Goal: Task Accomplishment & Management: Use online tool/utility

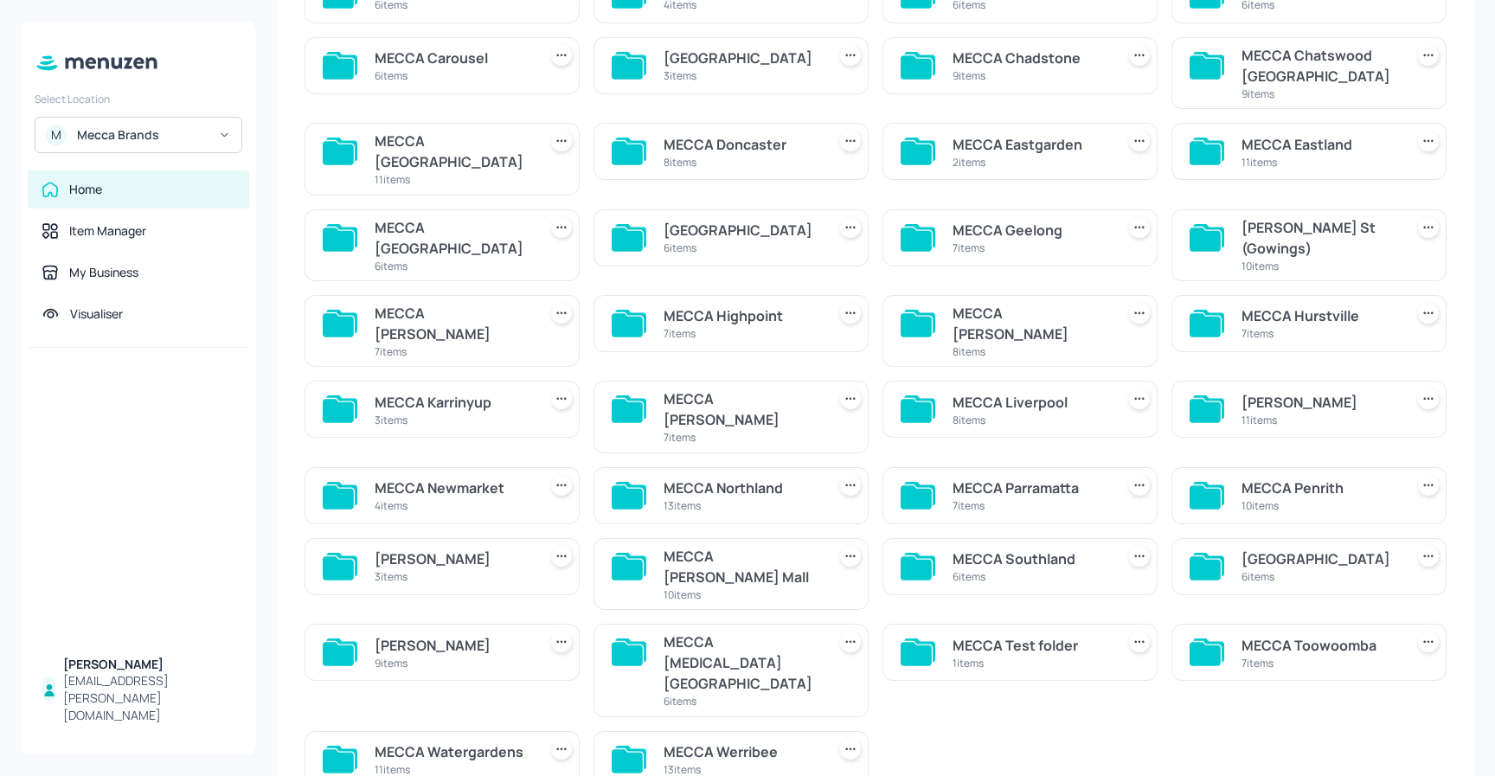
scroll to position [244, 0]
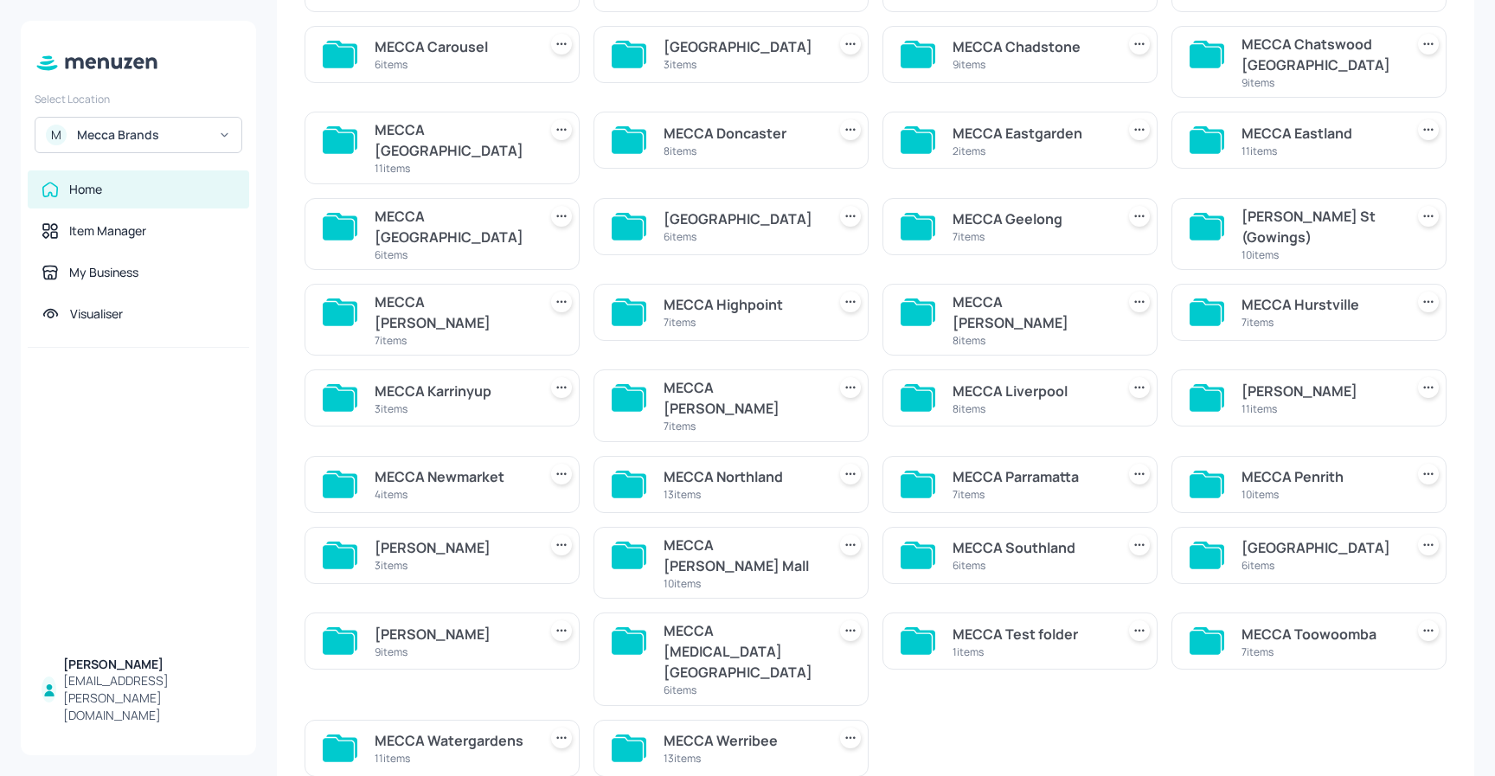
click at [466, 381] on div "MECCA Karrinyup" at bounding box center [453, 391] width 156 height 21
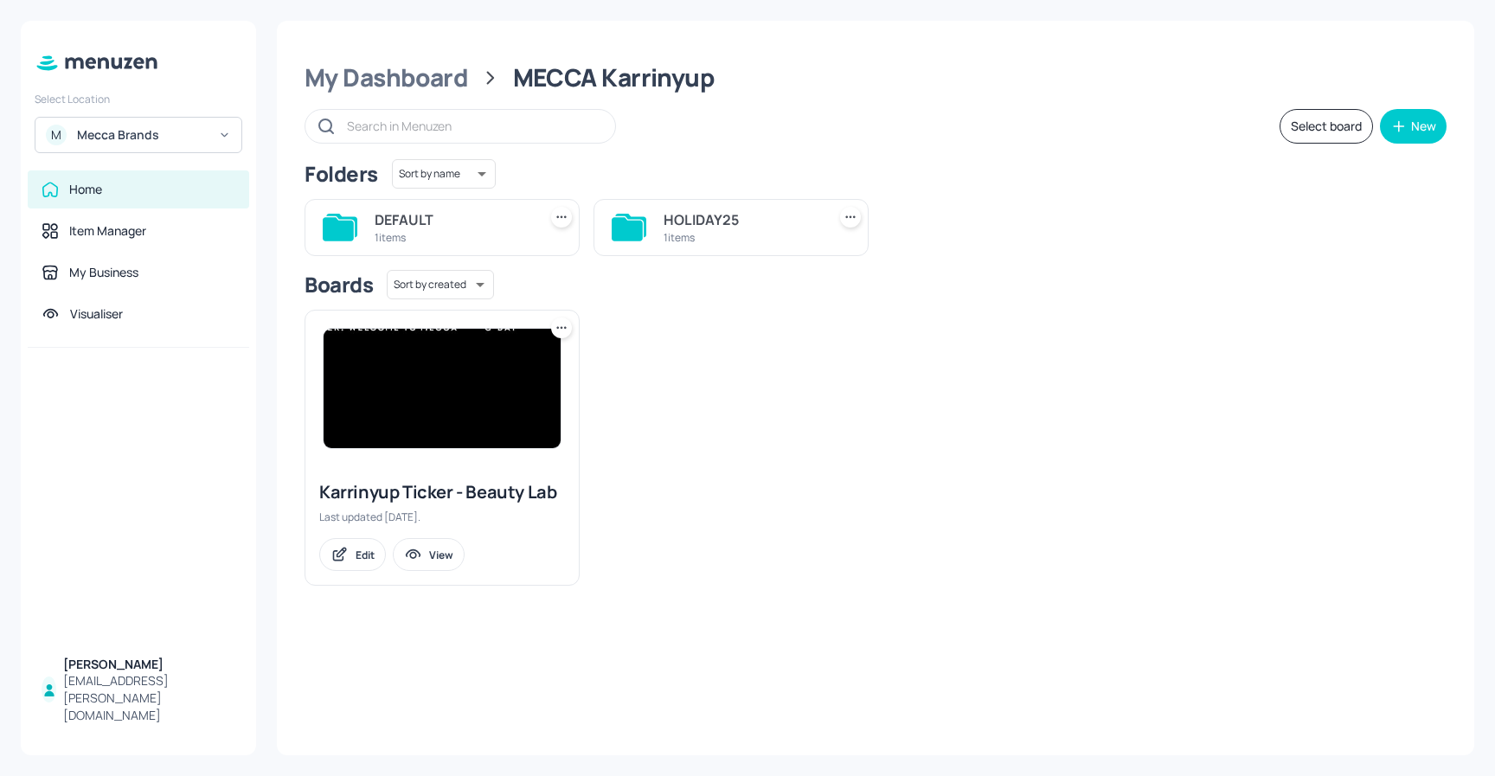
click at [696, 231] on div "1 items" at bounding box center [742, 237] width 156 height 15
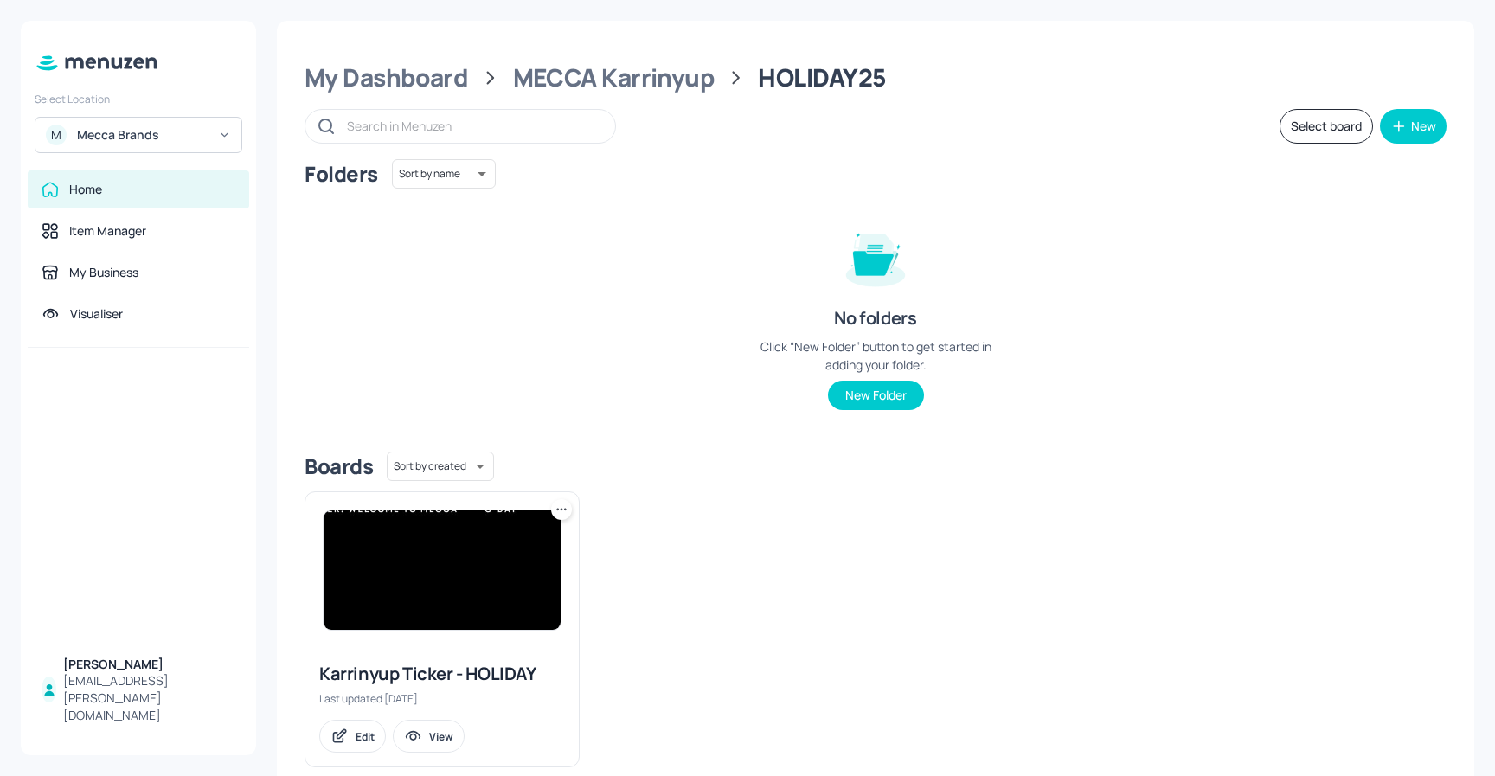
scroll to position [33, 0]
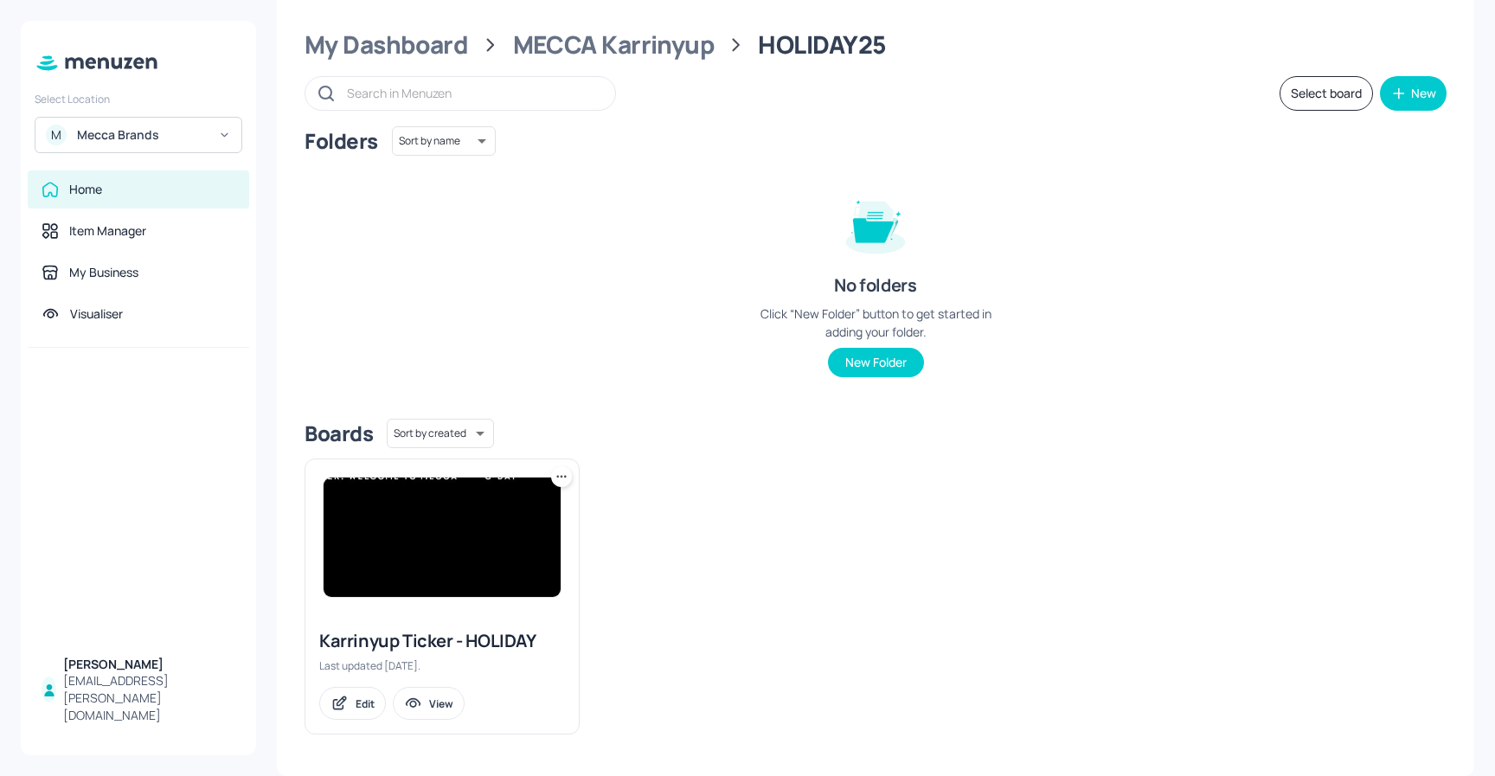
click at [435, 529] on img at bounding box center [442, 537] width 237 height 119
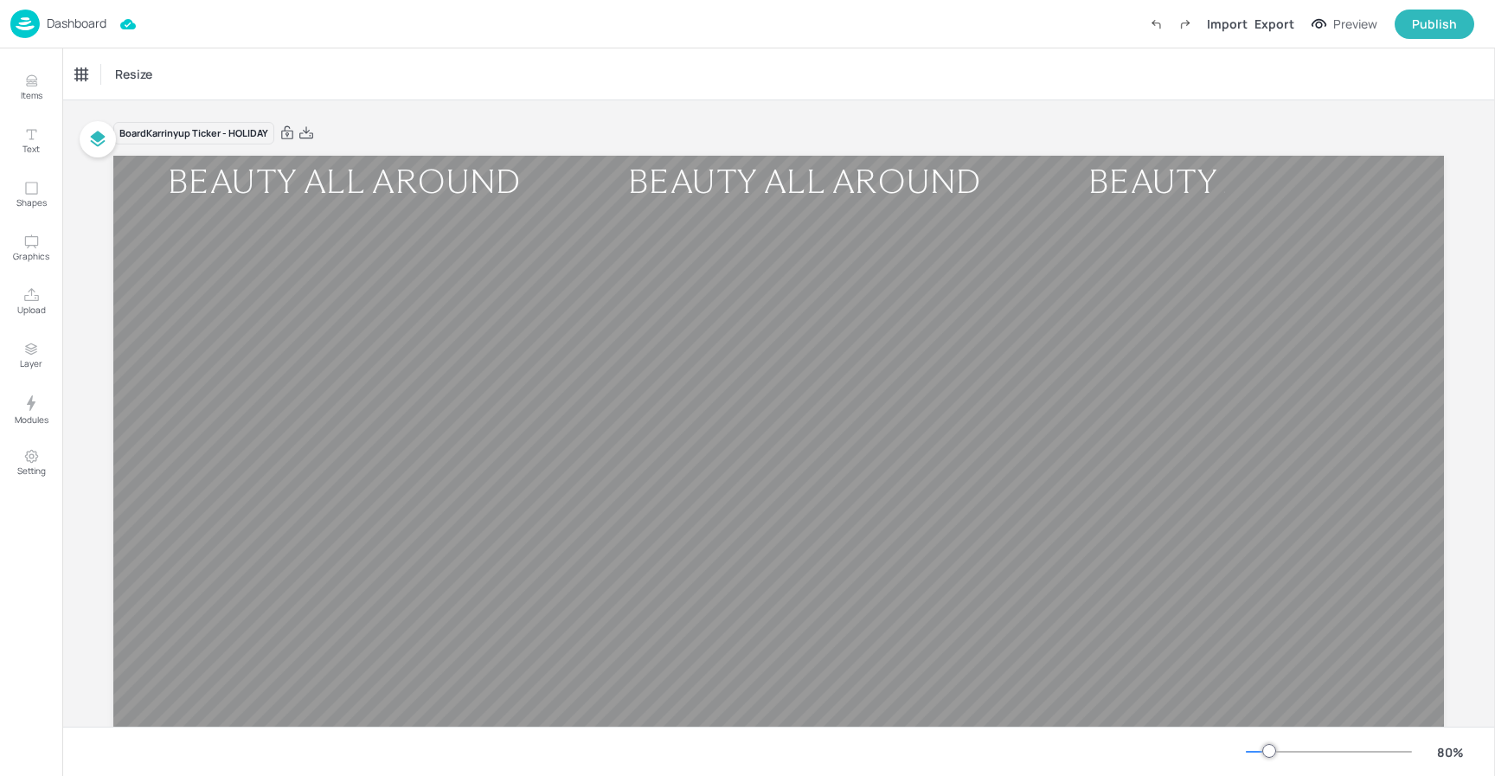
click at [68, 23] on p "Dashboard" at bounding box center [77, 23] width 60 height 12
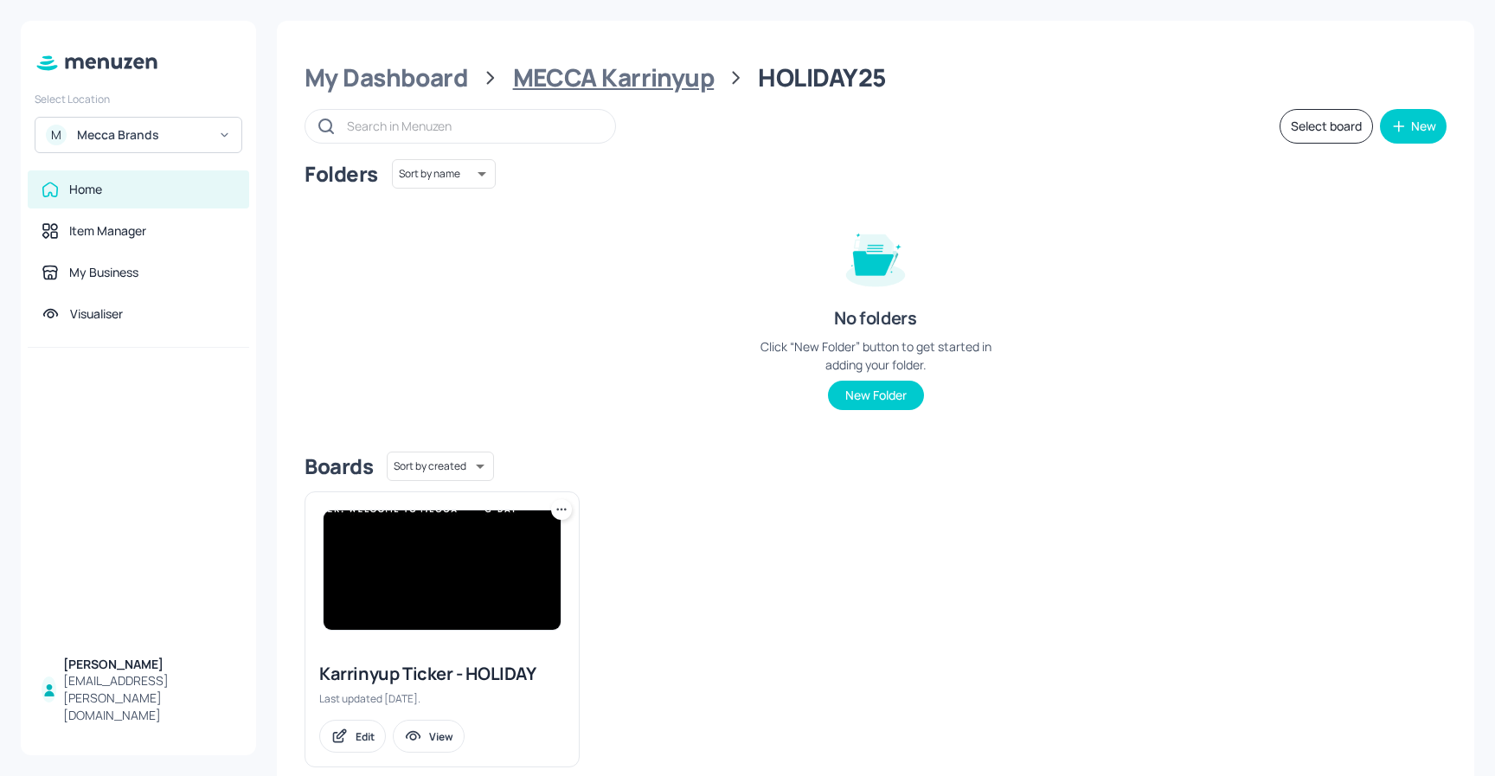
click at [591, 78] on div "MECCA Karrinyup" at bounding box center [614, 77] width 202 height 31
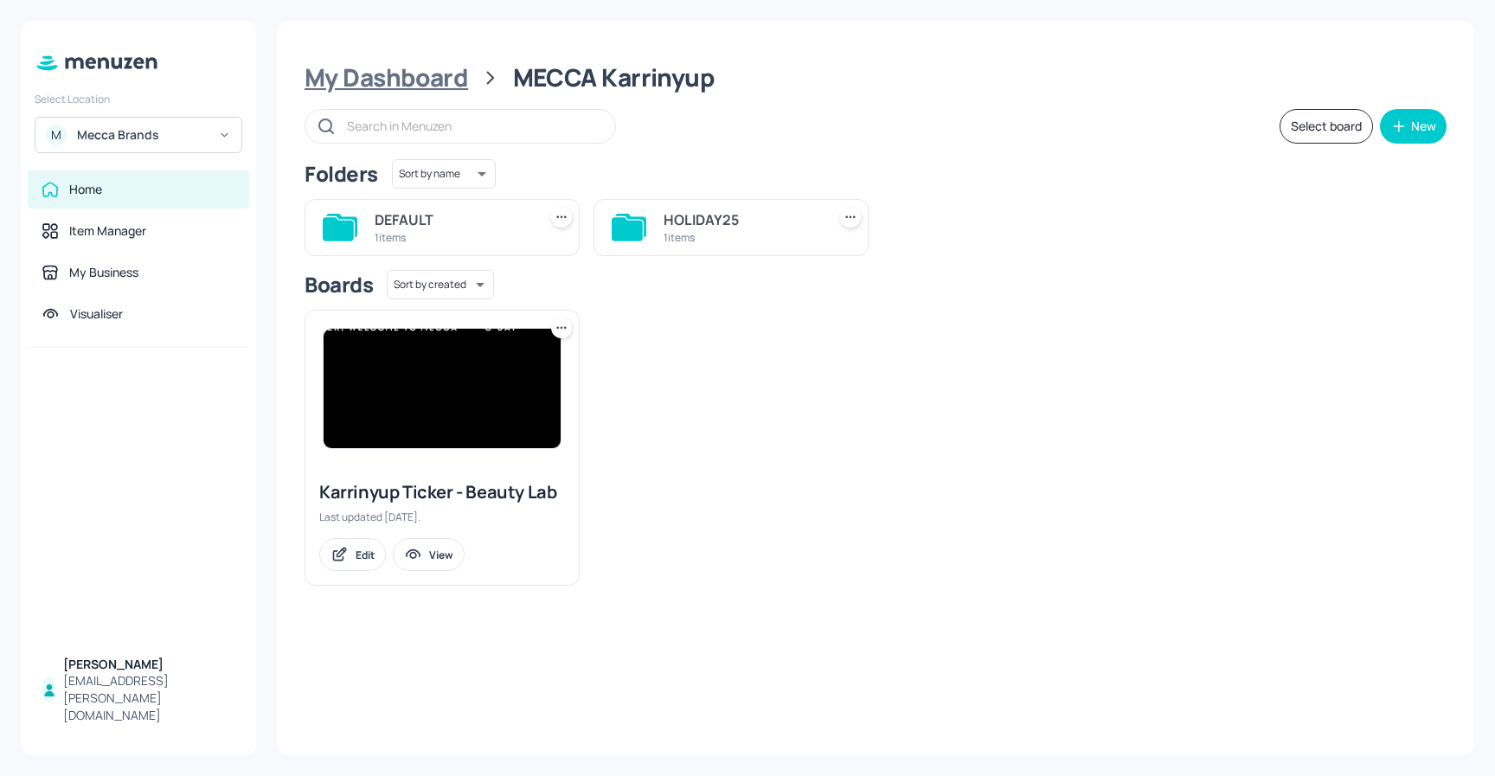
click at [372, 75] on div "My Dashboard" at bounding box center [387, 77] width 164 height 31
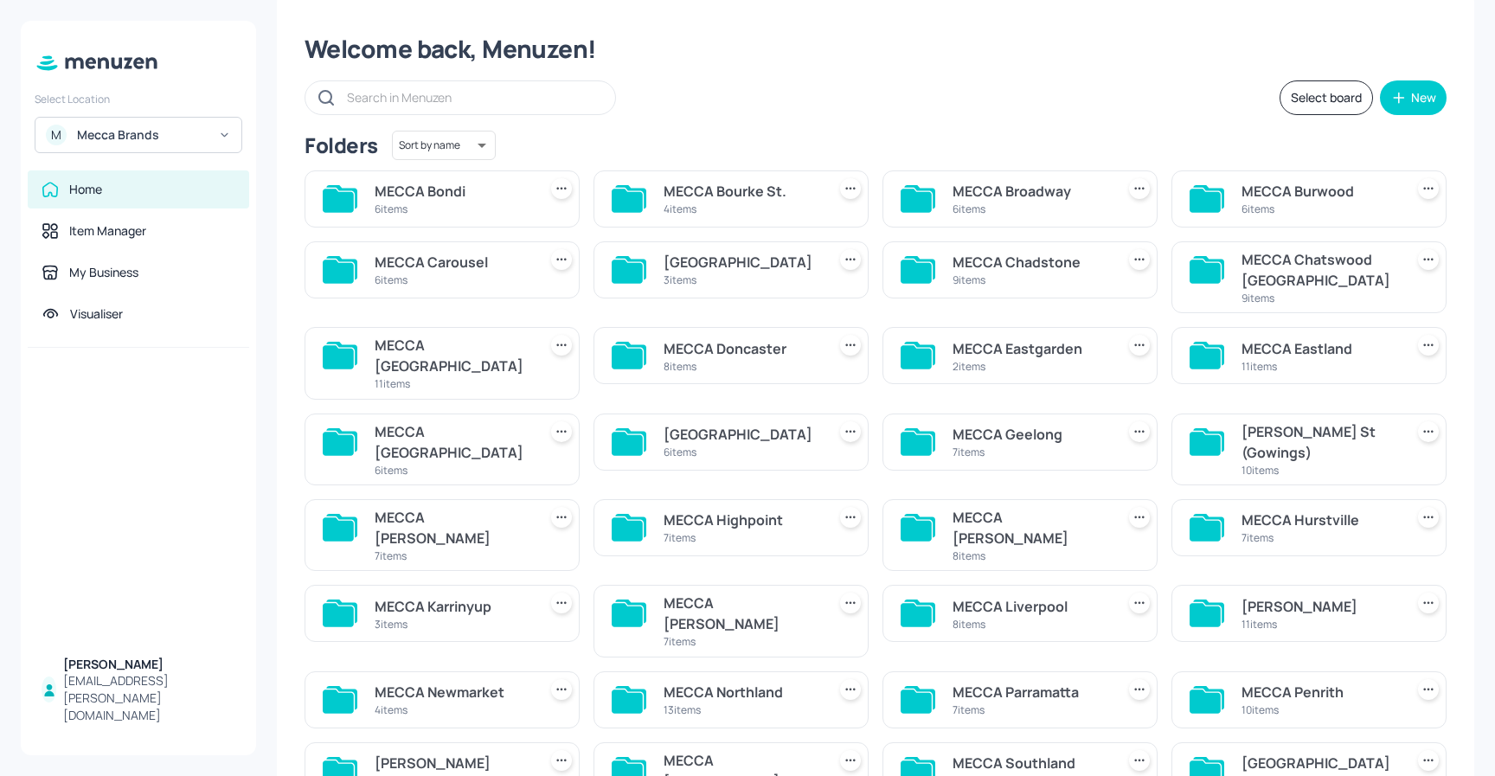
scroll to position [36, 0]
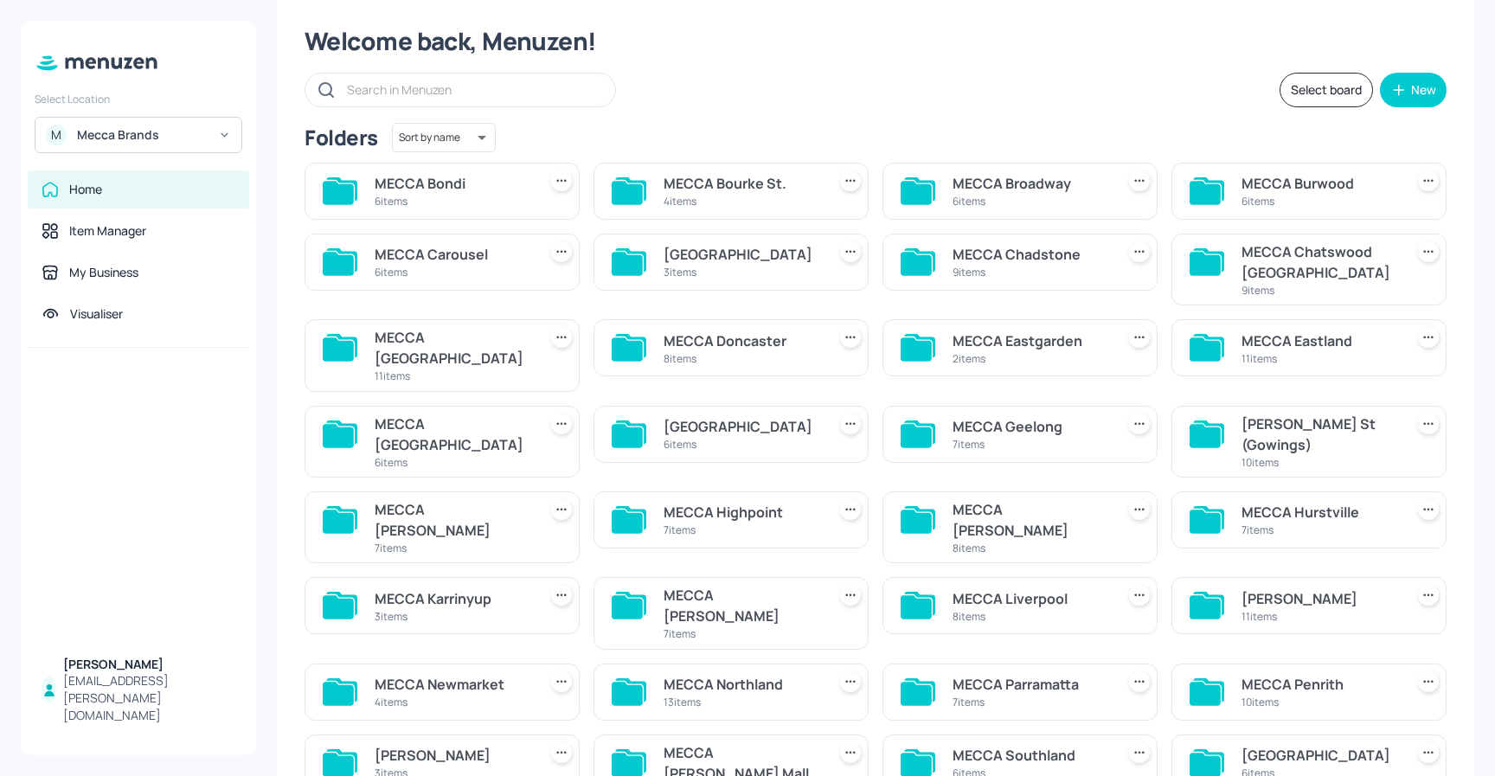
click at [764, 585] on div "MECCA Knox" at bounding box center [742, 606] width 156 height 42
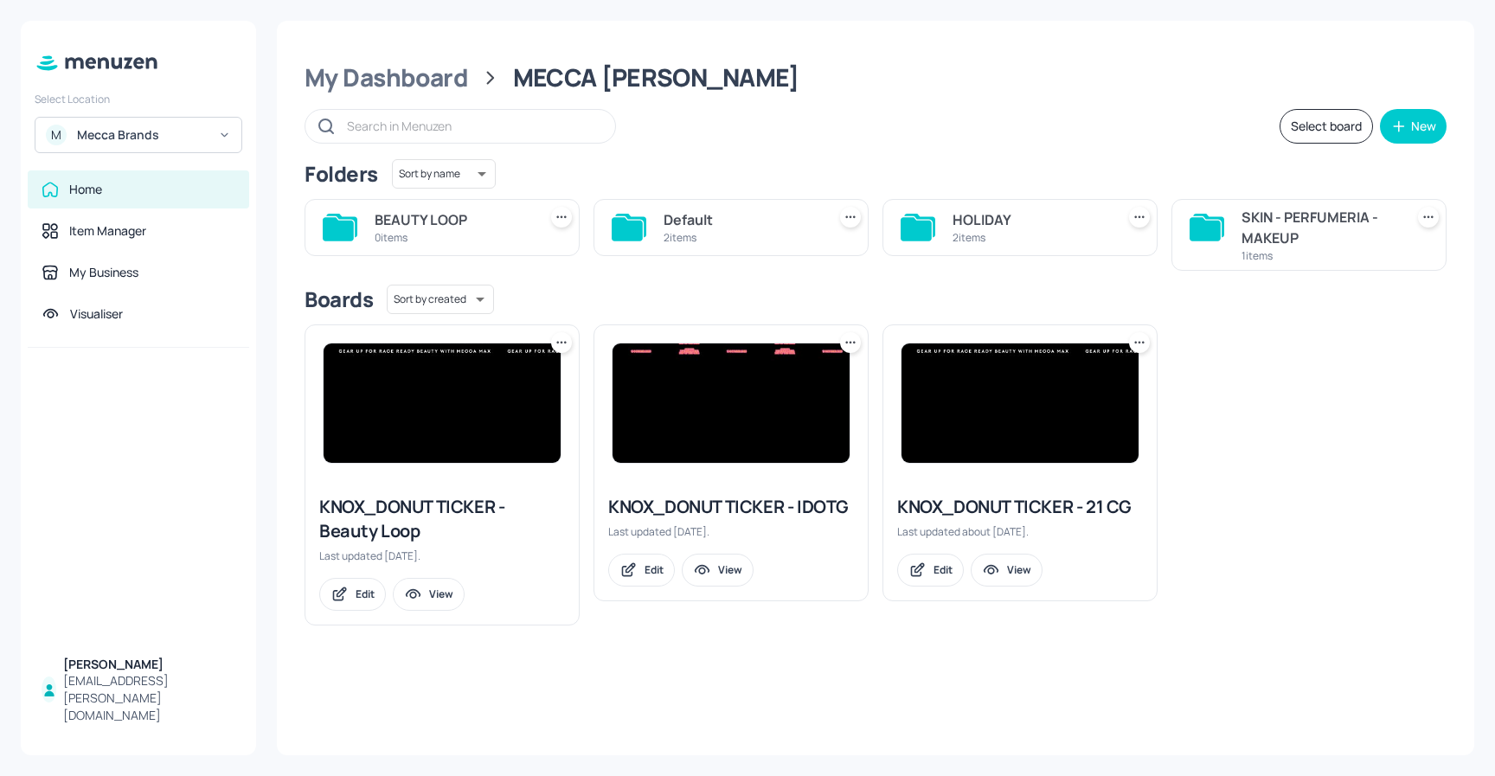
click at [1019, 222] on div "HOLIDAY" at bounding box center [1031, 219] width 156 height 21
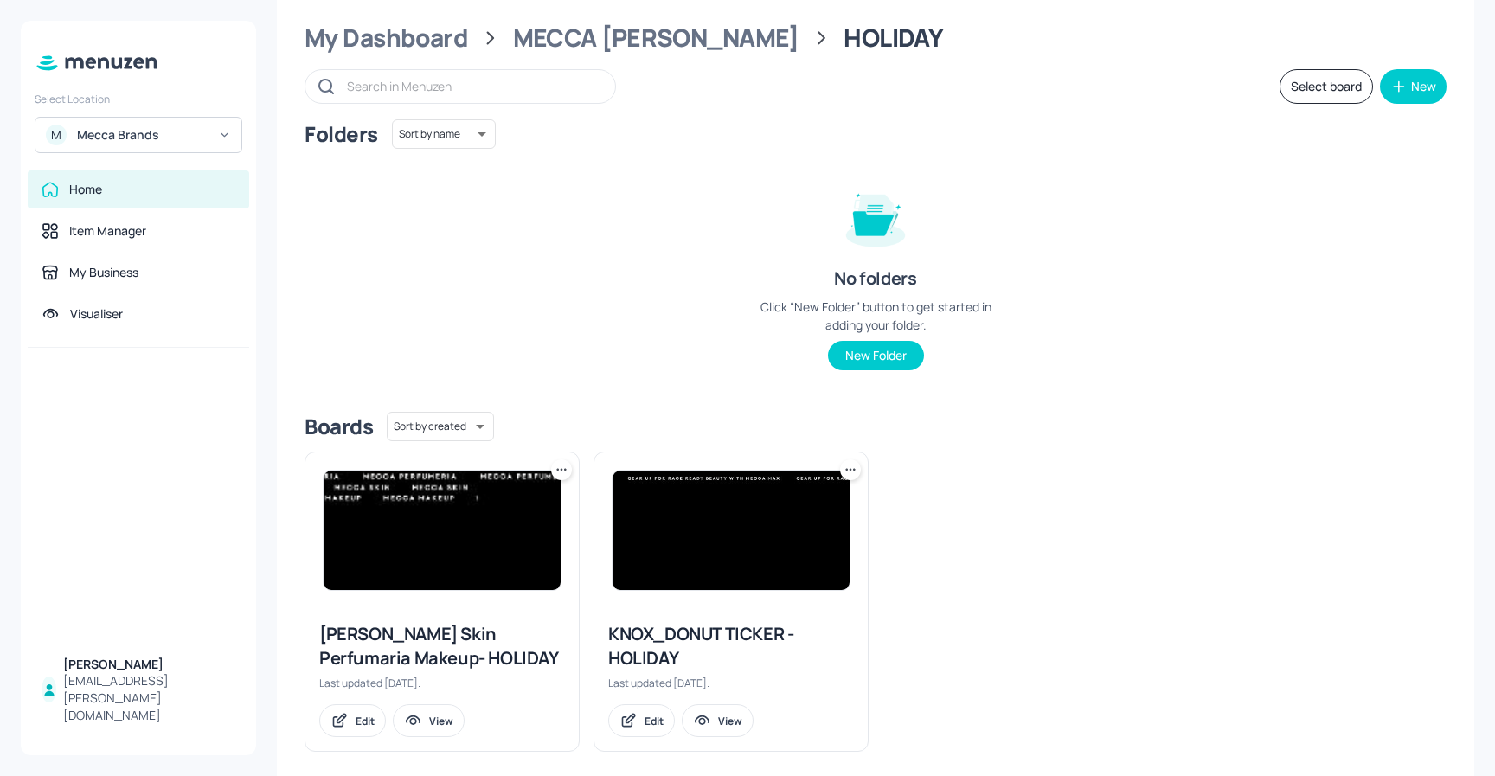
scroll to position [57, 0]
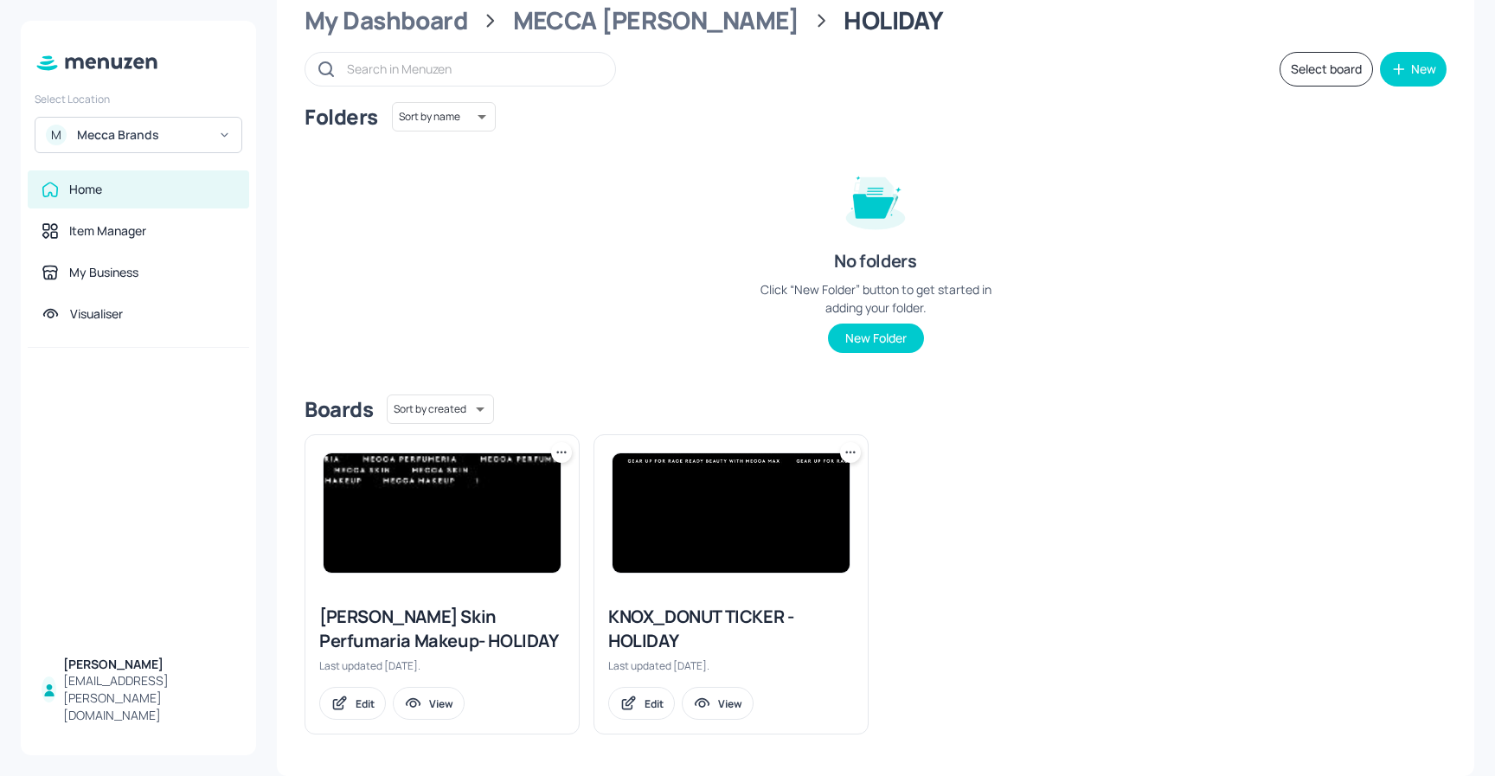
click at [691, 488] on img at bounding box center [731, 512] width 237 height 119
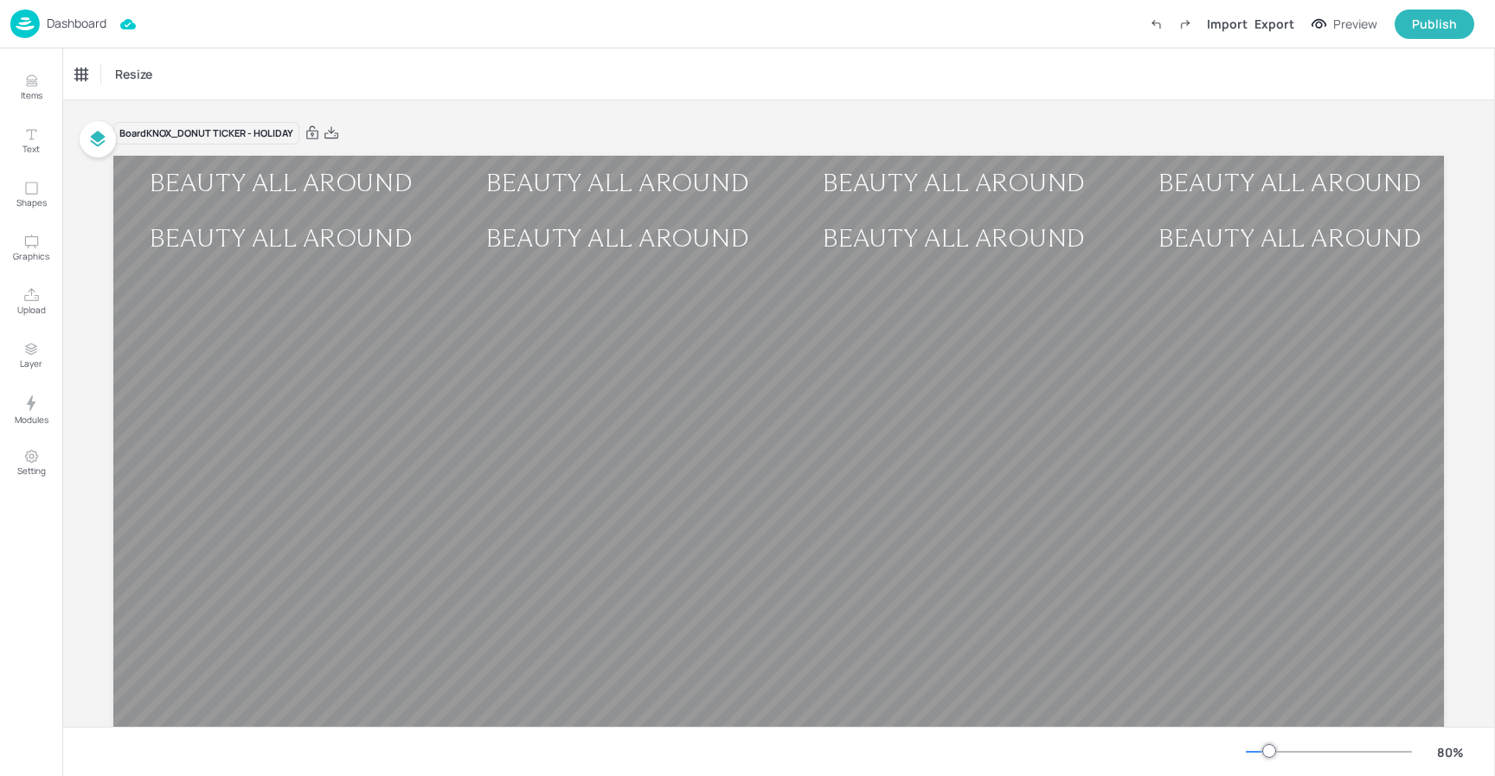
click at [67, 21] on p "Dashboard" at bounding box center [77, 23] width 60 height 12
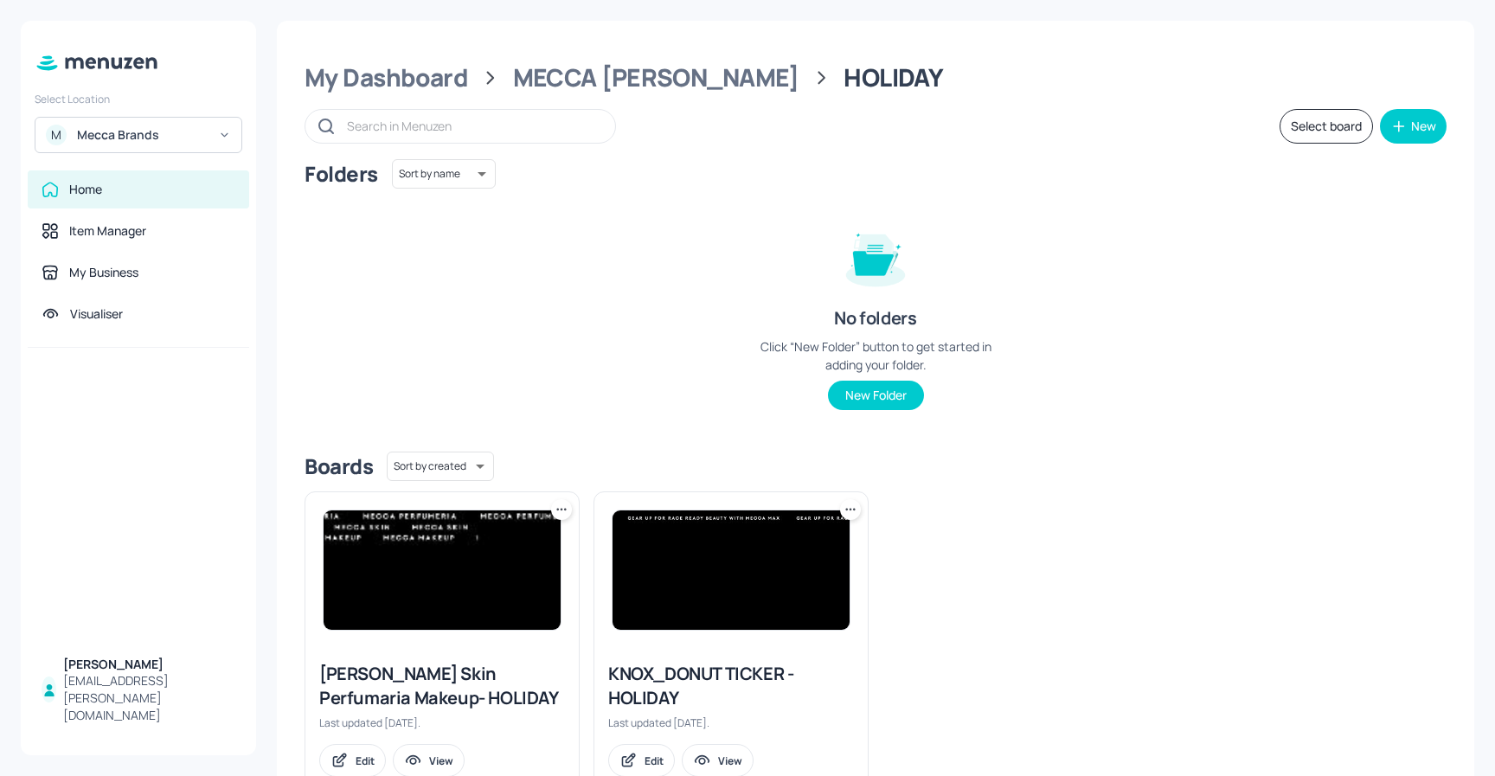
click at [470, 571] on img at bounding box center [442, 570] width 237 height 119
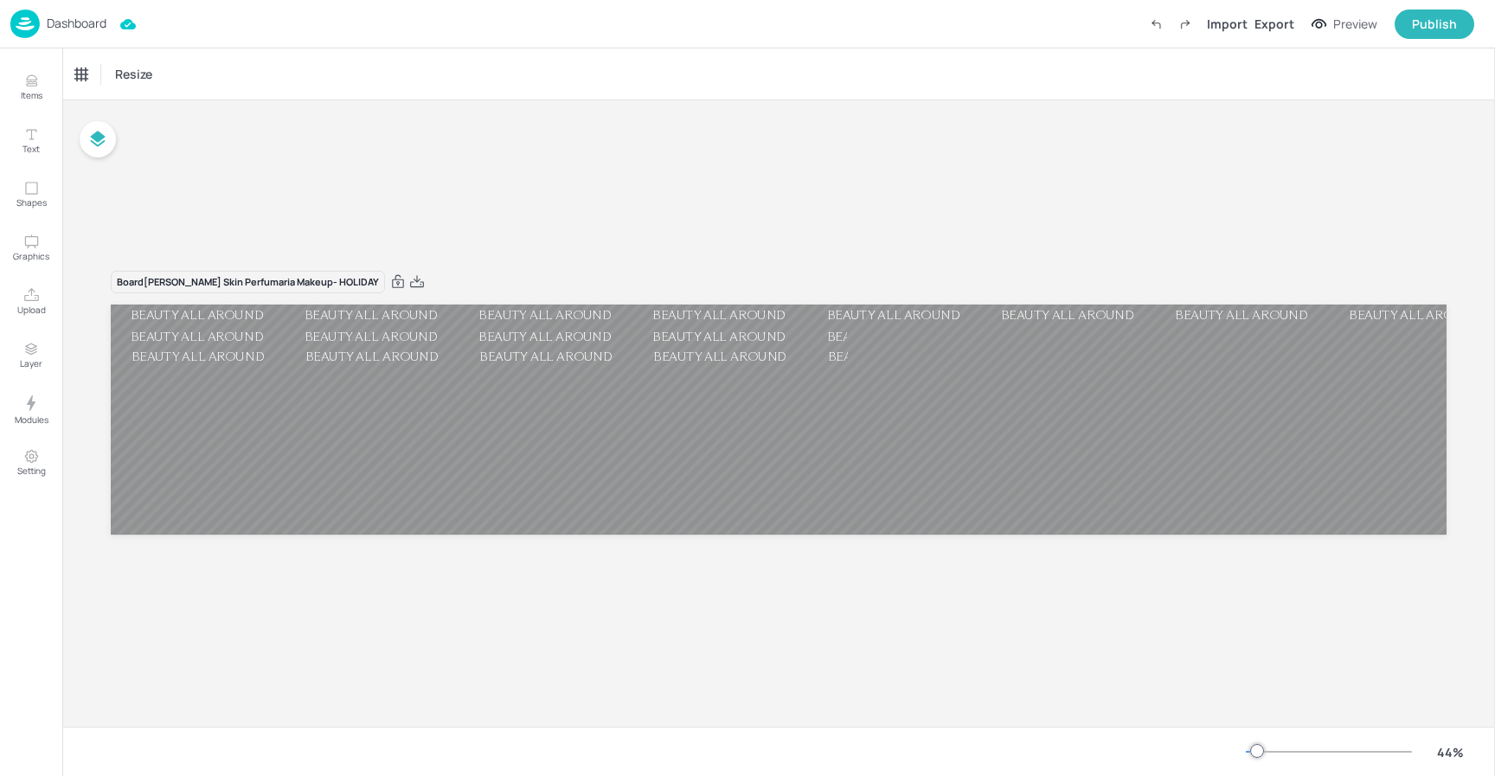
click at [80, 22] on p "Dashboard" at bounding box center [77, 23] width 60 height 12
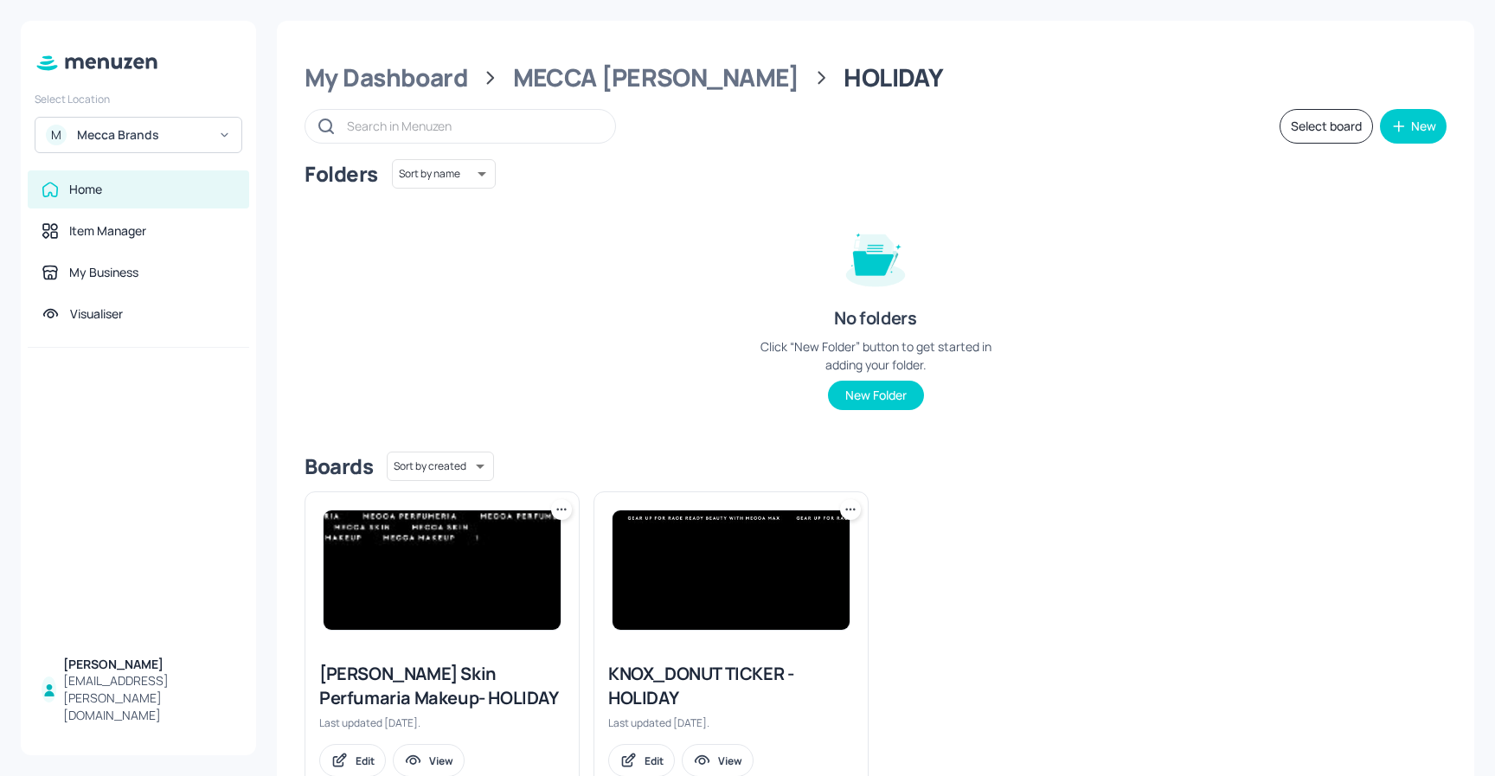
scroll to position [36, 0]
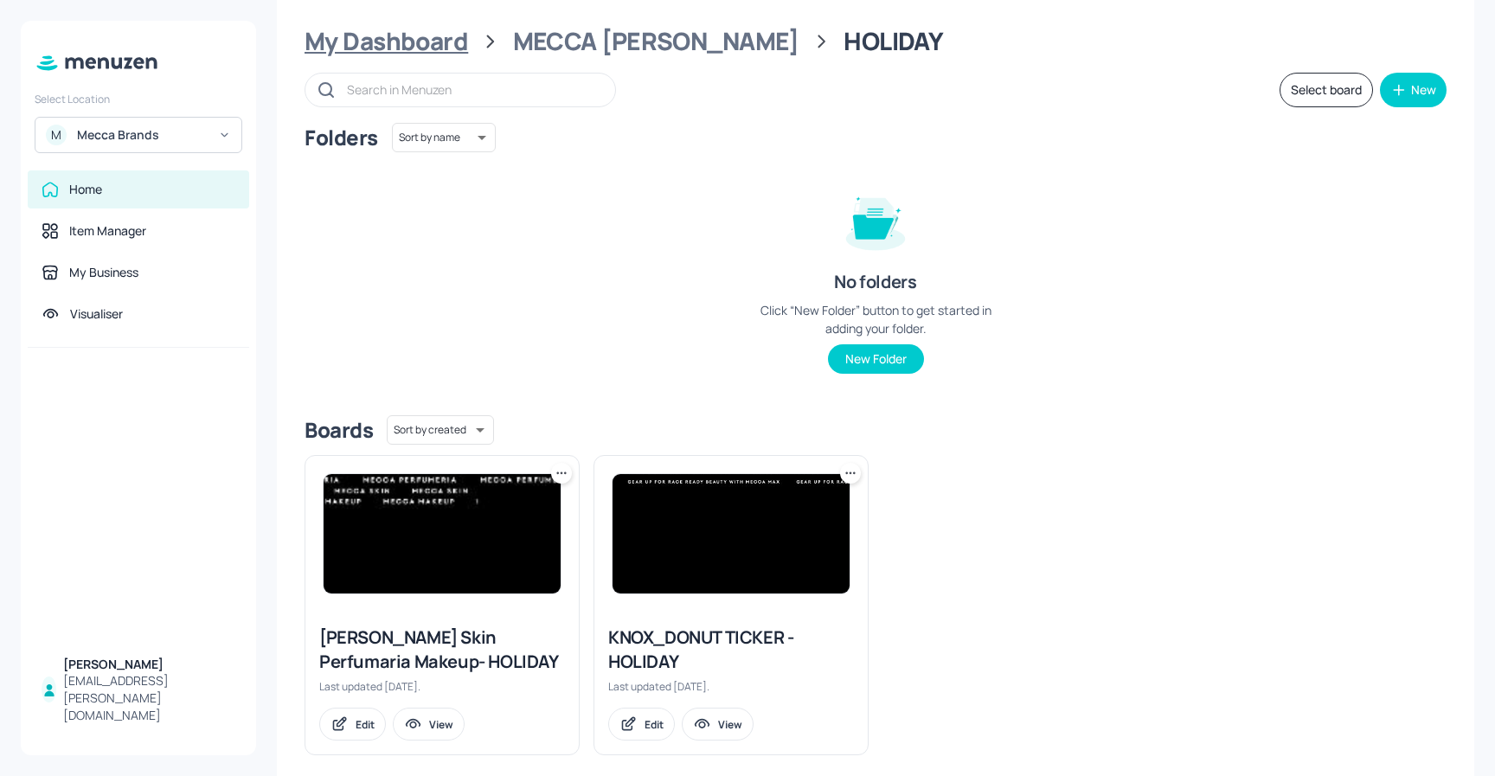
click at [439, 47] on div "My Dashboard" at bounding box center [387, 41] width 164 height 31
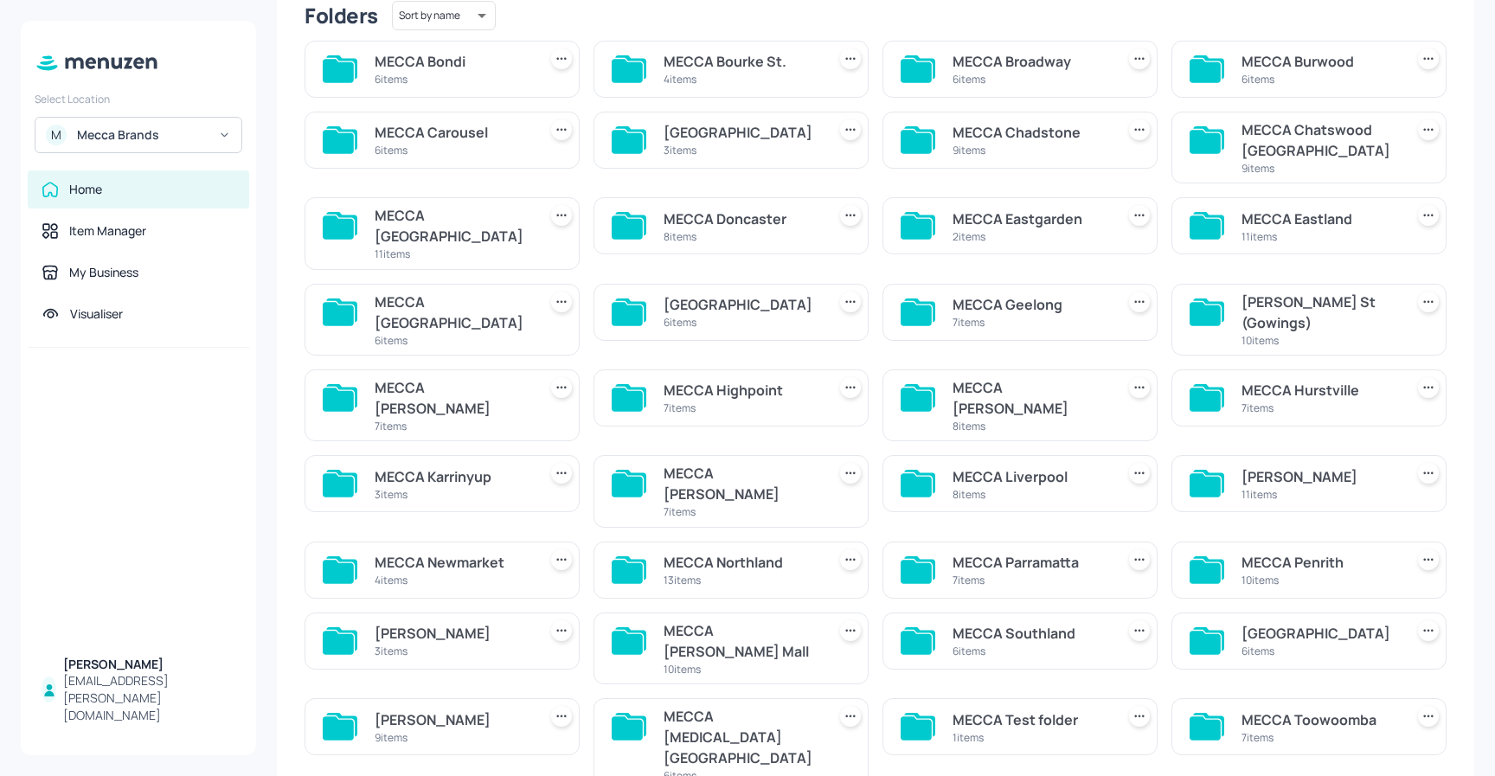
click at [1001, 466] on div "MECCA Liverpool" at bounding box center [1031, 476] width 156 height 21
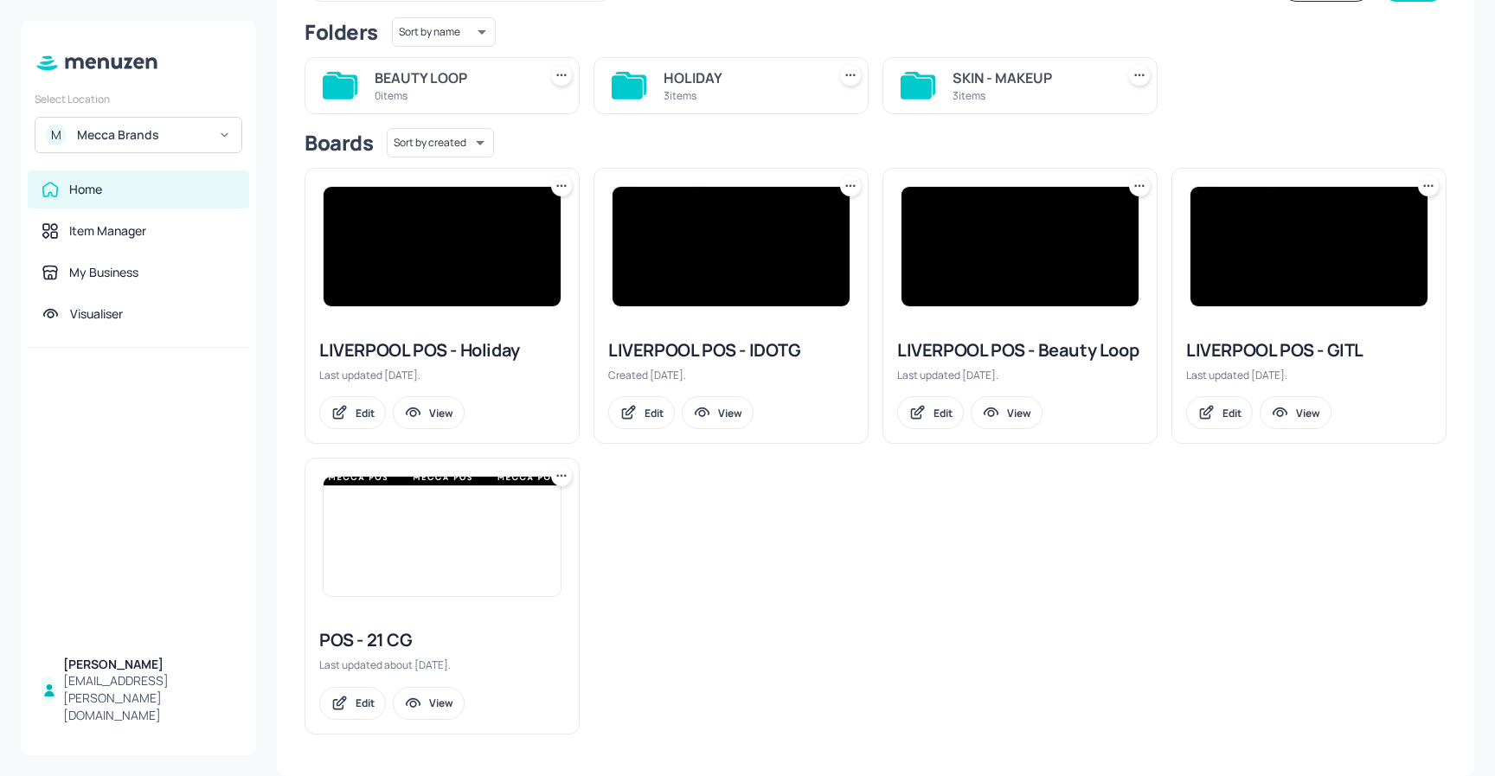
click at [704, 71] on div "HOLIDAY" at bounding box center [742, 77] width 156 height 21
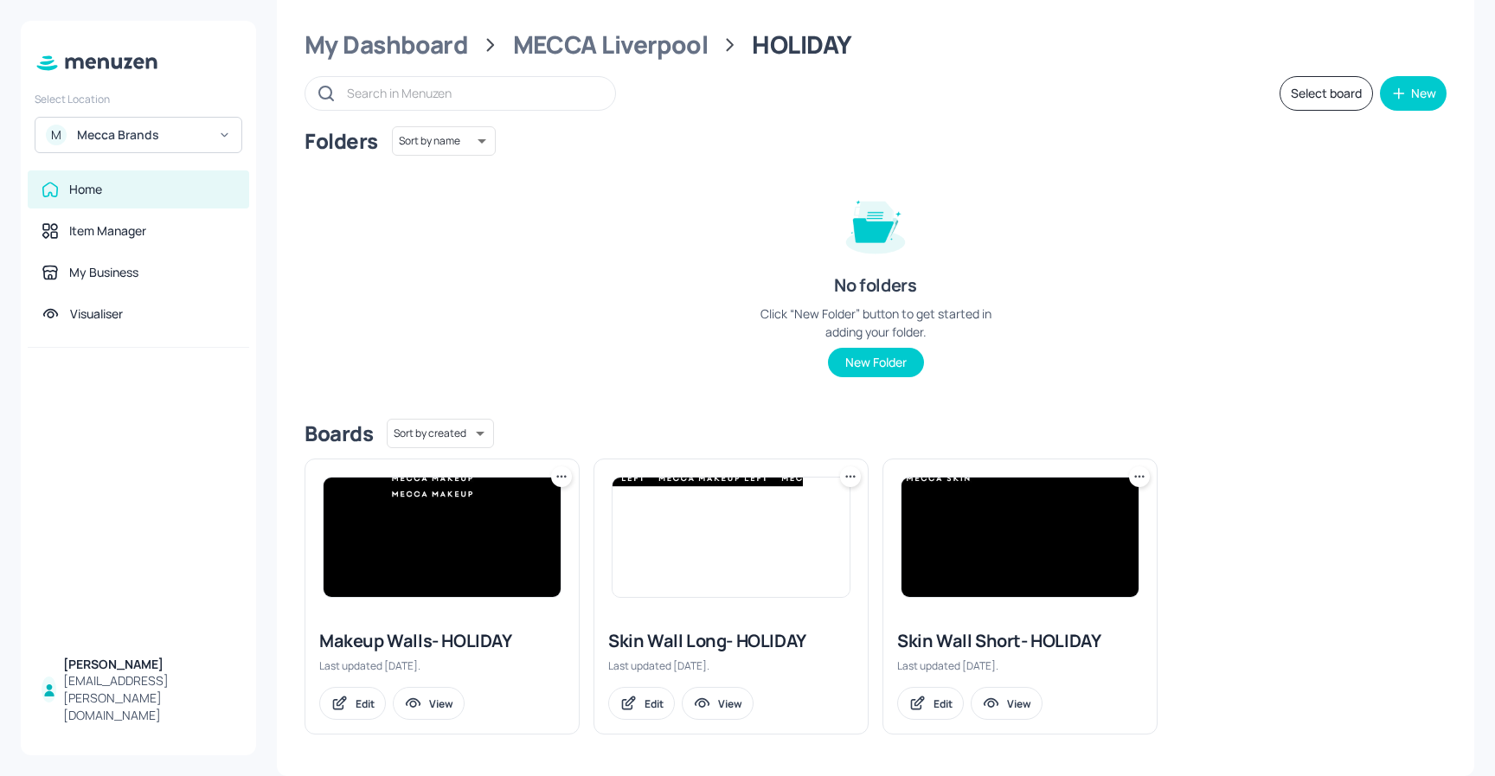
click at [742, 569] on img at bounding box center [731, 537] width 237 height 119
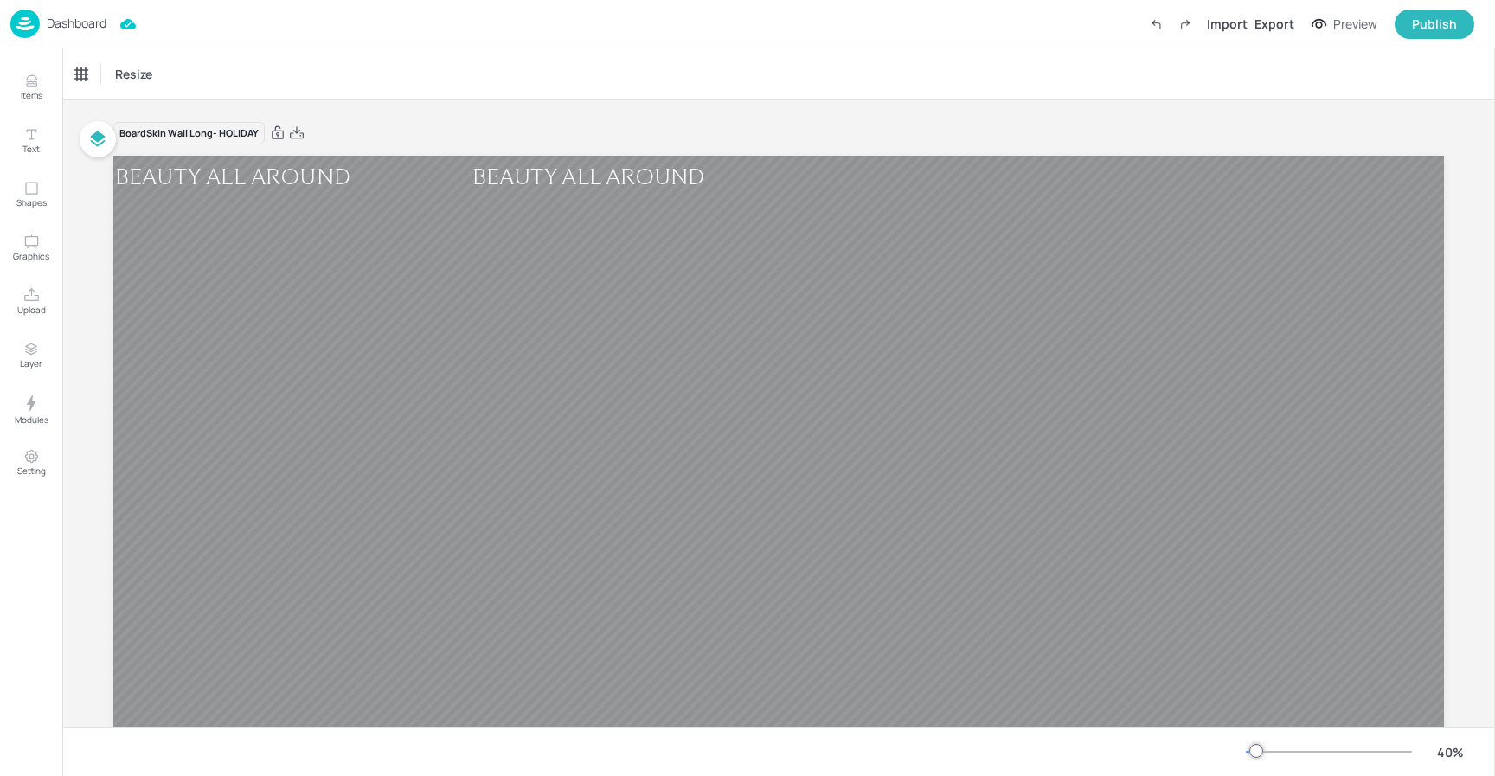
click at [75, 22] on p "Dashboard" at bounding box center [77, 23] width 60 height 12
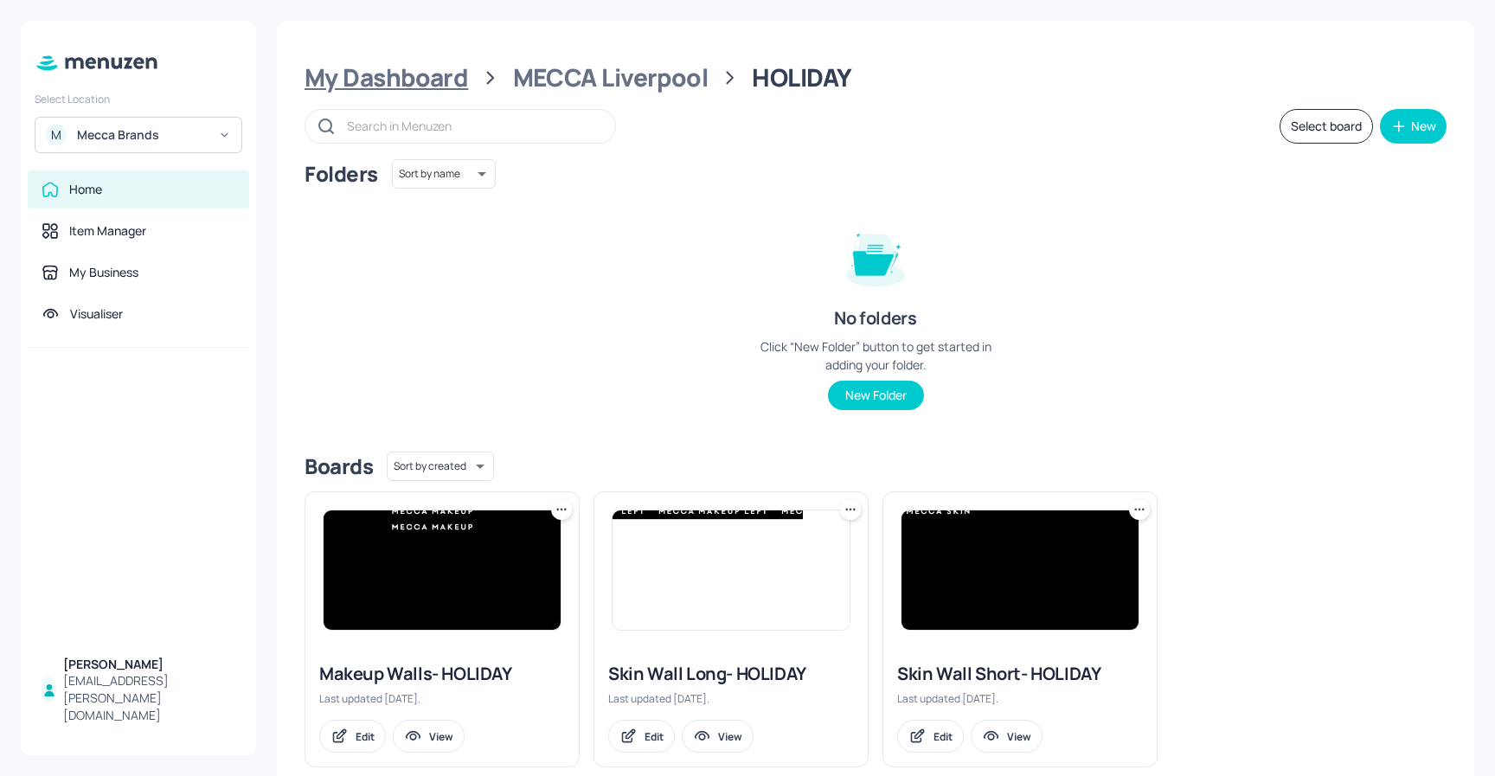
click at [415, 75] on div "My Dashboard" at bounding box center [387, 77] width 164 height 31
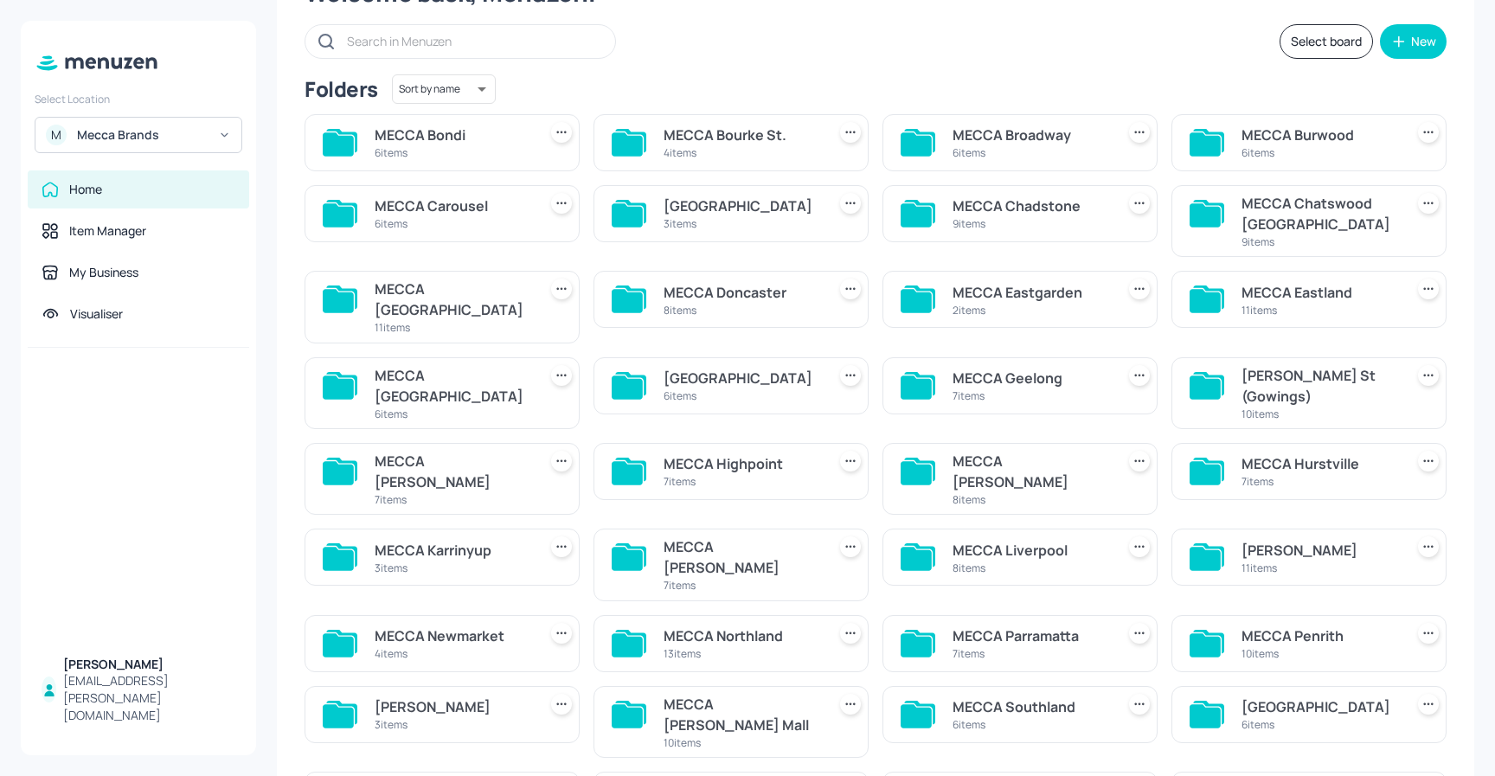
scroll to position [129, 0]
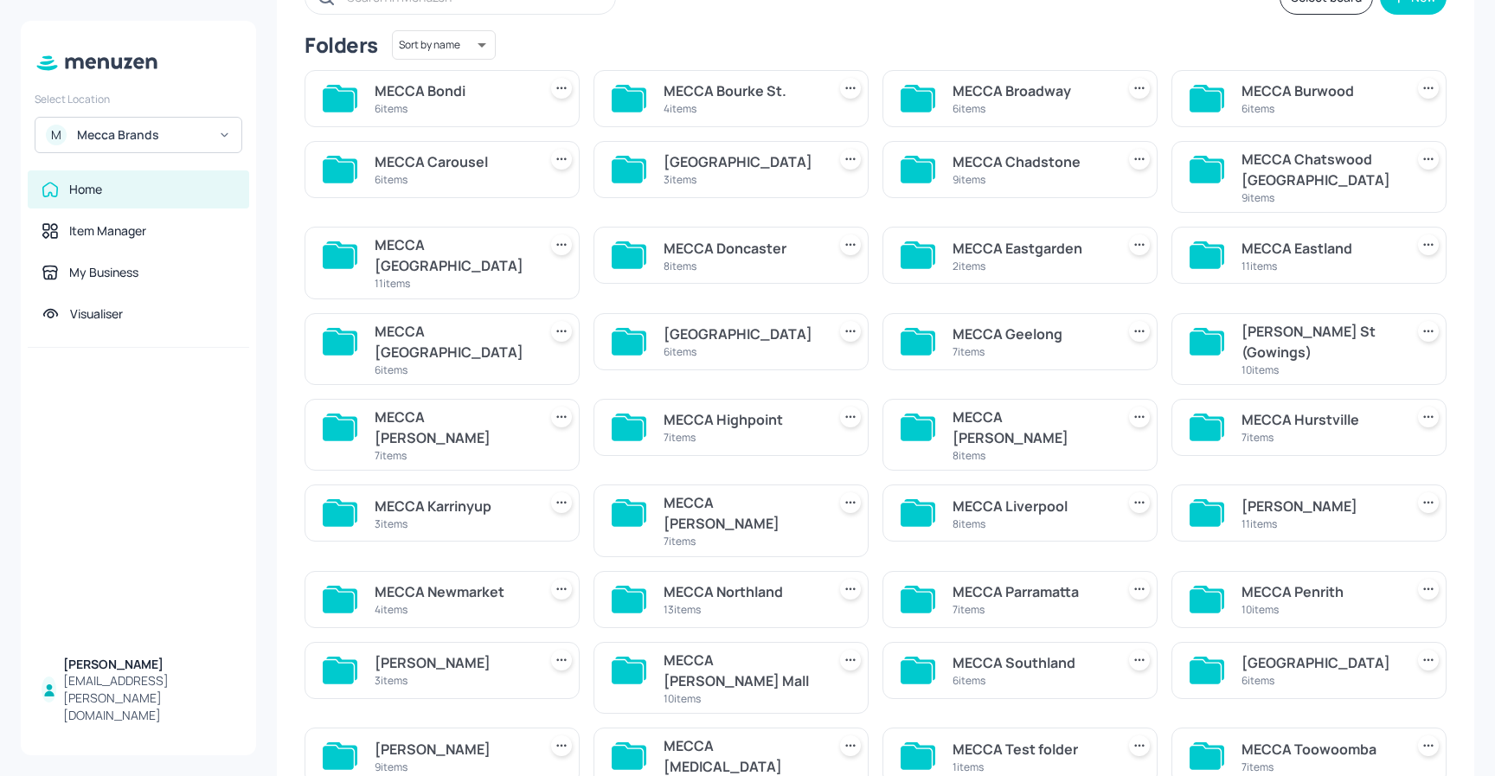
click at [1347, 496] on div "MECCA Marion" at bounding box center [1320, 506] width 156 height 21
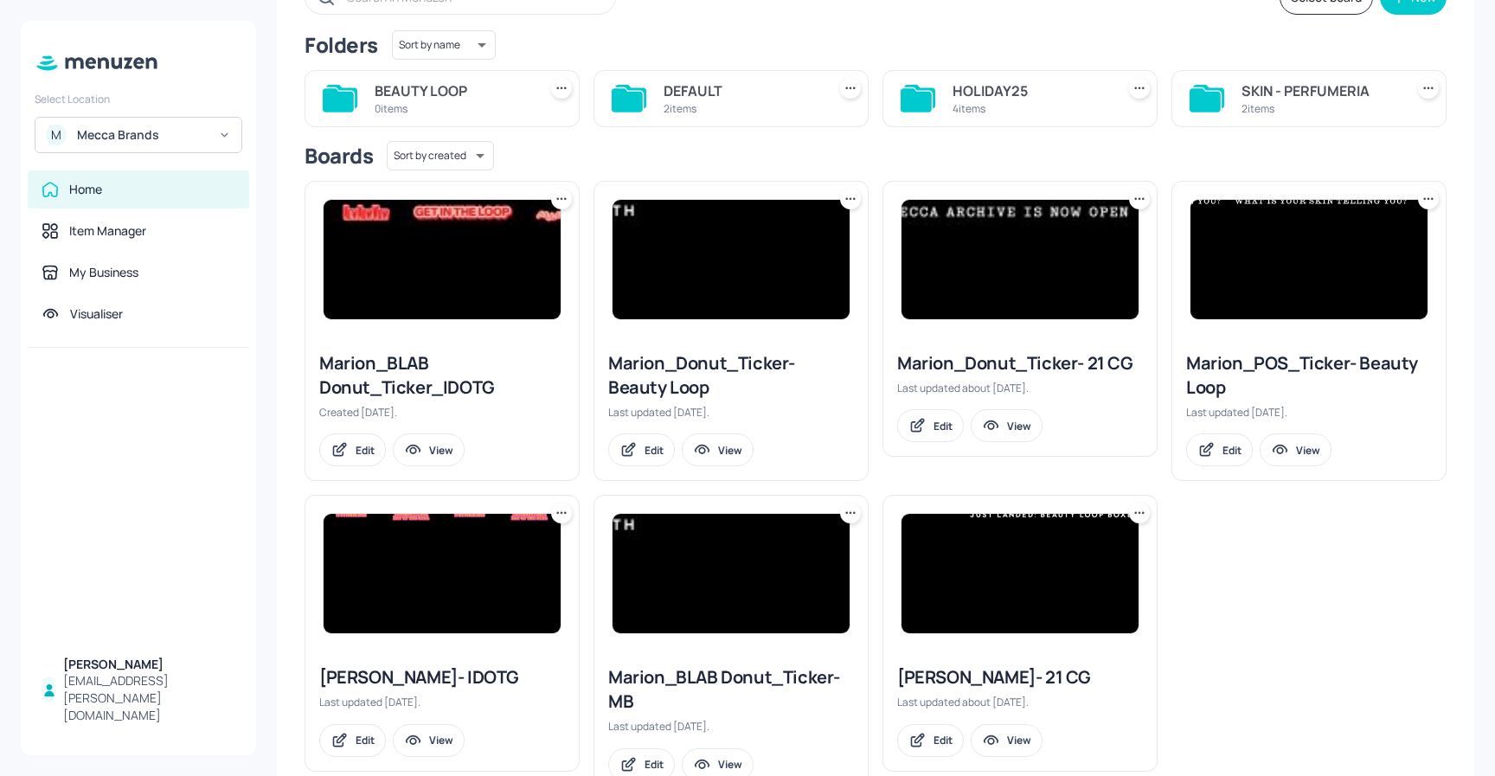
click at [1008, 99] on div "HOLIDAY25" at bounding box center [1031, 90] width 156 height 21
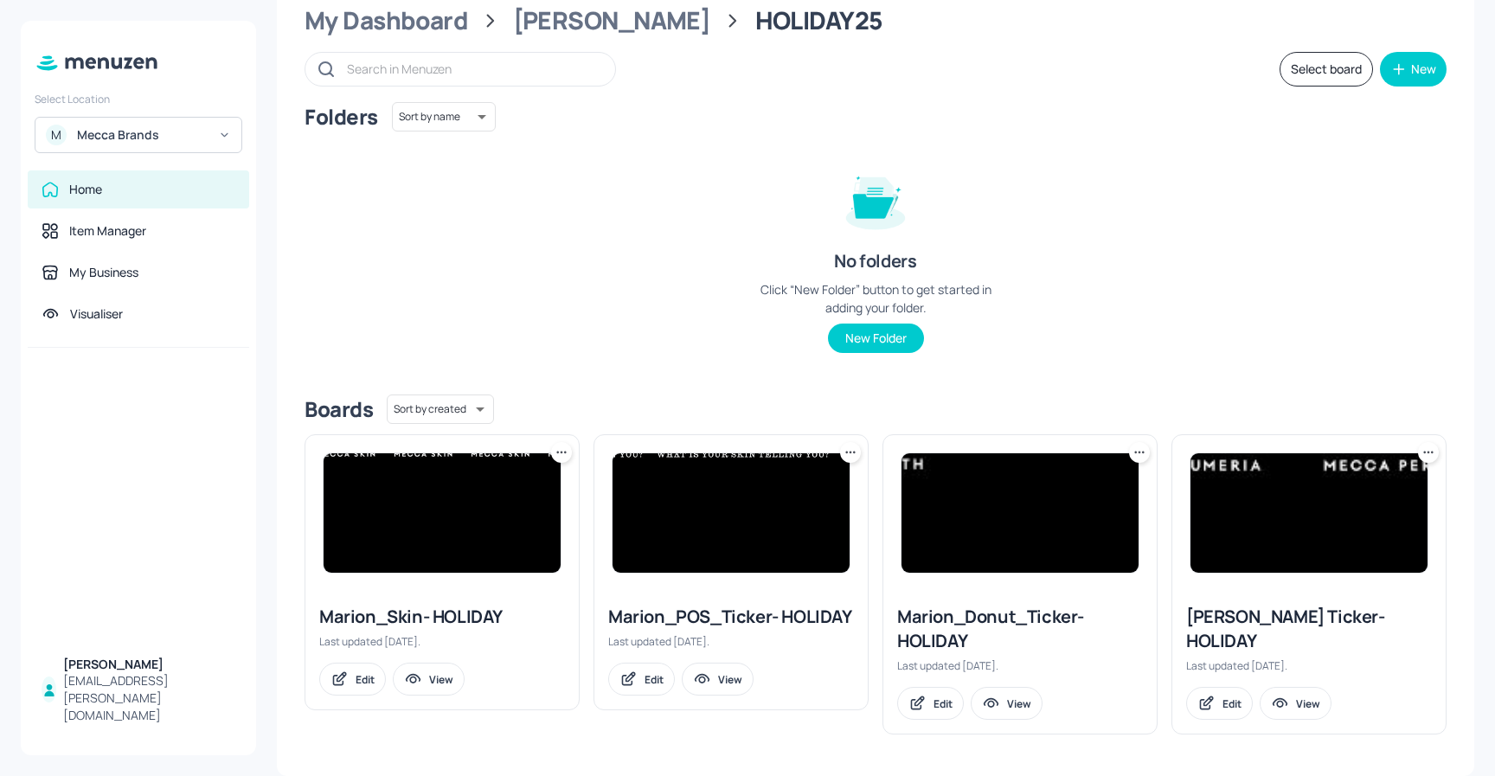
click at [611, 17] on div "MECCA Marion" at bounding box center [612, 20] width 198 height 31
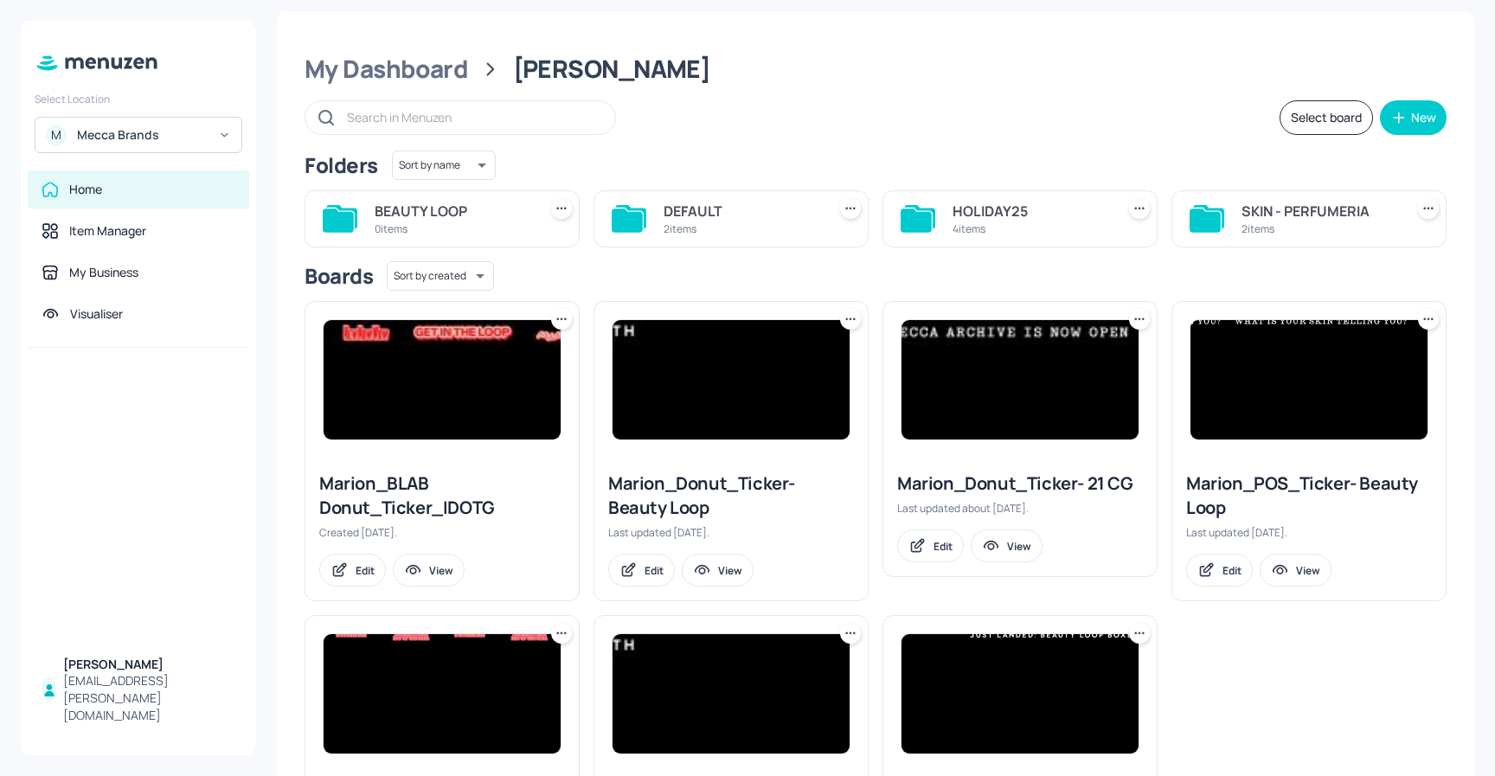
scroll to position [0, 0]
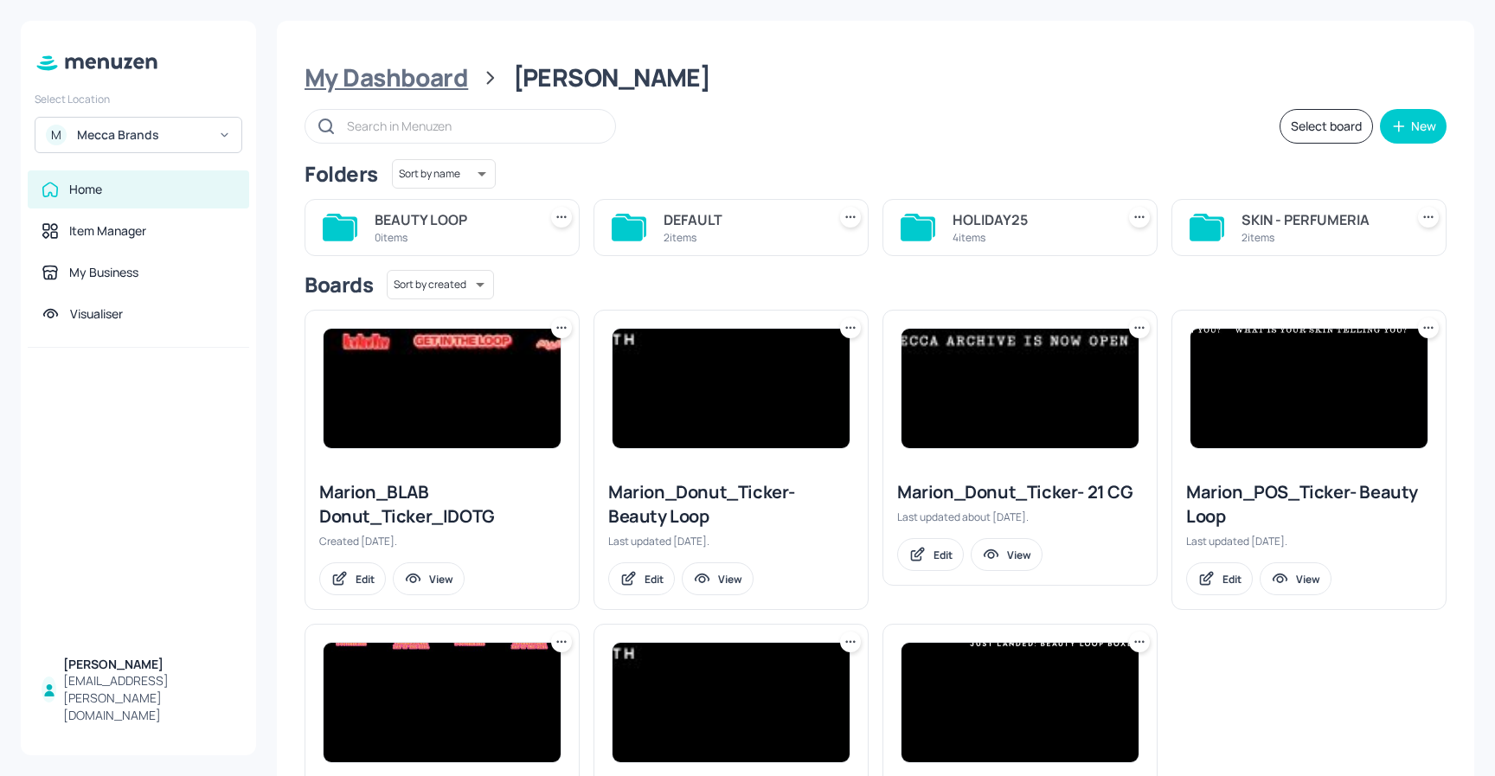
click at [427, 78] on div "My Dashboard" at bounding box center [387, 77] width 164 height 31
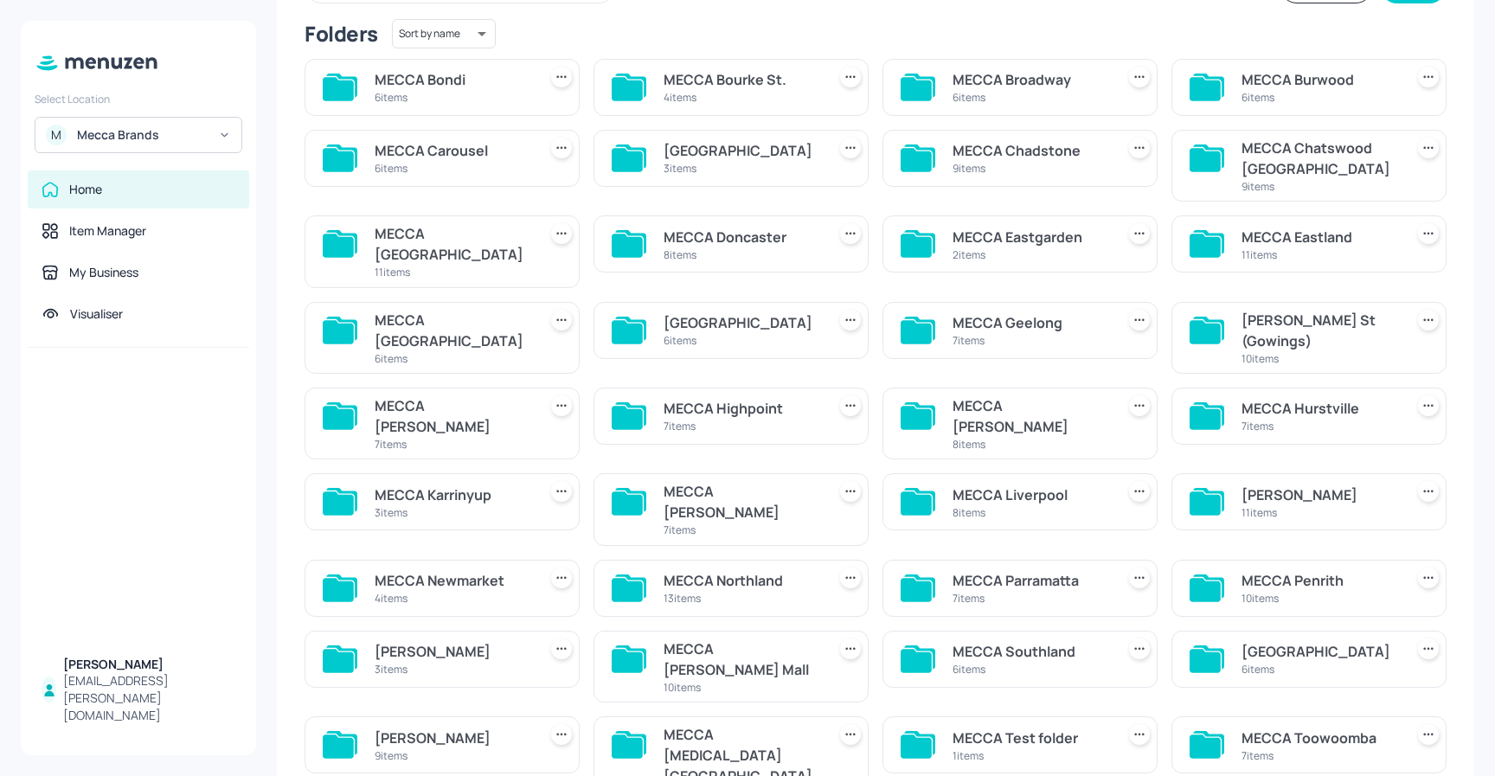
scroll to position [145, 0]
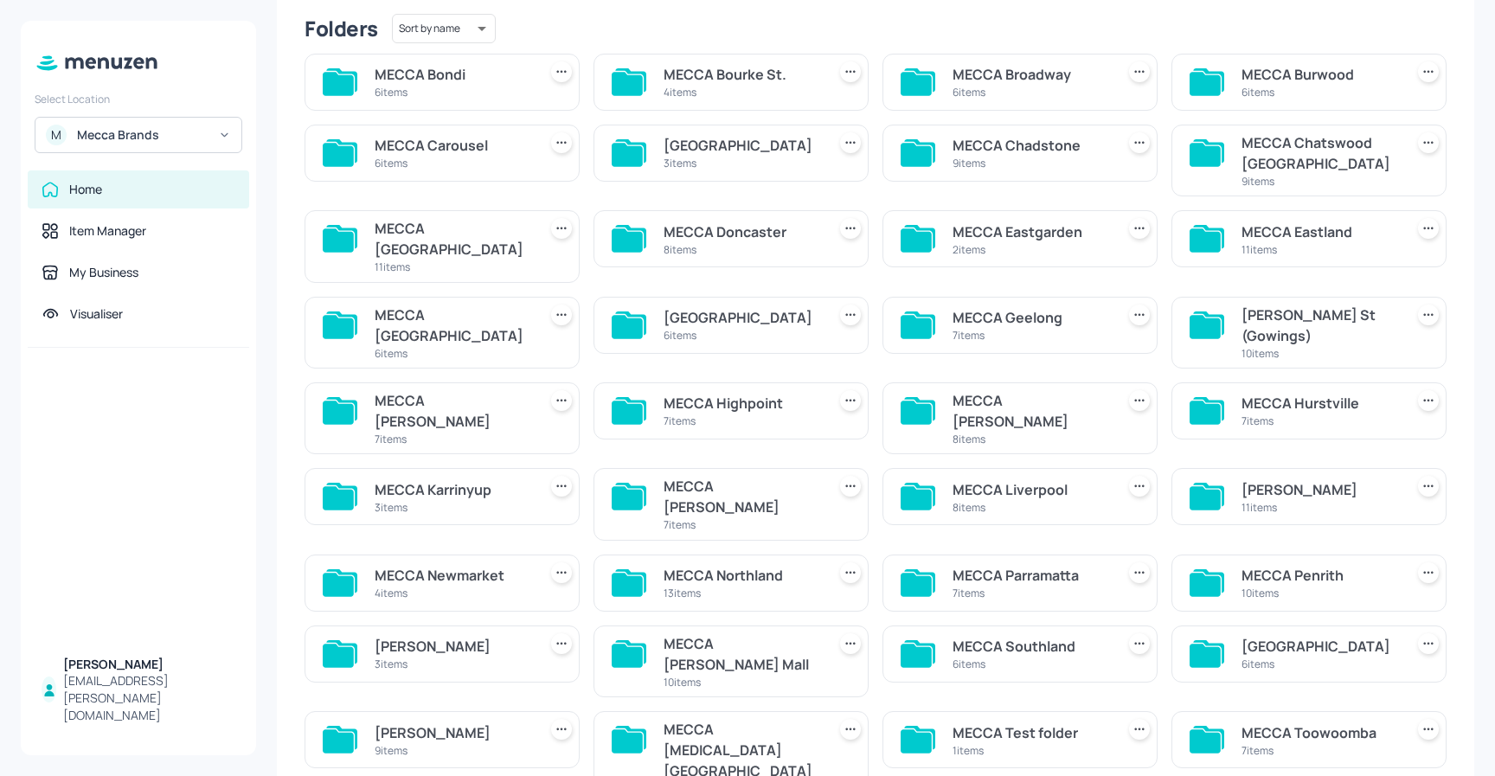
click at [466, 586] on div "4 items" at bounding box center [453, 593] width 156 height 15
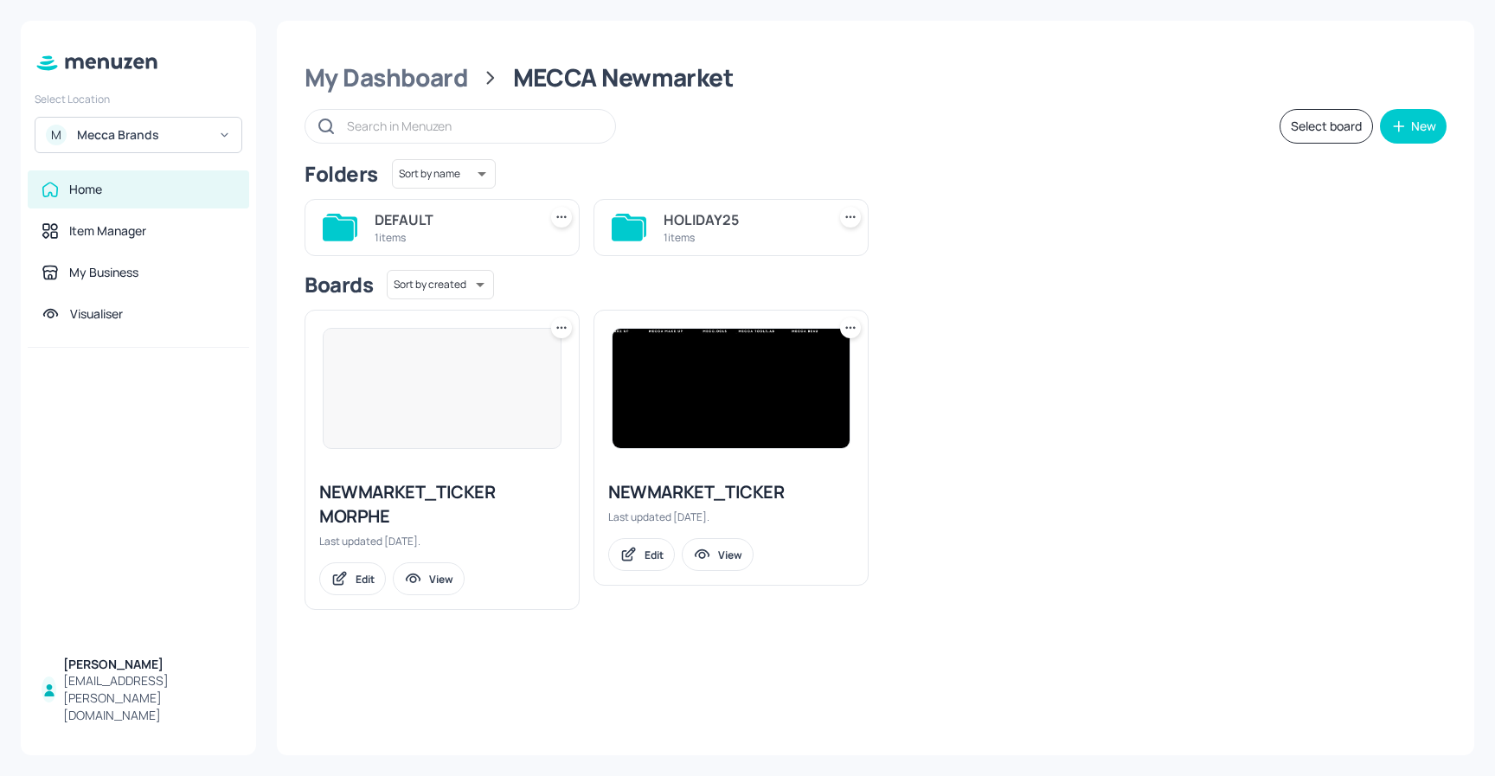
scroll to position [0, 0]
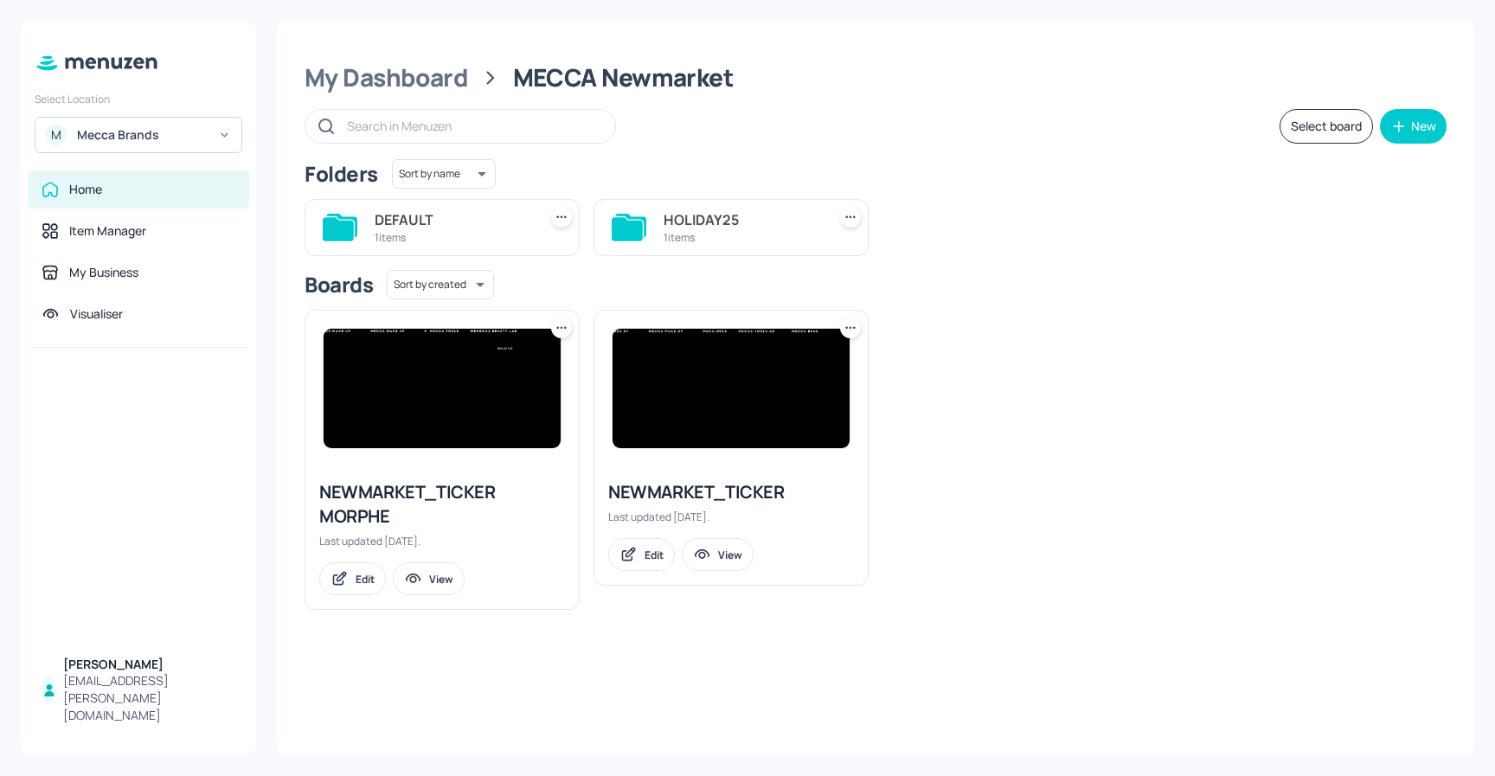
click at [729, 219] on div "HOLIDAY25" at bounding box center [742, 219] width 156 height 21
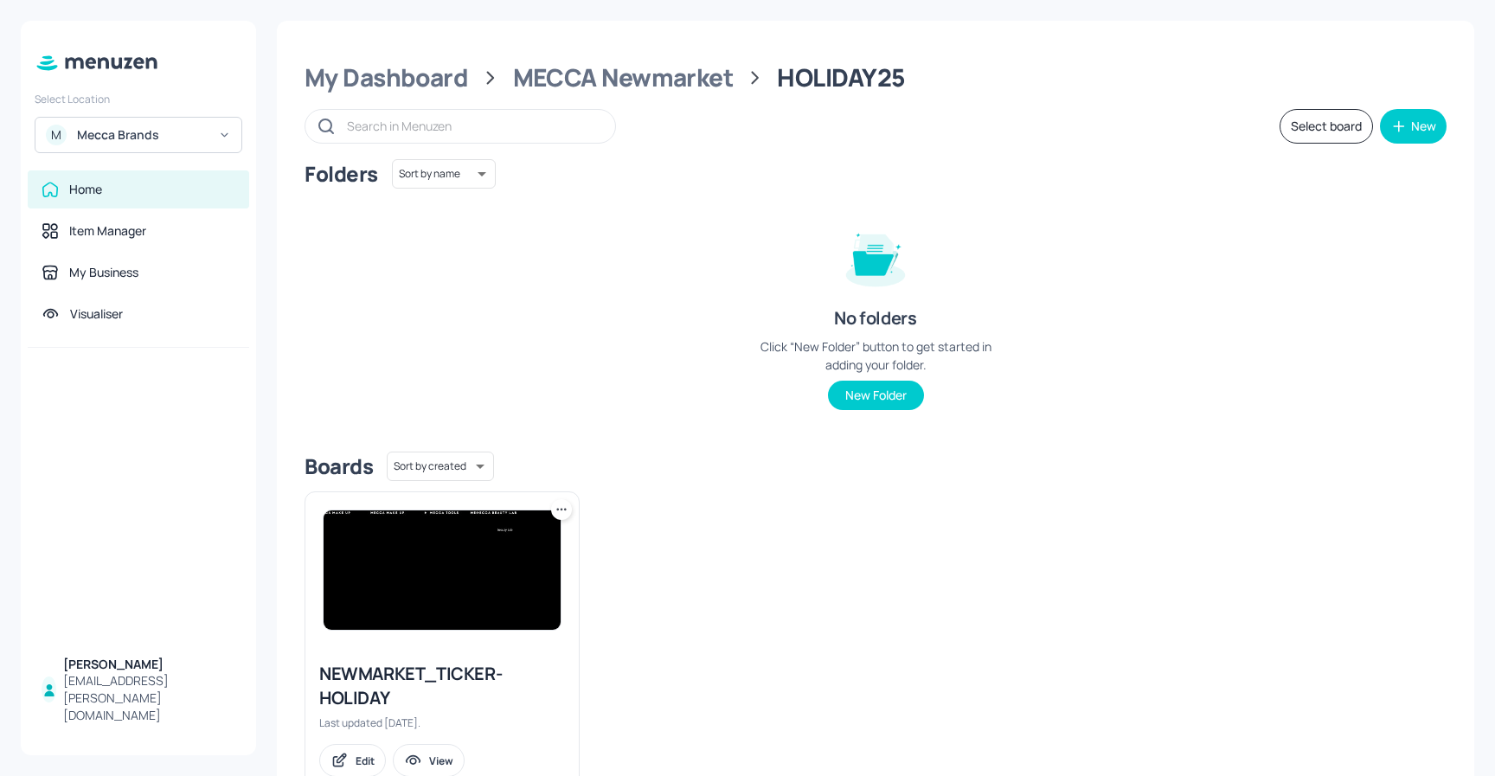
click at [417, 570] on img at bounding box center [442, 570] width 237 height 119
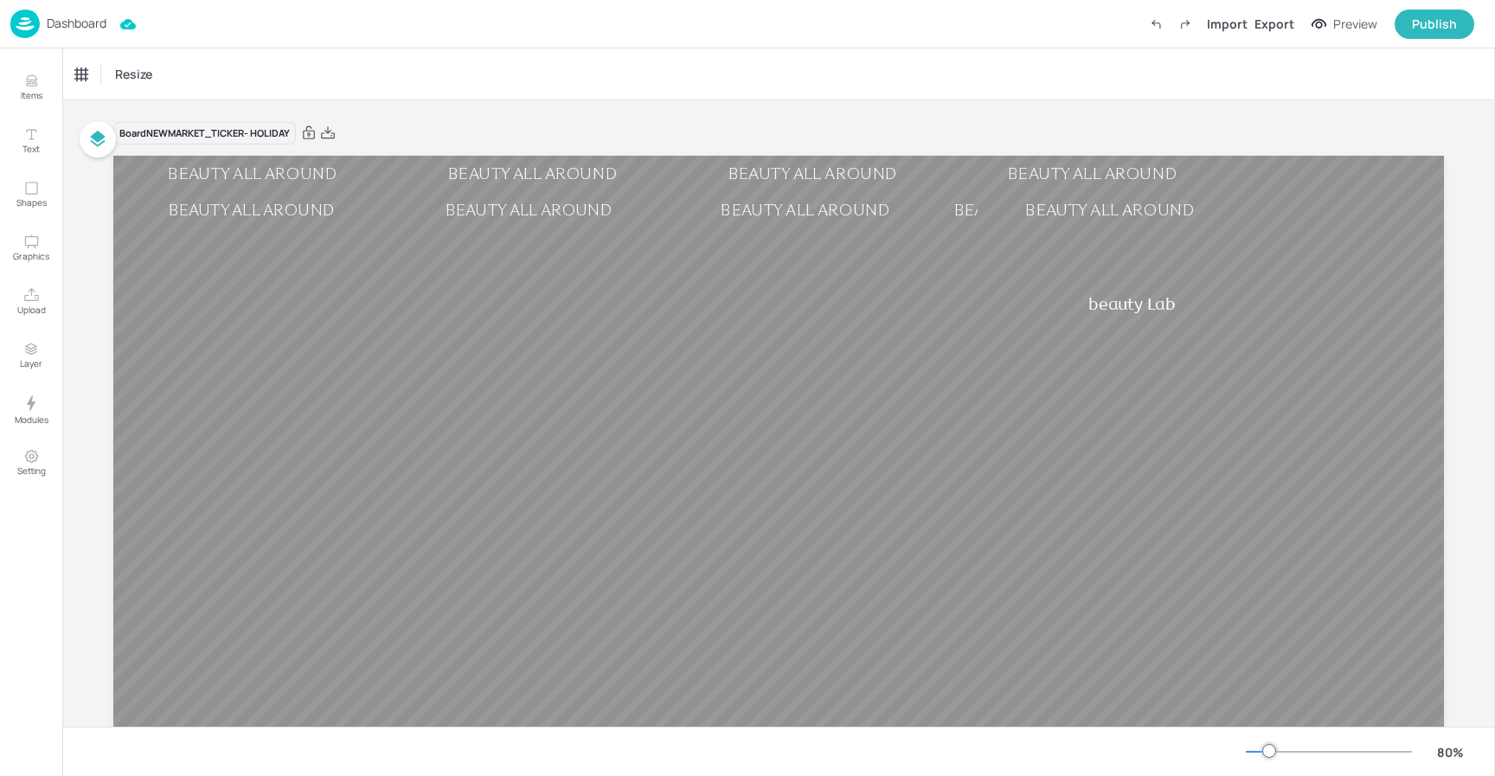
click at [76, 17] on p "Dashboard" at bounding box center [77, 23] width 60 height 12
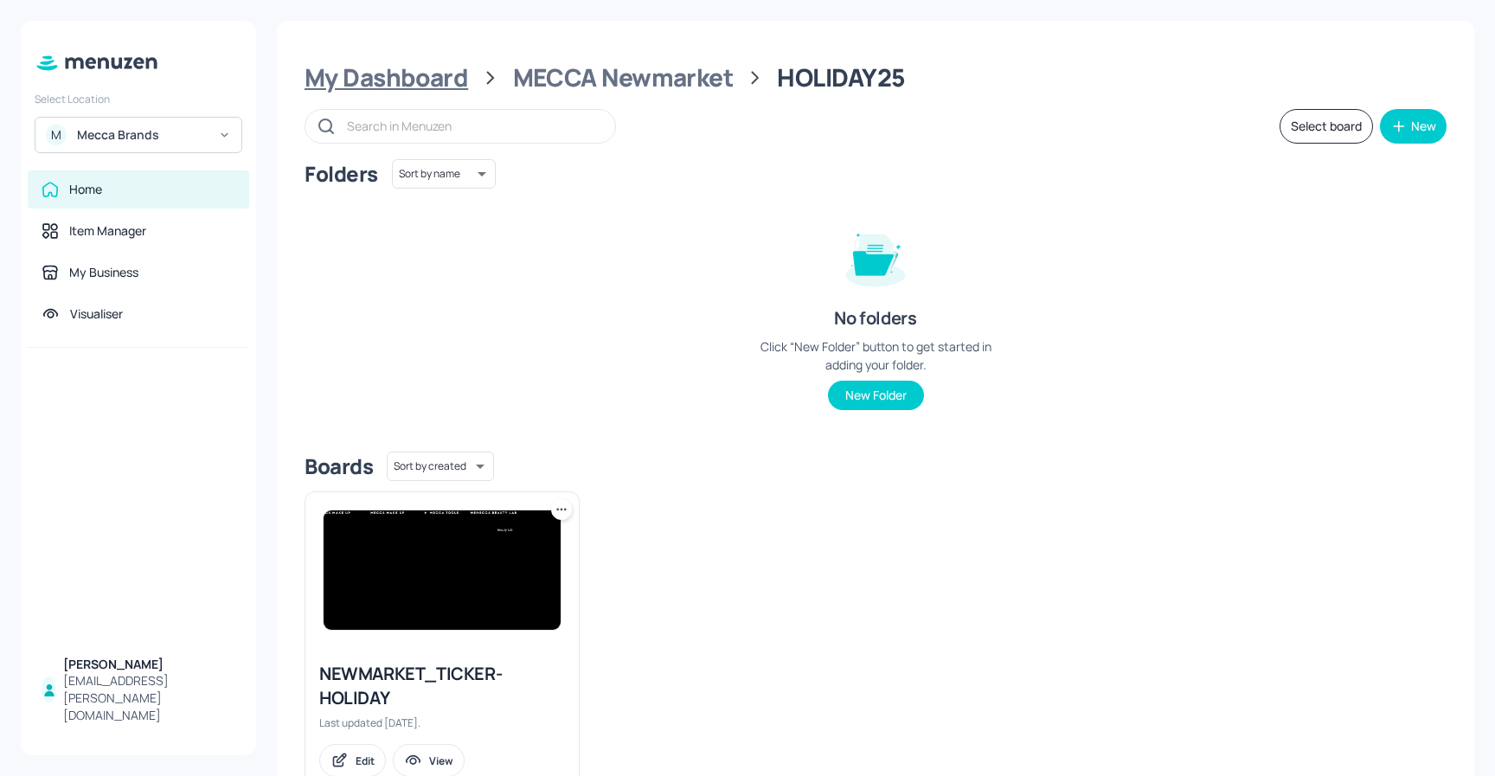
click at [433, 88] on div "My Dashboard" at bounding box center [387, 77] width 164 height 31
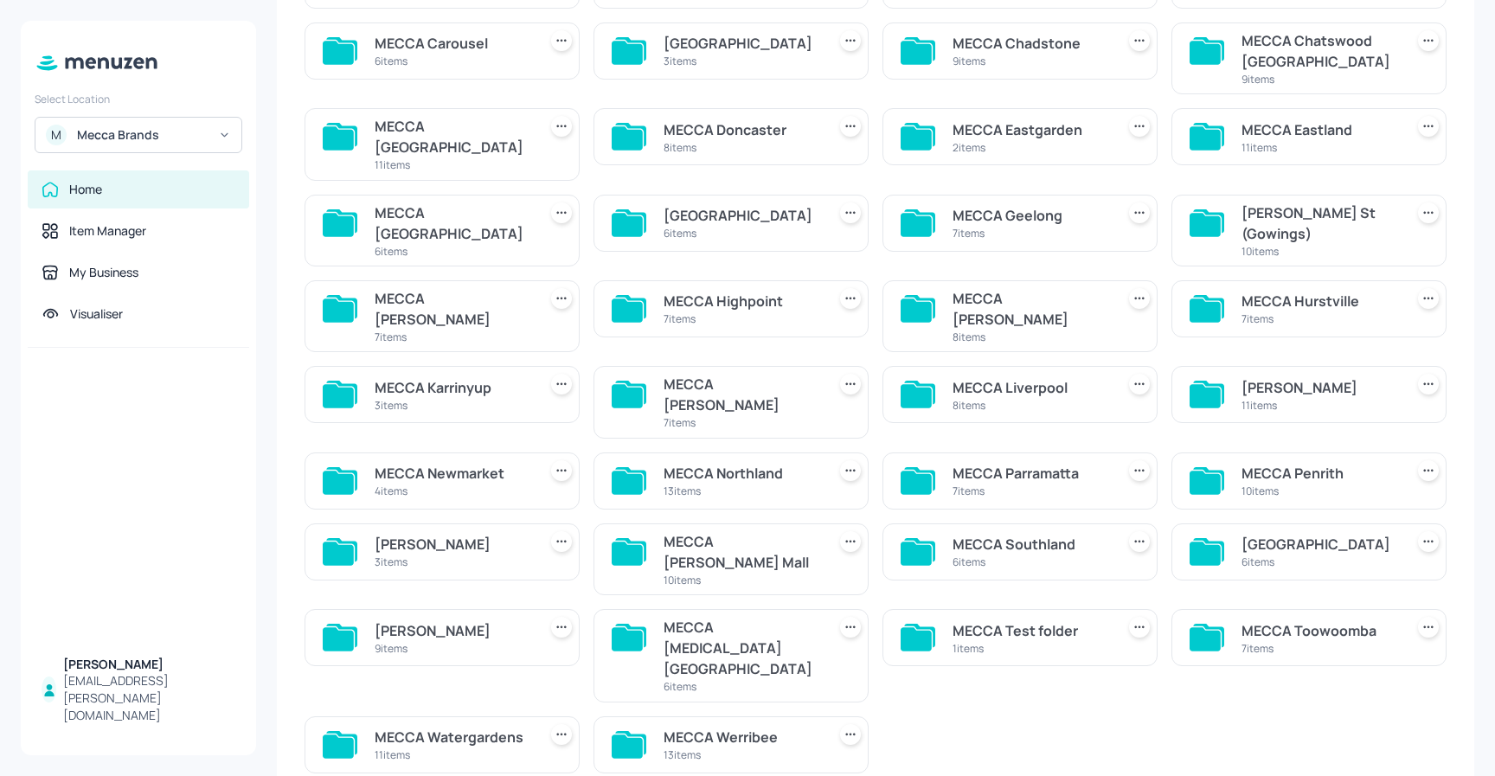
scroll to position [272, 0]
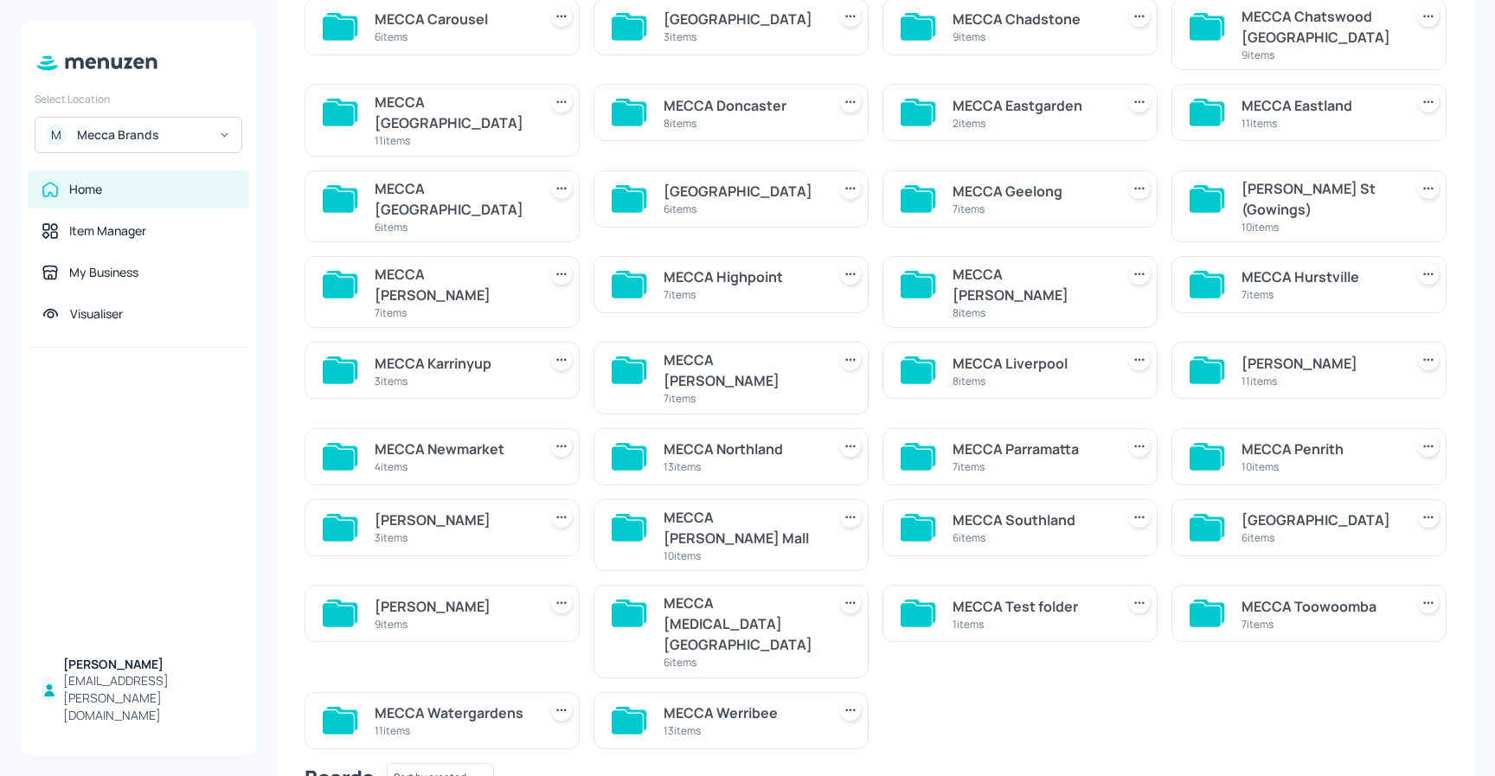
click at [703, 439] on div "MECCA Northland" at bounding box center [742, 449] width 156 height 21
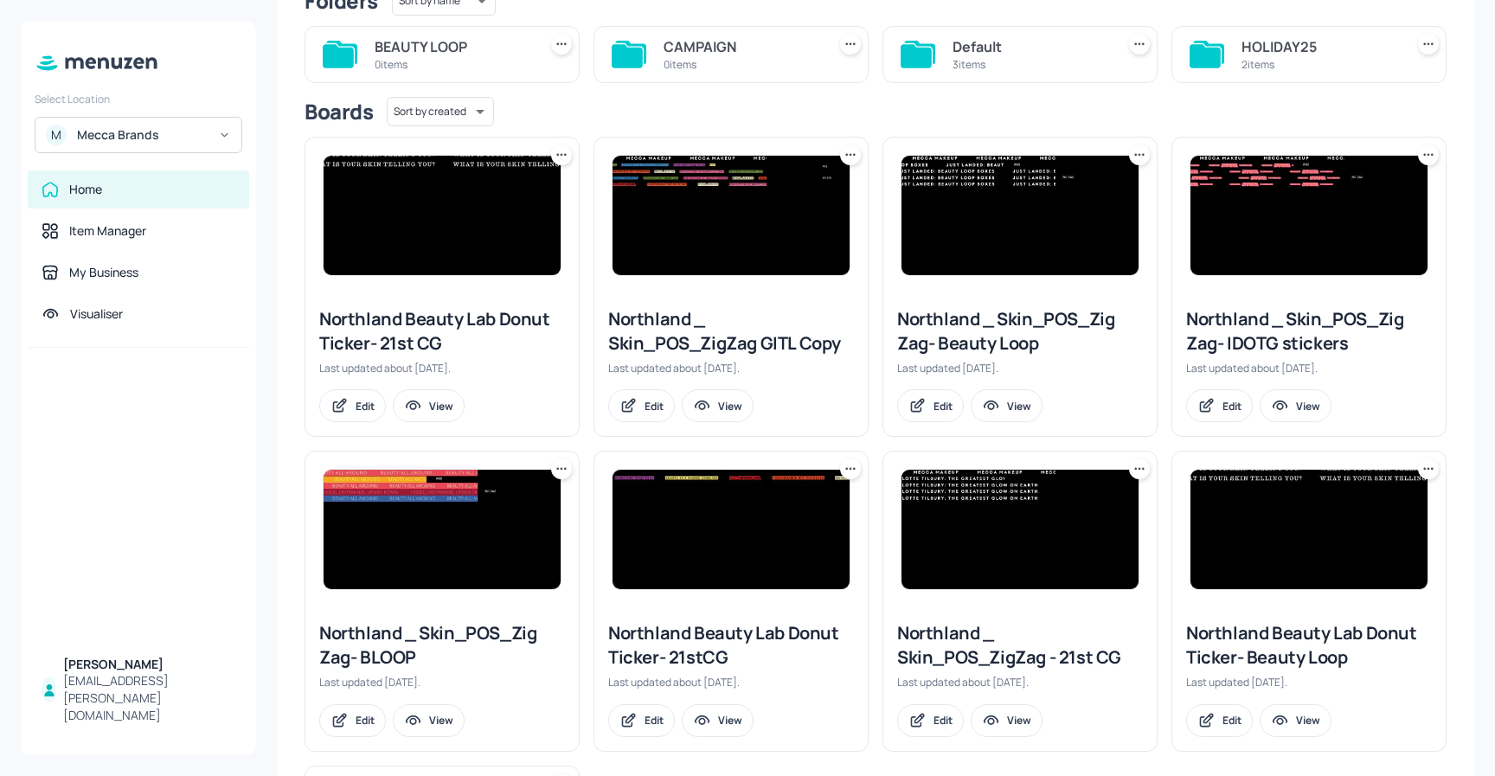
scroll to position [163, 0]
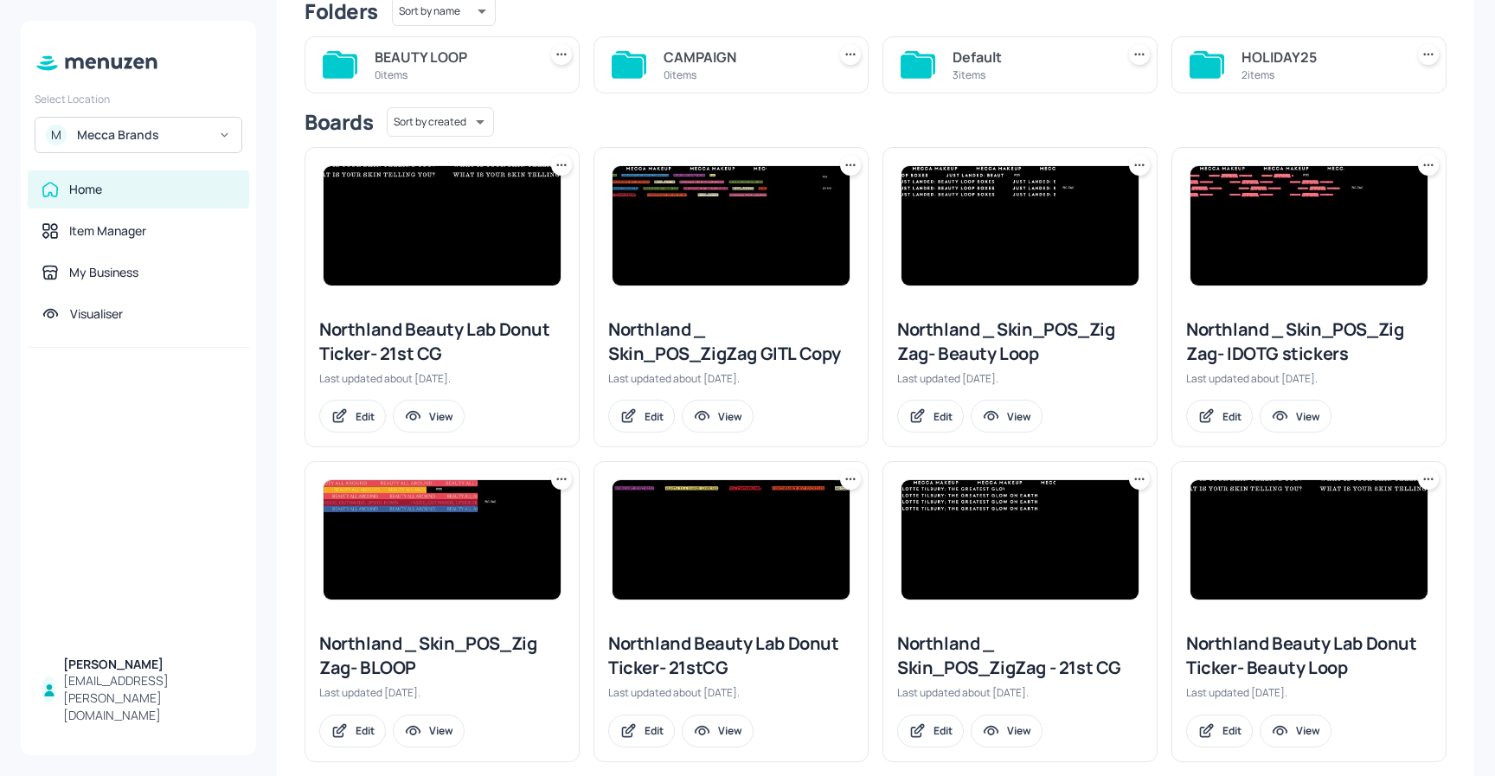
click at [1288, 74] on div "2 items" at bounding box center [1320, 74] width 156 height 15
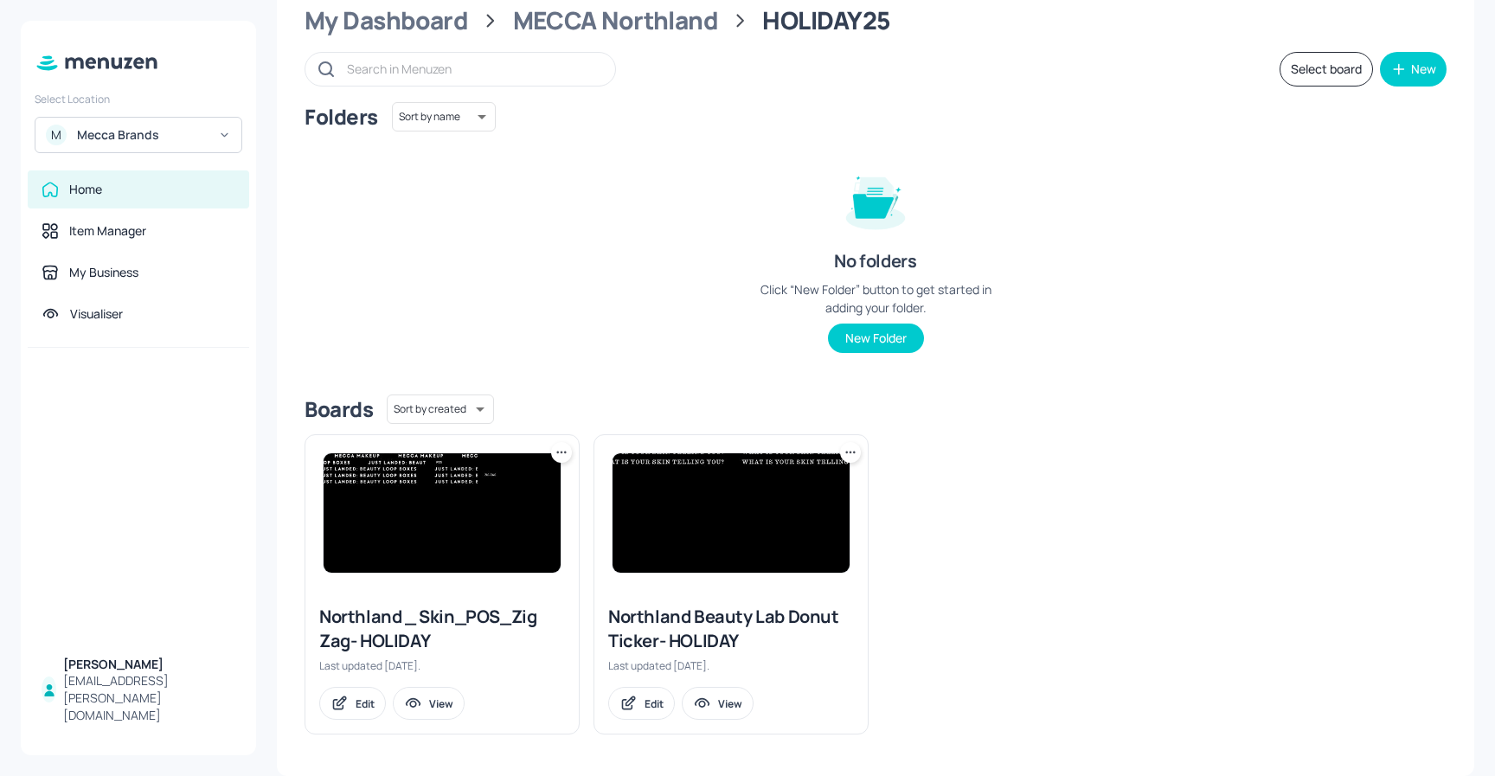
click at [439, 495] on img at bounding box center [442, 512] width 237 height 119
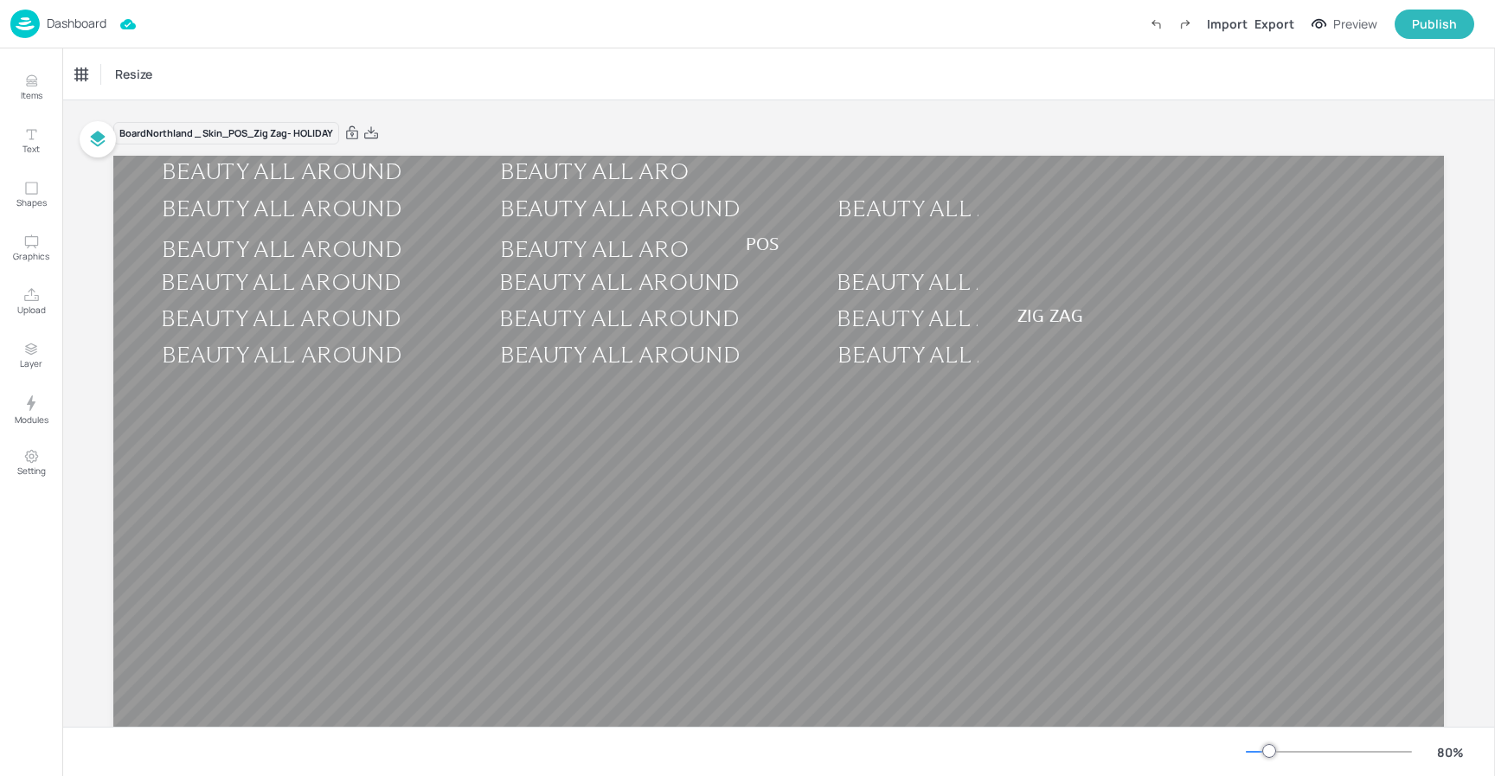
click at [59, 21] on p "Dashboard" at bounding box center [77, 23] width 60 height 12
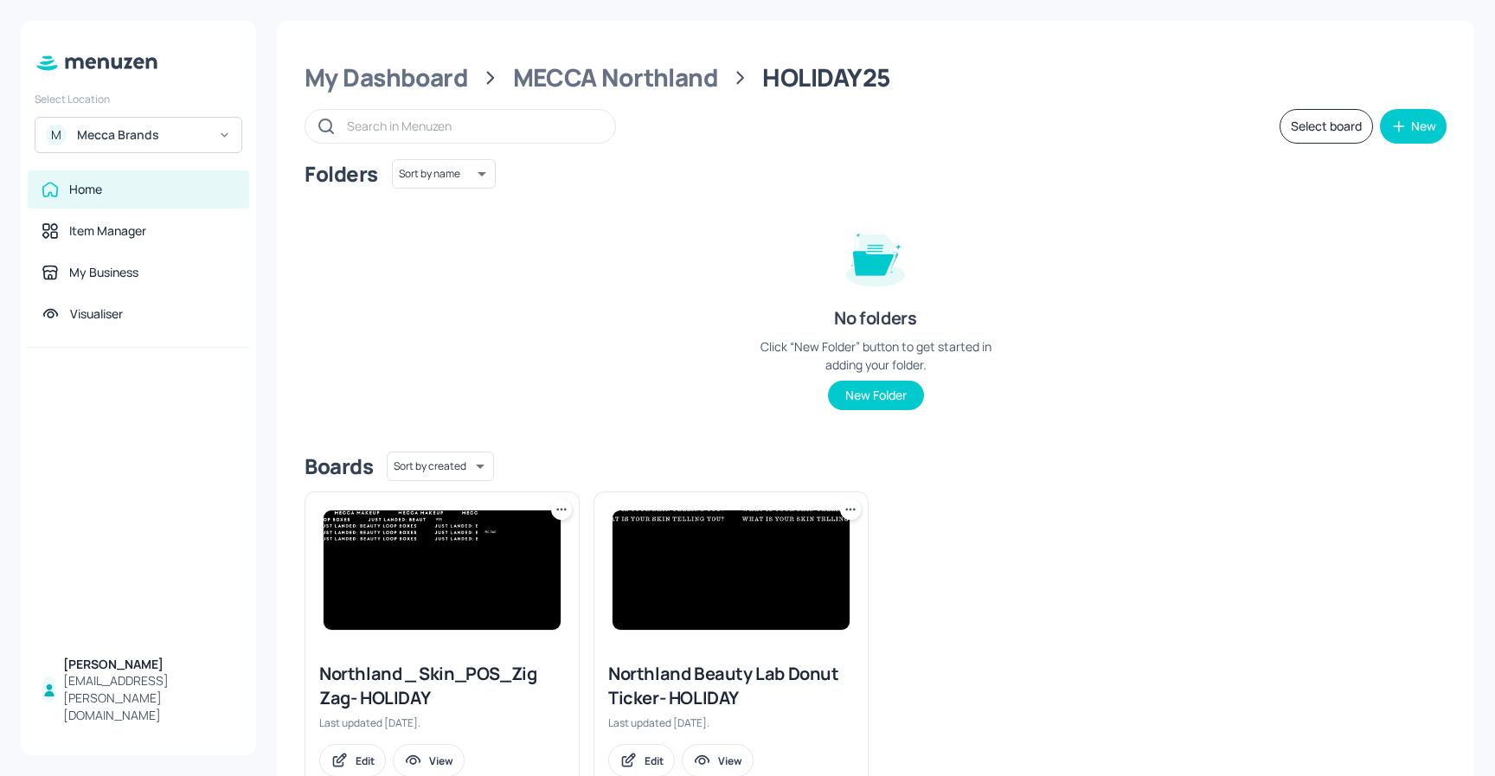
click at [768, 545] on img at bounding box center [731, 570] width 237 height 119
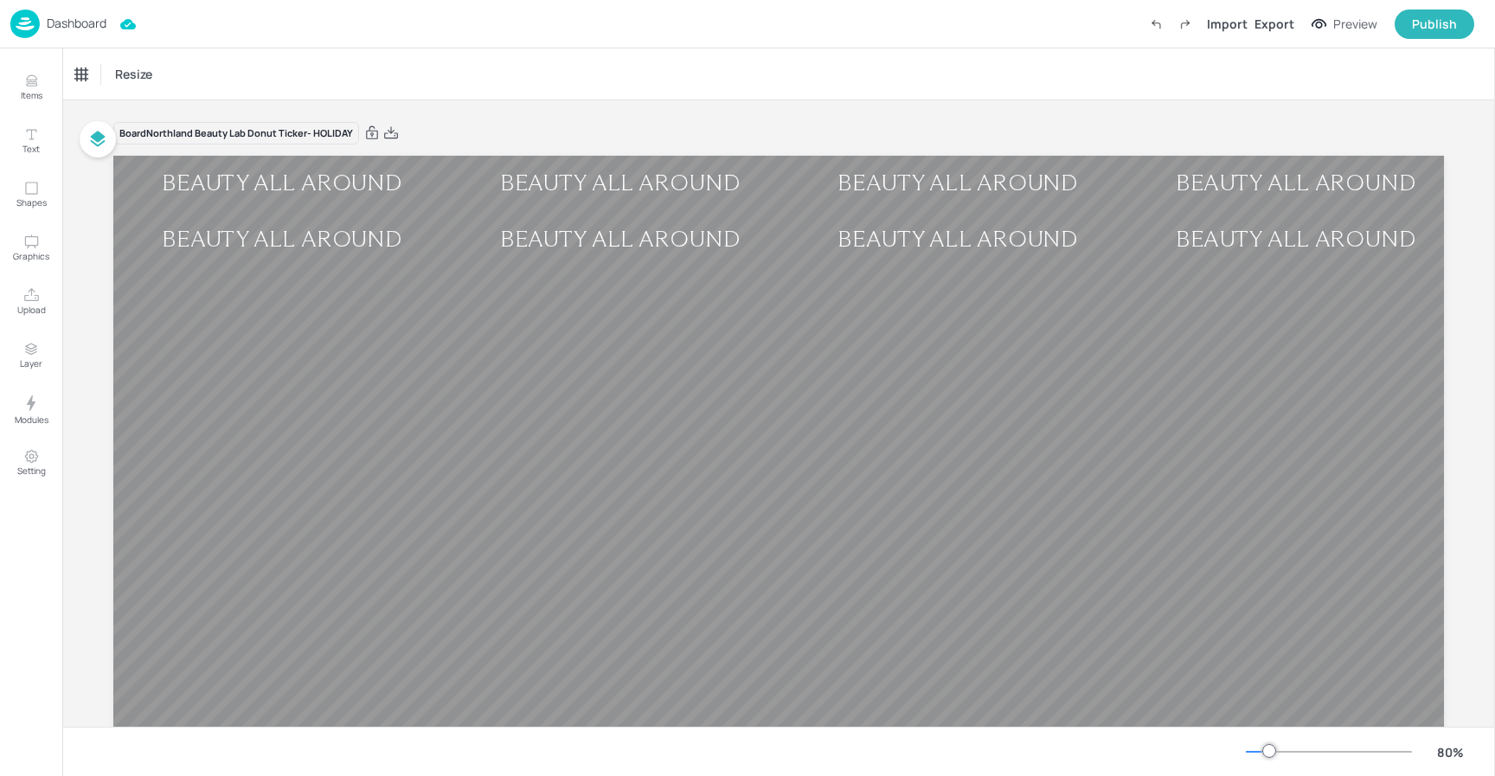
click at [62, 18] on p "Dashboard" at bounding box center [77, 23] width 60 height 12
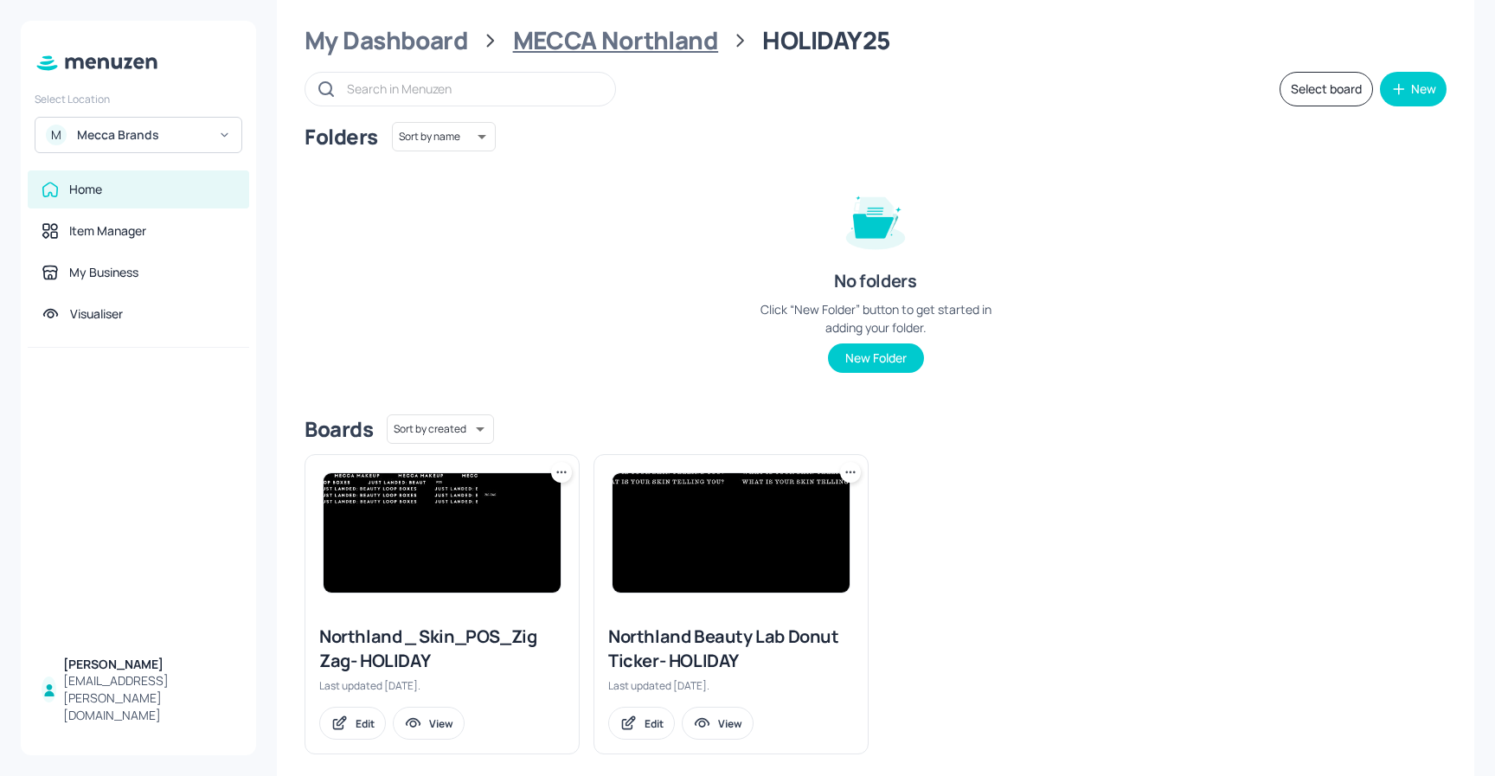
scroll to position [57, 0]
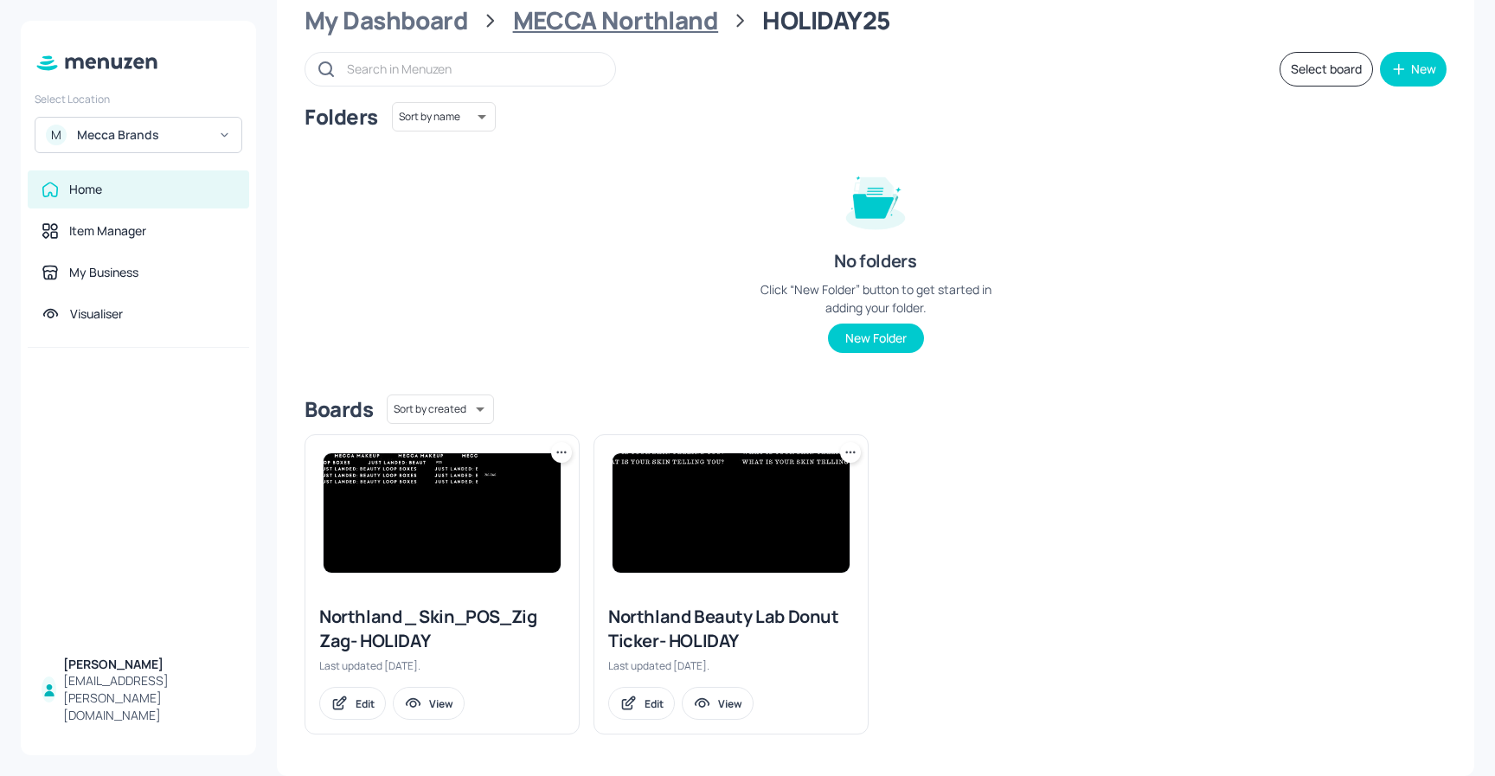
click at [616, 17] on div "MECCA Northland" at bounding box center [616, 20] width 206 height 31
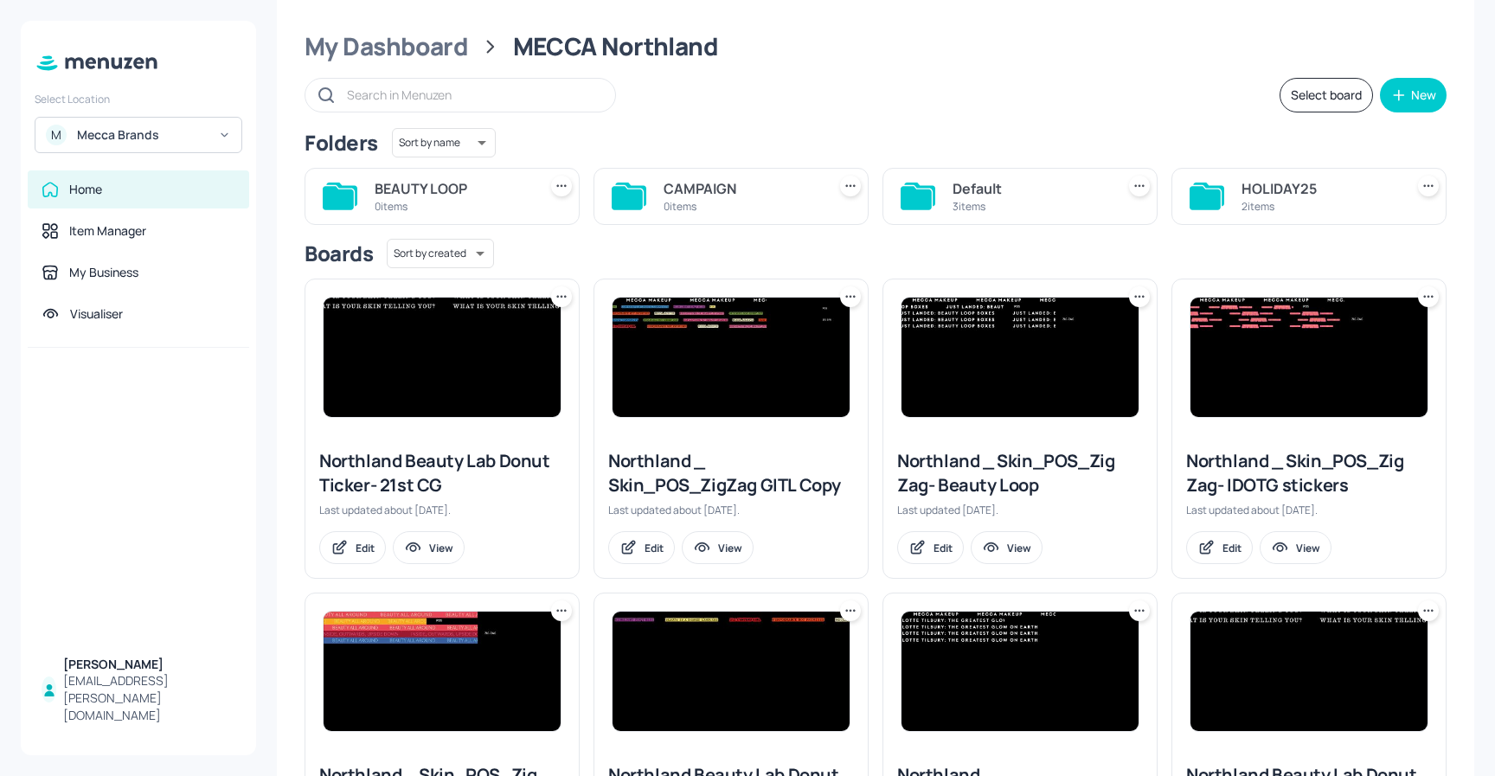
scroll to position [24, 0]
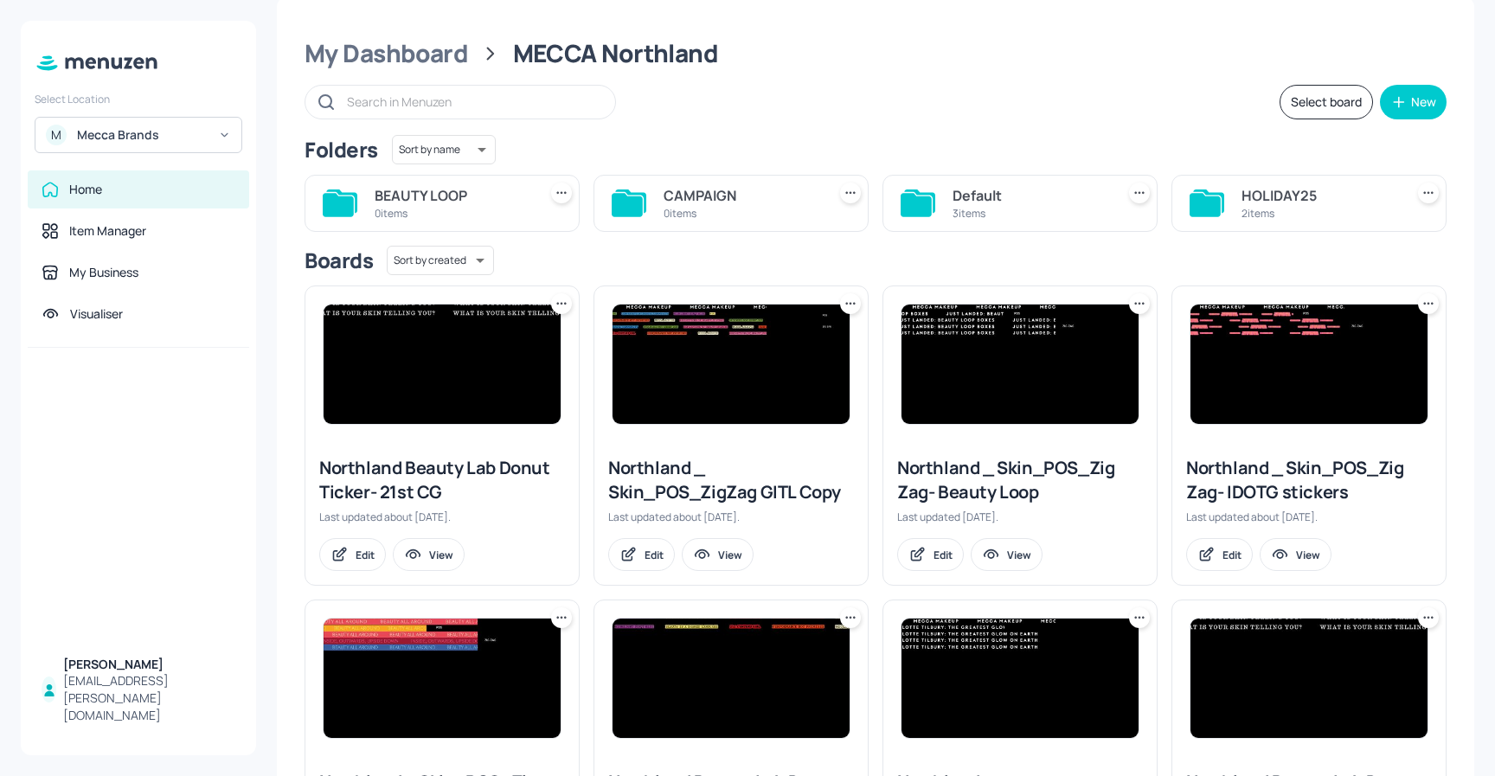
click at [976, 207] on div "3 items" at bounding box center [1031, 213] width 156 height 15
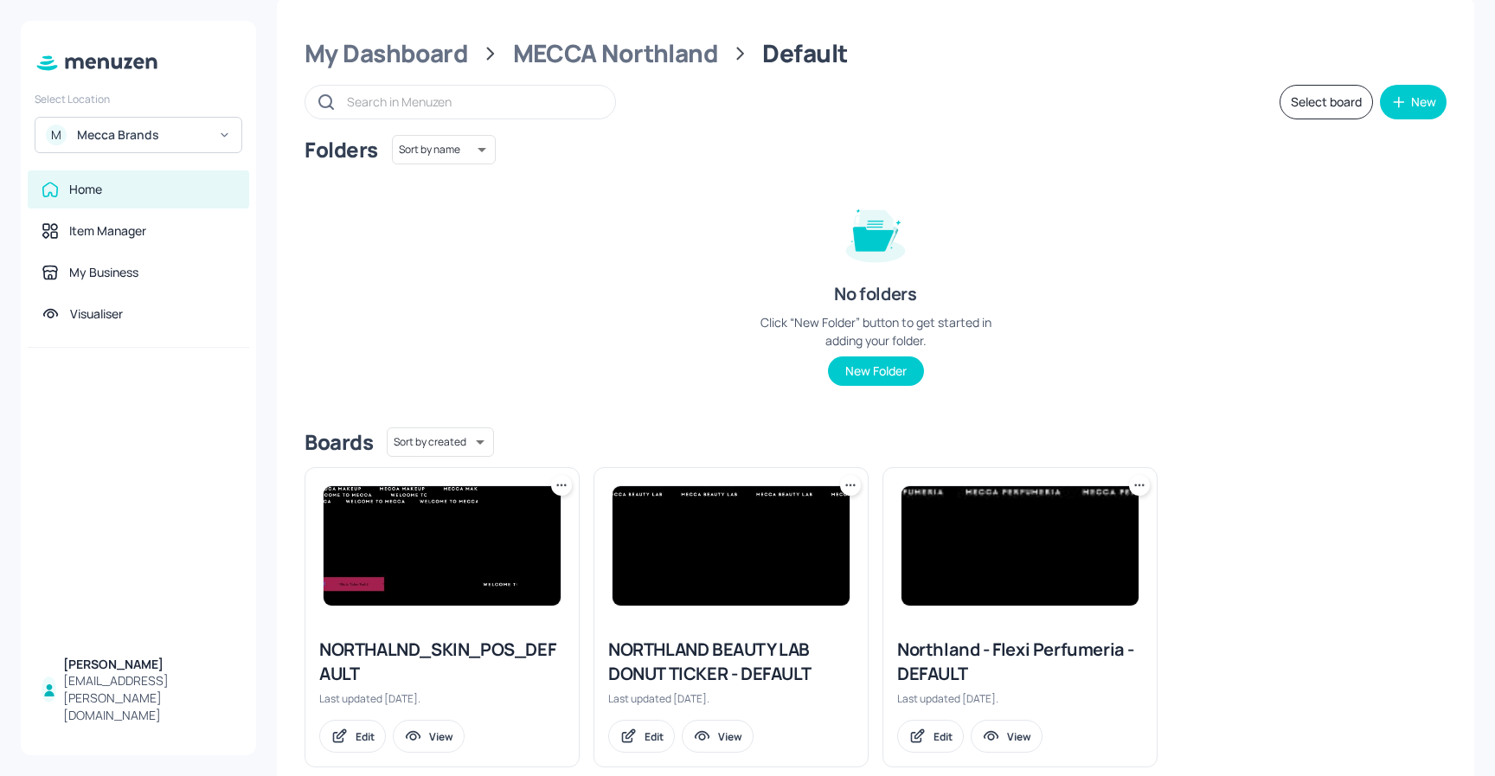
click at [1142, 485] on icon at bounding box center [1143, 485] width 3 height 3
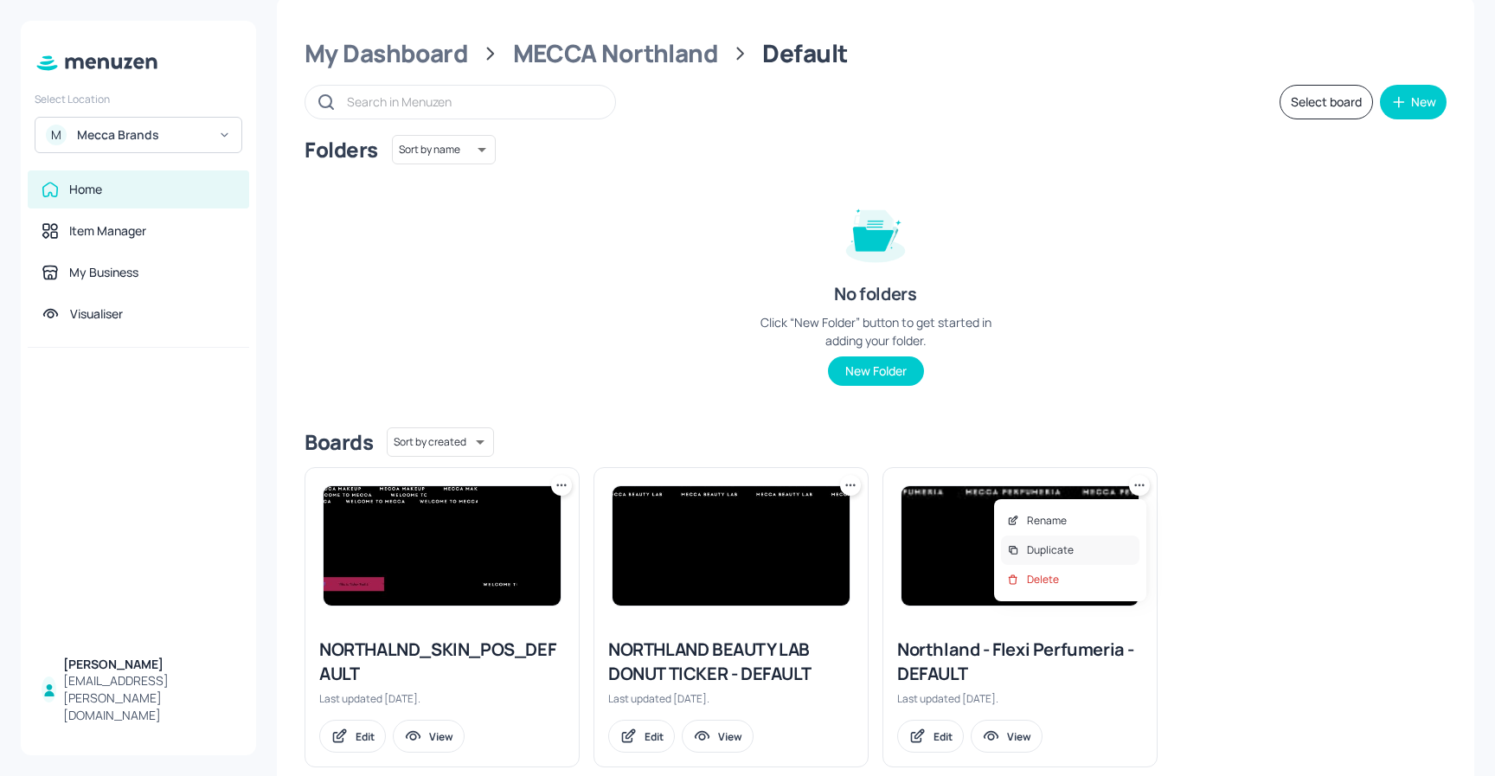
click at [1057, 553] on p "Duplicate" at bounding box center [1050, 551] width 47 height 16
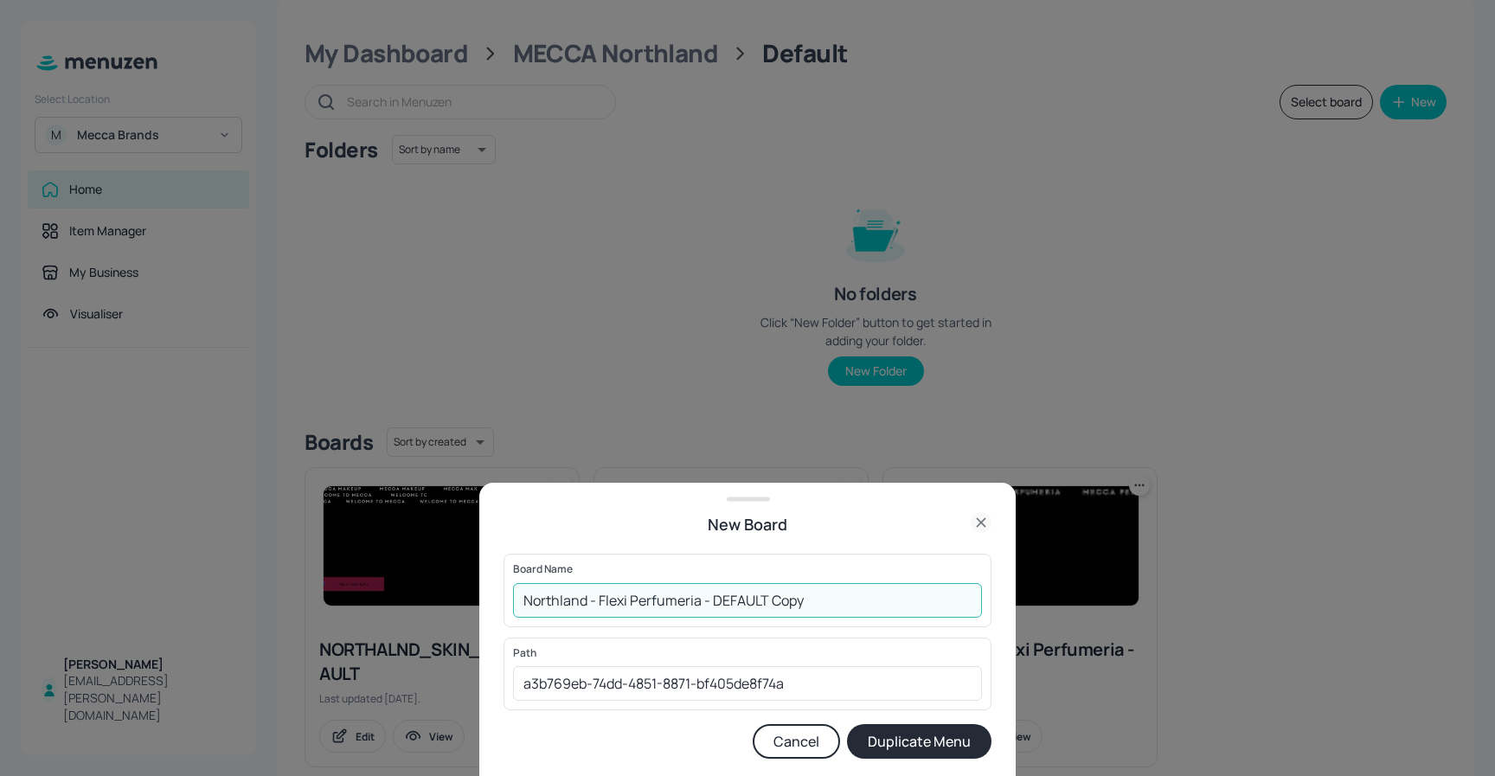
drag, startPoint x: 745, startPoint y: 602, endPoint x: 714, endPoint y: 602, distance: 31.2
click at [714, 602] on input "Northland - Flexi Perfumeria - DEFAULT Copy" at bounding box center [747, 600] width 469 height 35
type input "Northland - Flexi Perfumeria - Holiday"
click at [940, 762] on div "Board Name Northland - Flexi Perfumeria - Holiday ​ Path a3b769eb-74dd-4851-887…" at bounding box center [748, 665] width 488 height 222
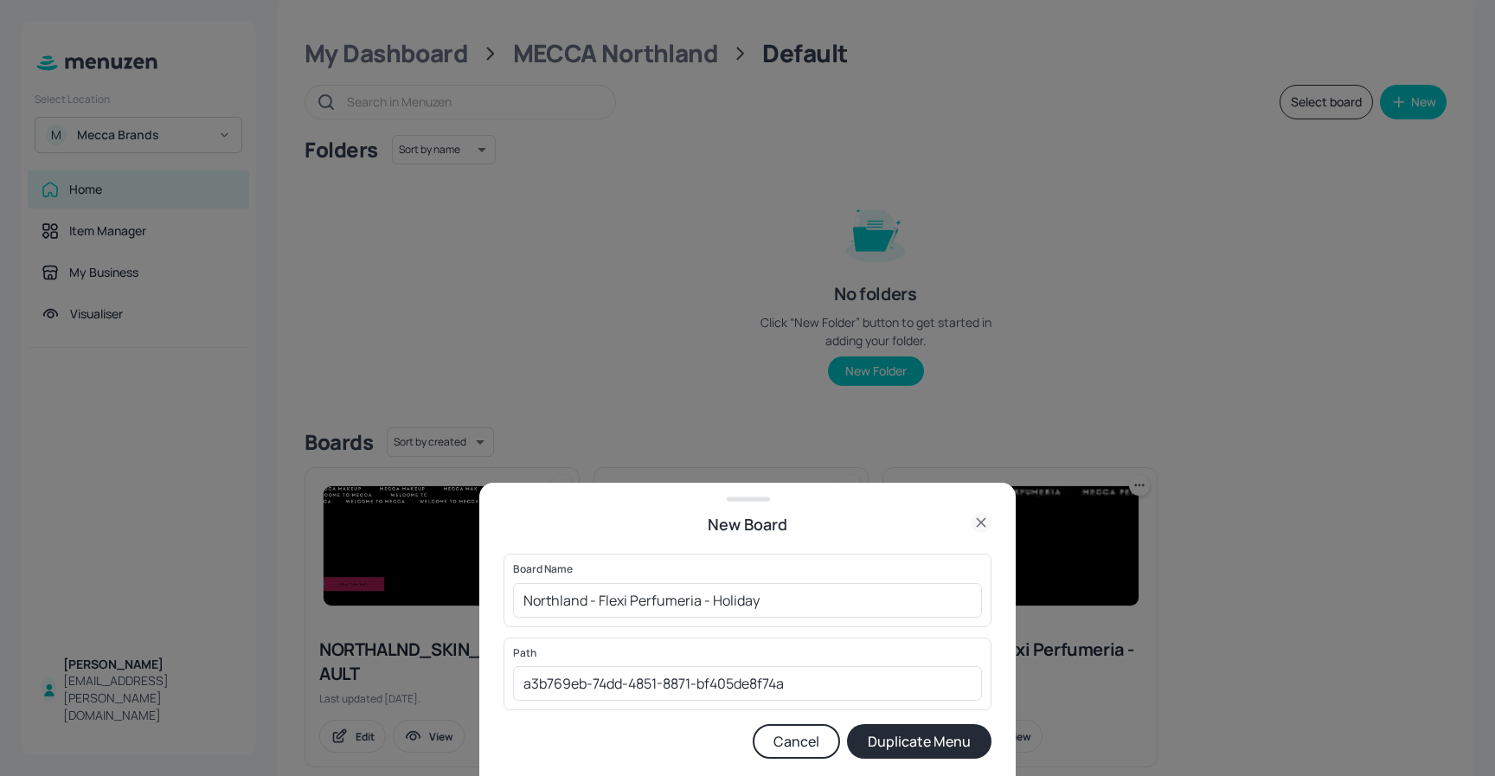
click at [942, 756] on button "Duplicate Menu" at bounding box center [919, 741] width 145 height 35
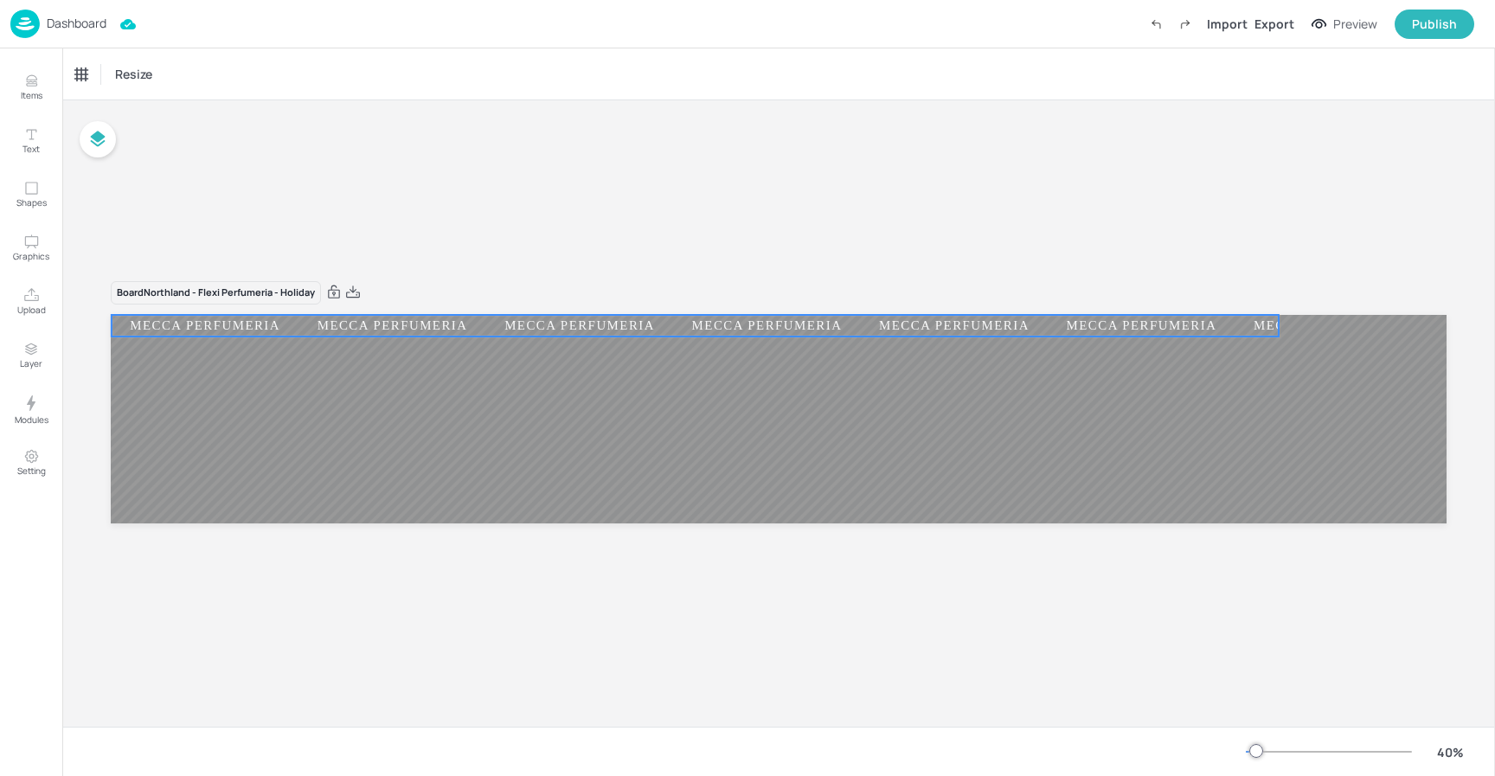
click at [400, 329] on div "MECCA PERFUMERIA" at bounding box center [392, 326] width 187 height 16
drag, startPoint x: 90, startPoint y: 75, endPoint x: 113, endPoint y: 92, distance: 28.6
click at [90, 75] on div "Ticker" at bounding box center [90, 75] width 42 height 28
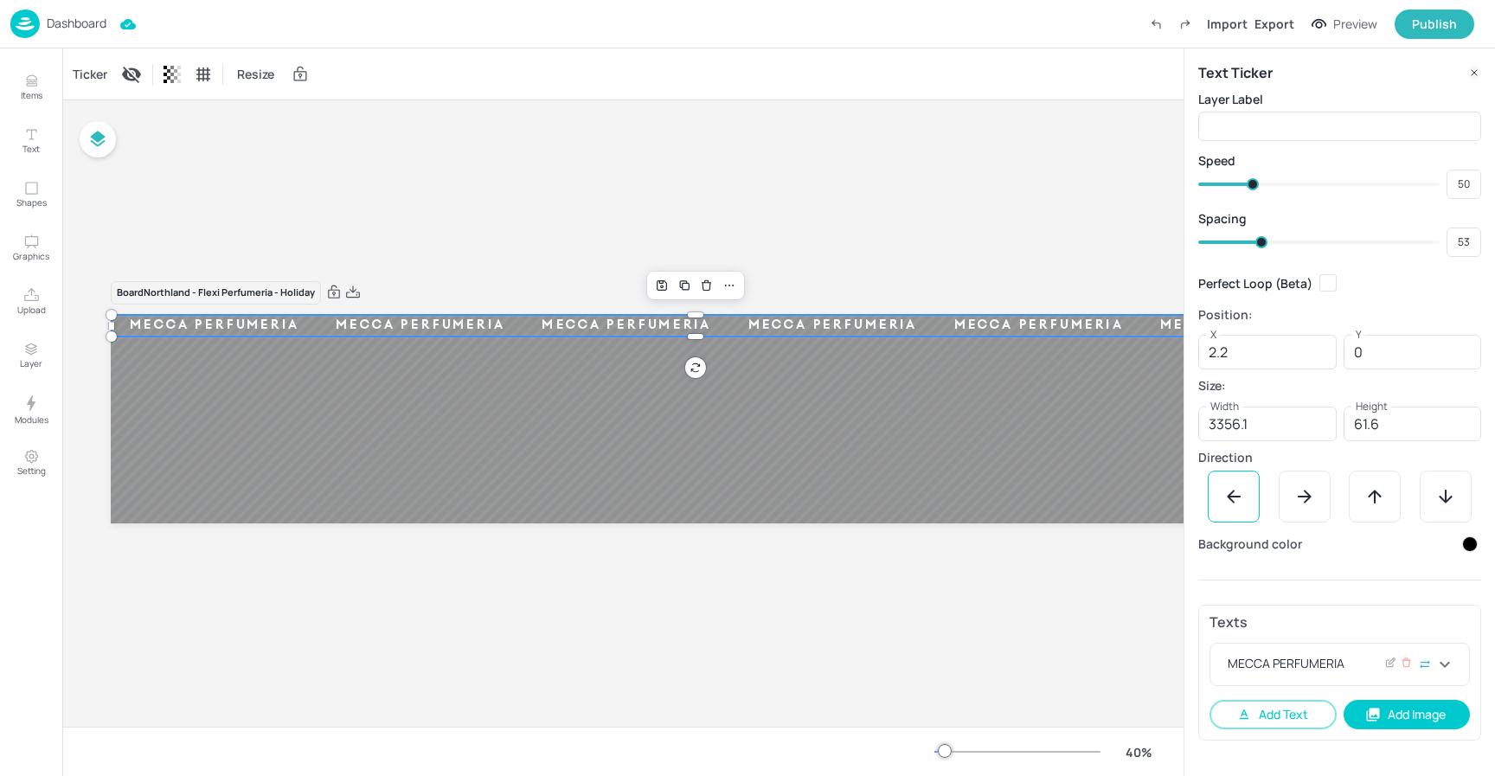
click at [1346, 660] on div "MECCA PERFUMERIA" at bounding box center [1330, 664] width 210 height 21
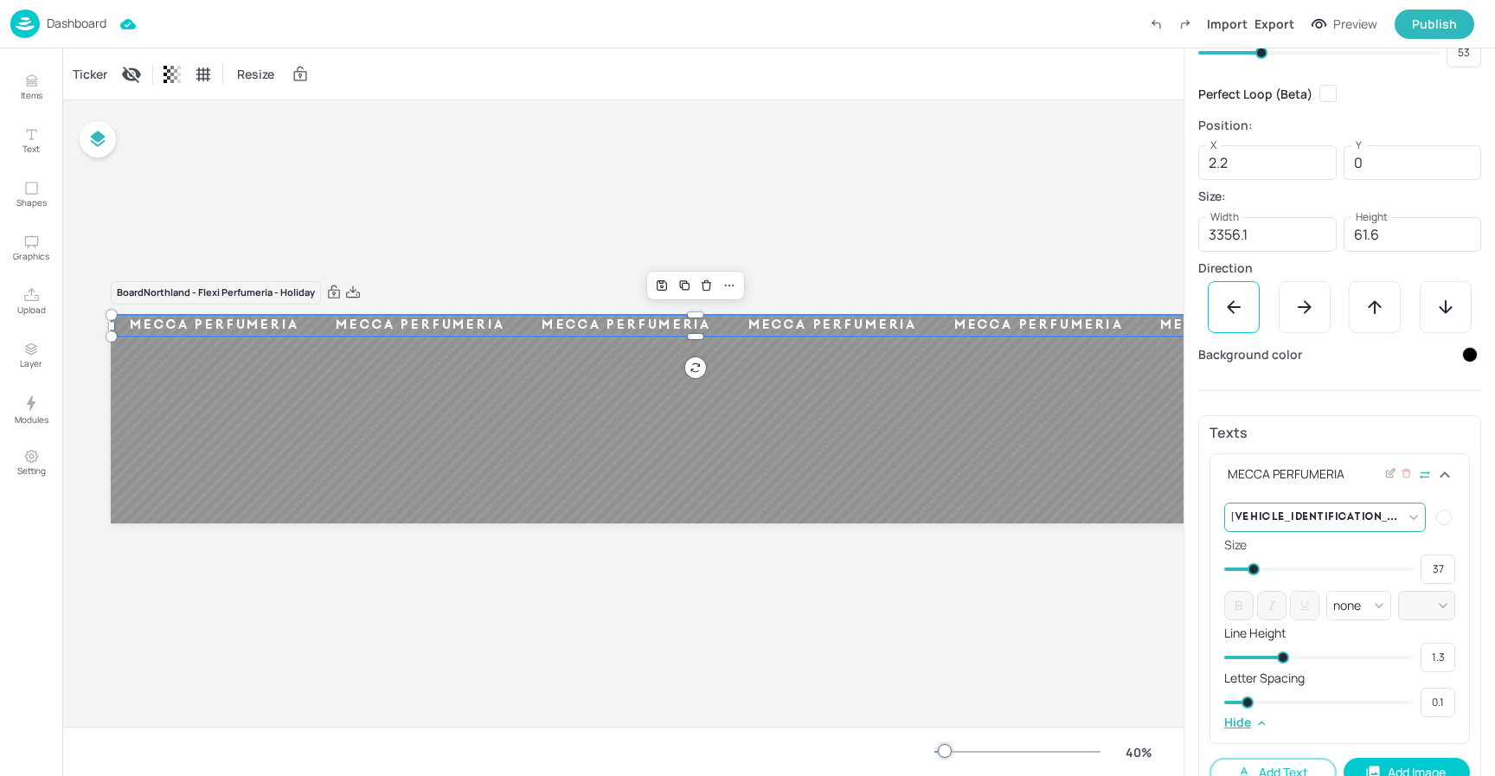
scroll to position [211, 0]
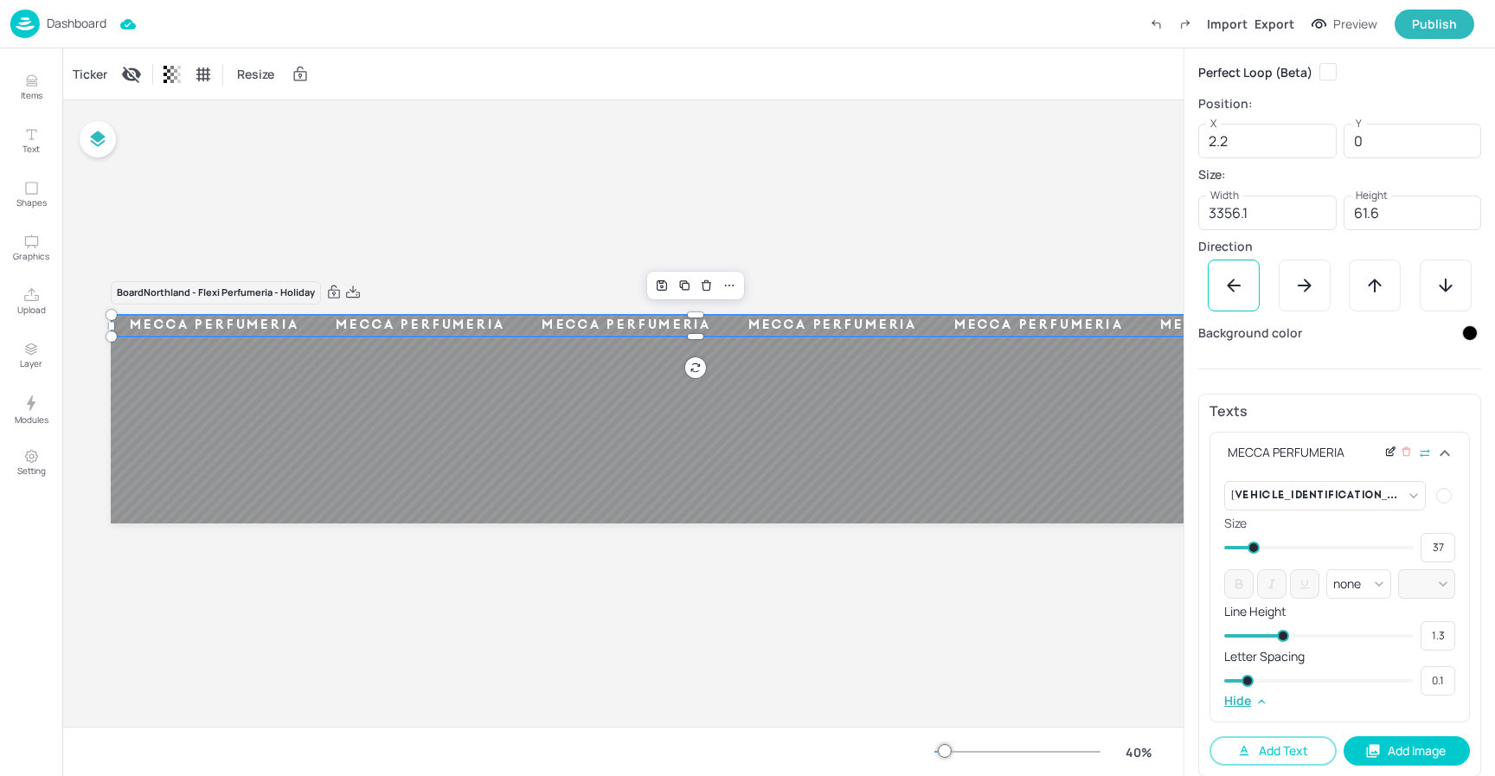
click at [1389, 453] on icon at bounding box center [1391, 452] width 13 height 12
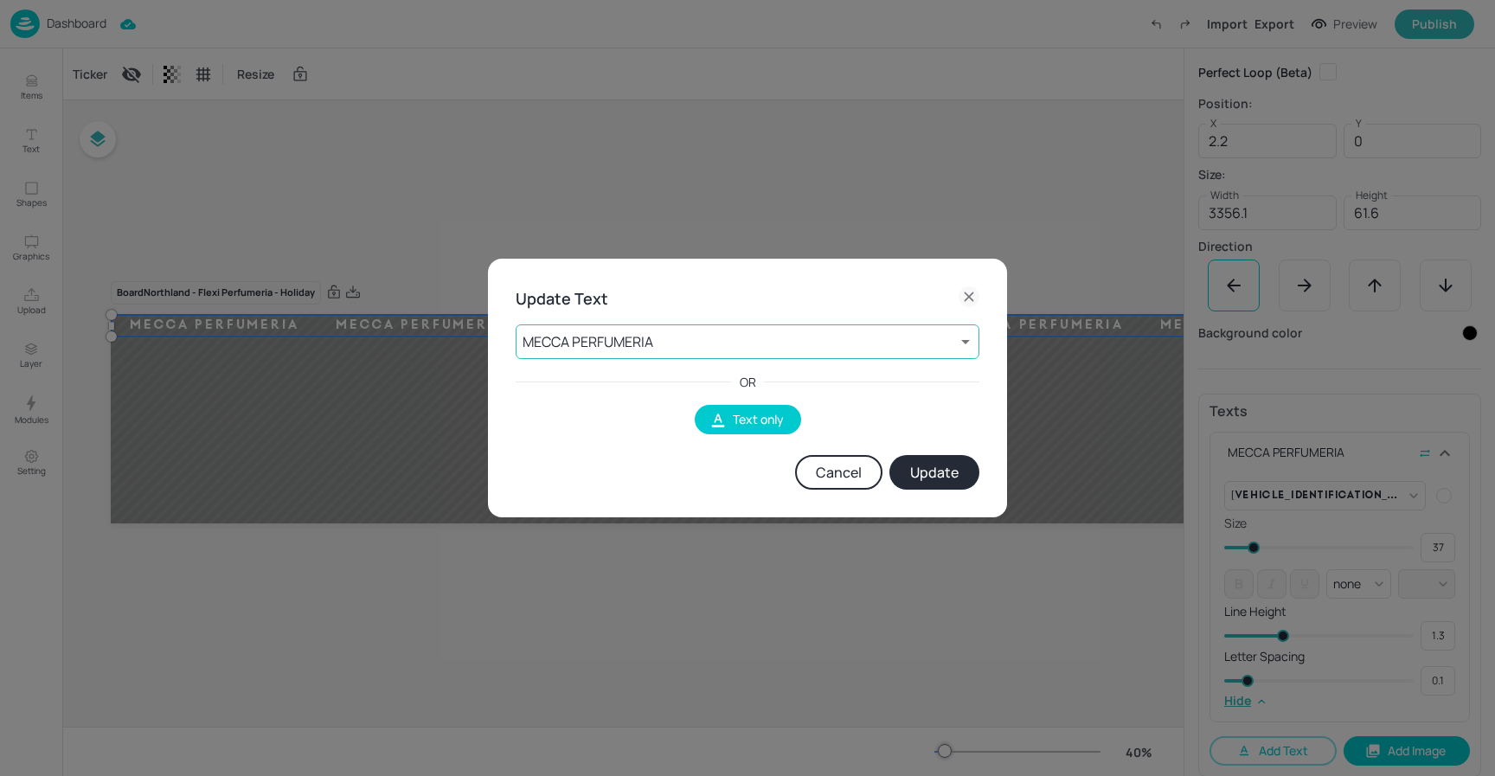
click at [706, 347] on body "Dashboard Import Export Preview Publish Items Text Shapes Graphics Upload Layer…" at bounding box center [747, 388] width 1495 height 776
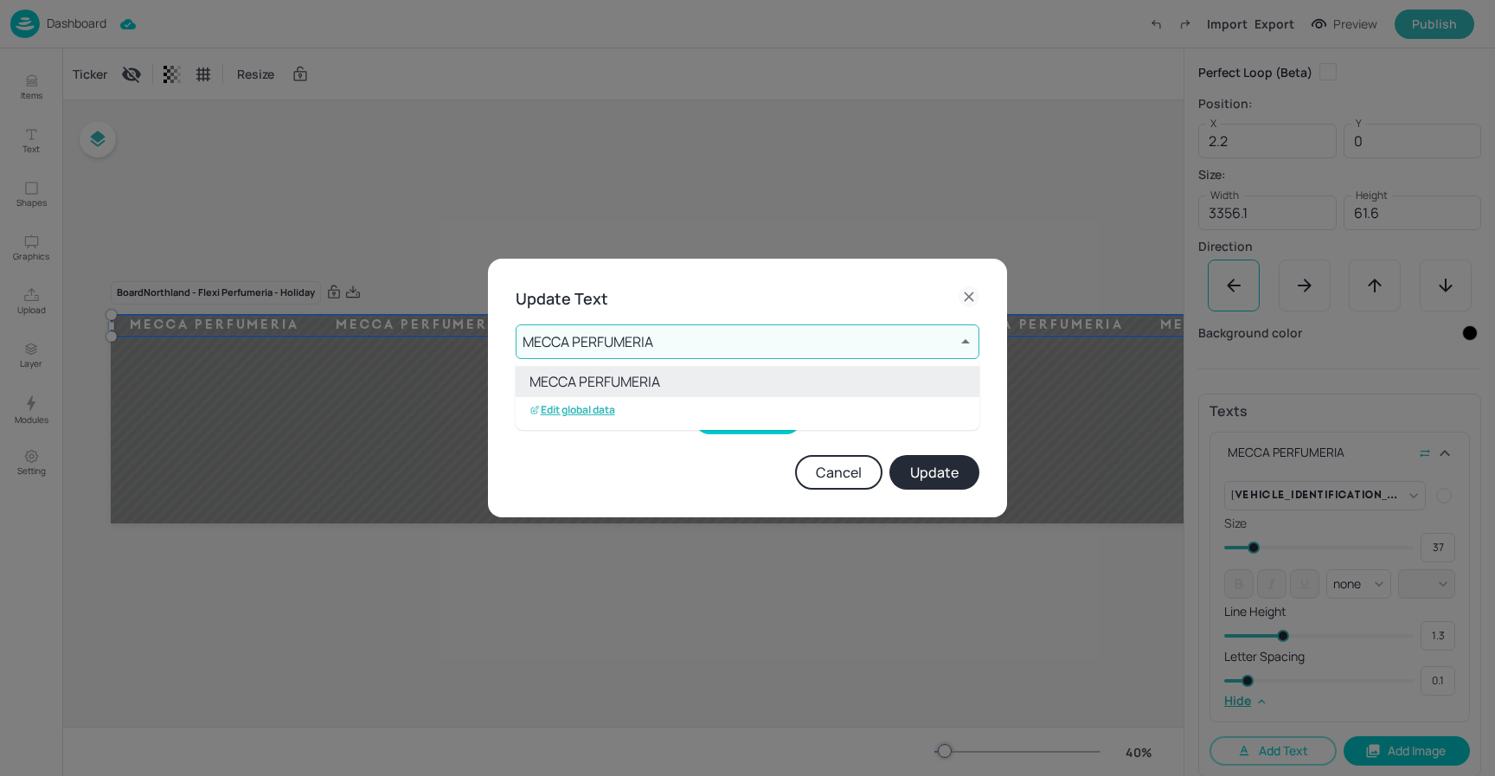
click at [603, 408] on p "Edit global data" at bounding box center [573, 410] width 86 height 12
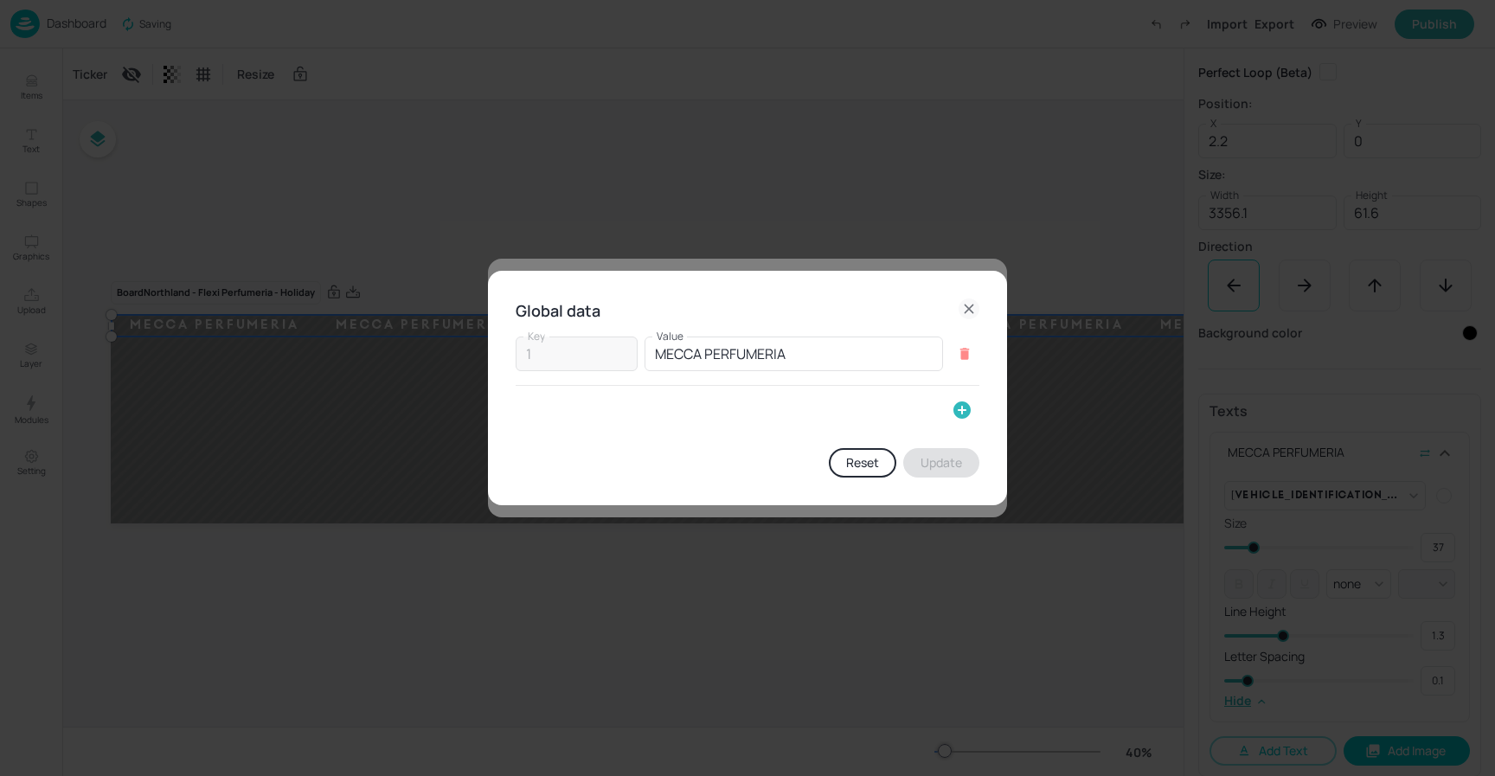
drag, startPoint x: 953, startPoint y: 406, endPoint x: 917, endPoint y: 406, distance: 35.5
click at [953, 406] on icon "button" at bounding box center [962, 410] width 21 height 21
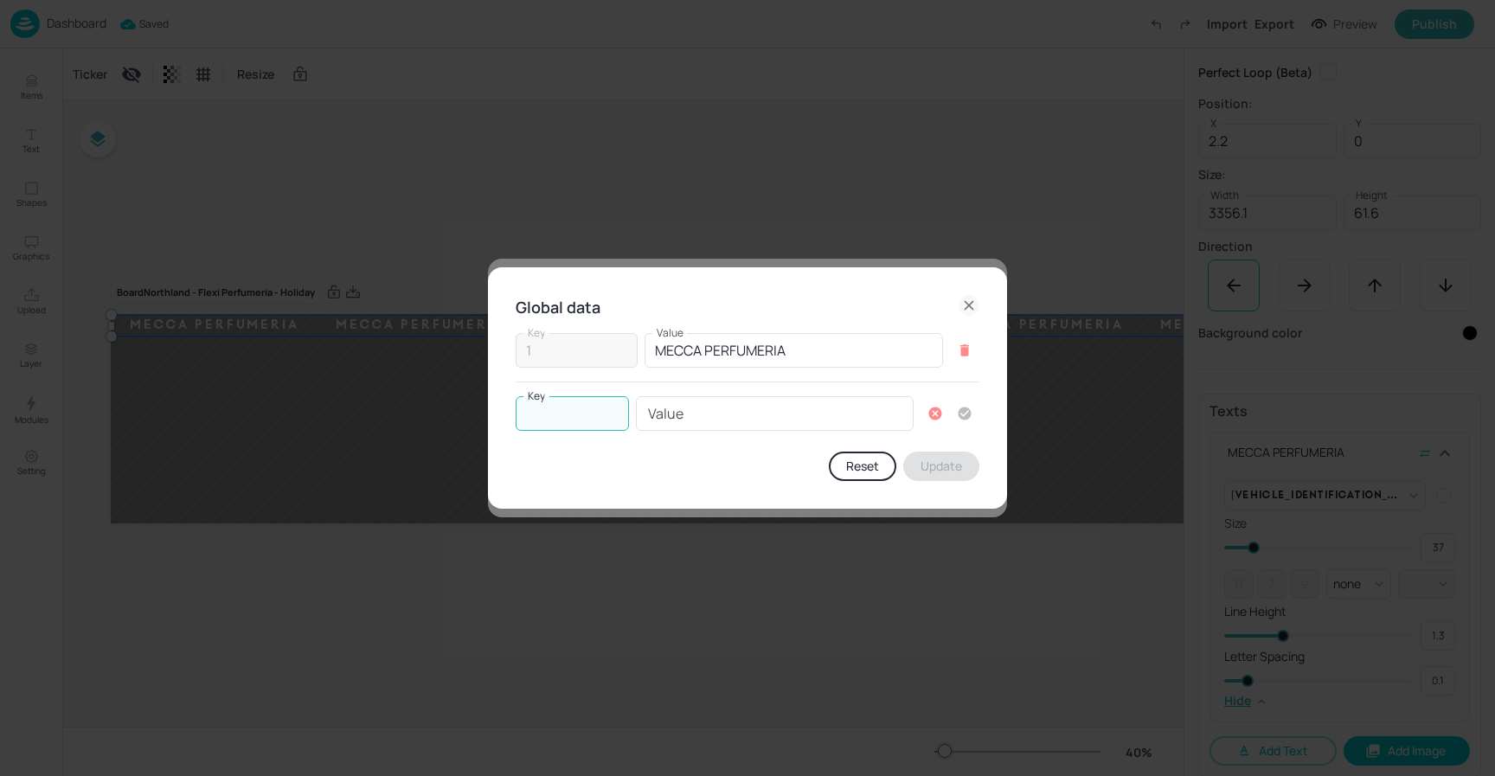
click at [541, 409] on input "Key" at bounding box center [572, 413] width 113 height 35
type input "2"
click at [704, 414] on input "Value" at bounding box center [775, 413] width 278 height 35
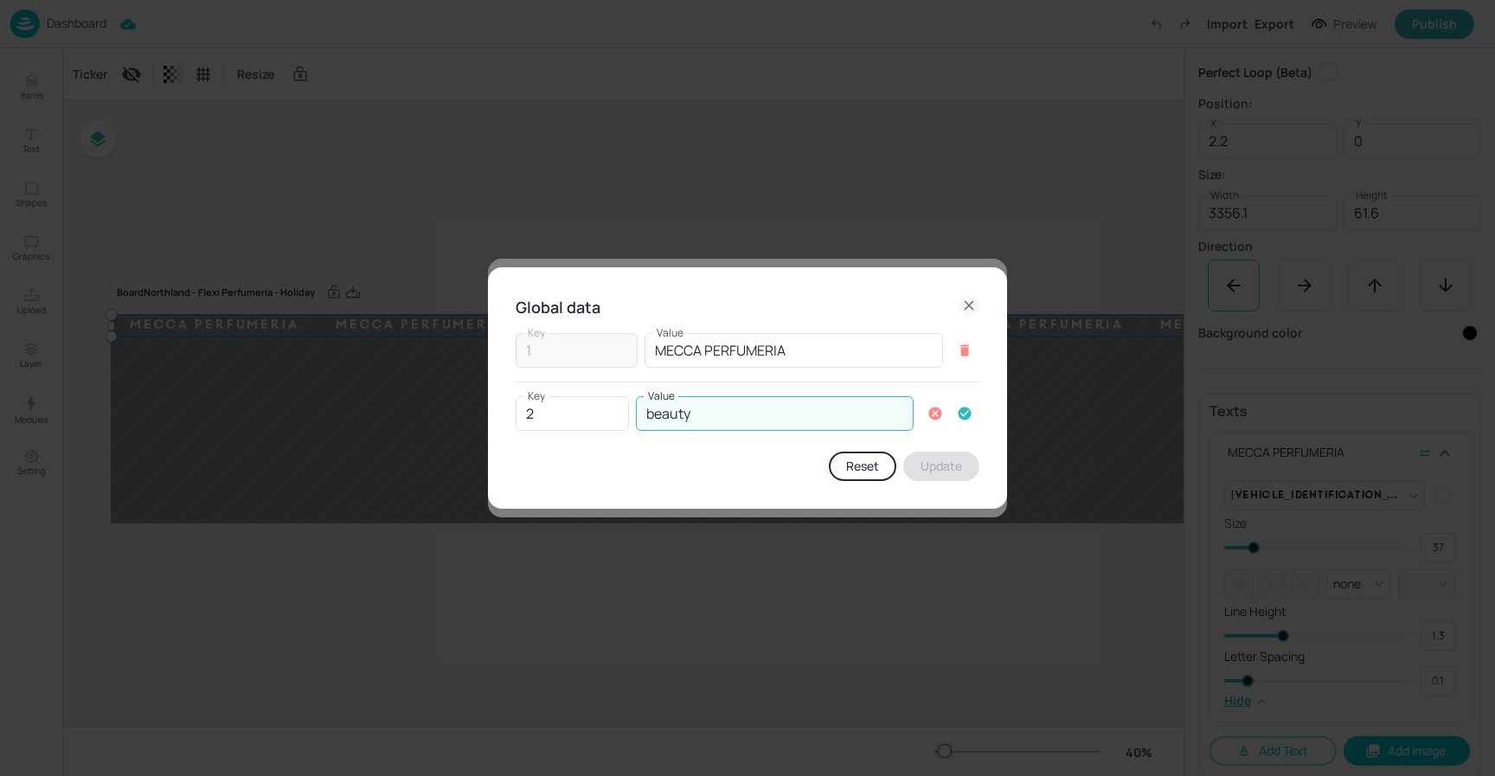
type input "BEAUTY ALL AROUND"
click at [965, 412] on icon "button" at bounding box center [965, 414] width 13 height 13
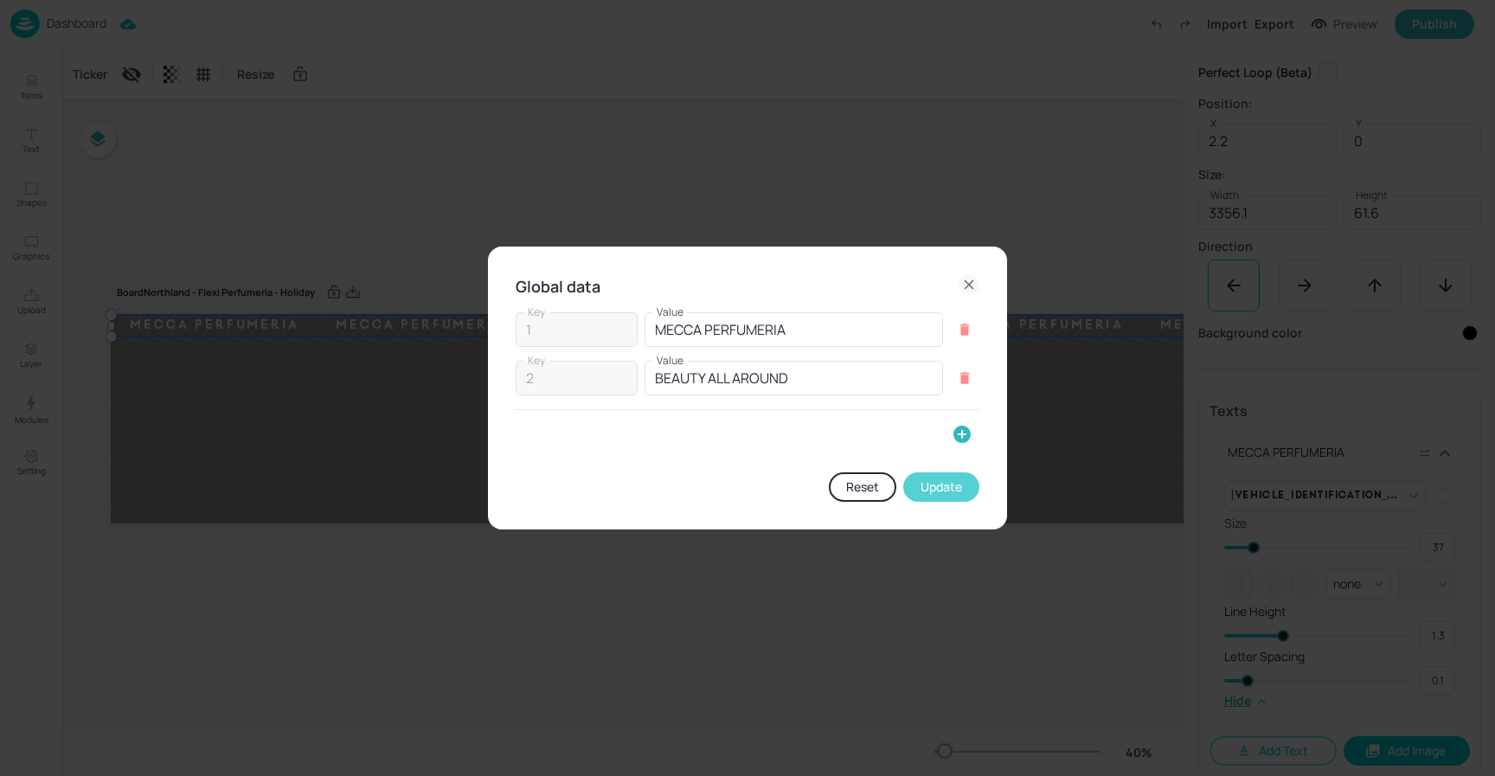
click at [945, 479] on button "Update" at bounding box center [941, 486] width 76 height 29
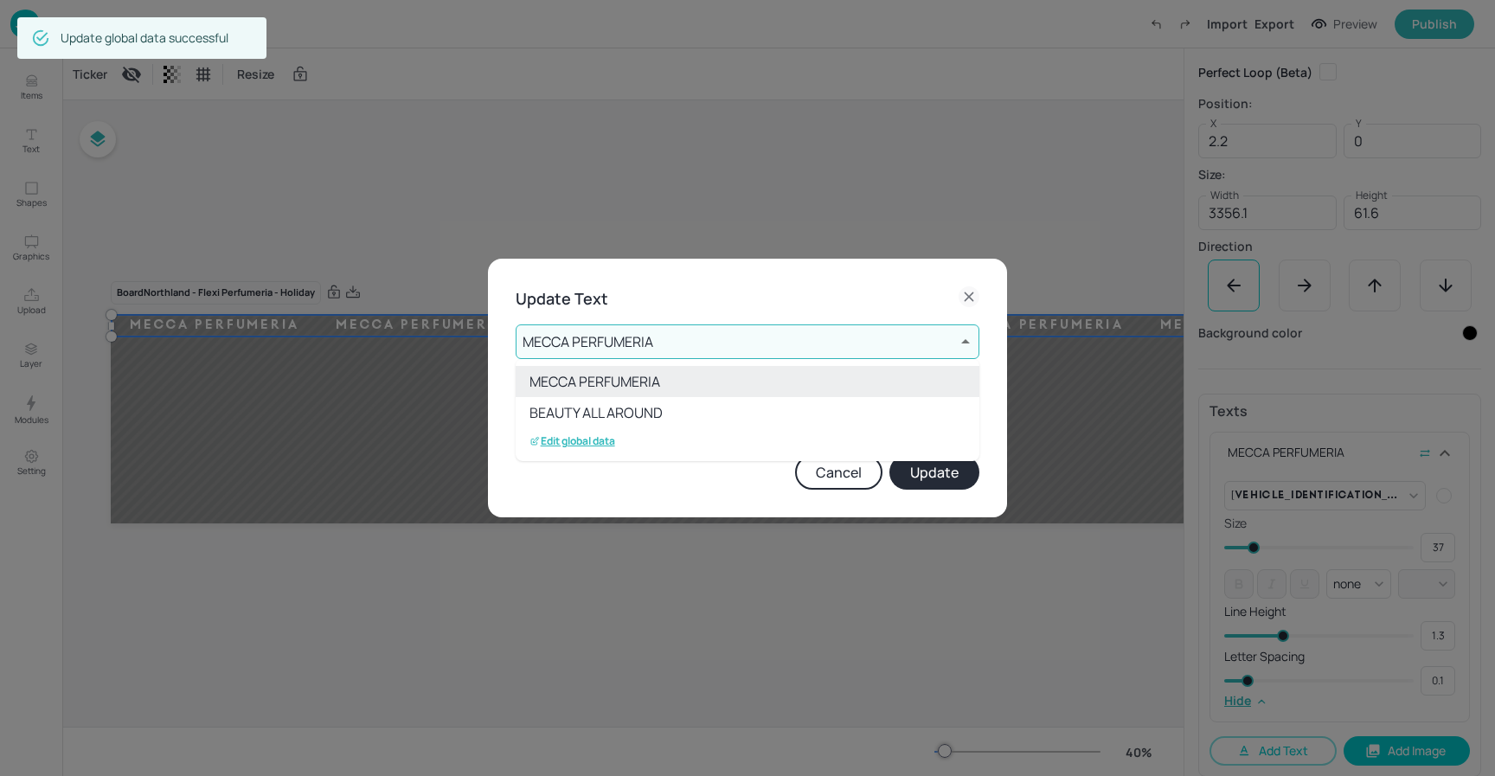
click at [655, 419] on li "BEAUTY ALL AROUND" at bounding box center [748, 412] width 464 height 31
type input "2"
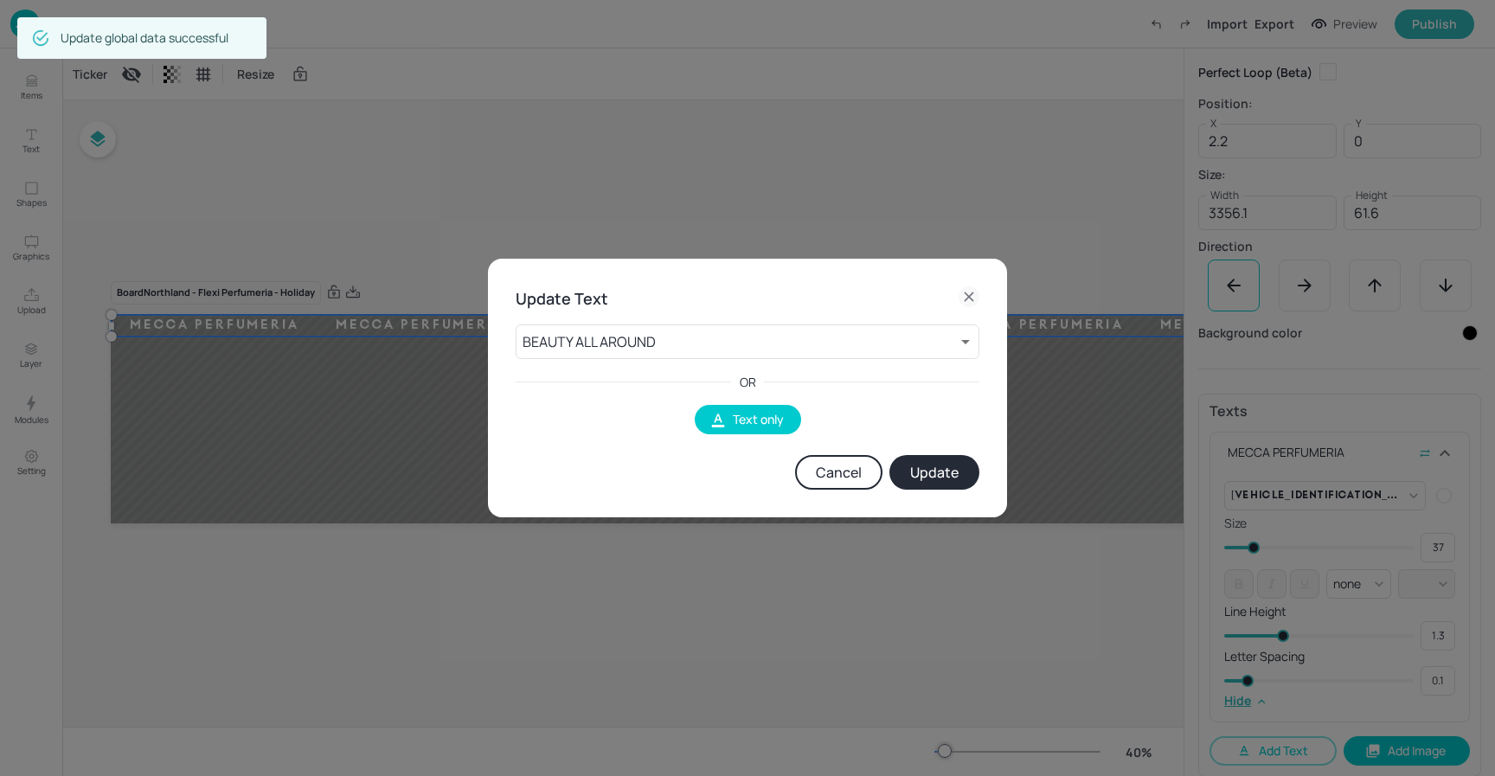
click at [919, 473] on button "Update" at bounding box center [935, 472] width 90 height 35
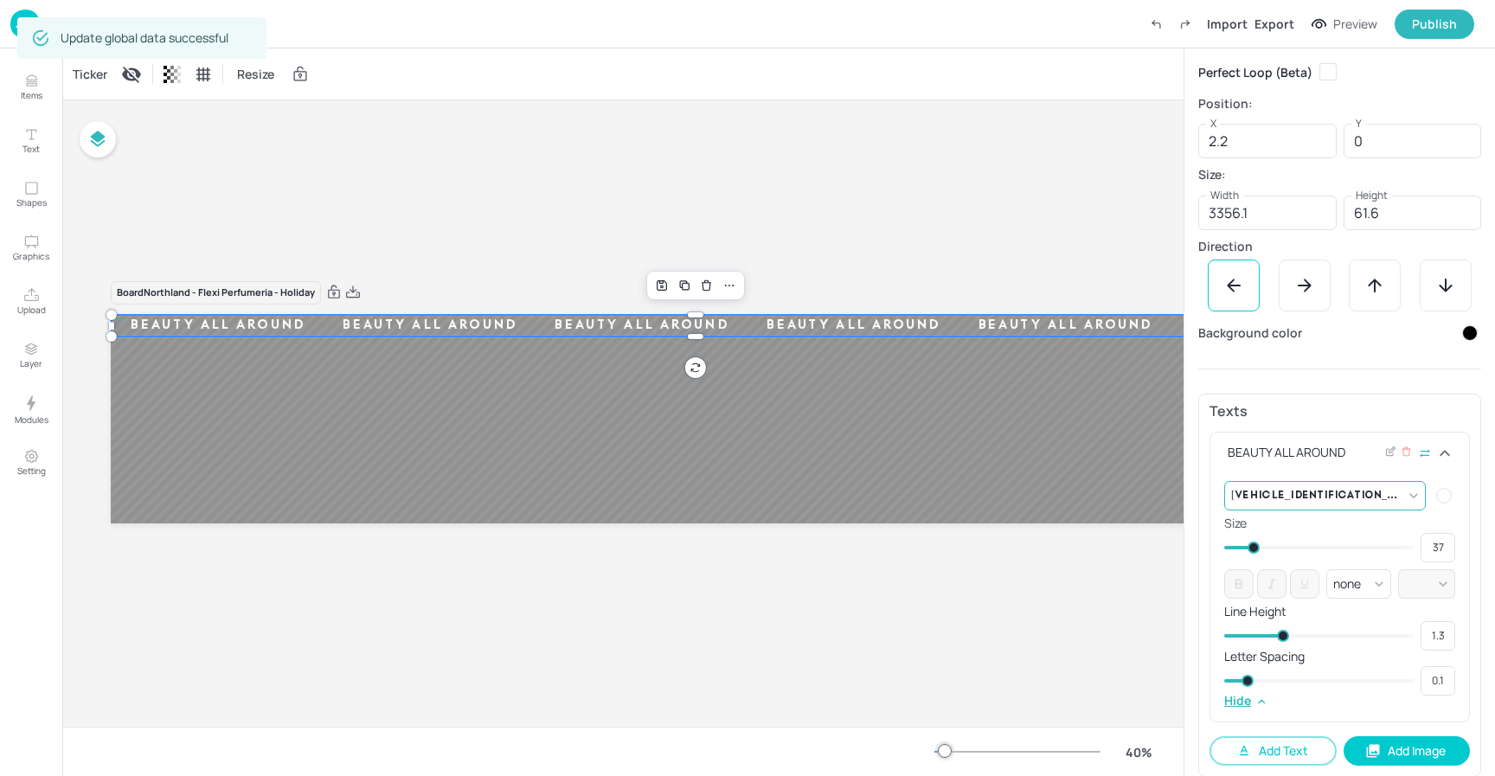
click at [1400, 499] on body "Dashboard Import Export Preview Publish Items Text Shapes Graphics Upload Layer…" at bounding box center [747, 388] width 1495 height 776
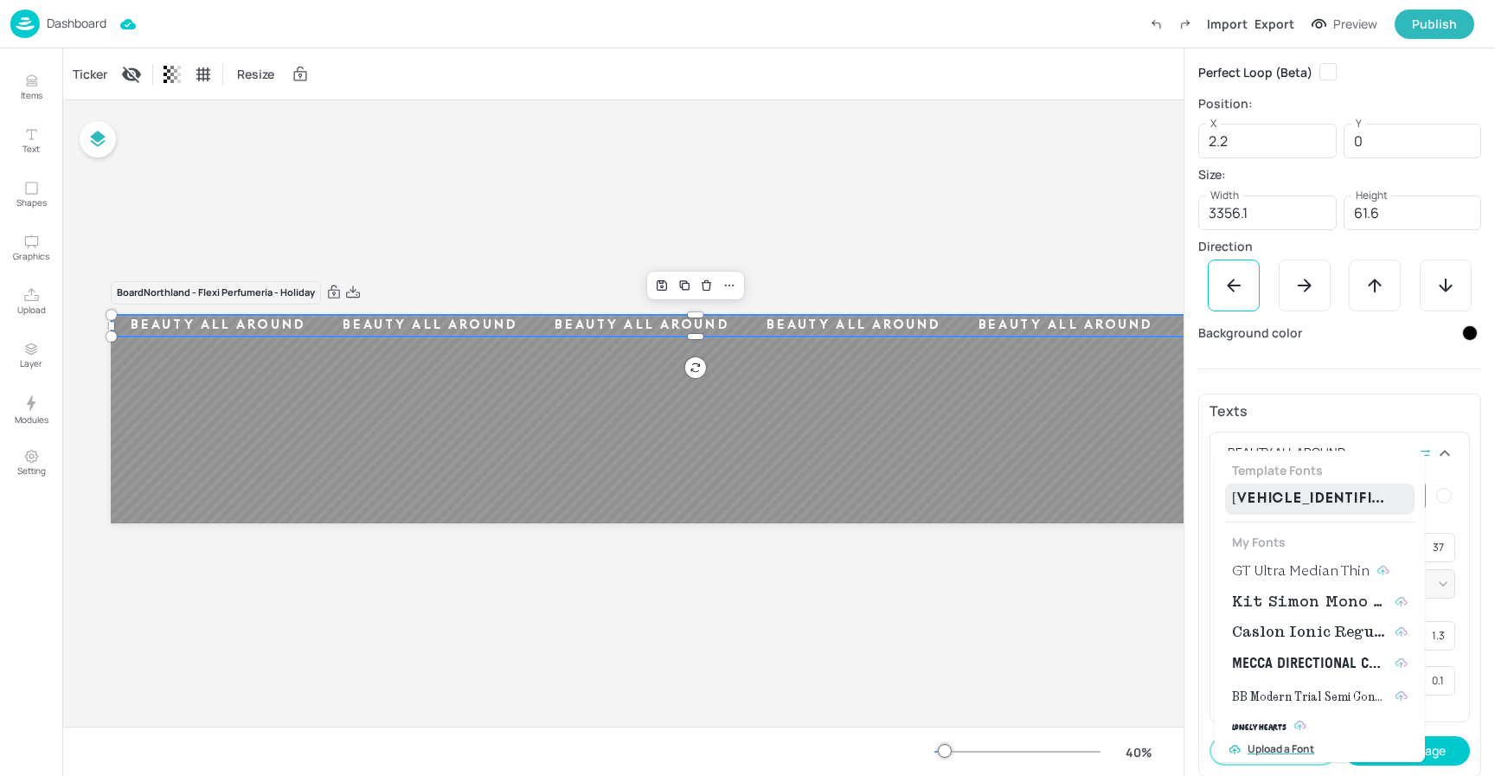
click at [1294, 576] on span "GT Ultra Median Thin" at bounding box center [1301, 571] width 138 height 21
type input "{"font":"GTUltraMedianThin","group":"template"}"
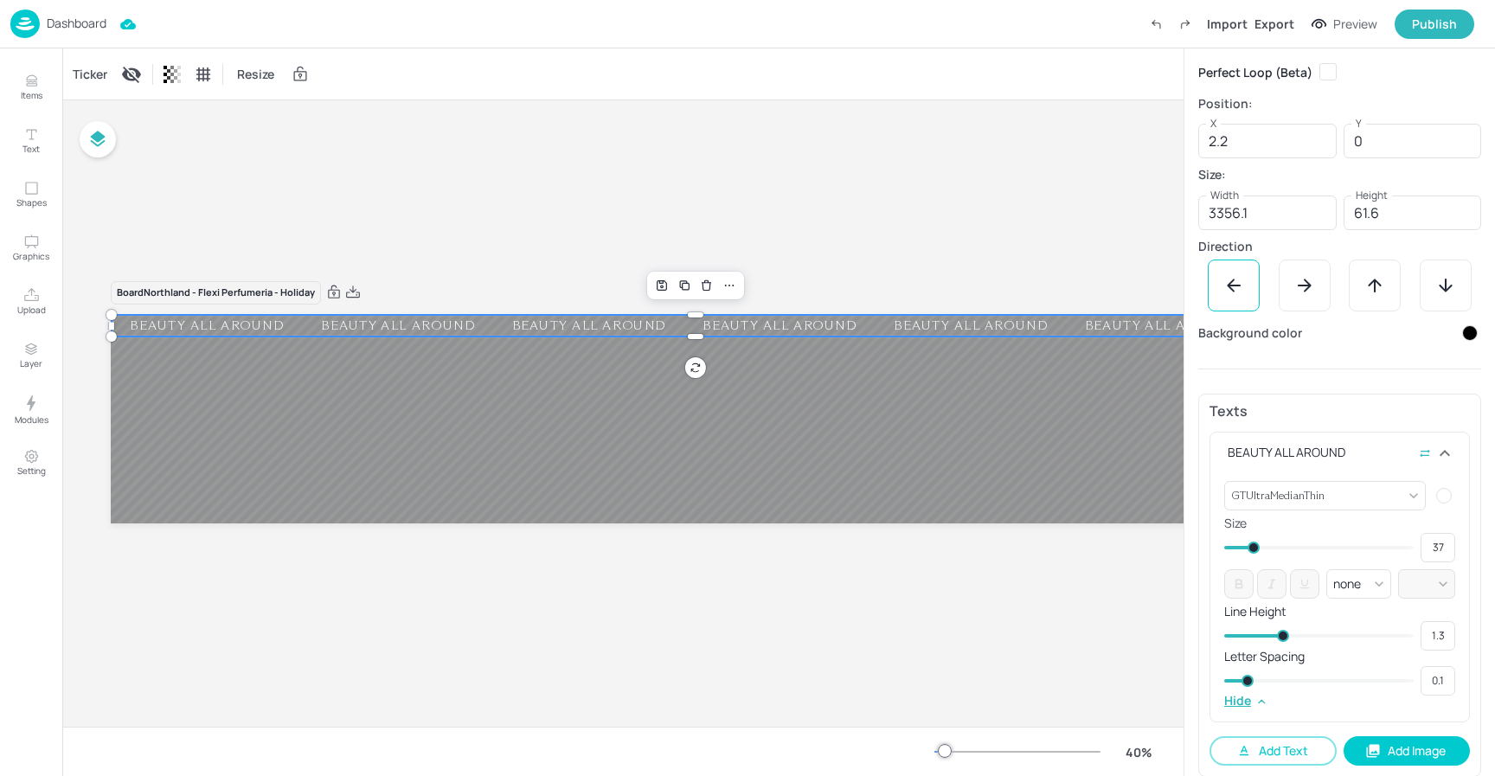
drag, startPoint x: 903, startPoint y: 189, endPoint x: 730, endPoint y: 133, distance: 180.9
click at [903, 189] on div "Board Northland - Flexi Perfumeria - Holiday BEAUTY ALL AROUND BEAUTY ALL AROUN…" at bounding box center [778, 413] width 1433 height 627
click at [67, 20] on p "Dashboard" at bounding box center [77, 23] width 60 height 12
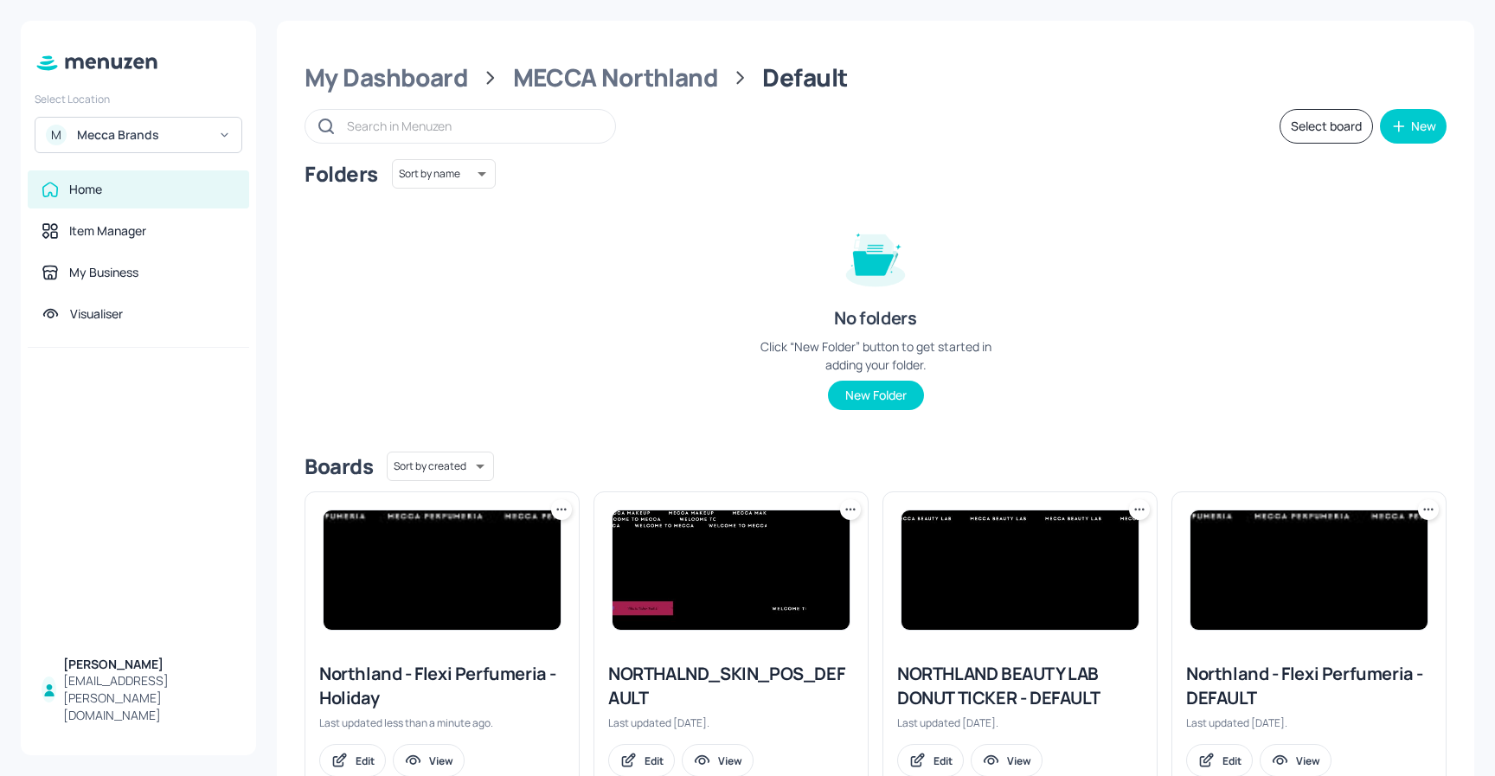
scroll to position [57, 0]
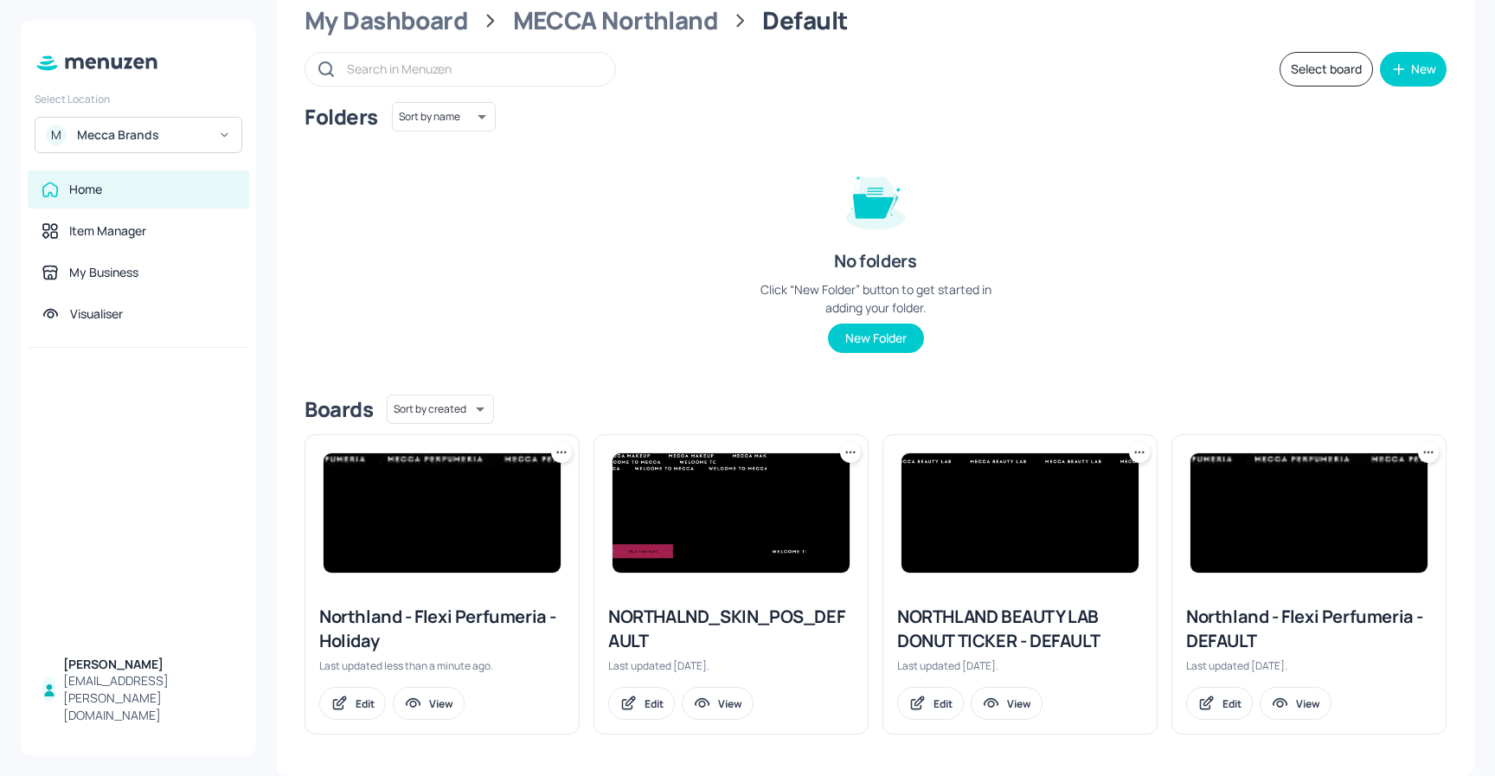
click at [557, 452] on icon at bounding box center [557, 452] width 3 height 3
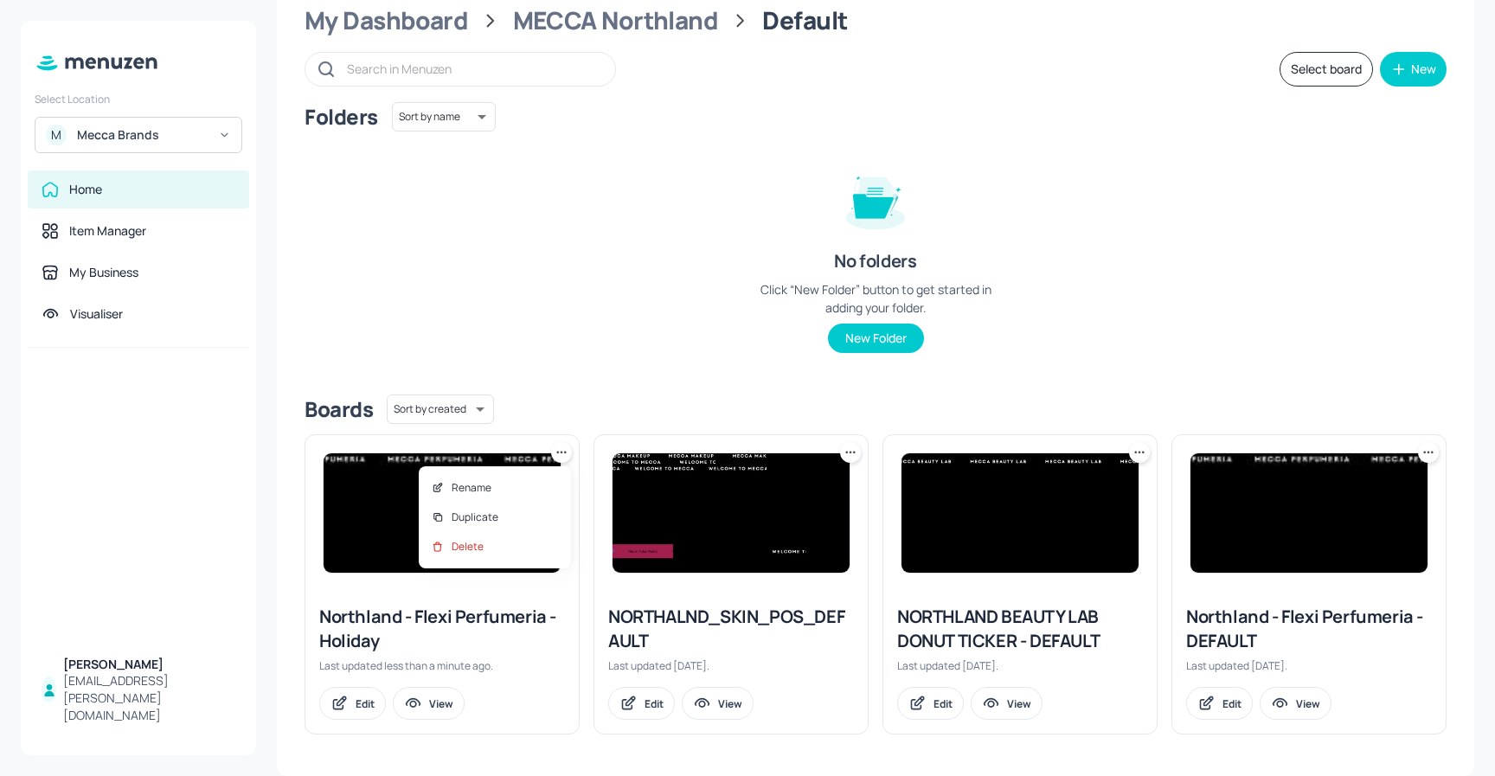
click at [1307, 63] on div at bounding box center [747, 388] width 1495 height 776
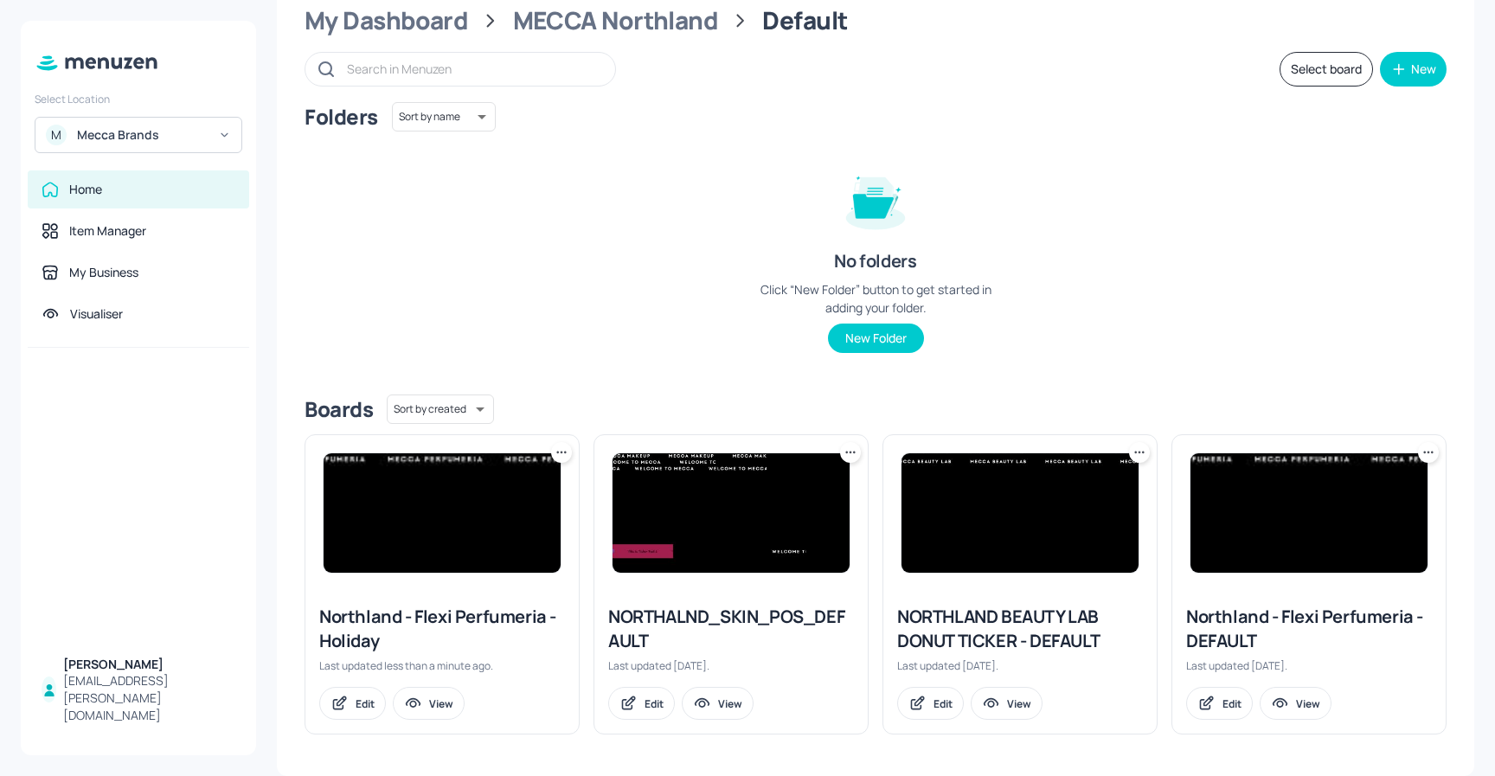
click at [1315, 67] on button "Select board" at bounding box center [1326, 69] width 93 height 35
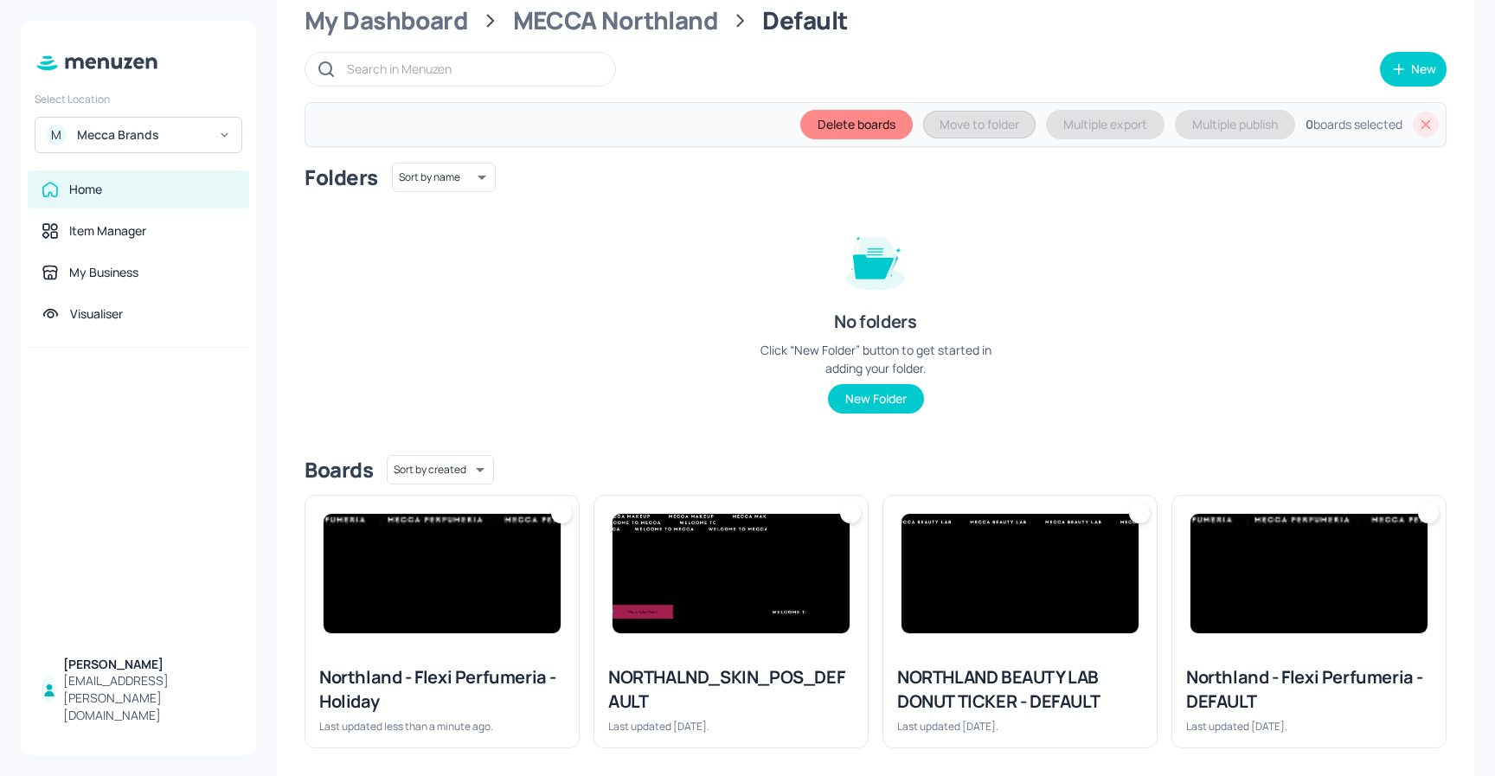
click at [556, 513] on div at bounding box center [561, 513] width 21 height 21
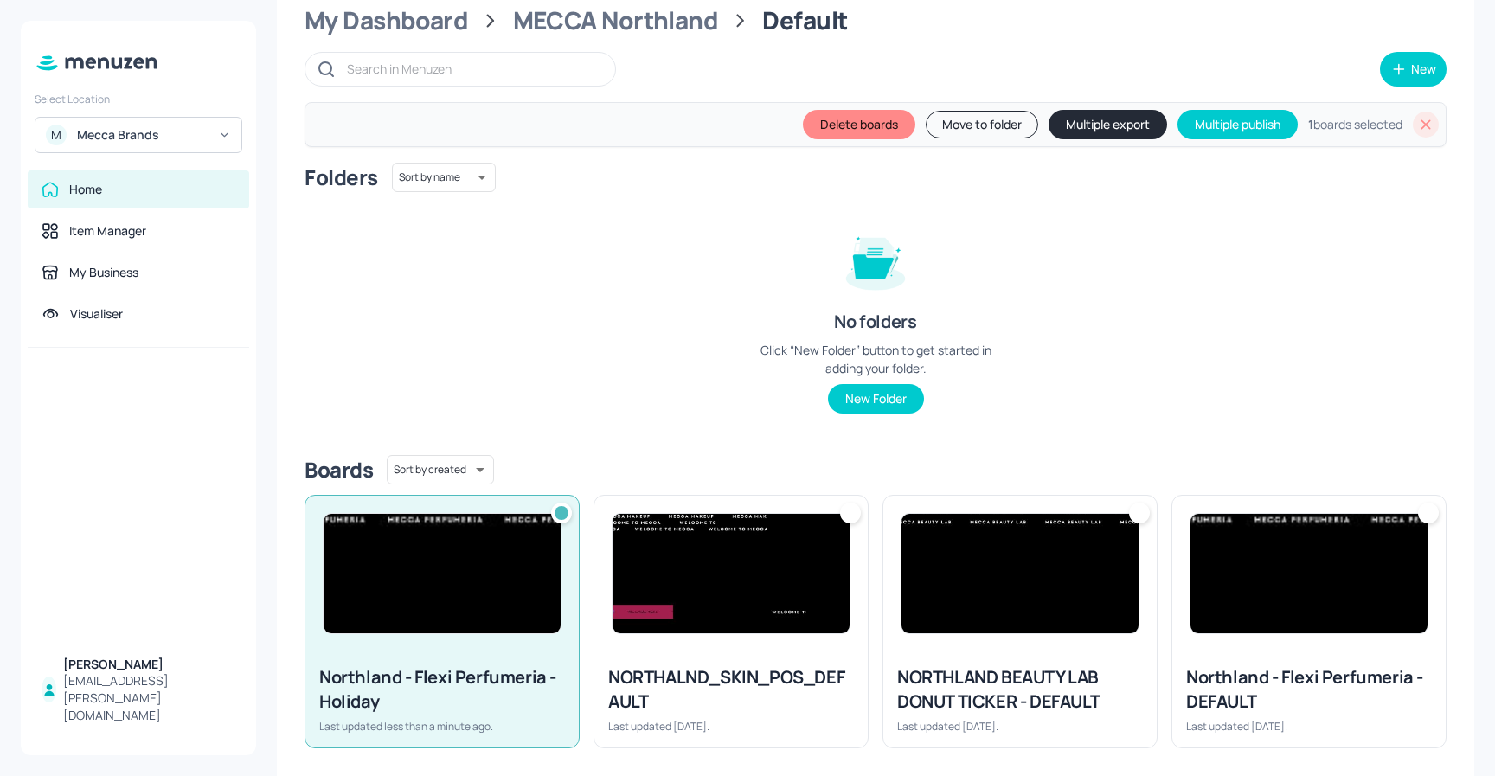
click at [969, 128] on button "Move to folder" at bounding box center [982, 125] width 112 height 28
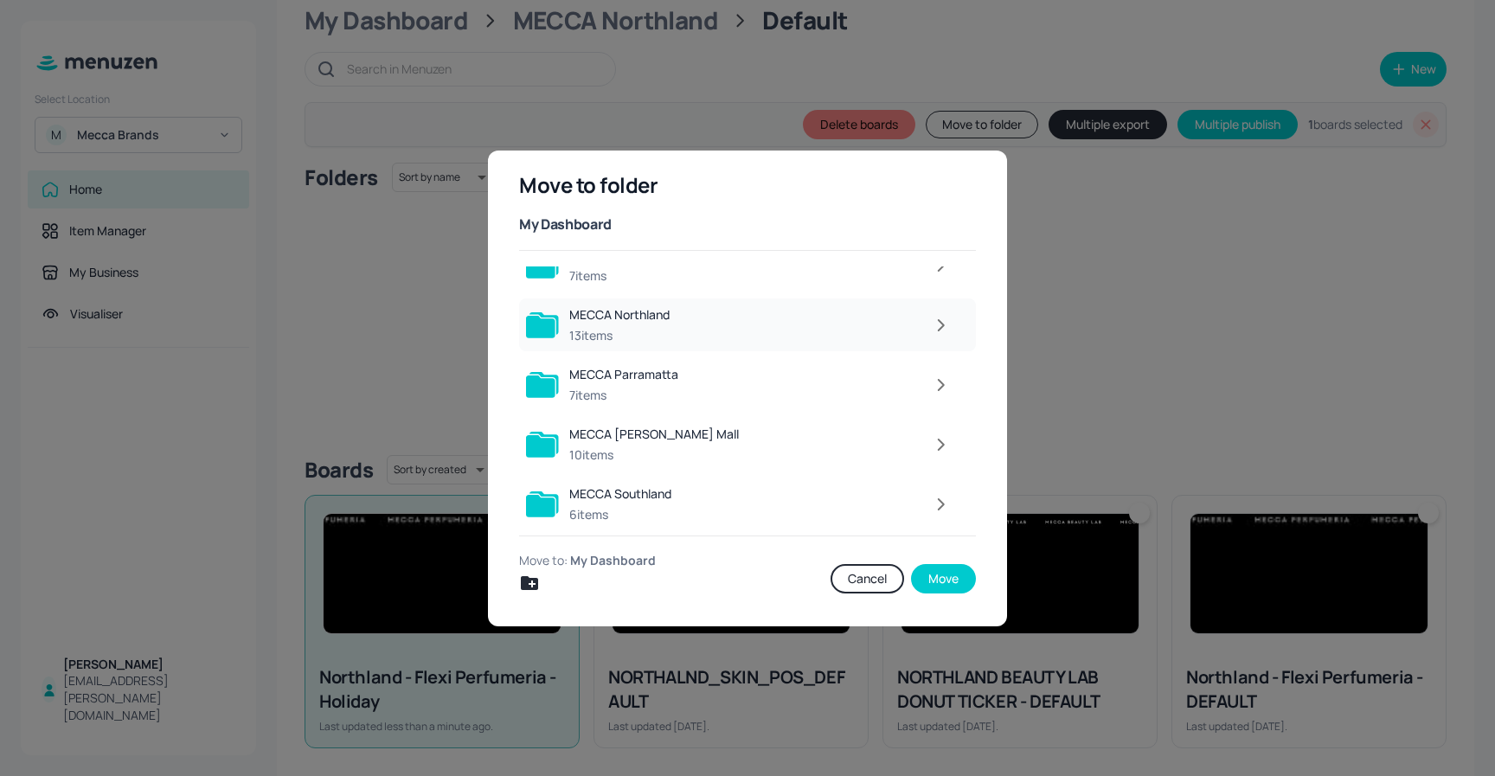
scroll to position [1583, 0]
click at [664, 323] on div "MECCA Northland 13 items" at bounding box center [619, 323] width 100 height 38
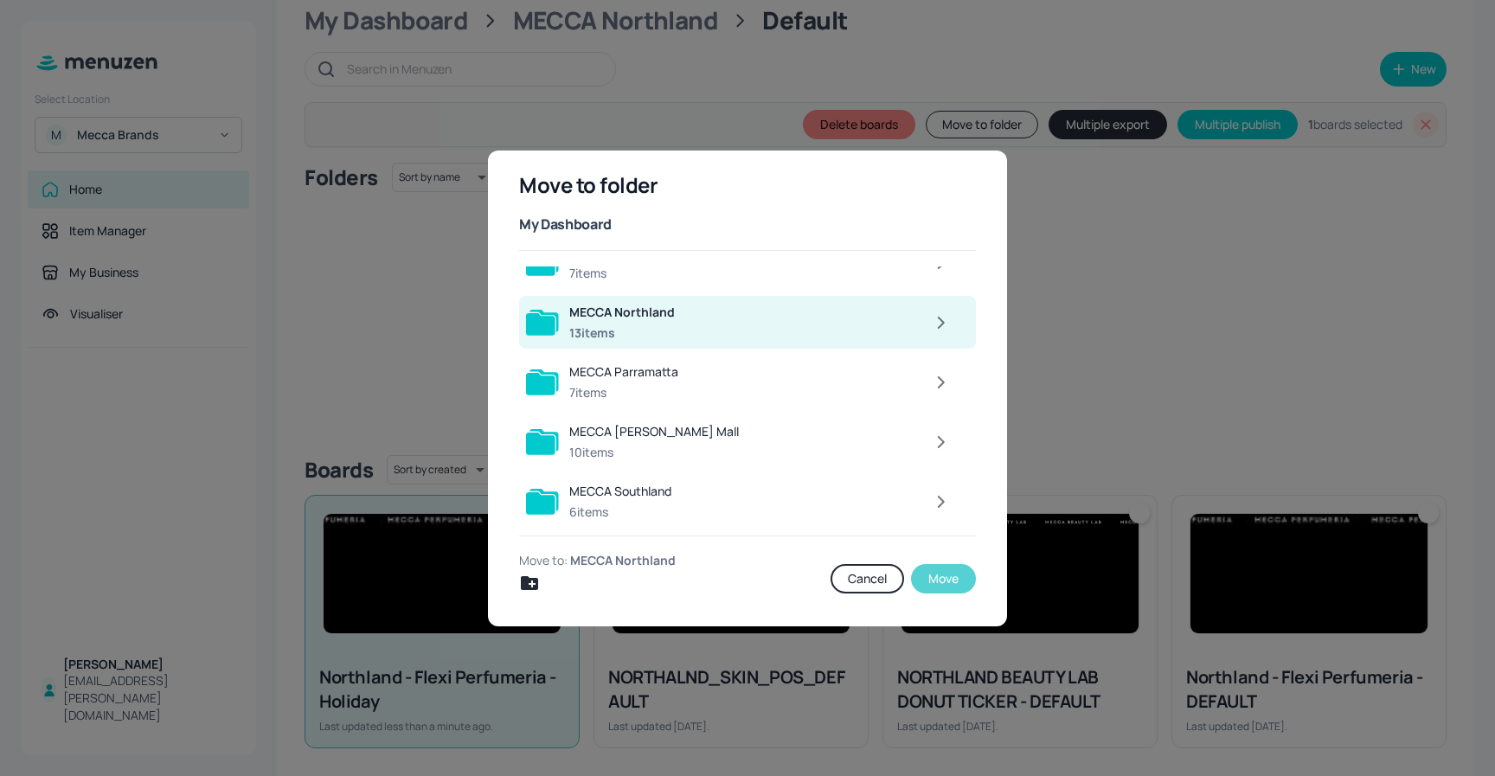
click at [960, 584] on button "Move" at bounding box center [943, 578] width 65 height 29
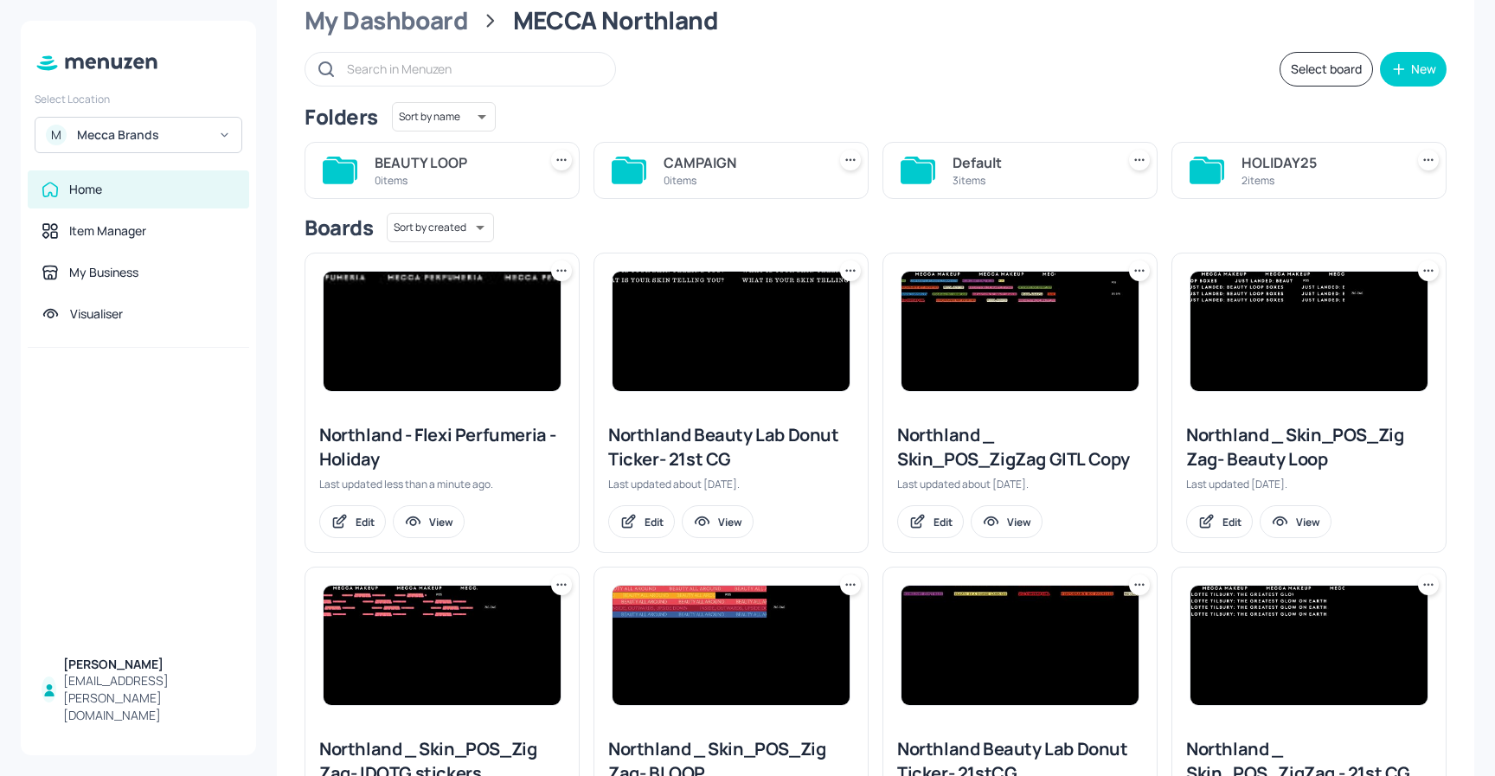
click at [1289, 174] on div "2 items" at bounding box center [1320, 180] width 156 height 15
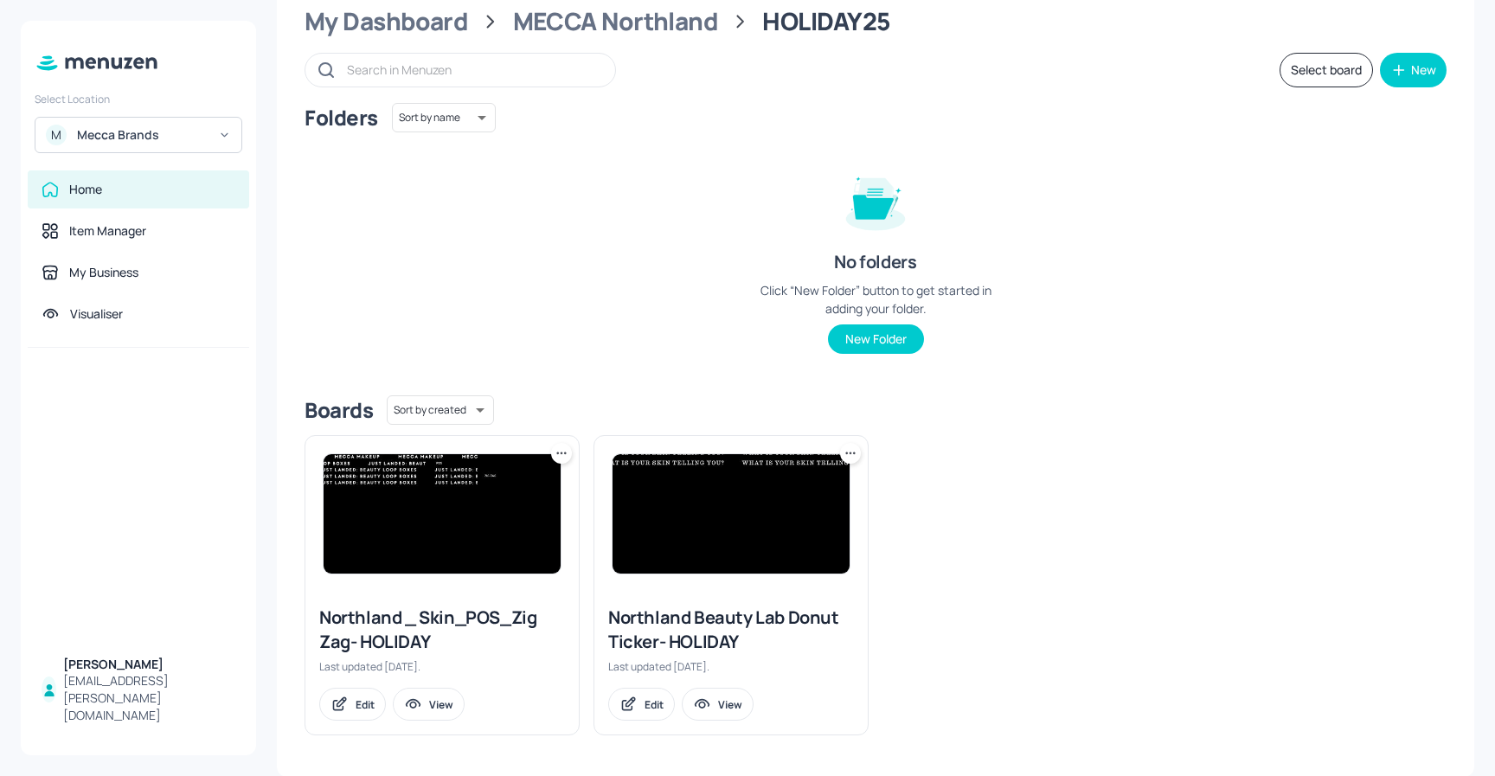
scroll to position [55, 0]
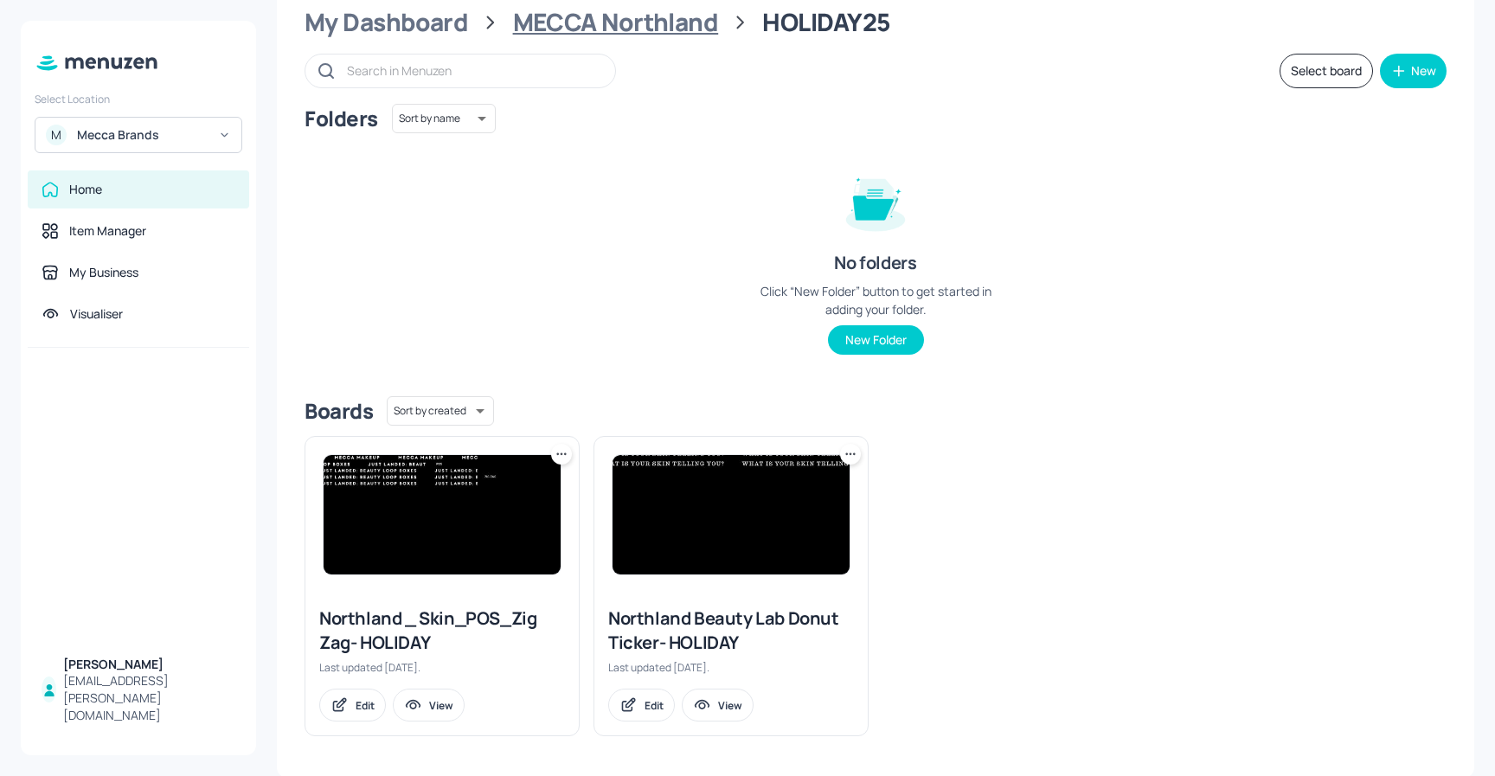
click at [634, 22] on div "MECCA Northland" at bounding box center [616, 22] width 206 height 31
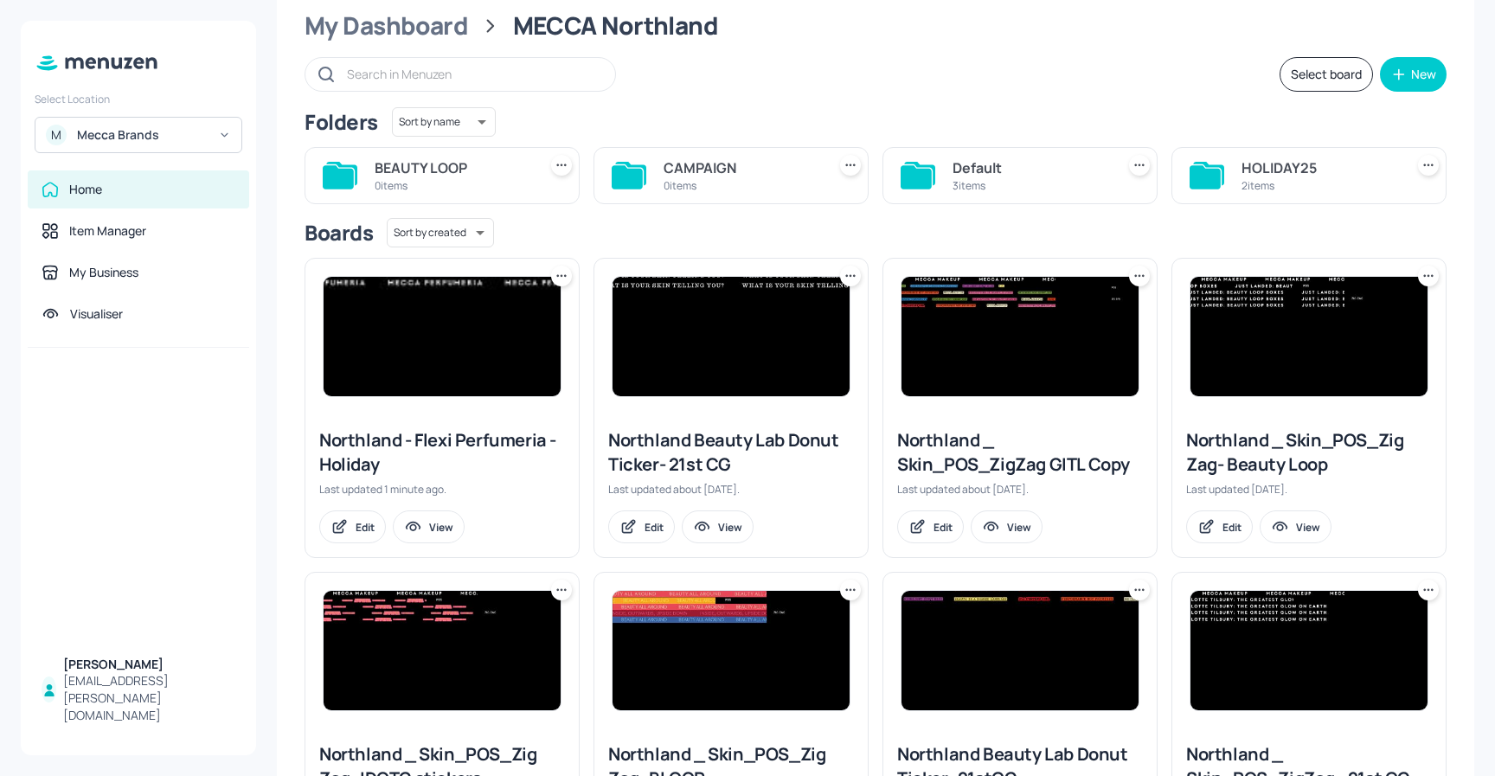
scroll to position [14, 0]
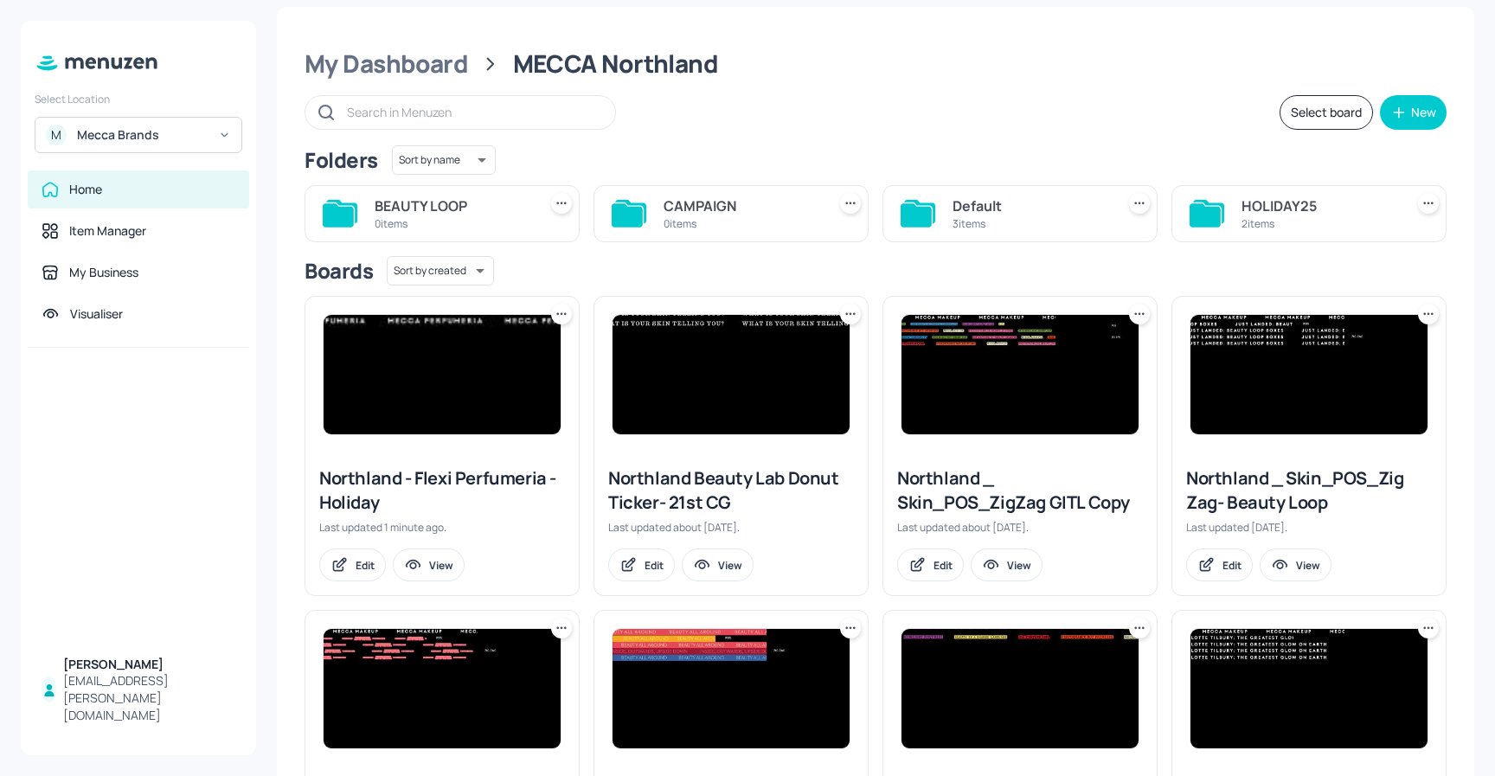
drag, startPoint x: 1327, startPoint y: 122, endPoint x: 1185, endPoint y: 138, distance: 142.9
click at [1327, 121] on button "Select board" at bounding box center [1326, 112] width 93 height 35
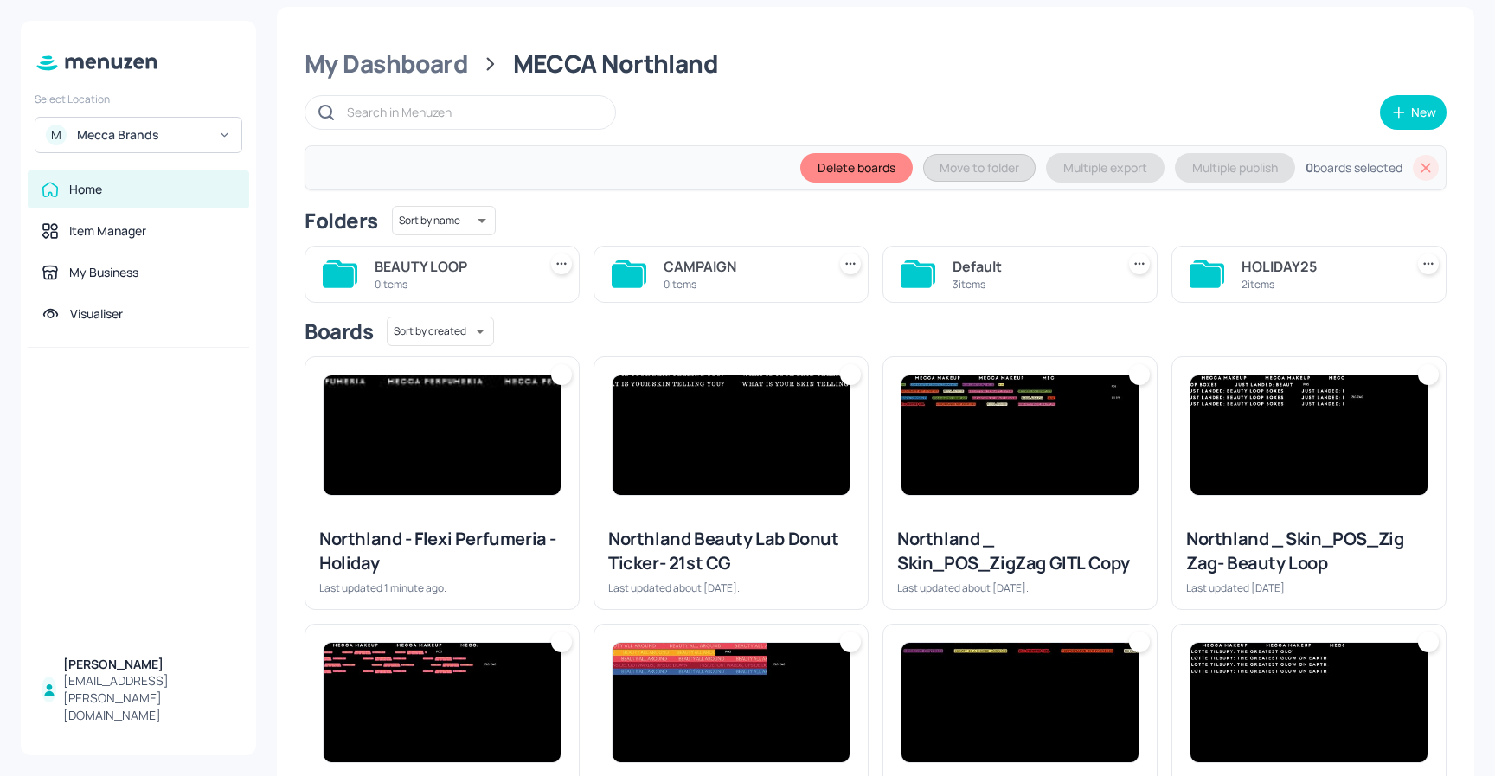
click at [567, 383] on div at bounding box center [561, 374] width 21 height 21
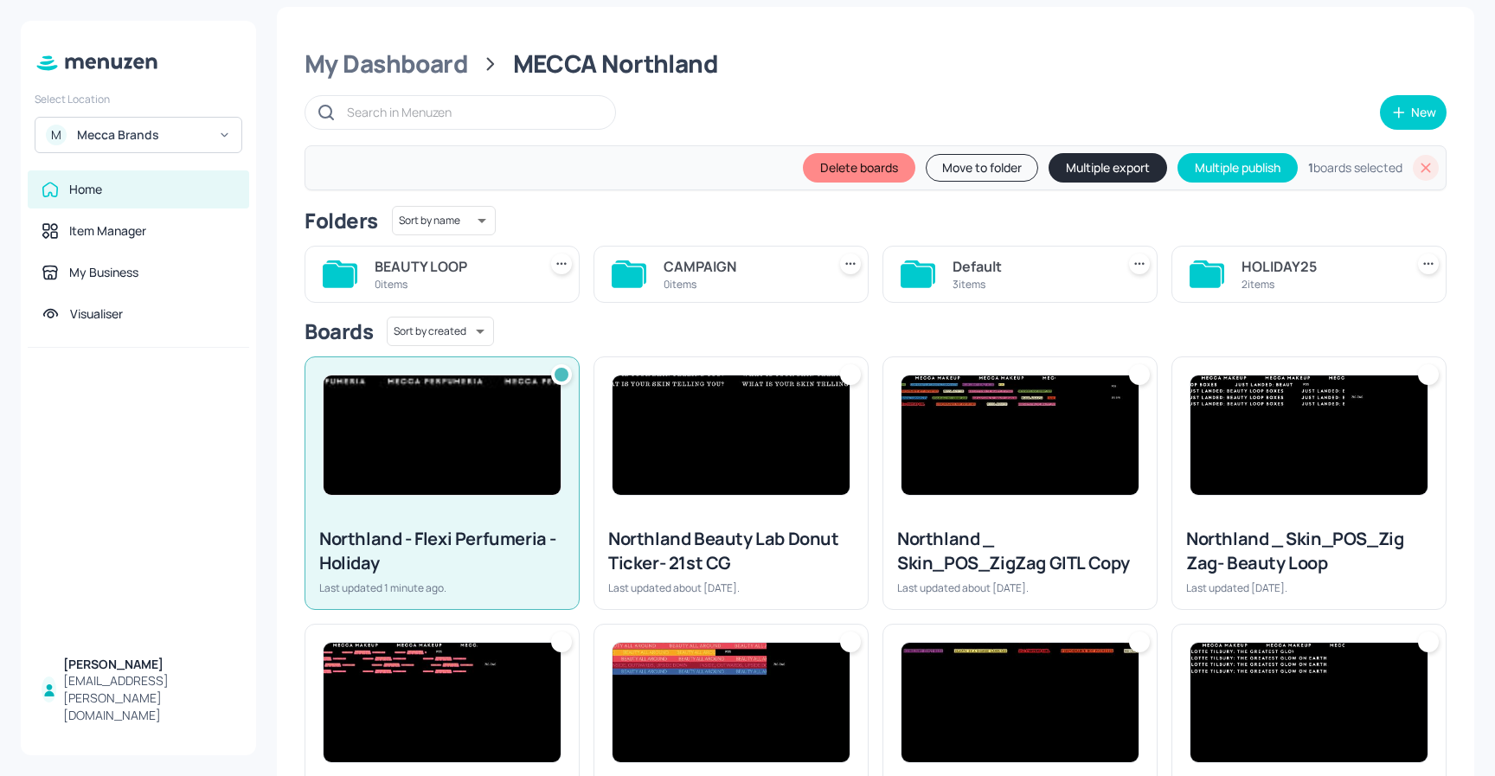
click at [935, 173] on button "Move to folder" at bounding box center [982, 168] width 112 height 28
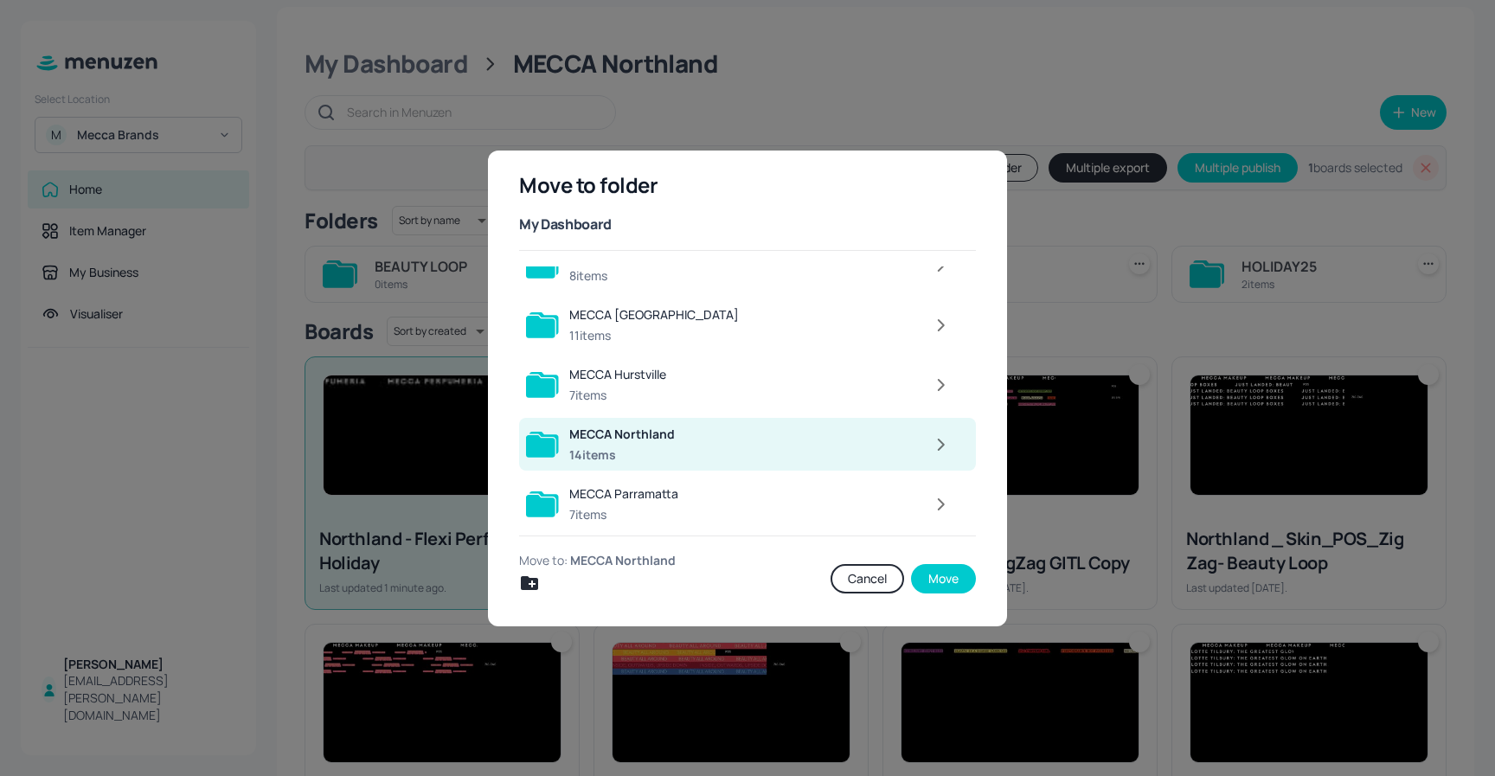
scroll to position [1559, 0]
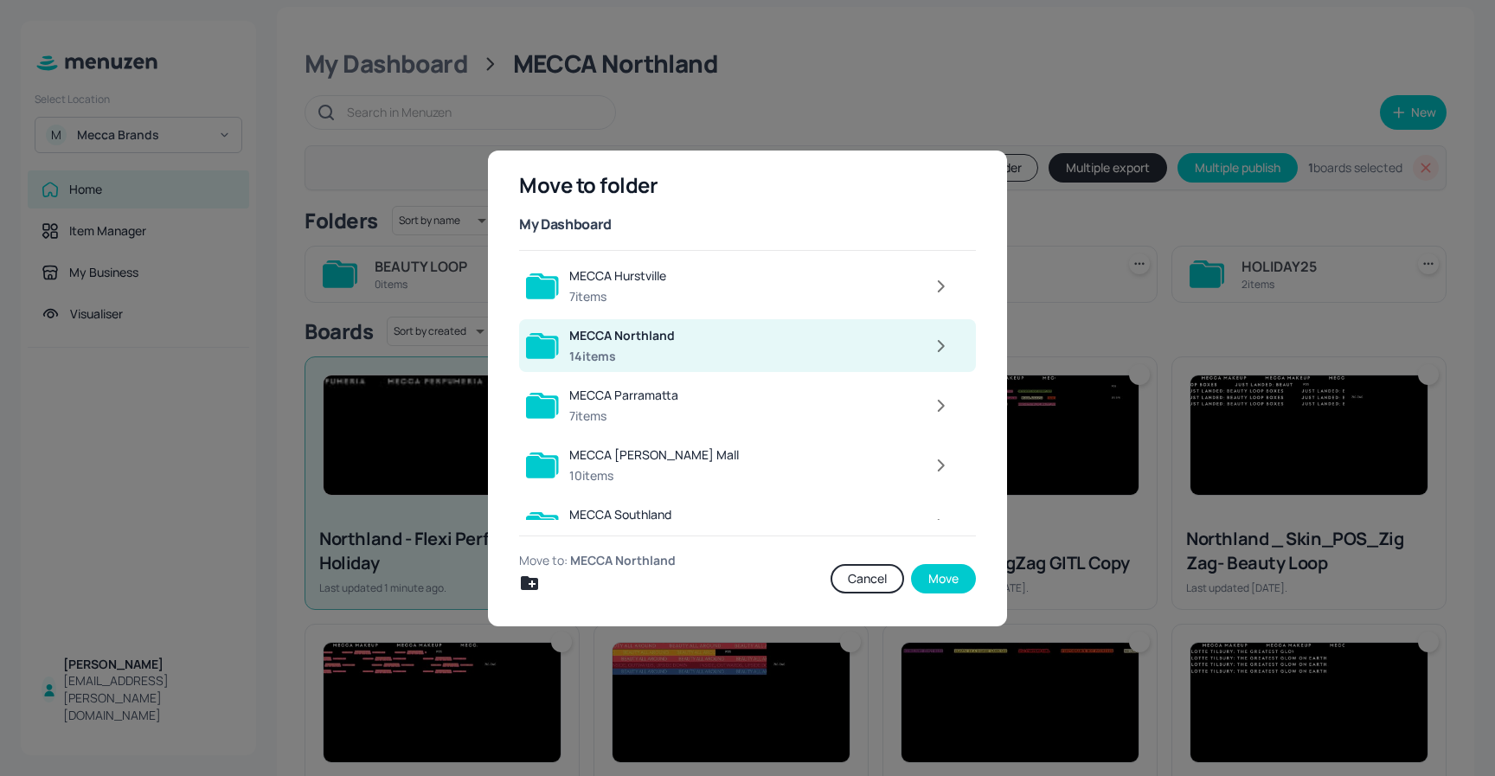
click at [935, 344] on icon "button" at bounding box center [941, 346] width 22 height 21
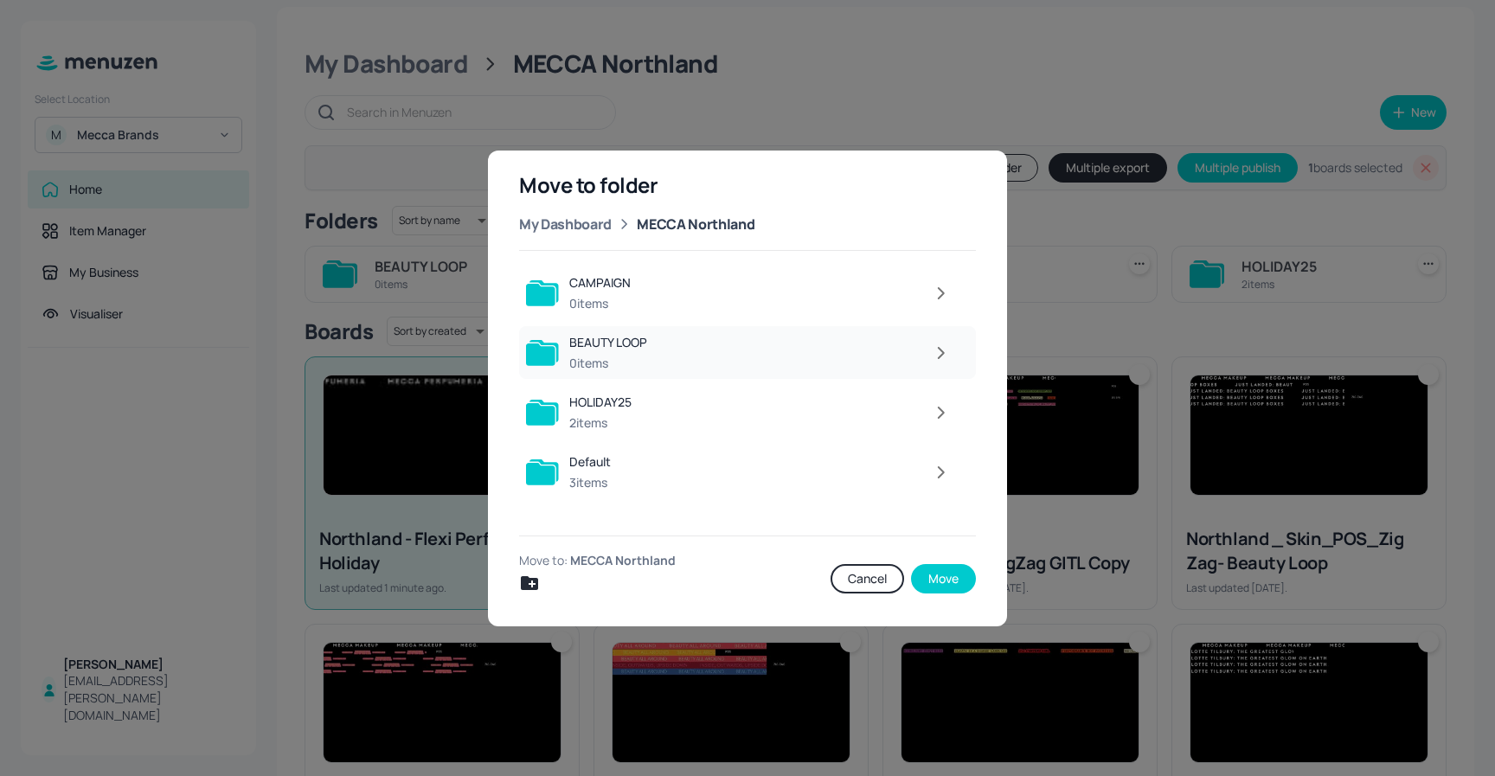
scroll to position [0, 0]
click at [629, 415] on div "2 items" at bounding box center [600, 423] width 62 height 17
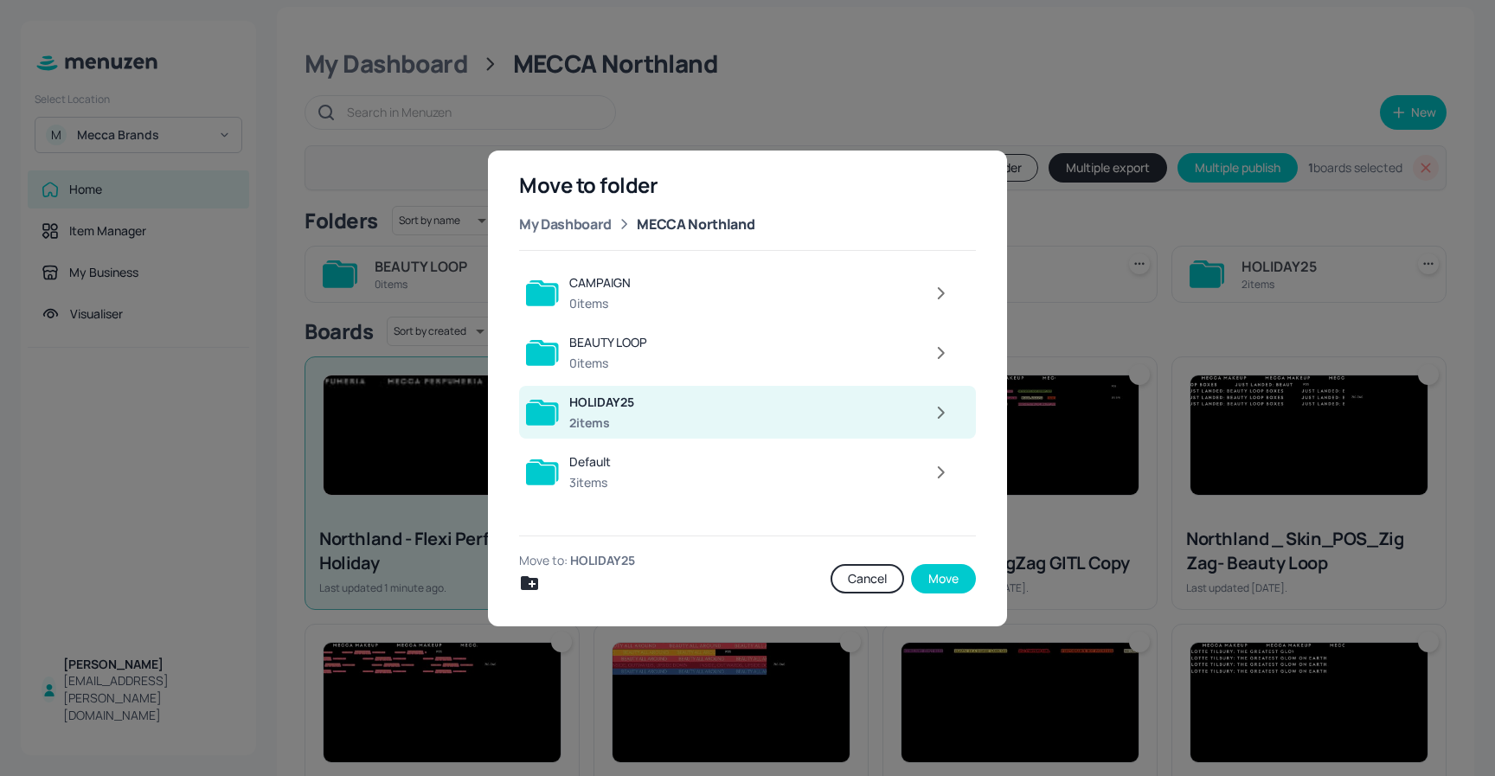
click at [942, 580] on button "Move" at bounding box center [943, 578] width 65 height 29
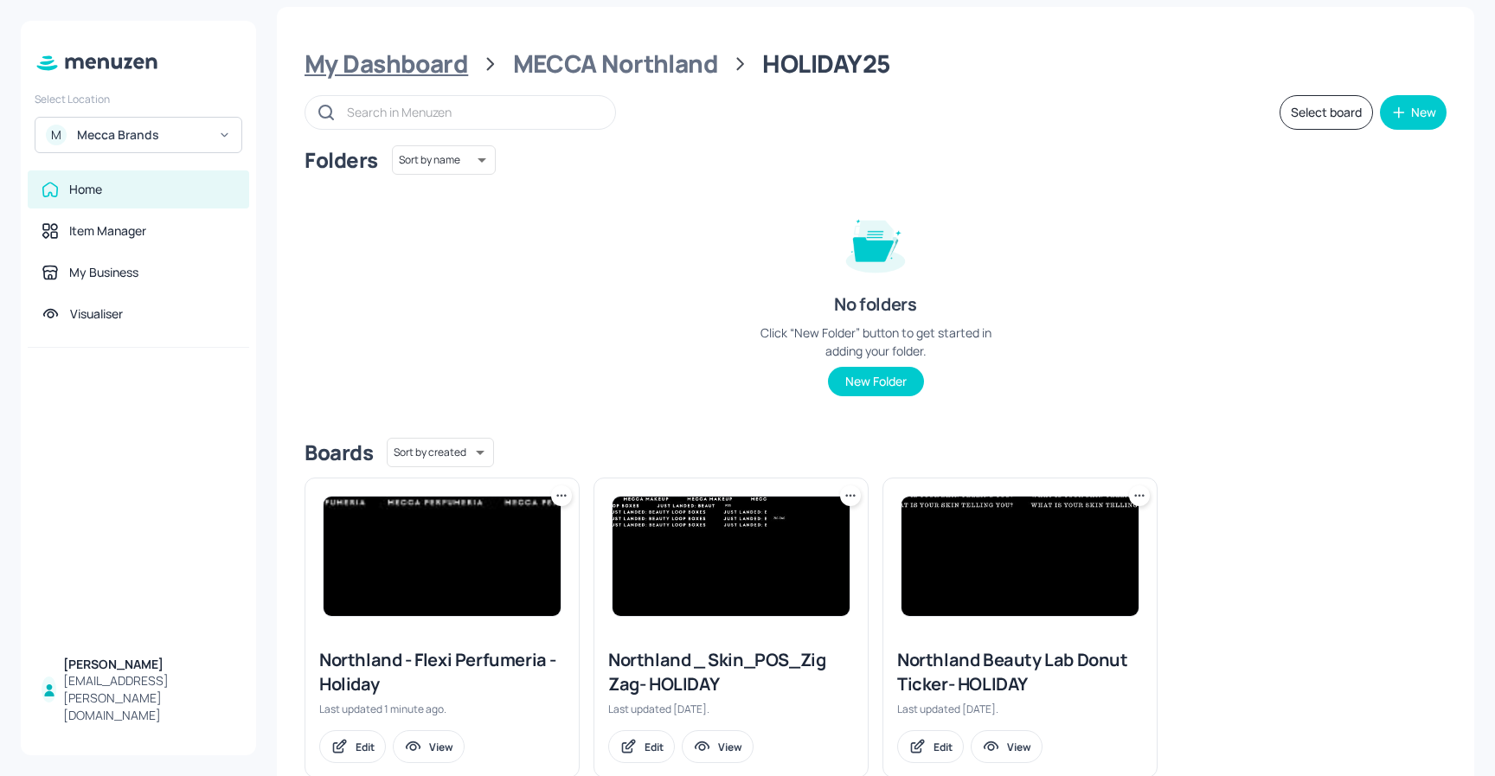
click at [426, 70] on div "My Dashboard" at bounding box center [387, 63] width 164 height 31
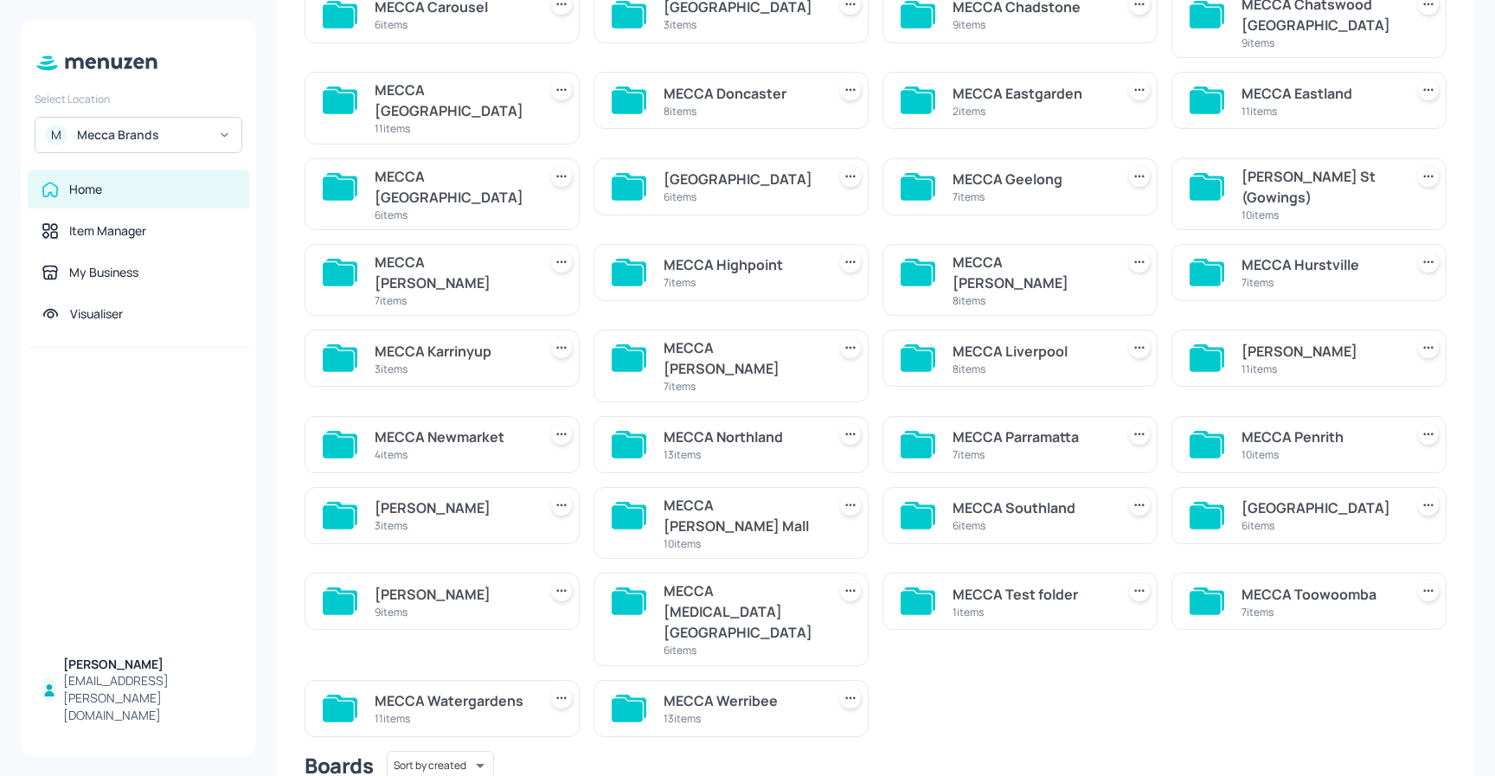
scroll to position [286, 0]
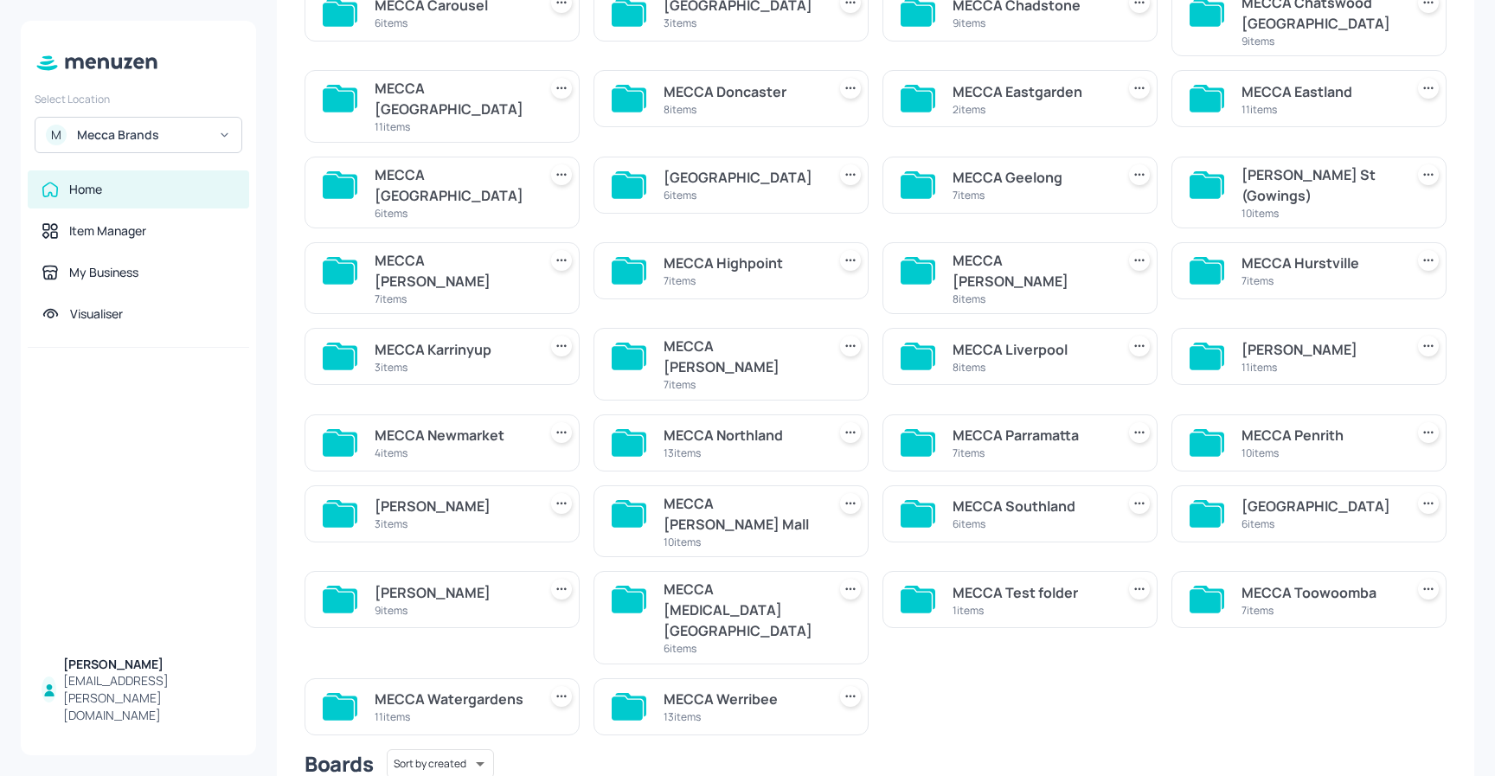
click at [1038, 425] on div "MECCA Parramatta" at bounding box center [1031, 435] width 156 height 21
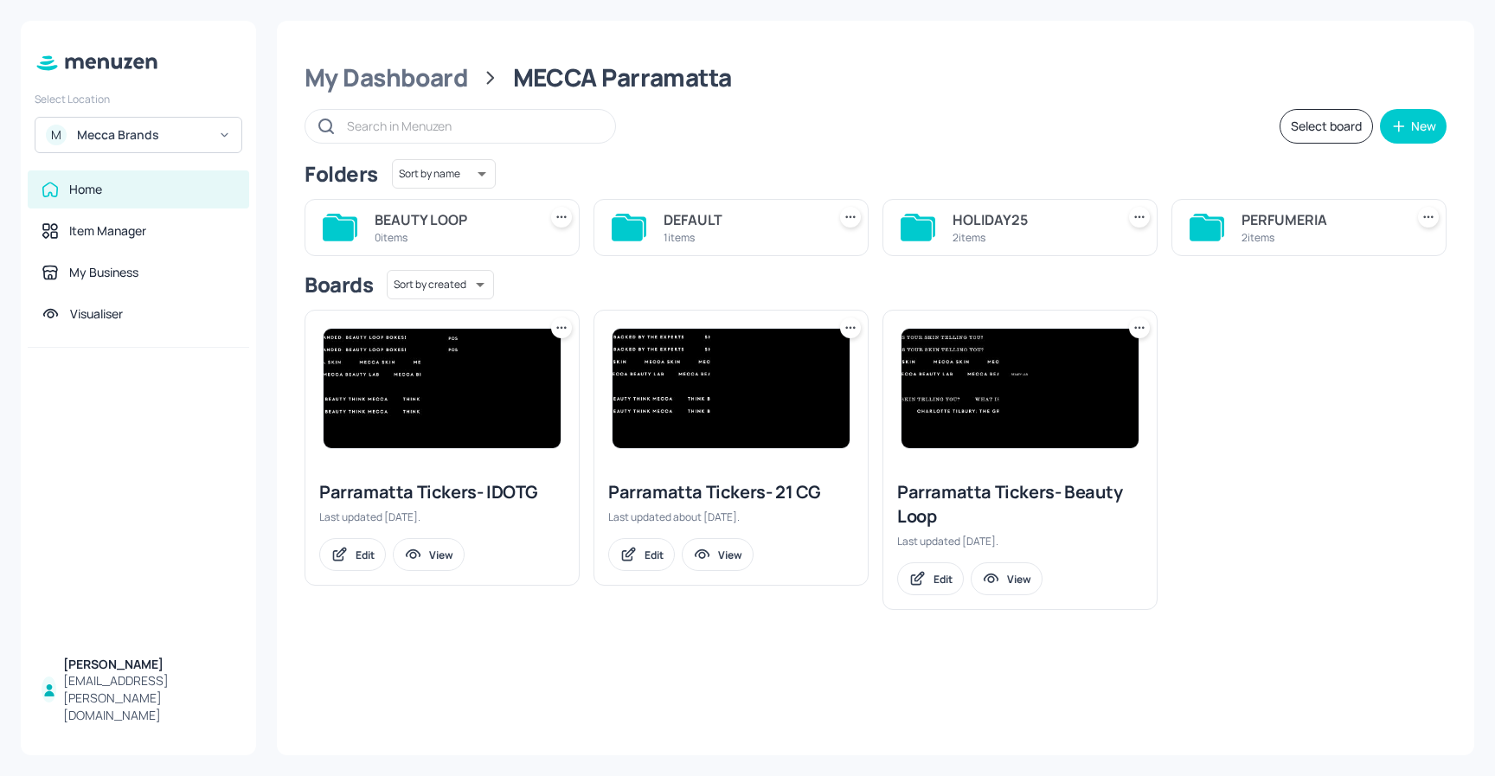
click at [1025, 219] on div "HOLIDAY25" at bounding box center [1031, 219] width 156 height 21
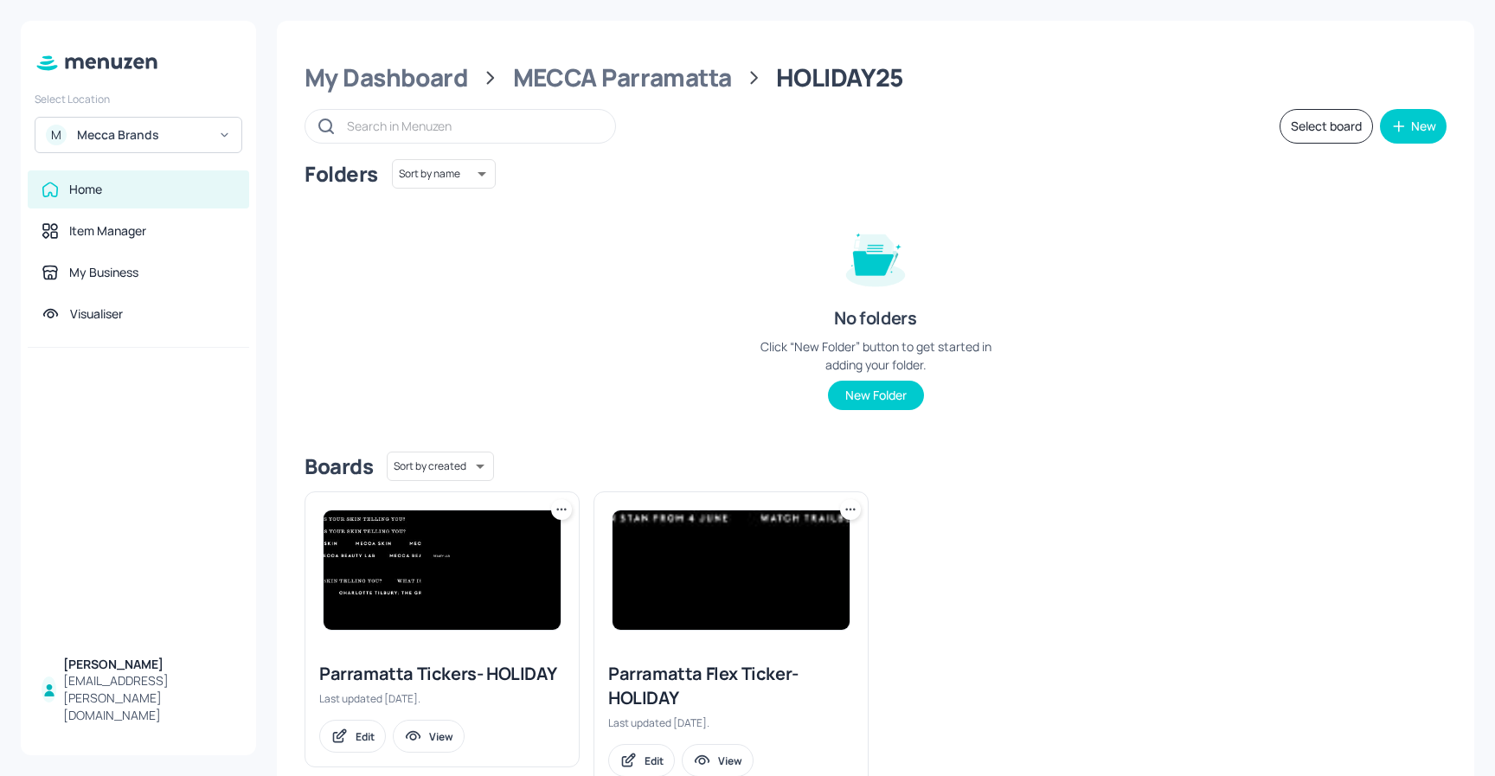
click at [476, 556] on img at bounding box center [442, 570] width 237 height 119
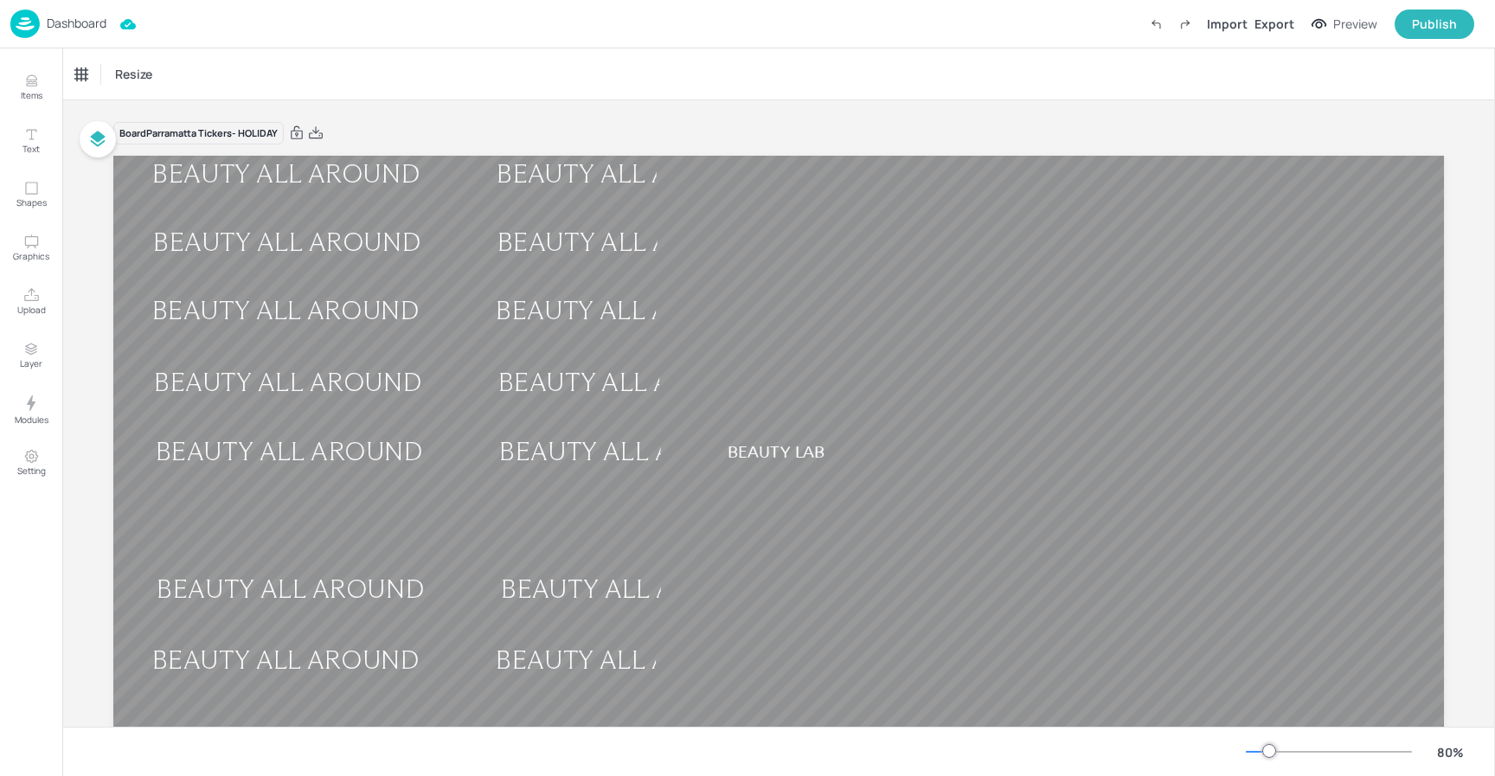
click at [80, 21] on p "Dashboard" at bounding box center [77, 23] width 60 height 12
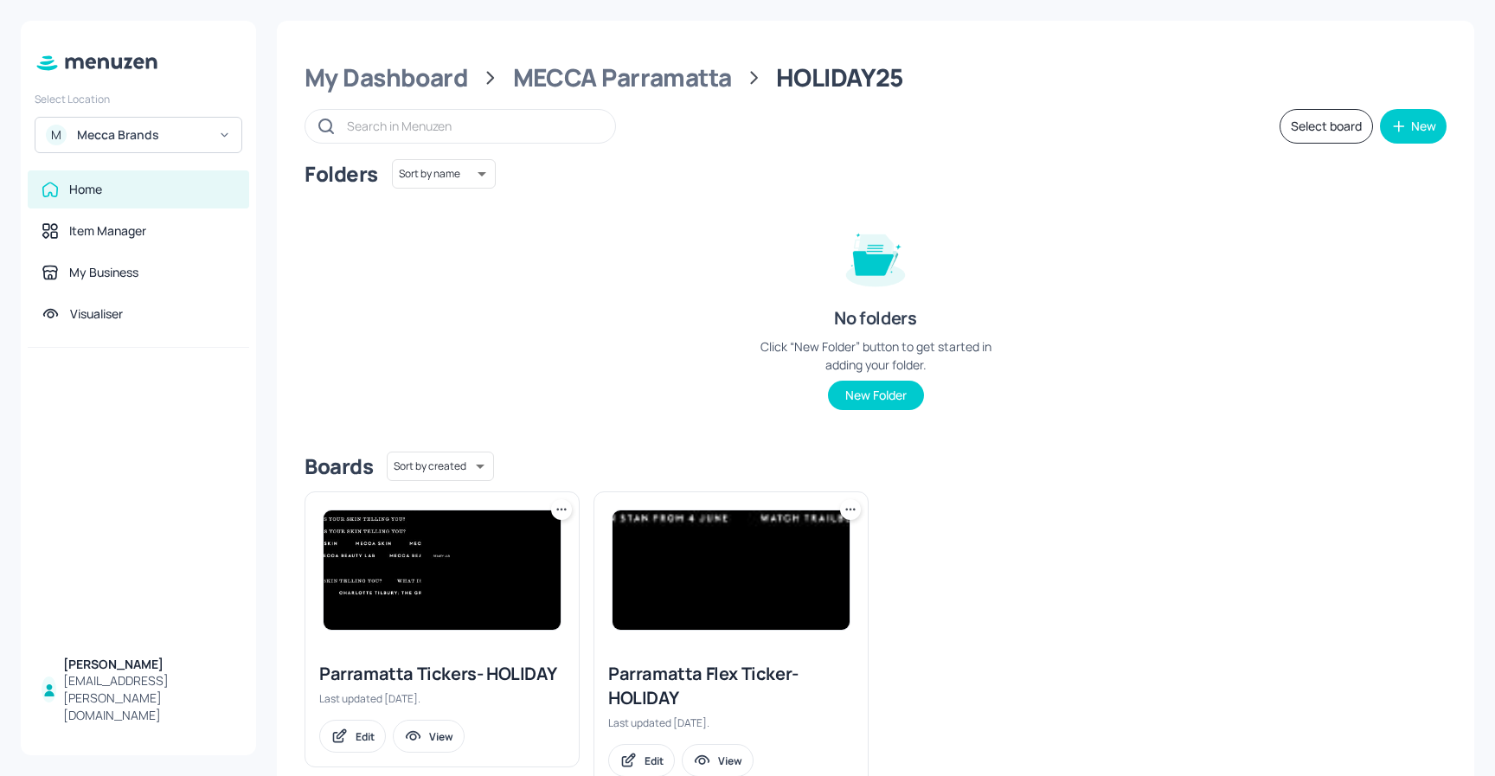
click at [764, 586] on img at bounding box center [731, 570] width 237 height 119
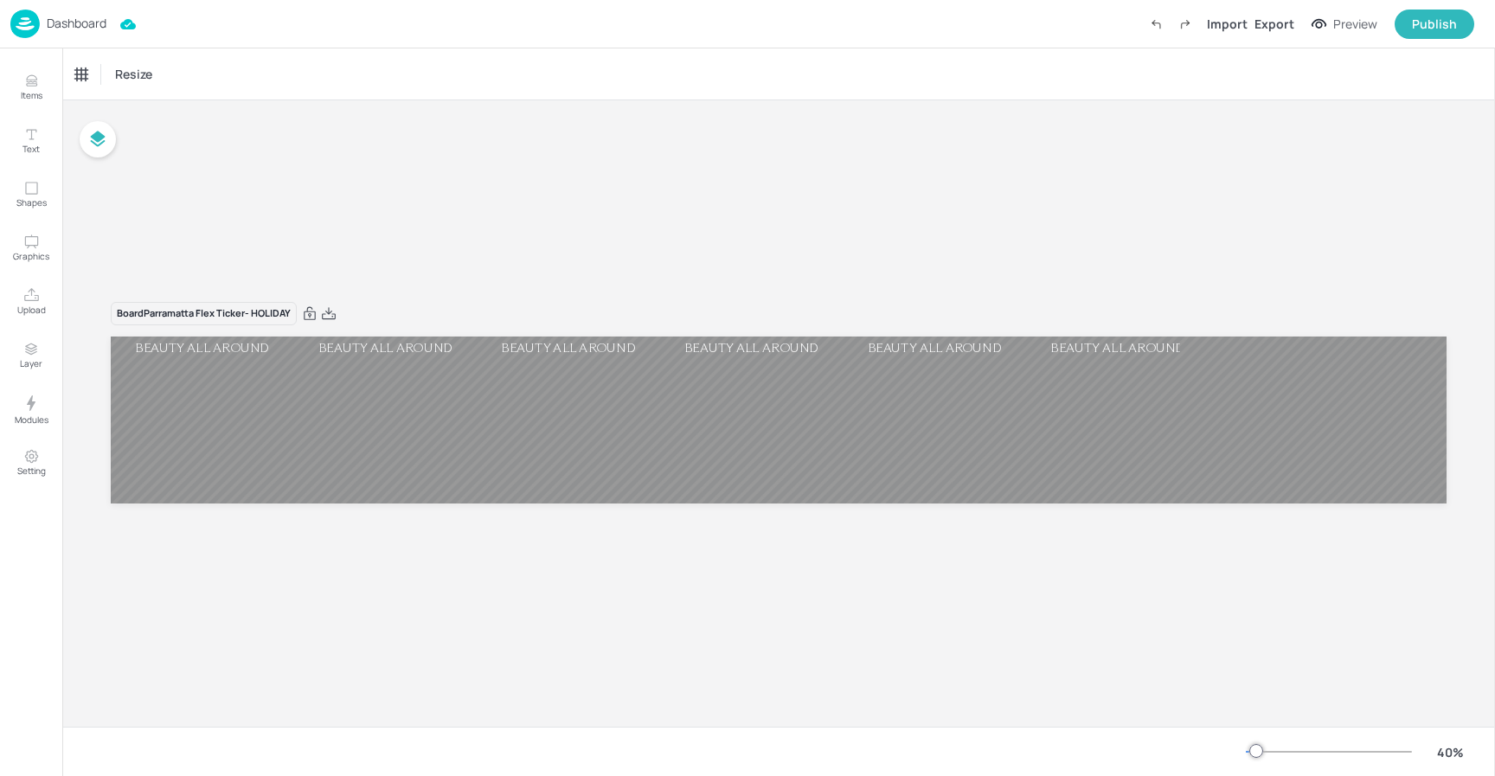
click at [71, 26] on p "Dashboard" at bounding box center [77, 23] width 60 height 12
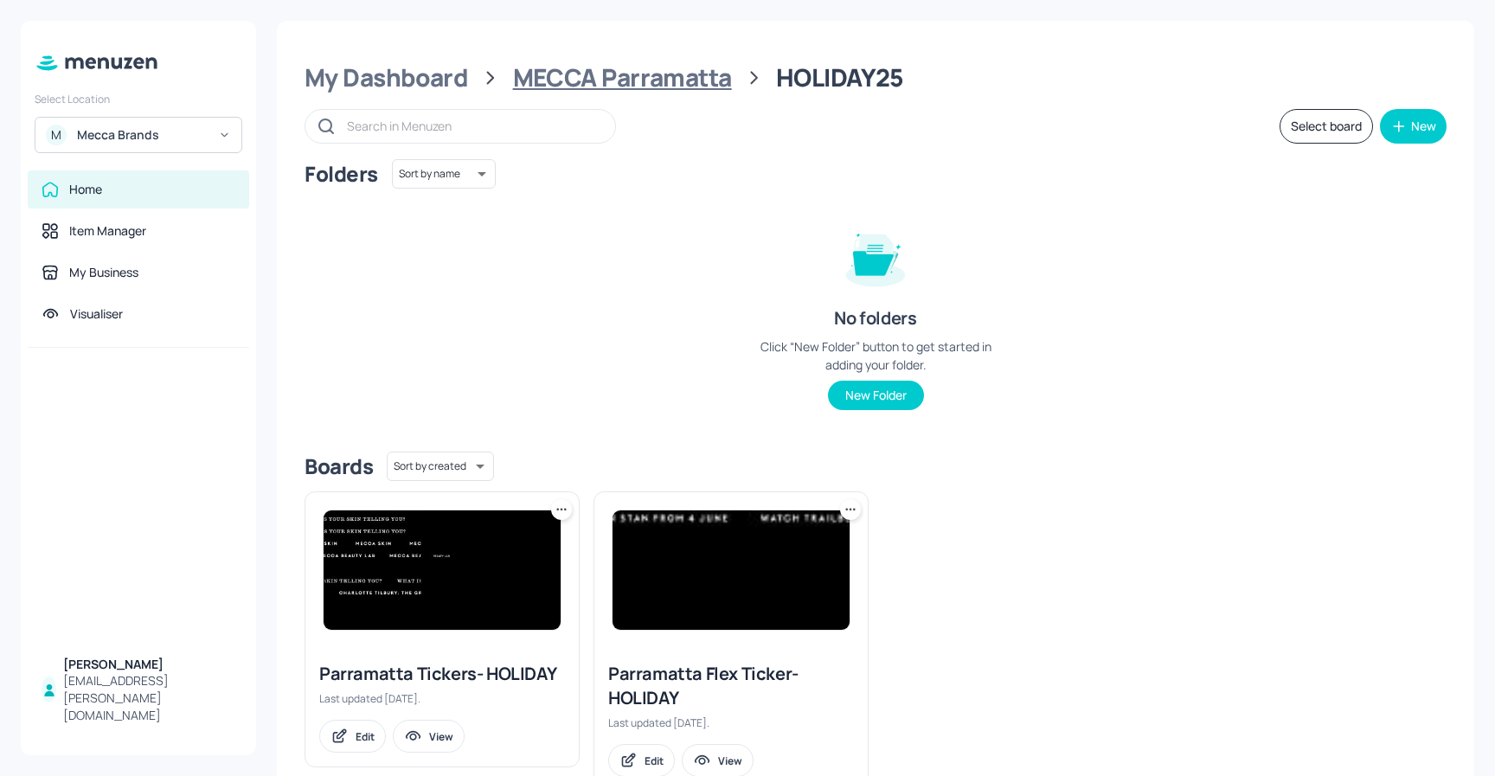
click at [534, 80] on div "MECCA Parramatta" at bounding box center [622, 77] width 219 height 31
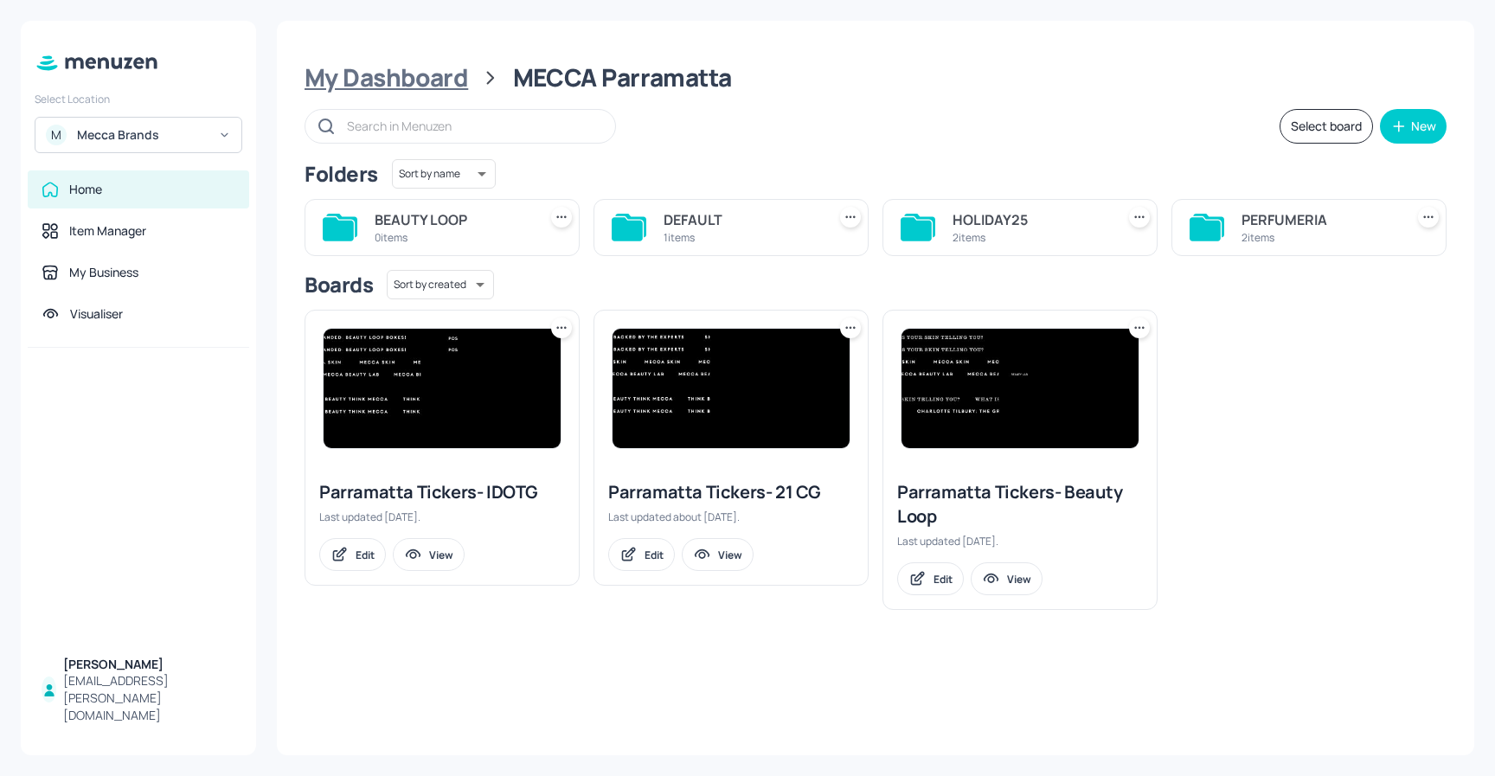
click at [450, 84] on div "My Dashboard" at bounding box center [387, 77] width 164 height 31
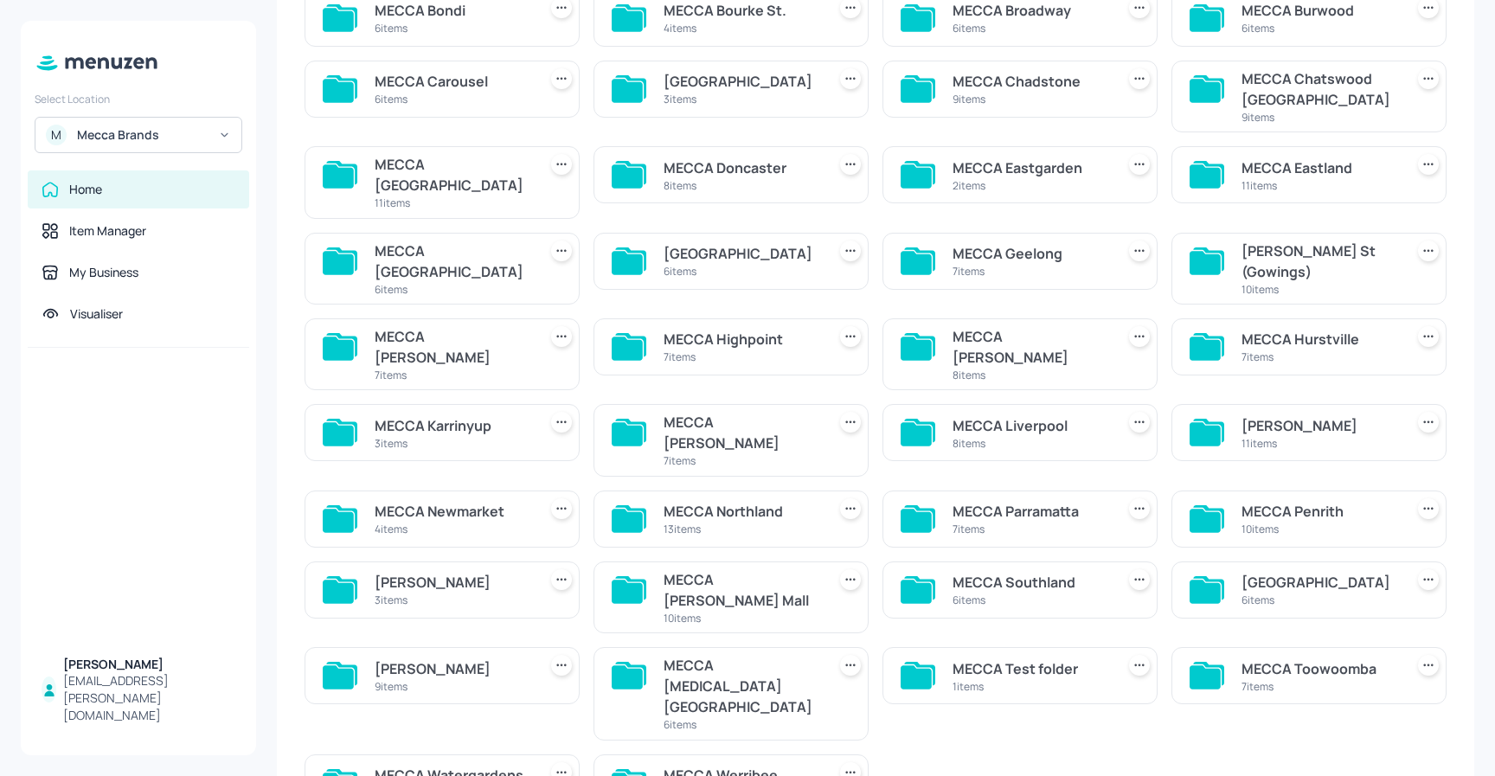
click at [1334, 498] on div "MECCA Penrith 10 items" at bounding box center [1320, 519] width 156 height 42
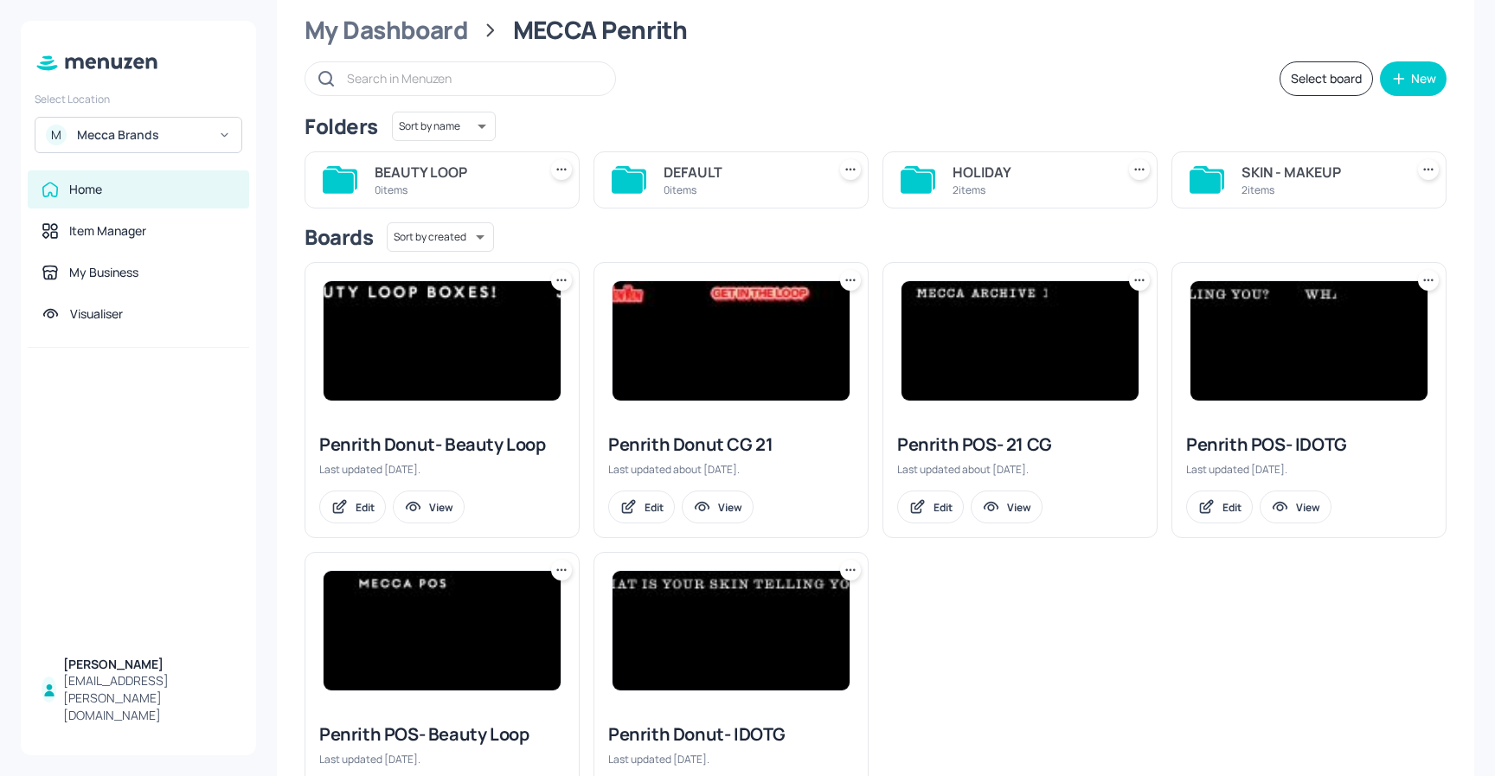
click at [1015, 176] on div "HOLIDAY" at bounding box center [1031, 172] width 156 height 21
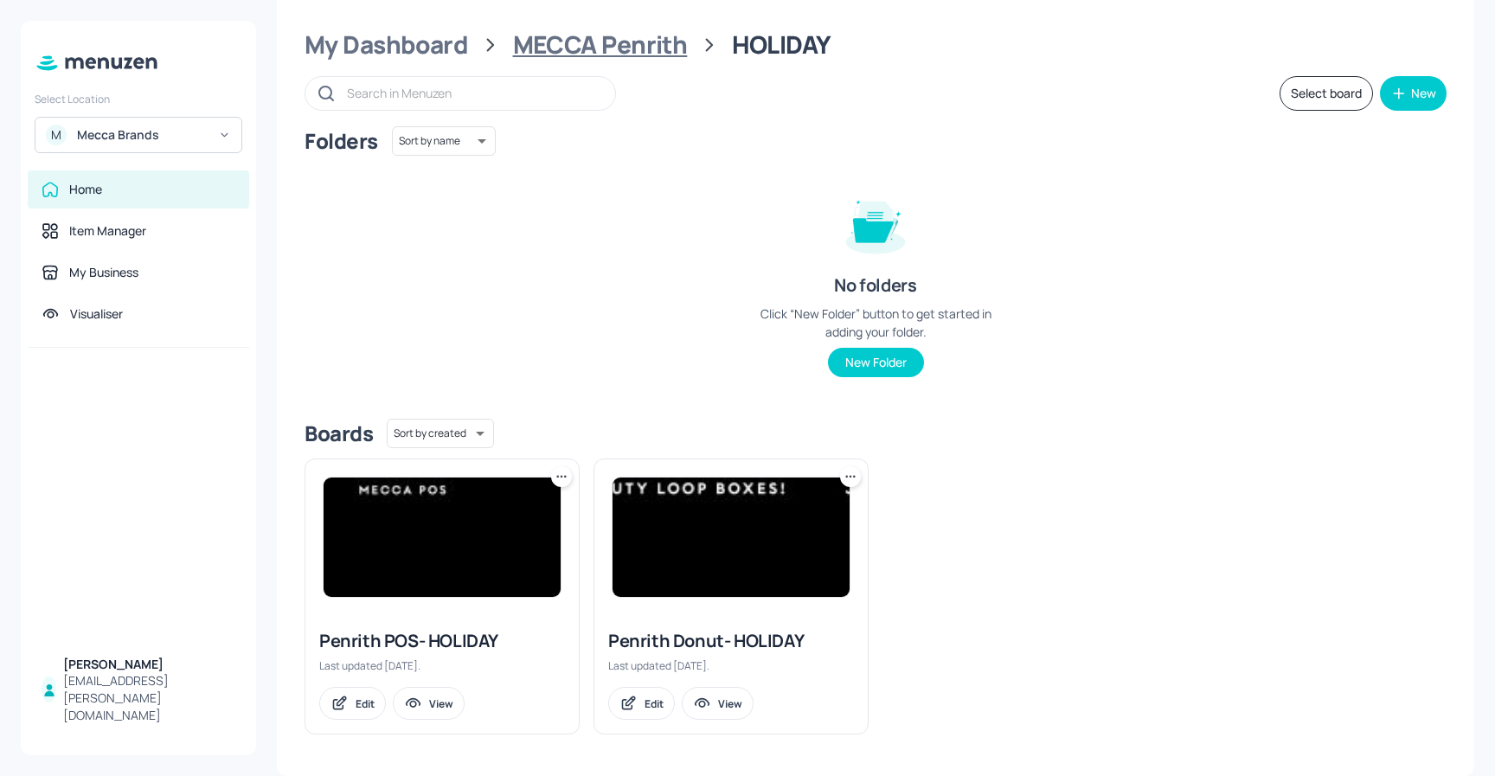
click at [581, 36] on div "MECCA Penrith" at bounding box center [600, 44] width 175 height 31
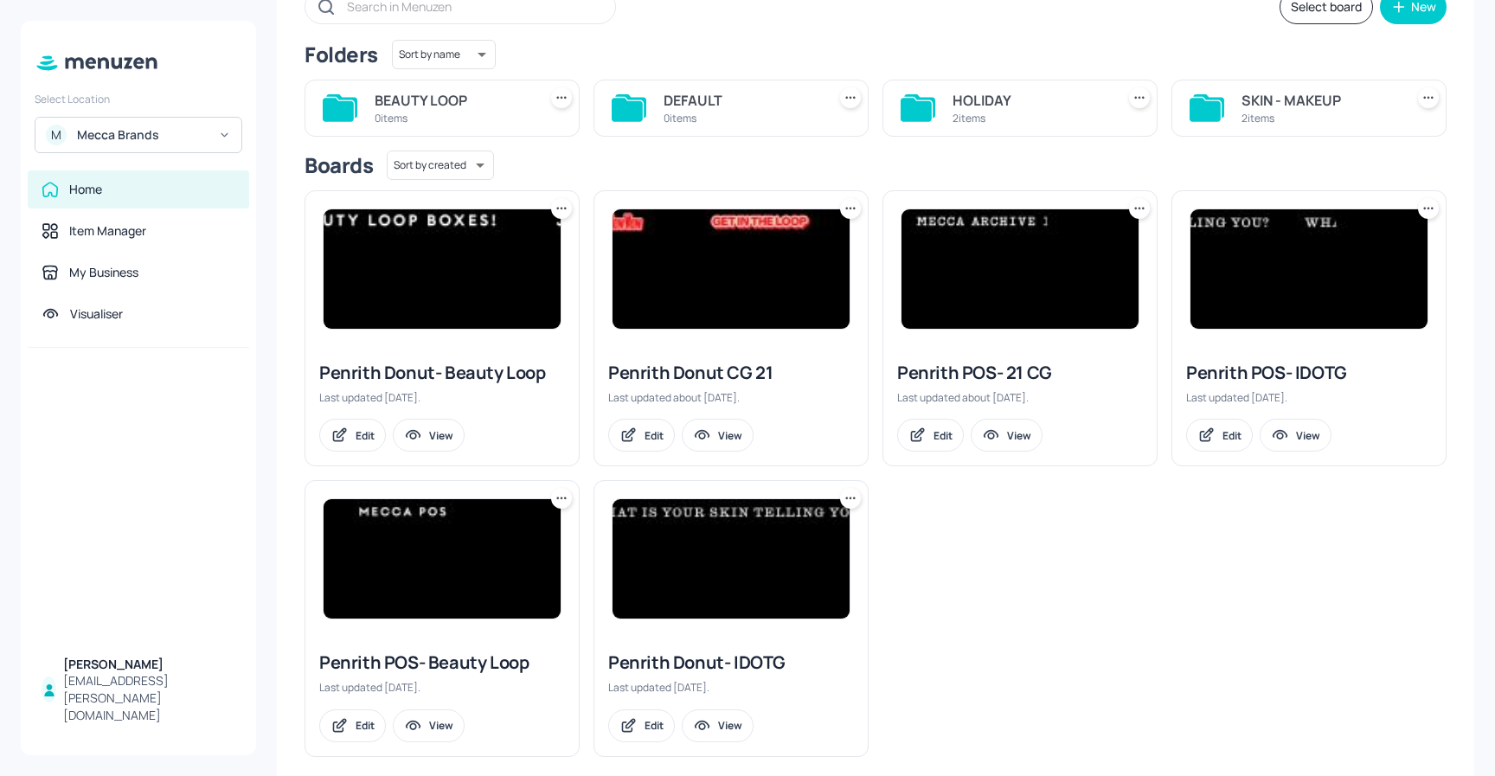
scroll to position [121, 0]
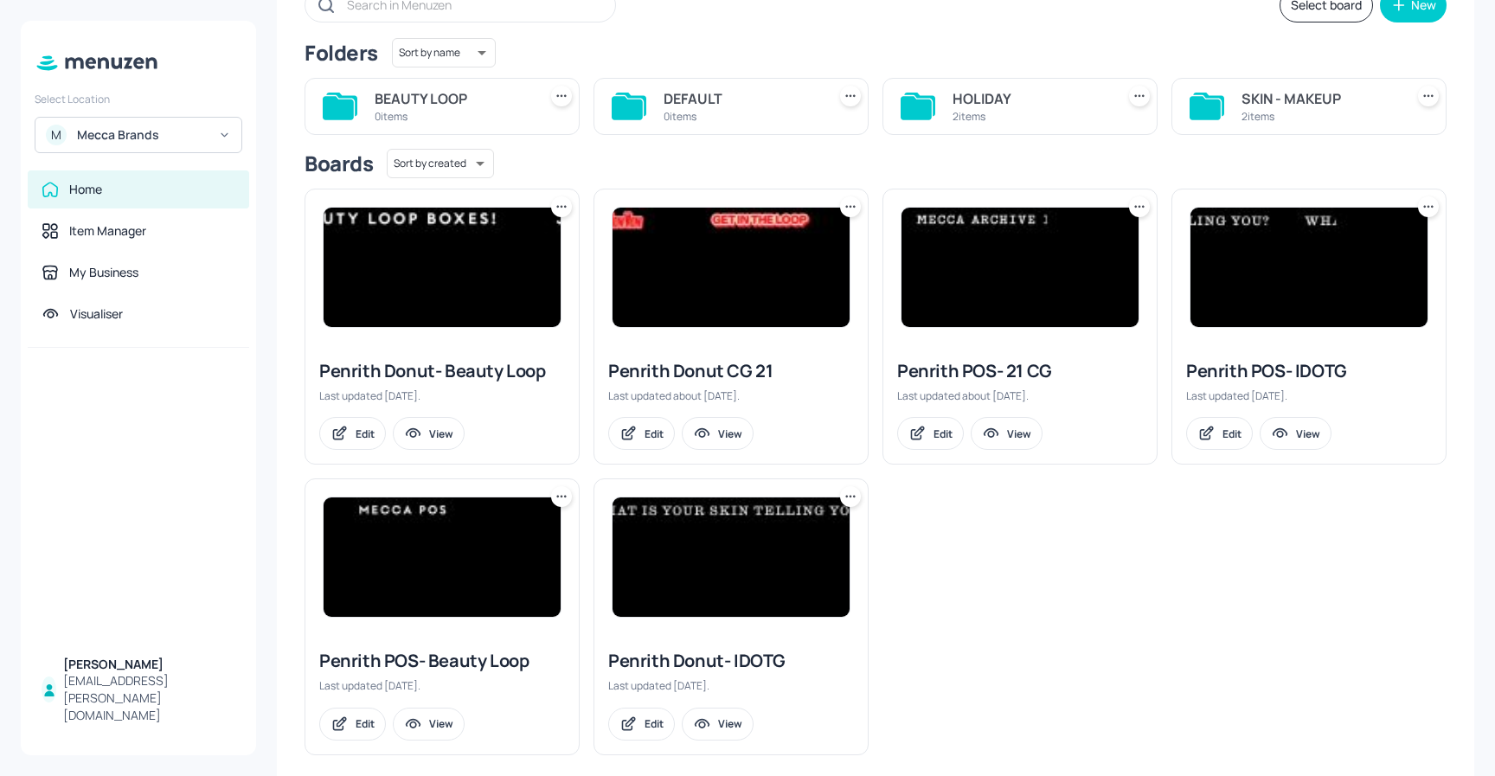
click at [1309, 103] on div "SKIN - MAKEUP" at bounding box center [1320, 98] width 156 height 21
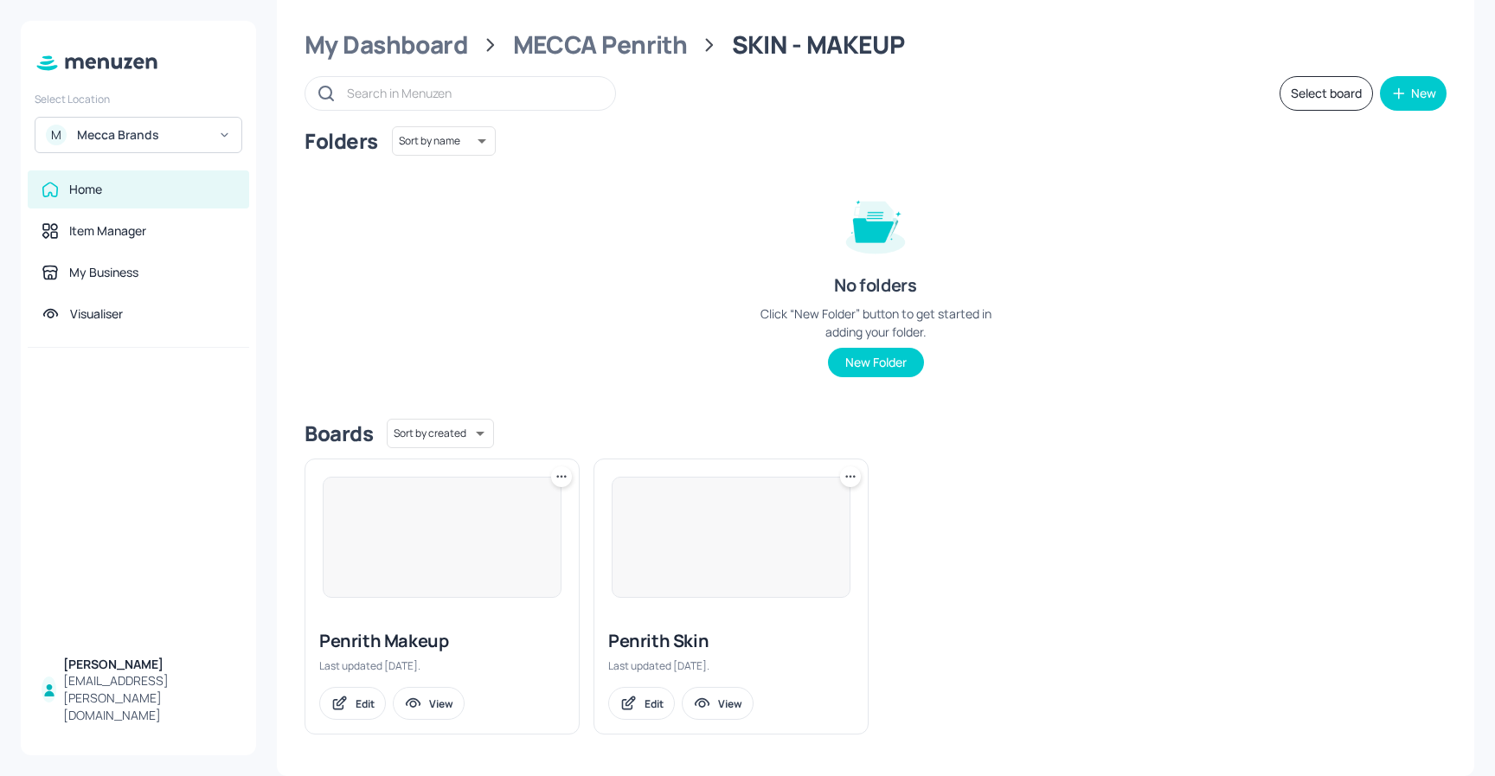
scroll to position [33, 0]
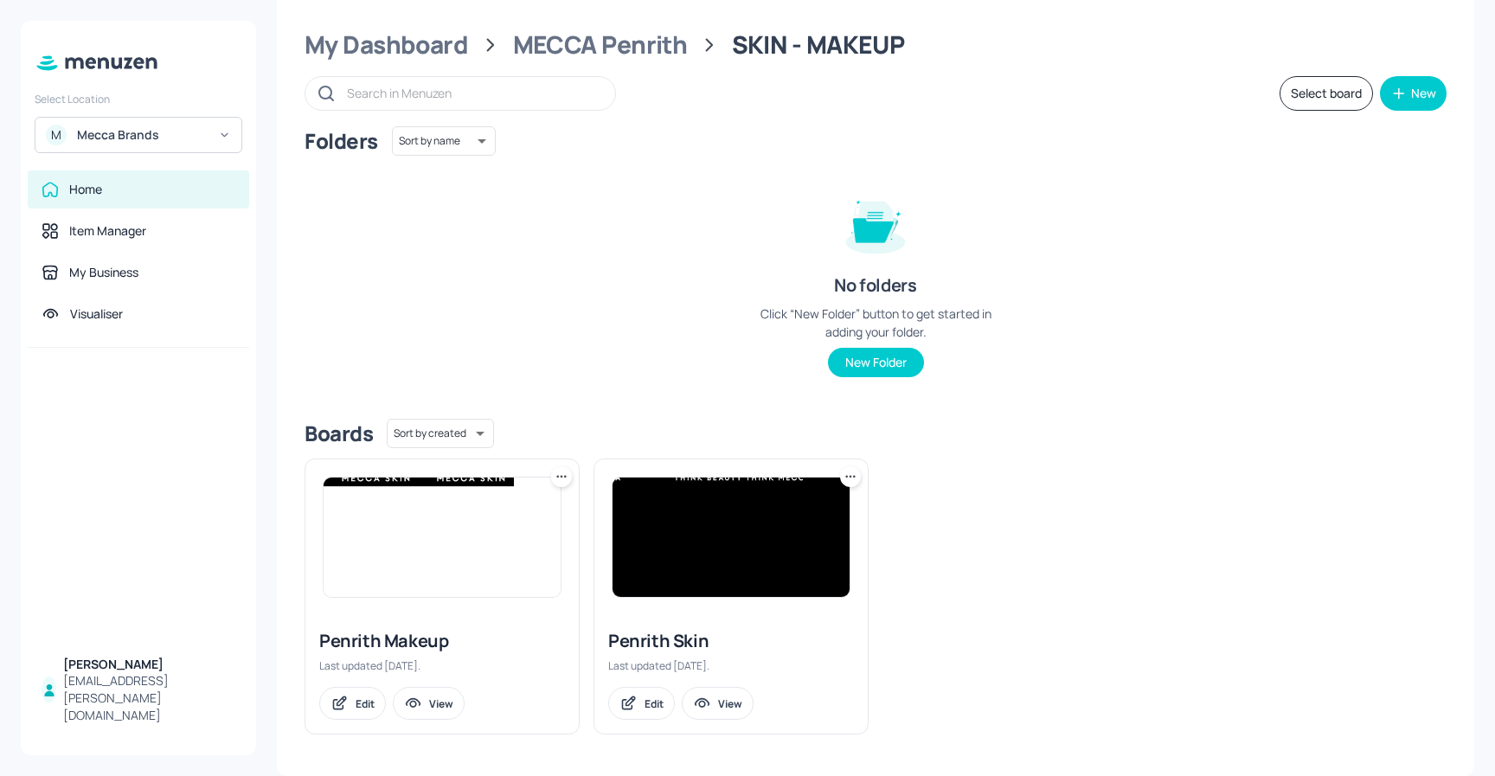
click at [554, 478] on icon at bounding box center [561, 476] width 17 height 17
click at [498, 537] on div "Duplicate" at bounding box center [495, 541] width 138 height 29
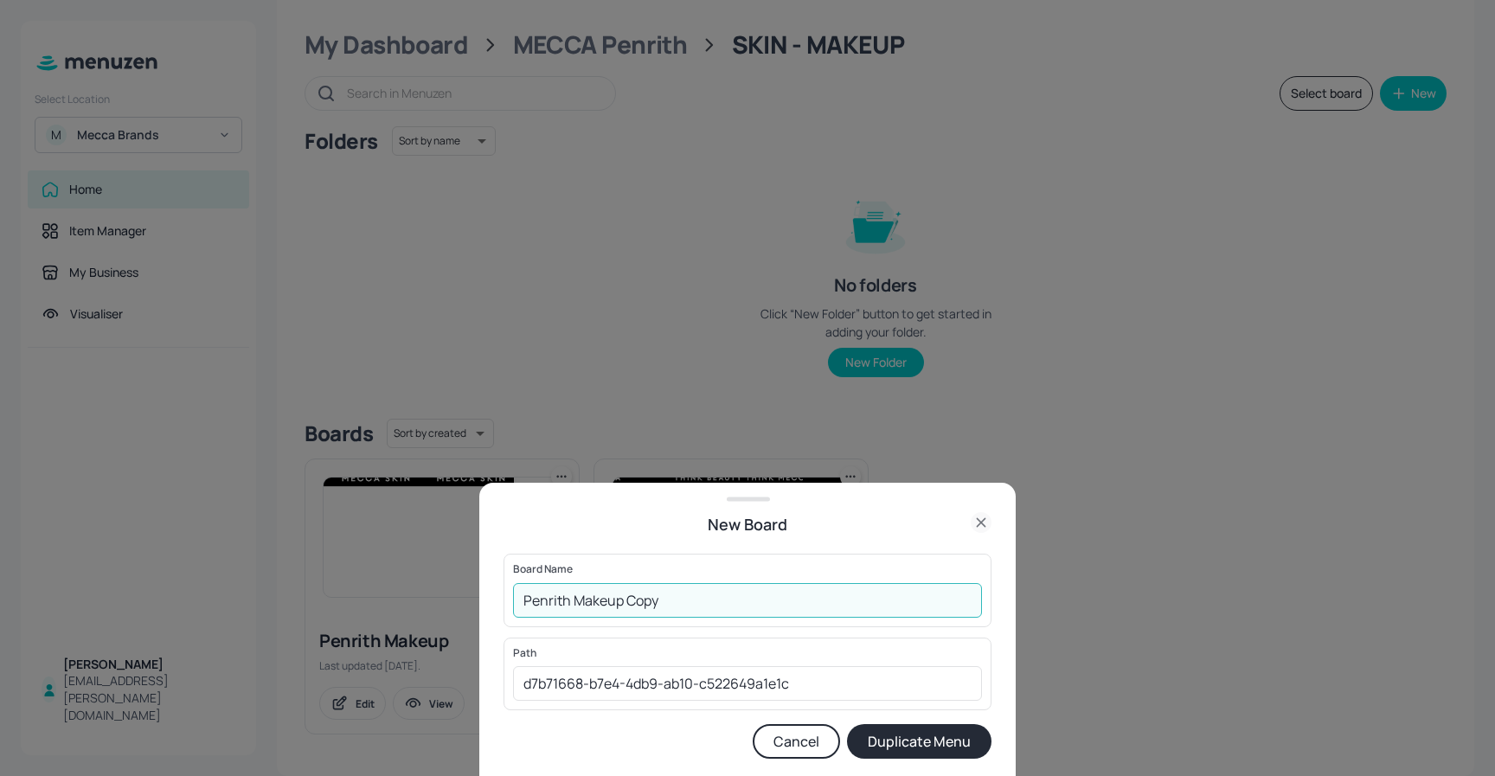
click at [685, 606] on input "Penrith Makeup Copy" at bounding box center [747, 600] width 469 height 35
type input "Penrith Makeup- Holiday"
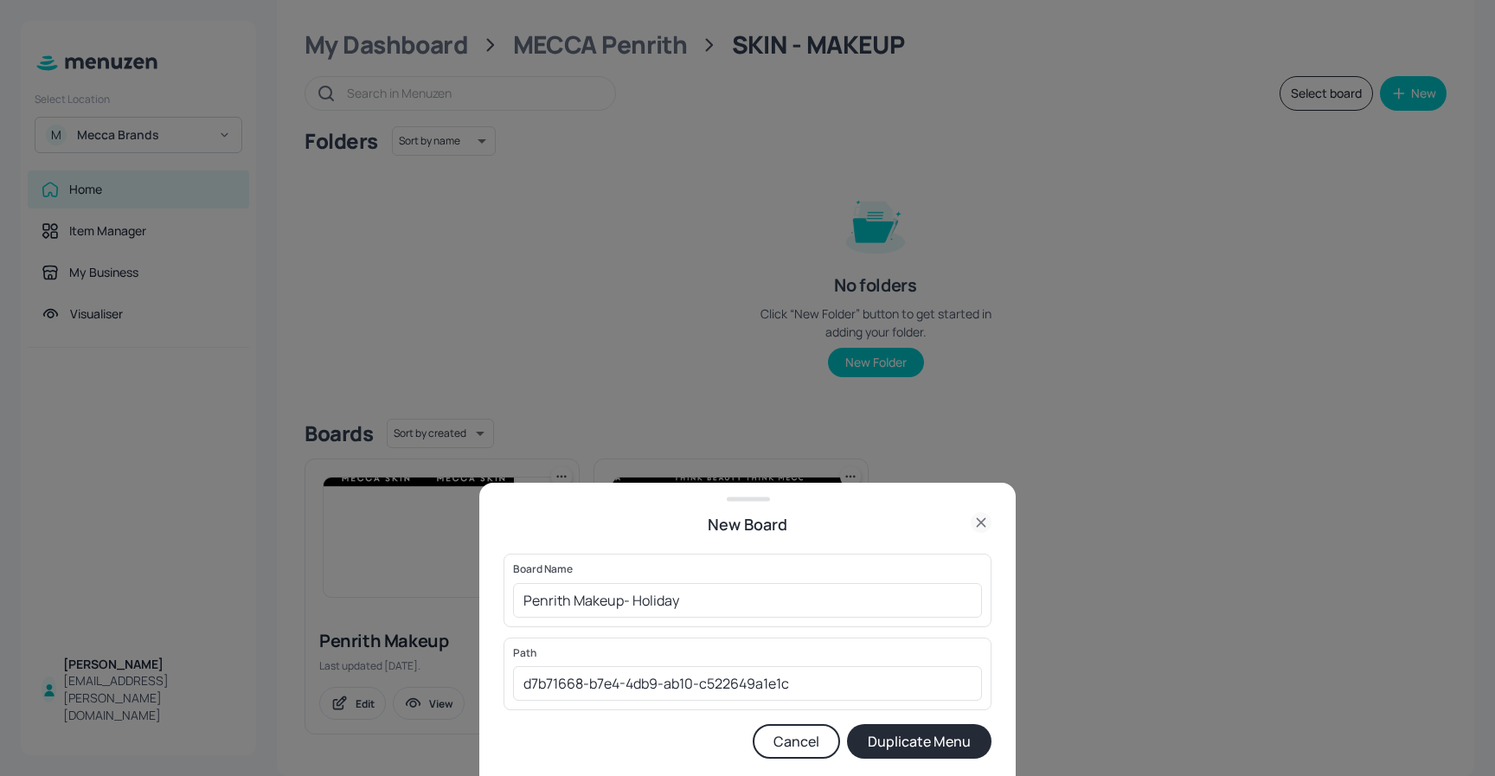
click at [906, 738] on button "Duplicate Menu" at bounding box center [919, 741] width 145 height 35
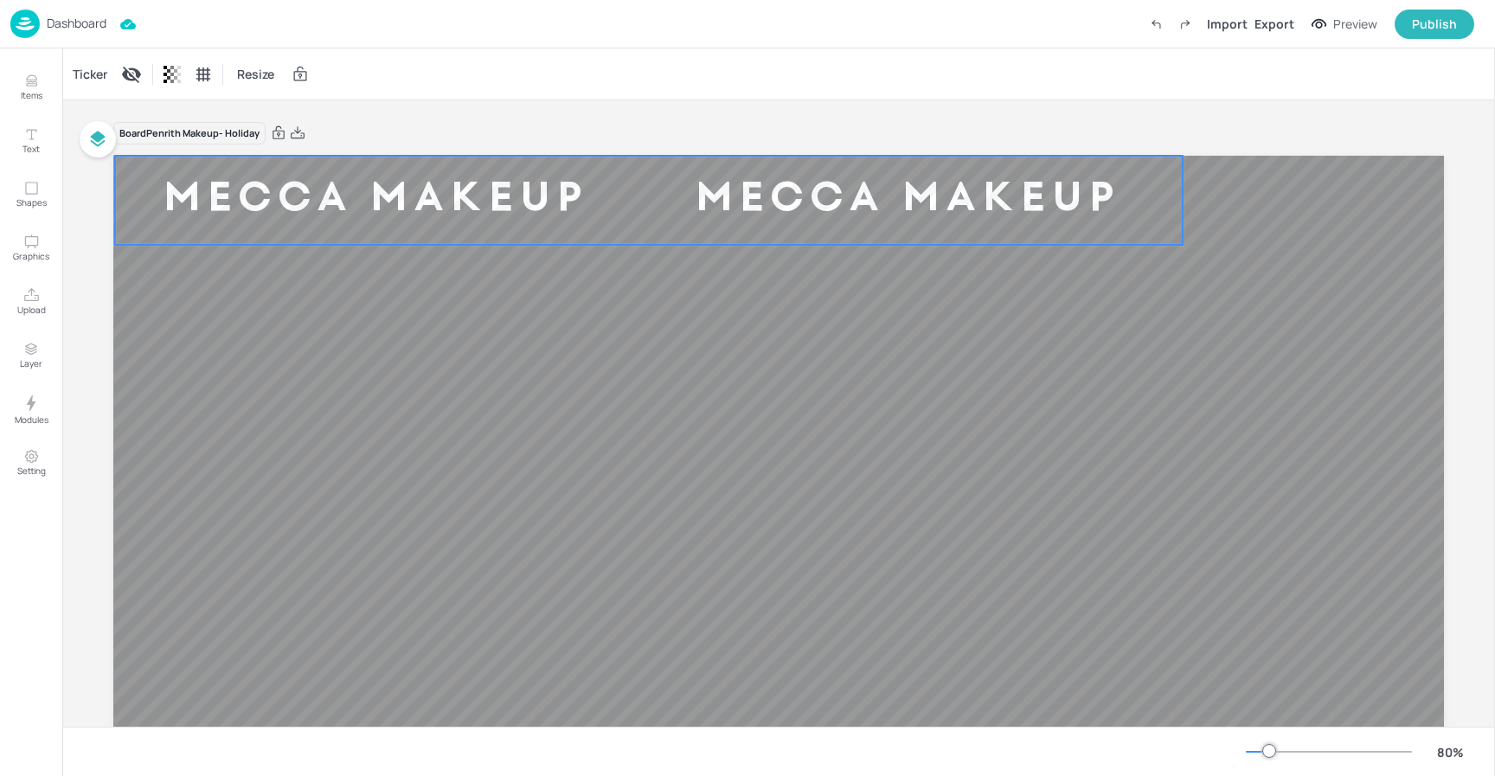
click at [1180, 190] on div "Mecca Makeup" at bounding box center [1441, 200] width 522 height 54
click at [76, 69] on div "Ticker" at bounding box center [90, 75] width 42 height 28
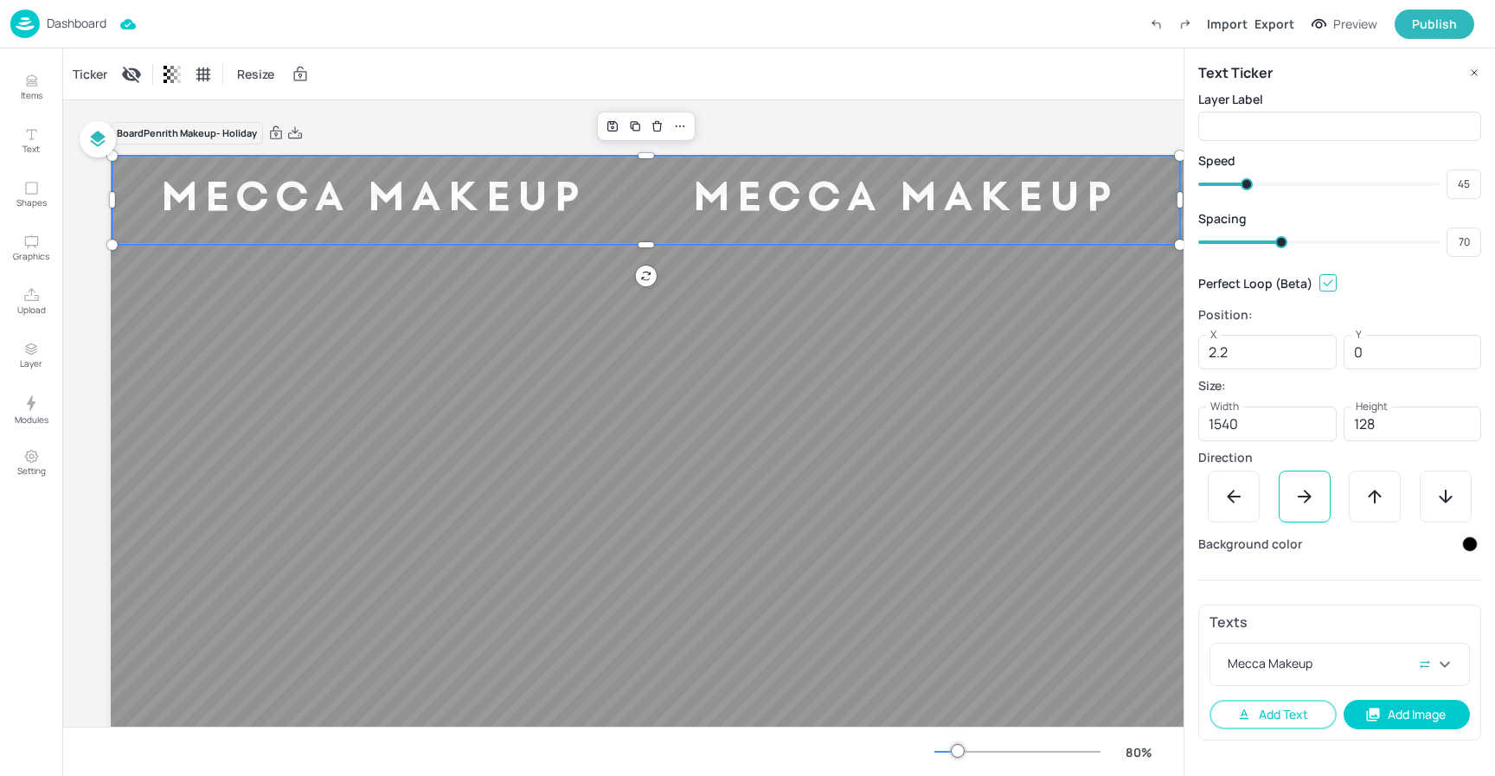
drag, startPoint x: 1347, startPoint y: 669, endPoint x: 1317, endPoint y: 632, distance: 48.0
click at [1347, 669] on div "Mecca Makeup" at bounding box center [1330, 664] width 210 height 21
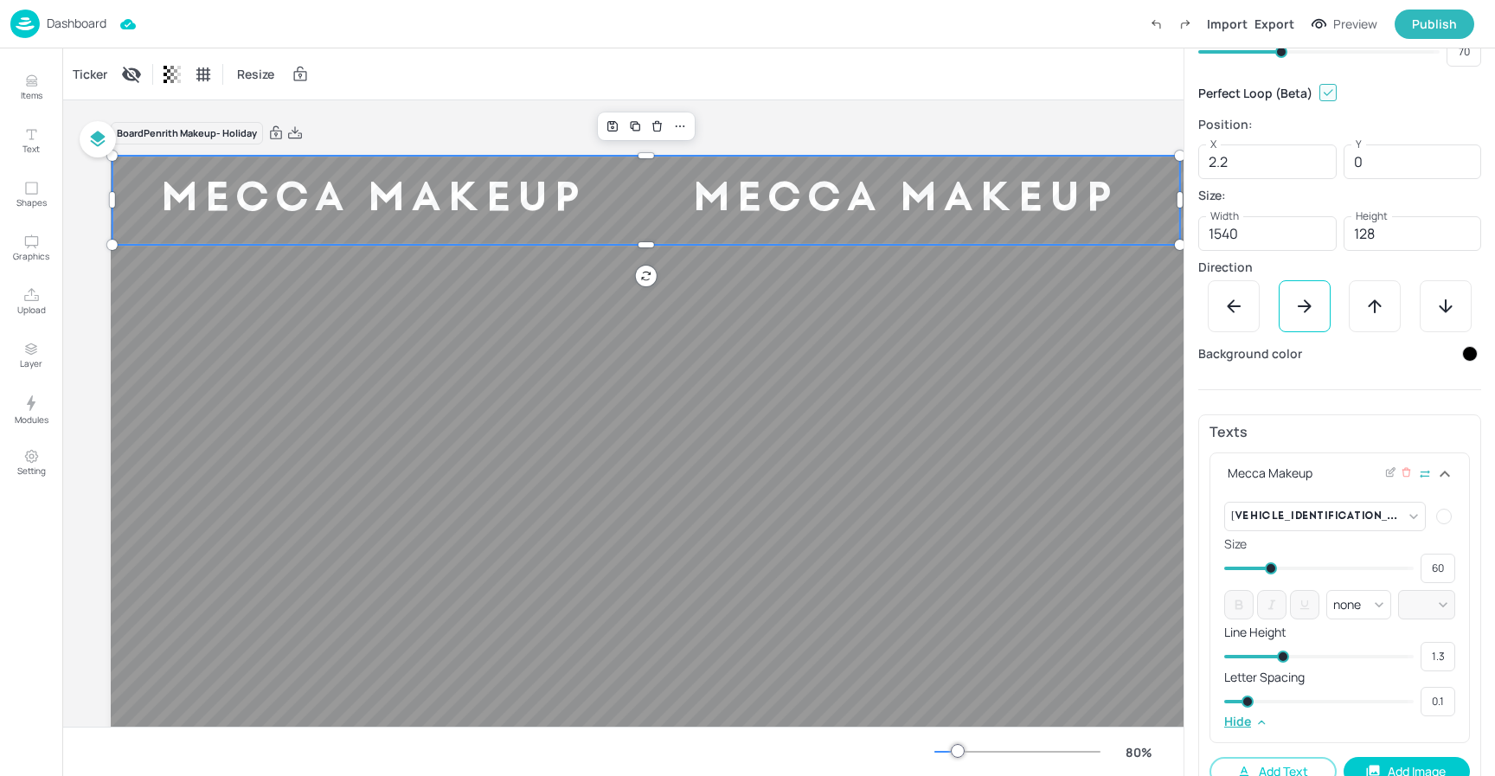
scroll to position [226, 0]
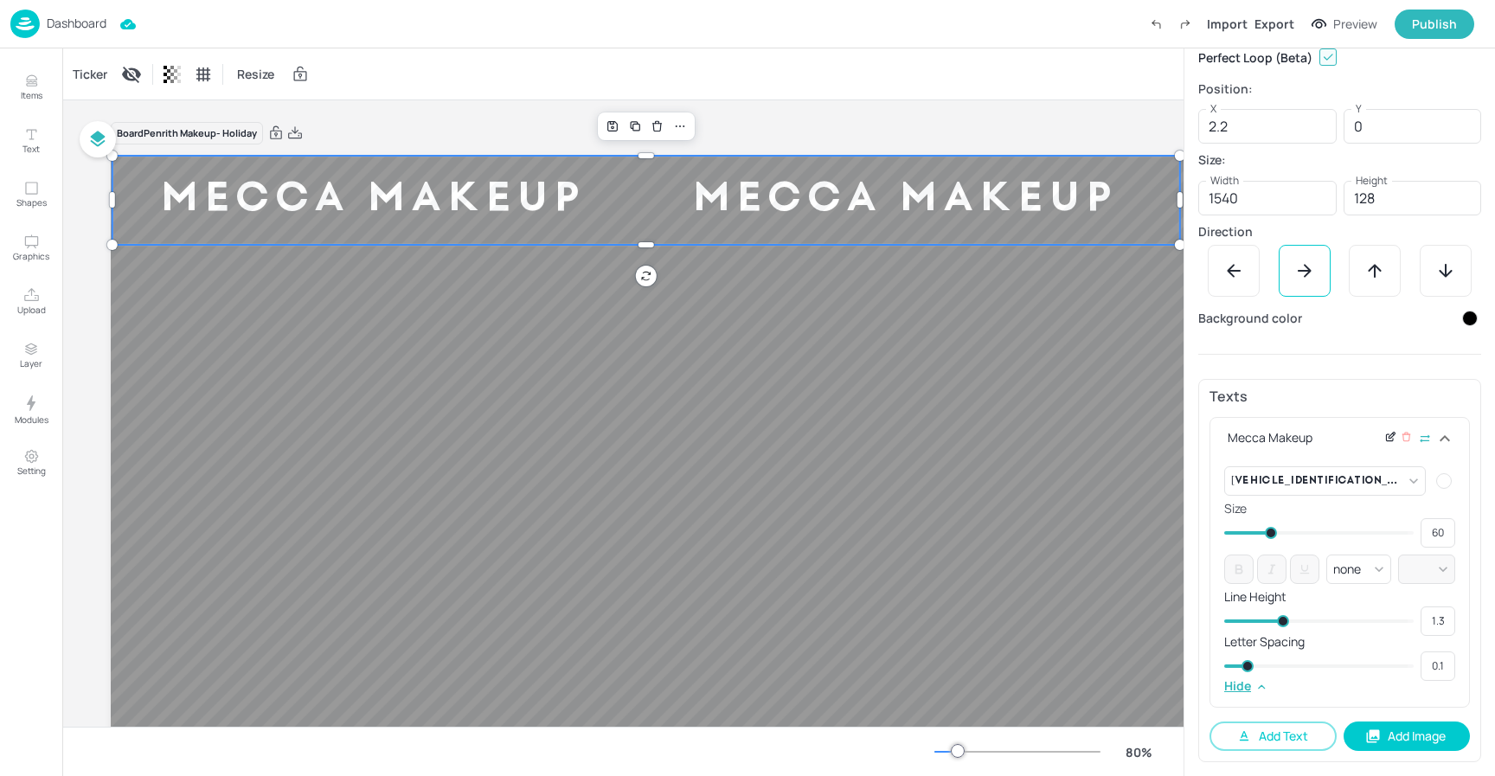
click at [1389, 436] on icon at bounding box center [1392, 436] width 6 height 6
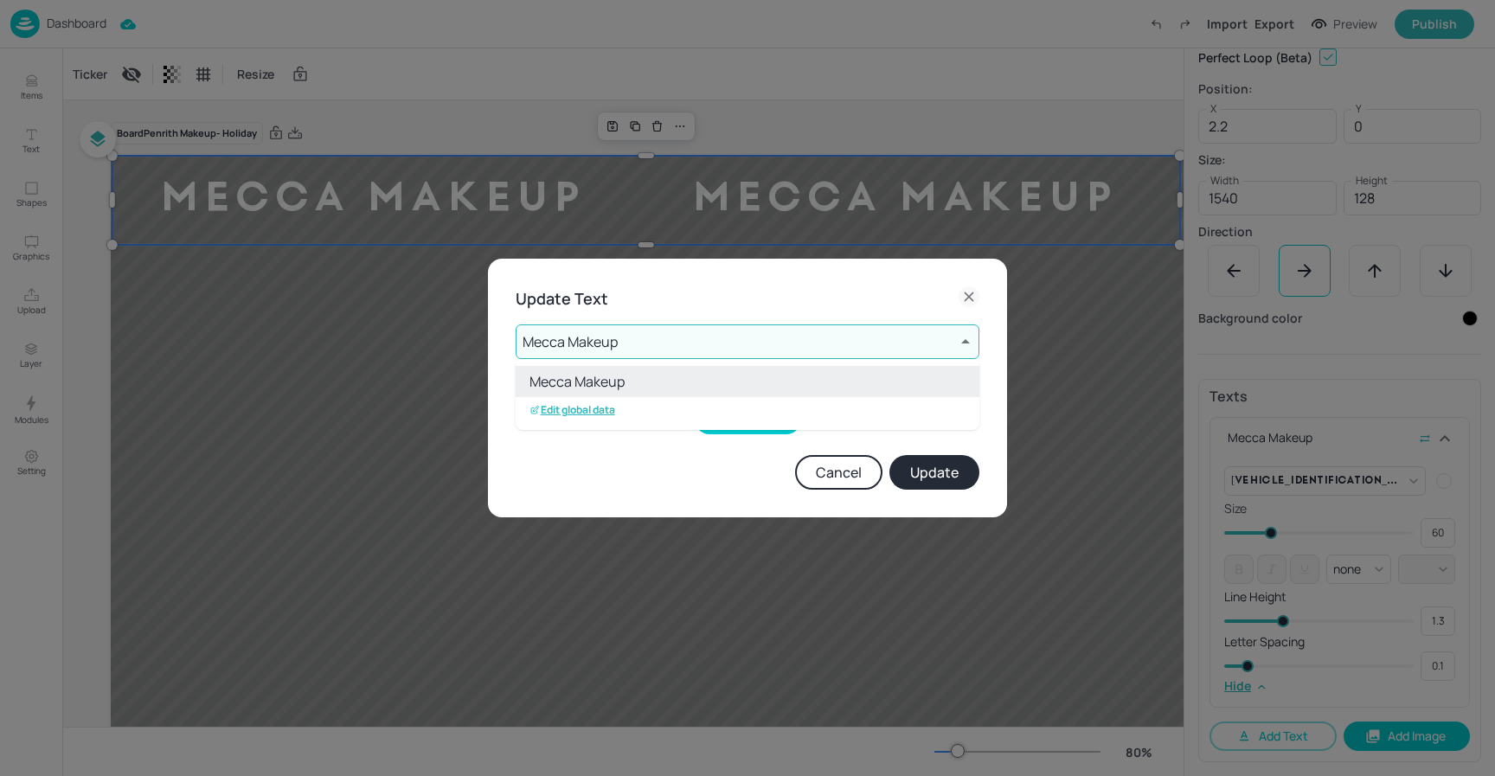
click at [629, 337] on body "Dashboard Import Export Preview Publish Items Text Shapes Graphics Upload Layer…" at bounding box center [747, 388] width 1495 height 776
click at [577, 407] on p "Edit global data" at bounding box center [573, 410] width 86 height 12
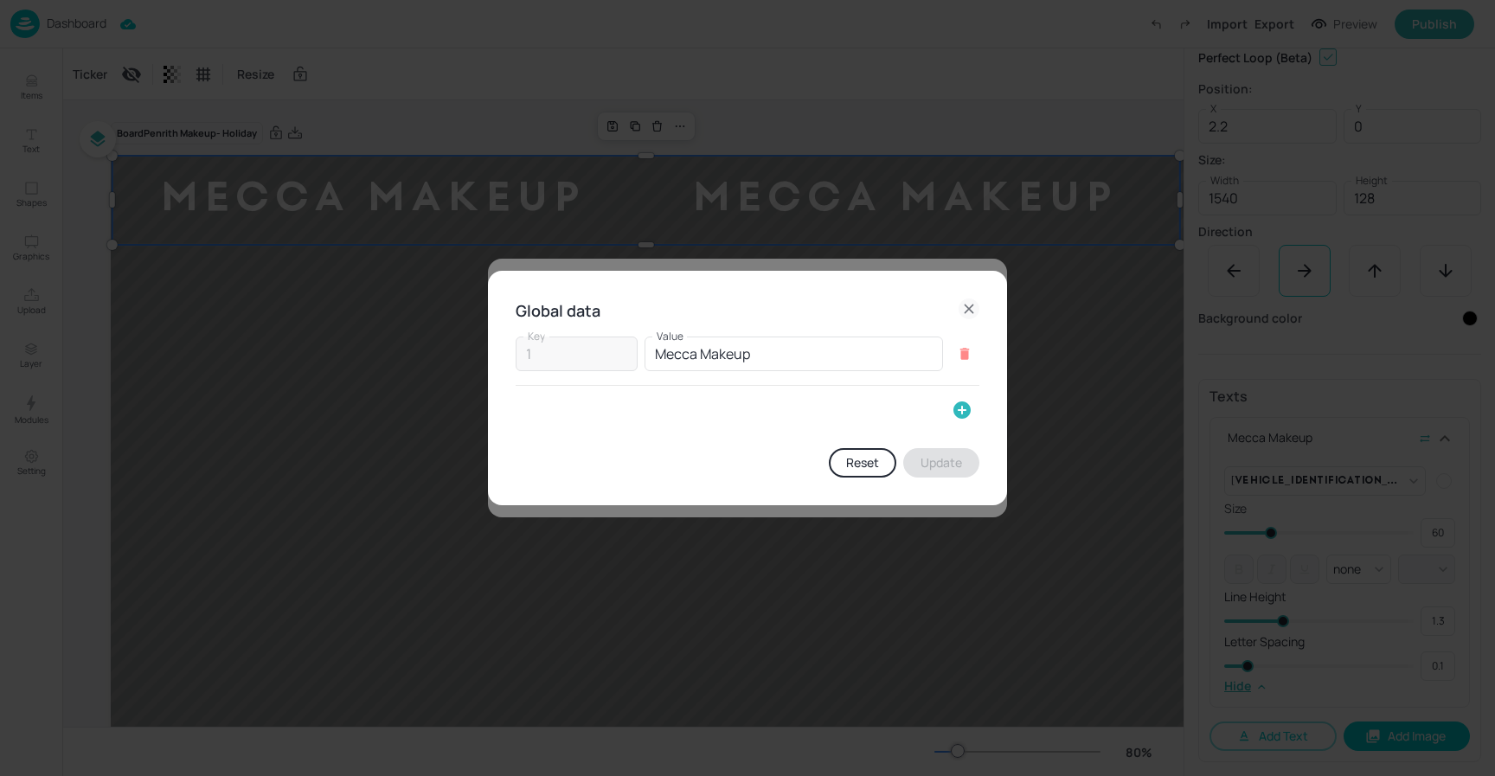
drag, startPoint x: 963, startPoint y: 406, endPoint x: 534, endPoint y: 430, distance: 429.9
click at [945, 405] on div at bounding box center [962, 410] width 35 height 35
click at [967, 417] on icon "button" at bounding box center [962, 410] width 21 height 21
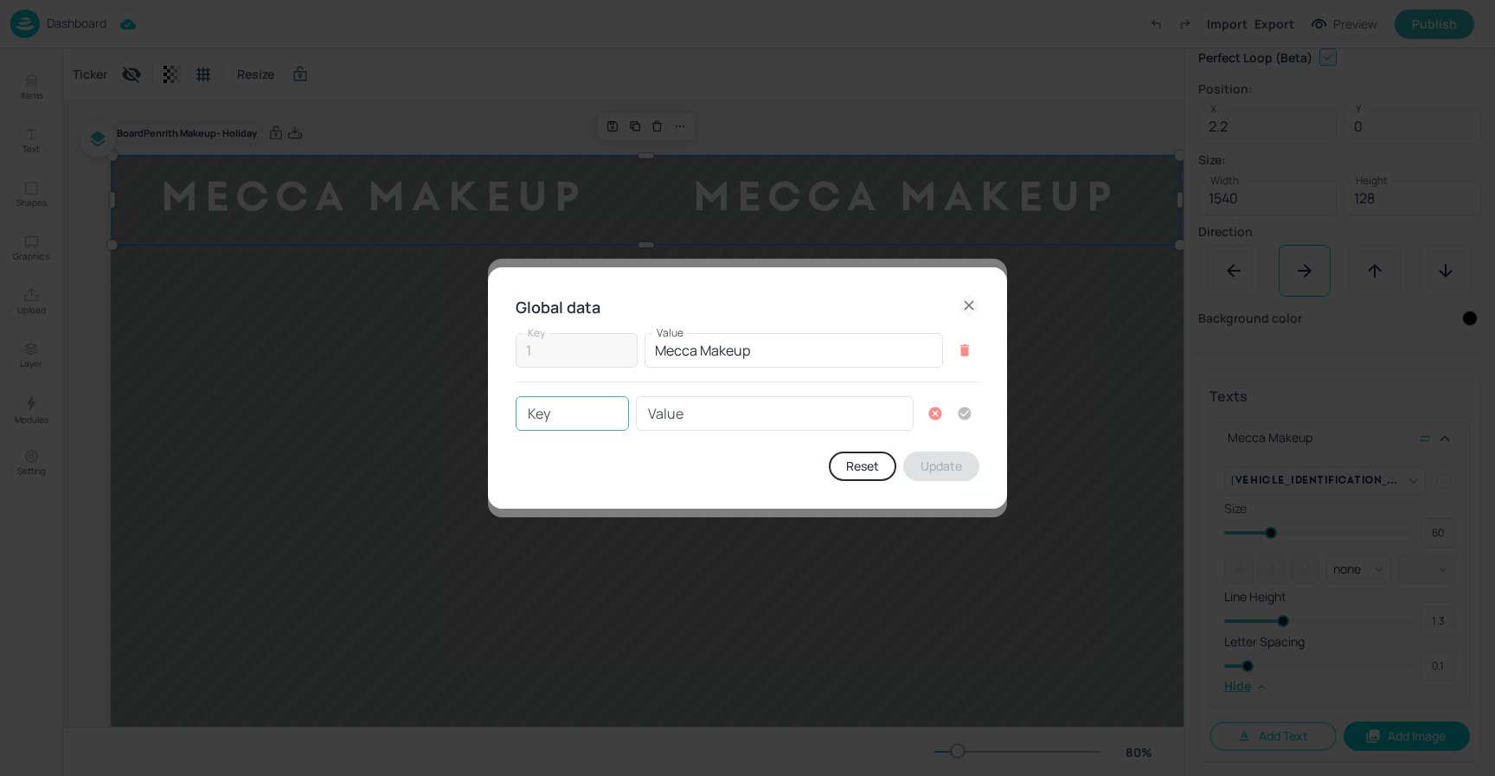
click at [517, 417] on input "Key" at bounding box center [572, 413] width 113 height 35
type input "2"
click at [654, 408] on input "Value" at bounding box center [775, 413] width 278 height 35
type input "BEAUTY ALL AROUND"
click at [969, 414] on icon "button" at bounding box center [965, 414] width 13 height 13
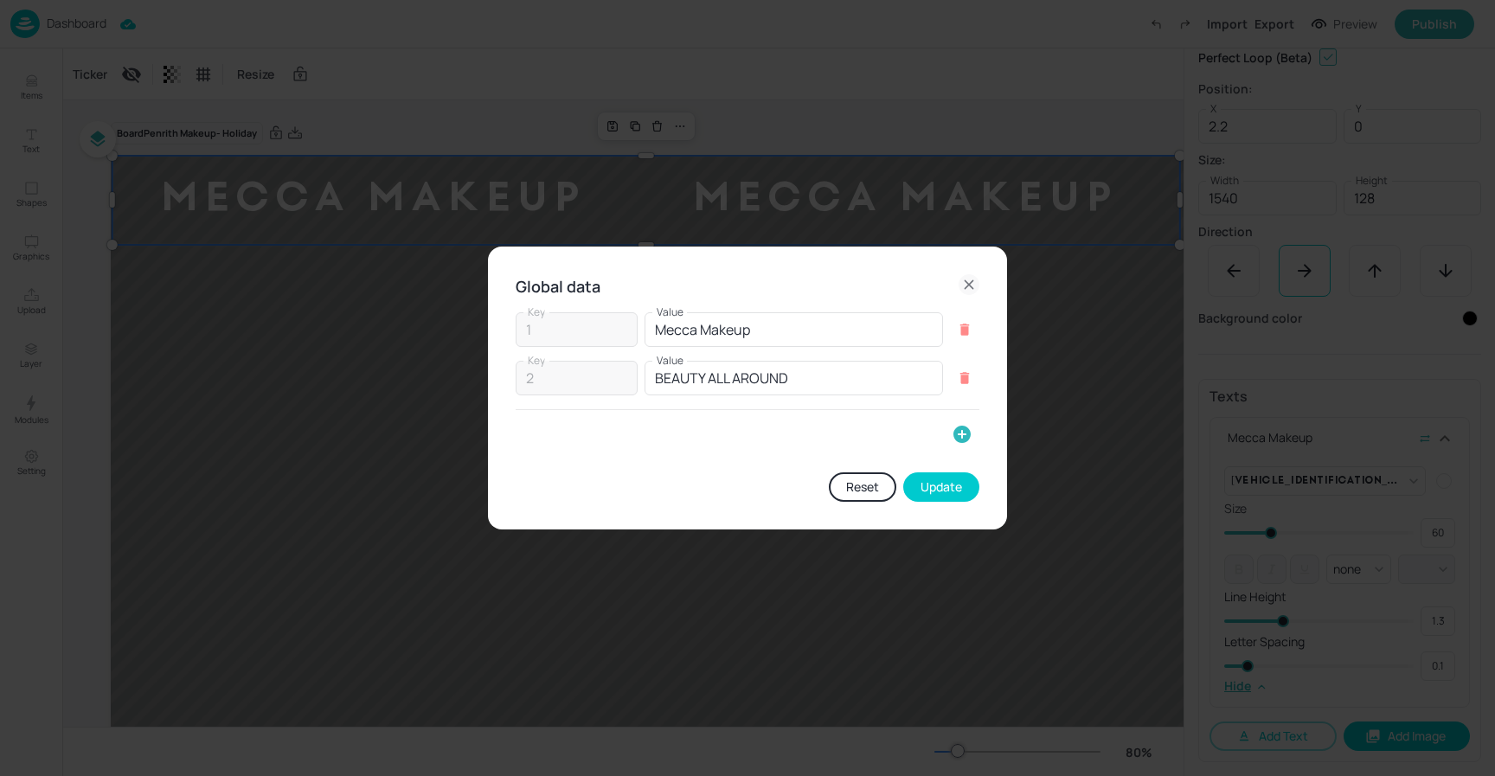
click at [953, 485] on button "Update" at bounding box center [941, 486] width 76 height 29
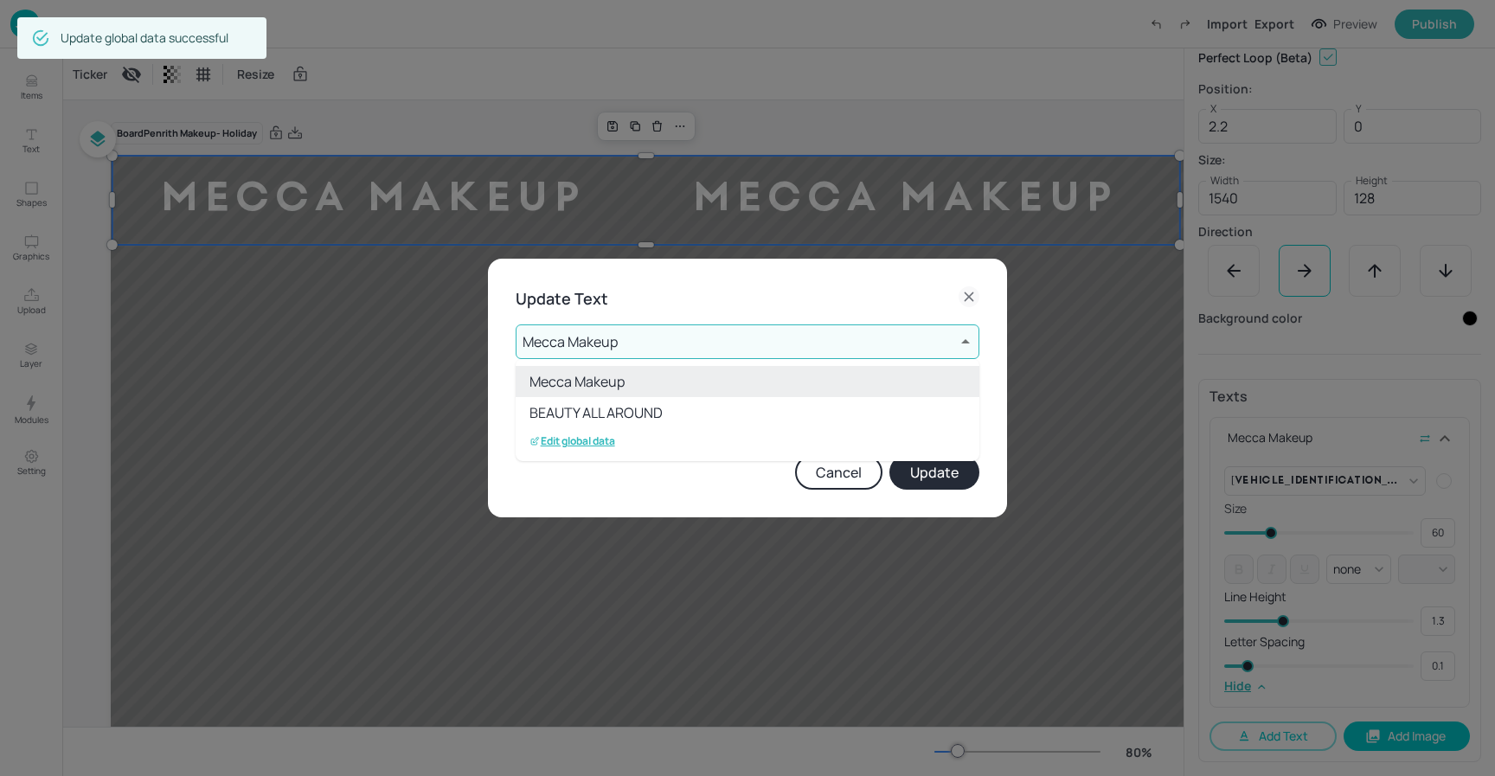
click at [652, 412] on li "BEAUTY ALL AROUND" at bounding box center [748, 412] width 464 height 31
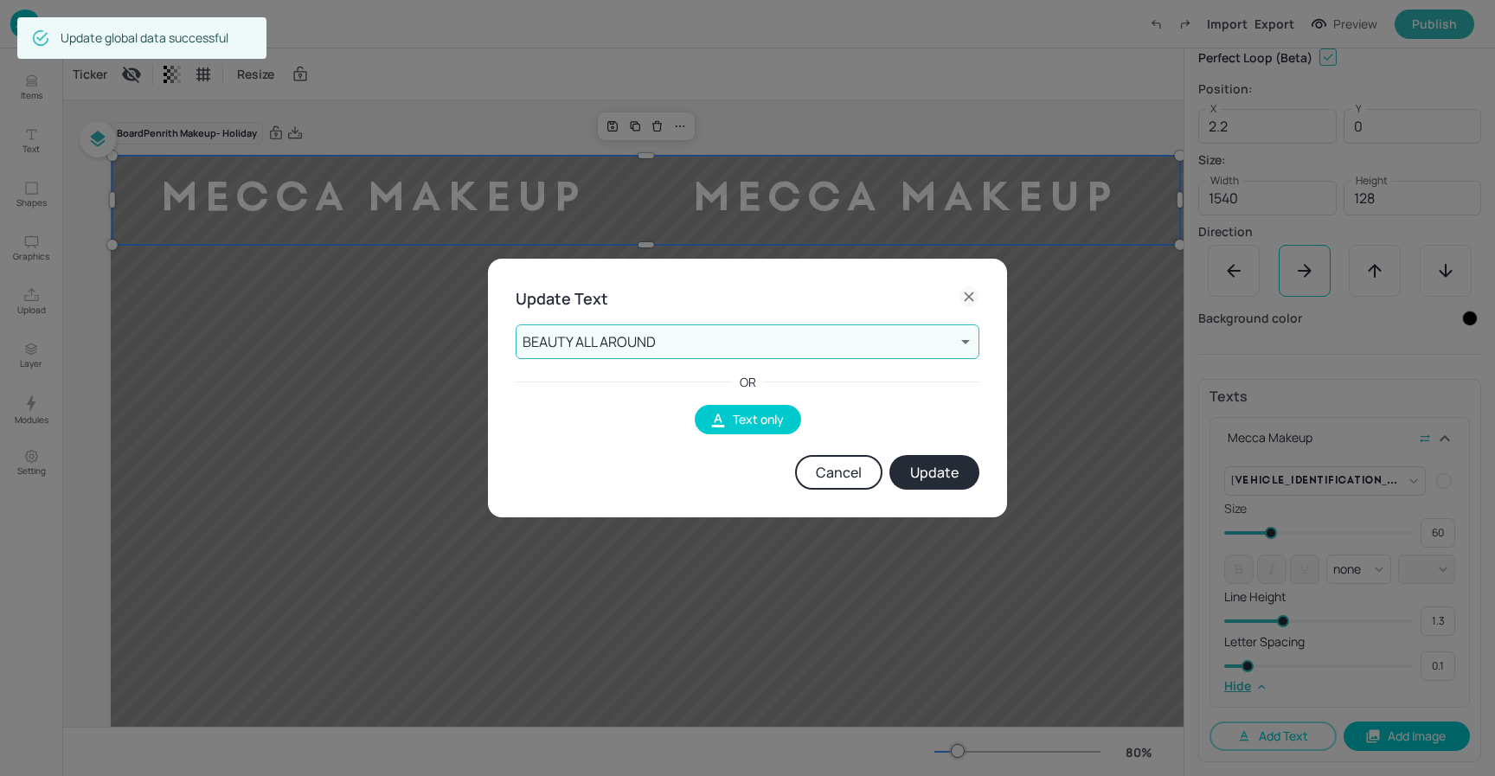
type input "2"
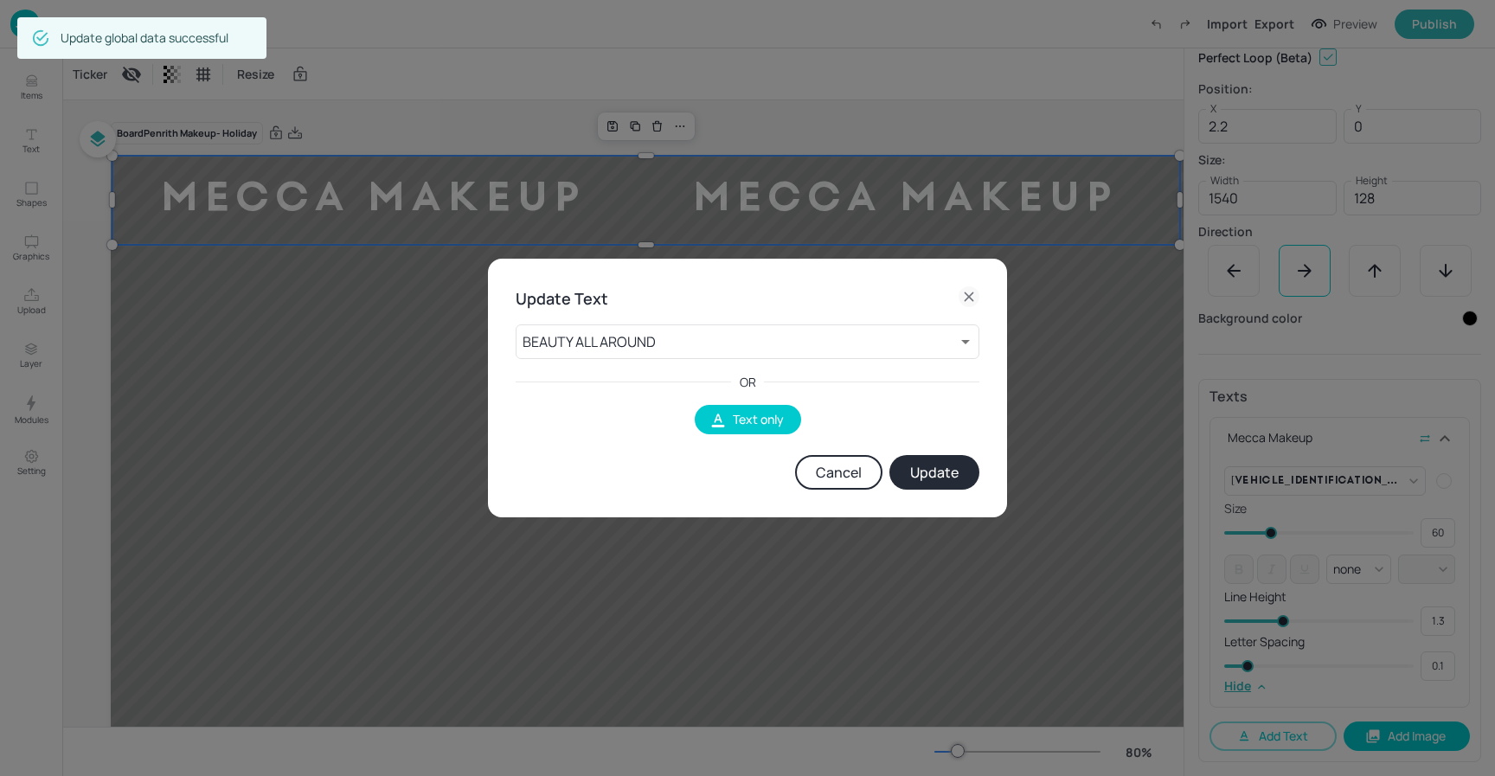
click at [917, 458] on button "Update" at bounding box center [935, 472] width 90 height 35
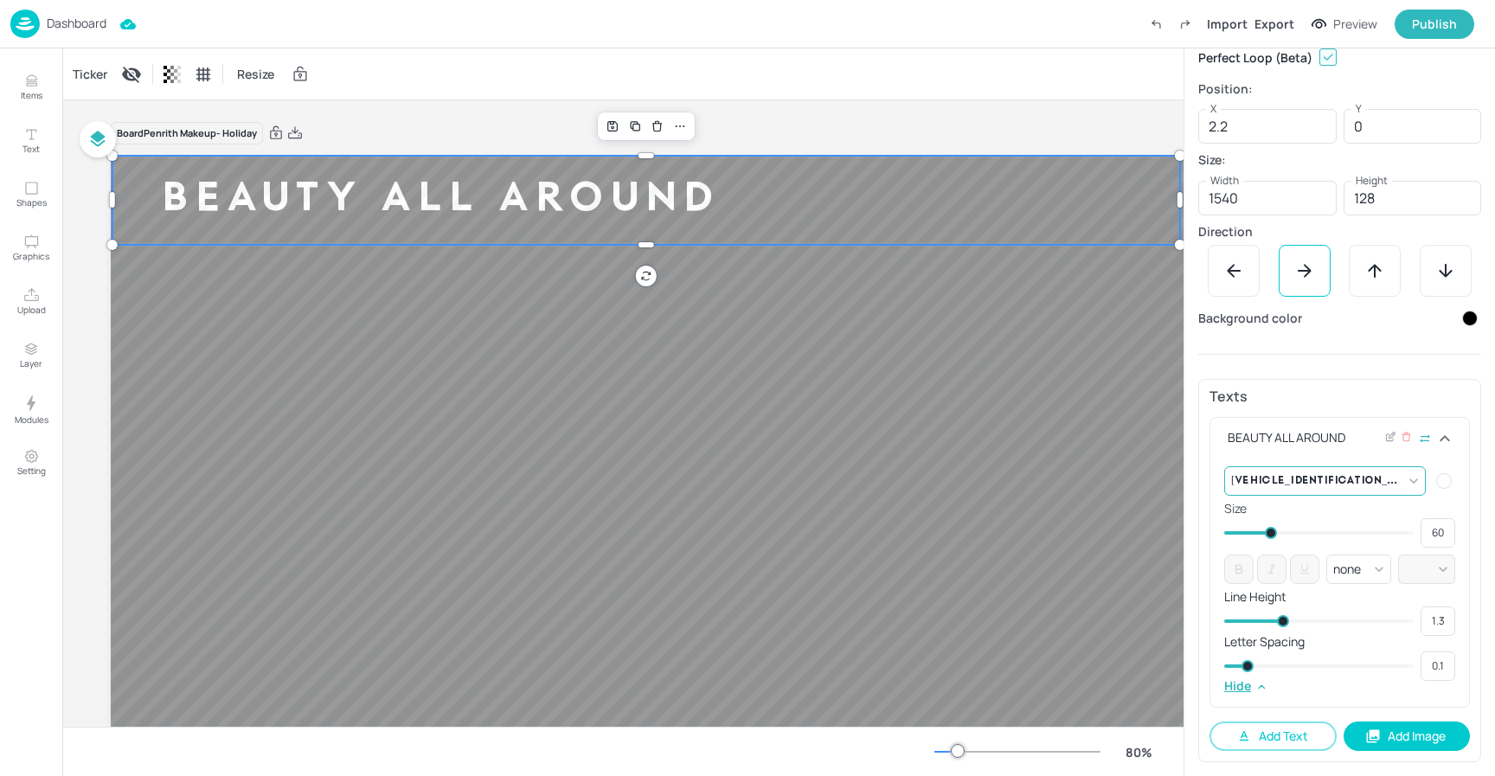
click at [1402, 478] on body "Dashboard Import Export Preview Publish Items Text Shapes Graphics Upload Layer…" at bounding box center [747, 388] width 1495 height 776
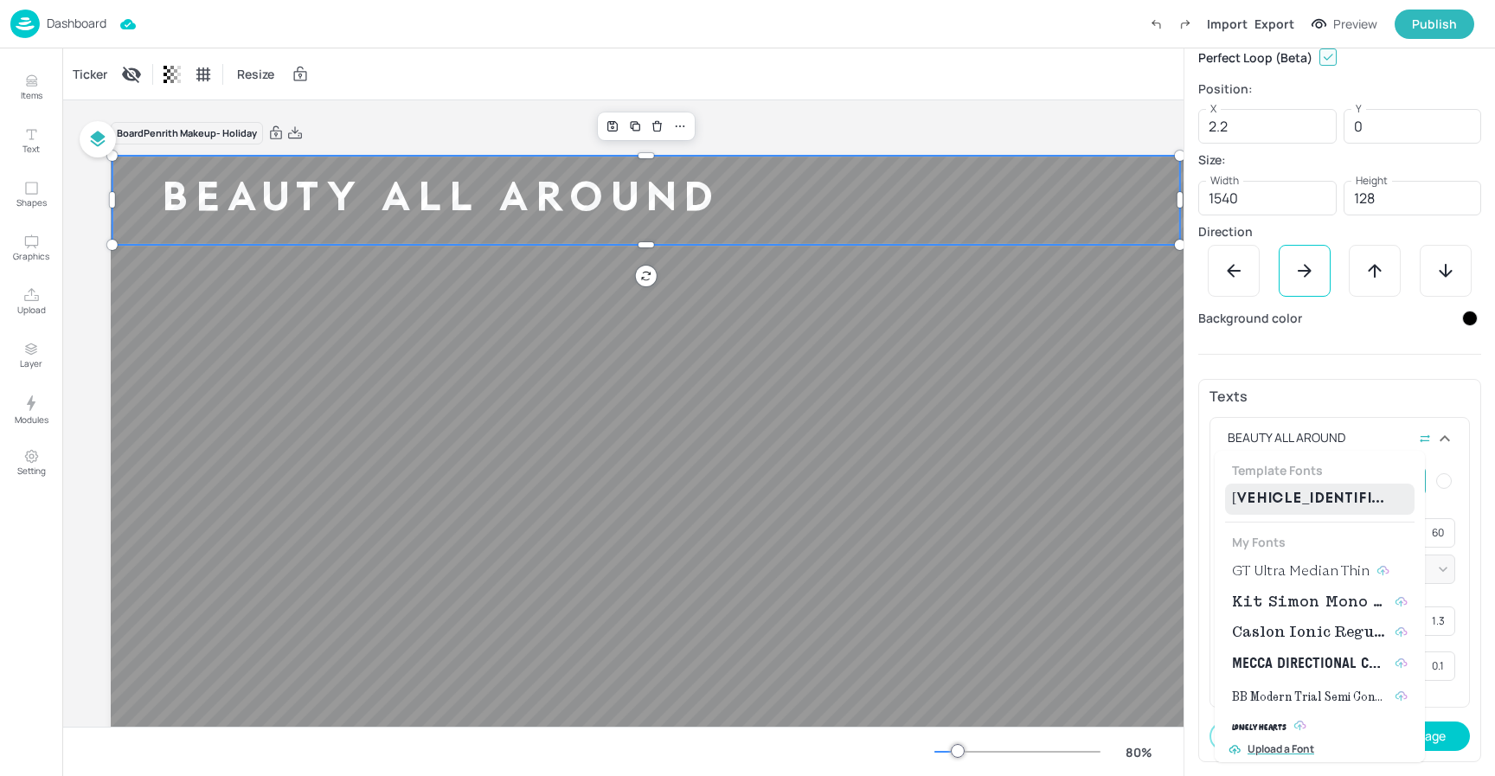
click at [1315, 562] on span "GT Ultra Median Thin" at bounding box center [1301, 571] width 138 height 21
type input "{"font":"GTUltraMedianThin","group":"template"}"
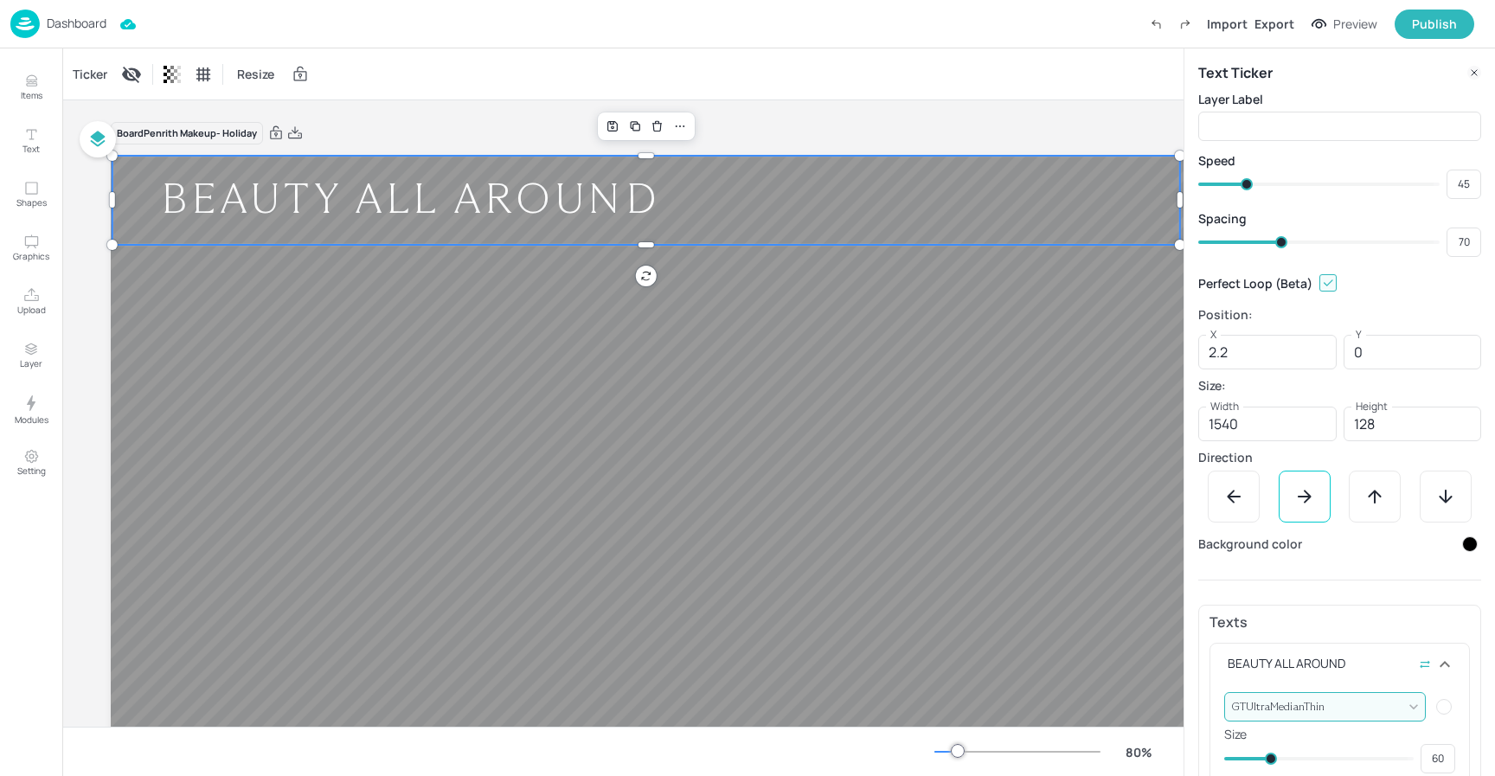
type input "71"
type input "74"
type input "63"
type input "71"
type input "59"
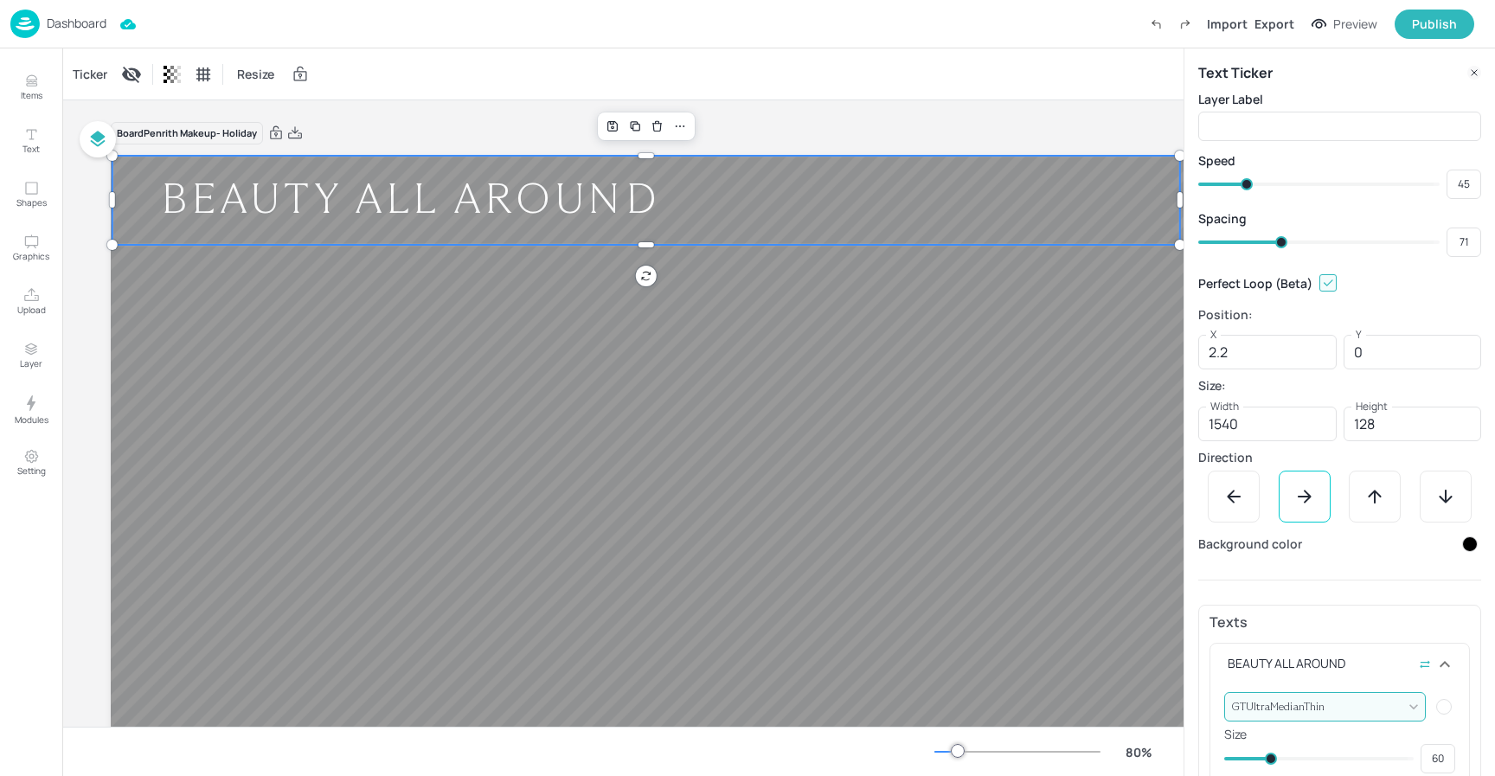
type input "63"
type input "53"
type input "59"
type input "49"
type input "53"
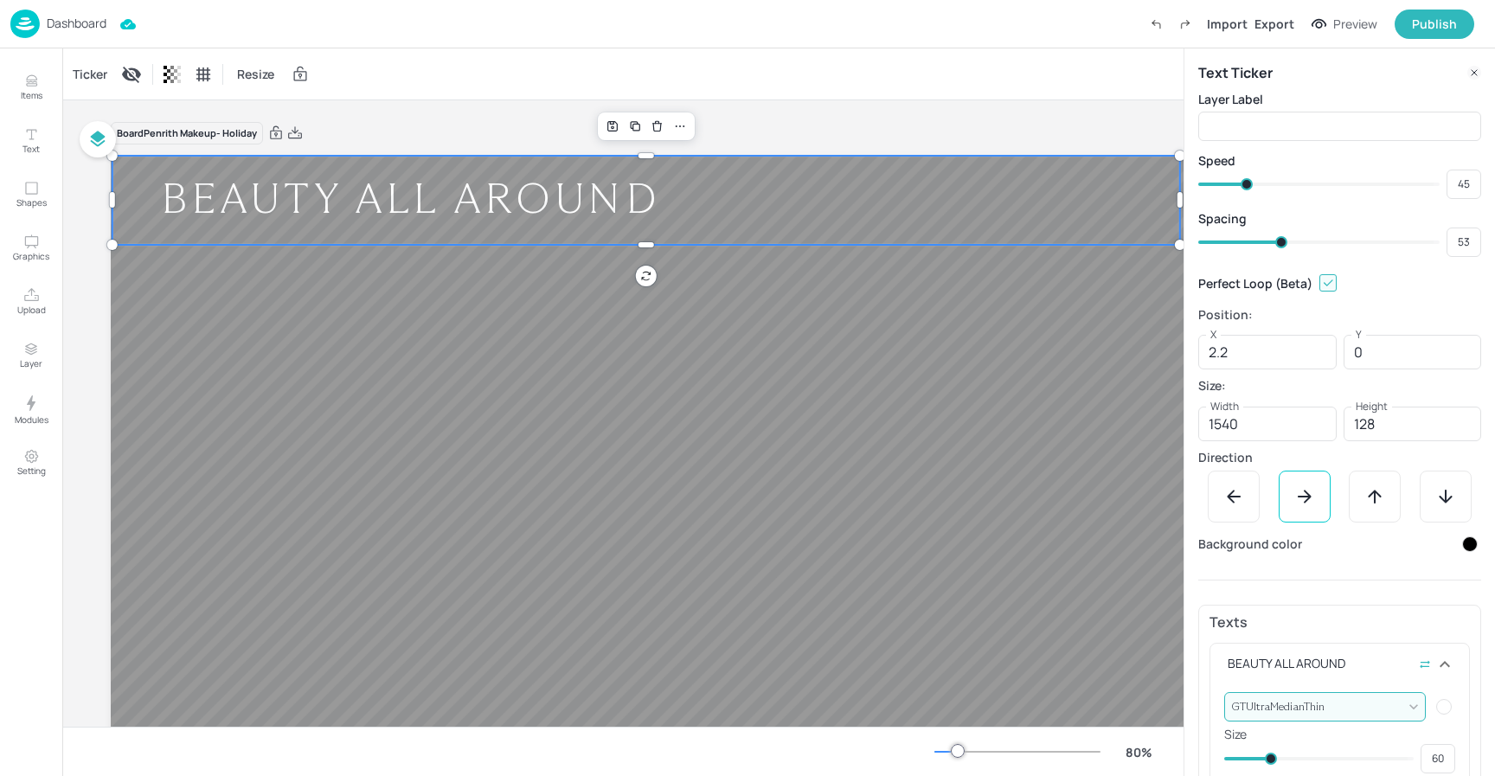
type input "46"
type input "49"
type input "39"
type input "46"
type input "34"
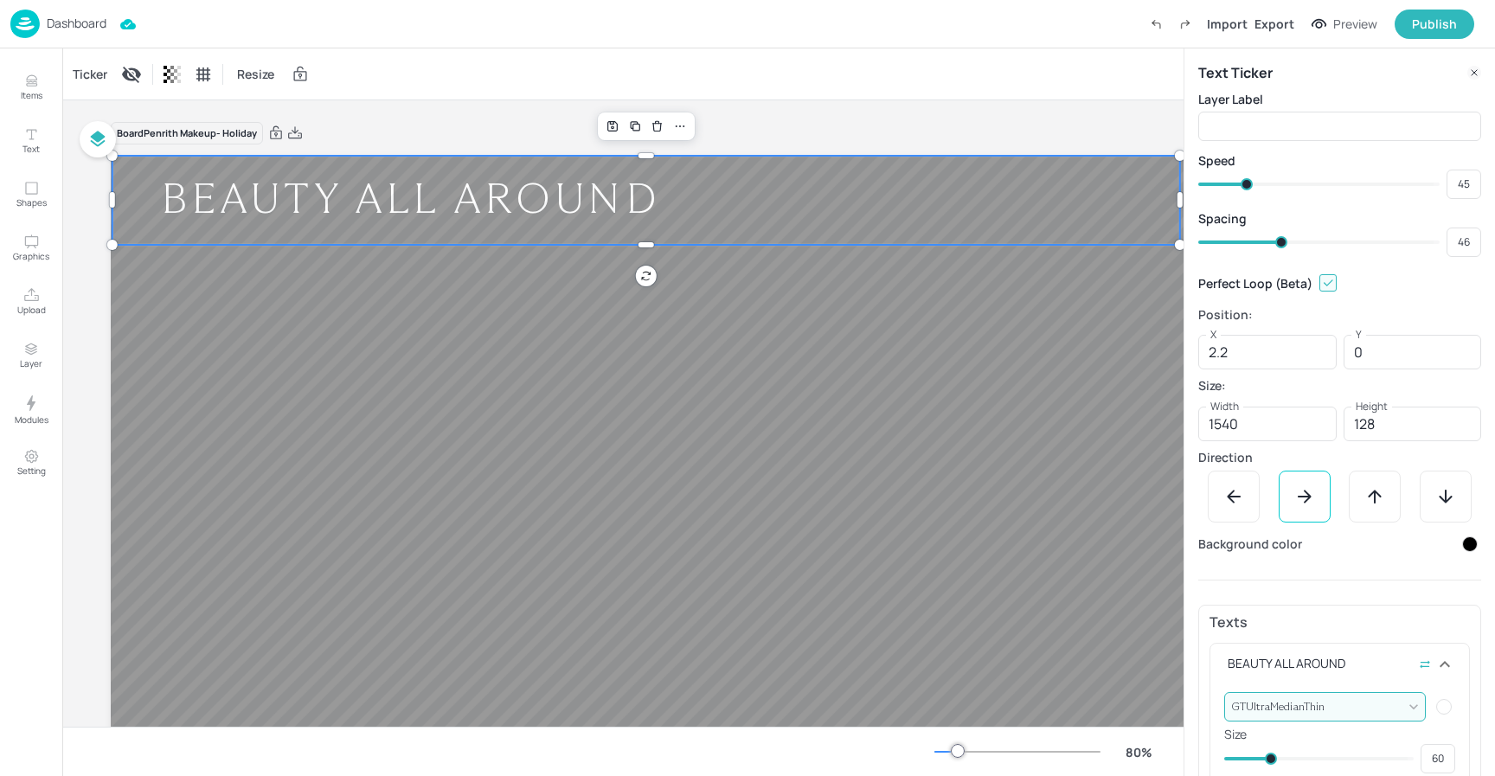
type input "39"
type input "31"
type input "29"
type input "30"
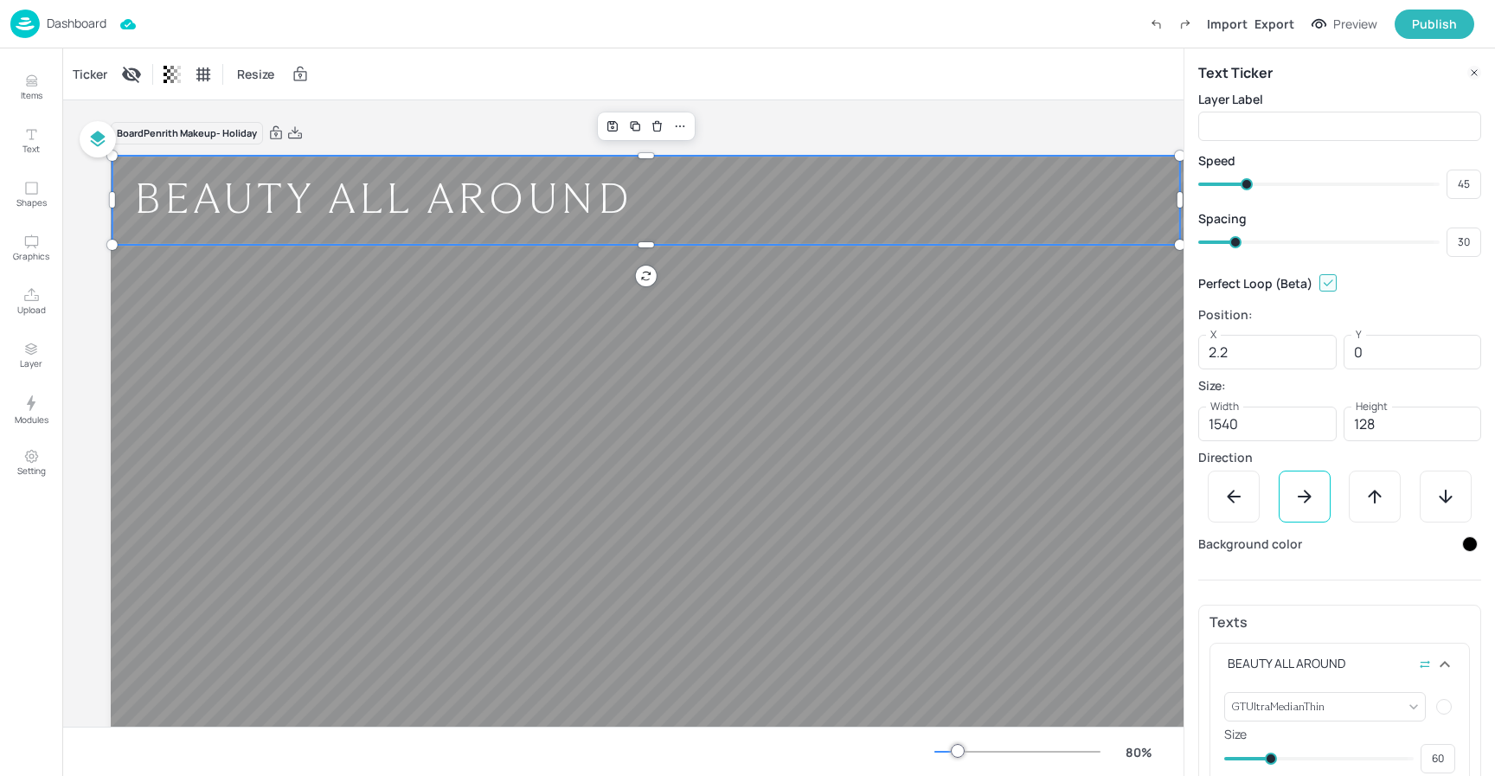
type input "28"
type input "29"
type input "26"
type input "28"
type input "25"
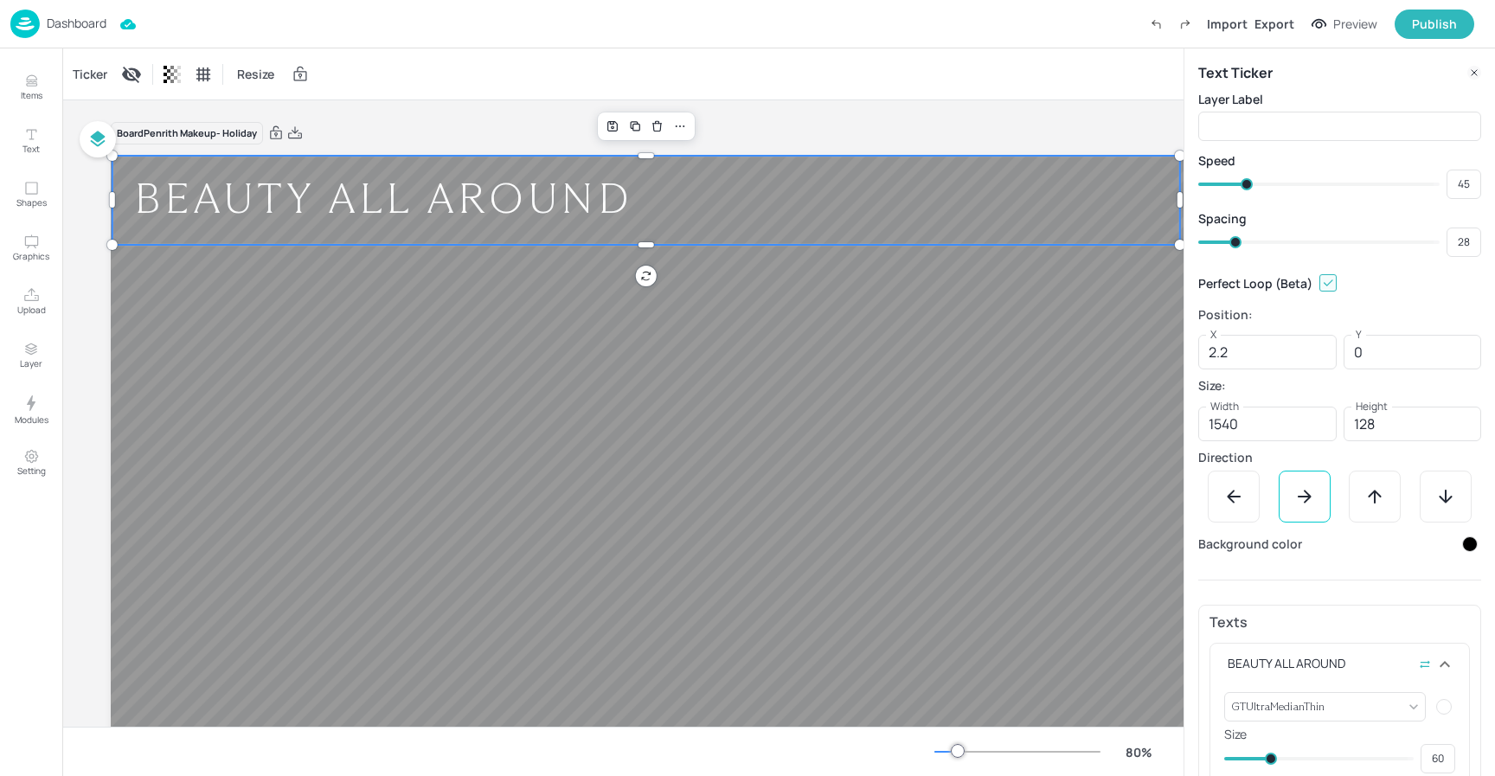
type input "26"
type input "24"
type input "25"
type input "23"
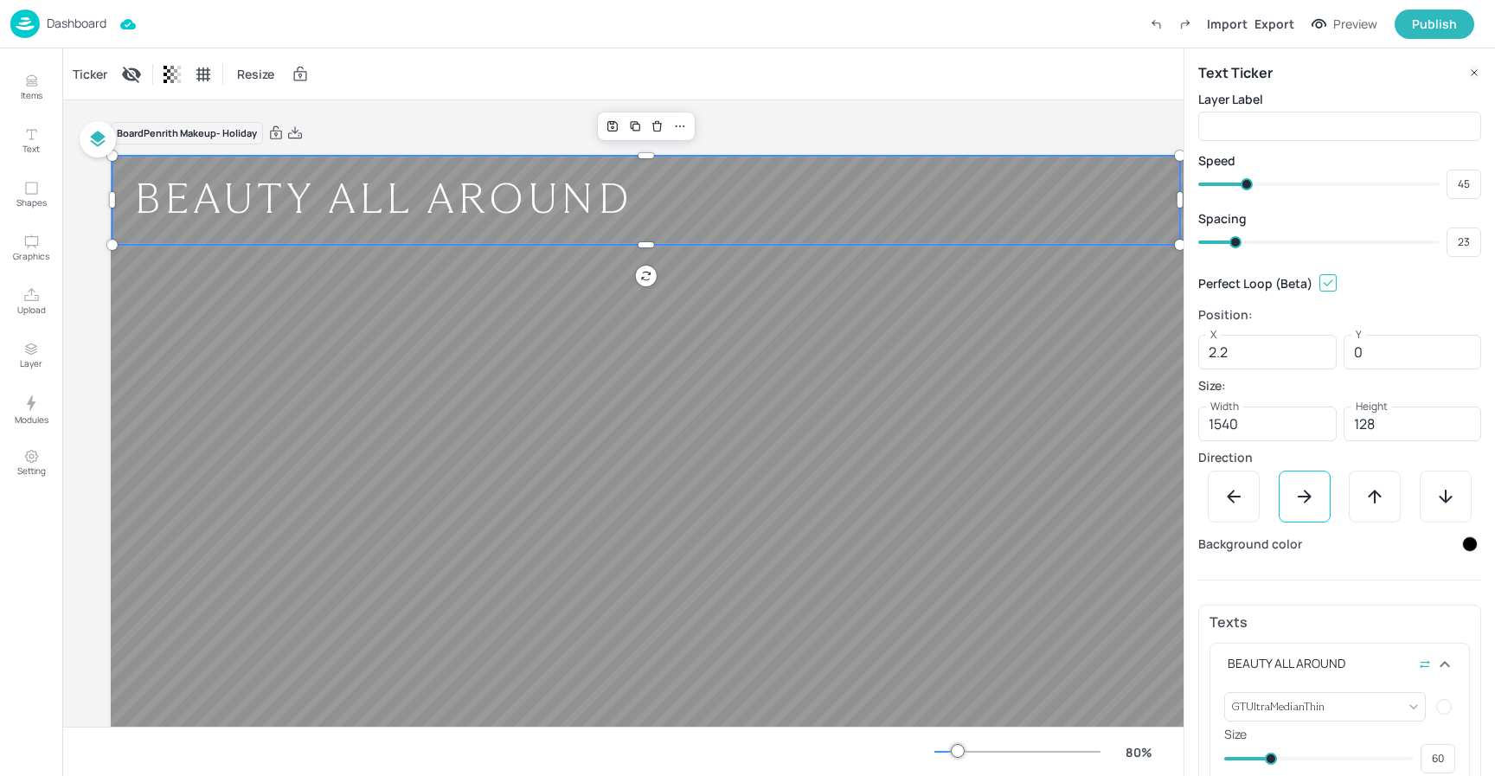
type input "22"
type input "19"
type input "16"
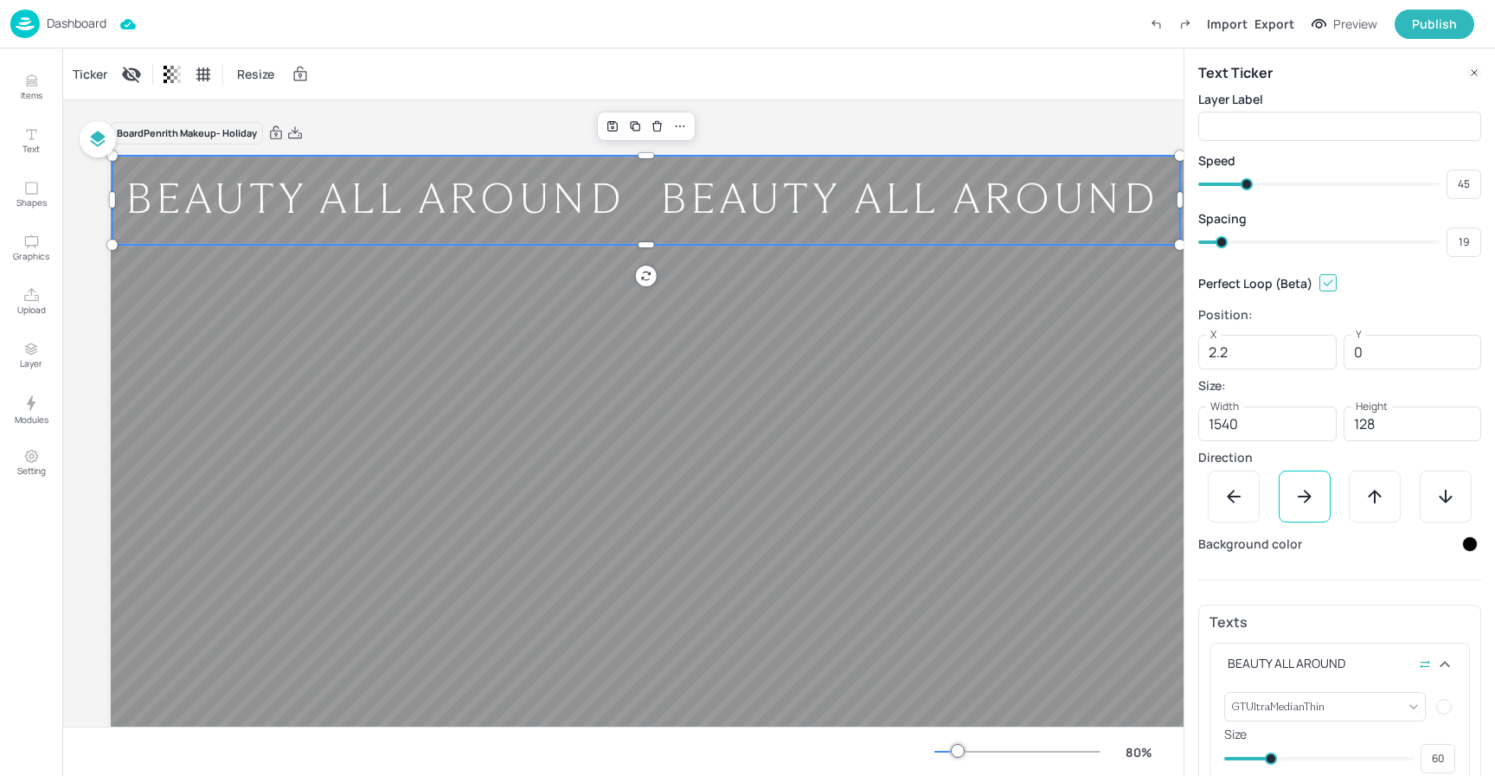
type input "18"
type input "13"
type input "16"
type input "12"
type input "13"
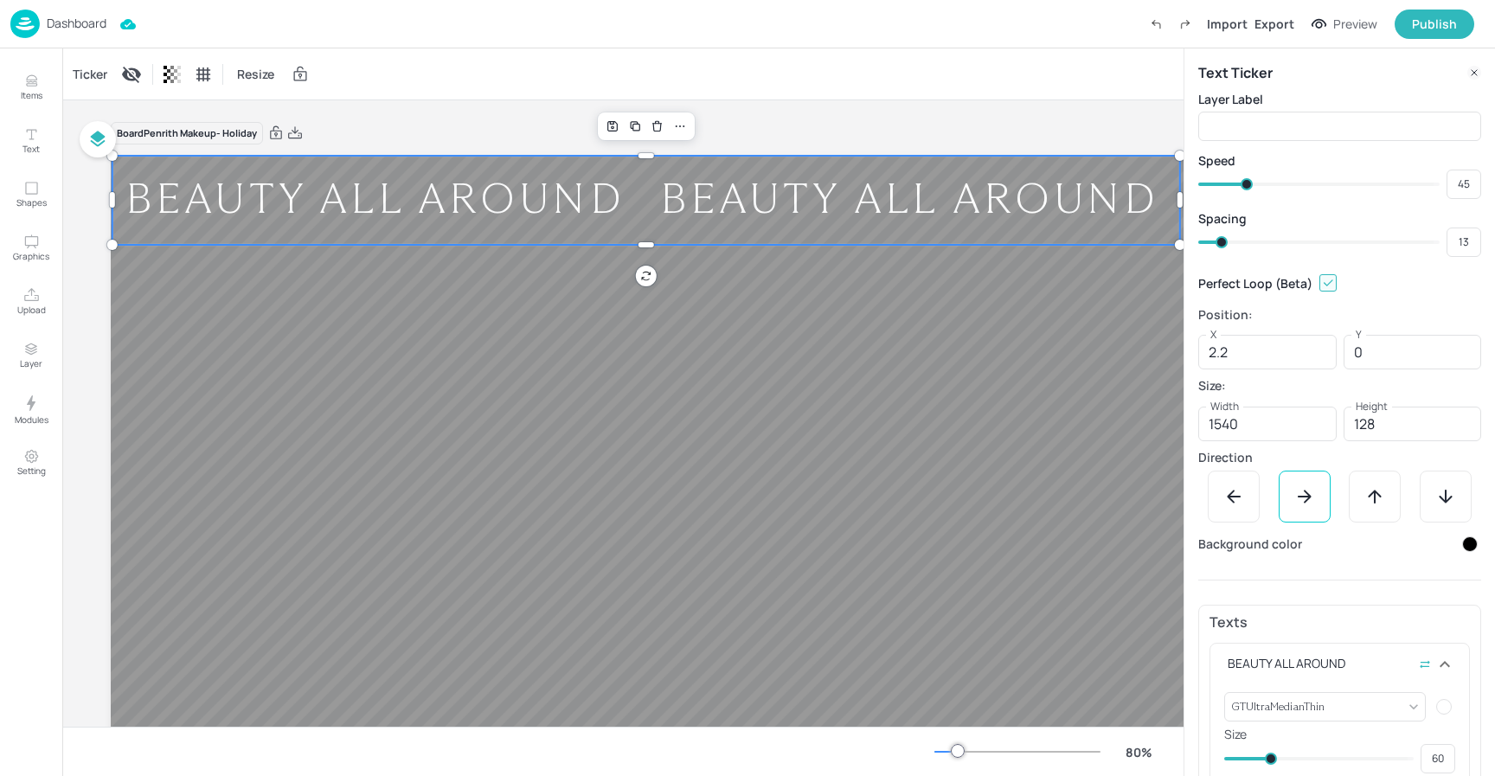
type input "7"
type input "12"
type input "4"
type input "5"
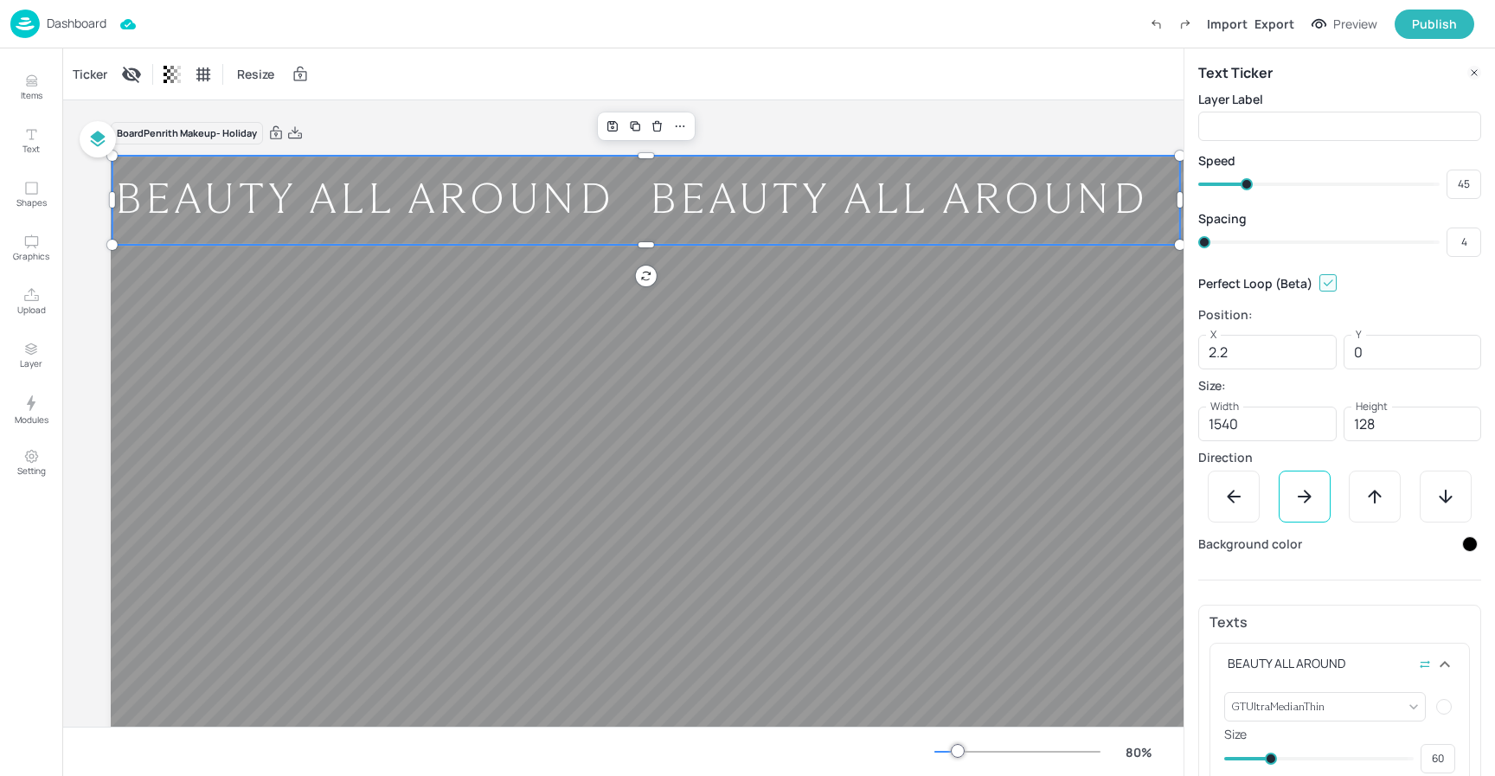
type input "5"
type input "8"
type input "6"
type input "9"
type input "8"
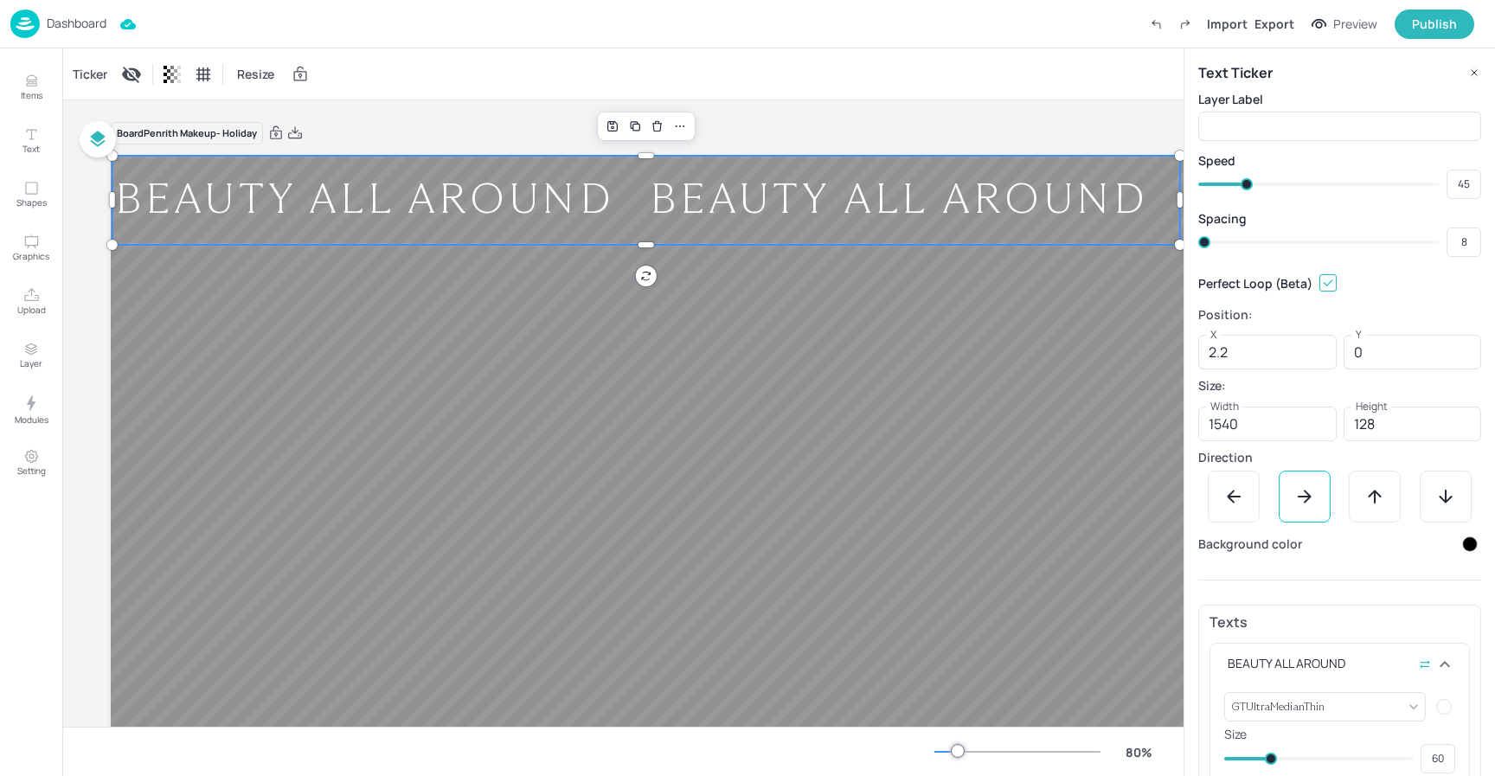
type input "13"
type input "9"
type input "16"
type input "13"
type input "18"
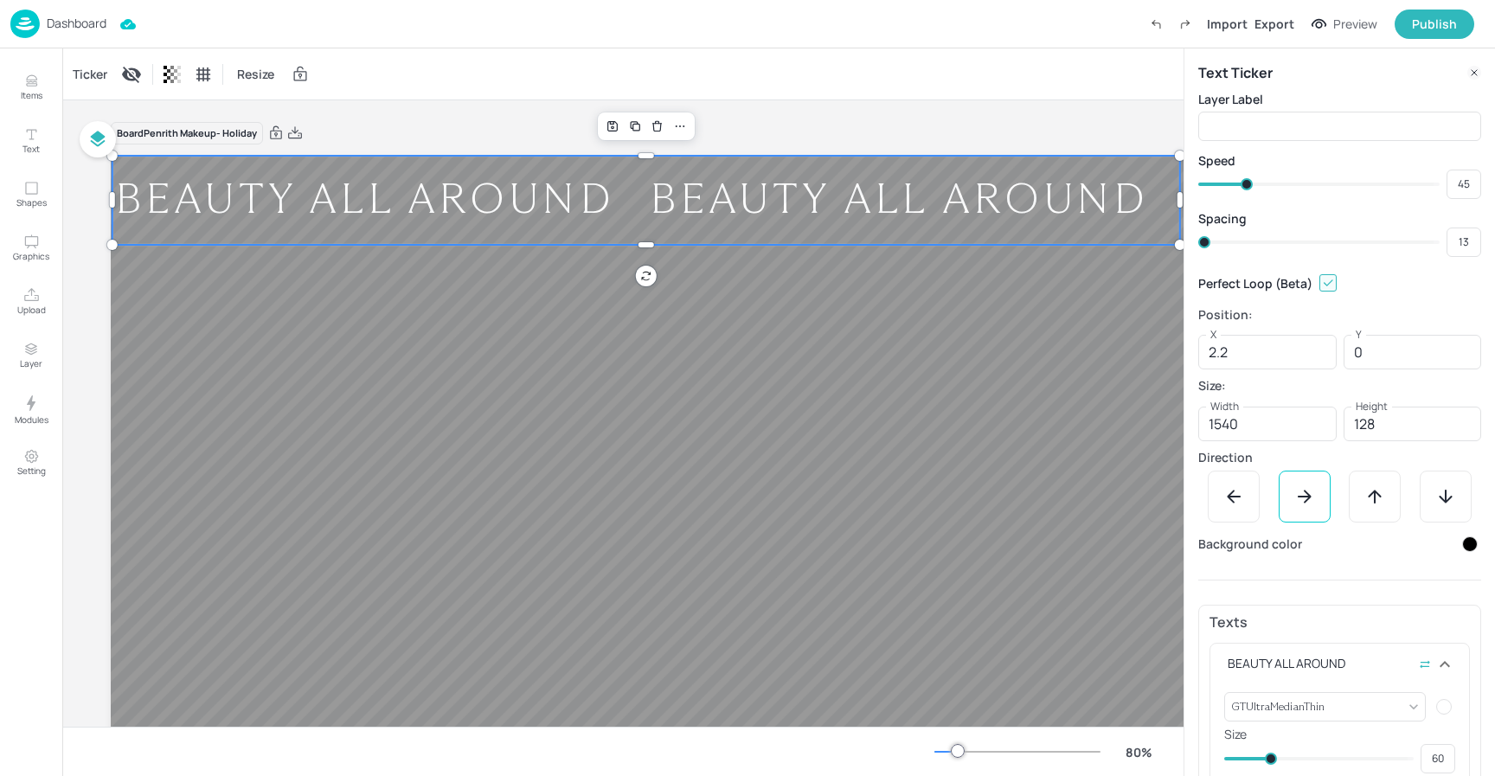
type input "16"
type input "21"
type input "18"
type input "22"
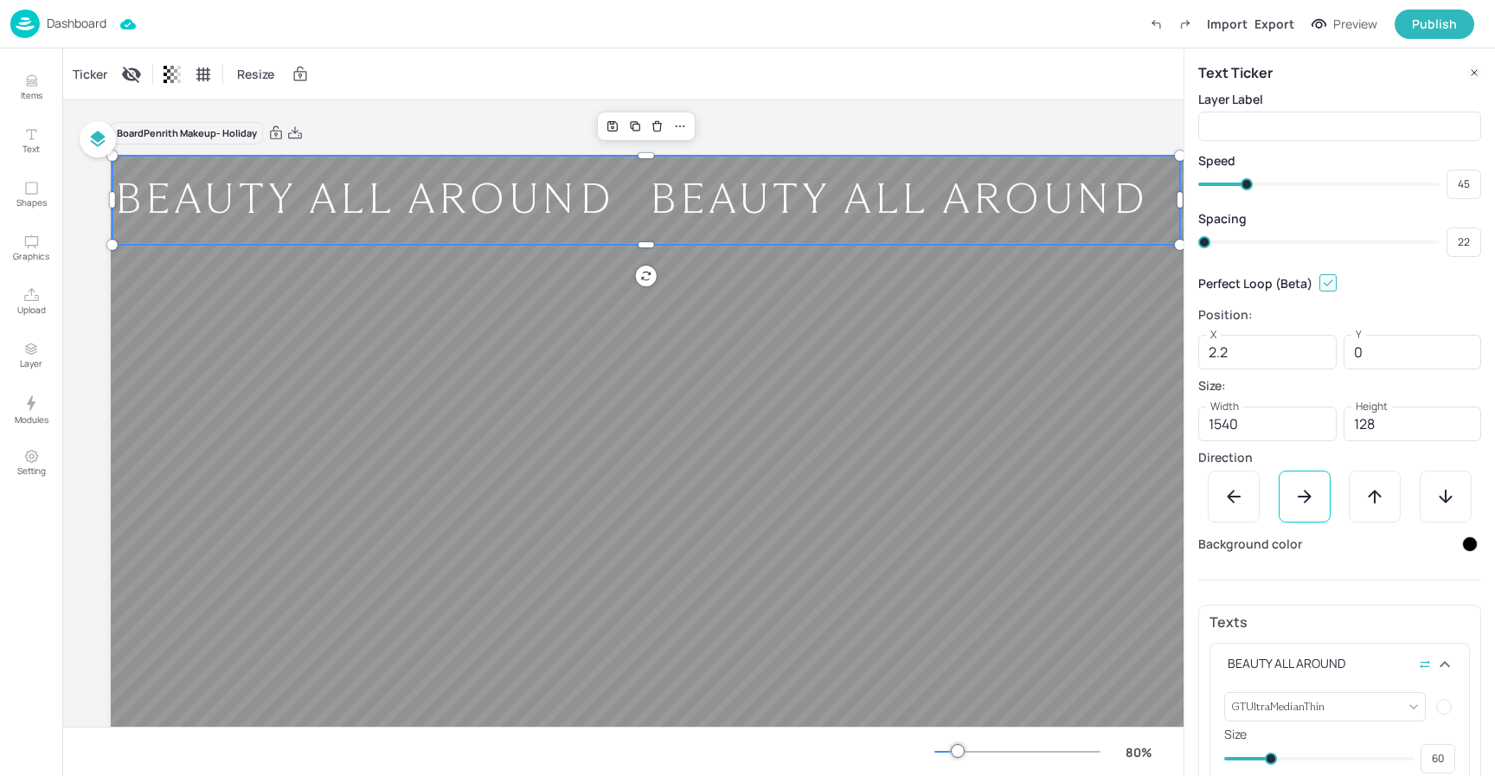
type input "24"
type input "23"
type input "25"
type input "26"
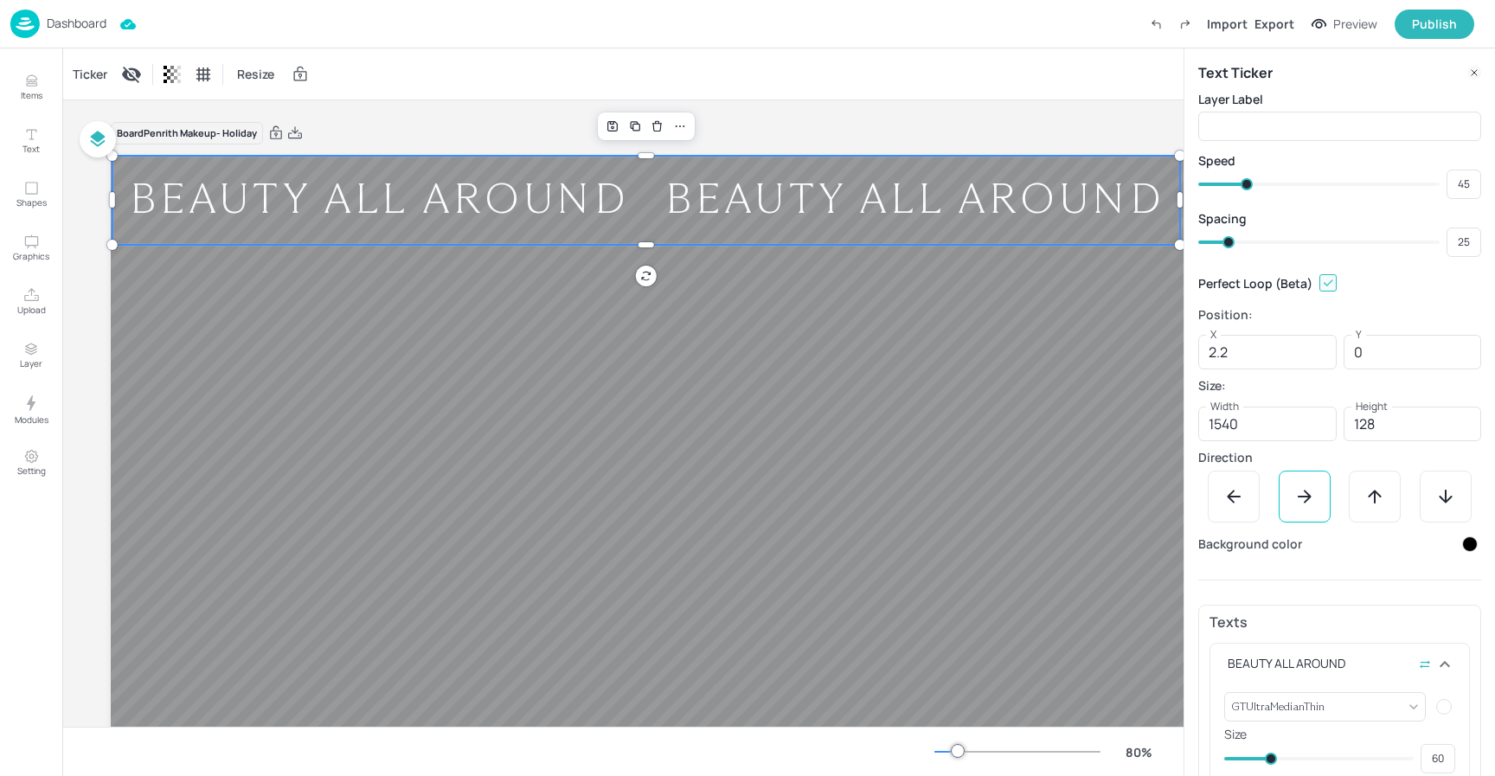
type input "26"
type input "31"
type input "28"
type input "32"
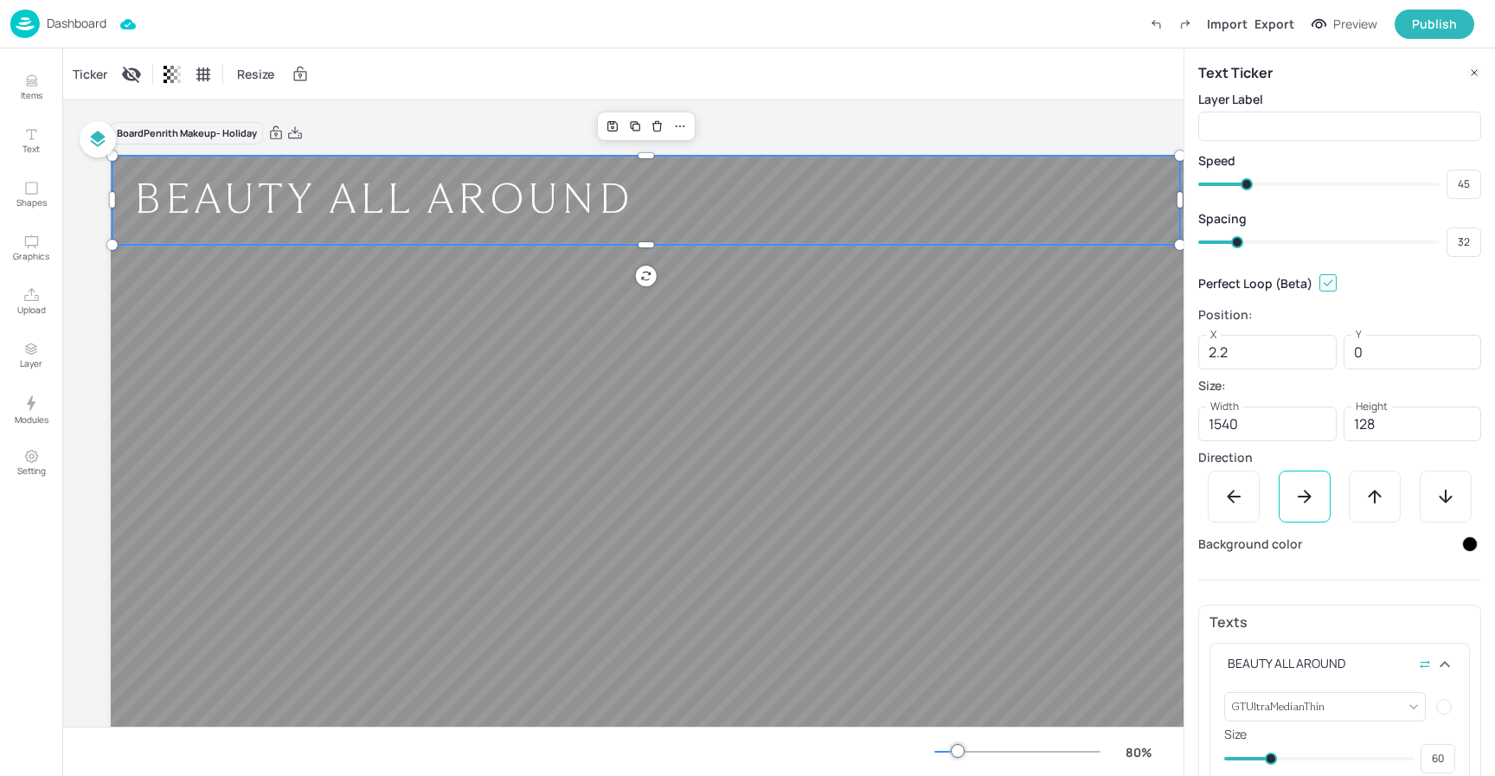
type input "33"
type input "36"
type input "37"
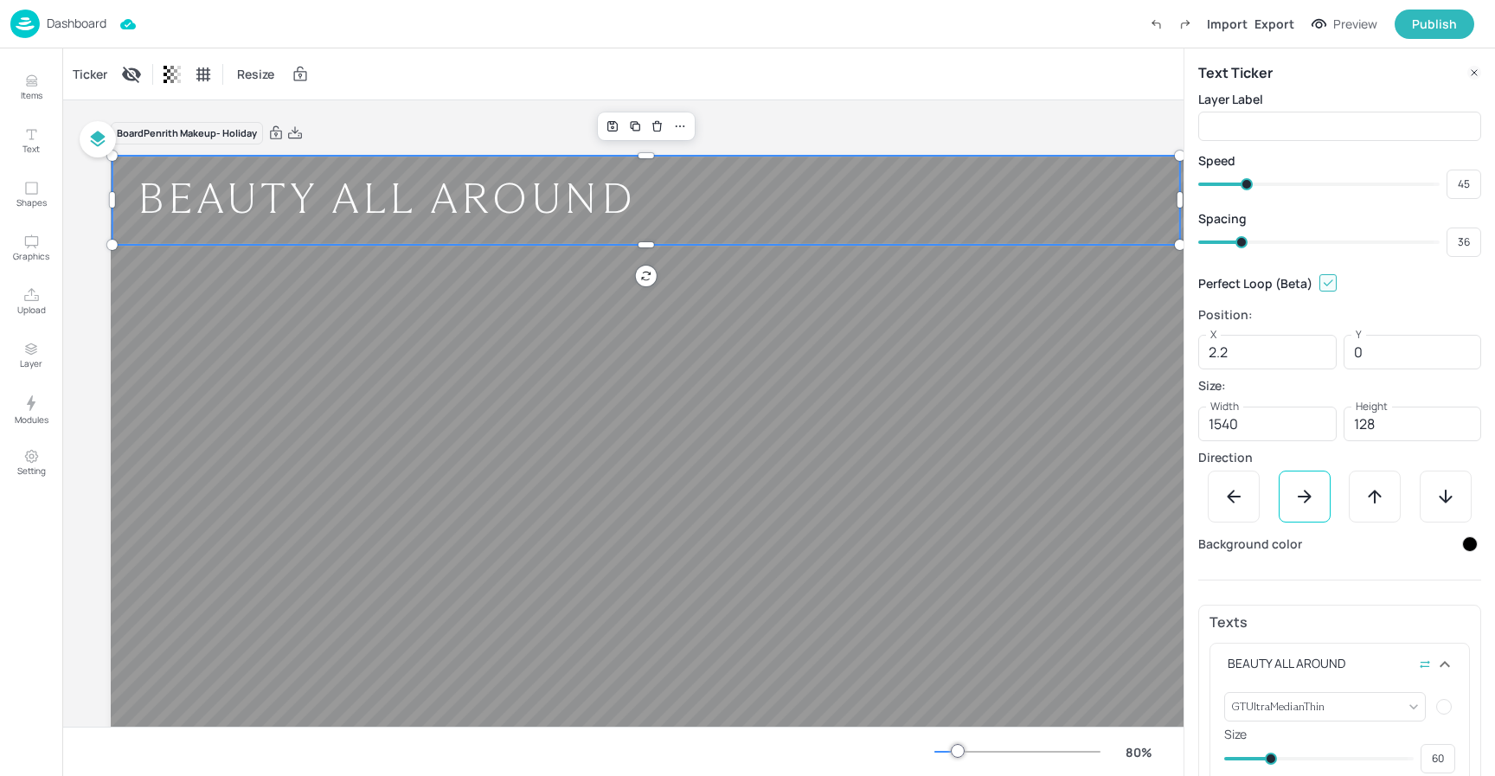
type input "37"
type input "40"
click at [1246, 246] on span at bounding box center [1246, 242] width 12 height 12
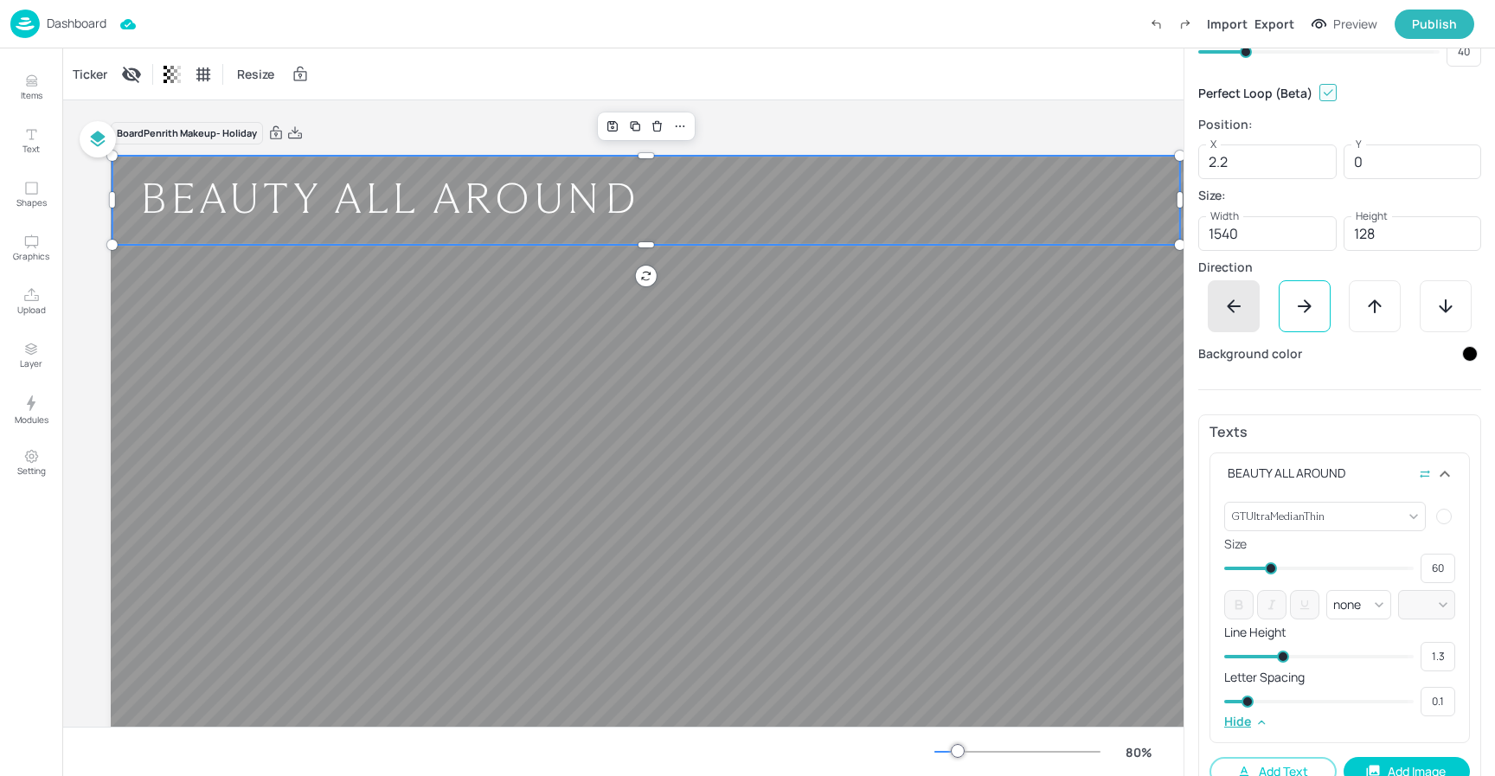
scroll to position [226, 0]
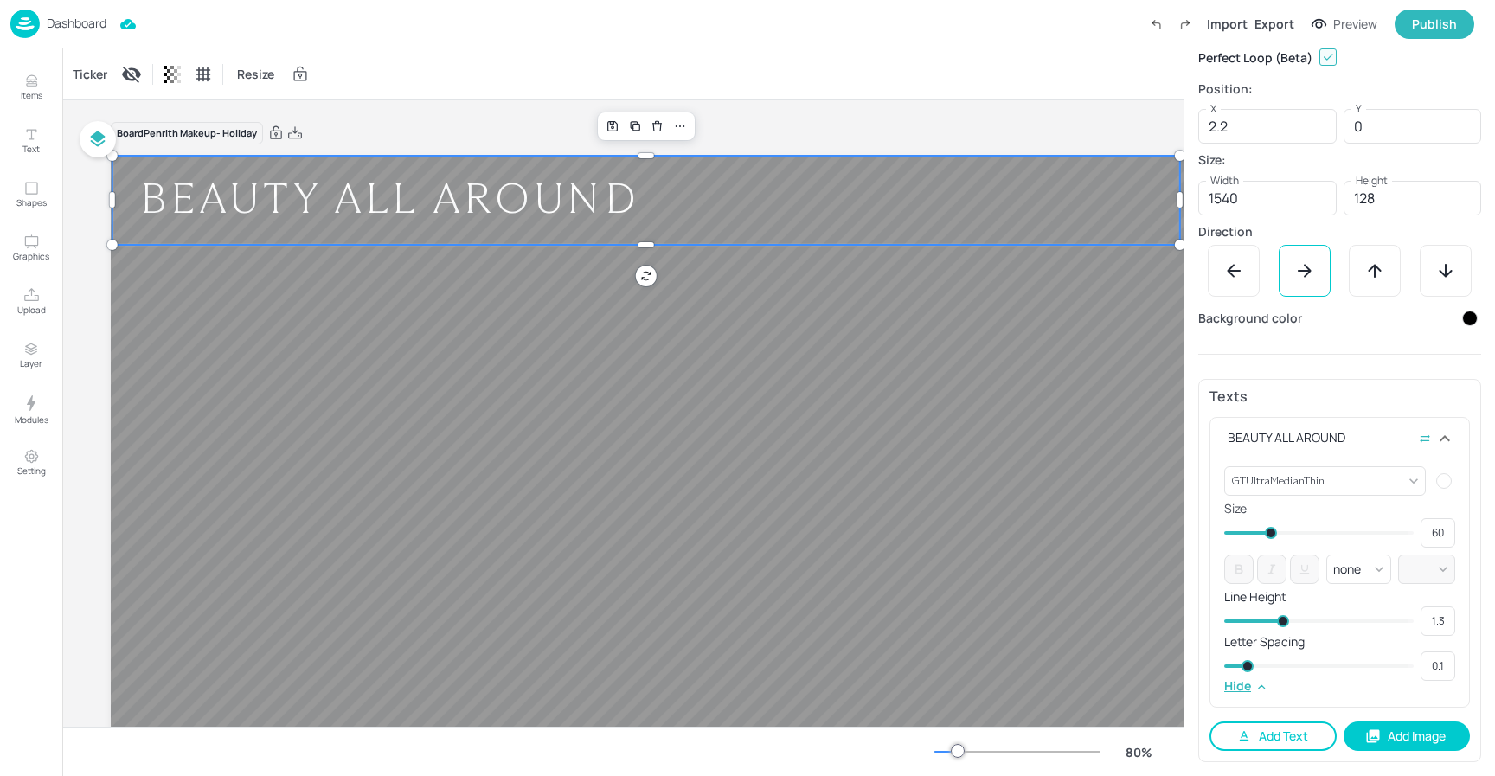
click at [1280, 733] on button "Add Text" at bounding box center [1273, 736] width 127 height 29
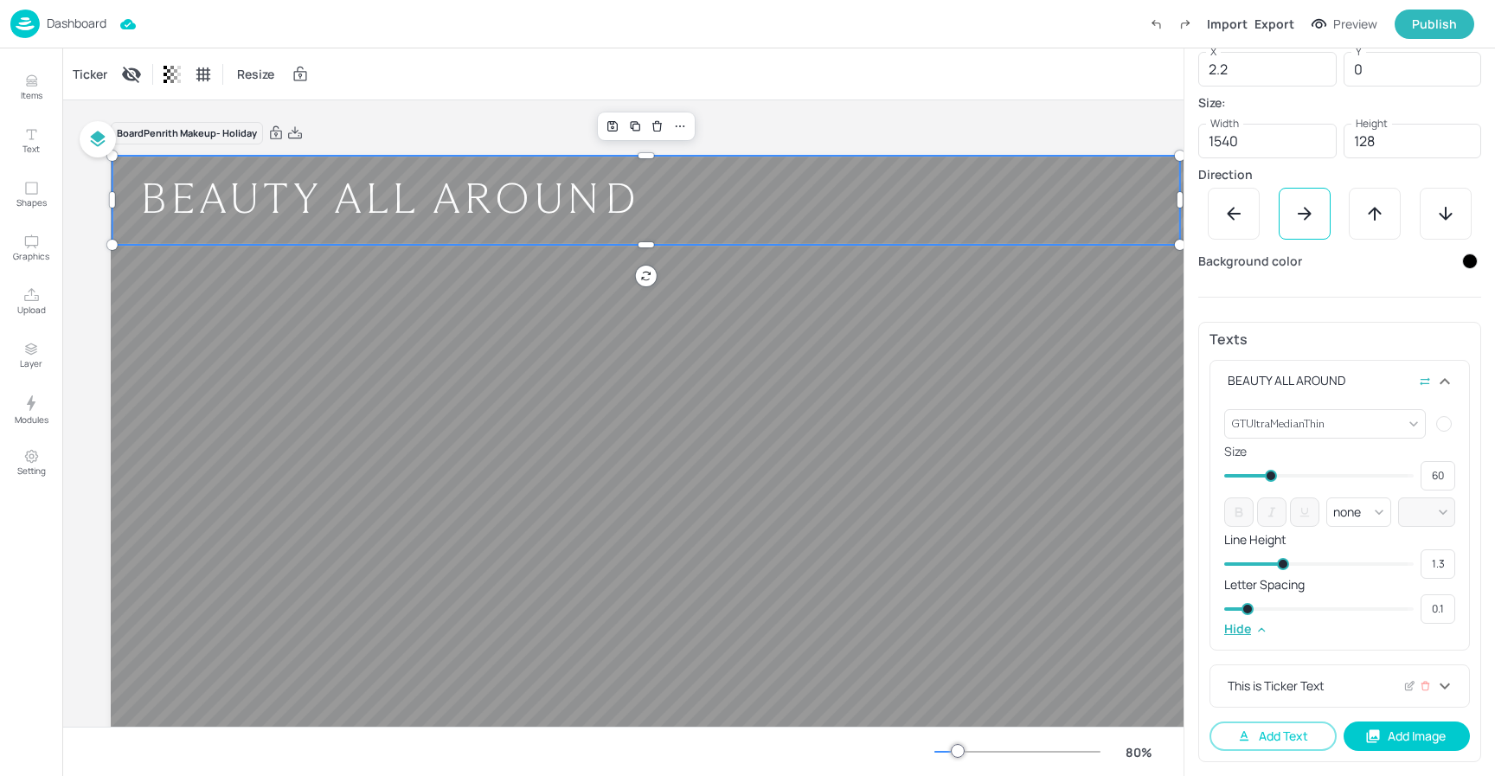
click at [1302, 690] on div "This is Ticker Text" at bounding box center [1330, 686] width 210 height 18
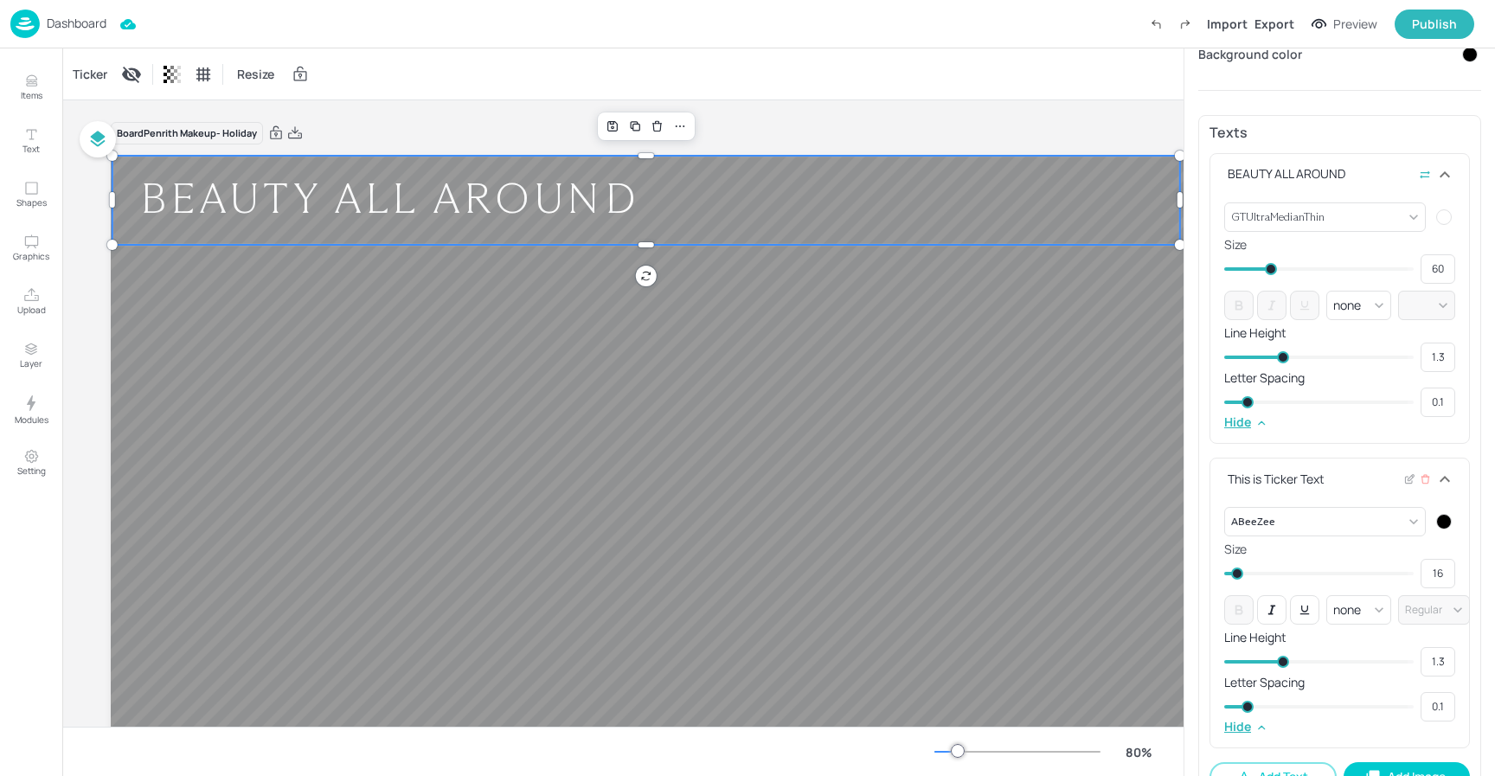
scroll to position [530, 0]
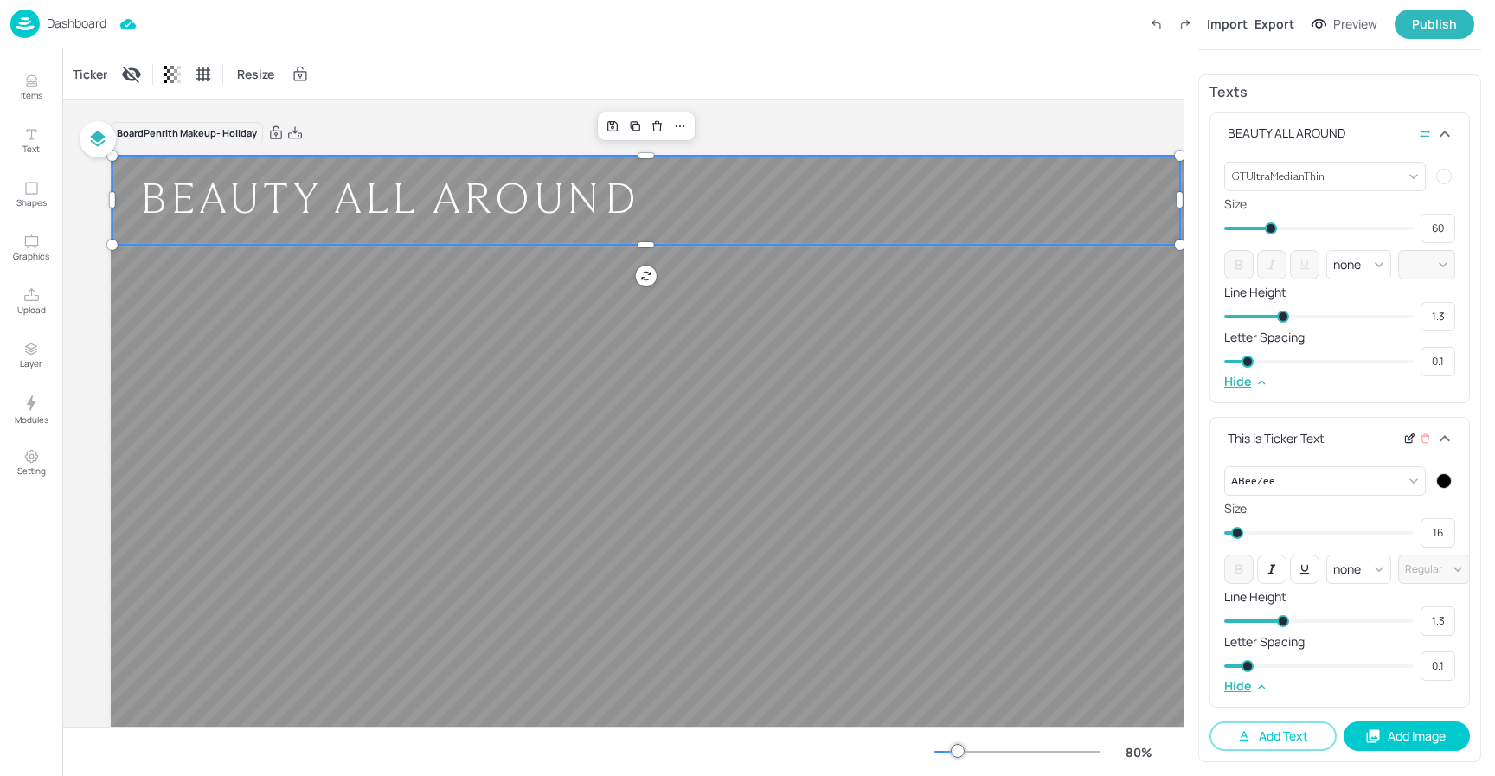
click at [1406, 446] on div at bounding box center [1410, 438] width 13 height 18
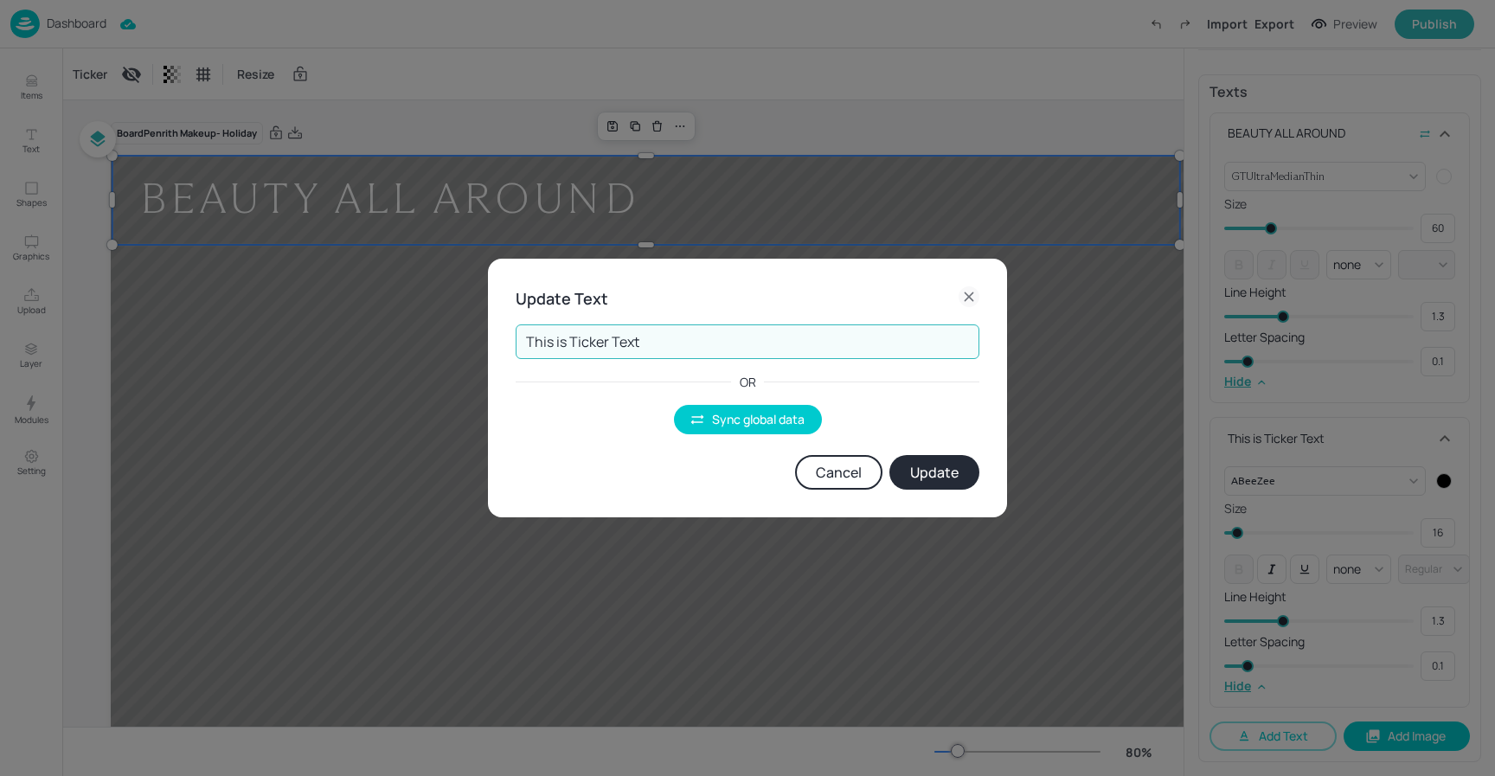
click at [688, 348] on input "This is Ticker Text" at bounding box center [748, 342] width 464 height 35
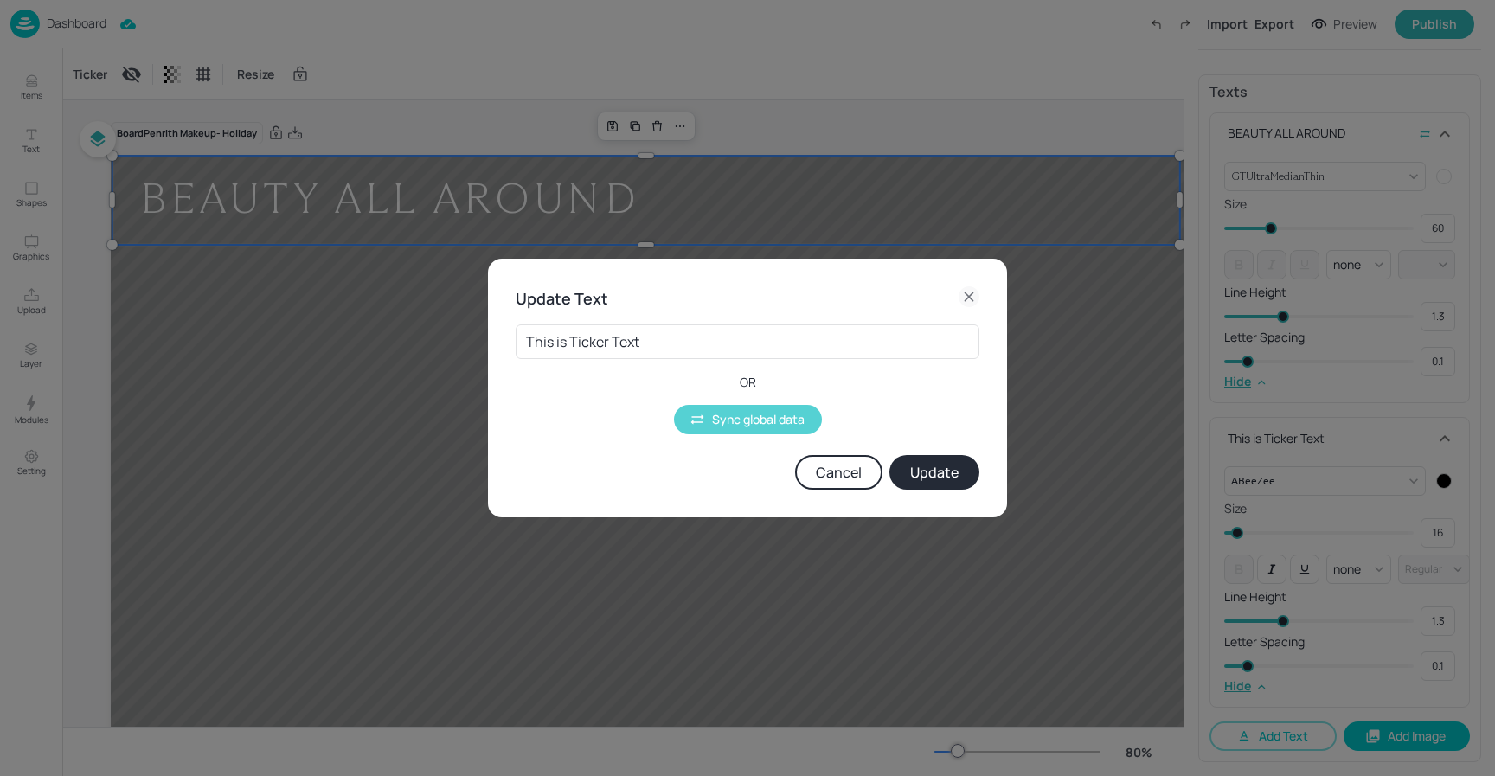
drag, startPoint x: 743, startPoint y: 443, endPoint x: 744, endPoint y: 416, distance: 26.8
click at [743, 432] on div "This is Ticker Text ​ OR Sync global data Cancel Update" at bounding box center [748, 400] width 464 height 179
drag, startPoint x: 744, startPoint y: 416, endPoint x: 730, endPoint y: 409, distance: 16.3
click at [743, 416] on button "Sync global data" at bounding box center [748, 419] width 148 height 29
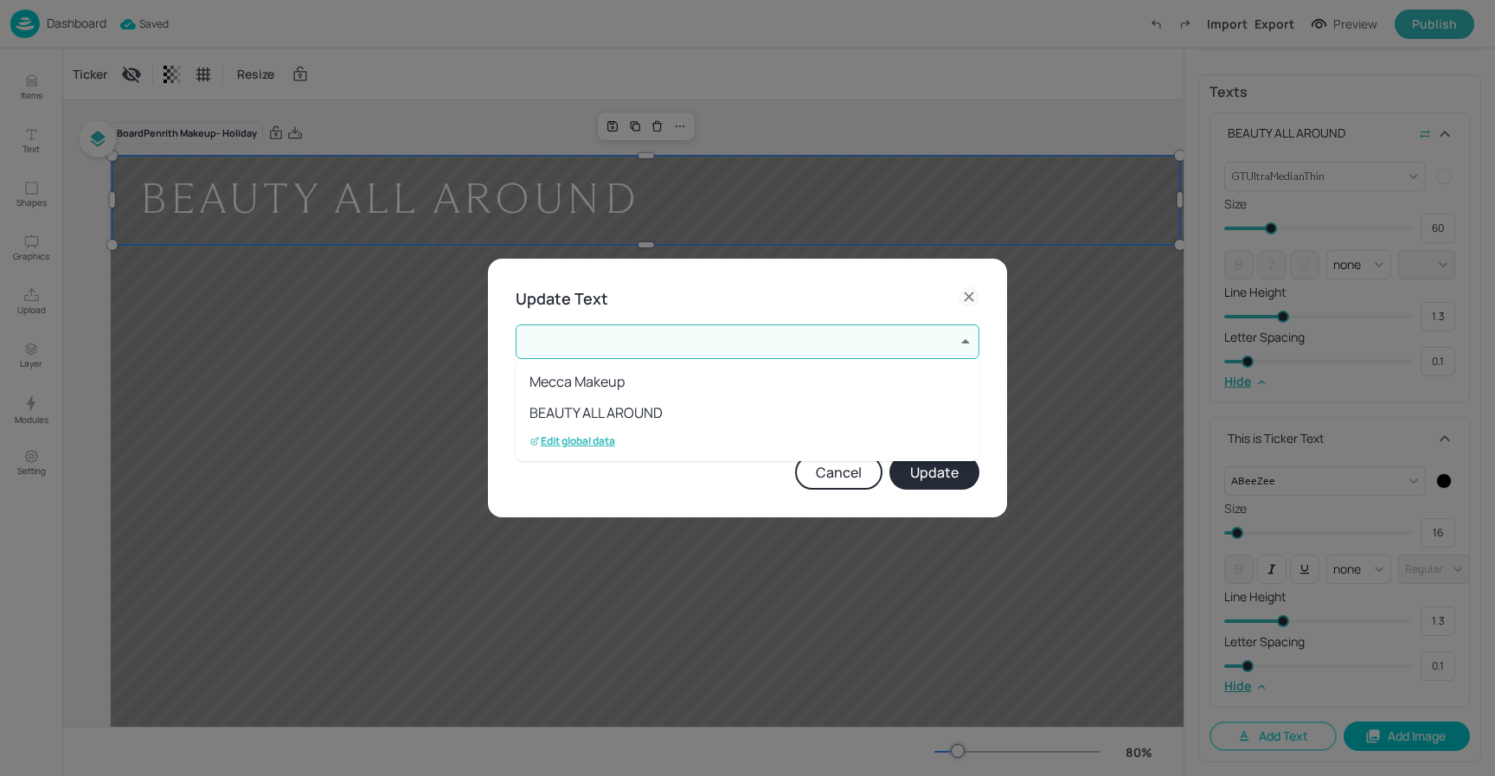
click at [664, 356] on body "Dashboard Saved Import Export Preview Publish Items Text Shapes Graphics Upload…" at bounding box center [747, 388] width 1495 height 776
click at [578, 421] on li "BEAUTY ALL AROUND" at bounding box center [748, 412] width 464 height 31
type input "2"
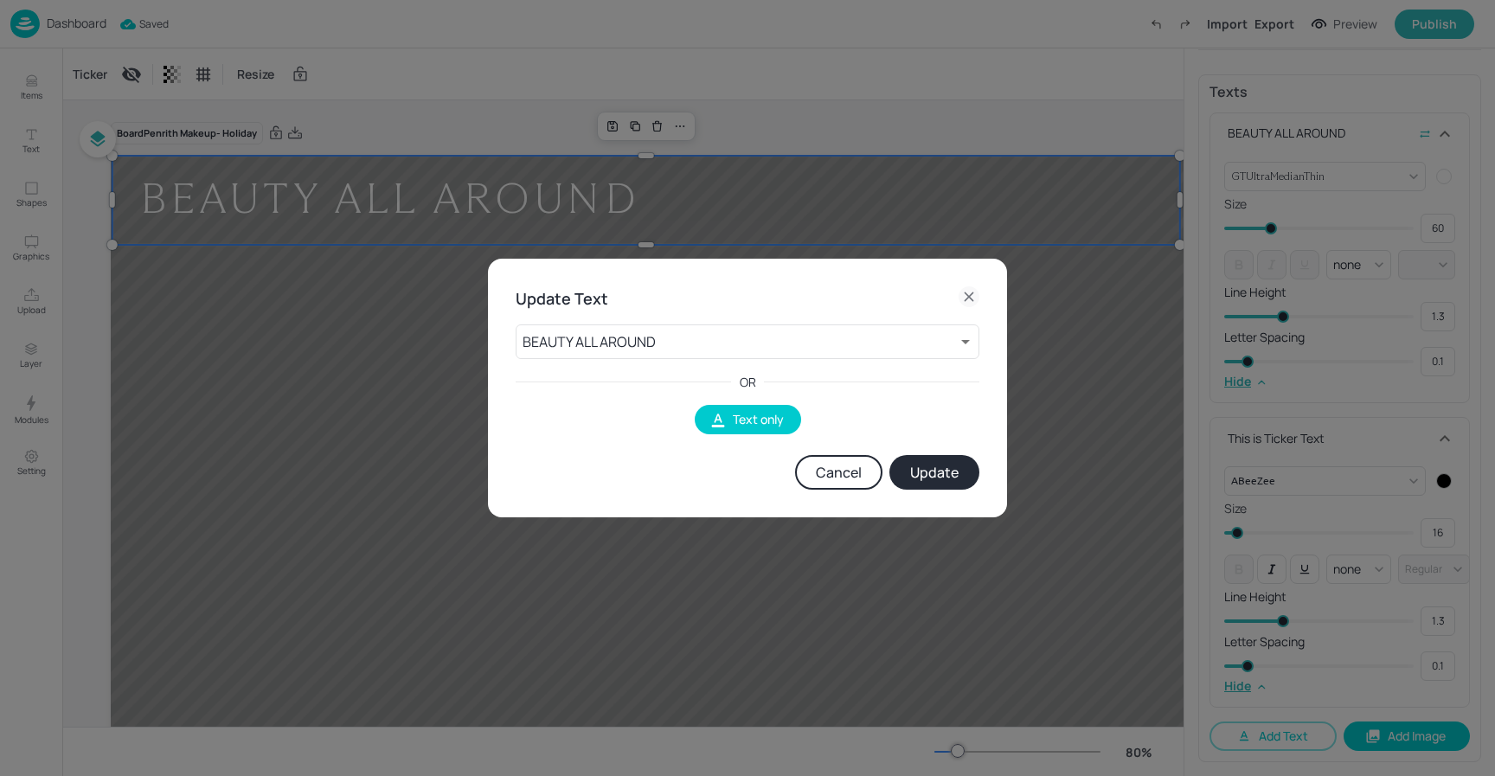
click at [962, 480] on button "Update" at bounding box center [935, 472] width 90 height 35
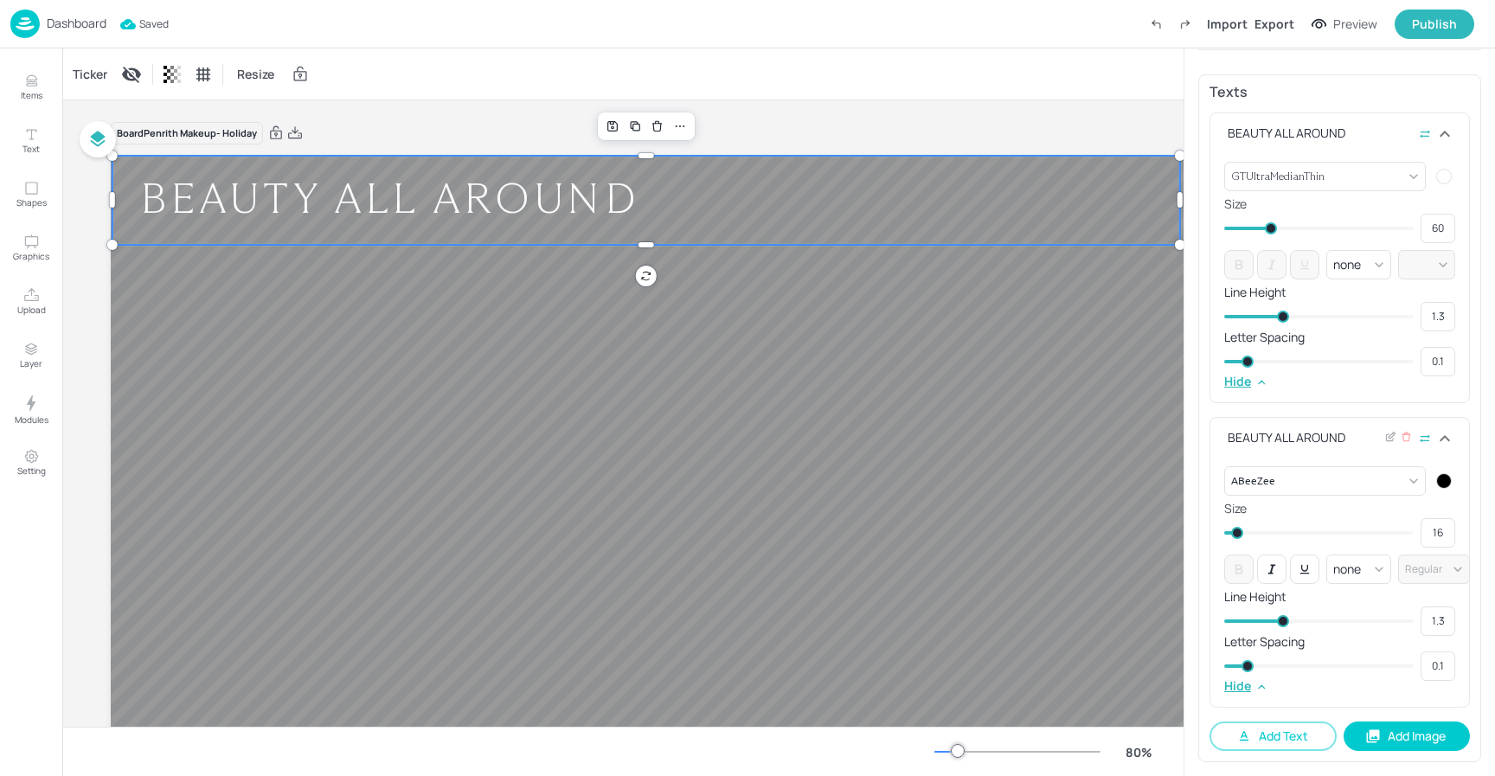
click at [1437, 479] on div at bounding box center [1445, 481] width 16 height 16
click at [1433, 530] on div at bounding box center [1428, 532] width 19 height 19
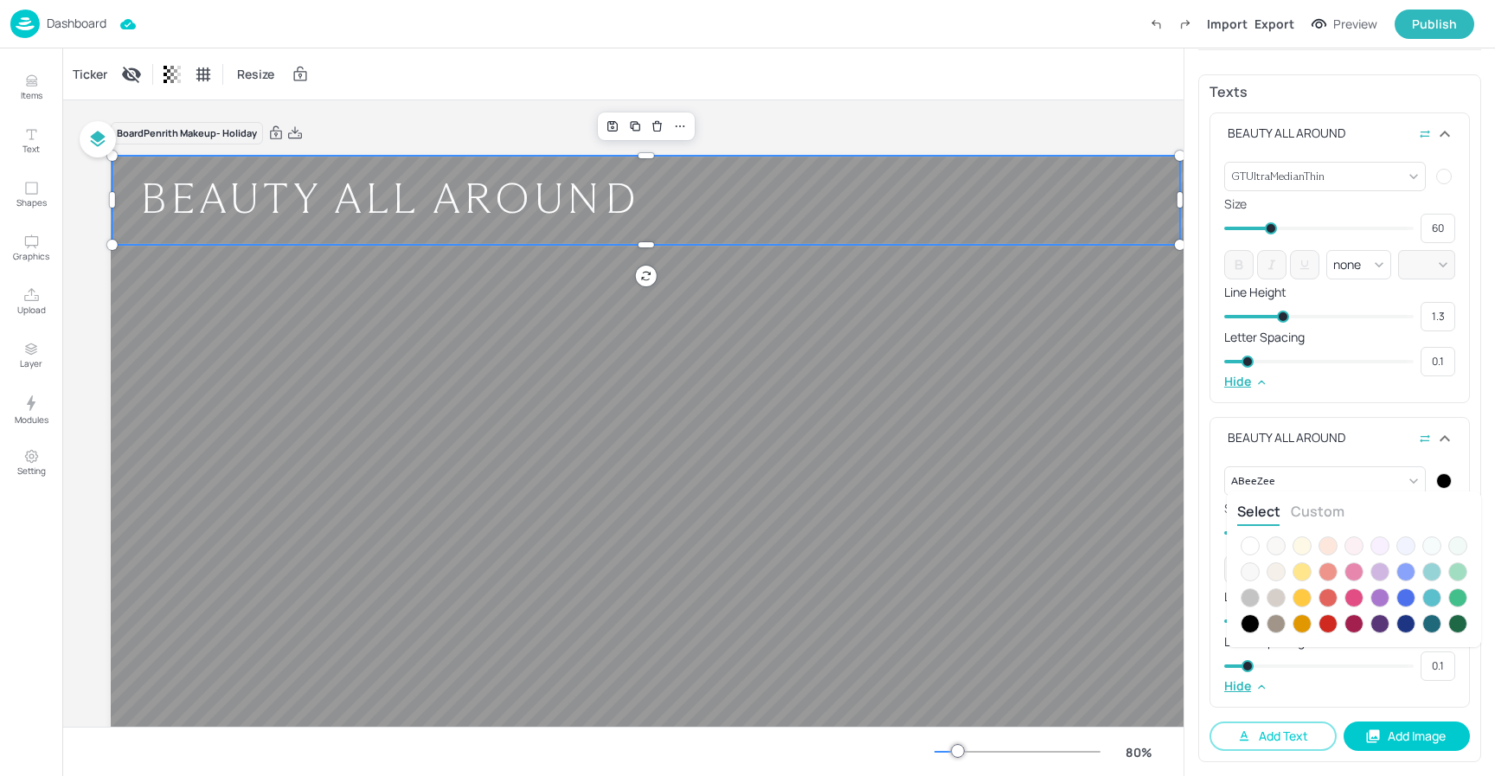
drag, startPoint x: 1250, startPoint y: 547, endPoint x: 1296, endPoint y: 495, distance: 69.3
click at [1250, 547] on div at bounding box center [1250, 546] width 19 height 19
click at [1331, 477] on div at bounding box center [747, 388] width 1495 height 776
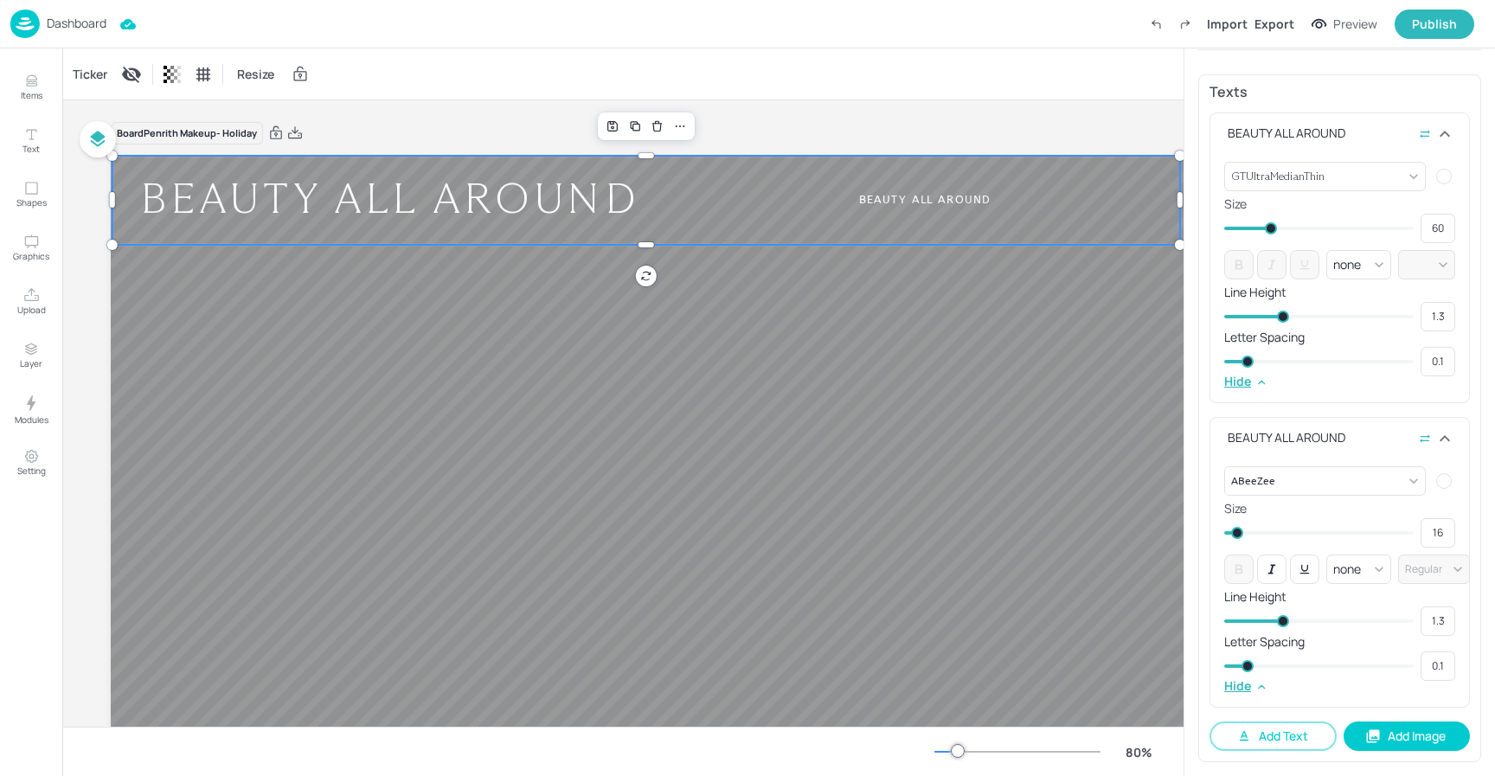
click at [1322, 478] on body "Dashboard Import Export Preview Publish Items Text Shapes Graphics Upload Layer…" at bounding box center [747, 388] width 1495 height 776
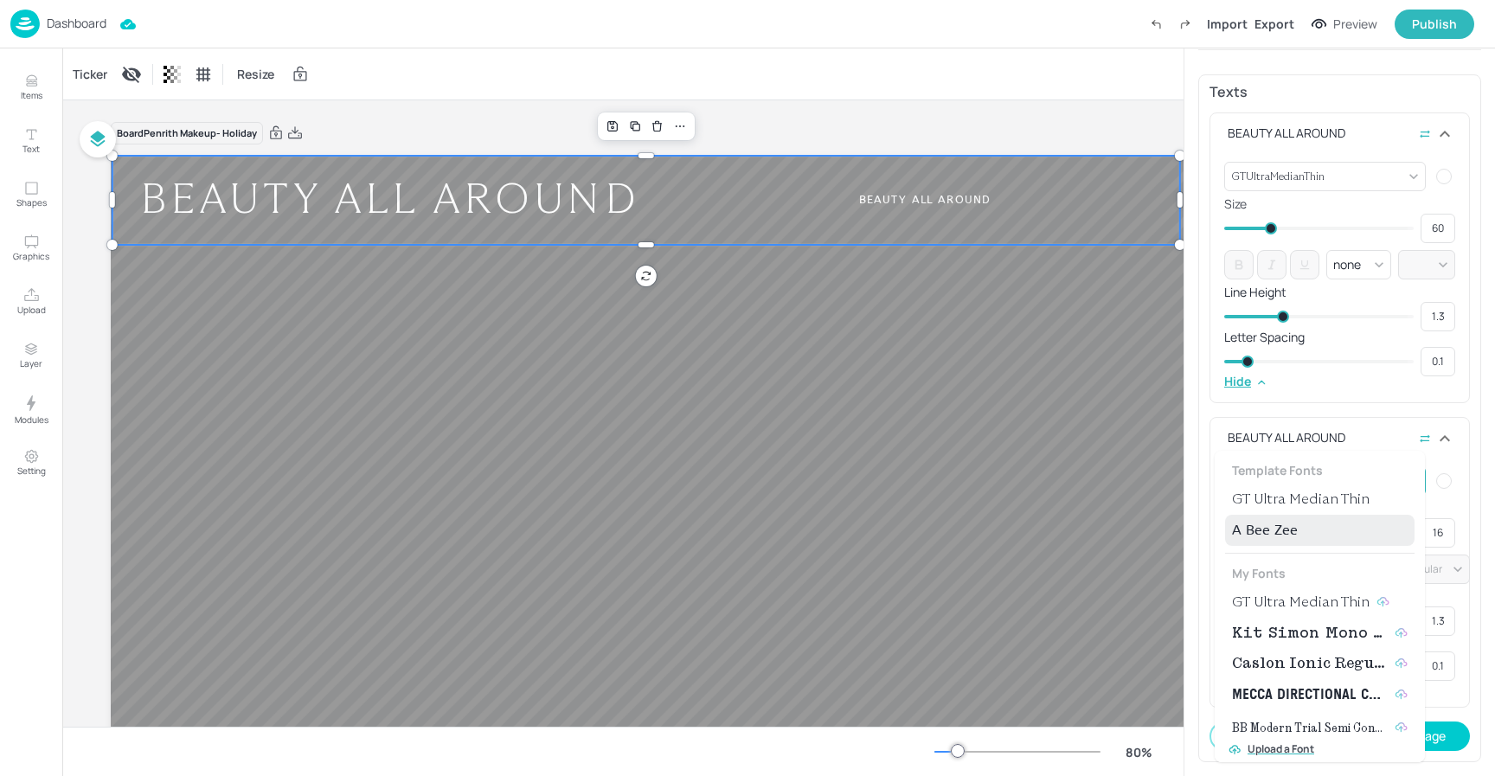
click at [1301, 498] on span "GT Ultra Median Thin" at bounding box center [1301, 499] width 138 height 21
type input "{"font":"GTUltraMedianThin","group":"template"}"
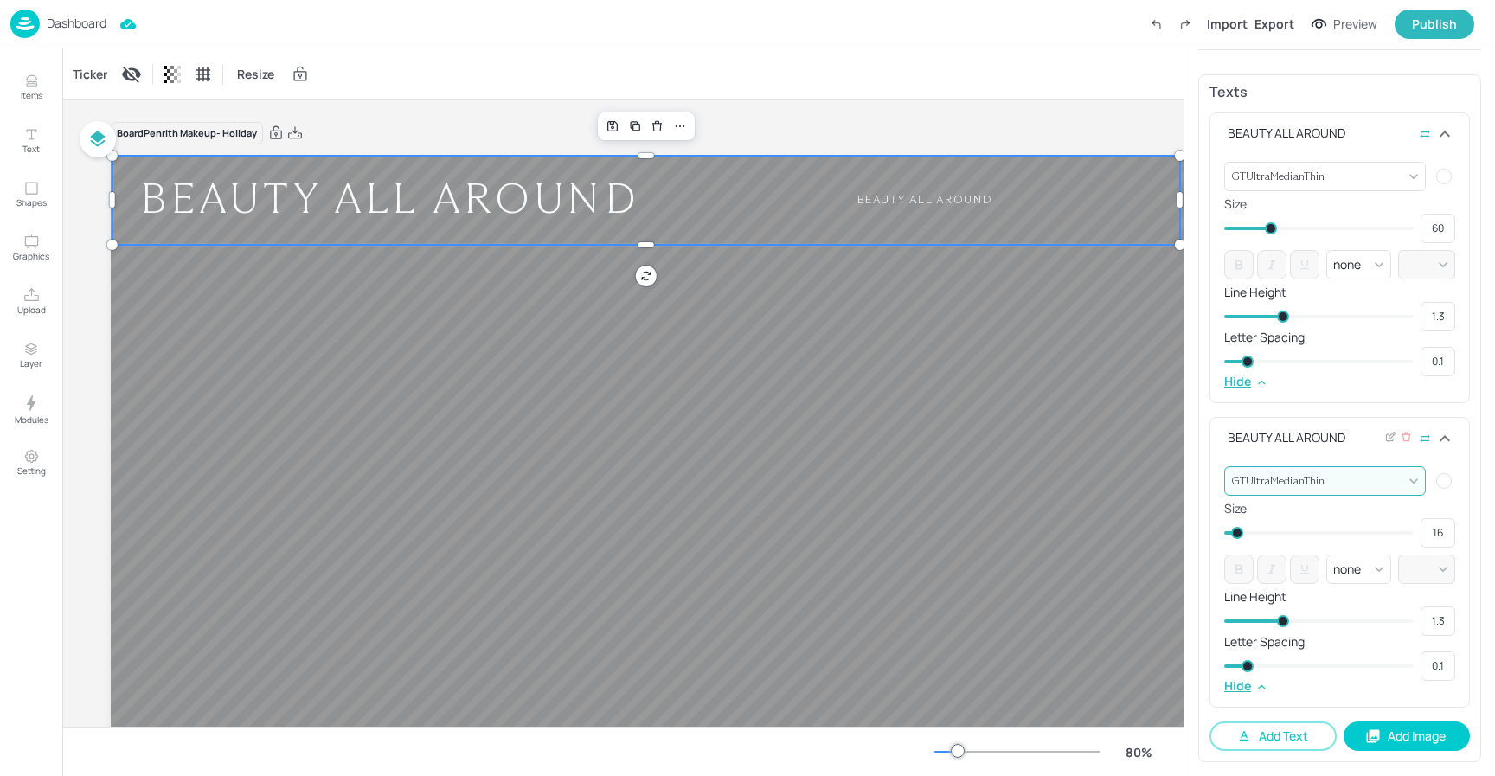
type input "28"
type input "30"
type input "29"
type input "35"
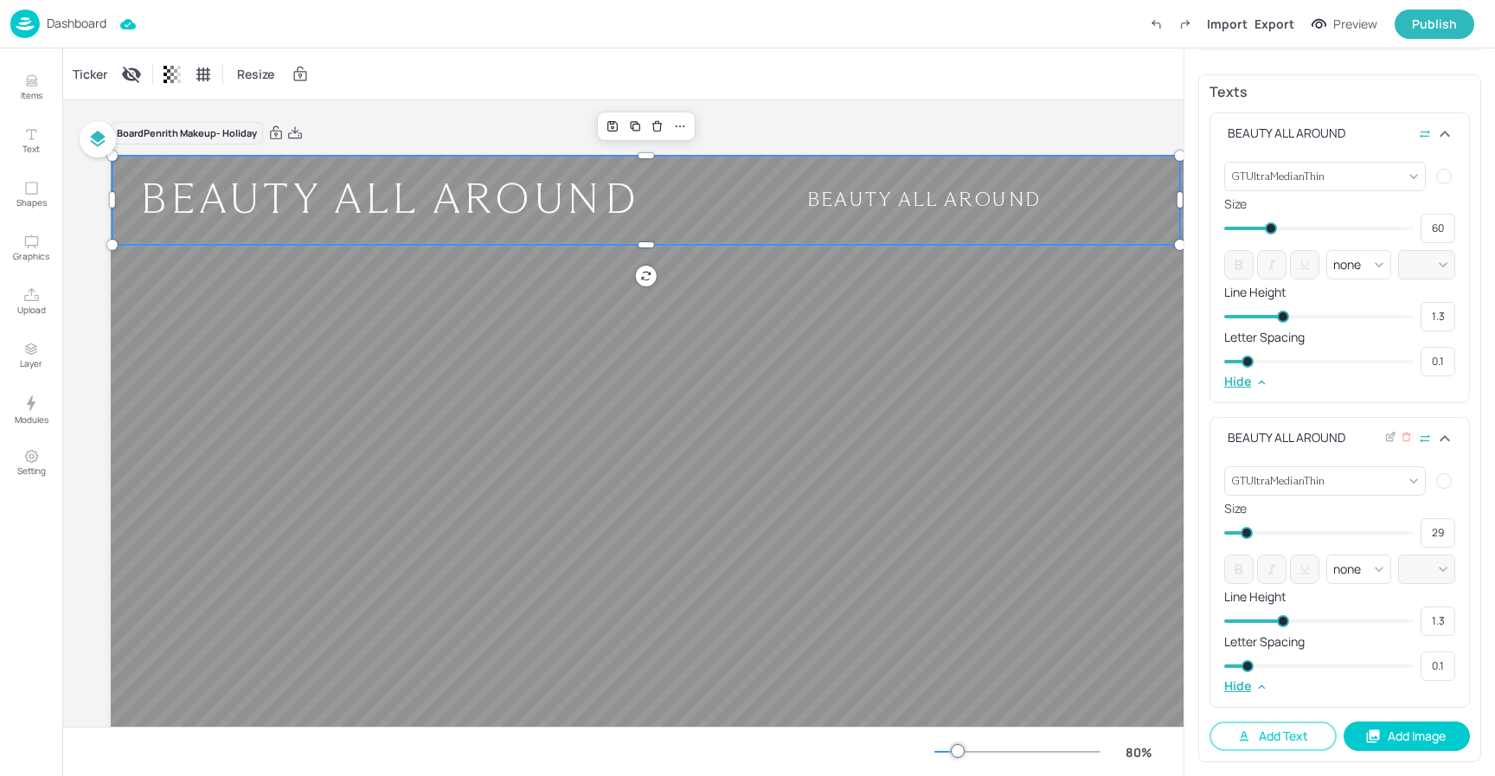
type input "30"
type input "45"
type input "35"
type input "49"
type input "45"
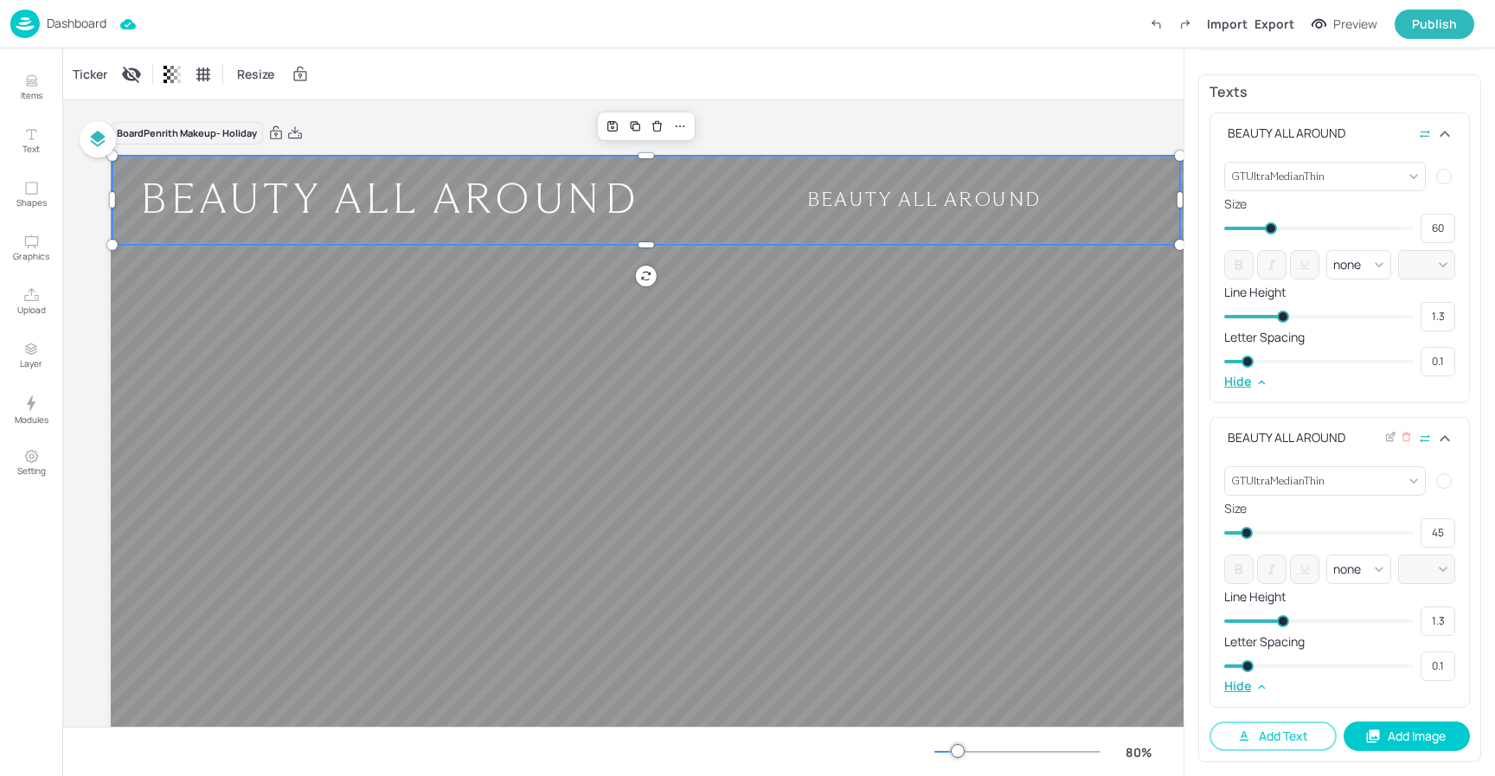
type input "55"
type input "59"
type input "57"
type input "63"
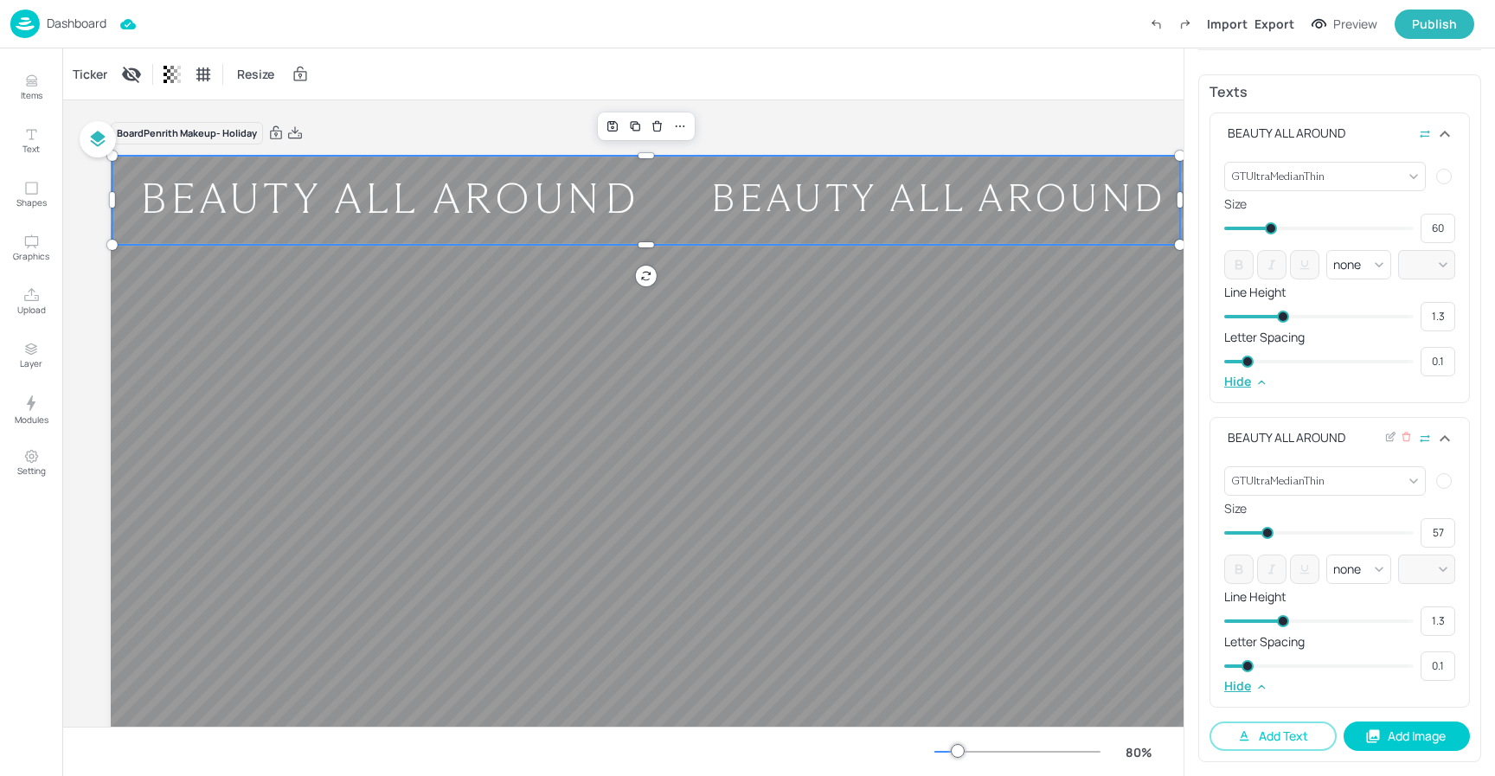
type input "59"
type input "64"
type input "63"
type input "65"
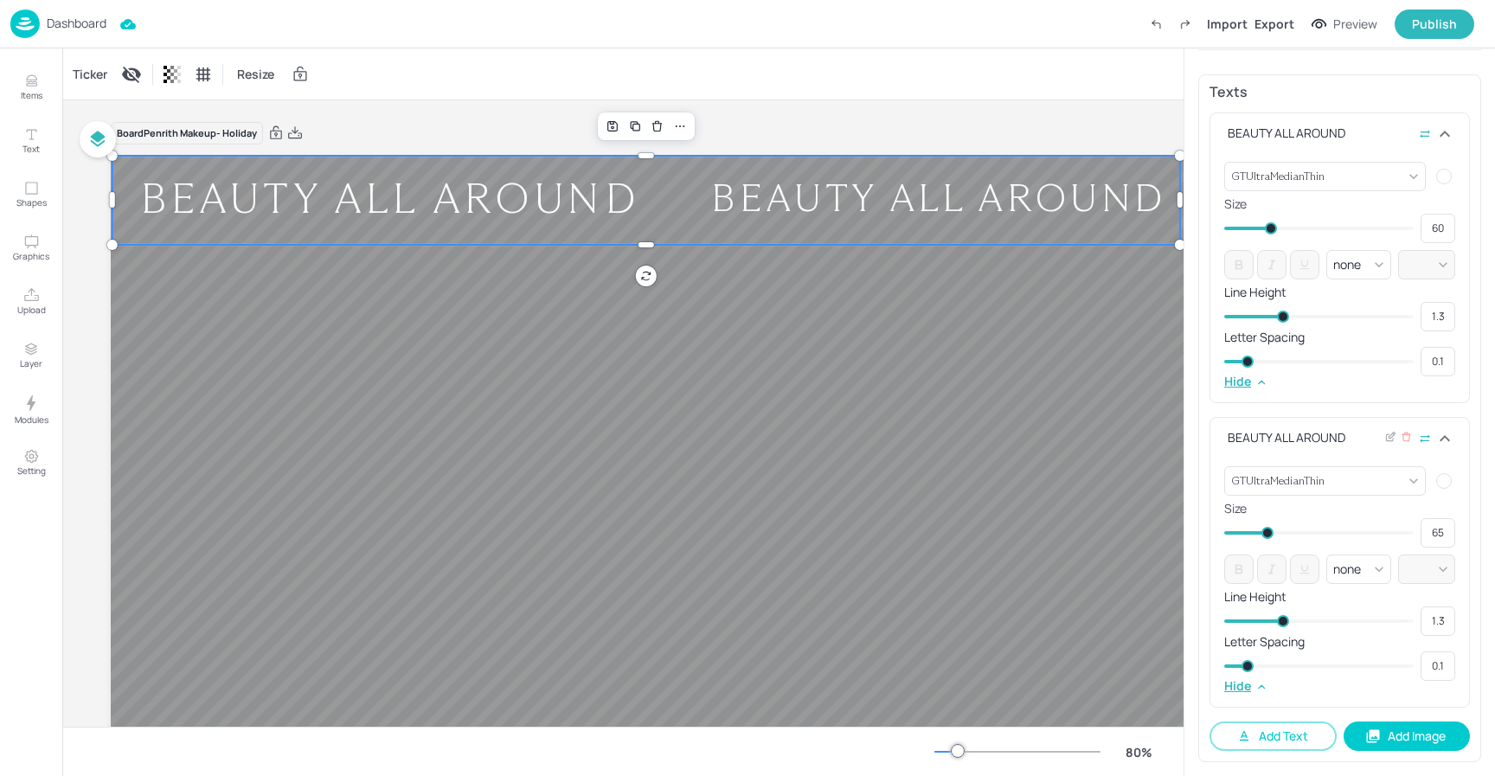
type input "66"
type input "69"
type input "70"
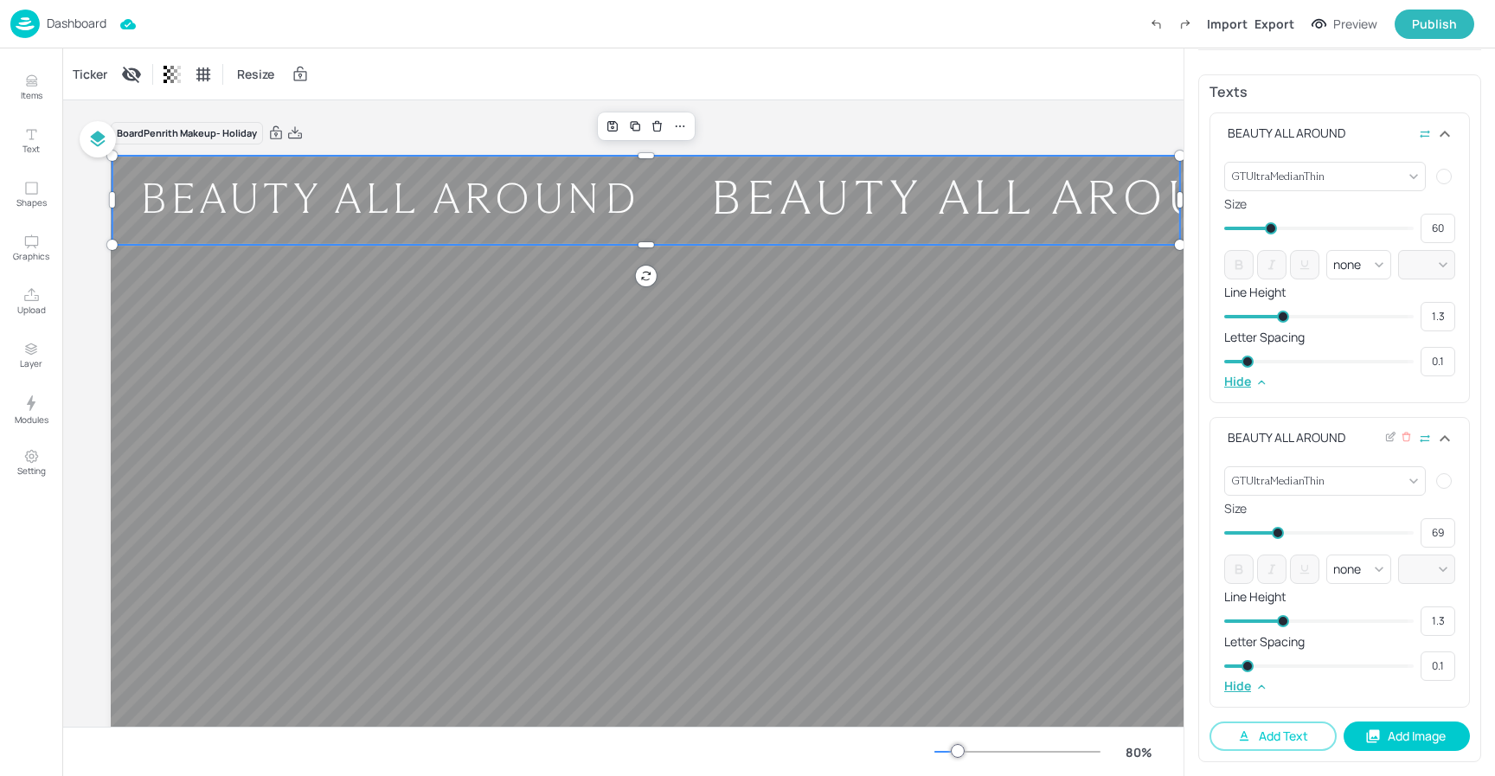
type input "70"
type input "72"
type input "73"
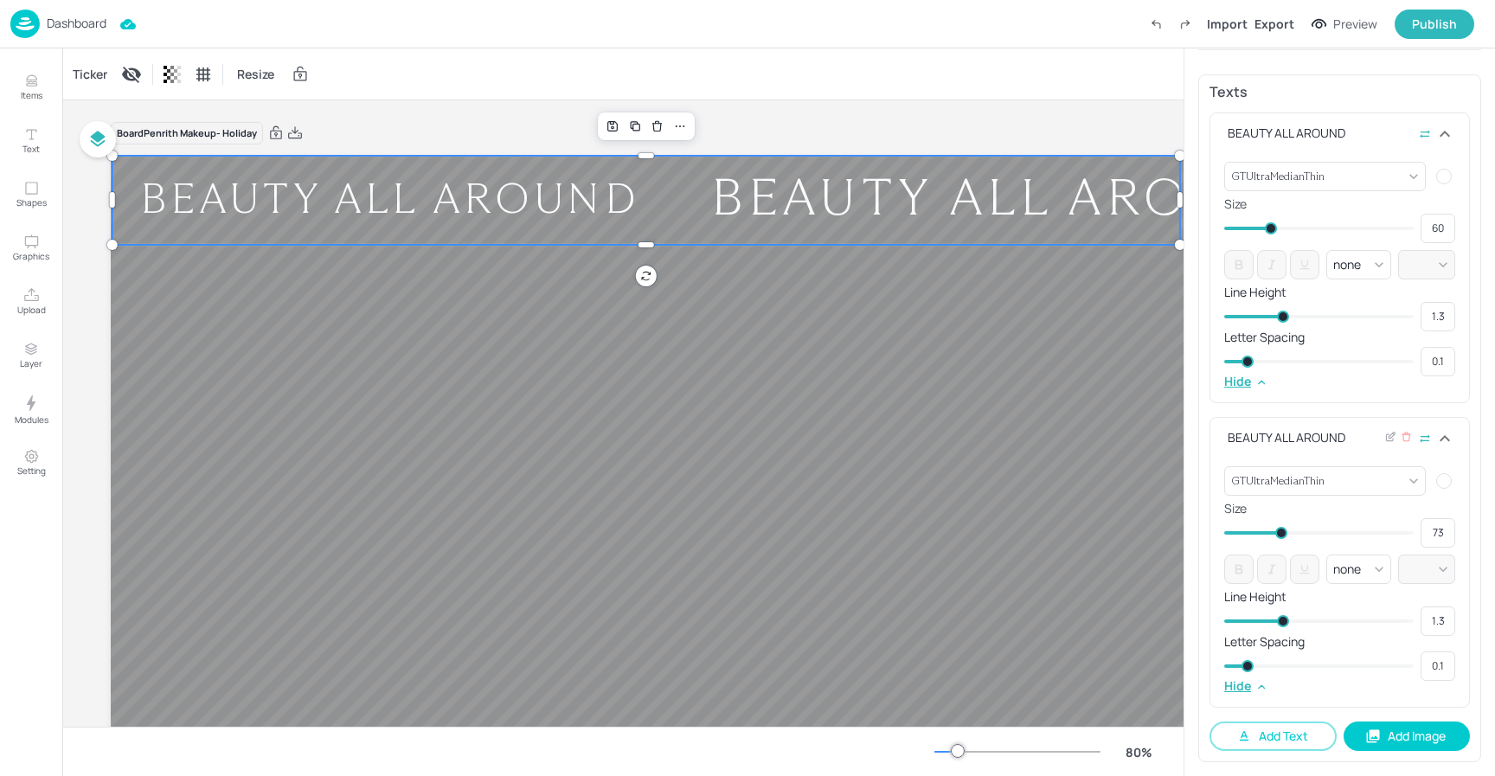
type input "72"
type input "69"
type input "67"
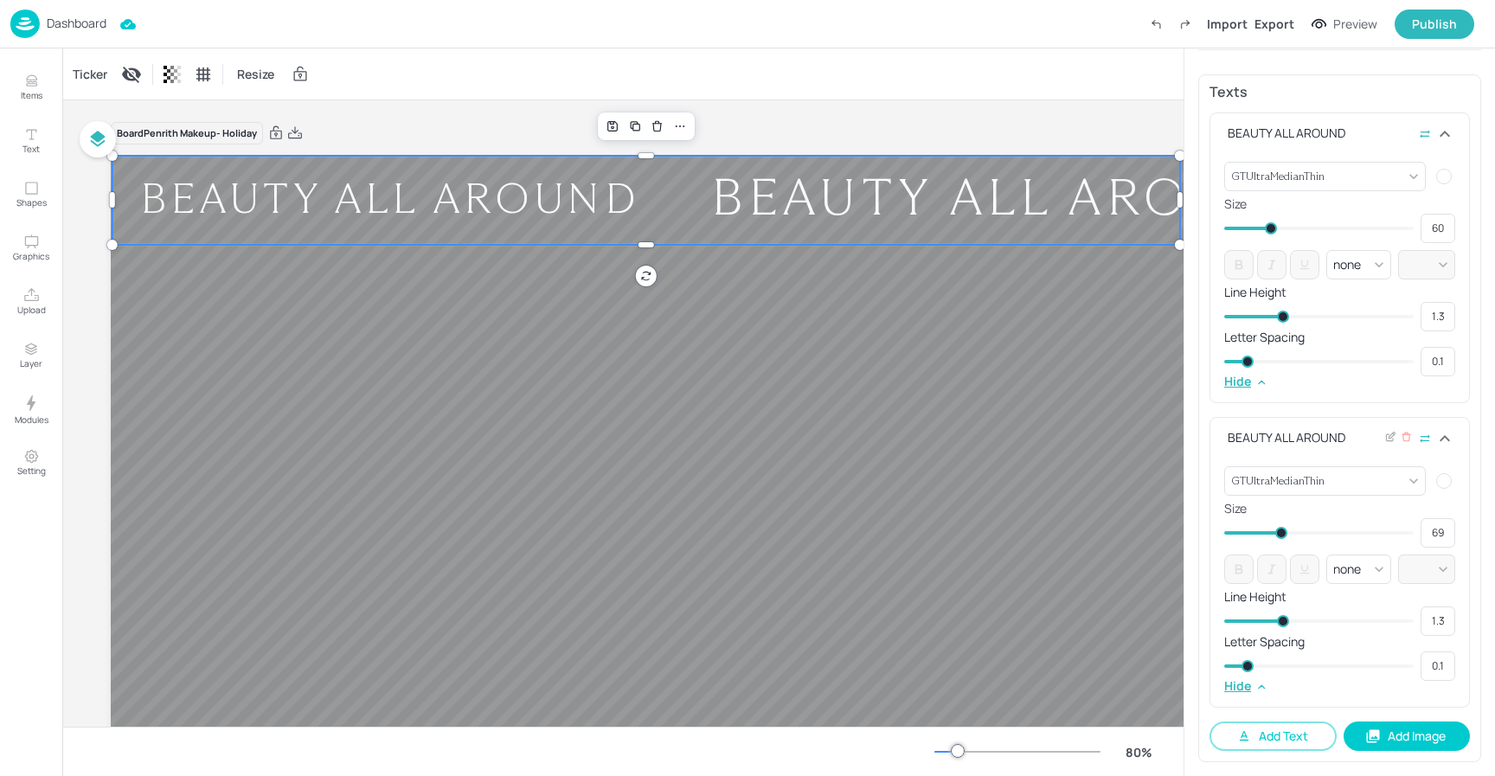
type input "67"
type input "66"
type input "65"
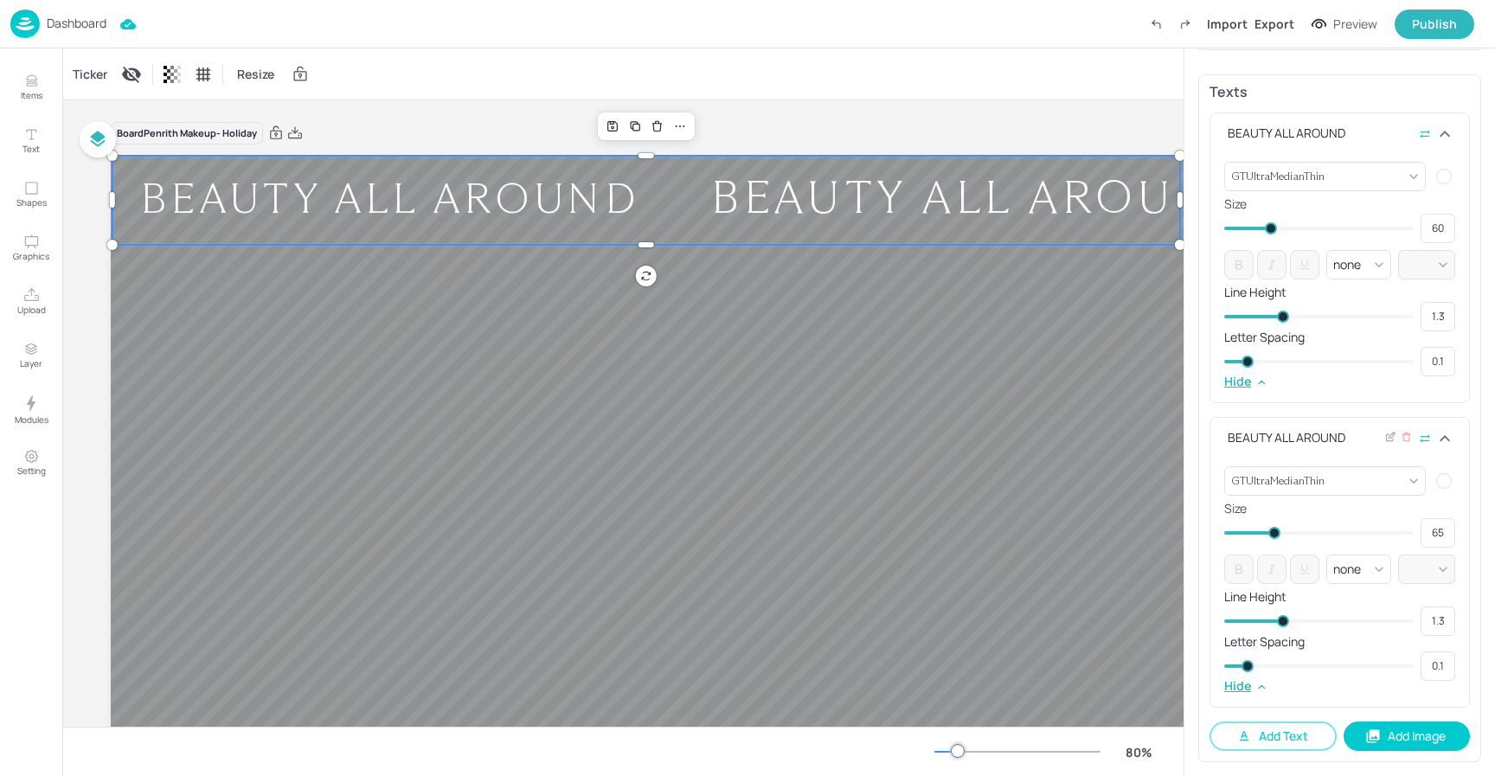
type input "63"
type input "62"
type input "59"
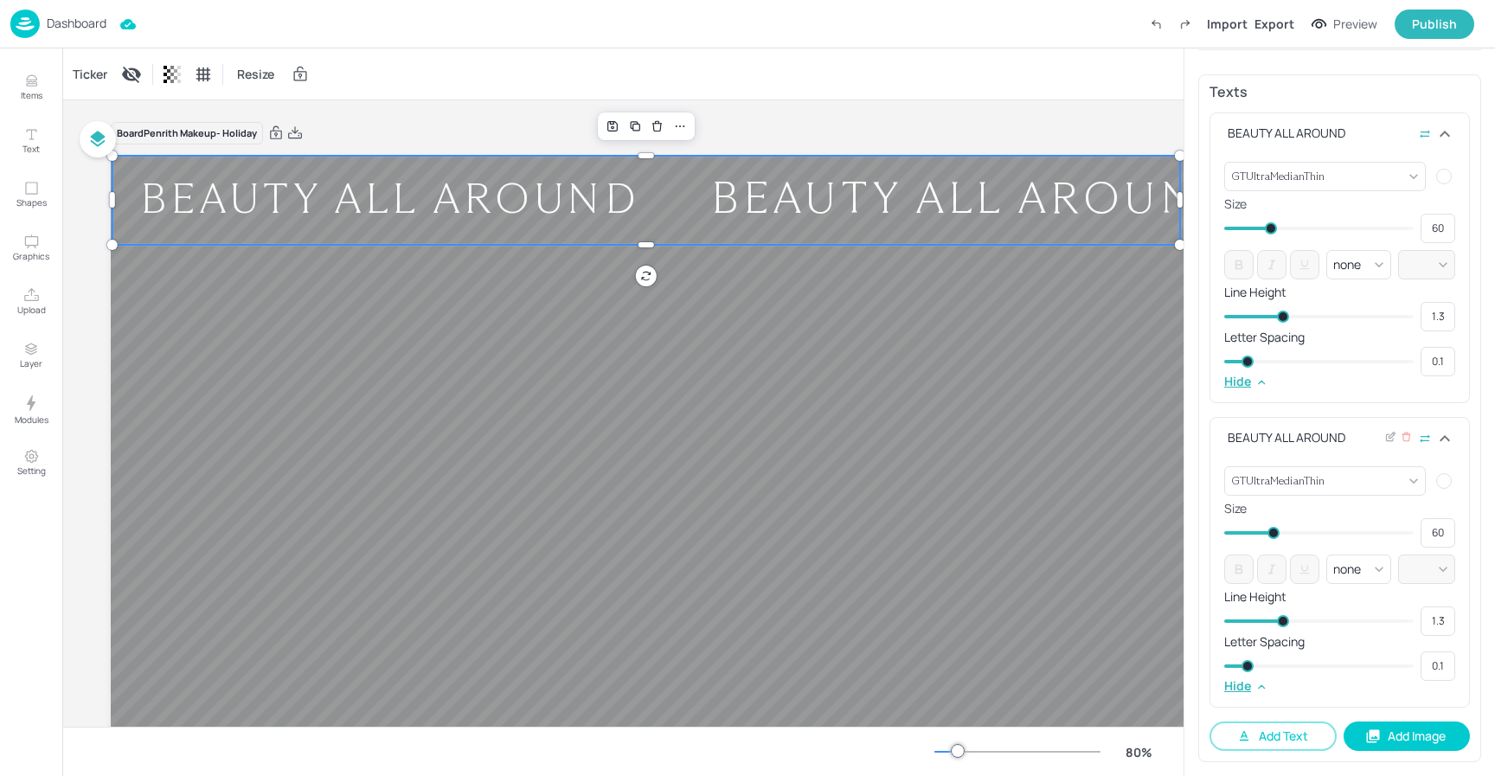
type input "59"
type input "60"
type input "62"
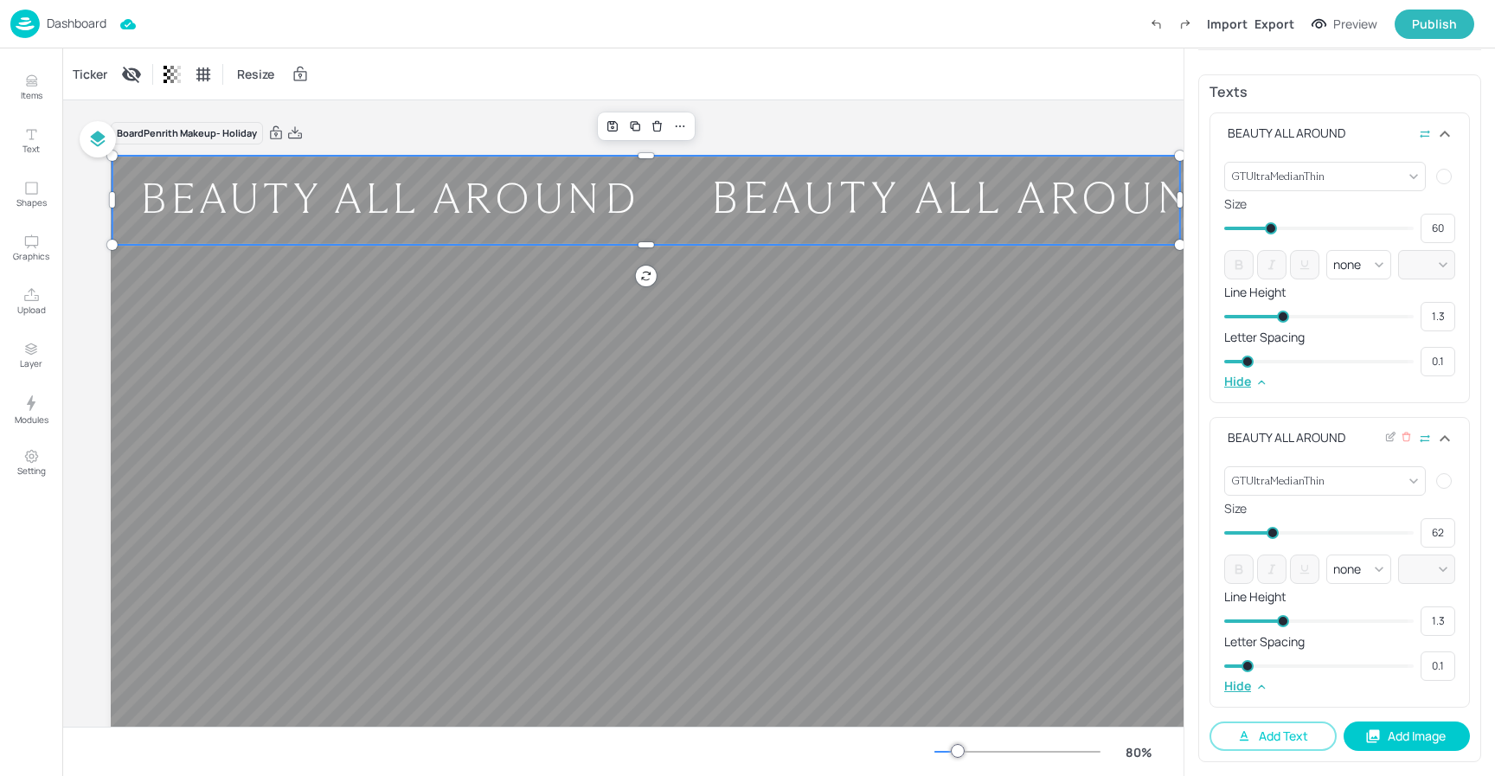
drag, startPoint x: 1246, startPoint y: 535, endPoint x: 1271, endPoint y: 537, distance: 25.2
click at [1271, 537] on span at bounding box center [1273, 533] width 12 height 12
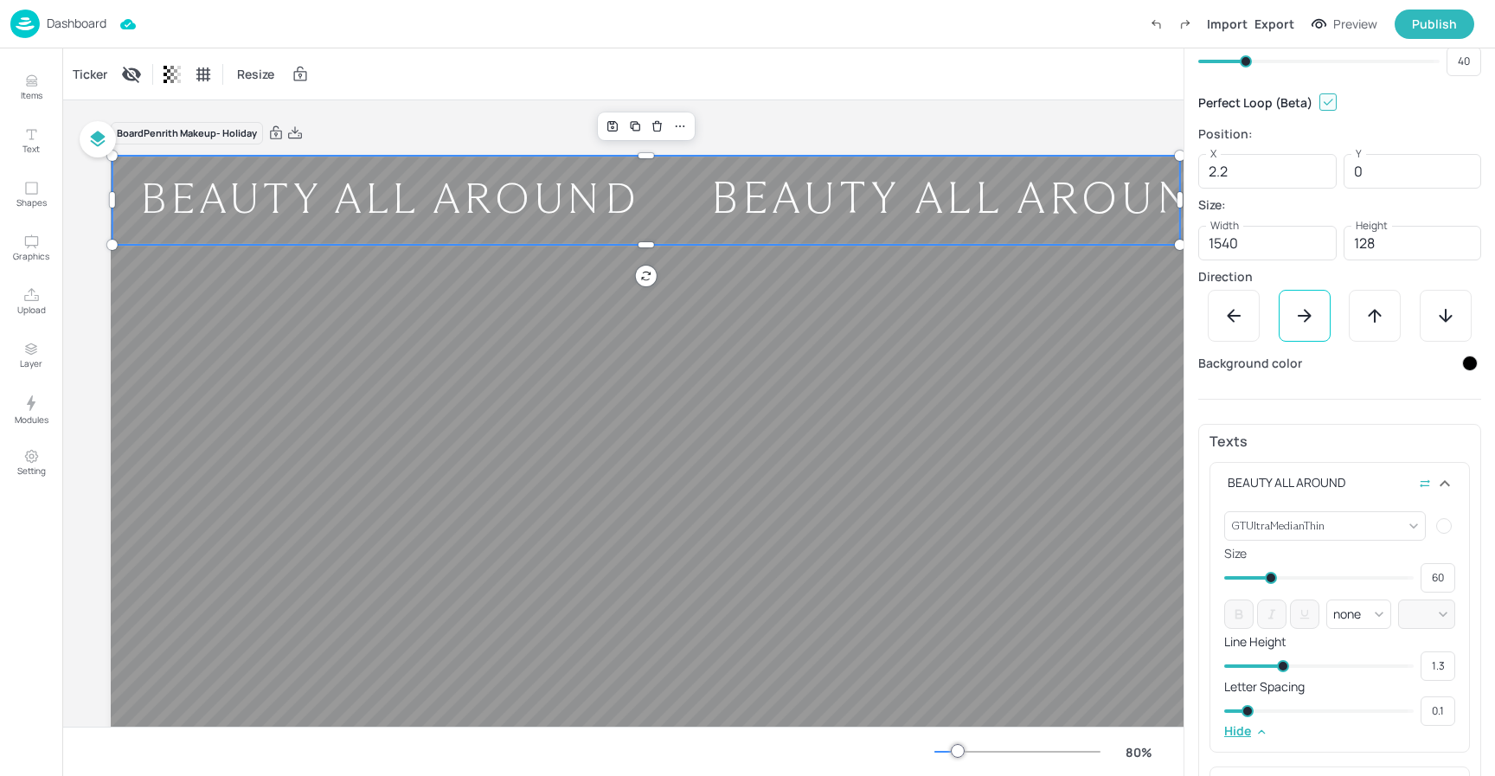
scroll to position [160, 0]
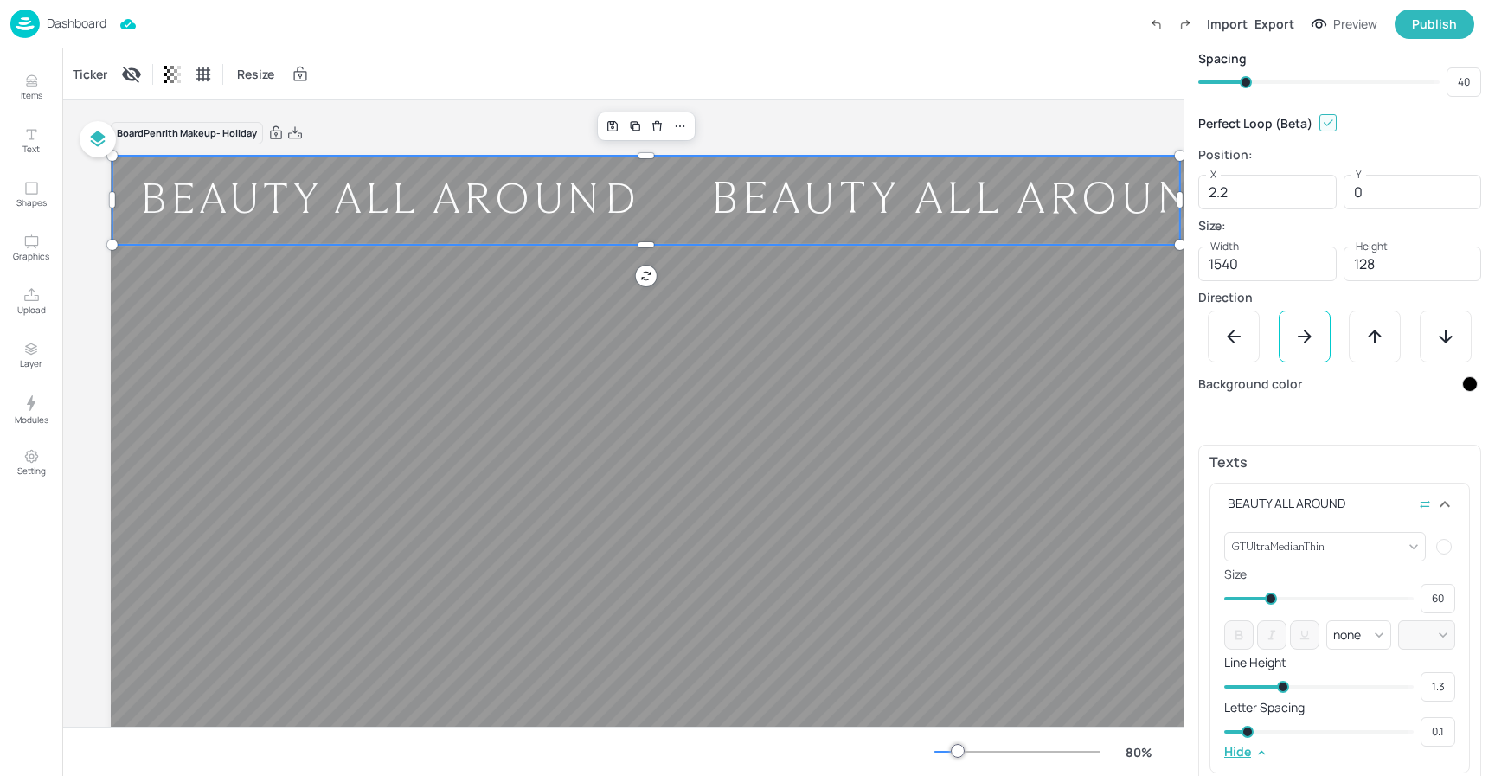
type input "48"
type input "50"
type input "49"
type input "51"
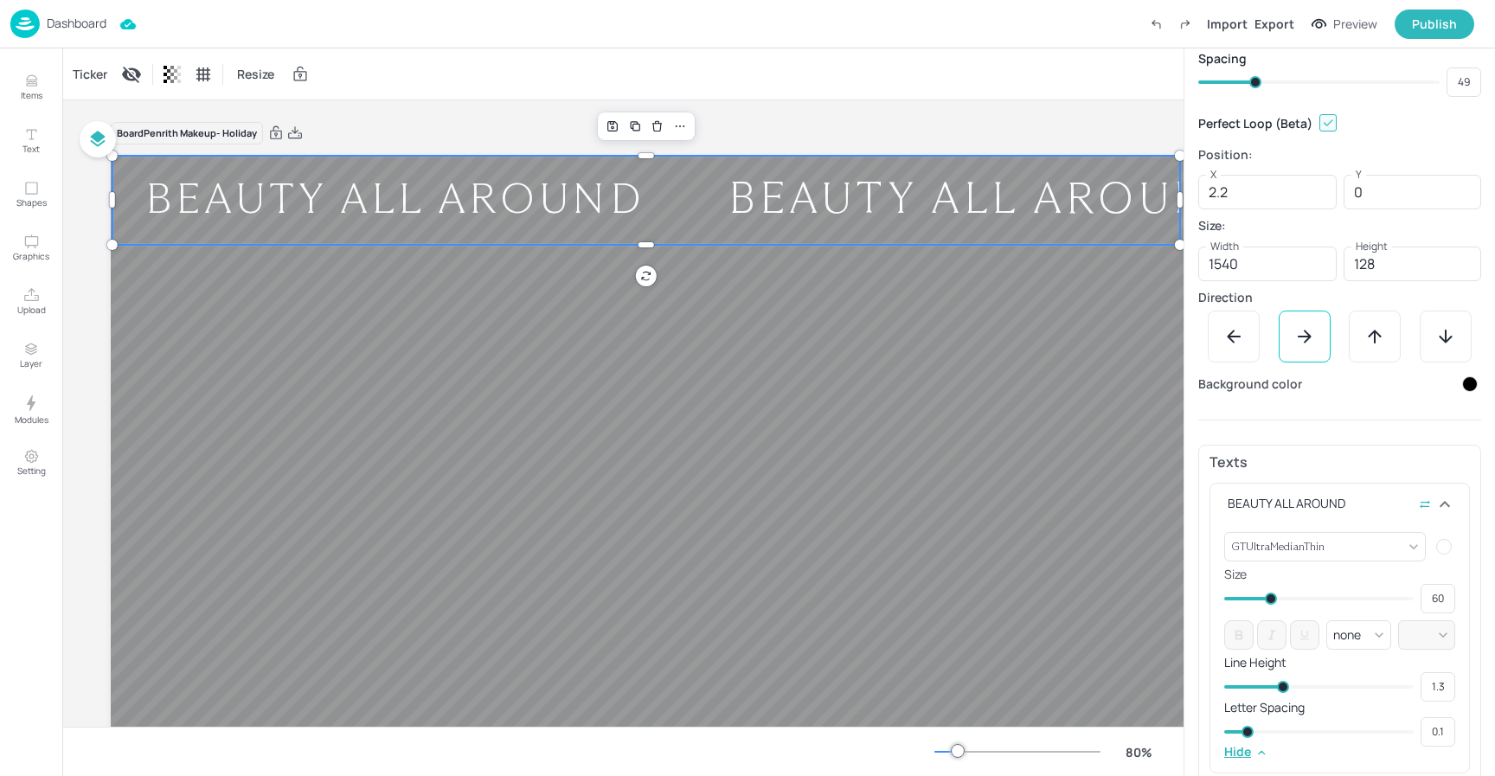
type input "50"
type input "53"
type input "51"
type input "56"
type input "53"
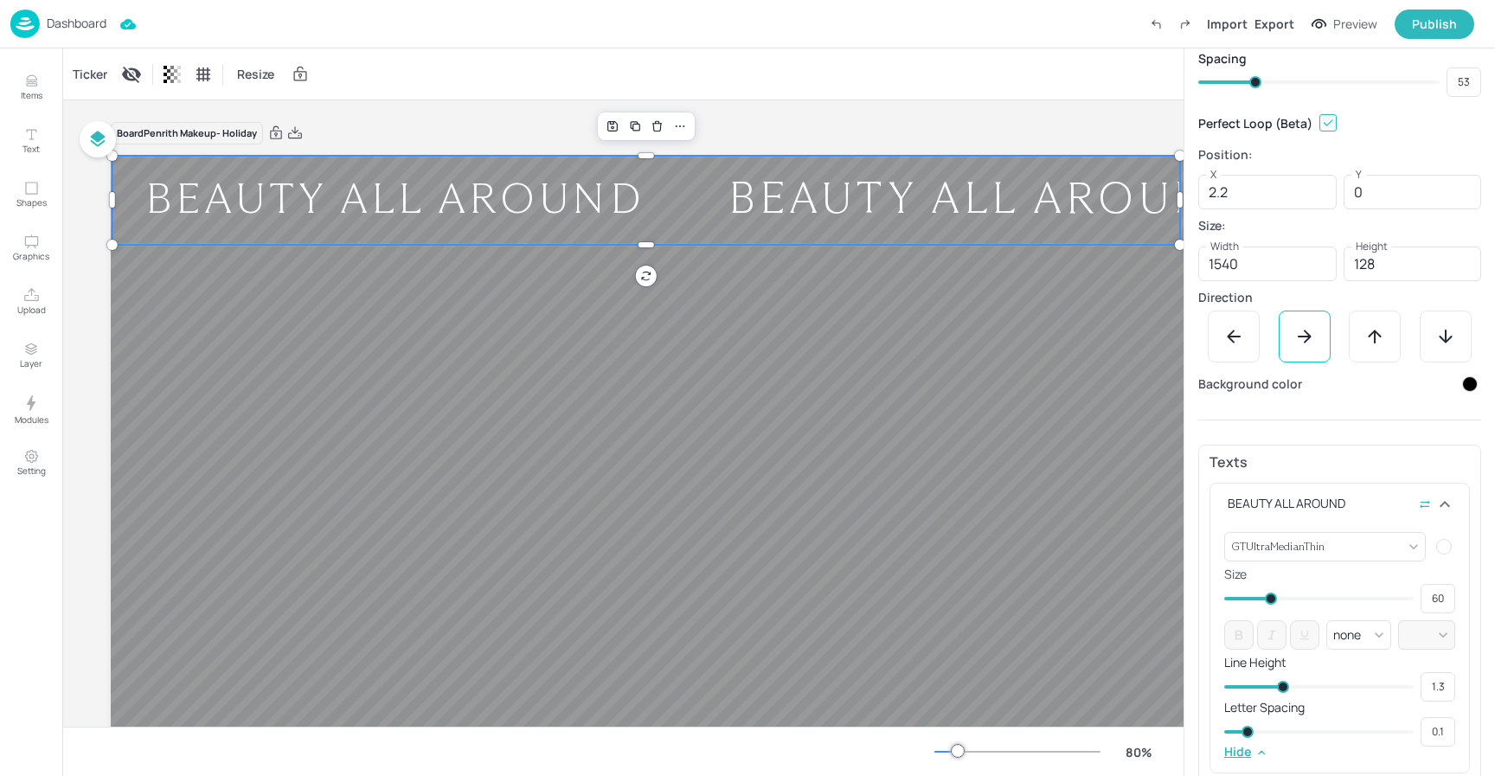
type input "57"
type input "58"
type input "59"
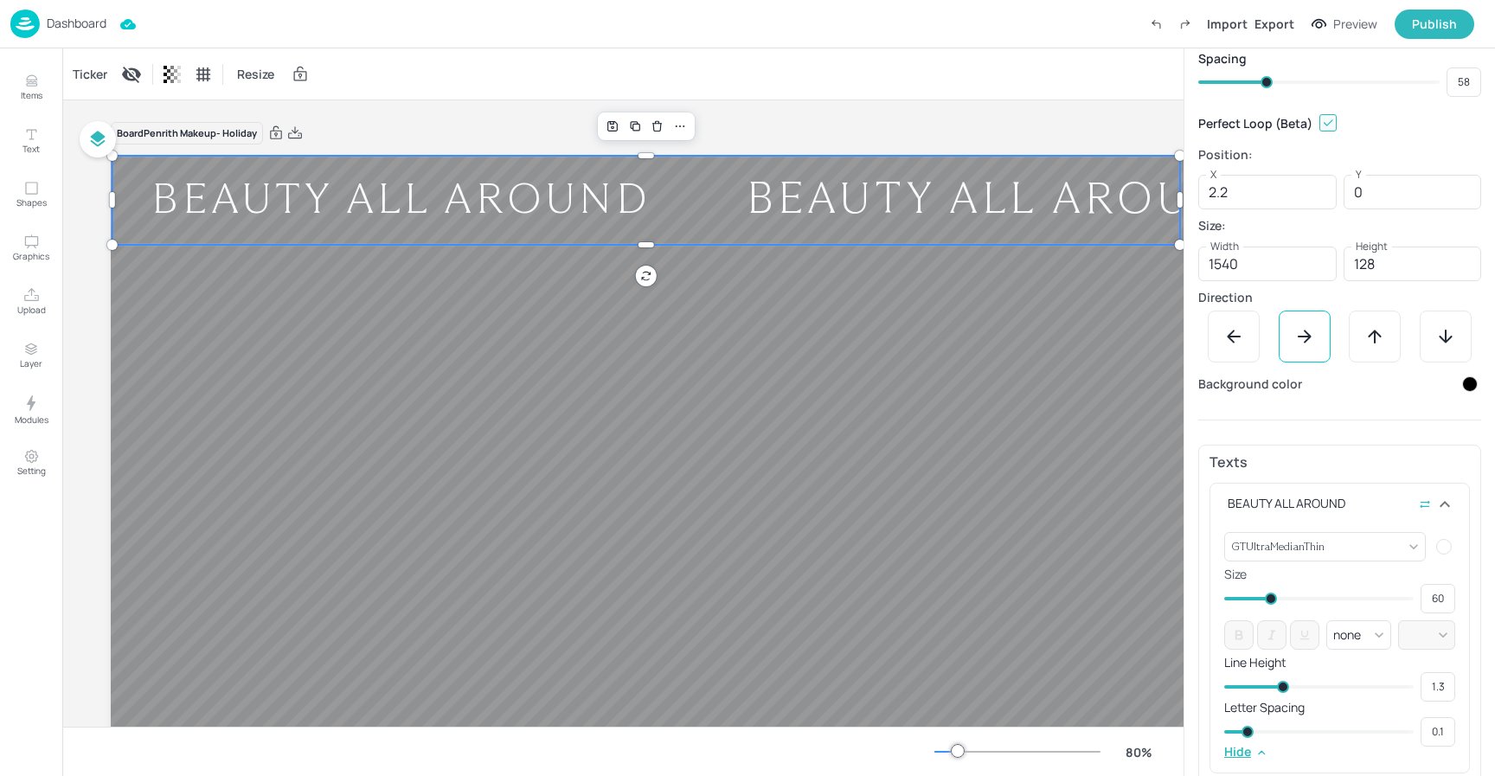
type input "59"
type input "60"
type input "65"
type input "62"
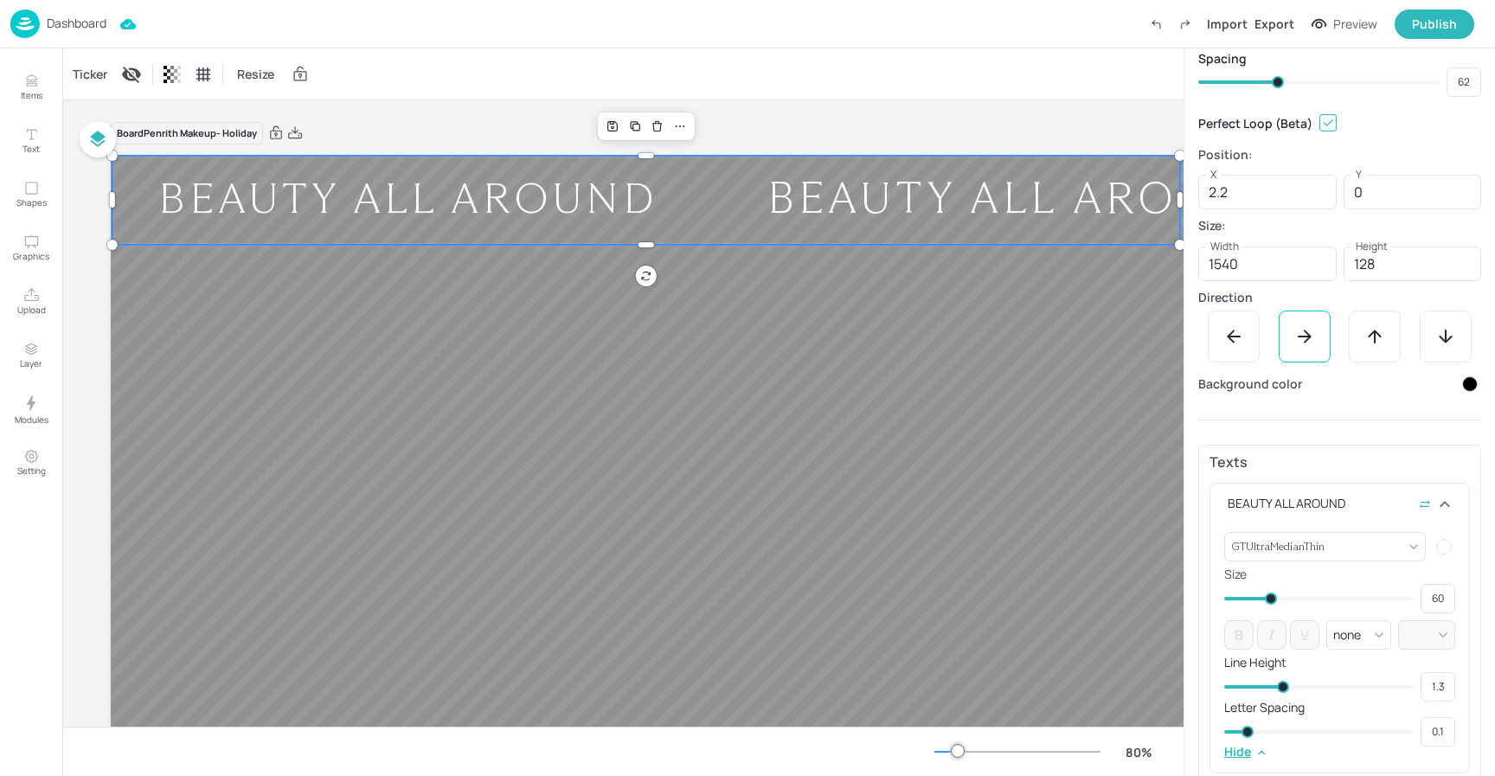
type input "67"
type input "65"
type input "68"
type input "69"
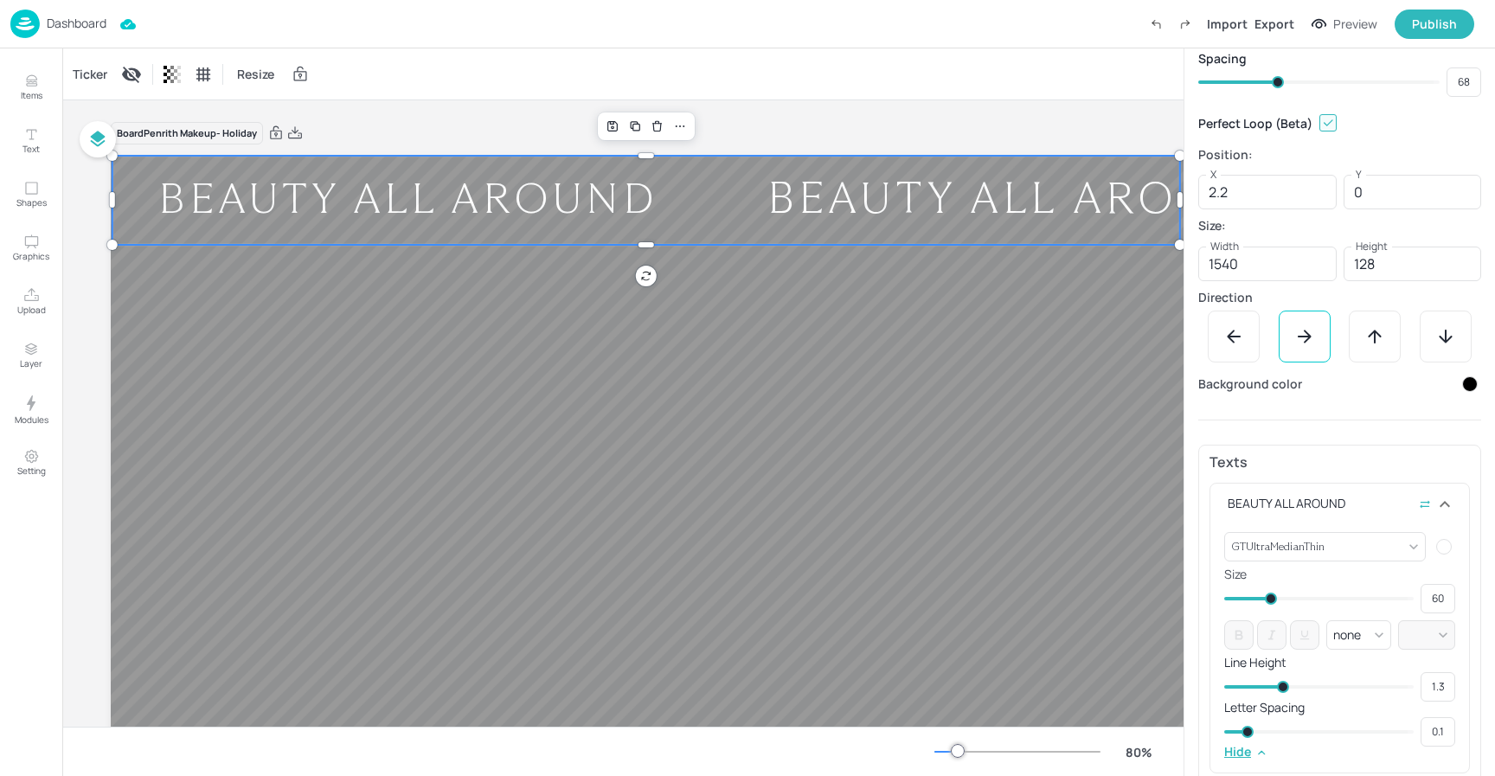
type input "69"
type input "70"
type input "71"
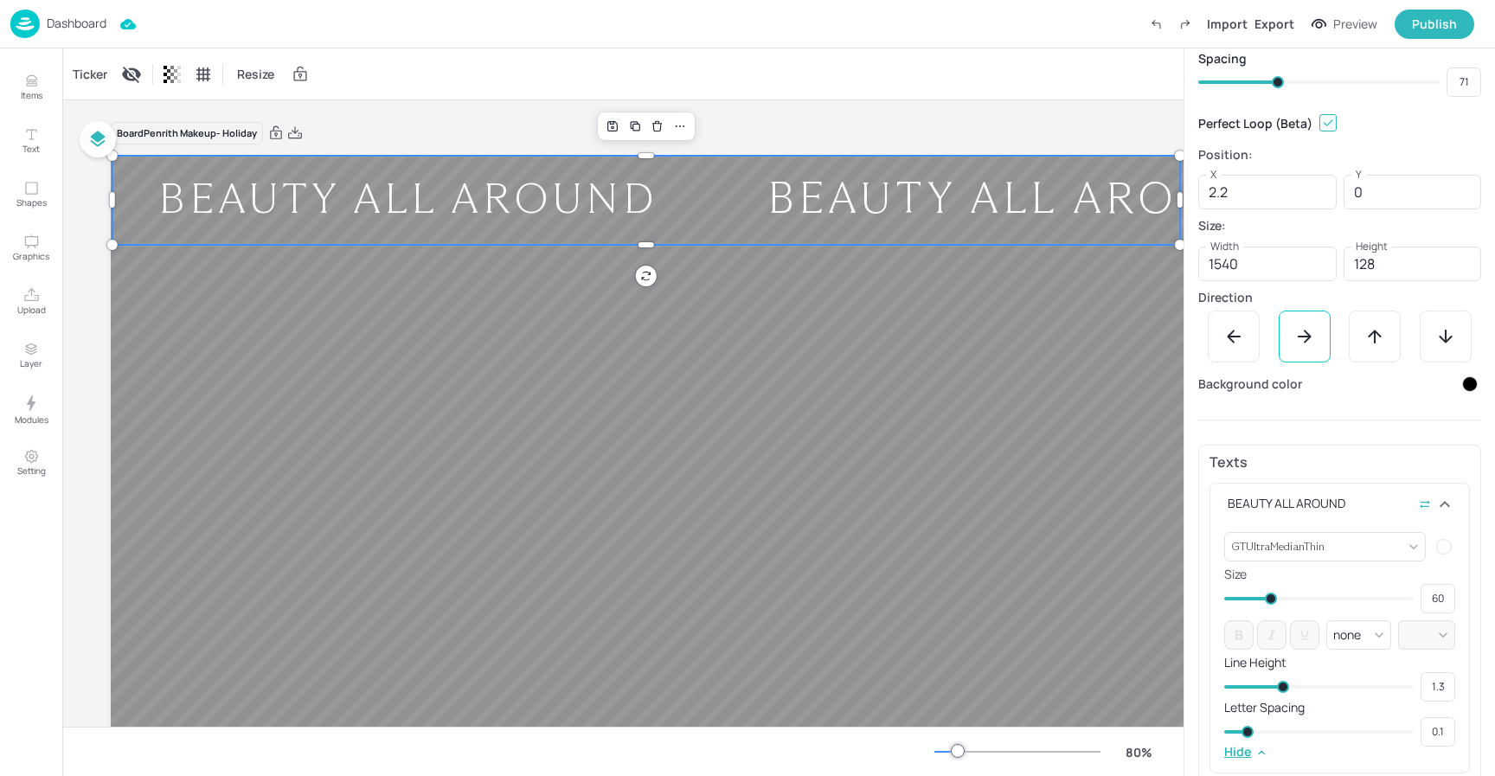
type input "72"
type input "75"
type input "73"
type input "76"
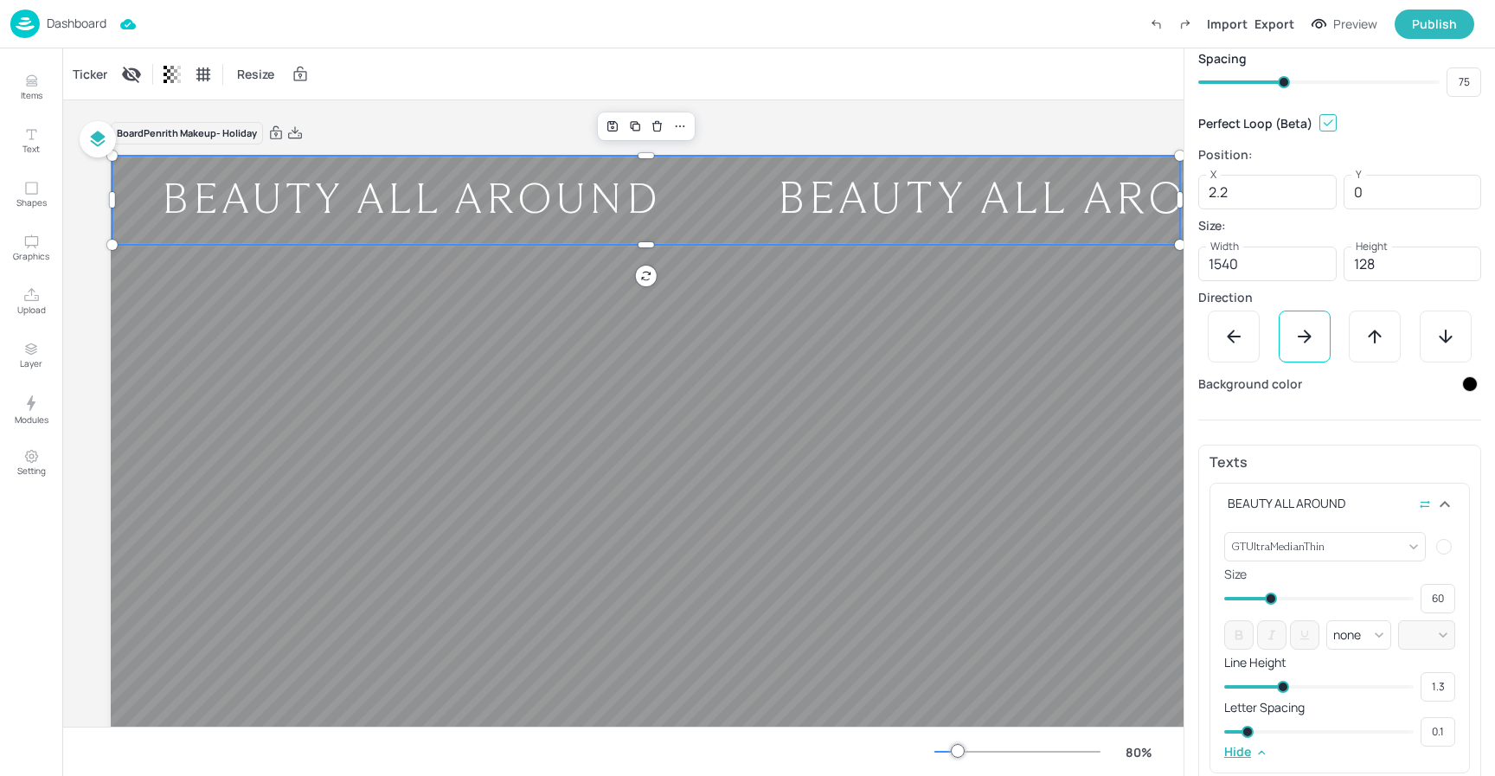
type input "76"
type input "77"
type input "78"
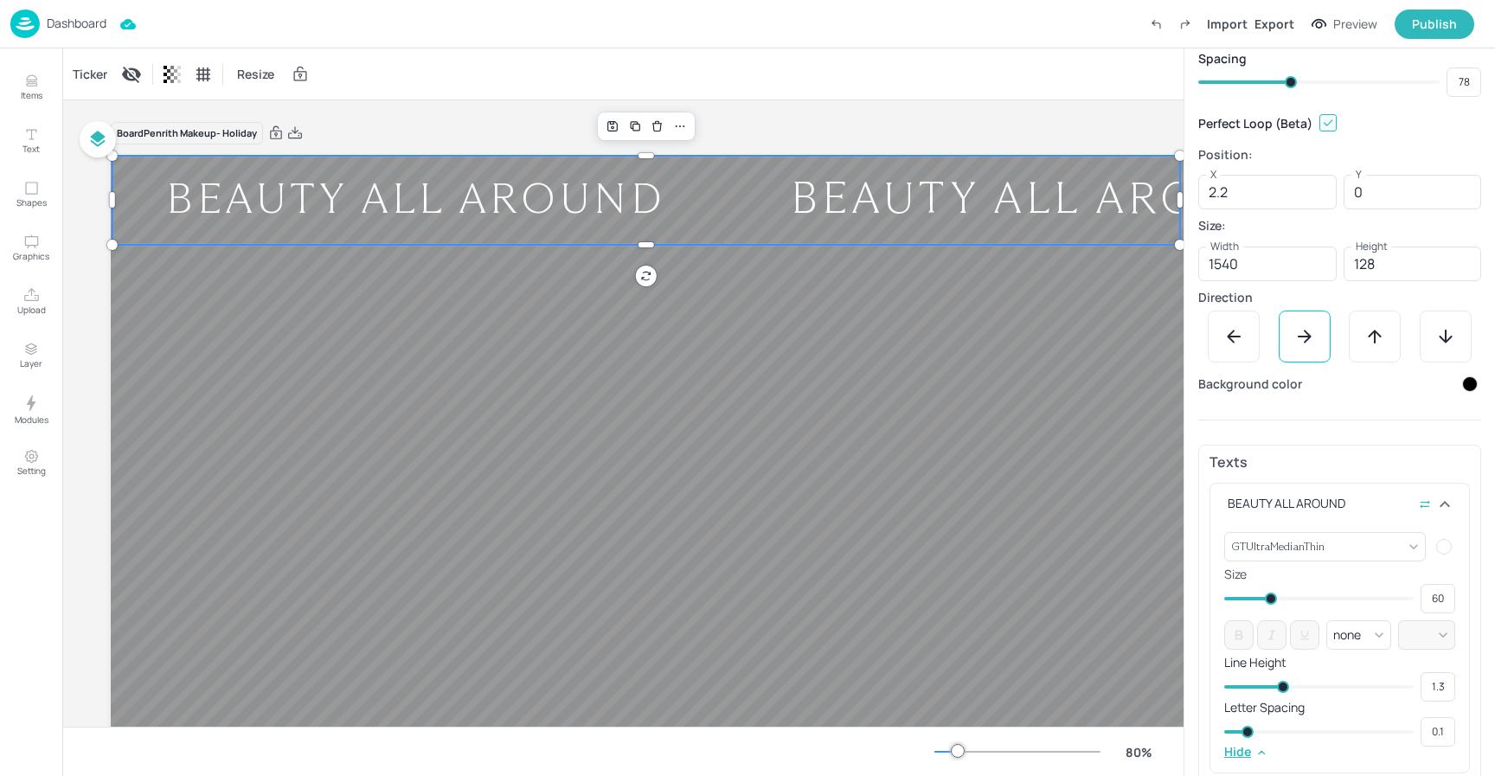
type input "79"
type input "80"
type input "79"
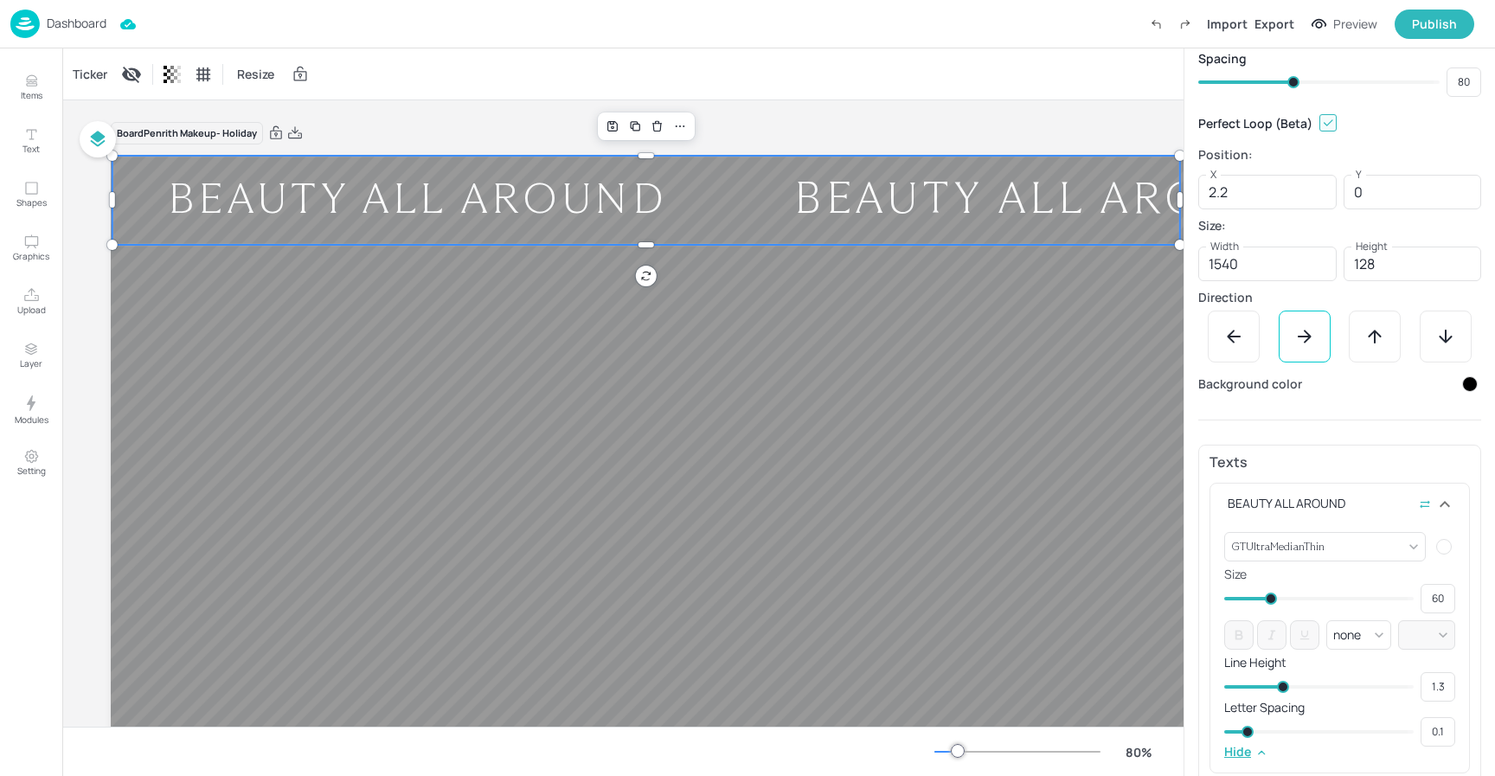
type input "79"
type input "75"
type input "74"
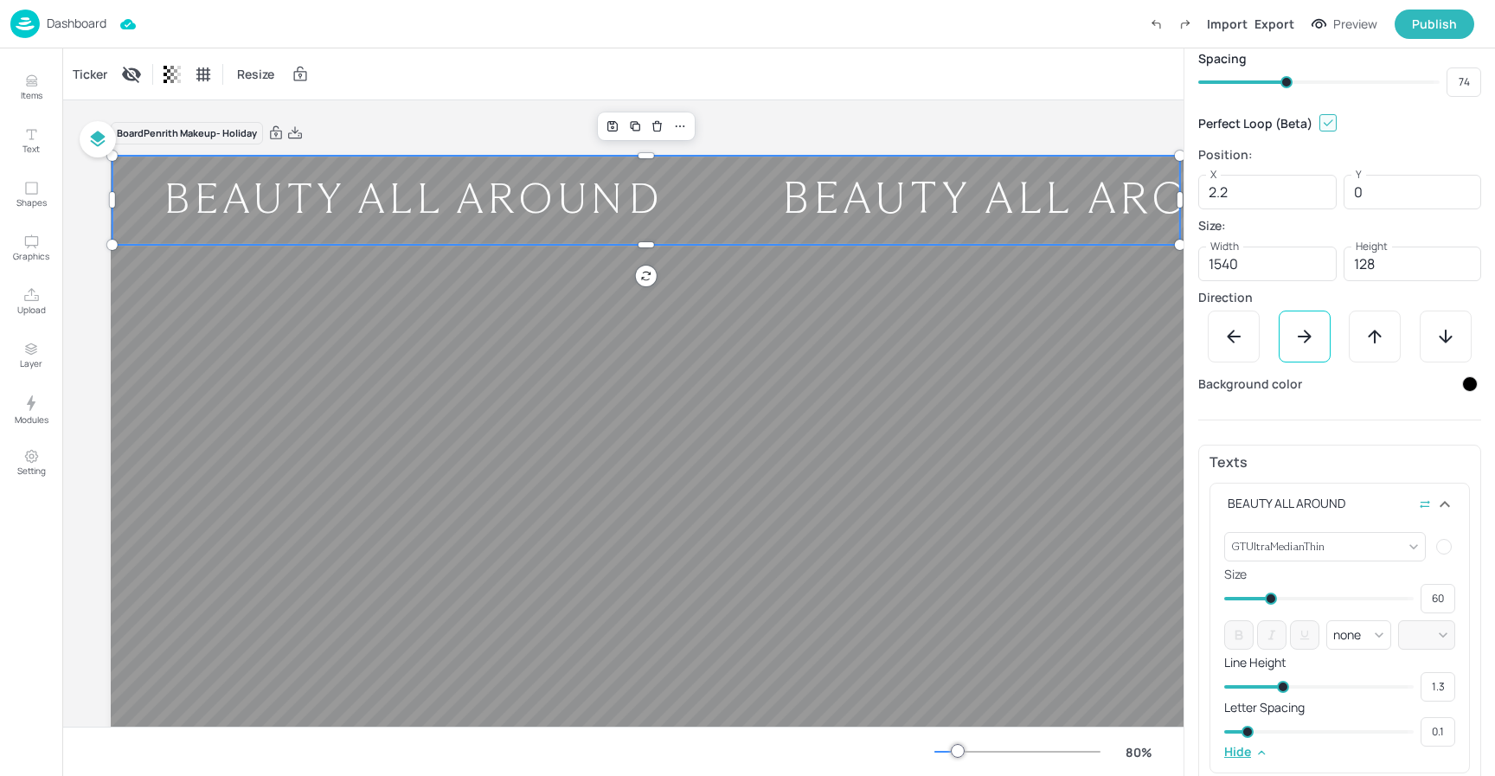
click at [1285, 80] on span at bounding box center [1287, 82] width 12 height 12
click at [429, 67] on div "Ticker Resize" at bounding box center [623, 73] width 1122 height 51
click at [75, 25] on p "Dashboard" at bounding box center [77, 23] width 60 height 12
click at [86, 21] on p "Dashboard" at bounding box center [77, 23] width 60 height 12
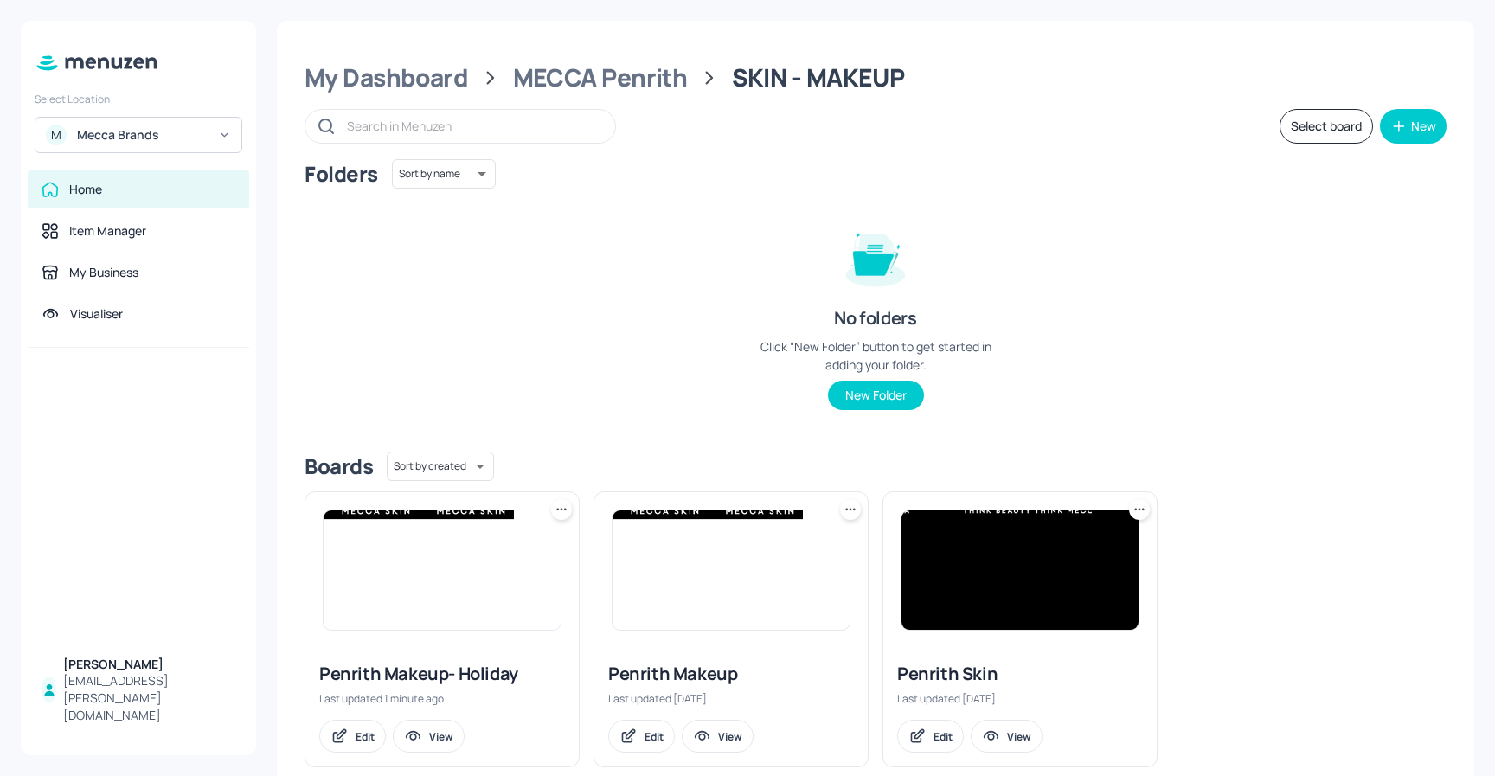
scroll to position [33, 0]
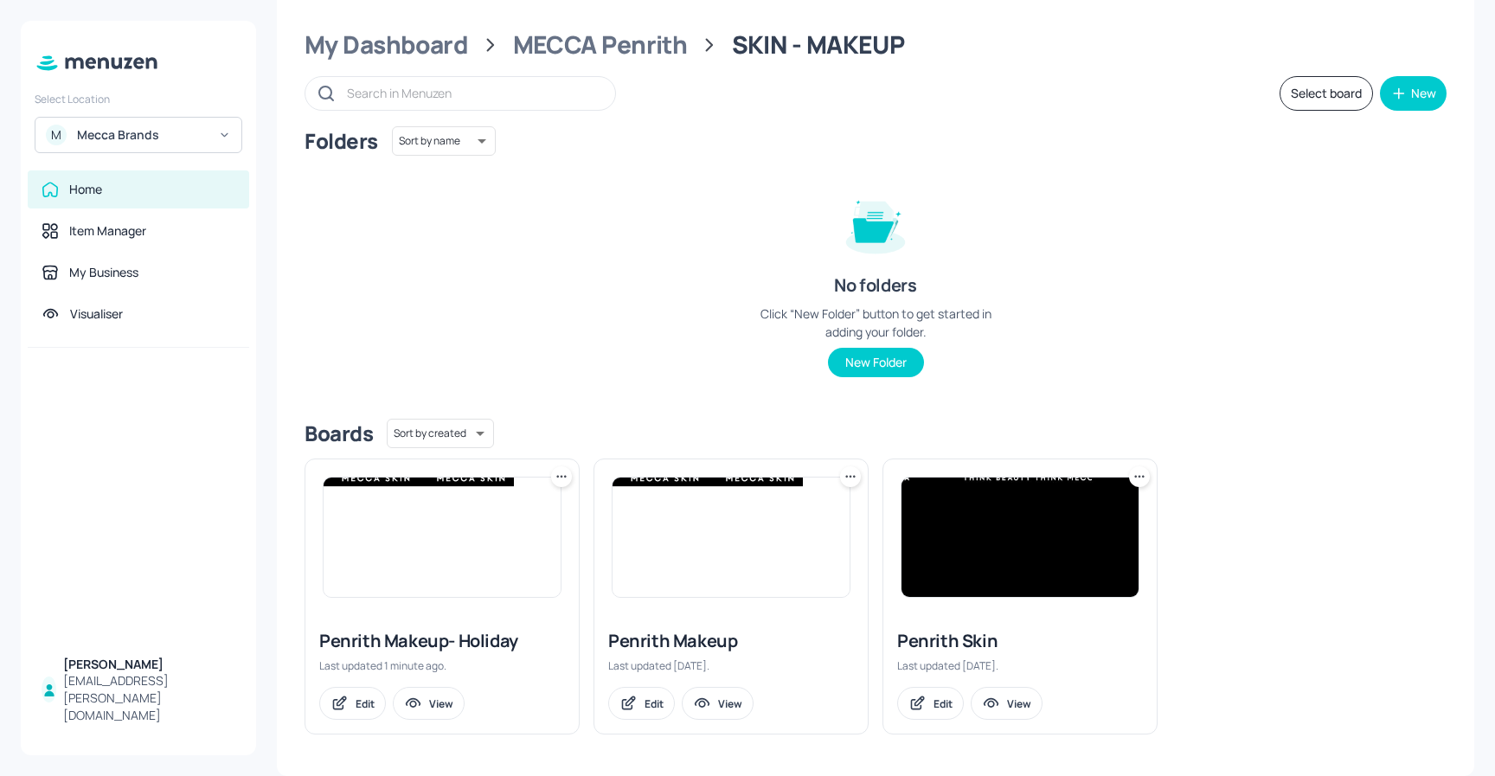
click at [1029, 511] on img at bounding box center [1020, 537] width 237 height 119
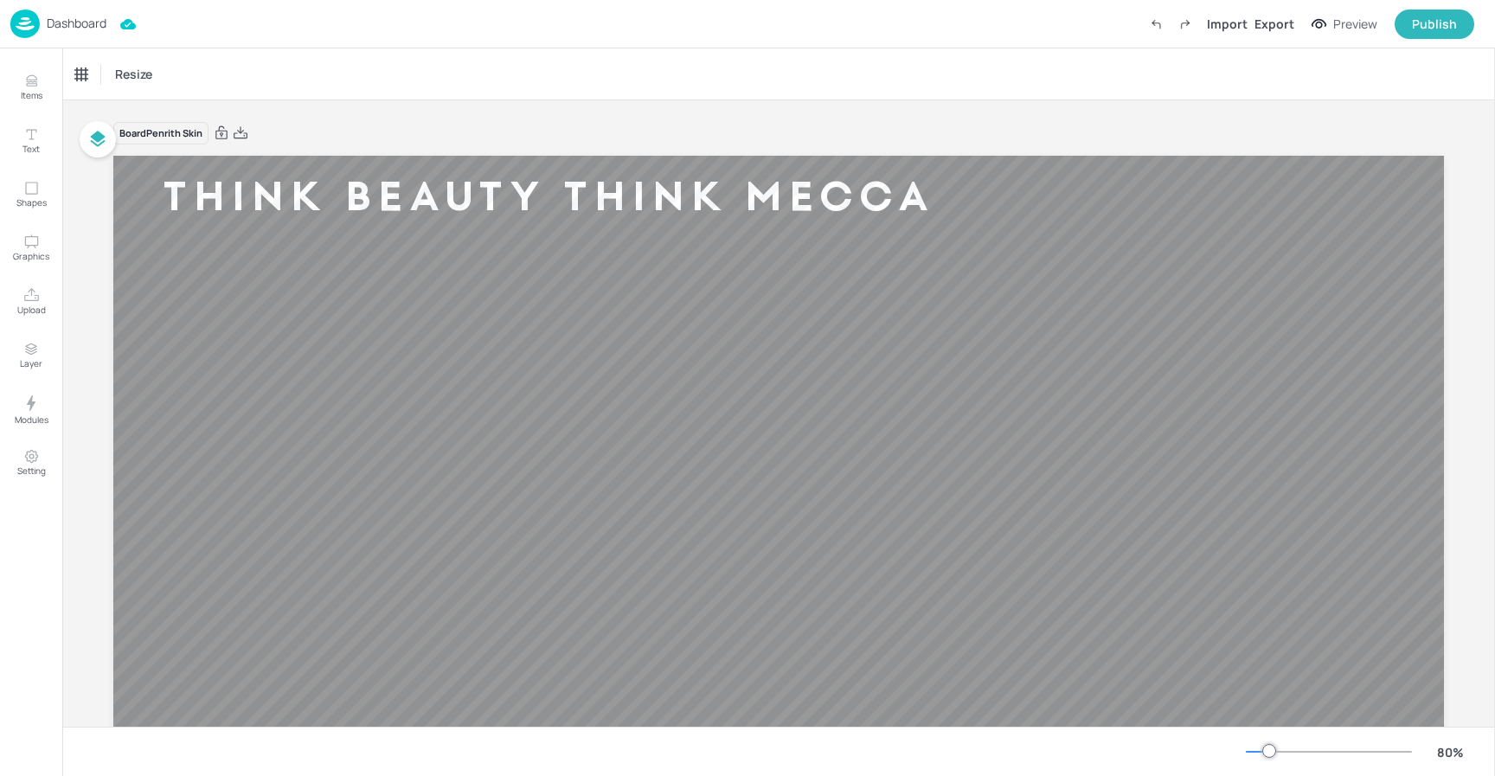
click at [56, 35] on div "Dashboard" at bounding box center [58, 24] width 96 height 29
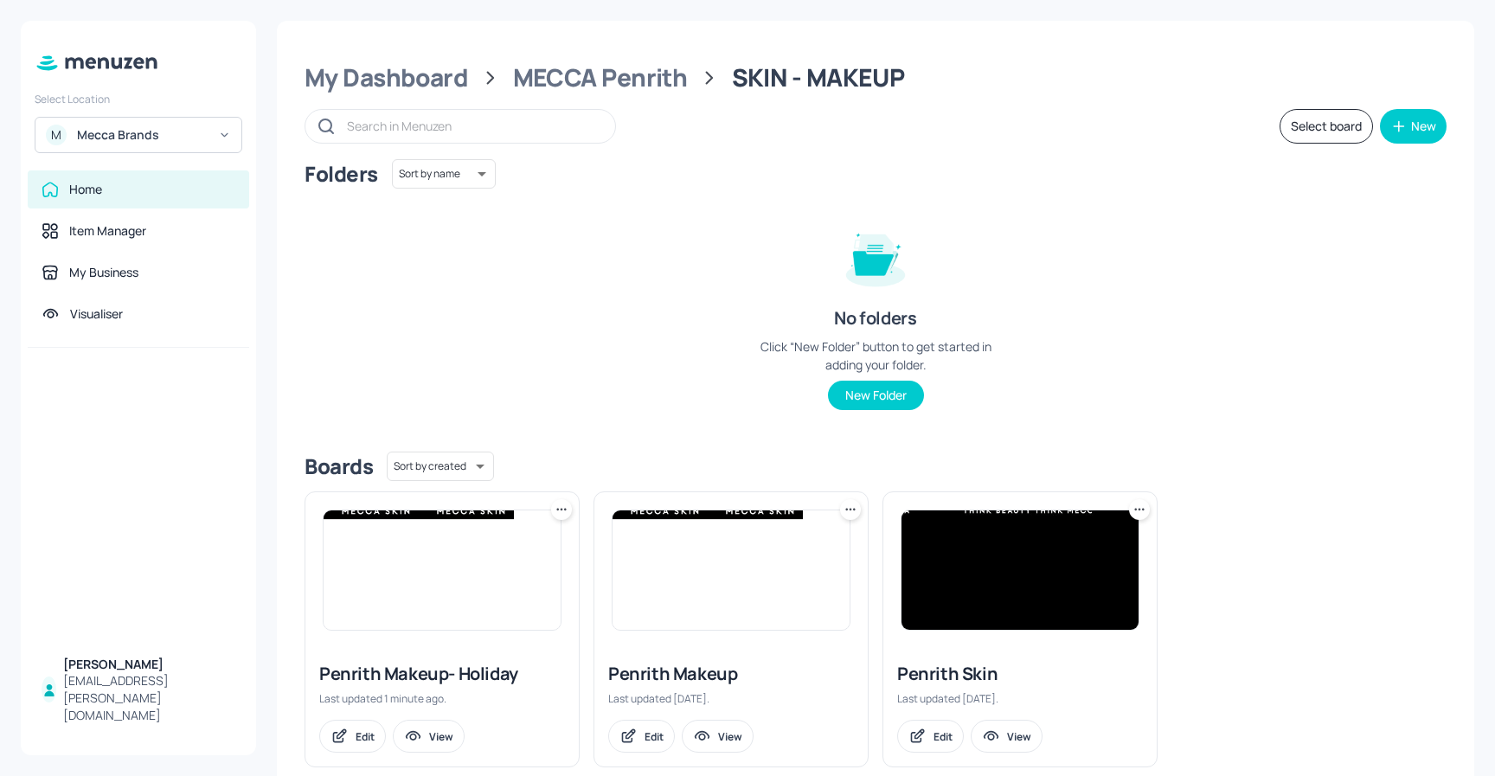
click at [1140, 515] on icon at bounding box center [1139, 509] width 17 height 17
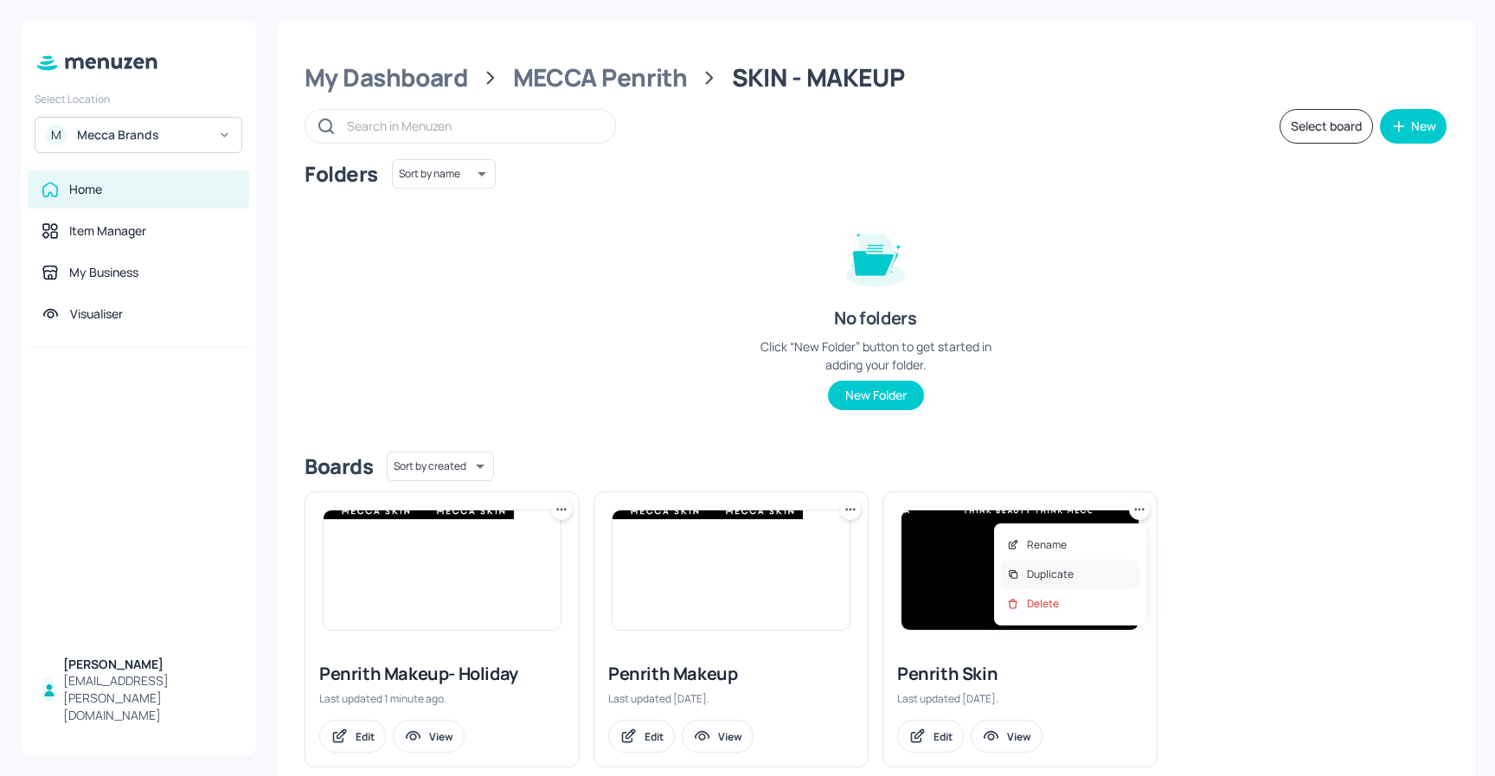
click at [1076, 575] on div "Duplicate" at bounding box center [1070, 574] width 138 height 29
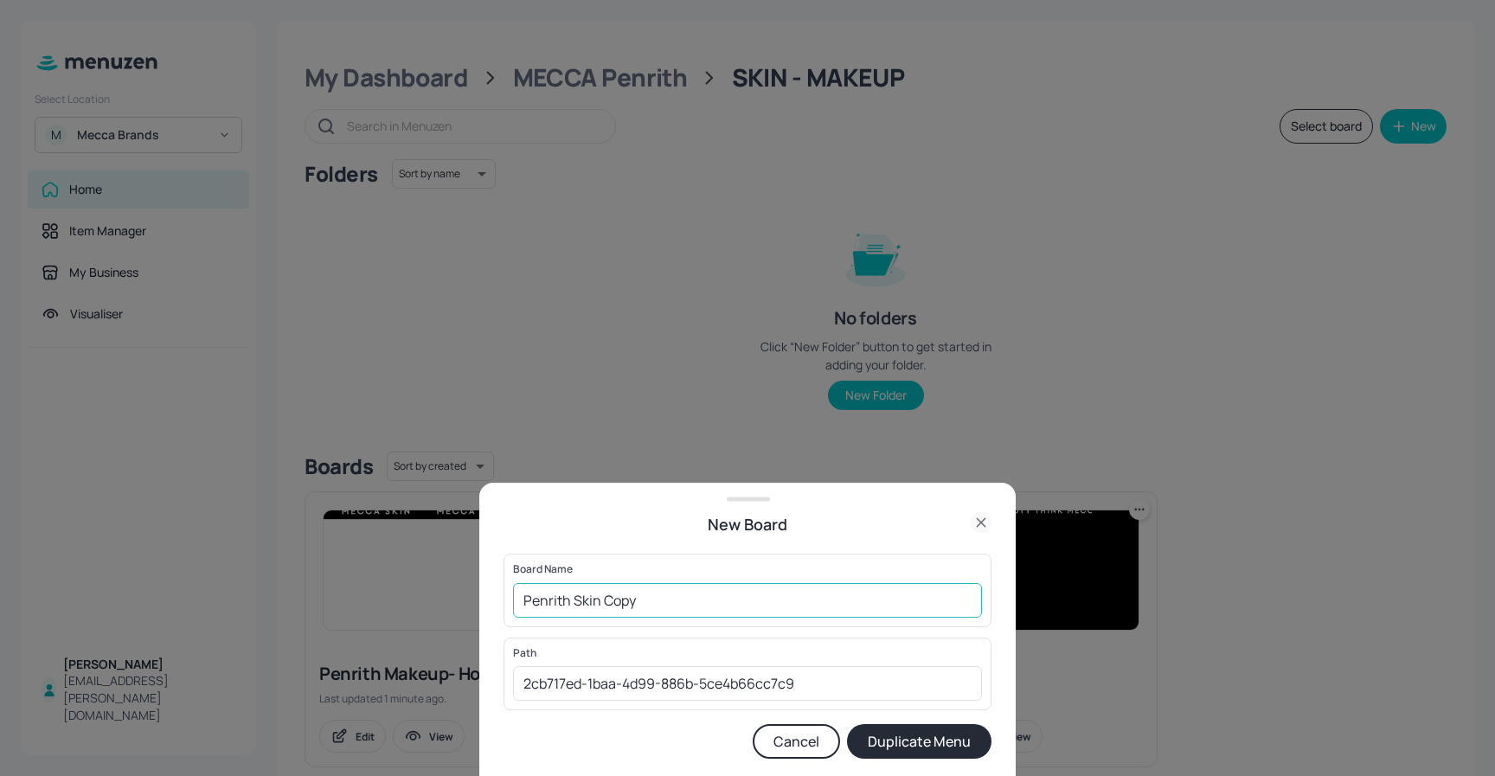
click at [666, 601] on input "Penrith Skin Copy" at bounding box center [747, 600] width 469 height 35
type input "Penrith Skin- Holiday"
click at [902, 738] on button "Duplicate Menu" at bounding box center [919, 741] width 145 height 35
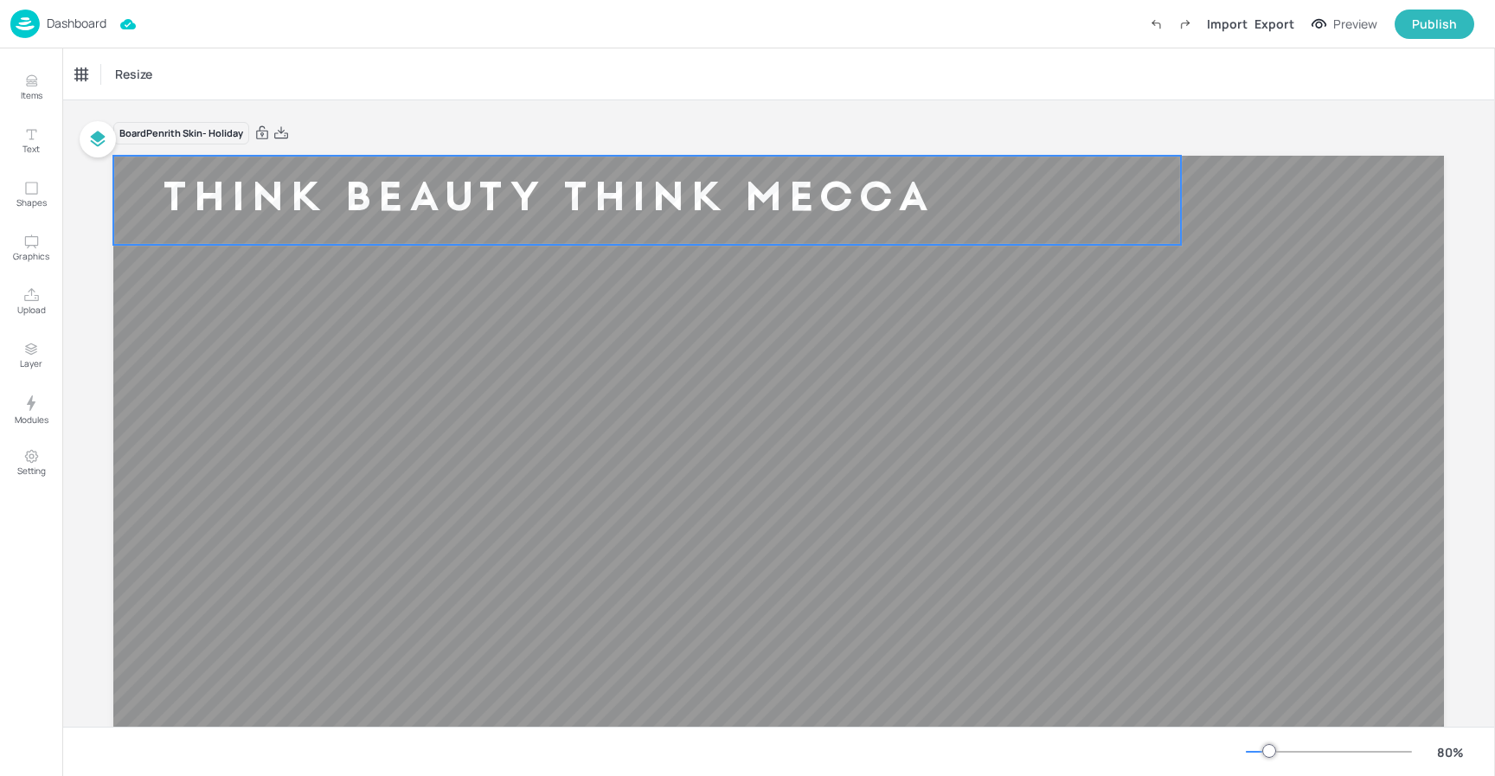
click at [108, 80] on div "Ticker" at bounding box center [90, 75] width 42 height 28
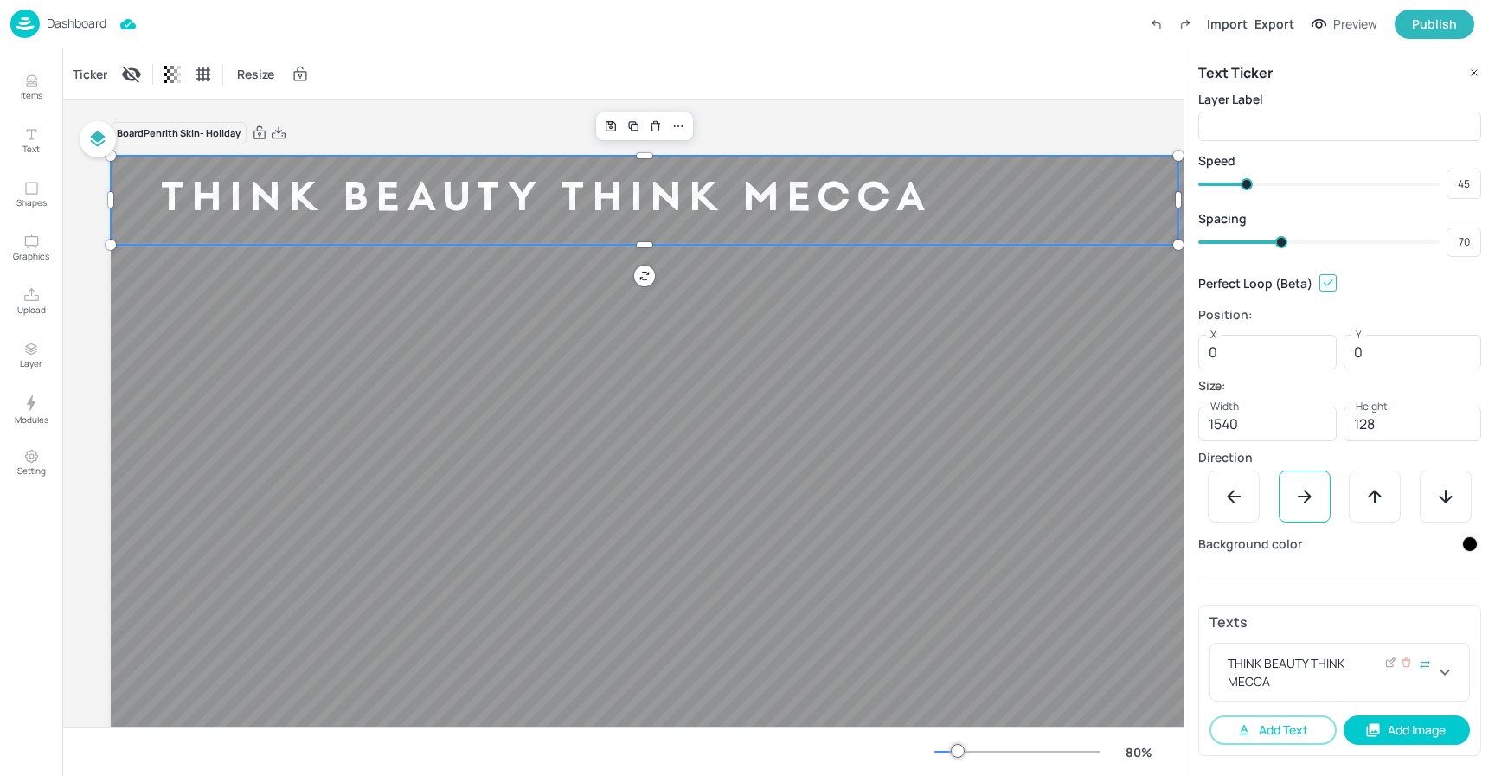
click at [1314, 672] on div "THINK BEAUTY THINK MECCA" at bounding box center [1330, 672] width 210 height 36
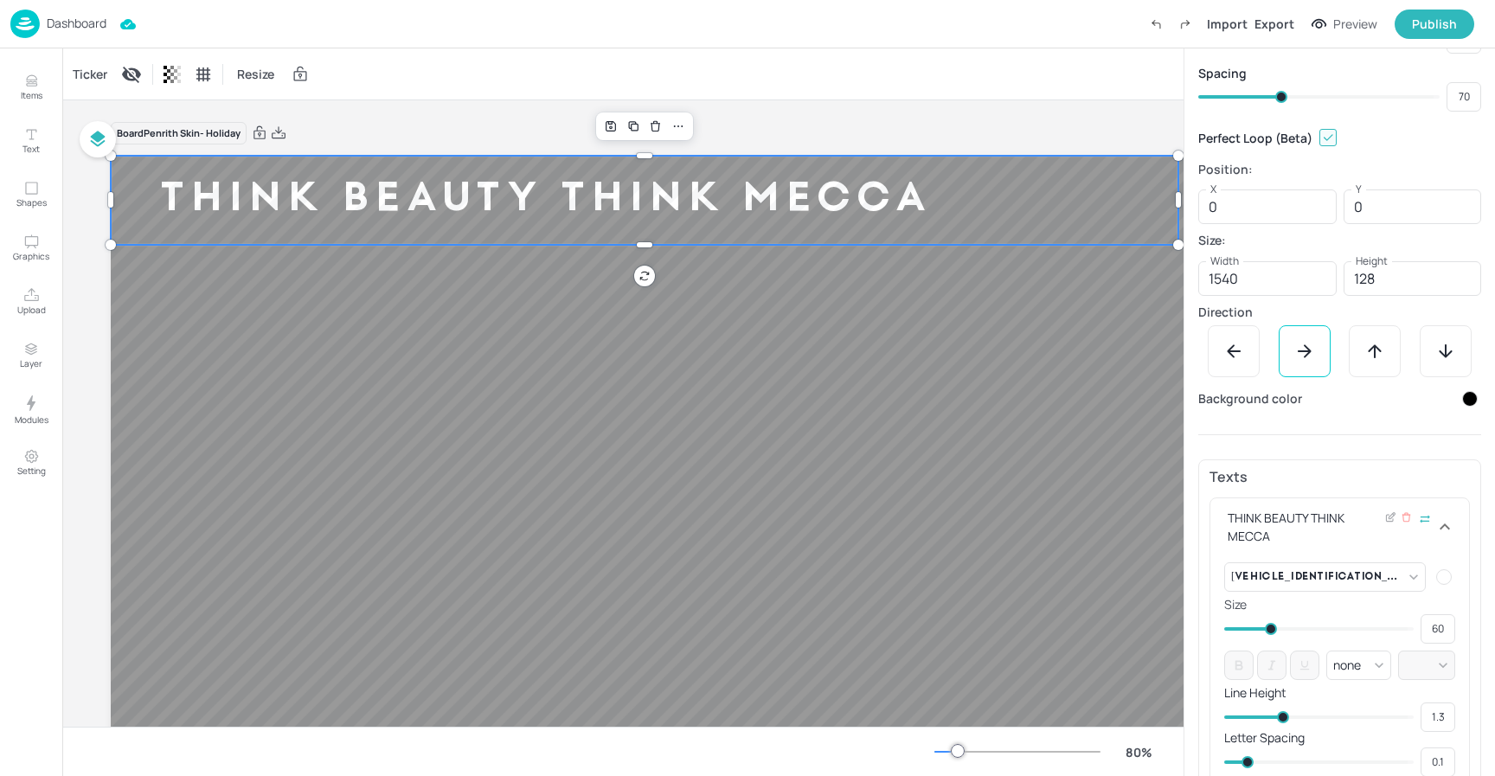
scroll to position [219, 0]
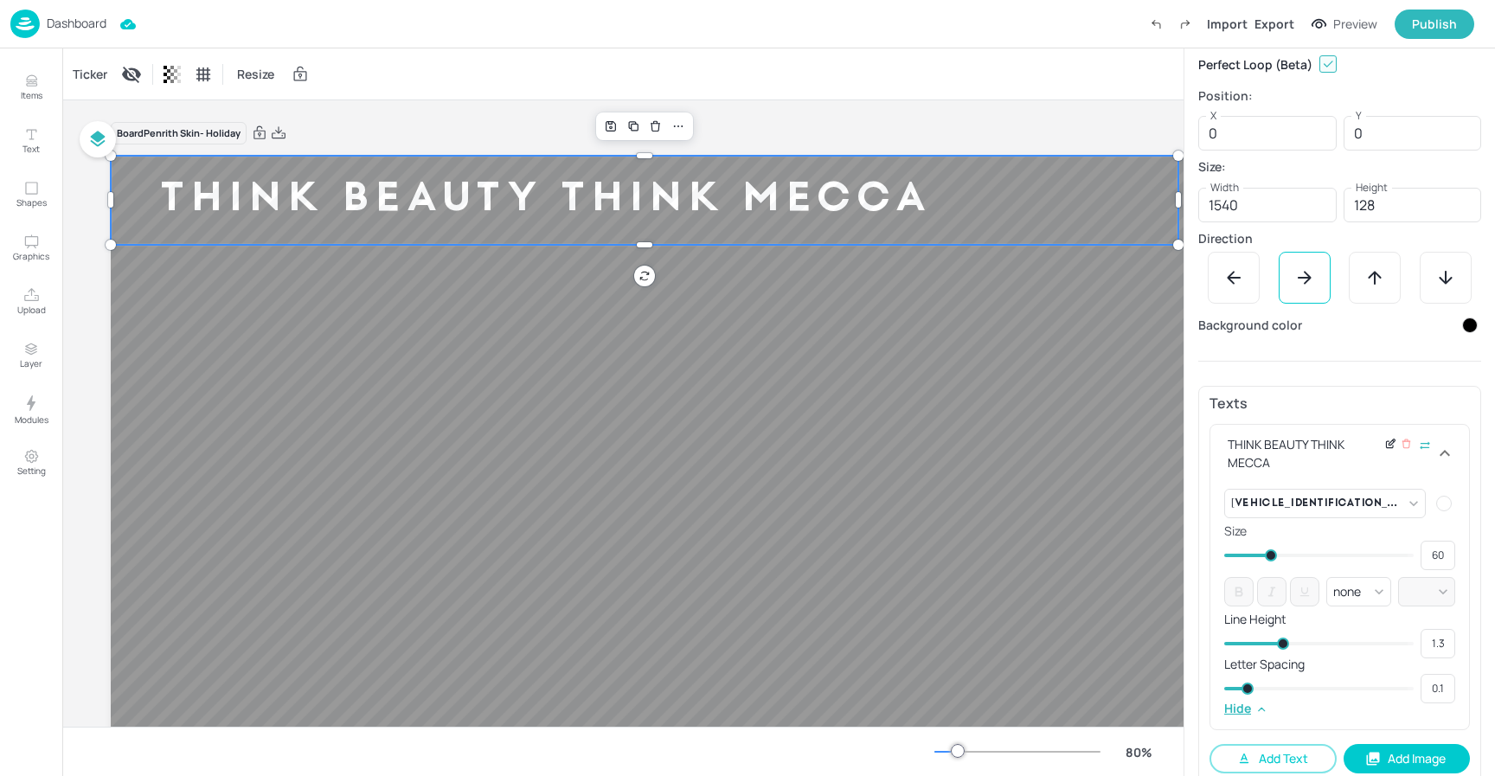
click at [1389, 444] on icon at bounding box center [1391, 444] width 13 height 12
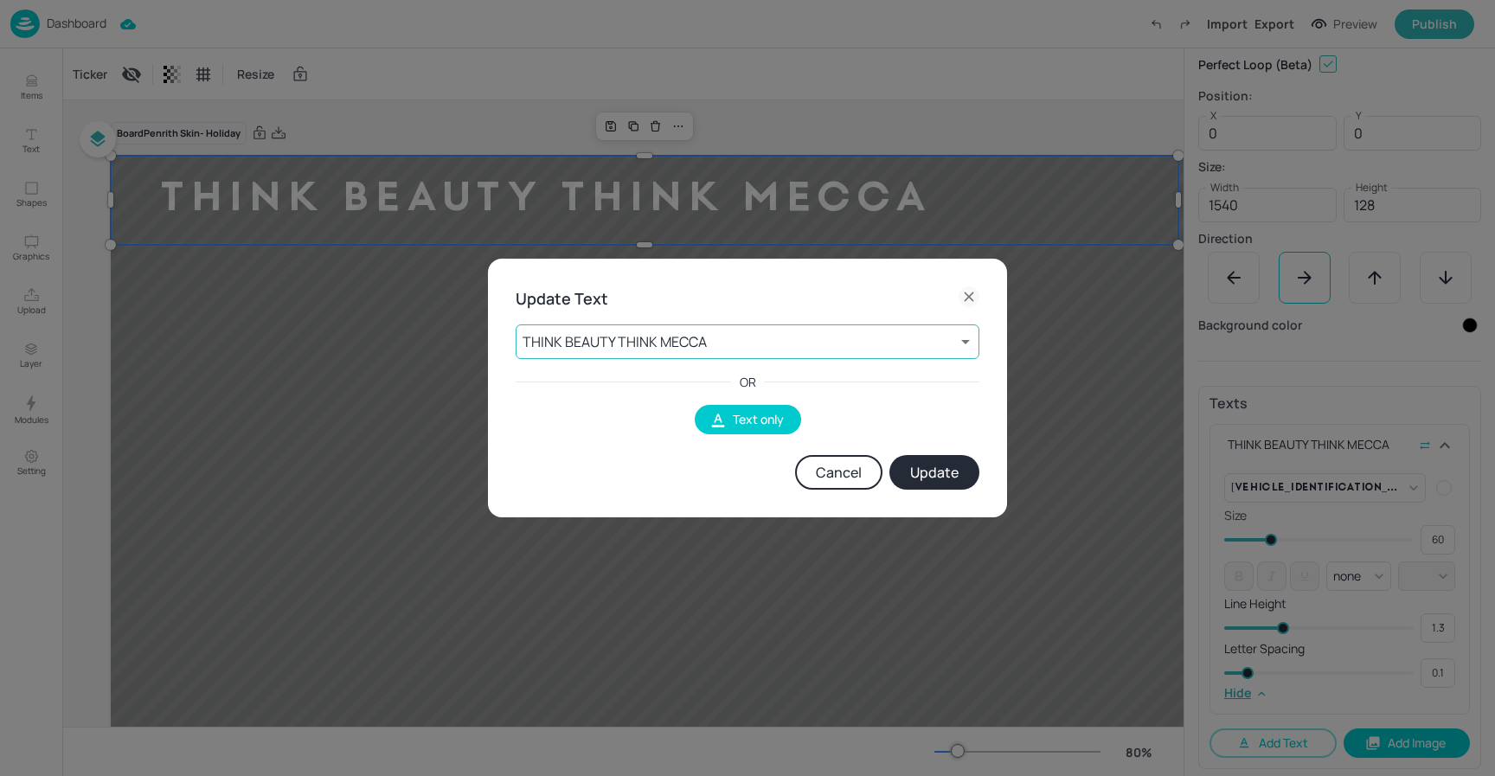
click at [678, 349] on body "Dashboard Import Export Preview Publish Items Text Shapes Graphics Upload Layer…" at bounding box center [747, 388] width 1495 height 776
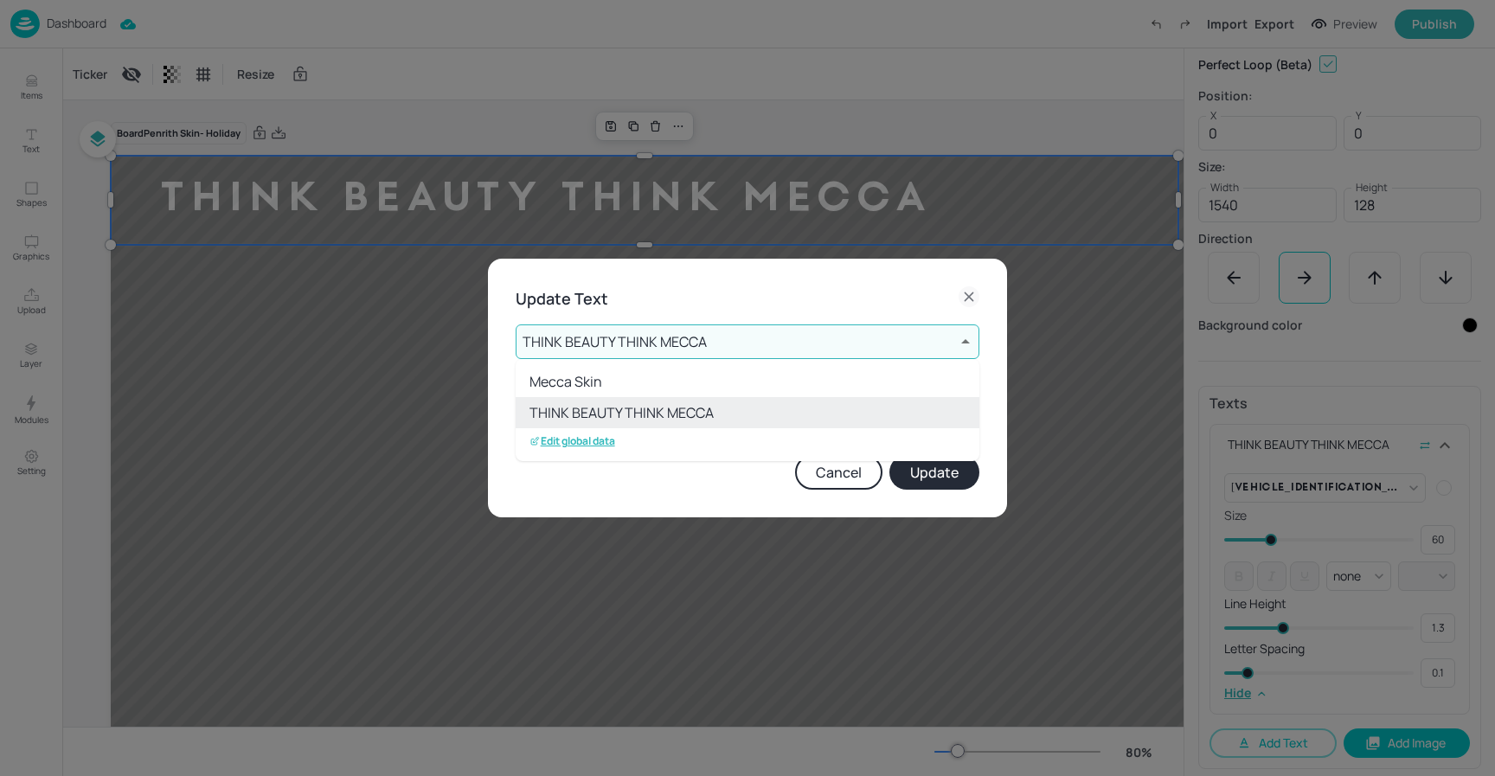
click at [581, 444] on p "Edit global data" at bounding box center [573, 441] width 86 height 12
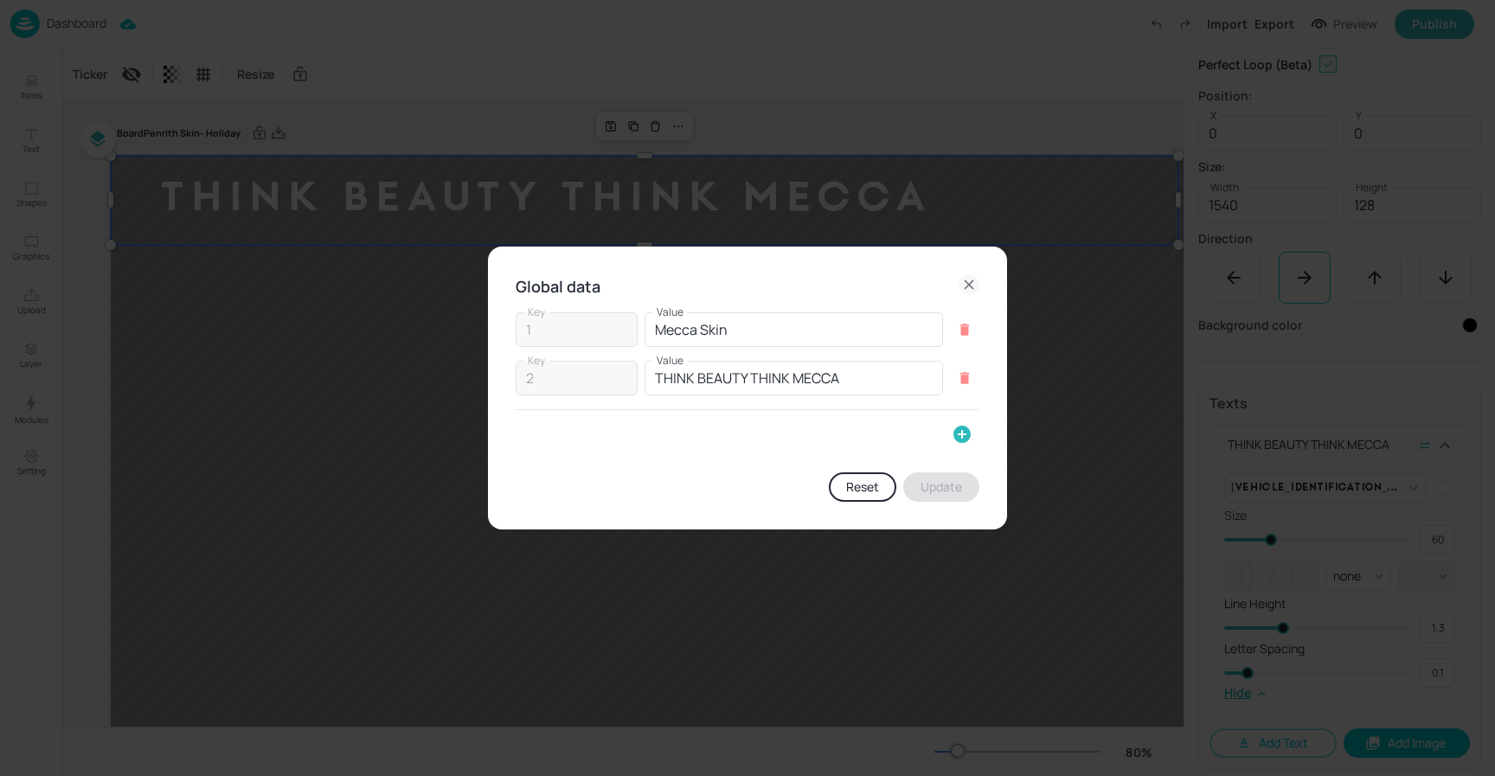
click at [954, 434] on icon "button" at bounding box center [962, 434] width 21 height 21
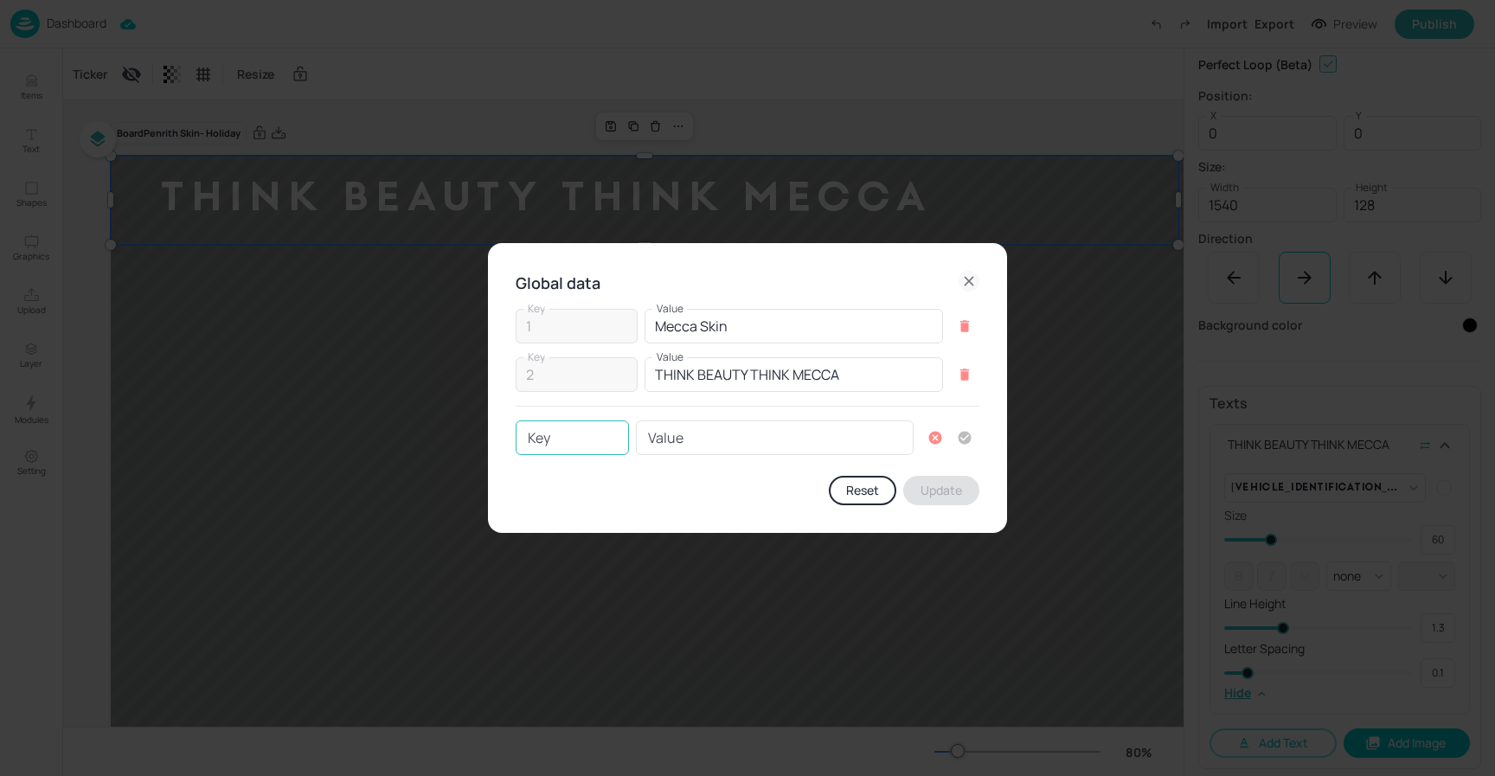
click at [562, 447] on input "Key" at bounding box center [572, 438] width 113 height 35
type input "3"
click at [715, 430] on input "Value" at bounding box center [775, 438] width 278 height 35
type input "BEAUTY ALL AROUND"
click at [974, 436] on button "button" at bounding box center [964, 437] width 29 height 29
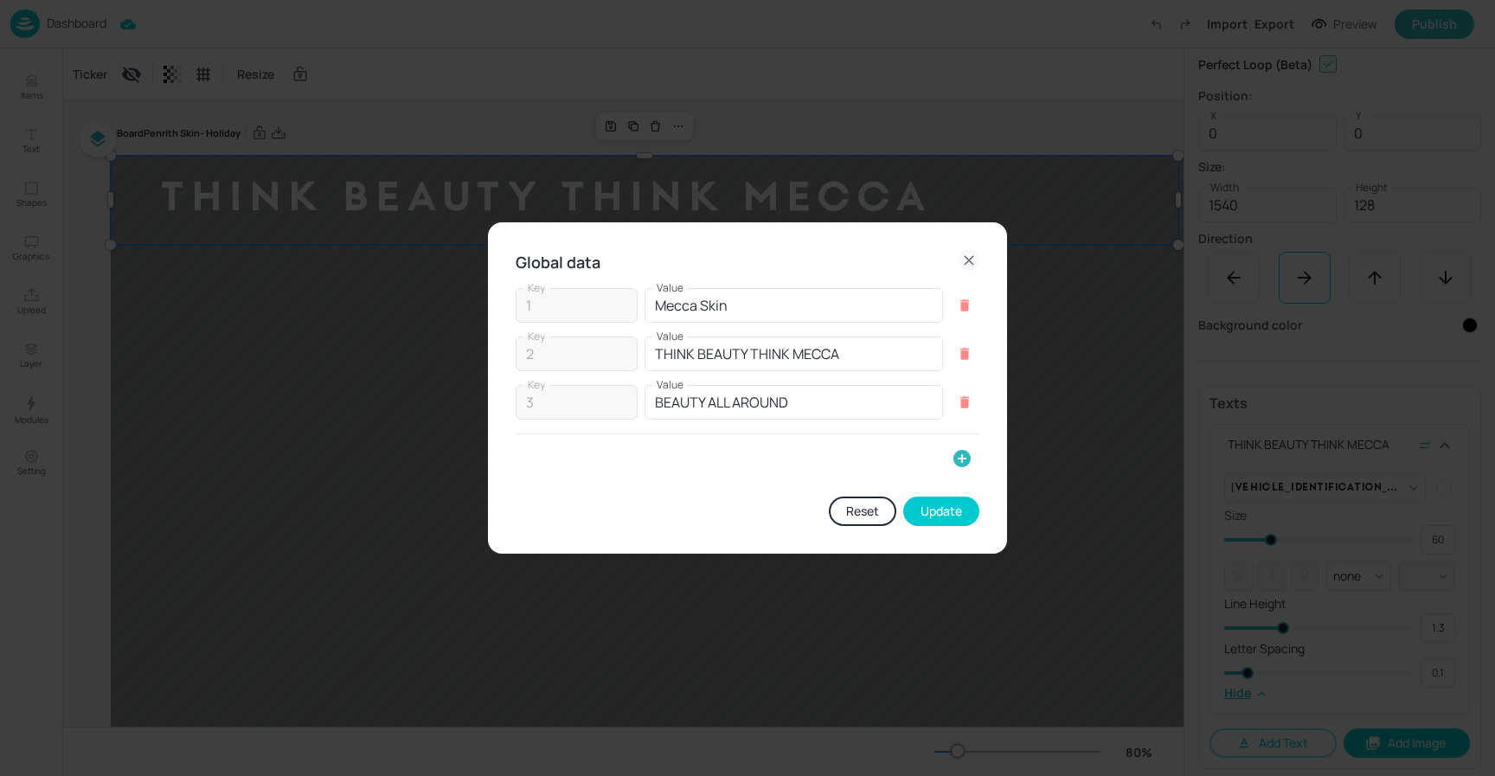
click at [957, 515] on button "Update" at bounding box center [941, 511] width 76 height 29
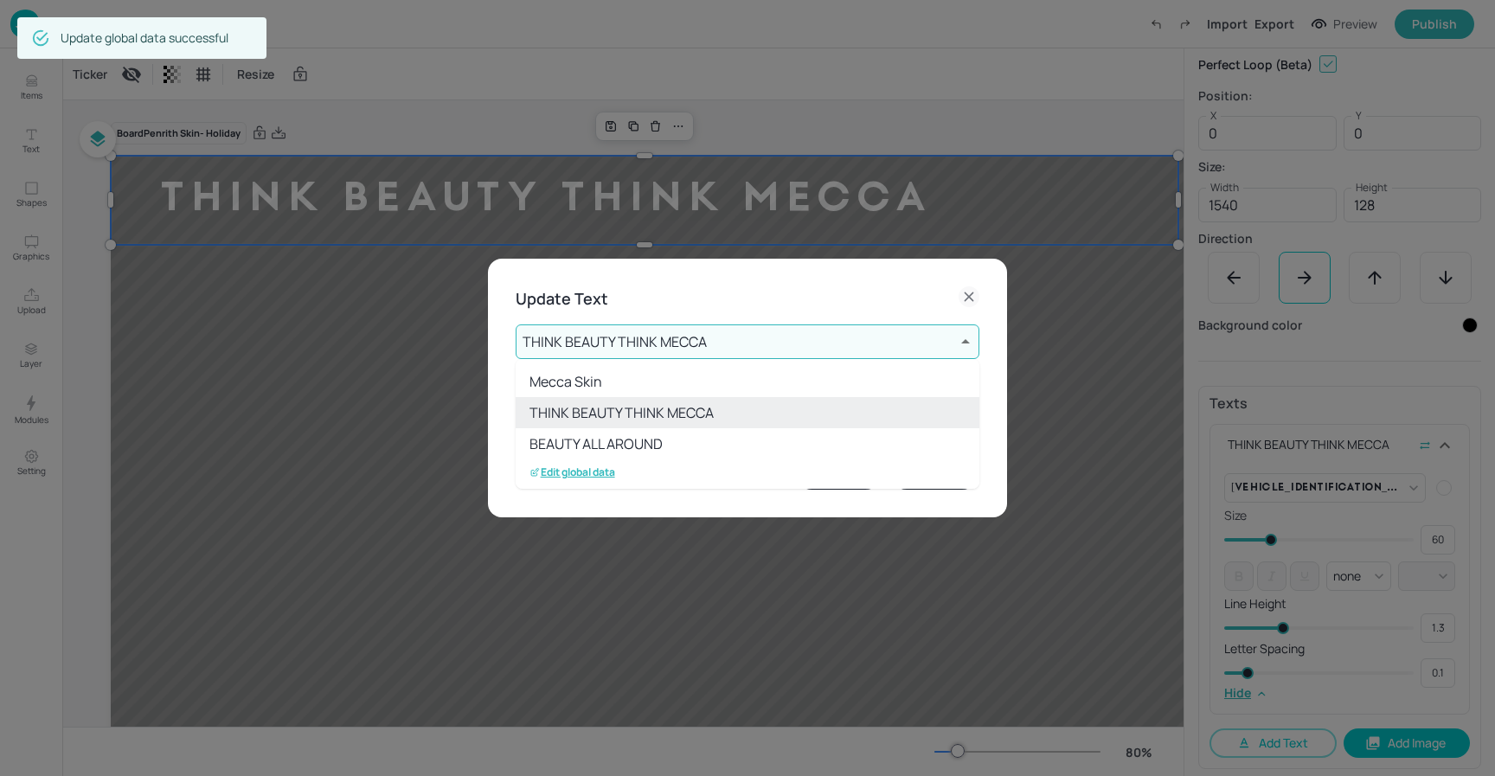
drag, startPoint x: 652, startPoint y: 444, endPoint x: 764, endPoint y: 447, distance: 112.6
click at [651, 444] on li "BEAUTY ALL AROUND" at bounding box center [748, 443] width 464 height 31
type input "3"
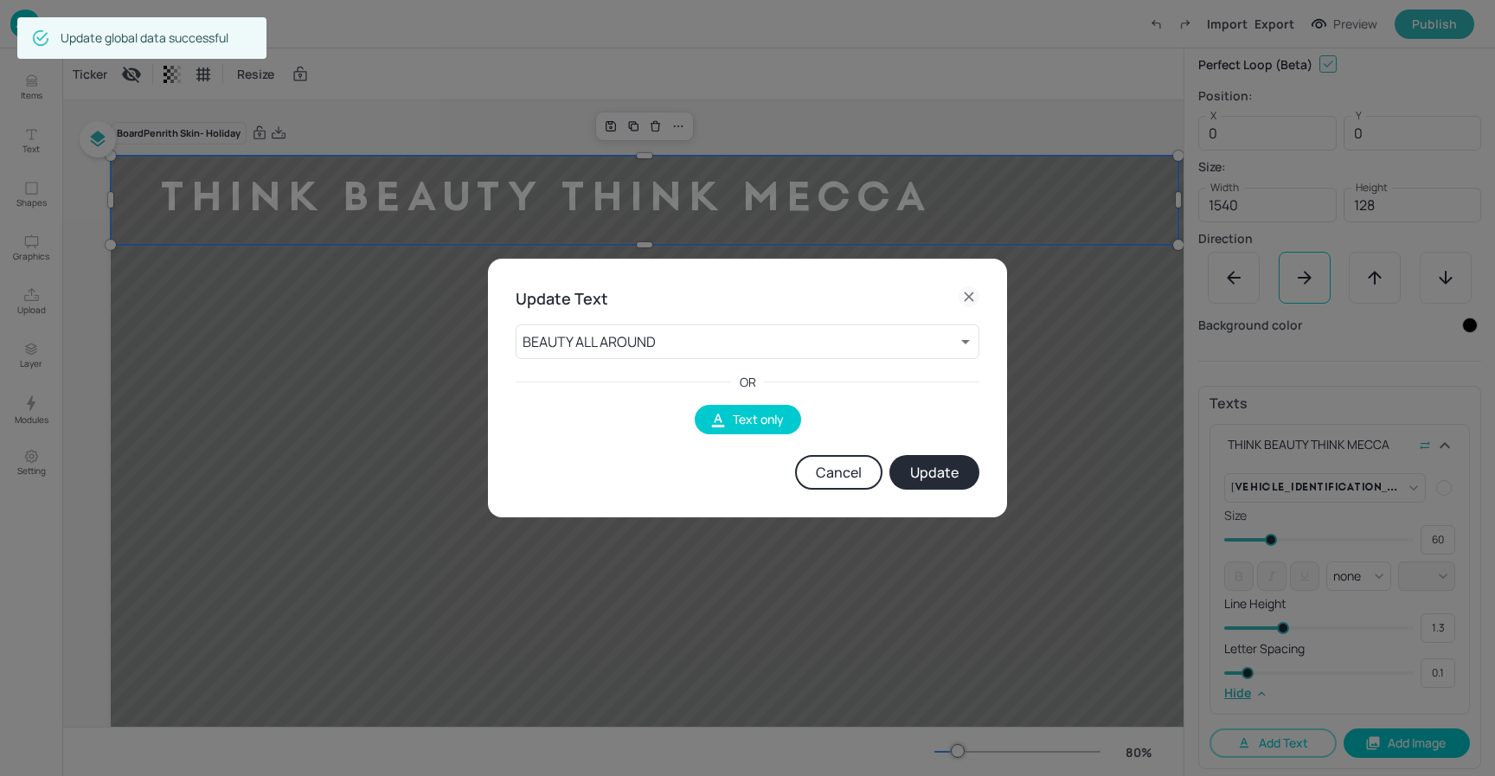
click at [925, 470] on button "Update" at bounding box center [935, 472] width 90 height 35
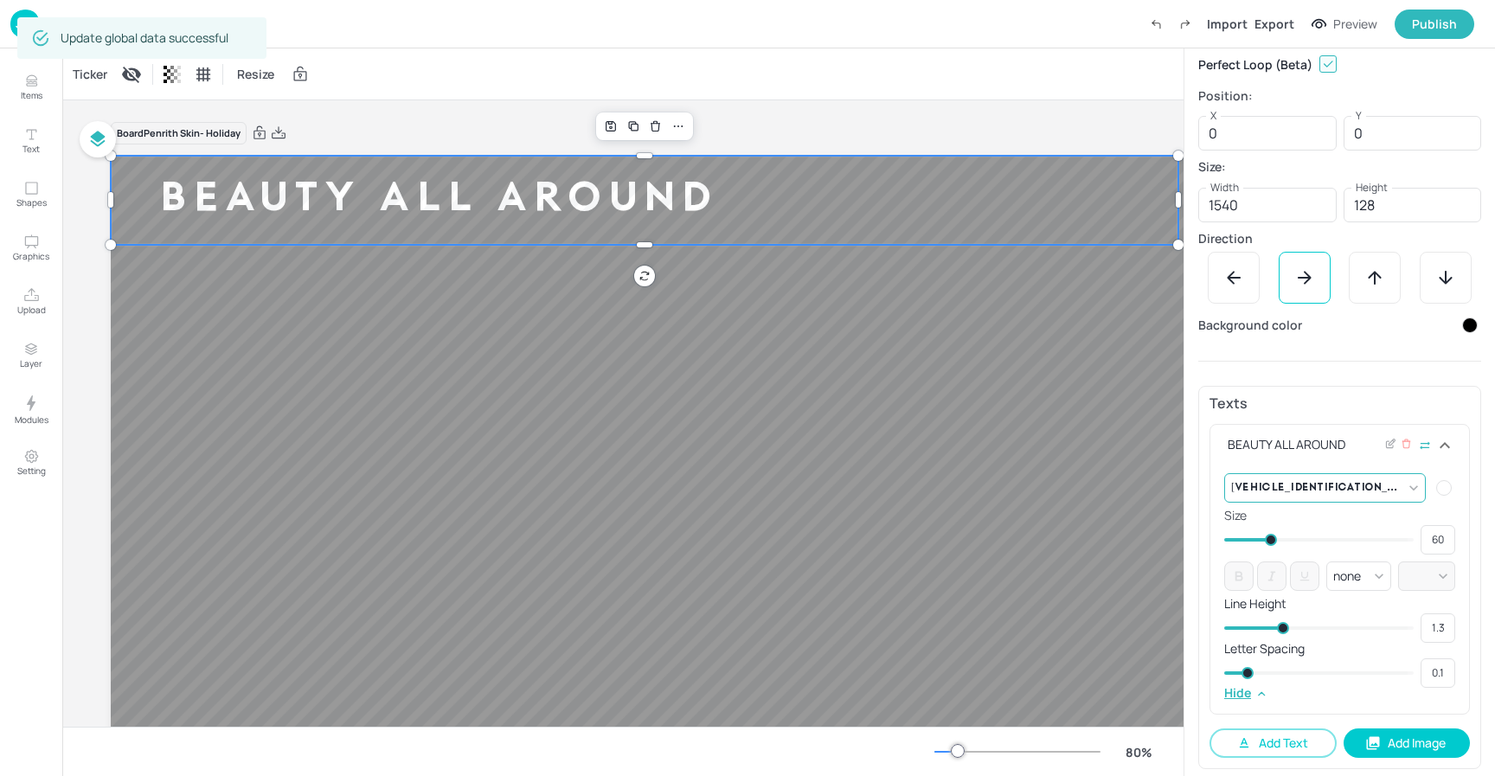
click at [1403, 487] on body "Dashboard Import Export Preview Publish Items Text Shapes Graphics Upload Layer…" at bounding box center [747, 388] width 1495 height 776
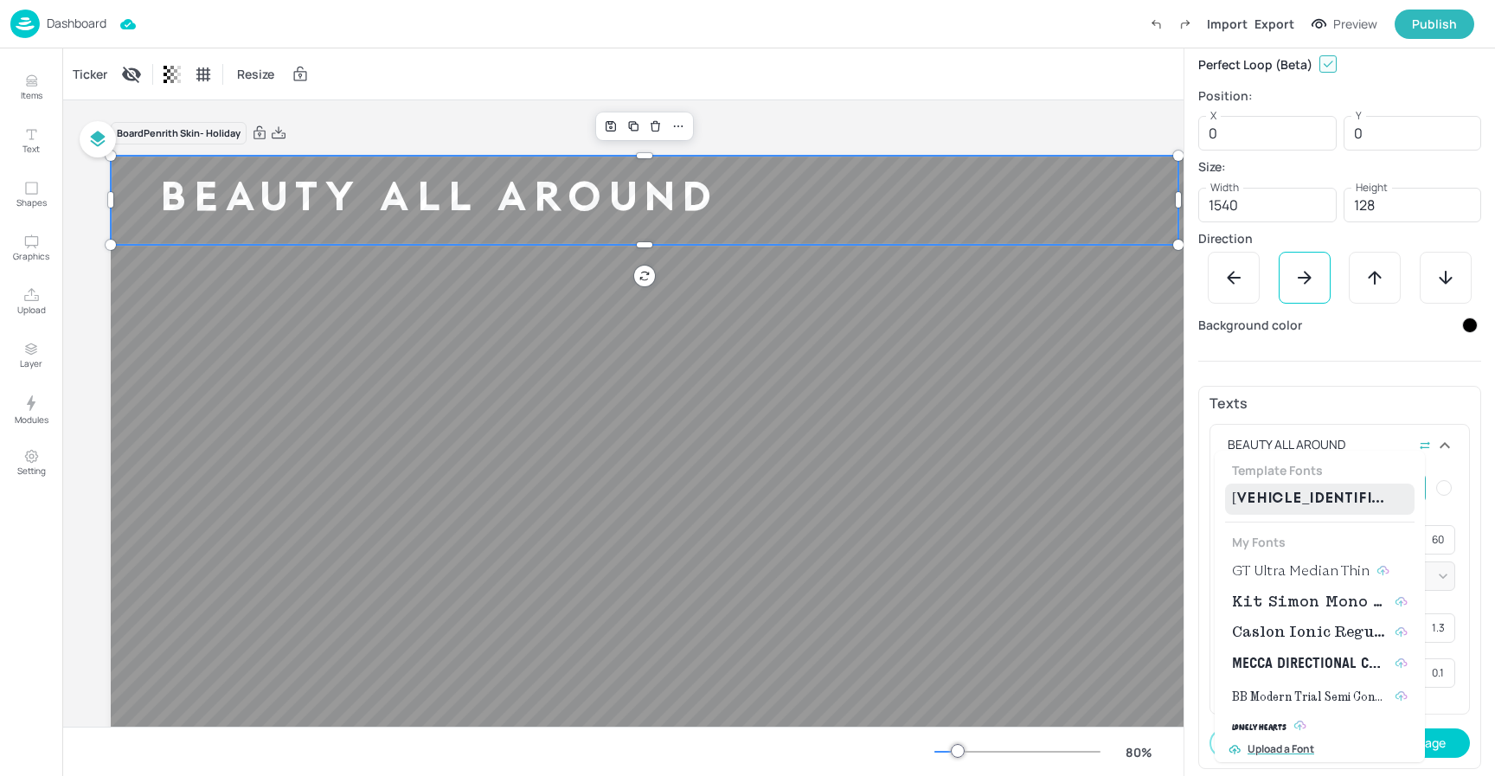
click at [1302, 566] on span "GT Ultra Median Thin" at bounding box center [1301, 571] width 138 height 21
type input "{"font":"GTUltraMedianThin","group":"template"}"
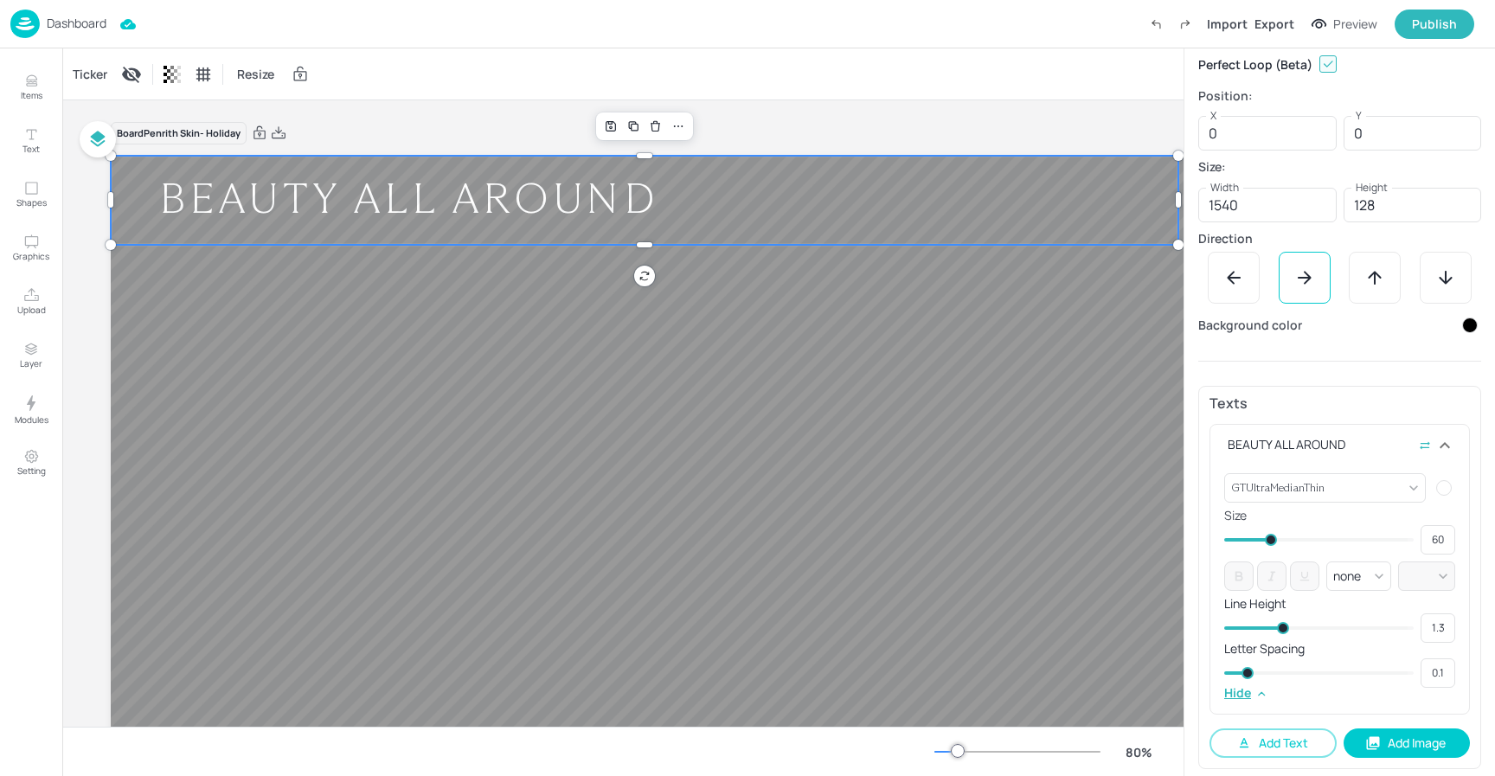
click at [1366, 417] on div "Texts BEAUTY ALL AROUND GTUltraMedianThin {"font":"GTUltraMedianThin","group":"…" at bounding box center [1340, 577] width 283 height 382
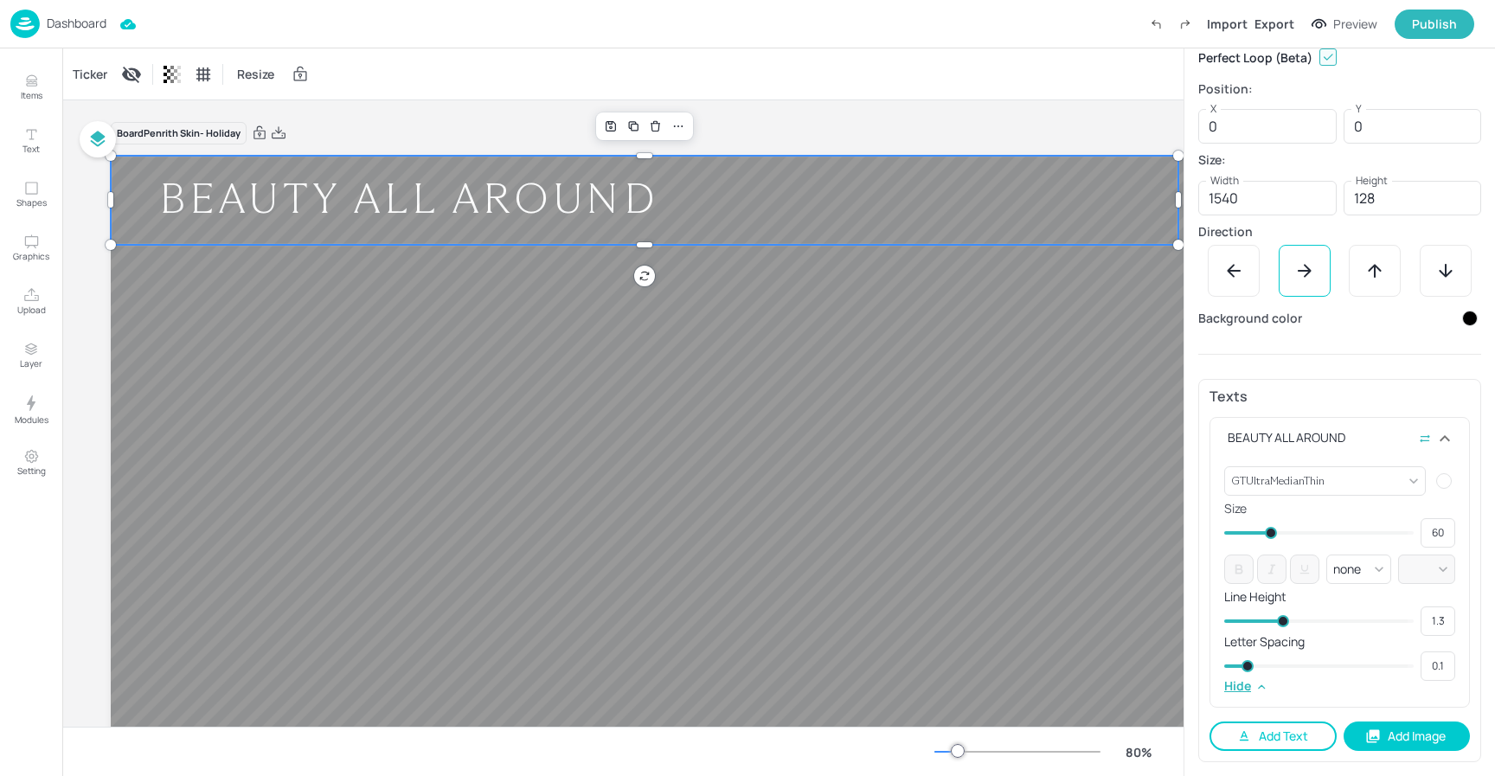
click at [1290, 736] on button "Add Text" at bounding box center [1273, 736] width 127 height 29
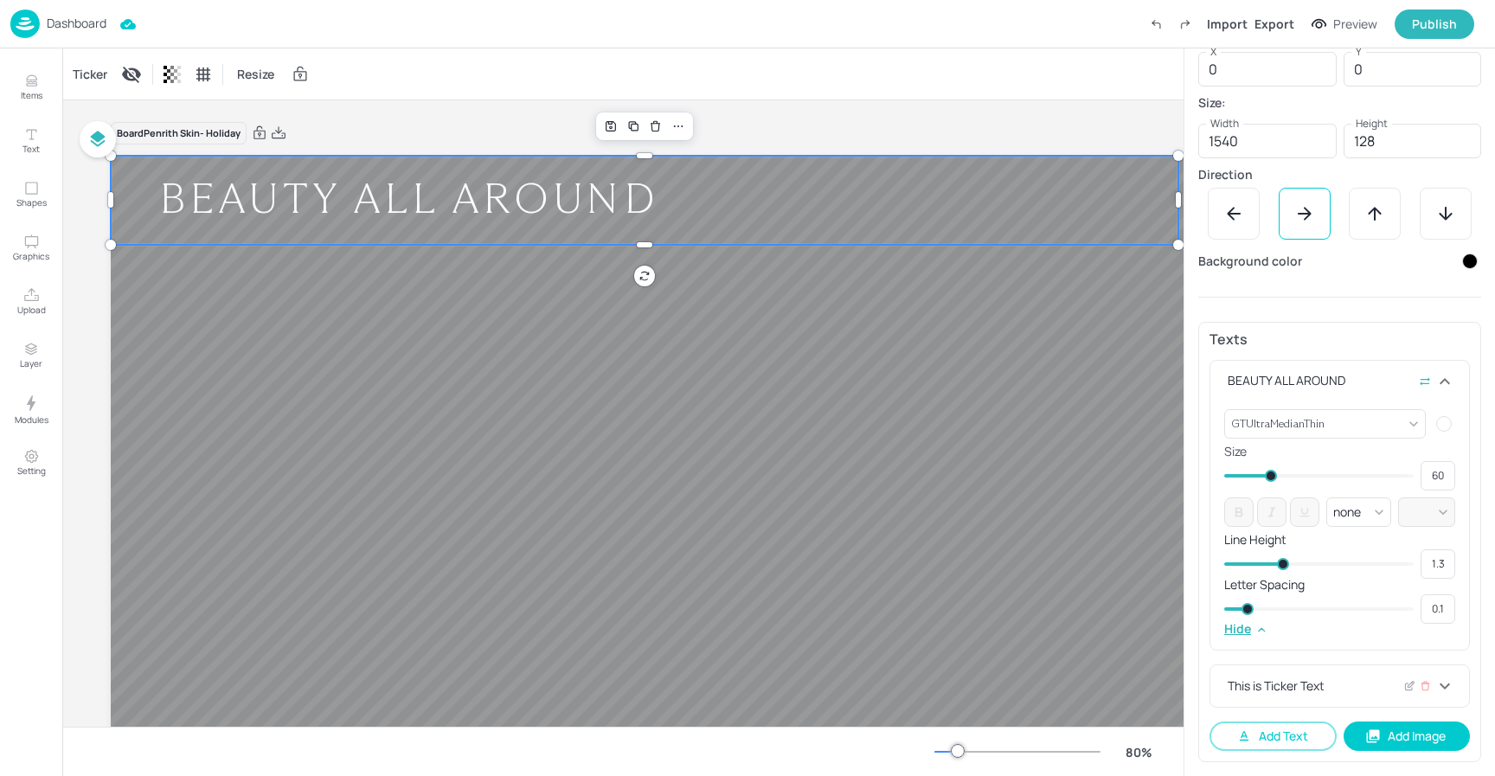
click at [1354, 682] on div "This is Ticker Text" at bounding box center [1330, 686] width 210 height 18
click at [1287, 730] on body "Dashboard Import Export Preview Publish Items Text Shapes Graphics Upload Layer…" at bounding box center [747, 388] width 1495 height 776
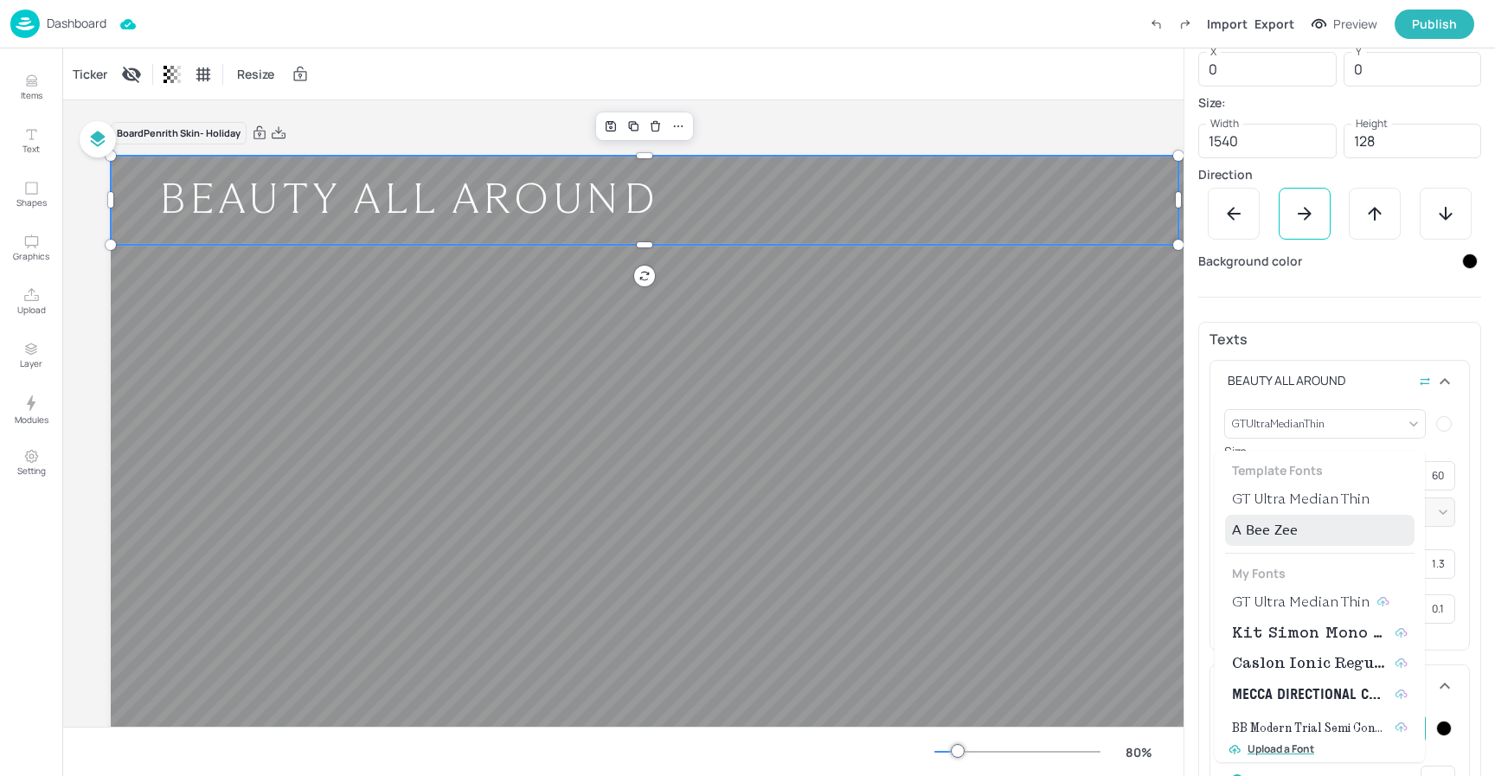
click at [1334, 507] on span "GT Ultra Median Thin" at bounding box center [1301, 499] width 138 height 21
type input "{"font":"GTUltraMedianThin","group":"template"}"
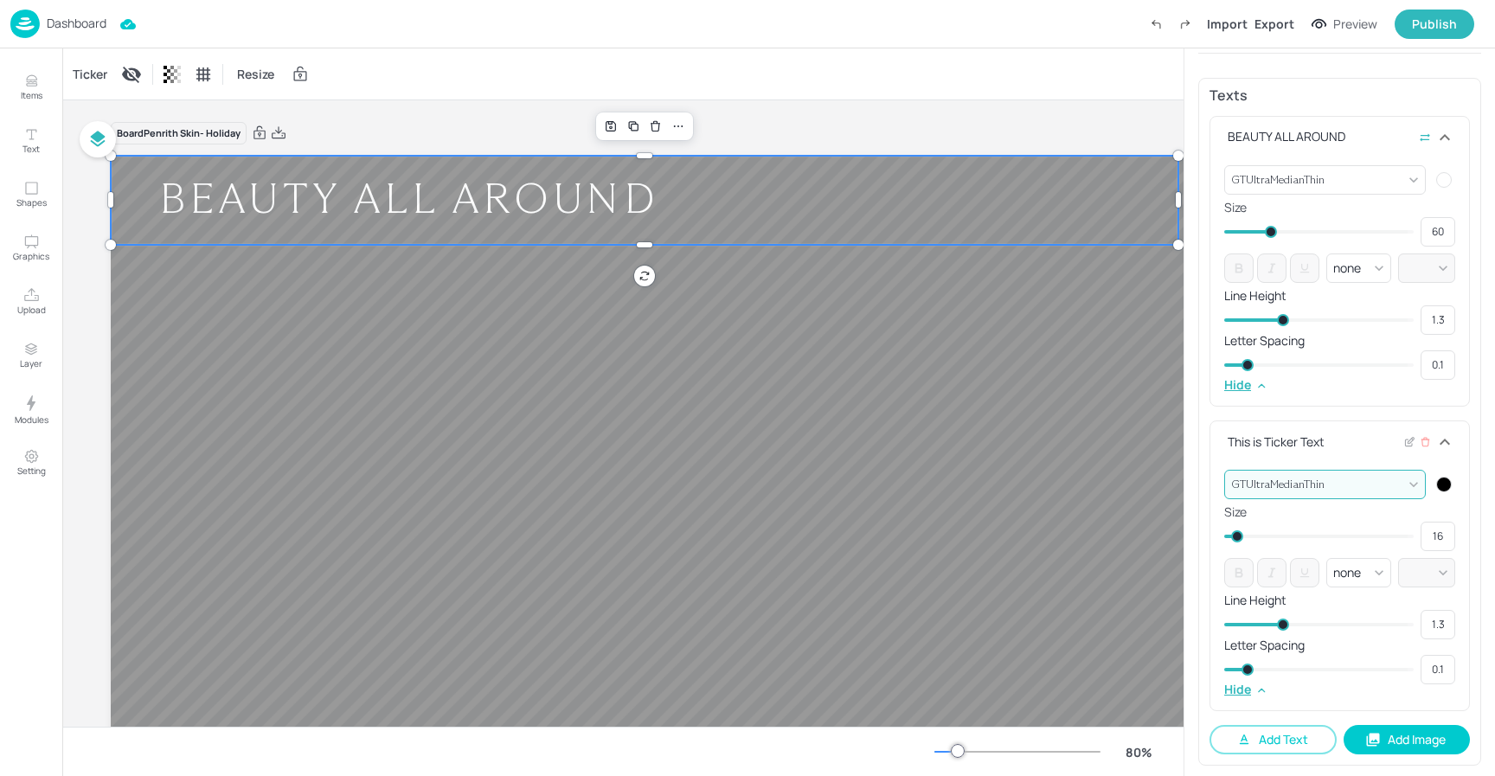
scroll to position [530, 0]
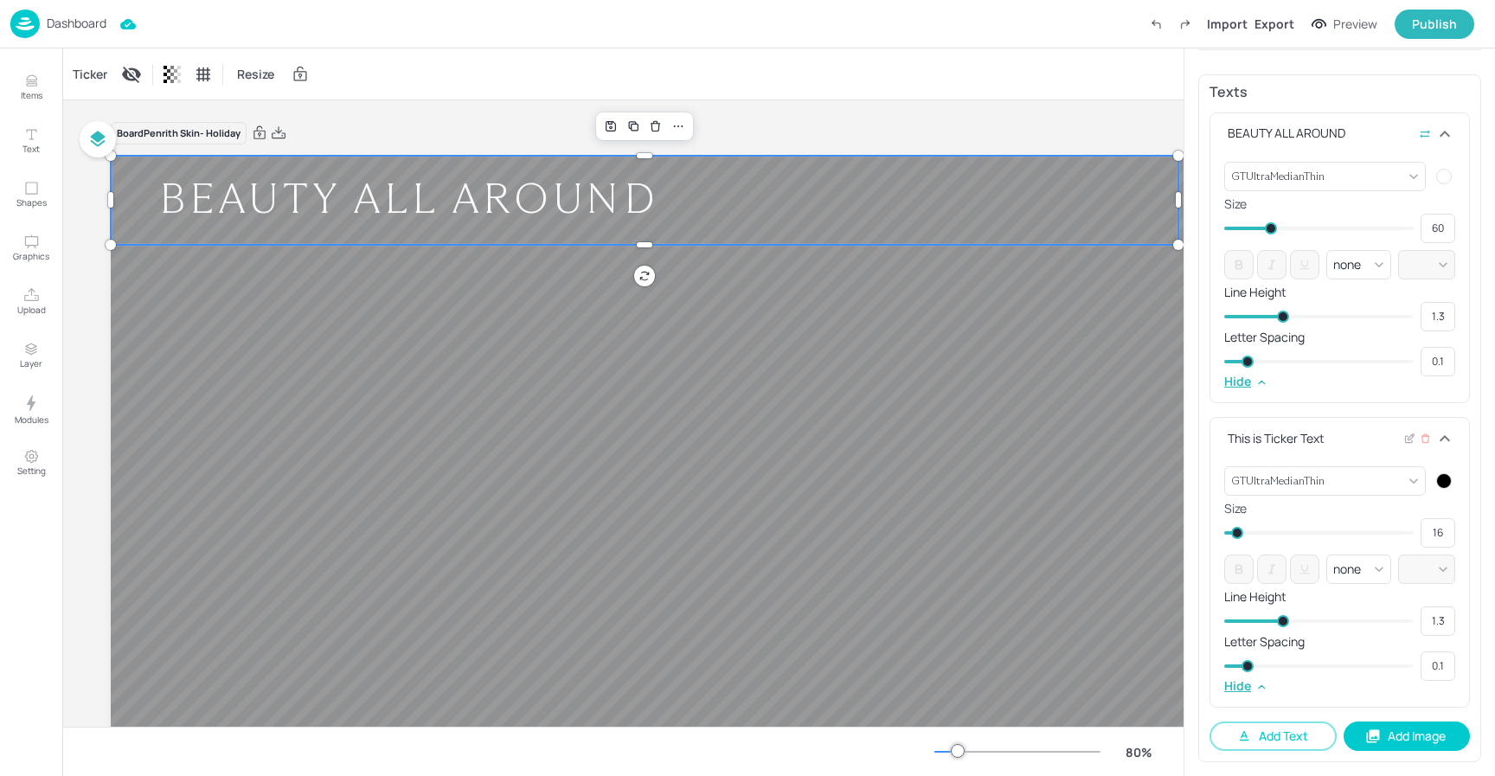
click at [1396, 435] on div "This is Ticker Text" at bounding box center [1330, 438] width 210 height 18
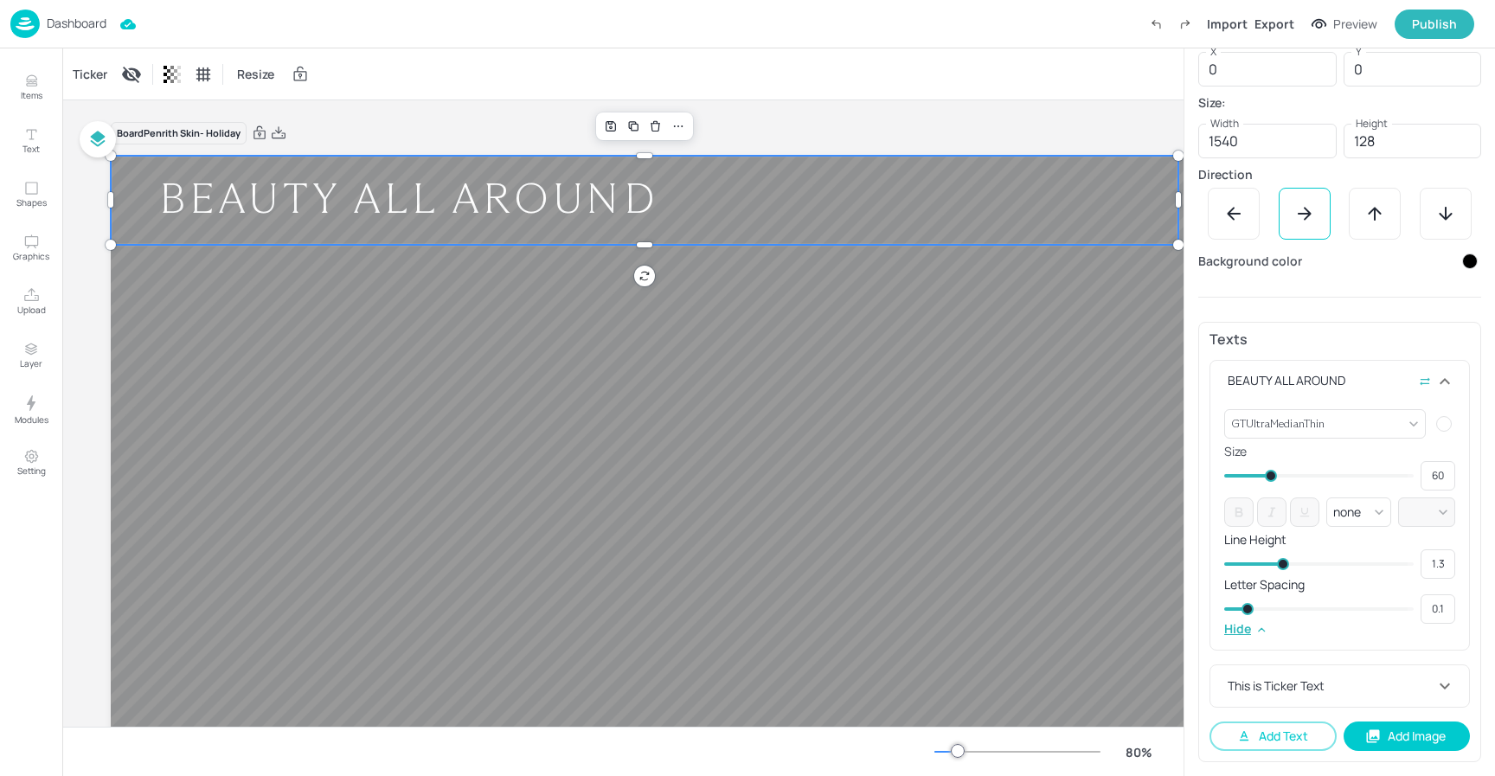
scroll to position [283, 0]
click at [1331, 683] on div "This is Ticker Text" at bounding box center [1330, 686] width 210 height 18
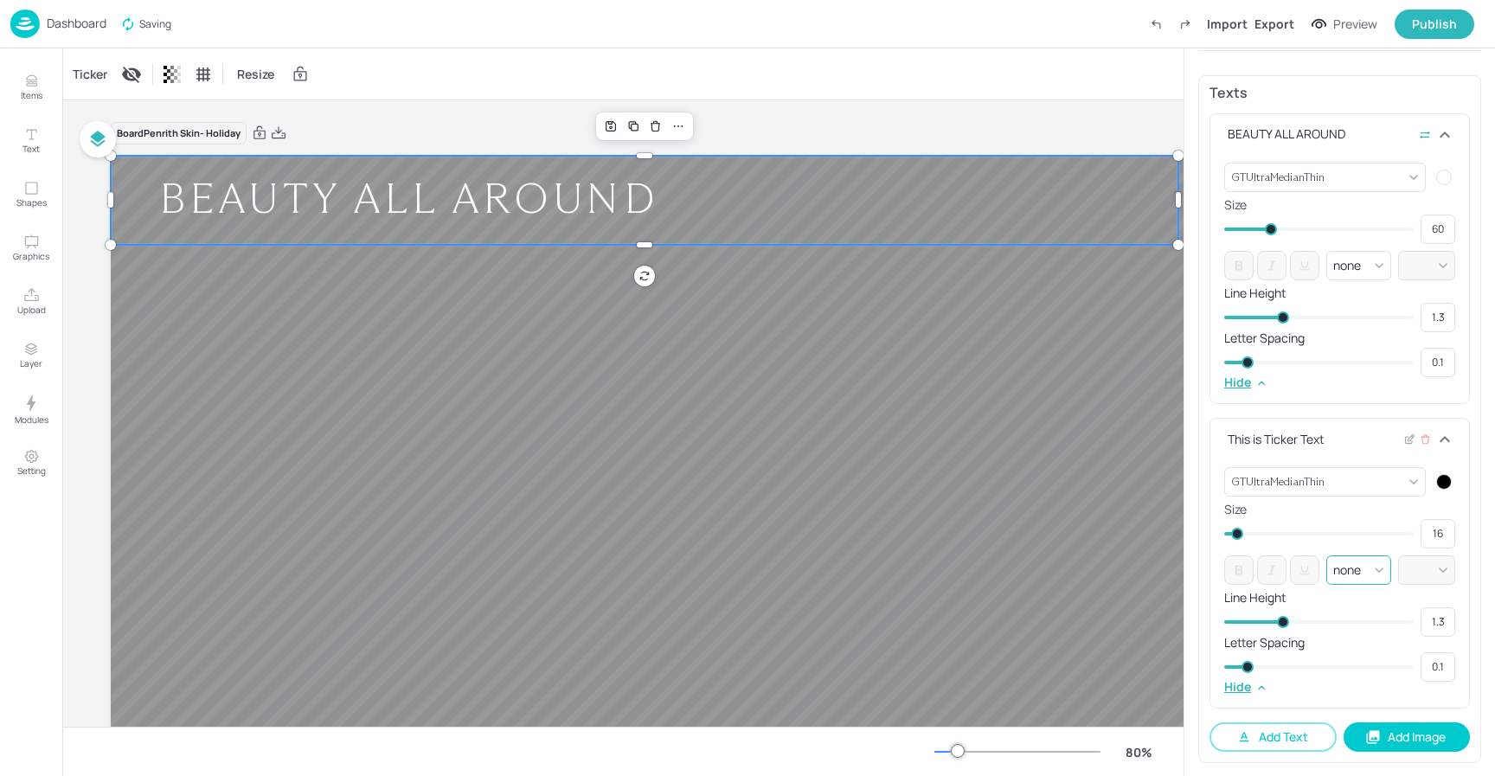
scroll to position [530, 0]
click at [1409, 446] on div at bounding box center [1410, 438] width 13 height 18
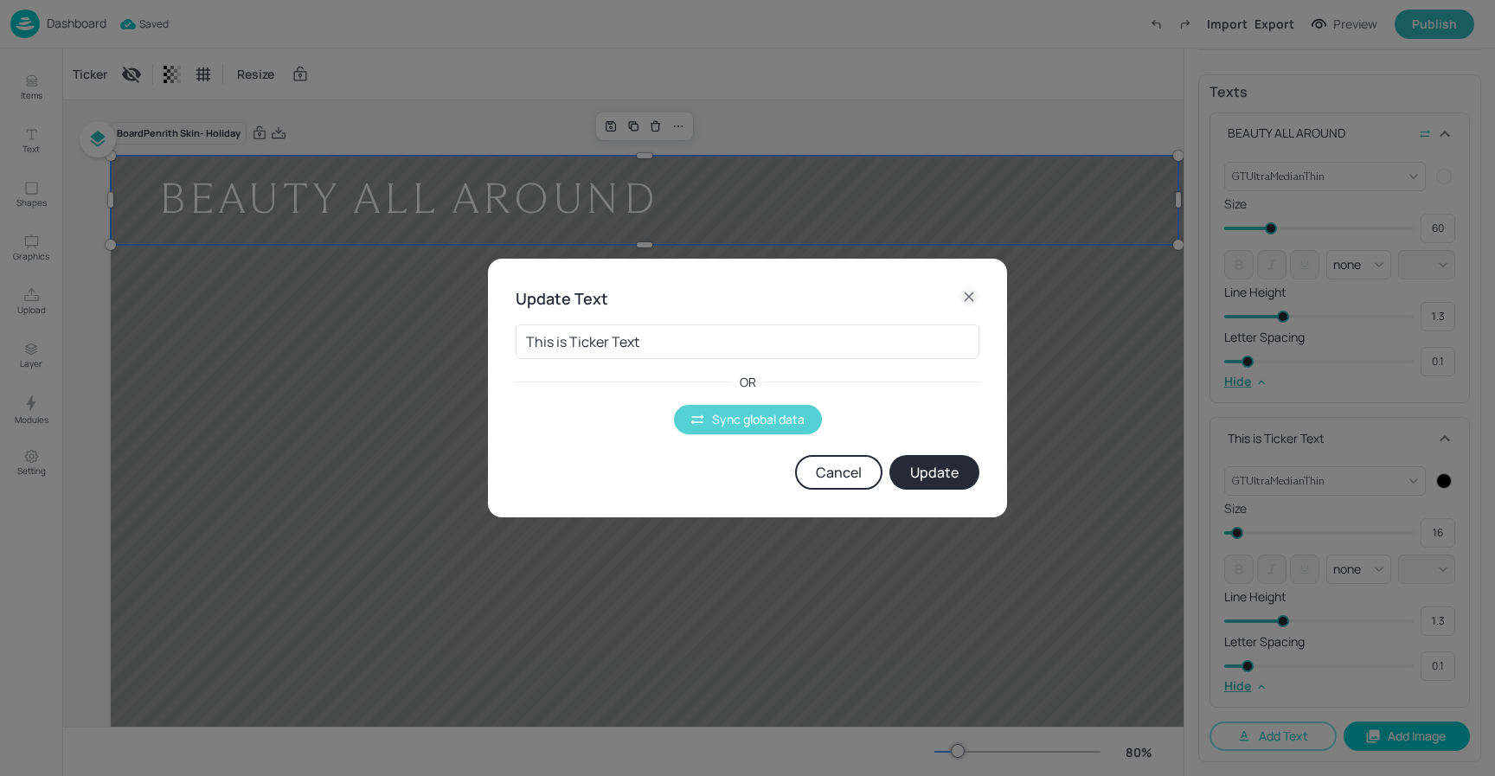
click at [751, 430] on button "Sync global data" at bounding box center [748, 419] width 148 height 29
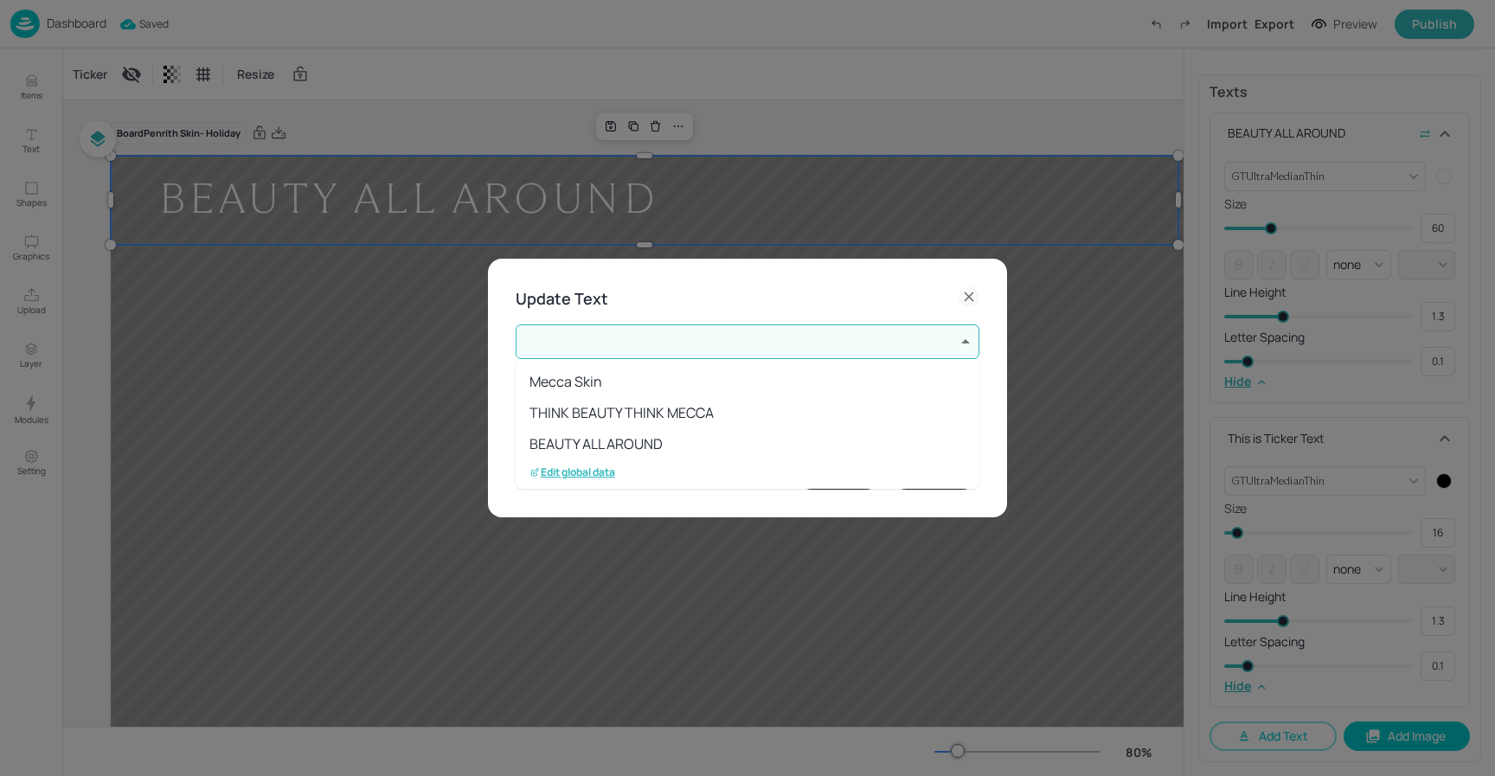
click at [657, 344] on body "Dashboard Saved Import Export Preview Publish Items Text Shapes Graphics Upload…" at bounding box center [747, 388] width 1495 height 776
click at [595, 444] on li "BEAUTY ALL AROUND" at bounding box center [748, 443] width 464 height 31
type input "3"
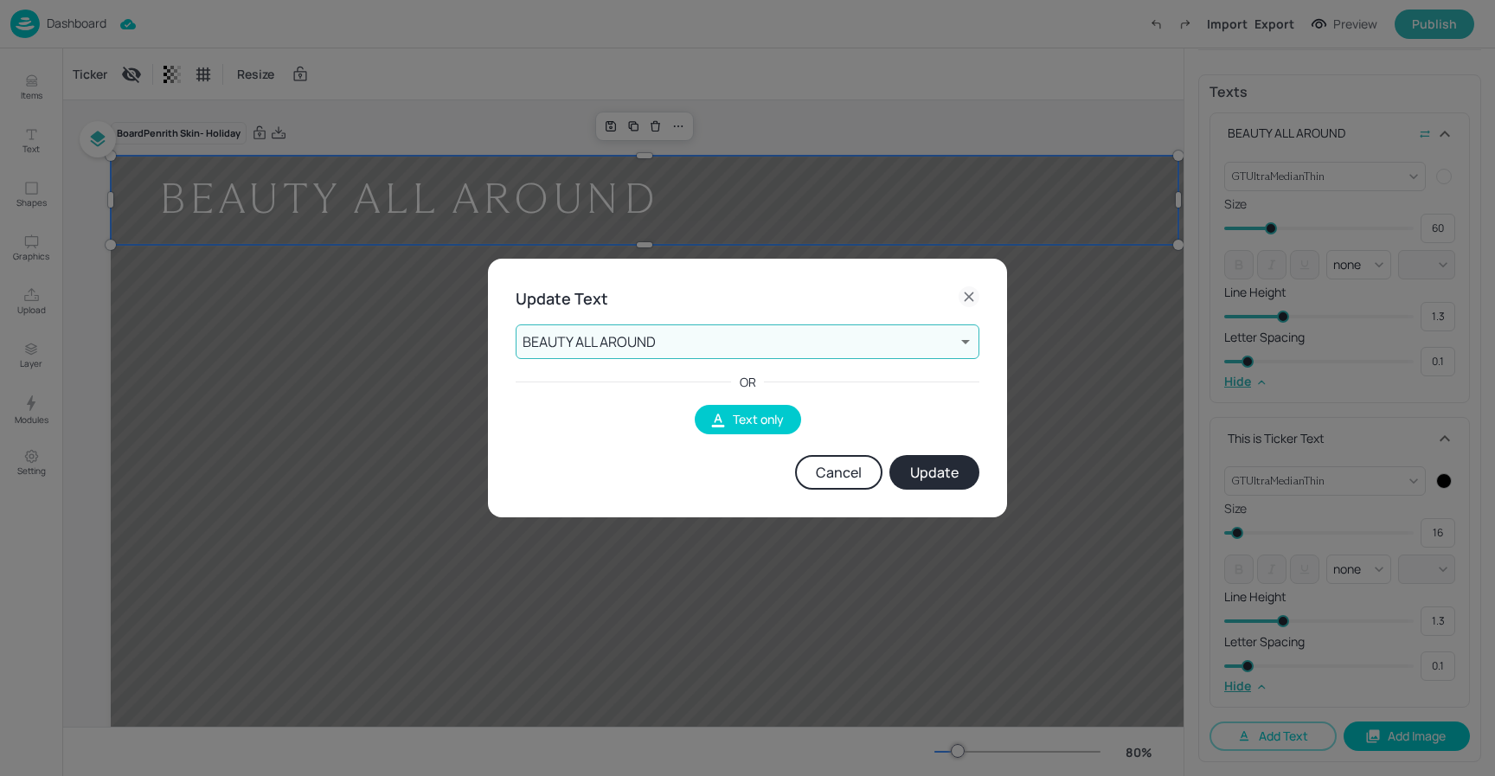
click at [897, 474] on button "Update" at bounding box center [935, 472] width 90 height 35
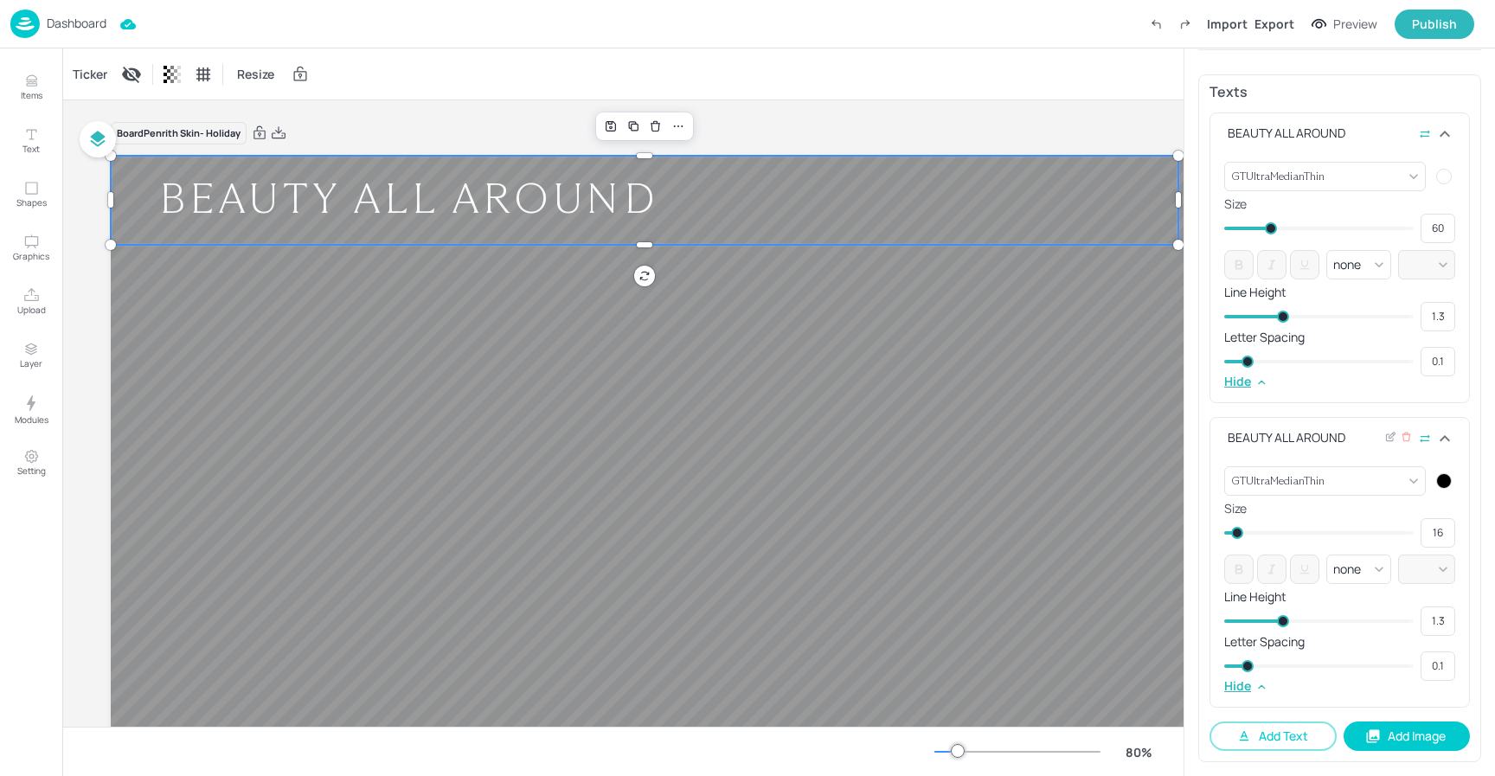
click at [1437, 480] on div at bounding box center [1445, 481] width 16 height 16
click at [1432, 528] on icon at bounding box center [1428, 532] width 9 height 9
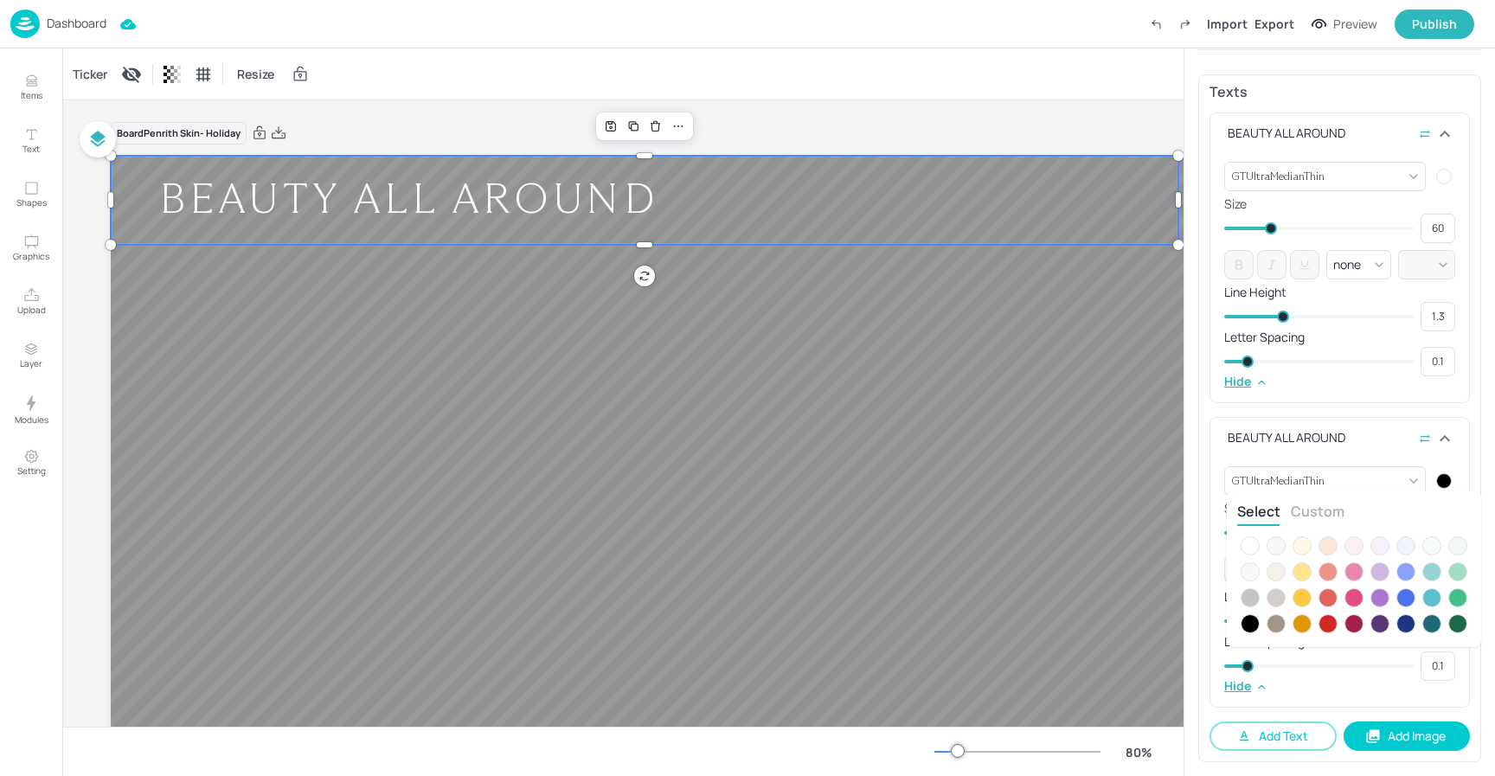
drag, startPoint x: 1254, startPoint y: 546, endPoint x: 1240, endPoint y: 537, distance: 16.3
click at [1253, 546] on div at bounding box center [1250, 546] width 19 height 19
click at [1361, 447] on div at bounding box center [747, 388] width 1495 height 776
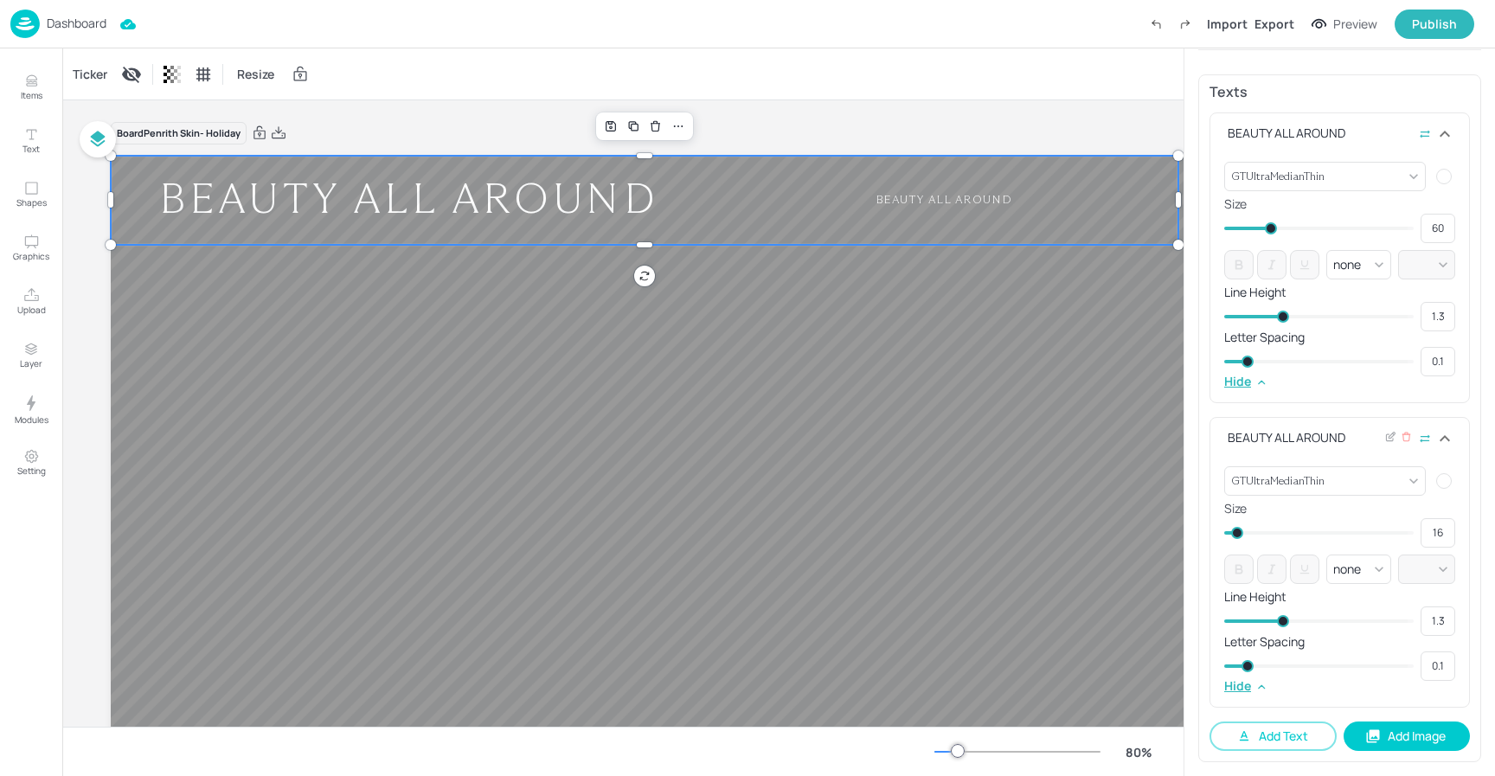
type input "22"
type input "23"
type input "28"
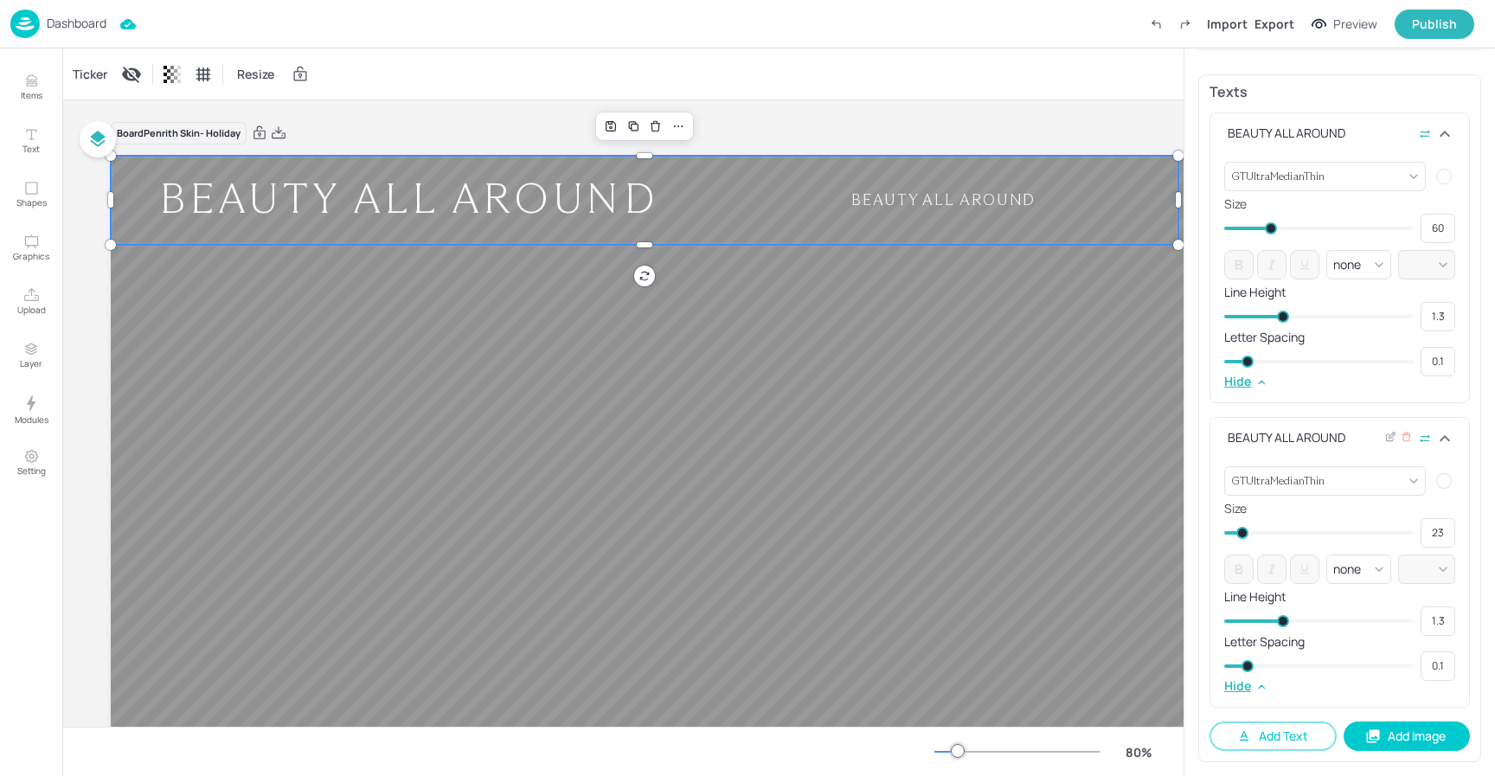
type input "24"
type input "32"
type input "28"
type input "37"
type input "32"
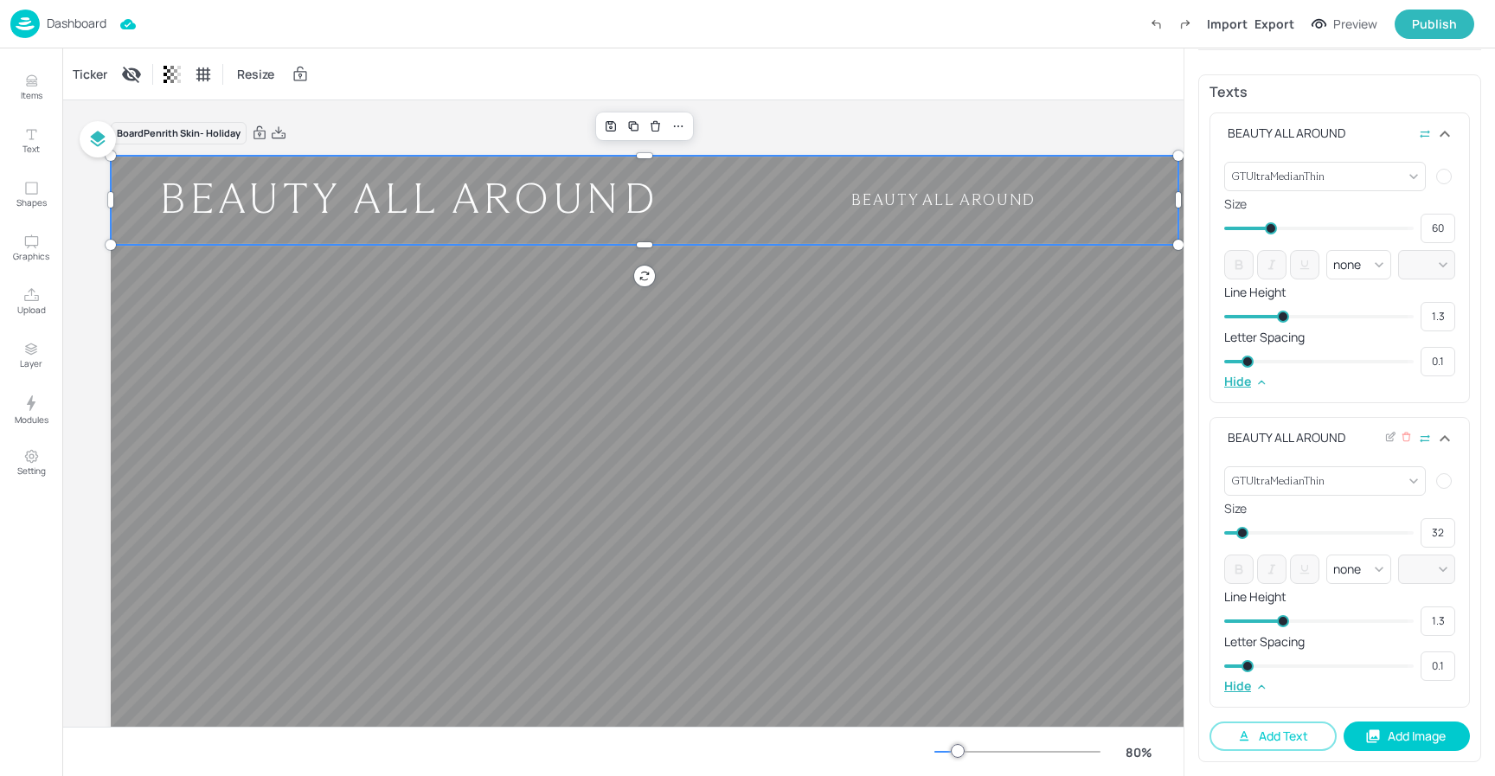
type input "44"
type input "37"
type input "47"
type input "44"
type input "51"
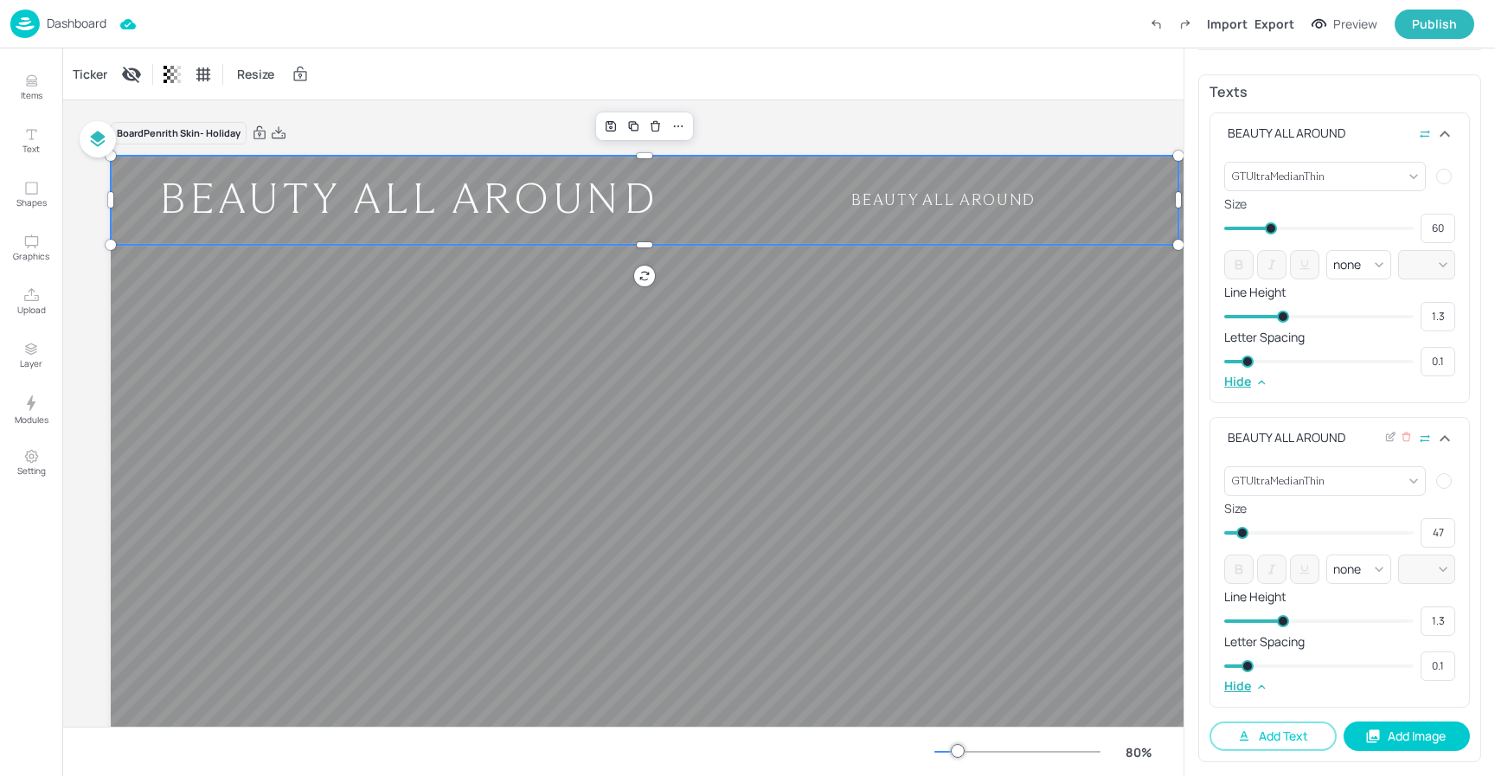
type input "51"
type input "52"
type input "55"
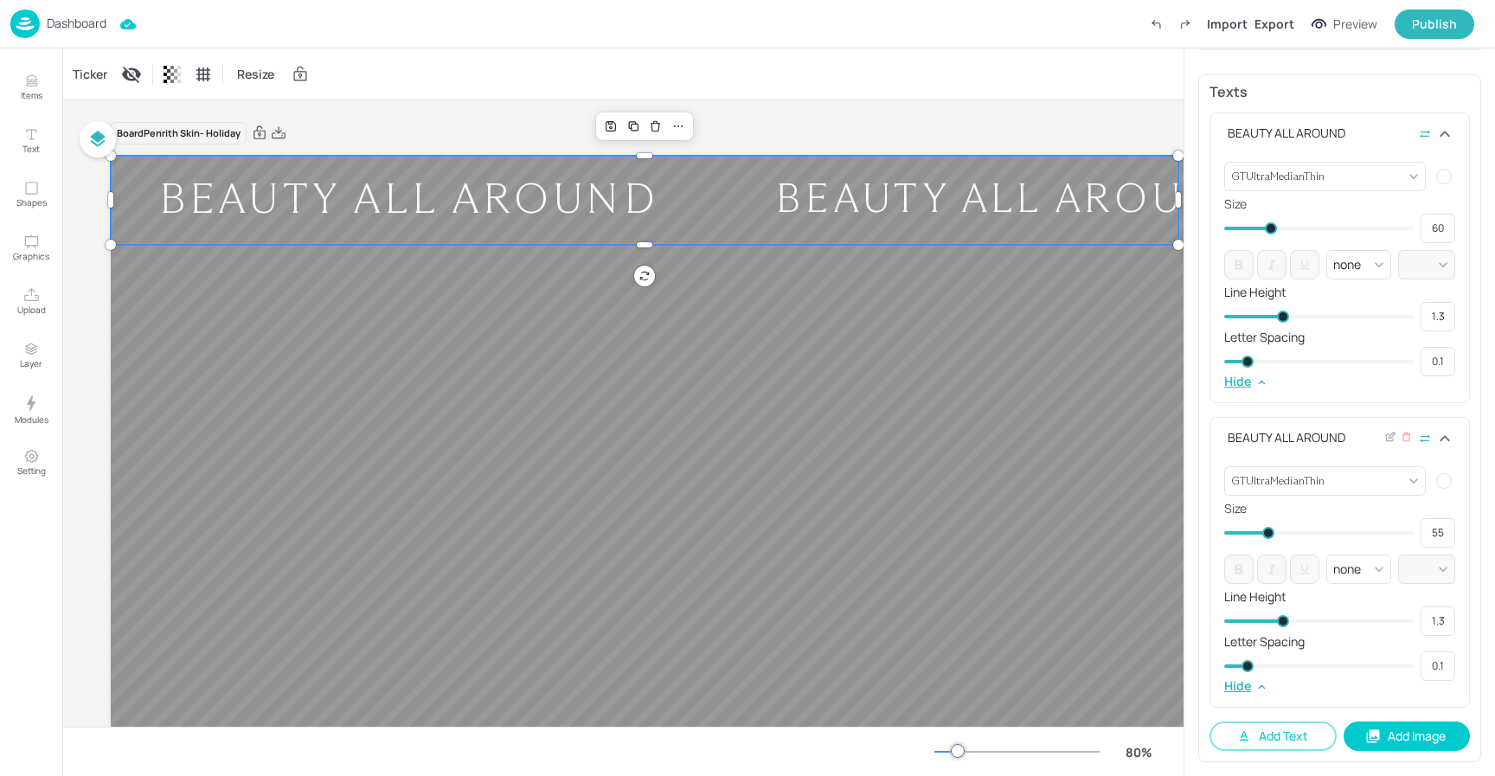
type input "57"
type input "59"
type input "62"
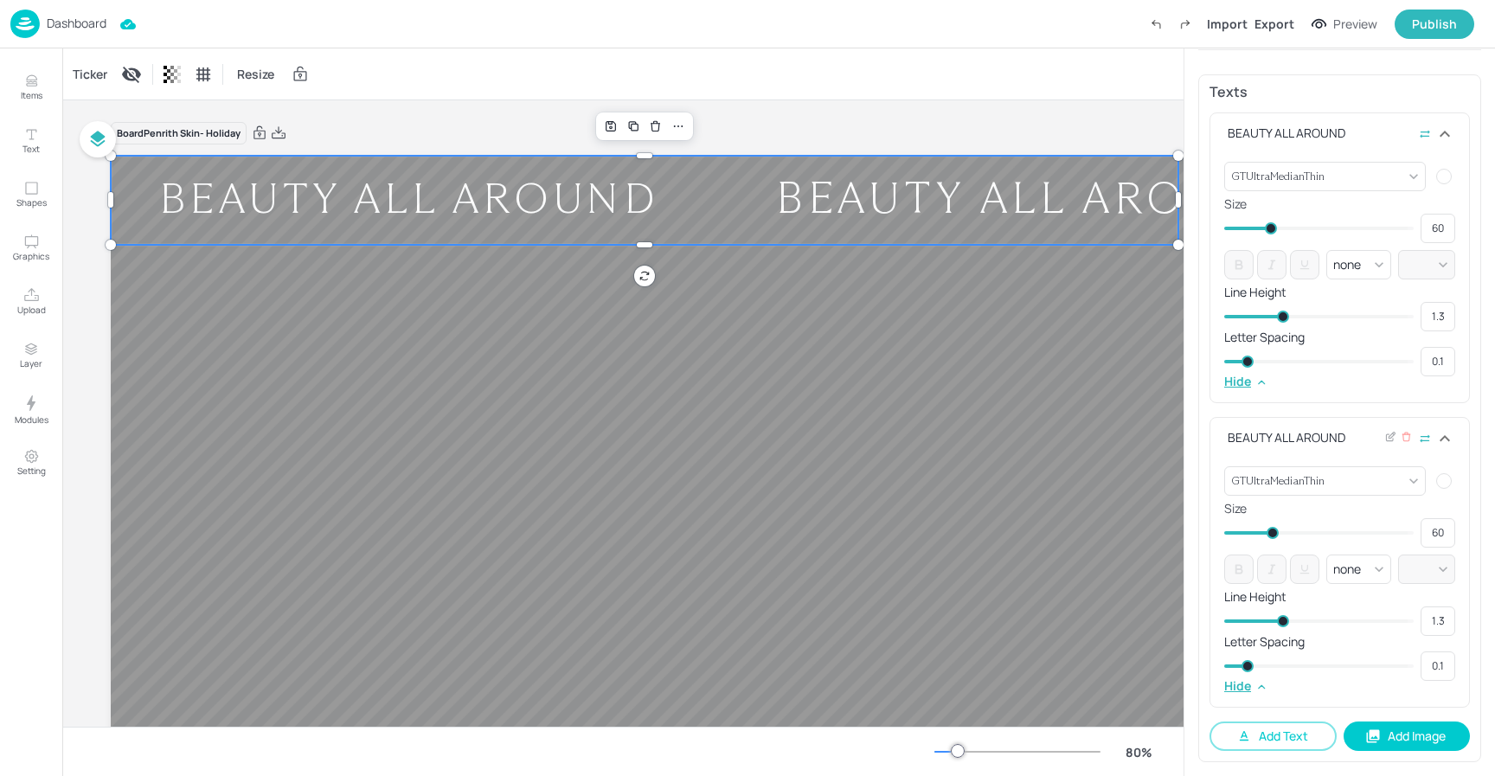
type input "62"
type input "60"
type input "59"
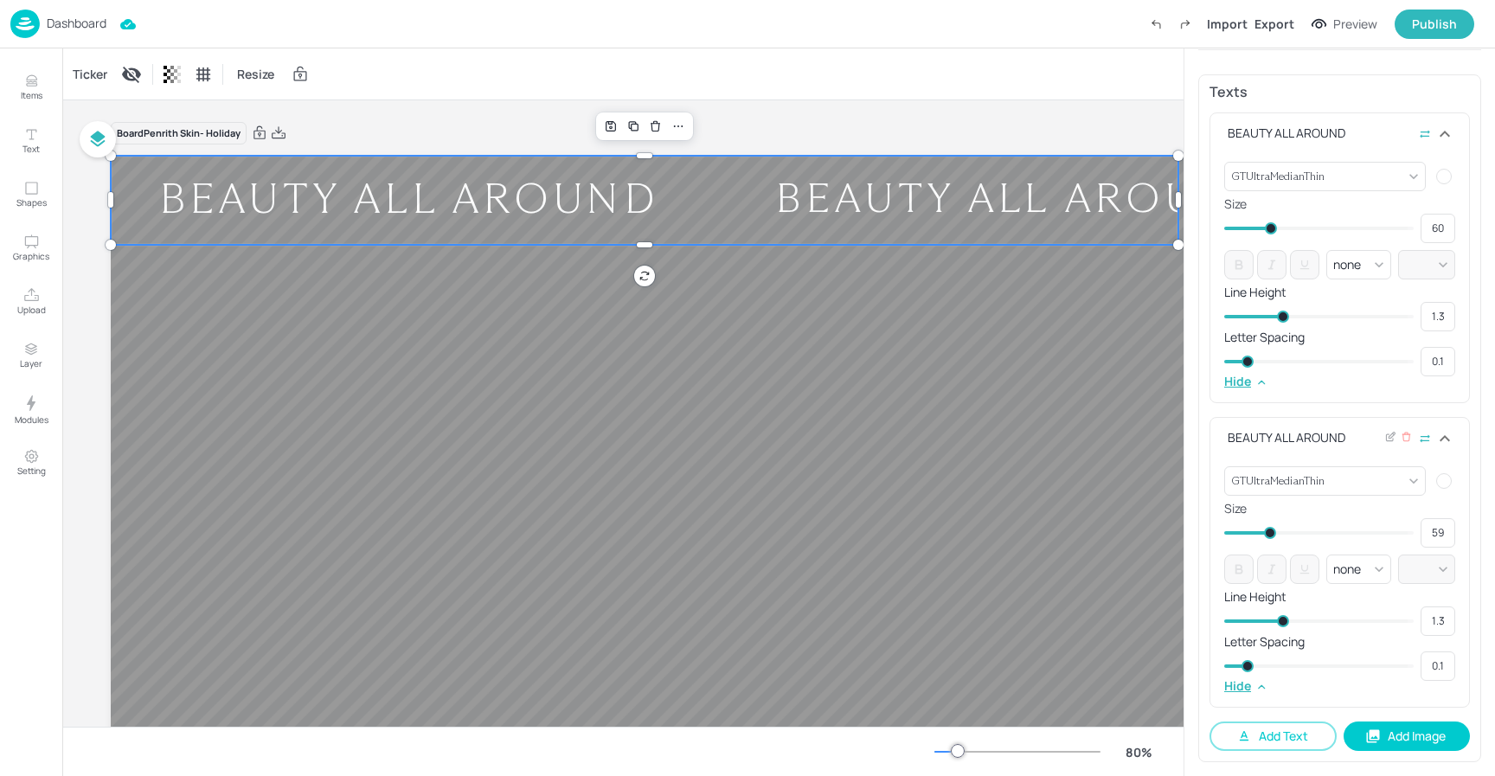
type input "56"
type input "57"
type input "58"
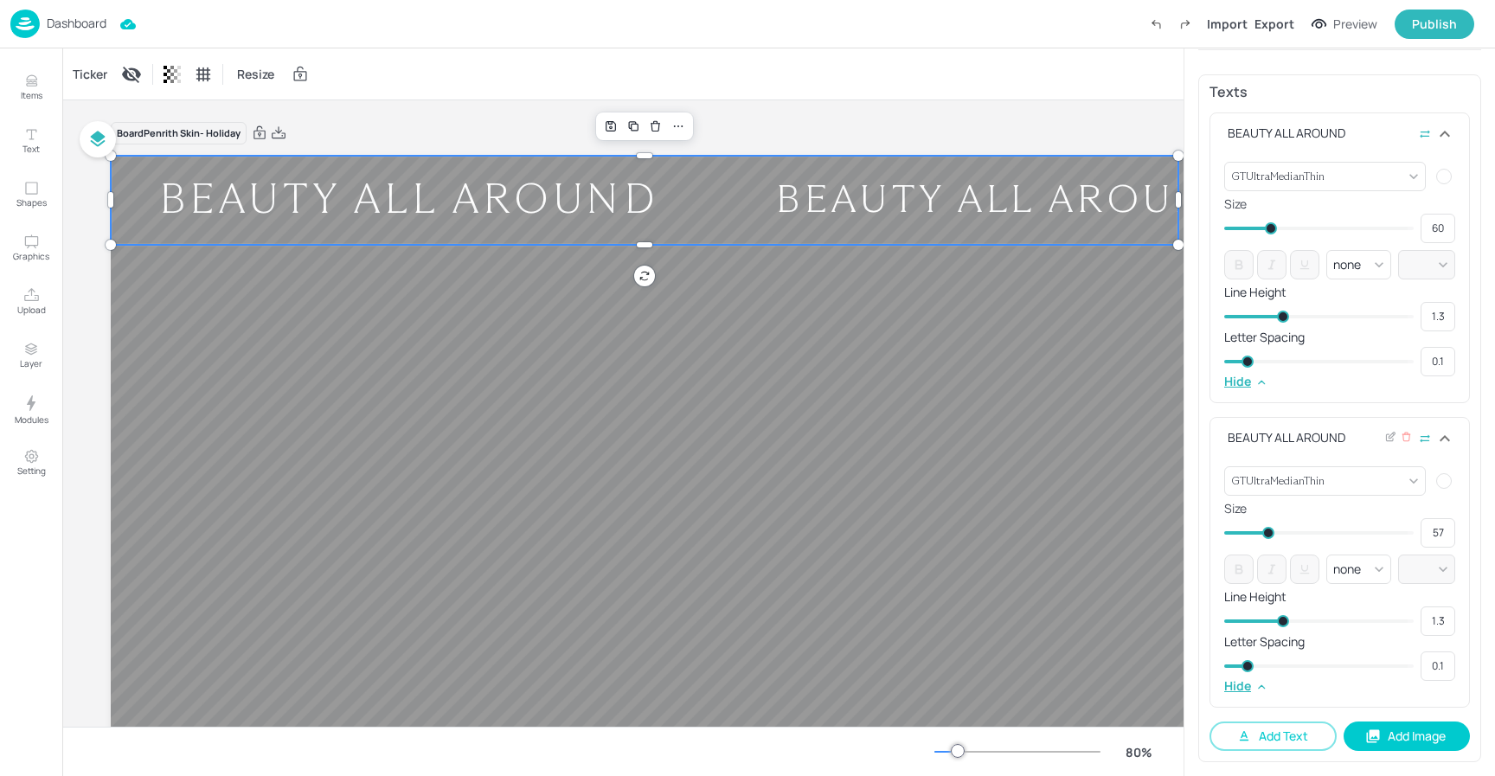
type input "58"
type input "59"
type input "60"
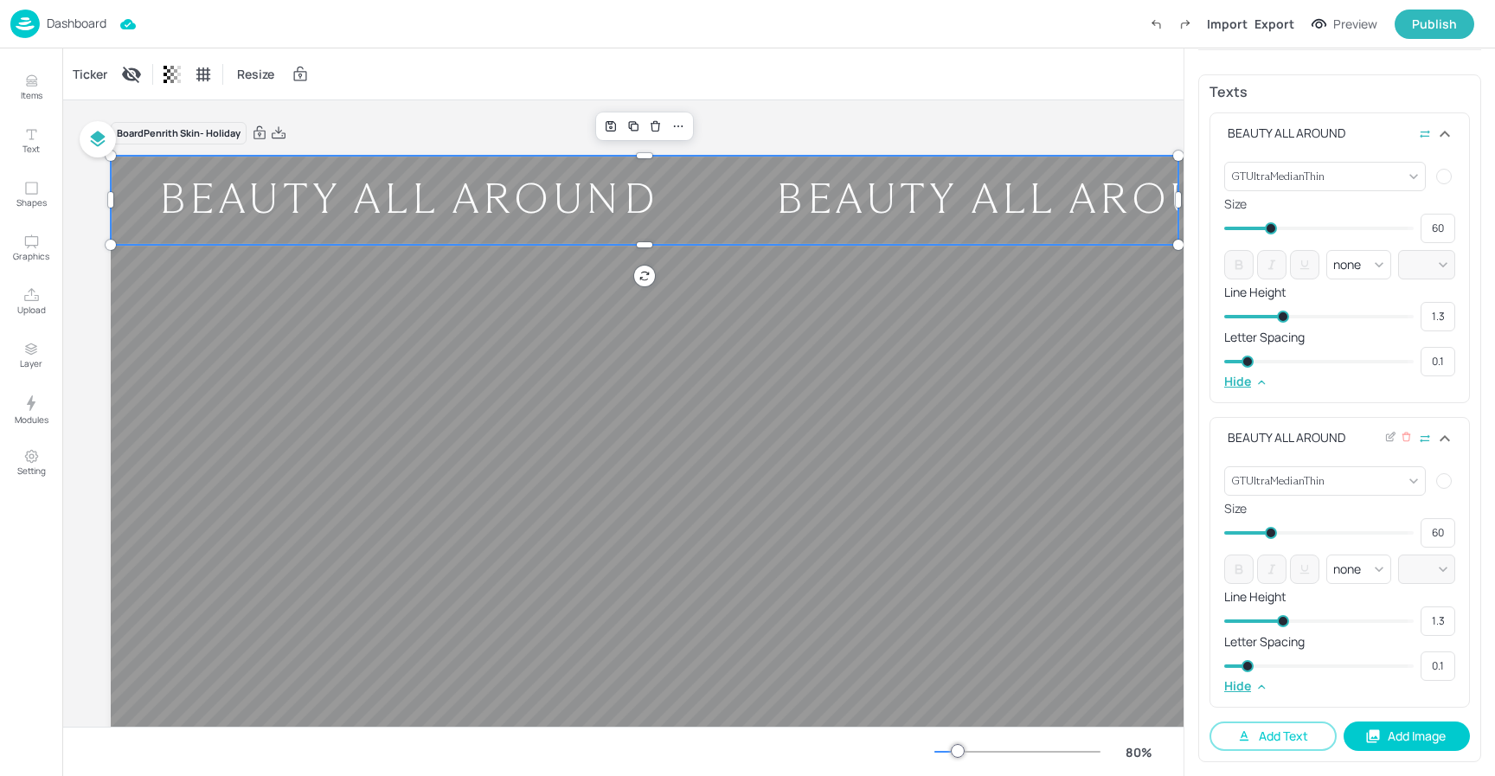
drag, startPoint x: 1242, startPoint y: 535, endPoint x: 1269, endPoint y: 531, distance: 27.9
click at [1270, 531] on span at bounding box center [1271, 533] width 12 height 12
click at [453, 331] on div at bounding box center [776, 530] width 1331 height 749
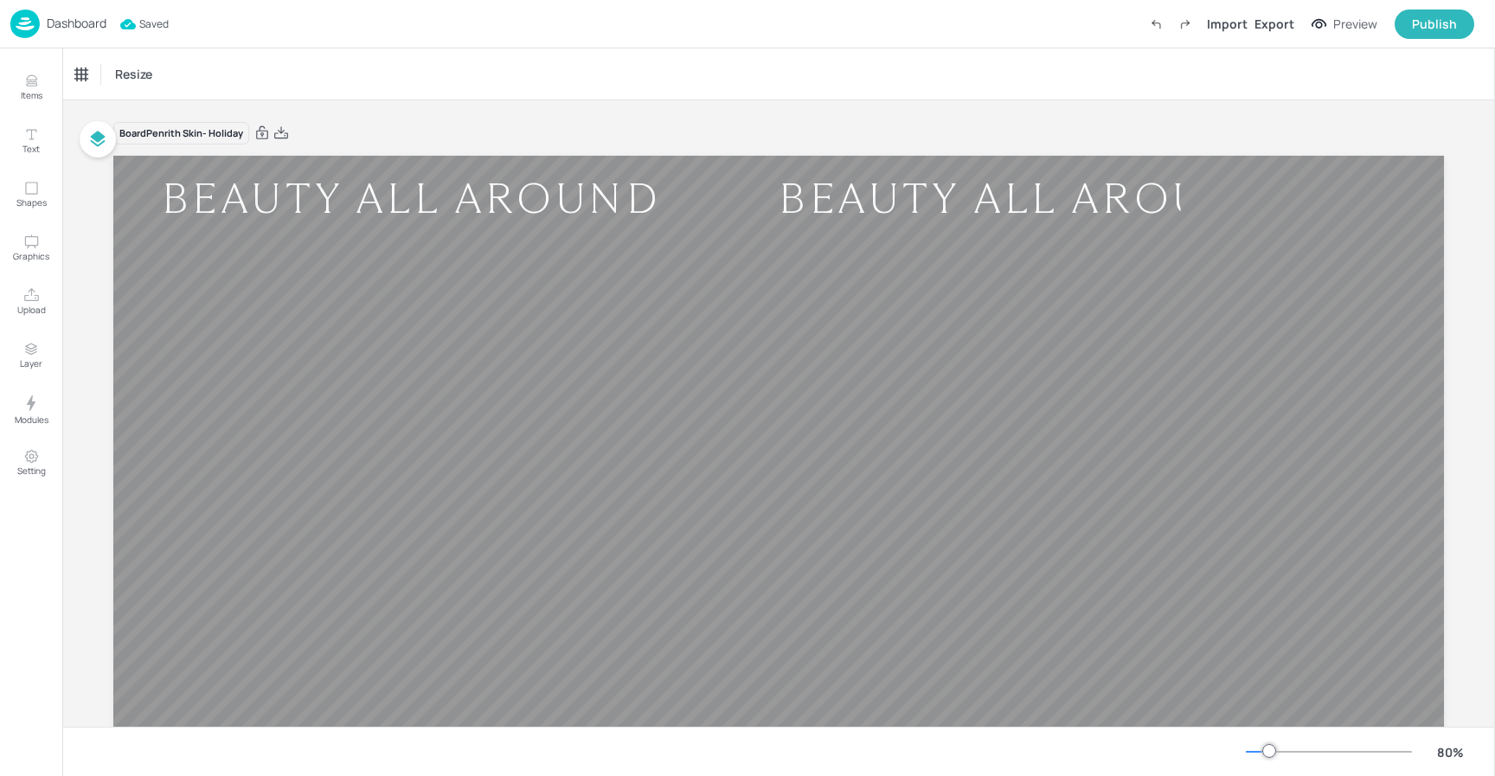
click at [62, 20] on p "Dashboard" at bounding box center [77, 23] width 60 height 12
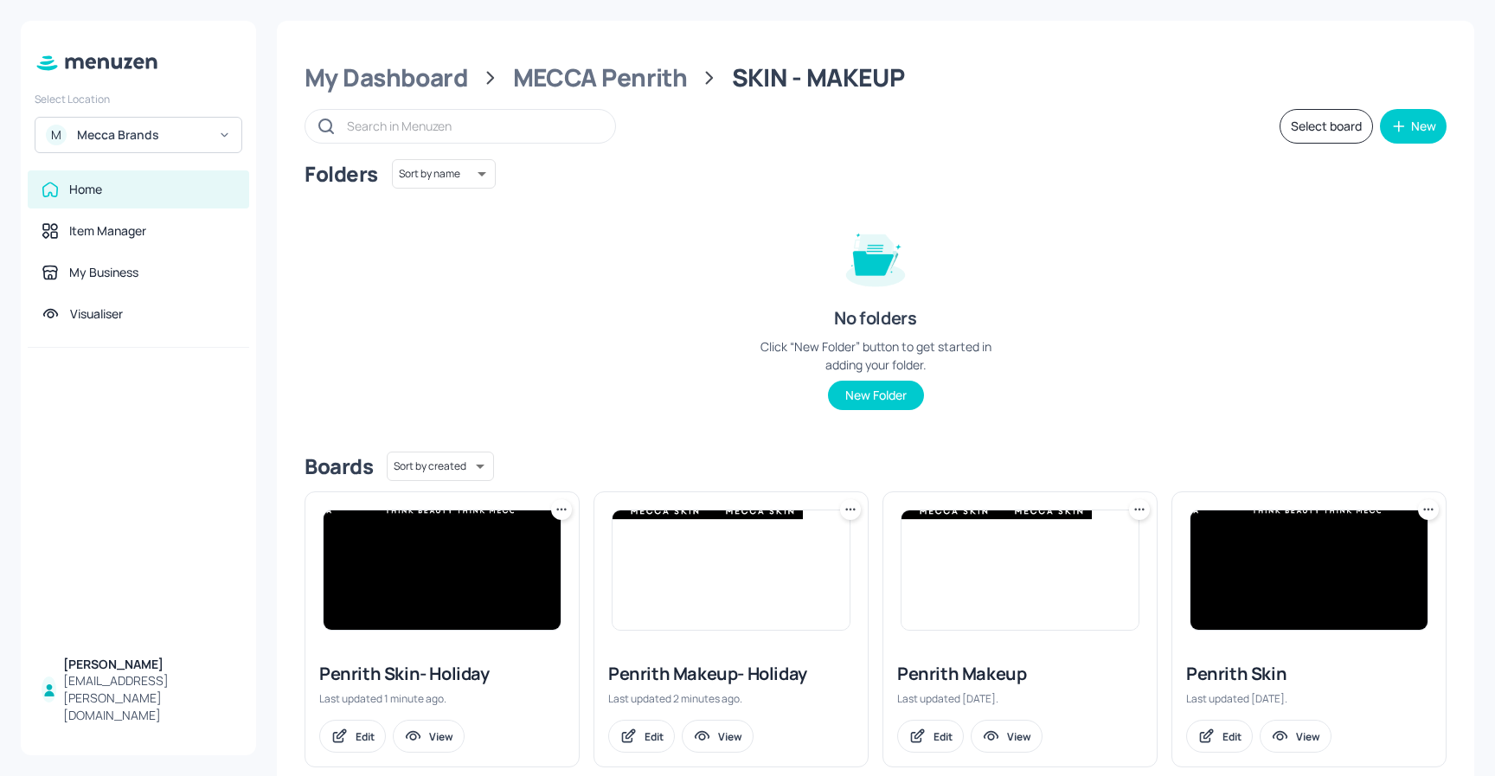
scroll to position [33, 0]
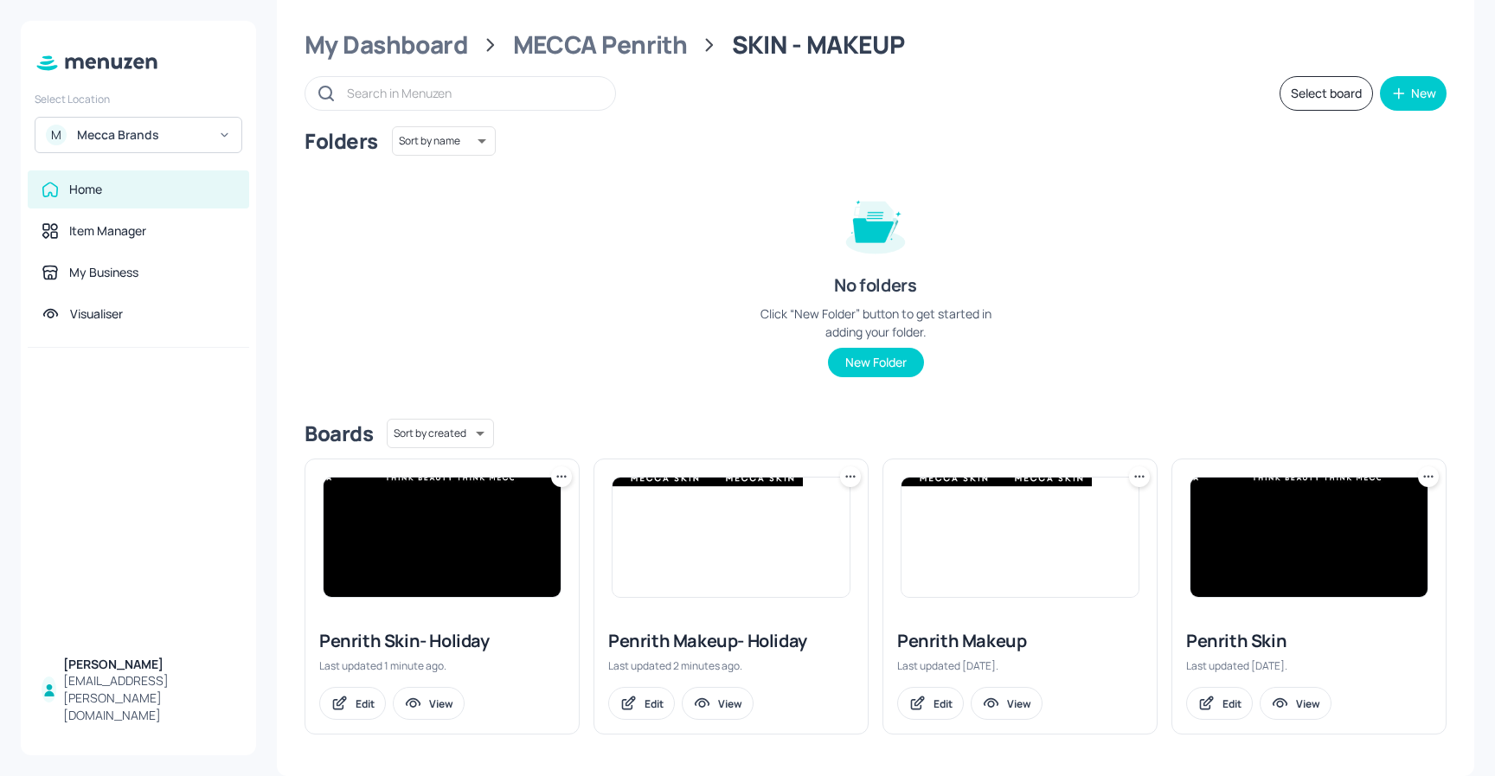
click at [1289, 95] on button "Select board" at bounding box center [1326, 93] width 93 height 35
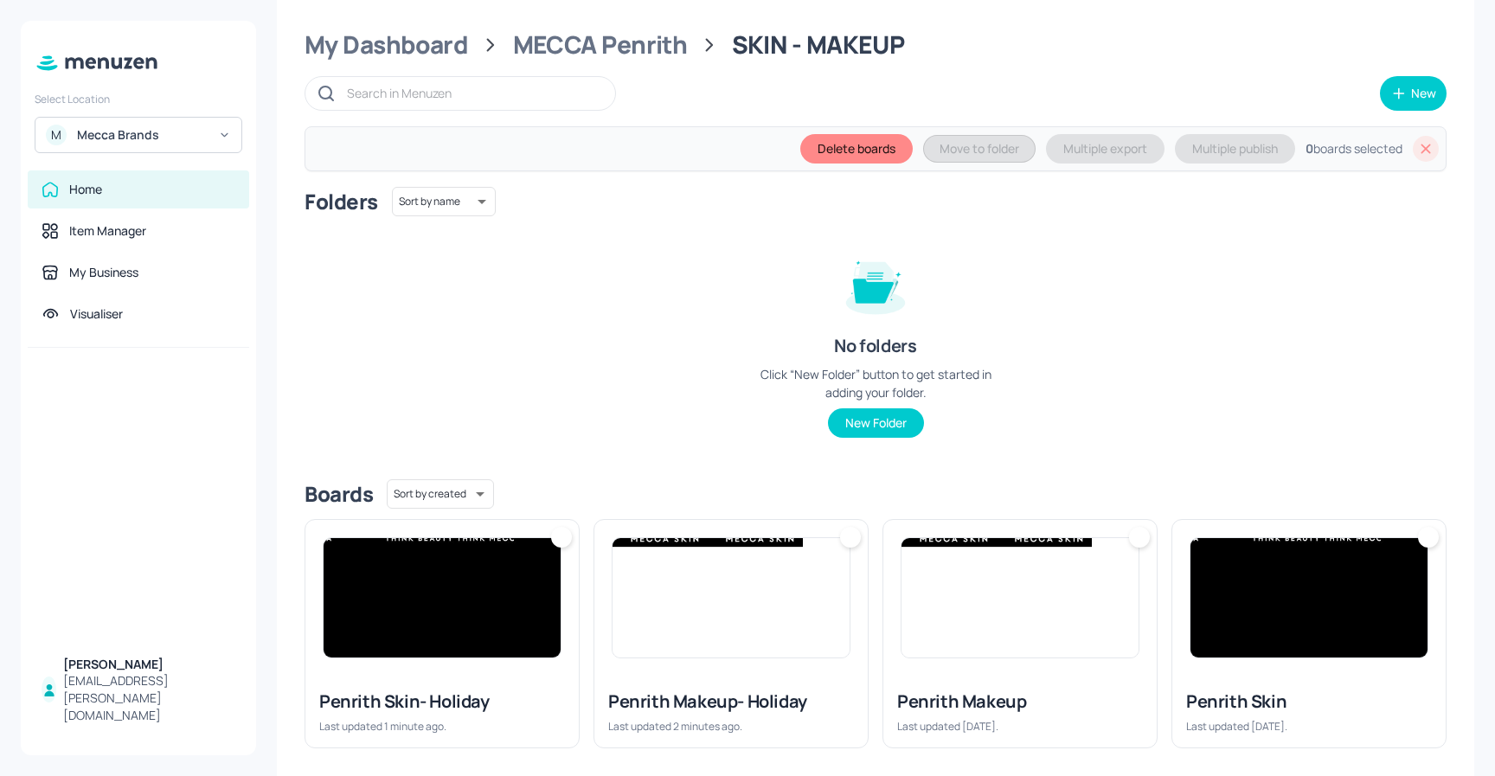
click at [560, 537] on div at bounding box center [561, 537] width 21 height 21
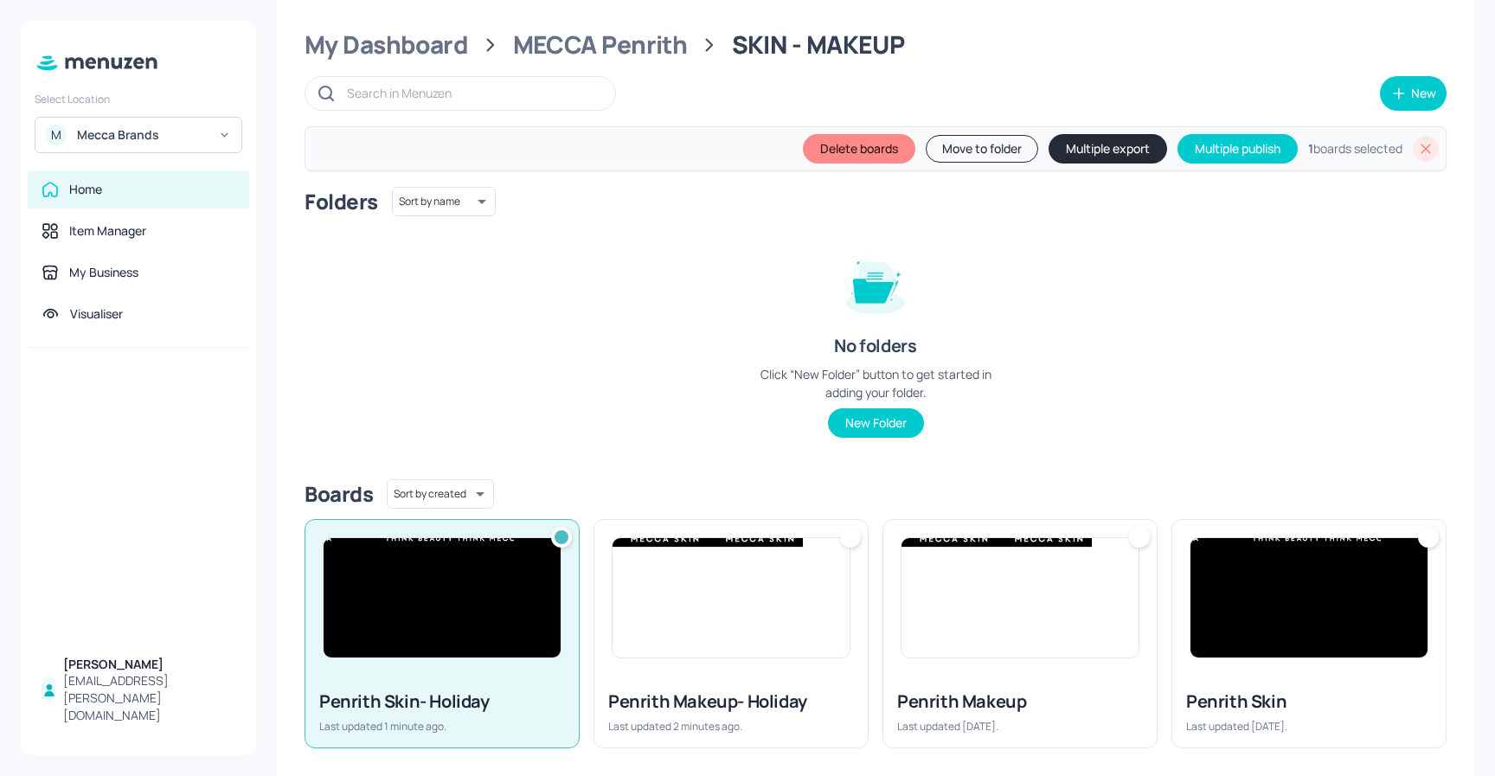
click at [850, 537] on div at bounding box center [850, 537] width 21 height 21
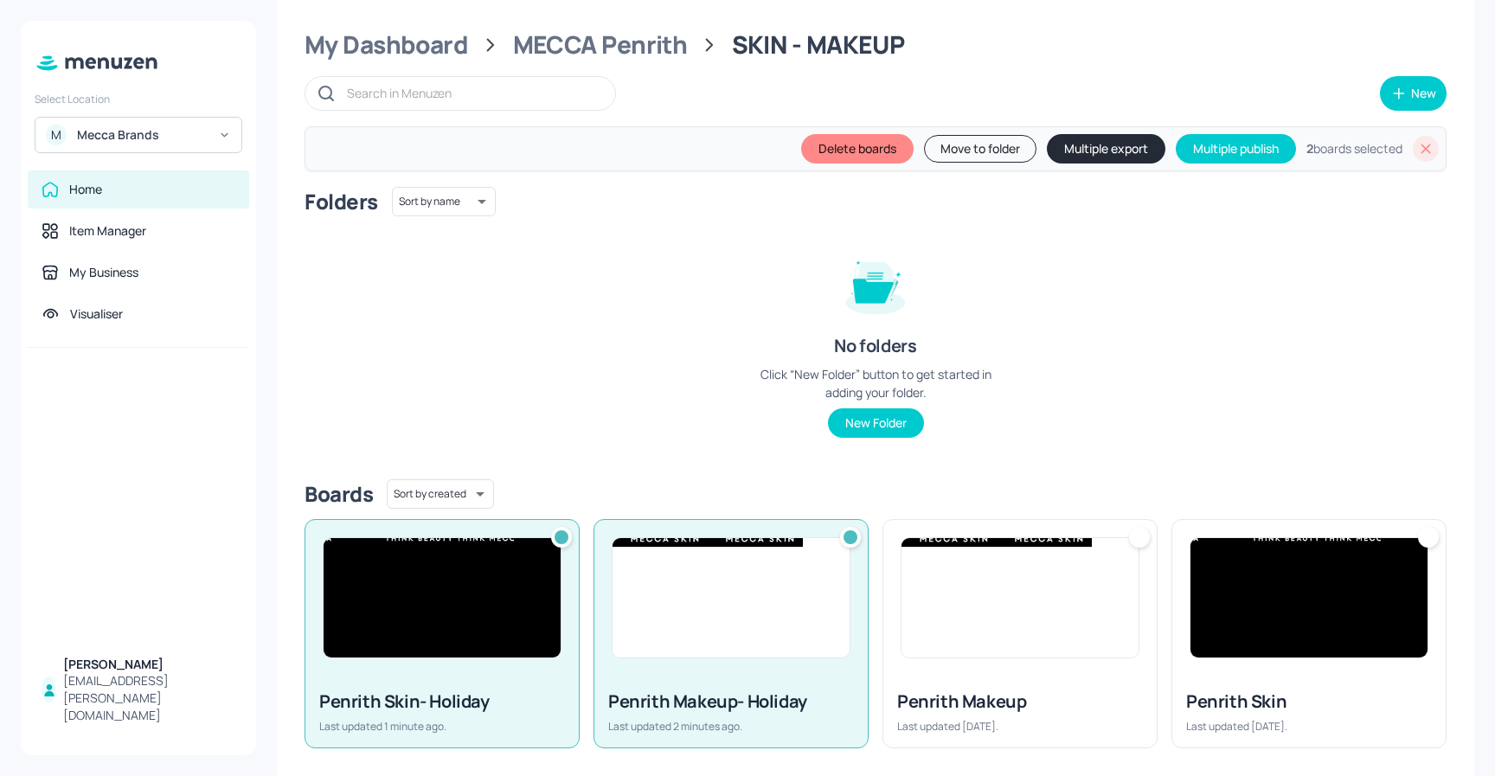
click at [968, 140] on button "Move to folder" at bounding box center [980, 149] width 112 height 28
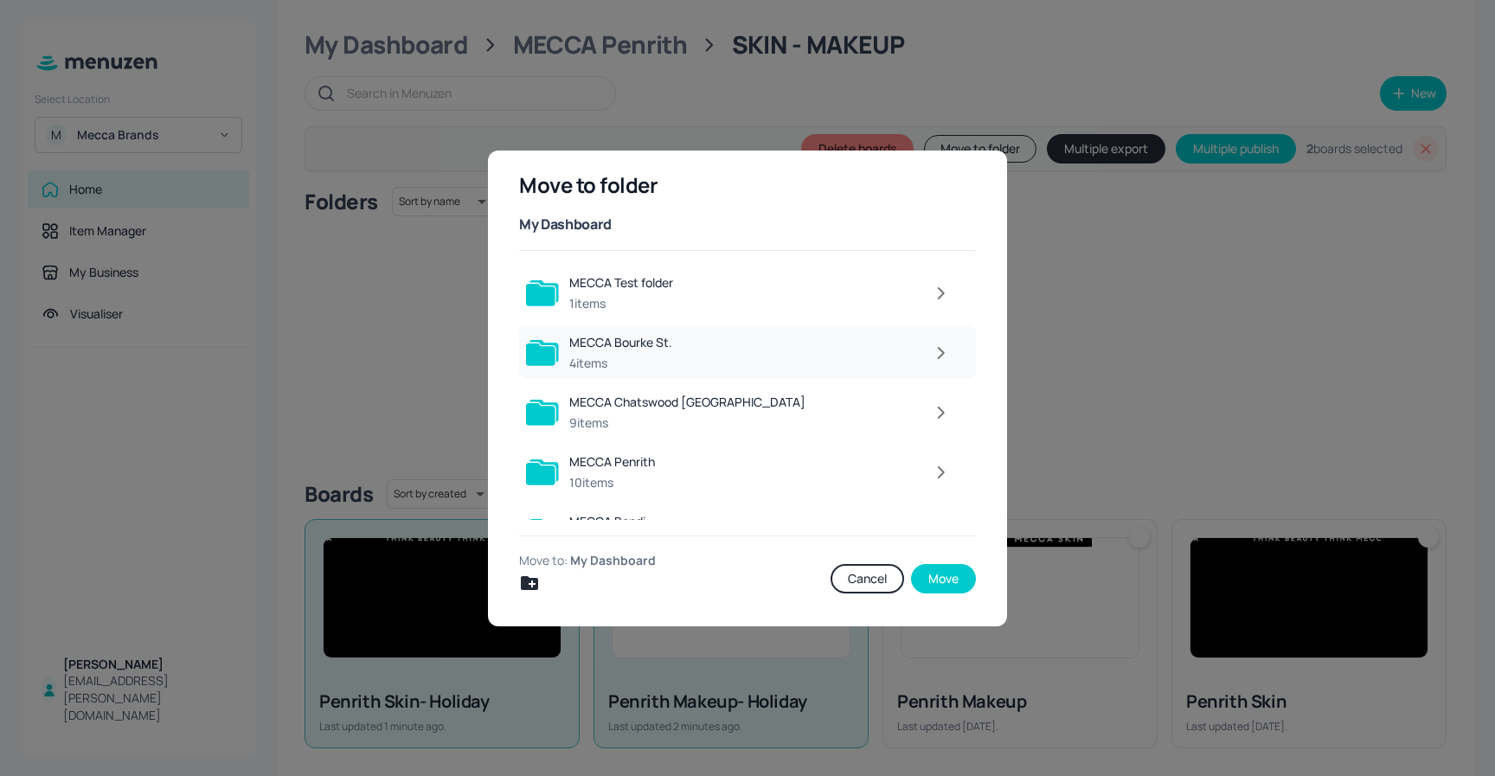
scroll to position [120, 0]
click at [946, 355] on icon "button" at bounding box center [941, 352] width 22 height 21
click at [935, 409] on icon "button" at bounding box center [941, 412] width 22 height 21
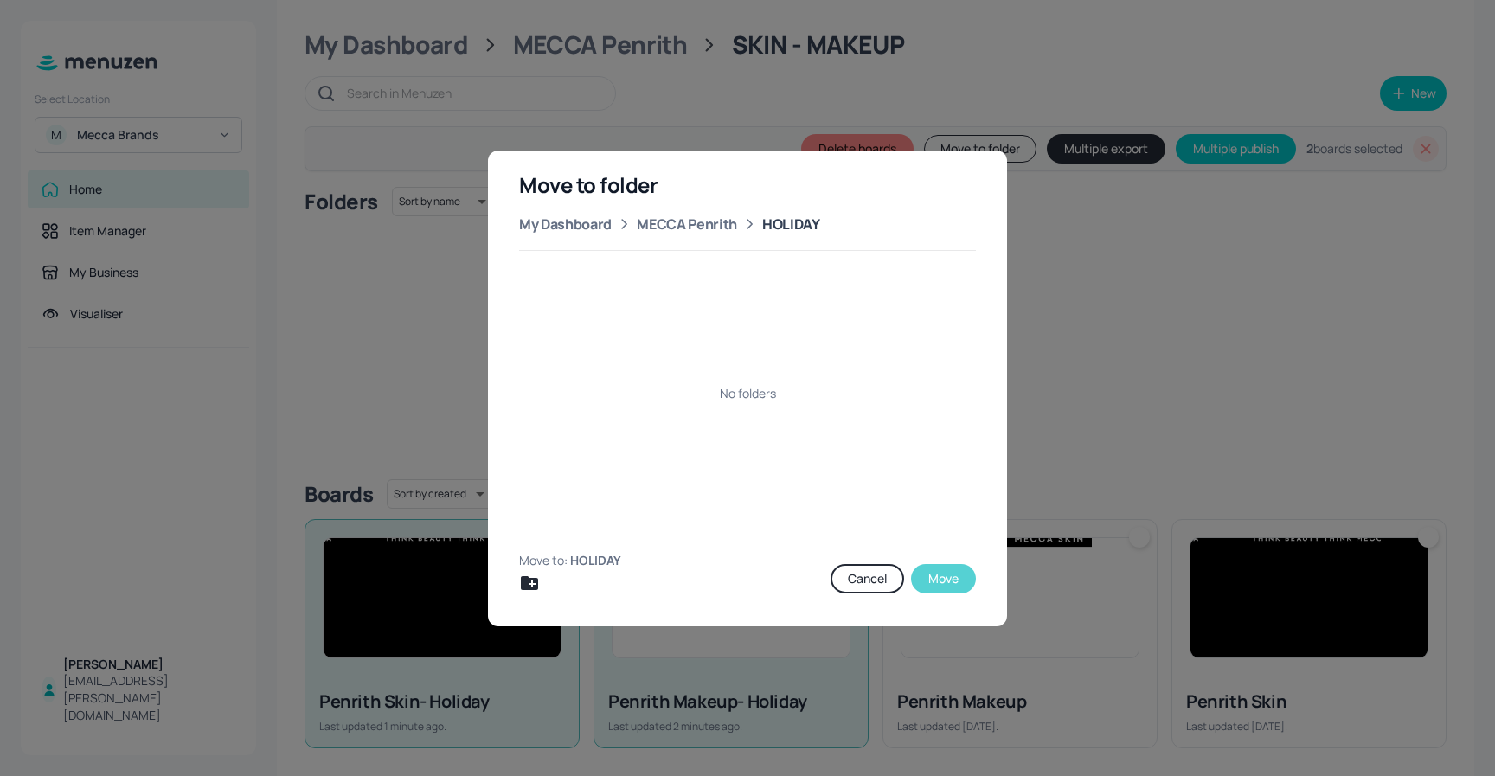
click at [951, 578] on button "Move" at bounding box center [943, 578] width 65 height 29
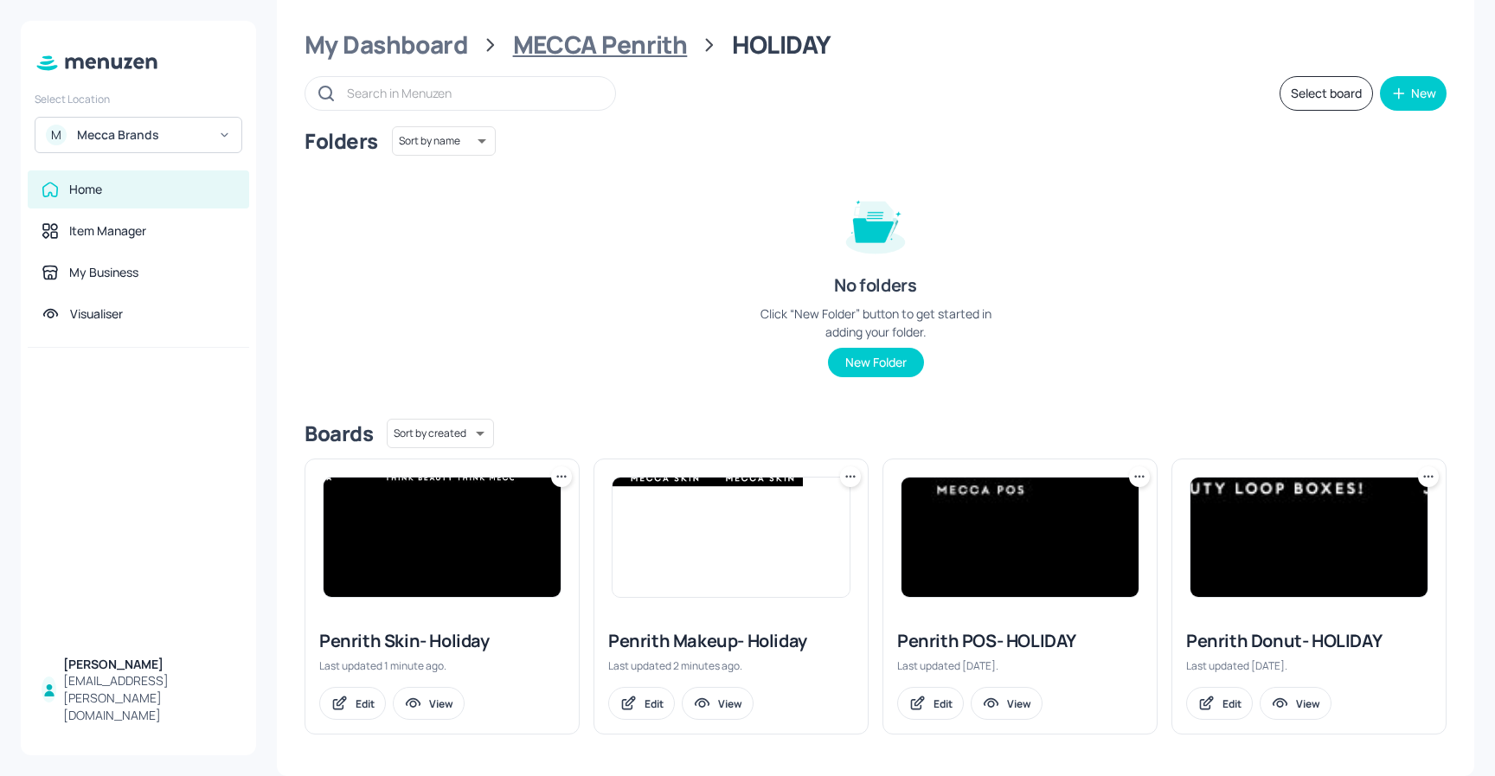
click at [655, 48] on div "MECCA Penrith" at bounding box center [600, 44] width 175 height 31
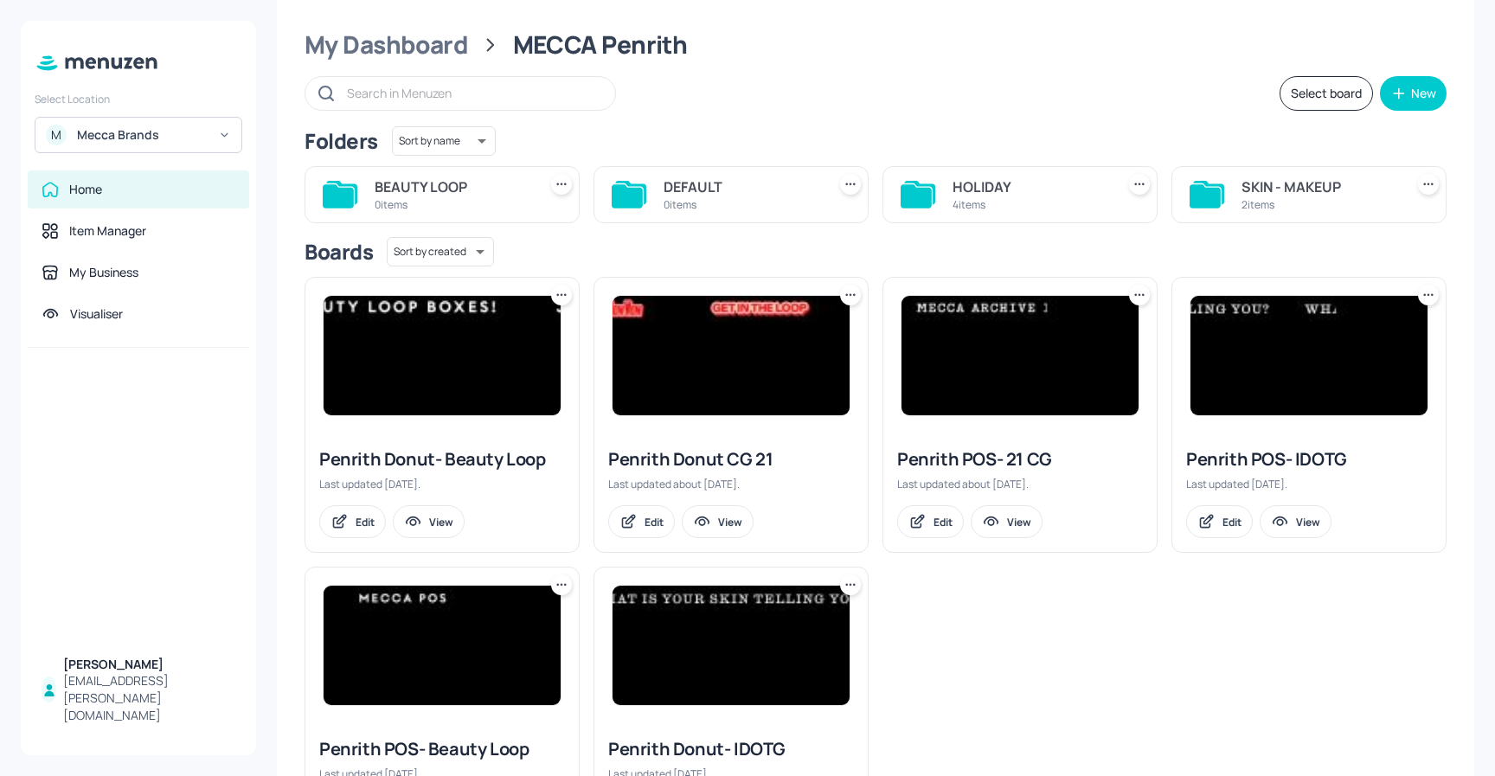
click at [1056, 199] on div "4 items" at bounding box center [1031, 204] width 156 height 15
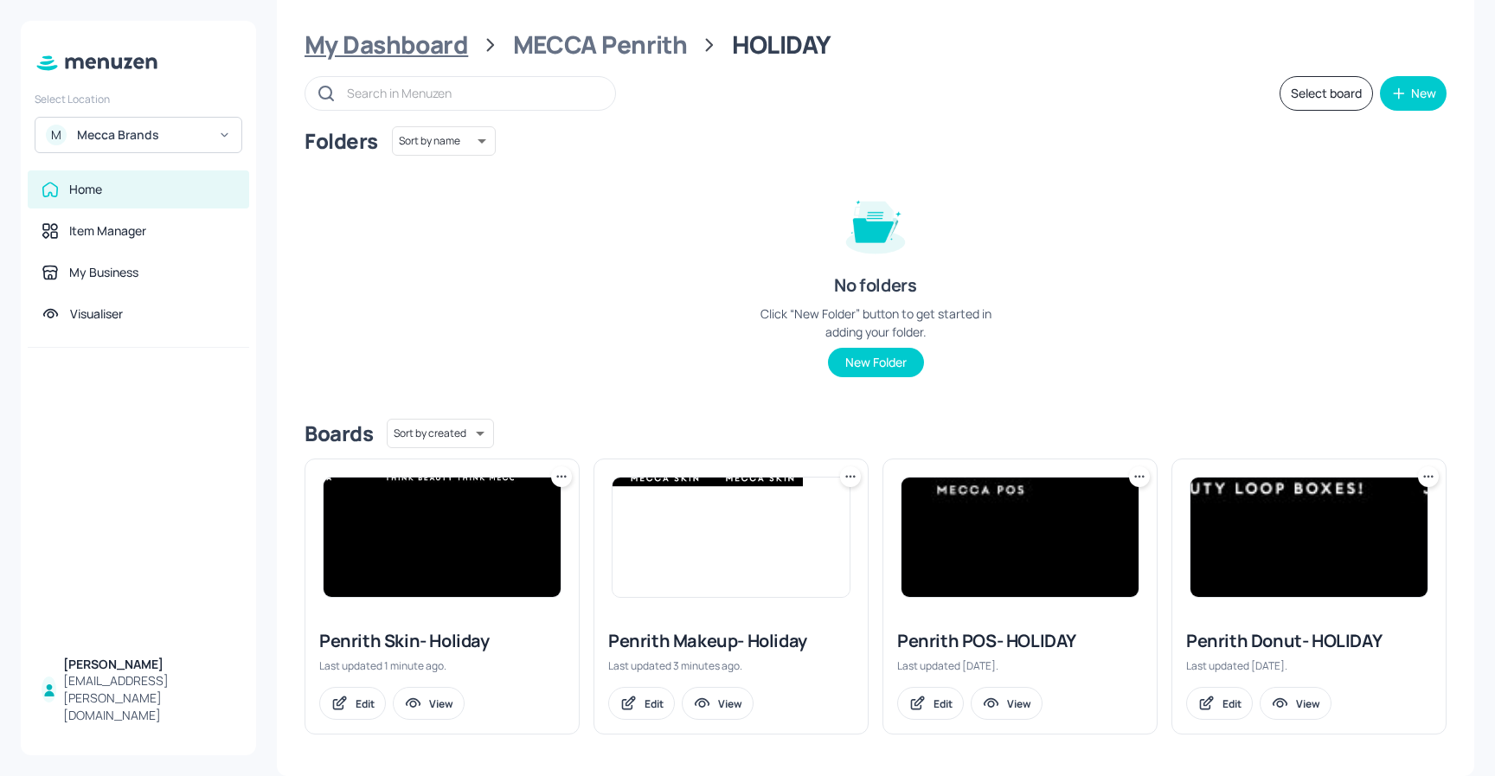
click at [420, 51] on div "My Dashboard" at bounding box center [387, 44] width 164 height 31
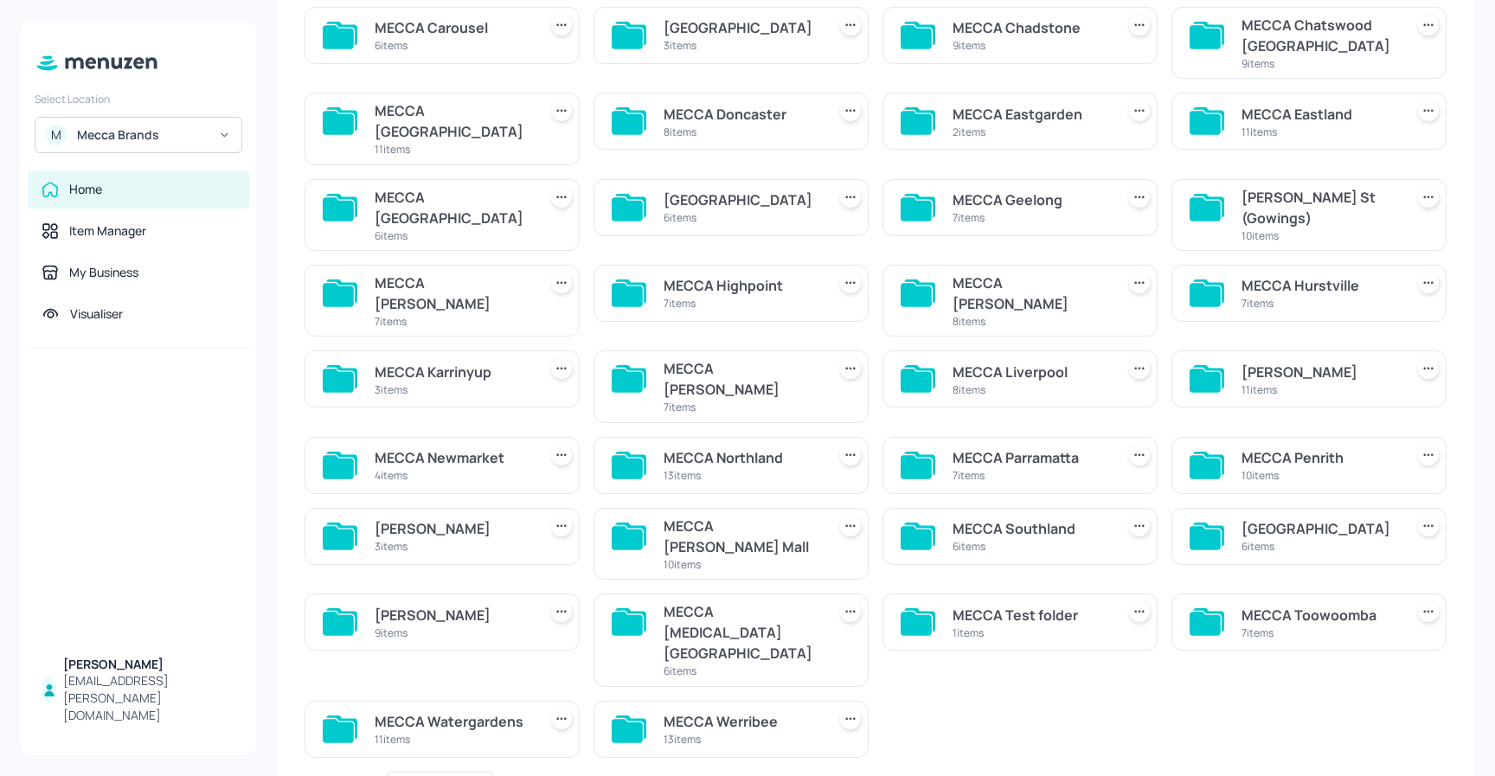
scroll to position [268, 0]
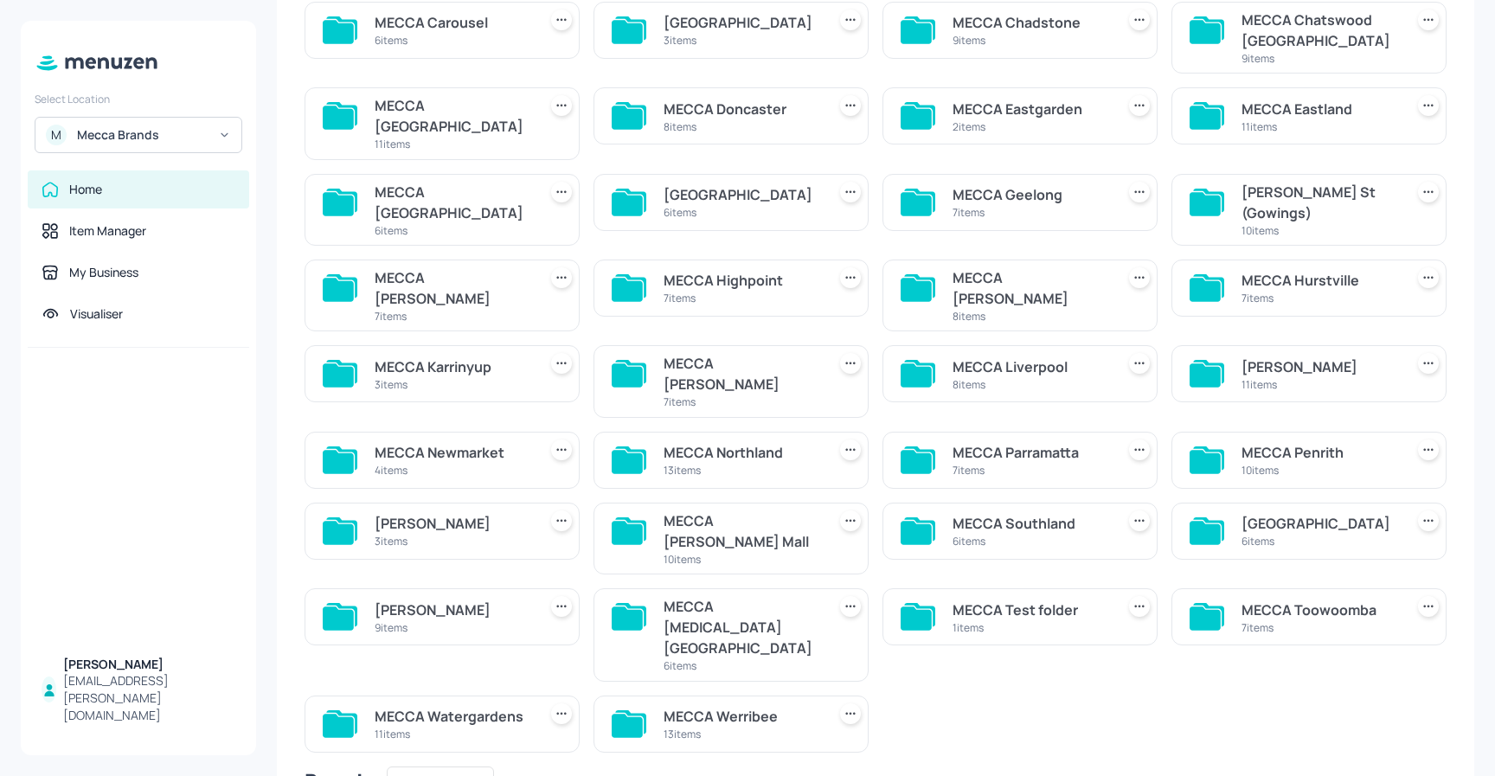
click at [1001, 513] on div "MECCA Southland" at bounding box center [1031, 523] width 156 height 21
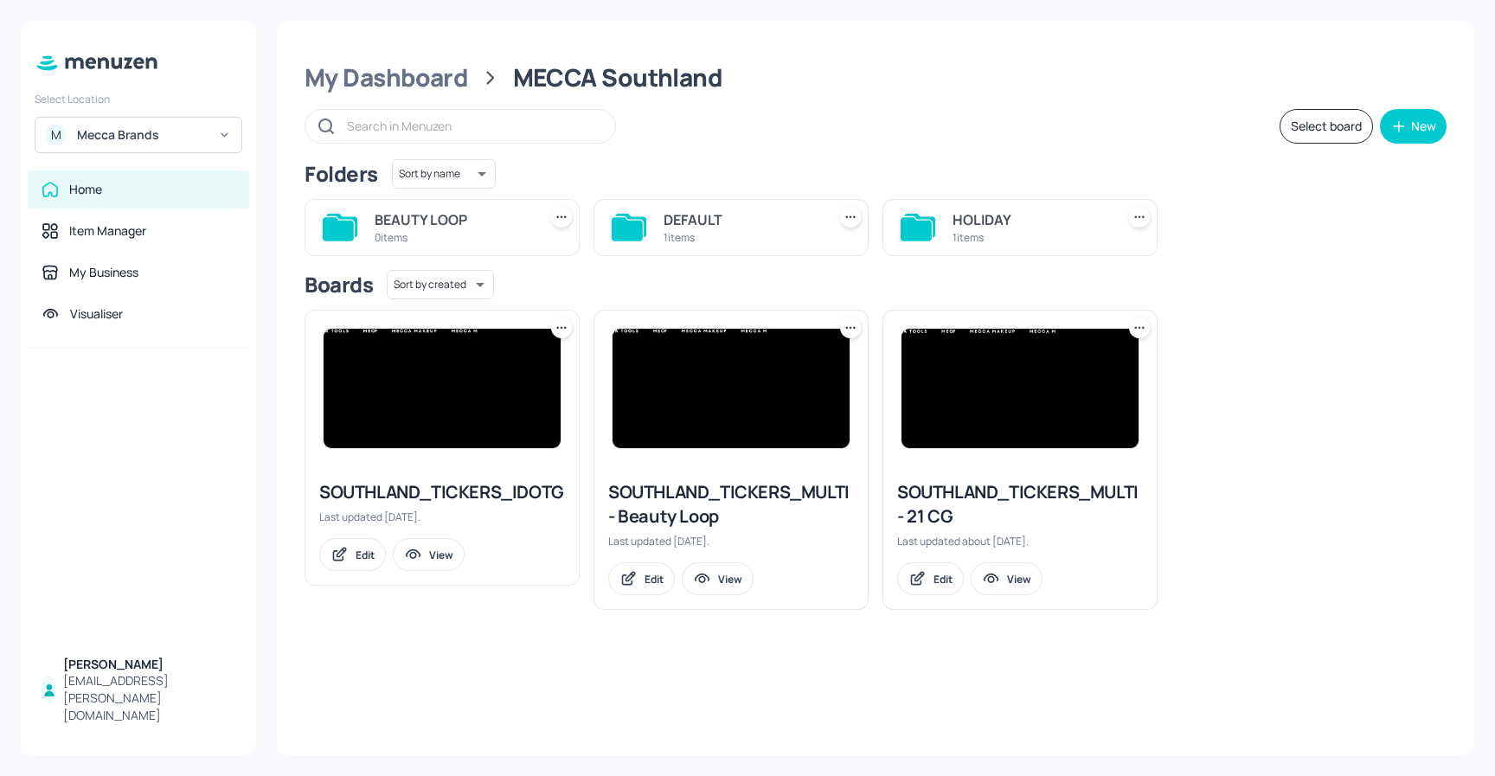
click at [993, 221] on div "HOLIDAY" at bounding box center [1031, 219] width 156 height 21
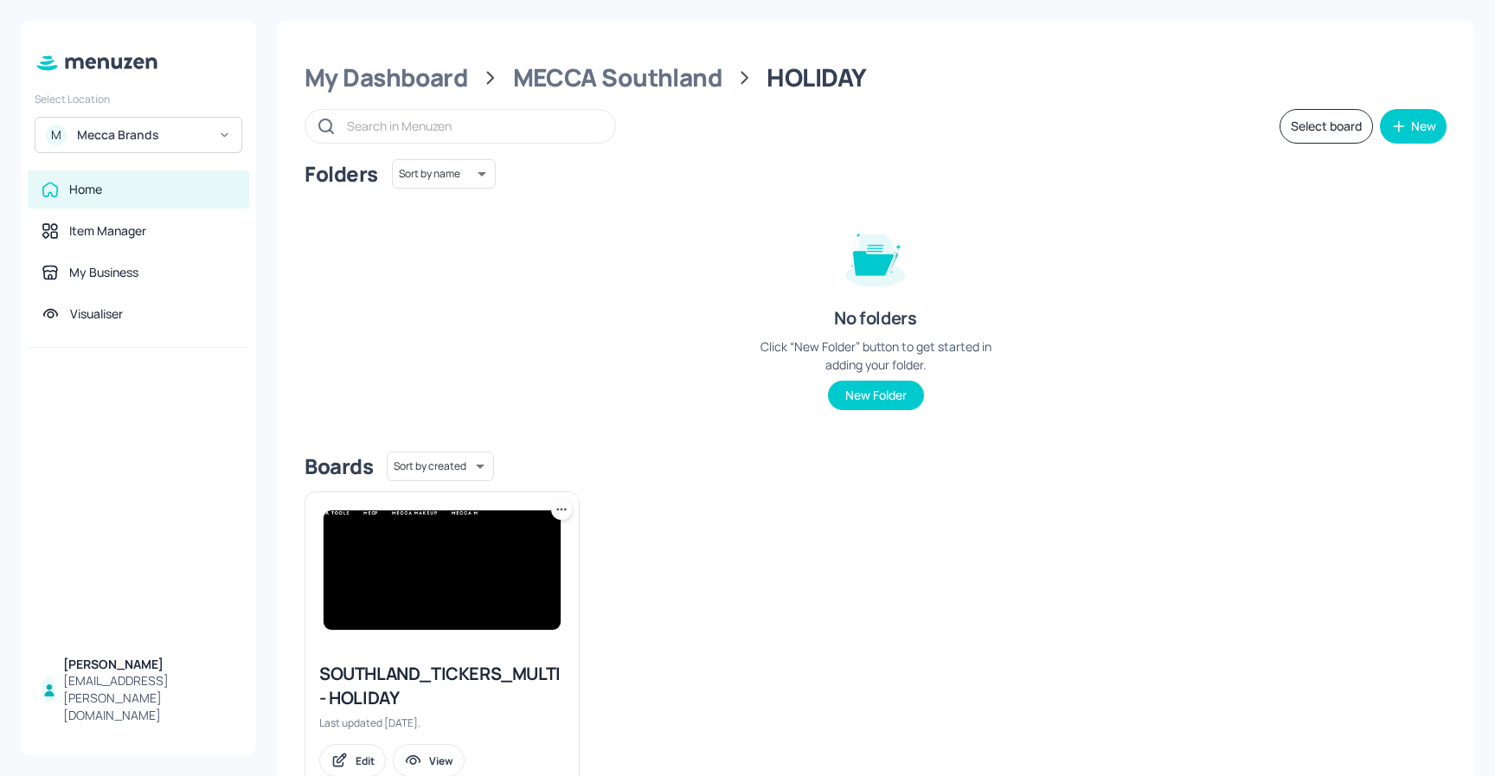
click at [413, 536] on img at bounding box center [442, 570] width 237 height 119
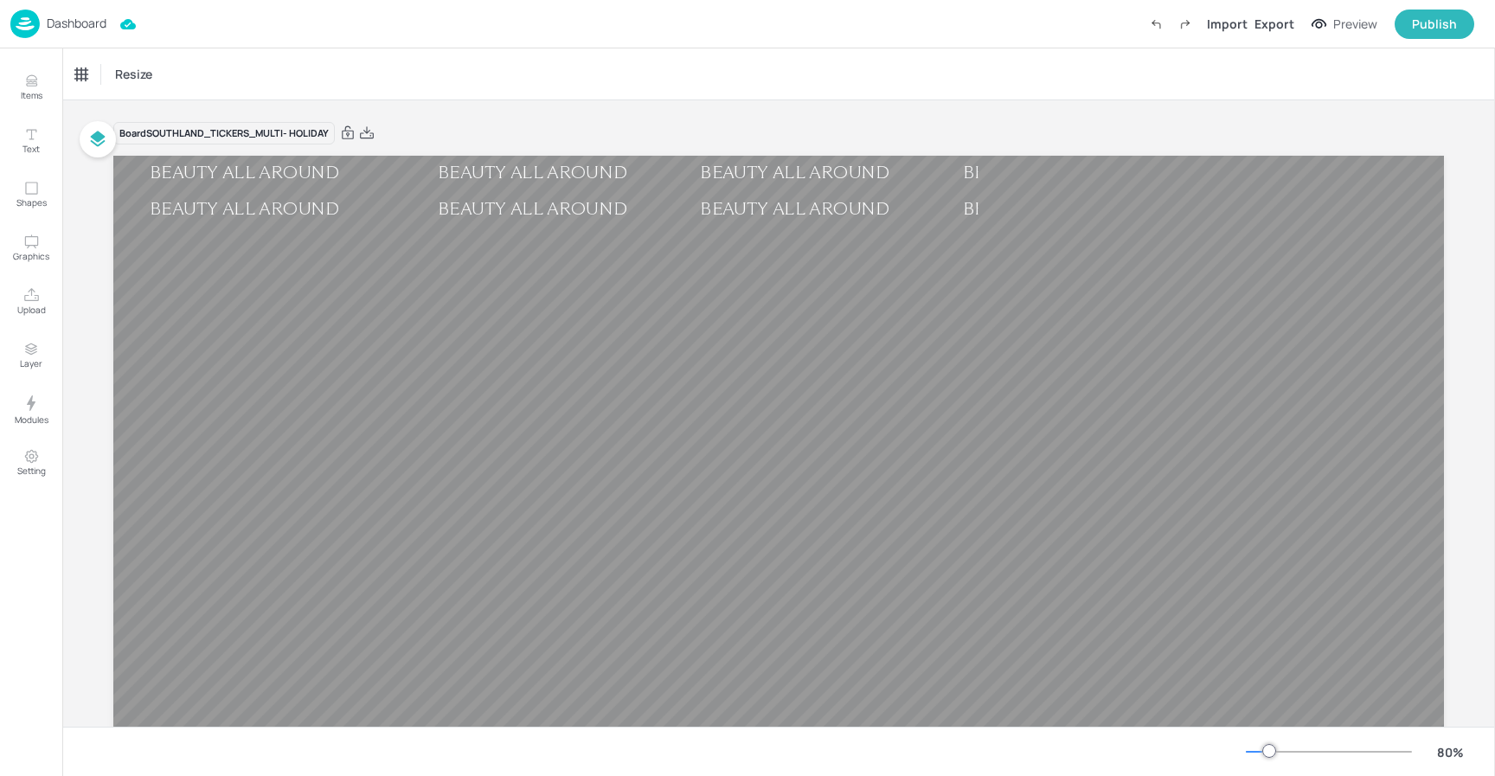
click at [67, 22] on p "Dashboard" at bounding box center [77, 23] width 60 height 12
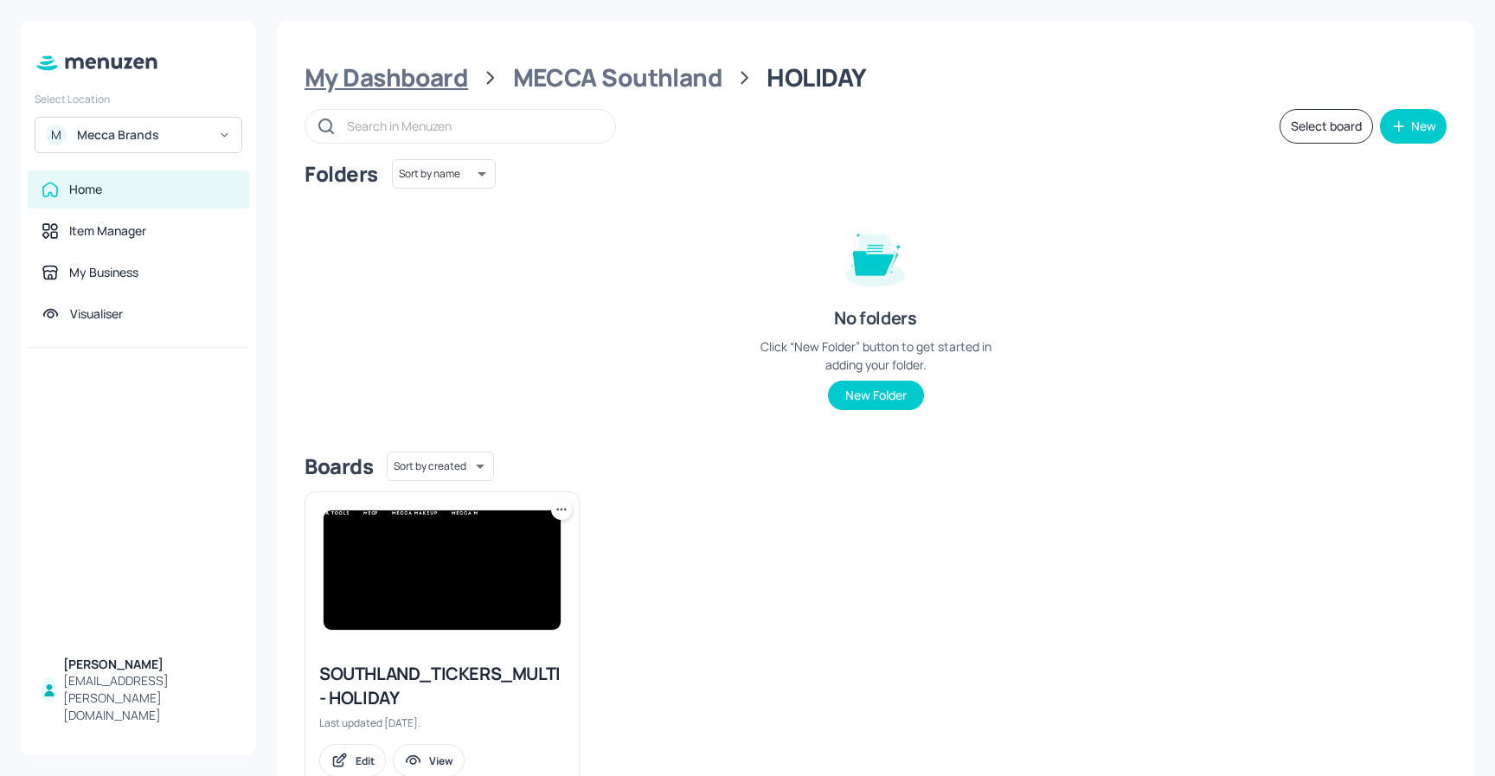
click at [416, 74] on div "My Dashboard" at bounding box center [387, 77] width 164 height 31
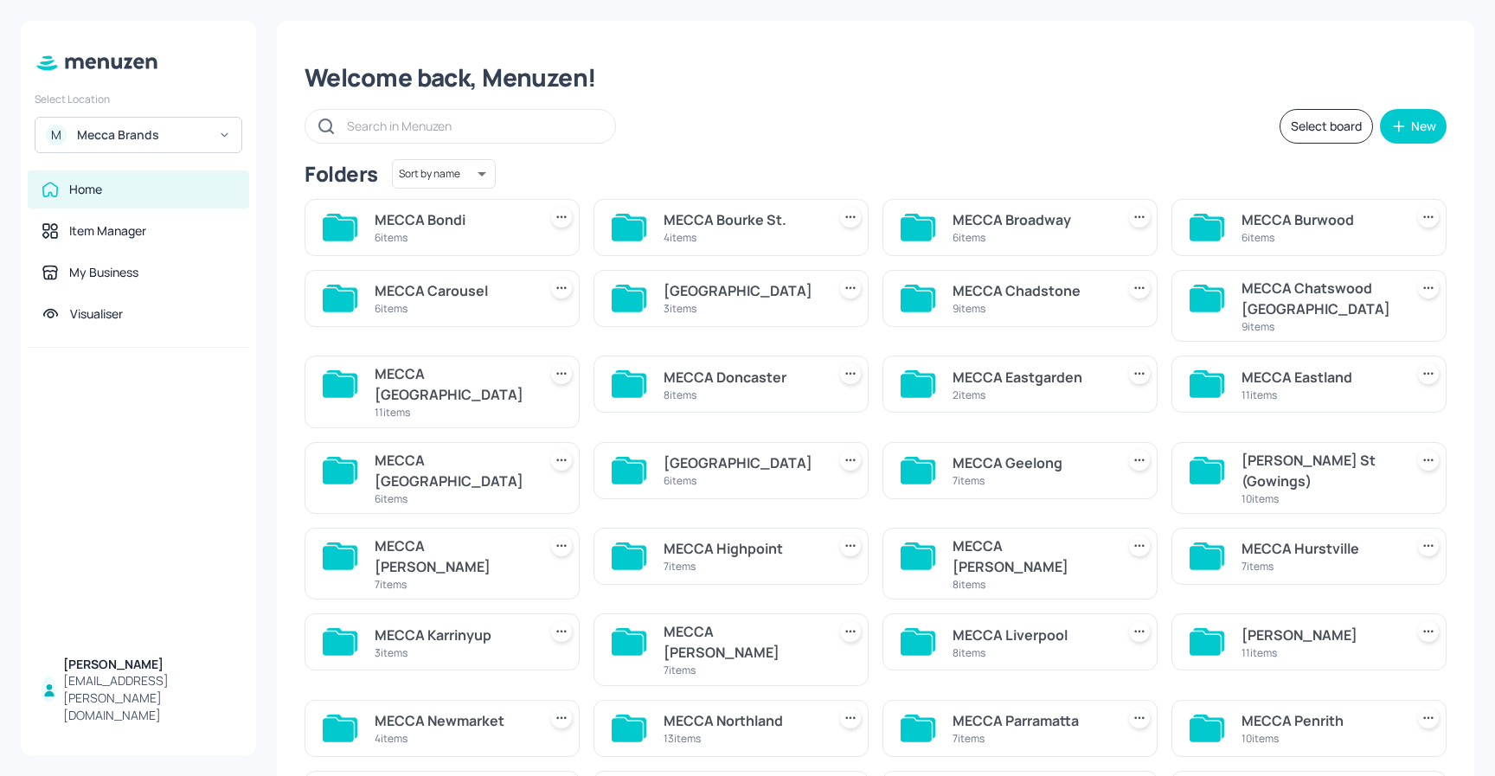
click at [1269, 299] on div "MECCA Chatswood Westfield" at bounding box center [1320, 299] width 156 height 42
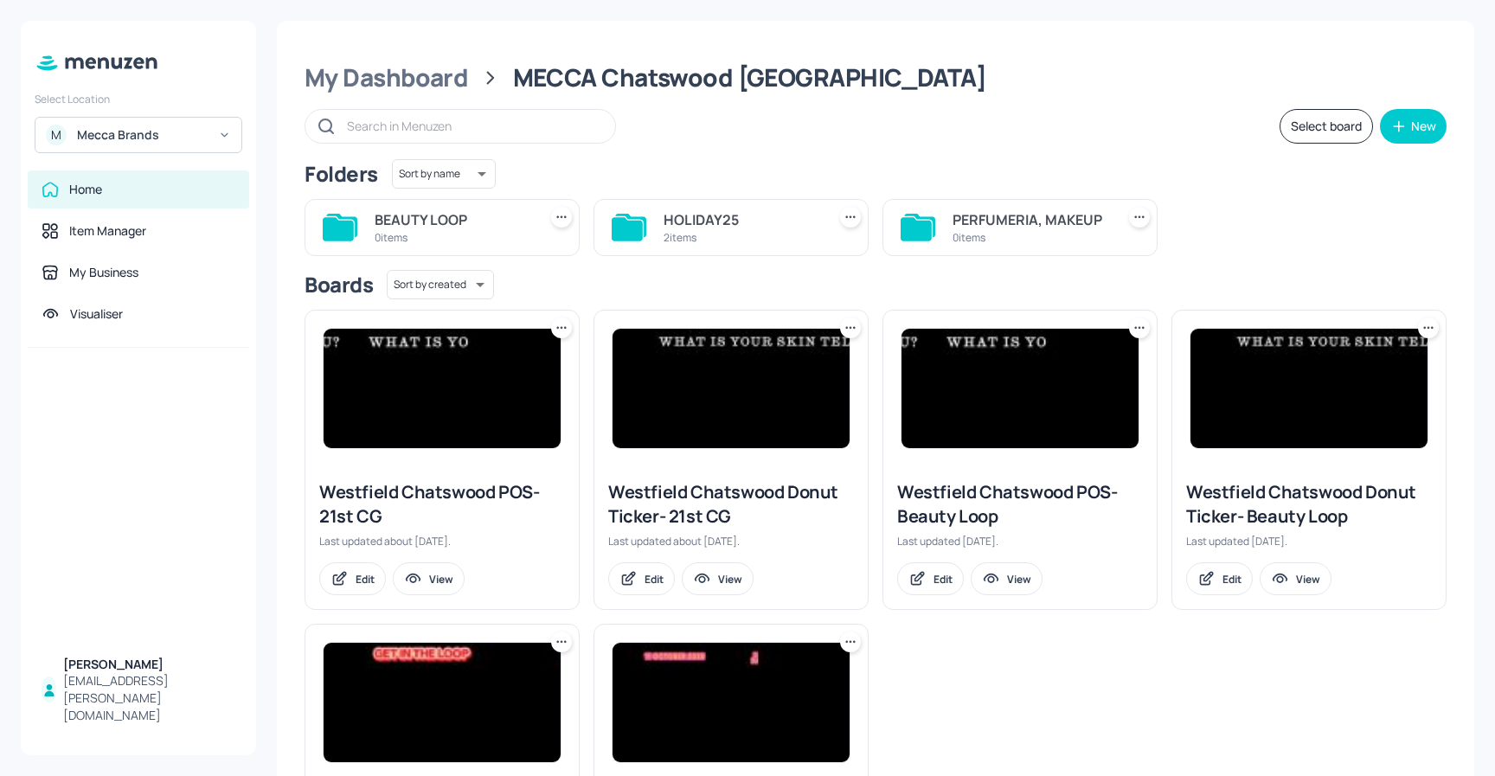
click at [679, 222] on div "HOLIDAY25" at bounding box center [742, 219] width 156 height 21
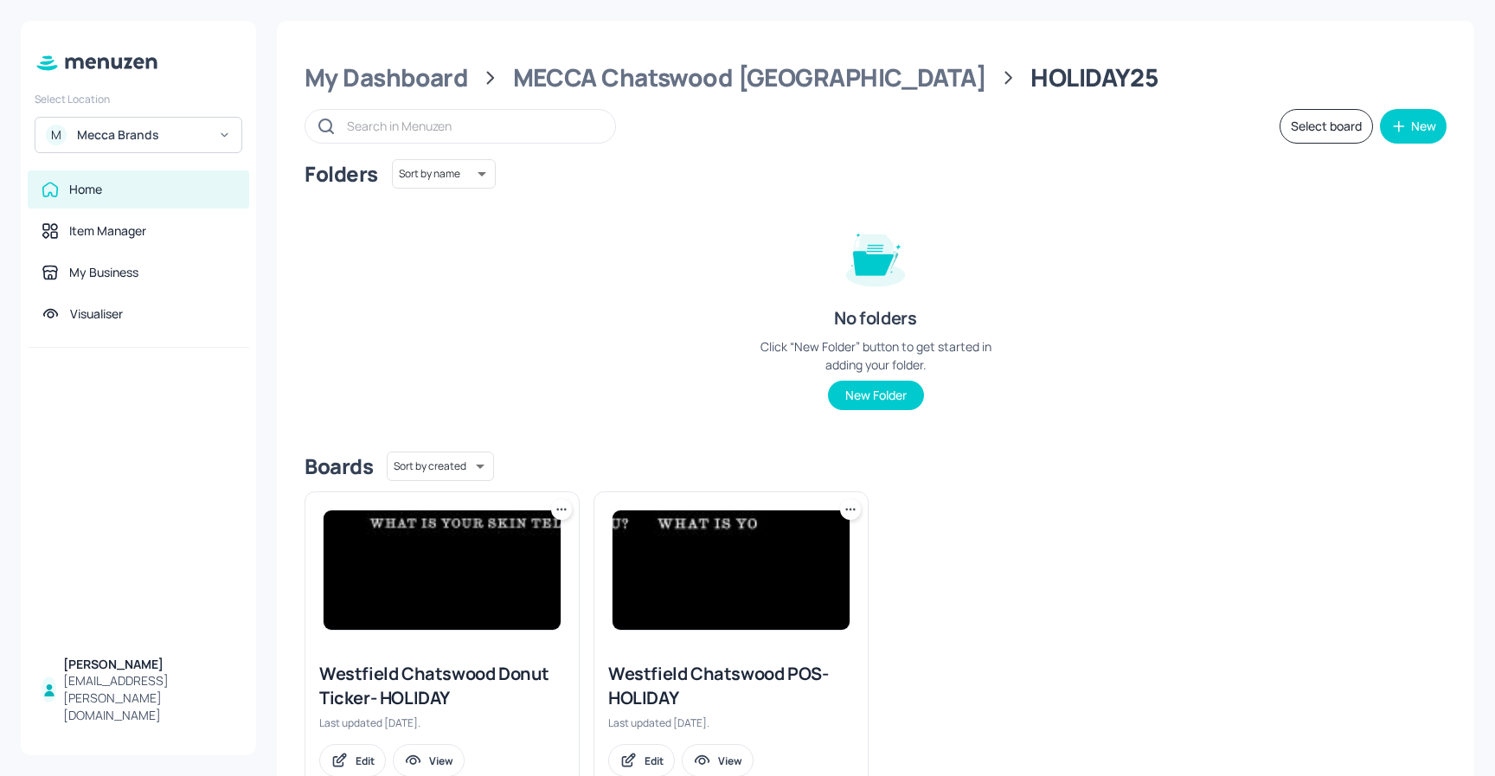
scroll to position [57, 0]
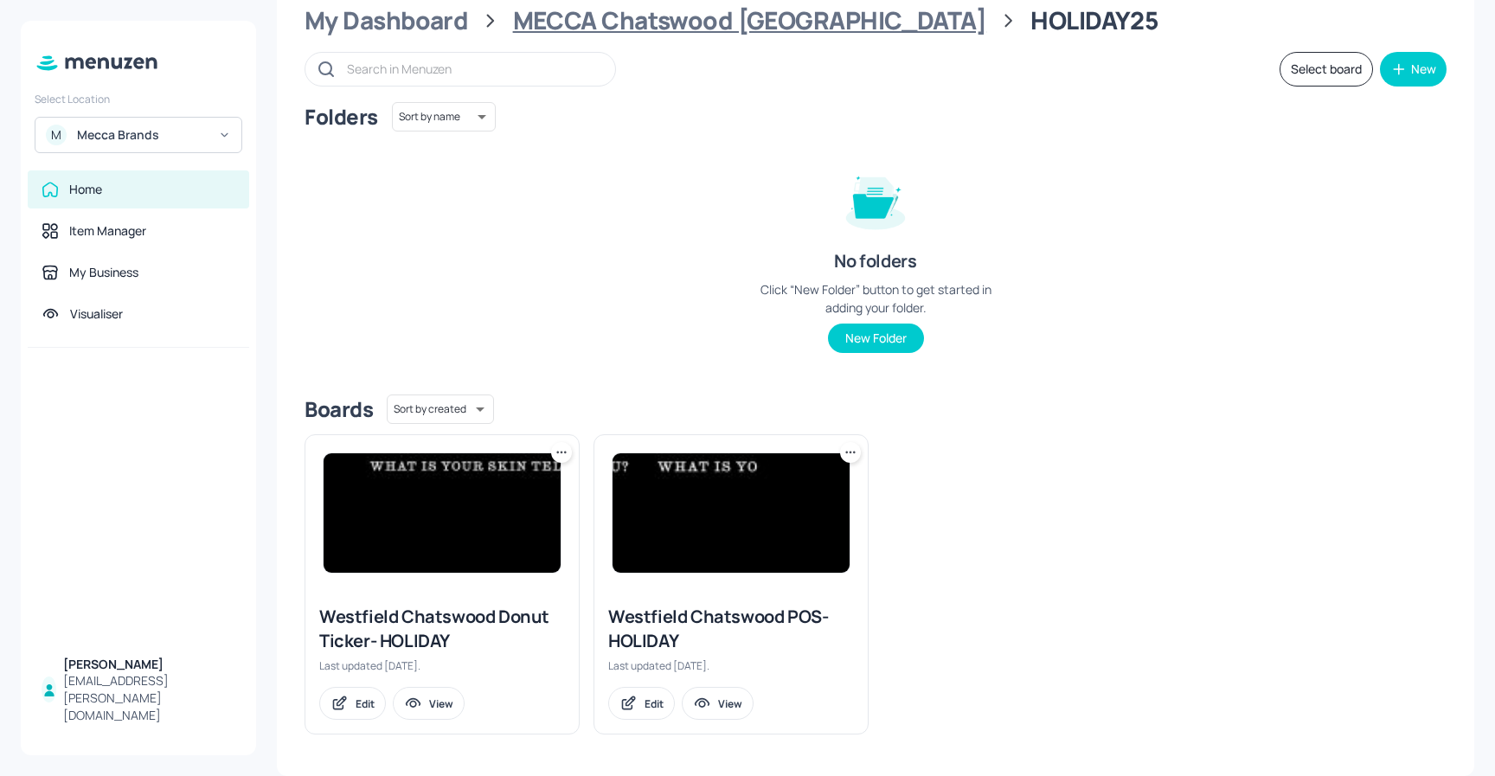
click at [752, 26] on div "MECCA Chatswood Westfield" at bounding box center [750, 20] width 474 height 31
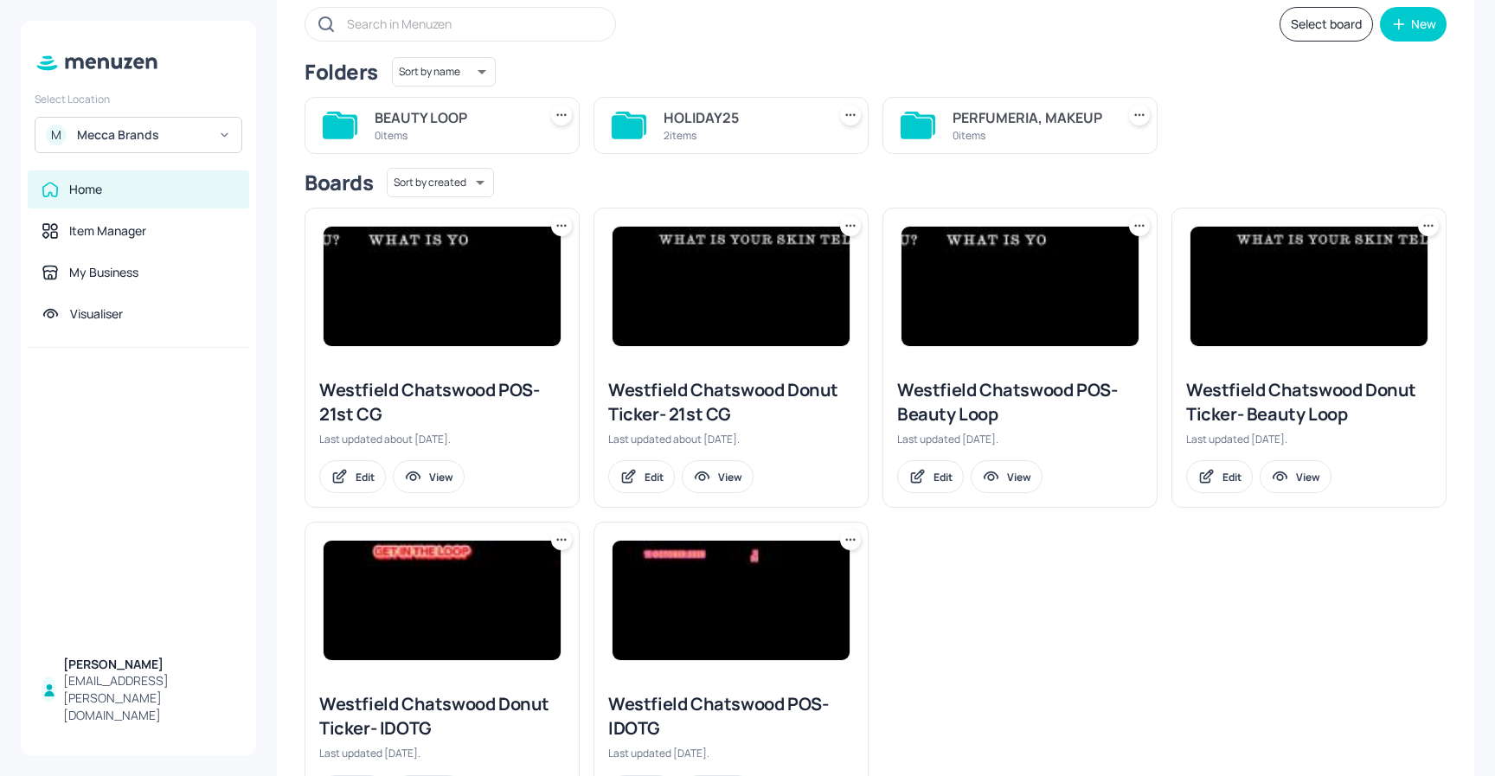
scroll to position [116, 0]
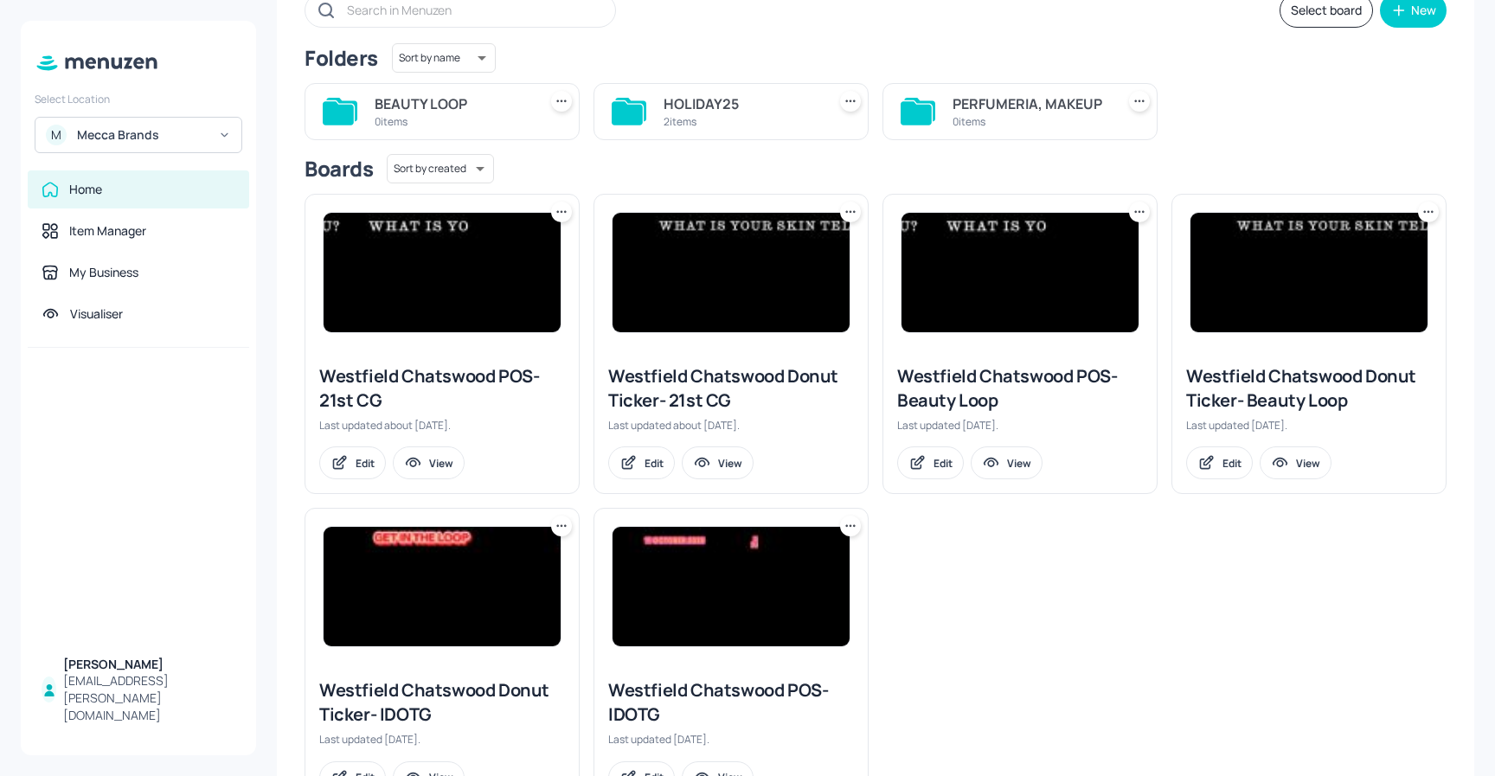
click at [988, 114] on div "0 items" at bounding box center [1031, 121] width 156 height 15
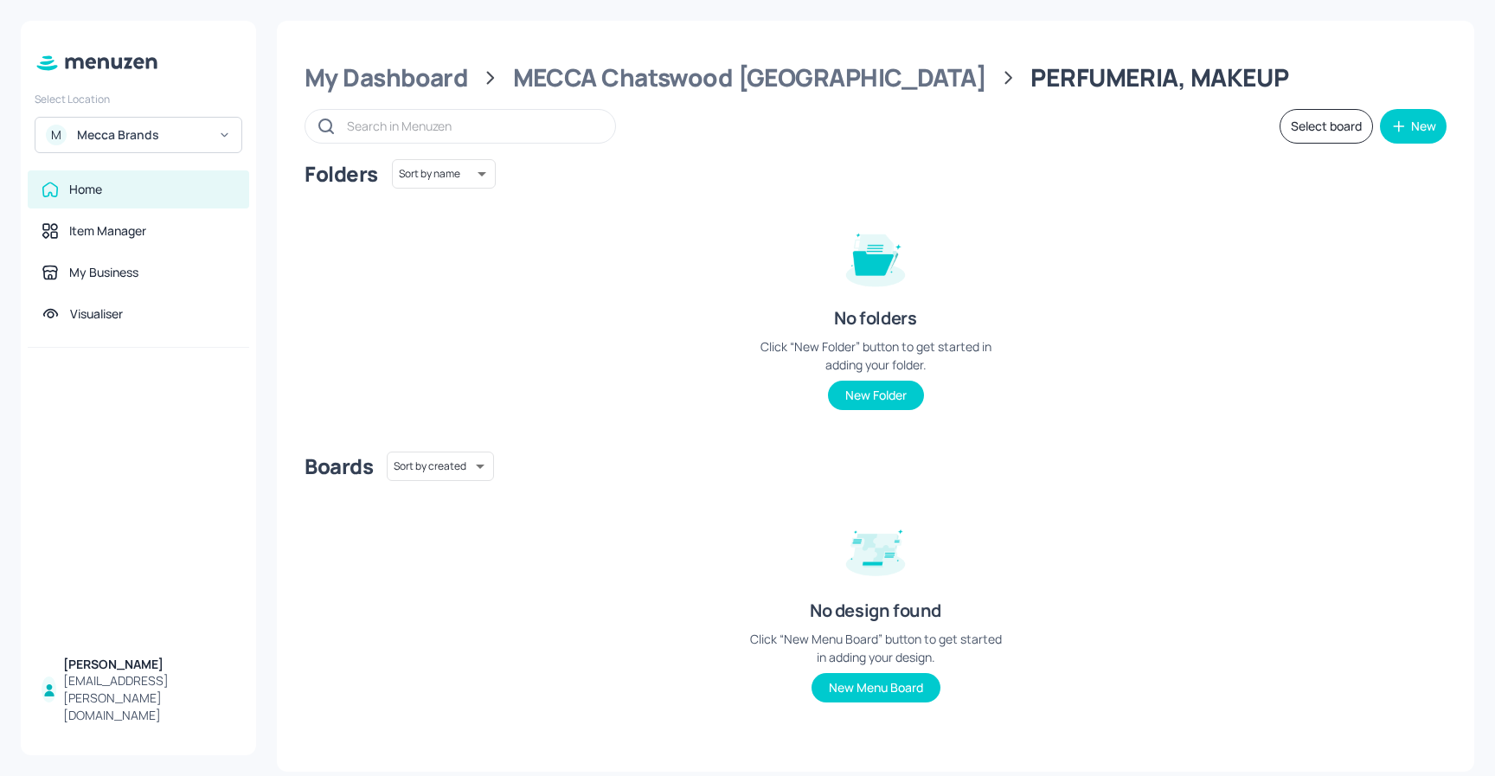
scroll to position [0, 0]
click at [702, 75] on div "MECCA Chatswood Westfield" at bounding box center [750, 77] width 474 height 31
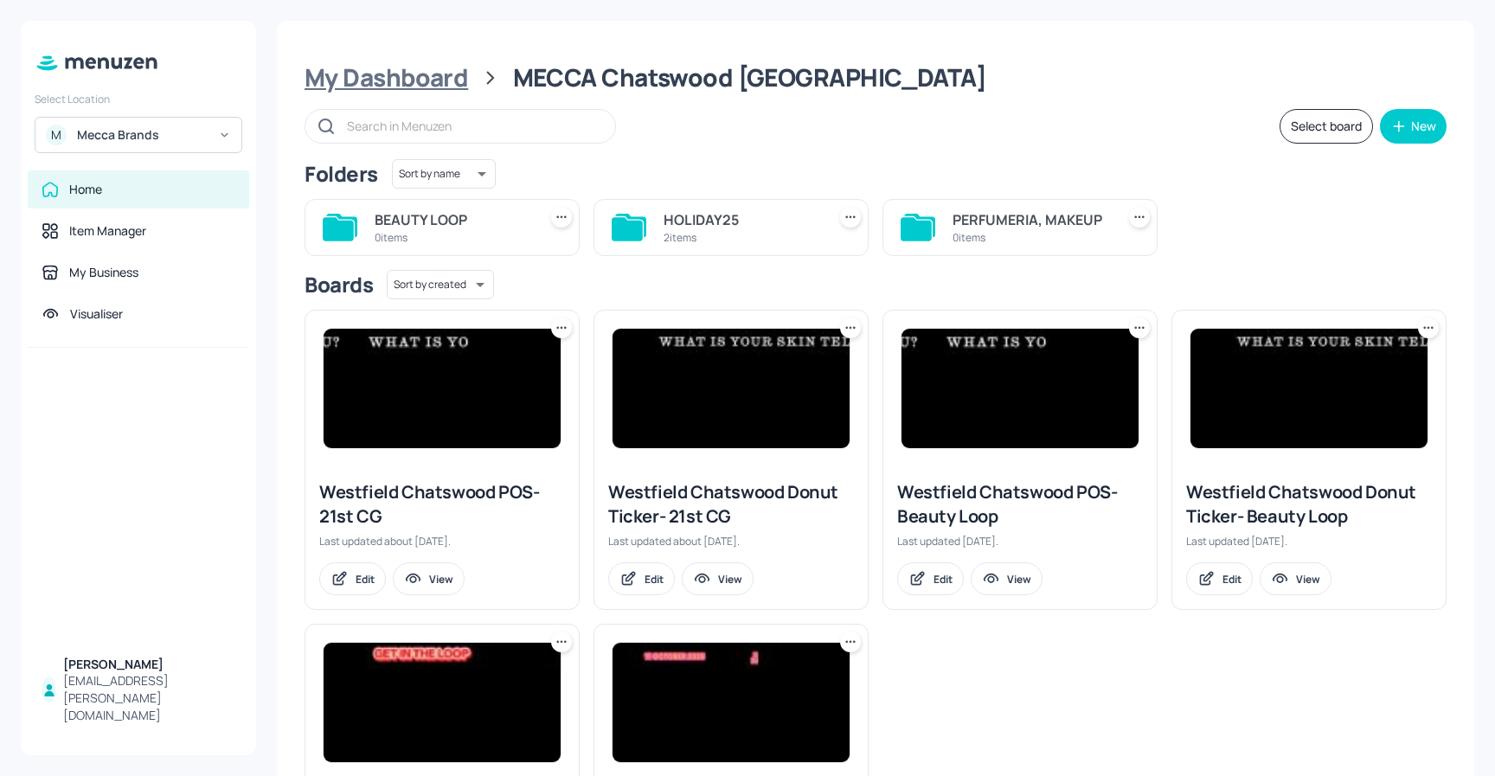
click at [434, 80] on div "My Dashboard" at bounding box center [387, 77] width 164 height 31
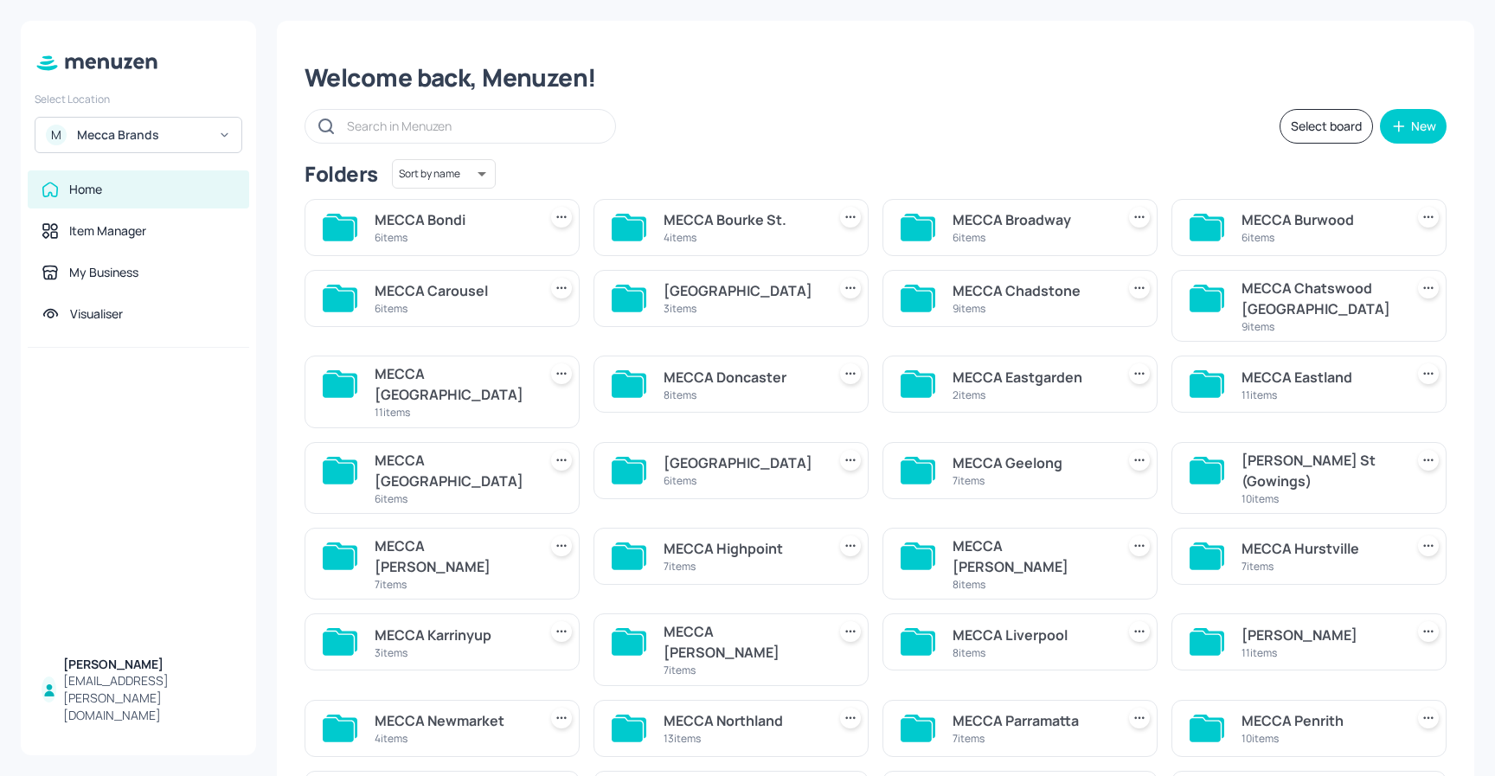
click at [1282, 315] on div "MECCA Chatswood Westfield" at bounding box center [1320, 299] width 156 height 42
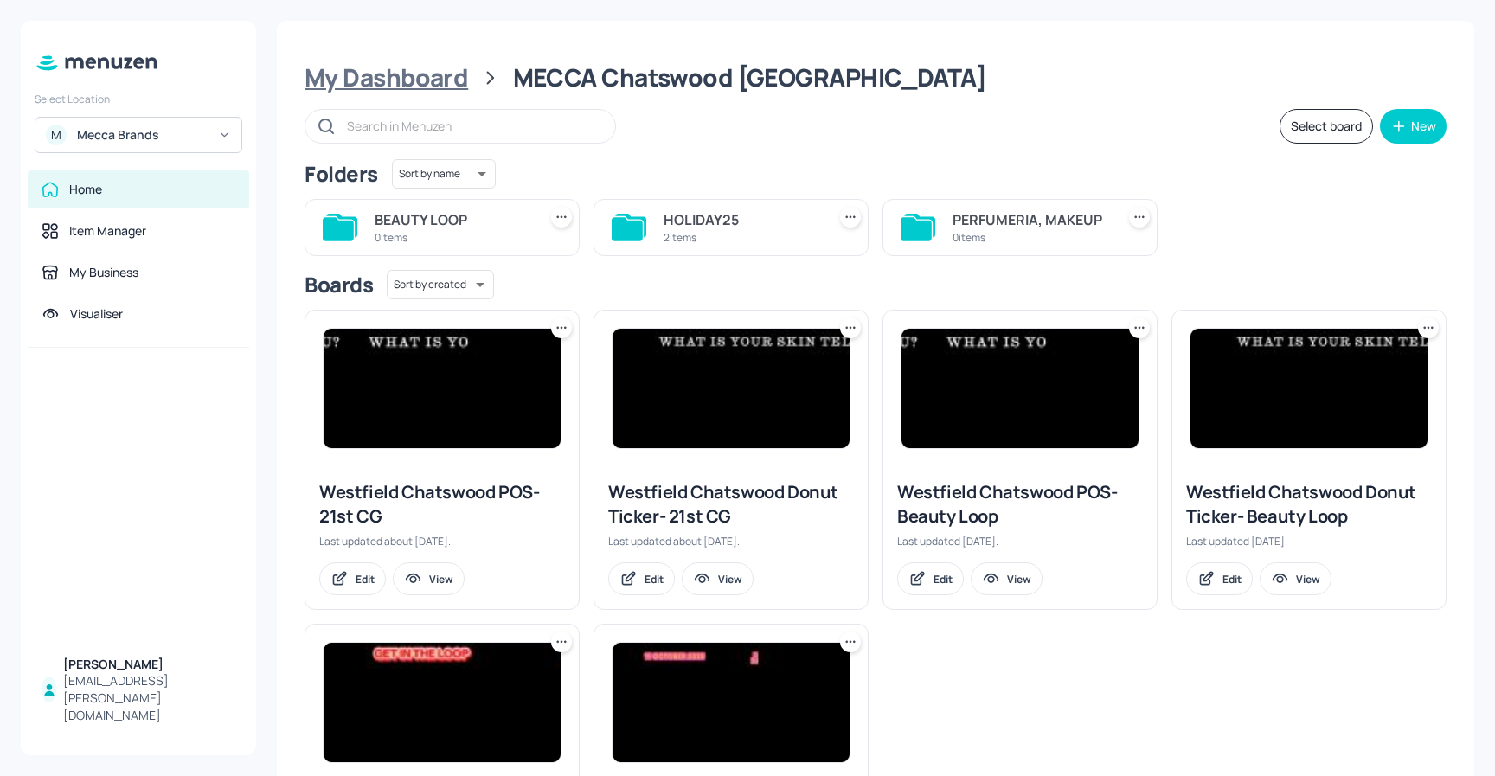
click at [428, 87] on div "My Dashboard" at bounding box center [387, 77] width 164 height 31
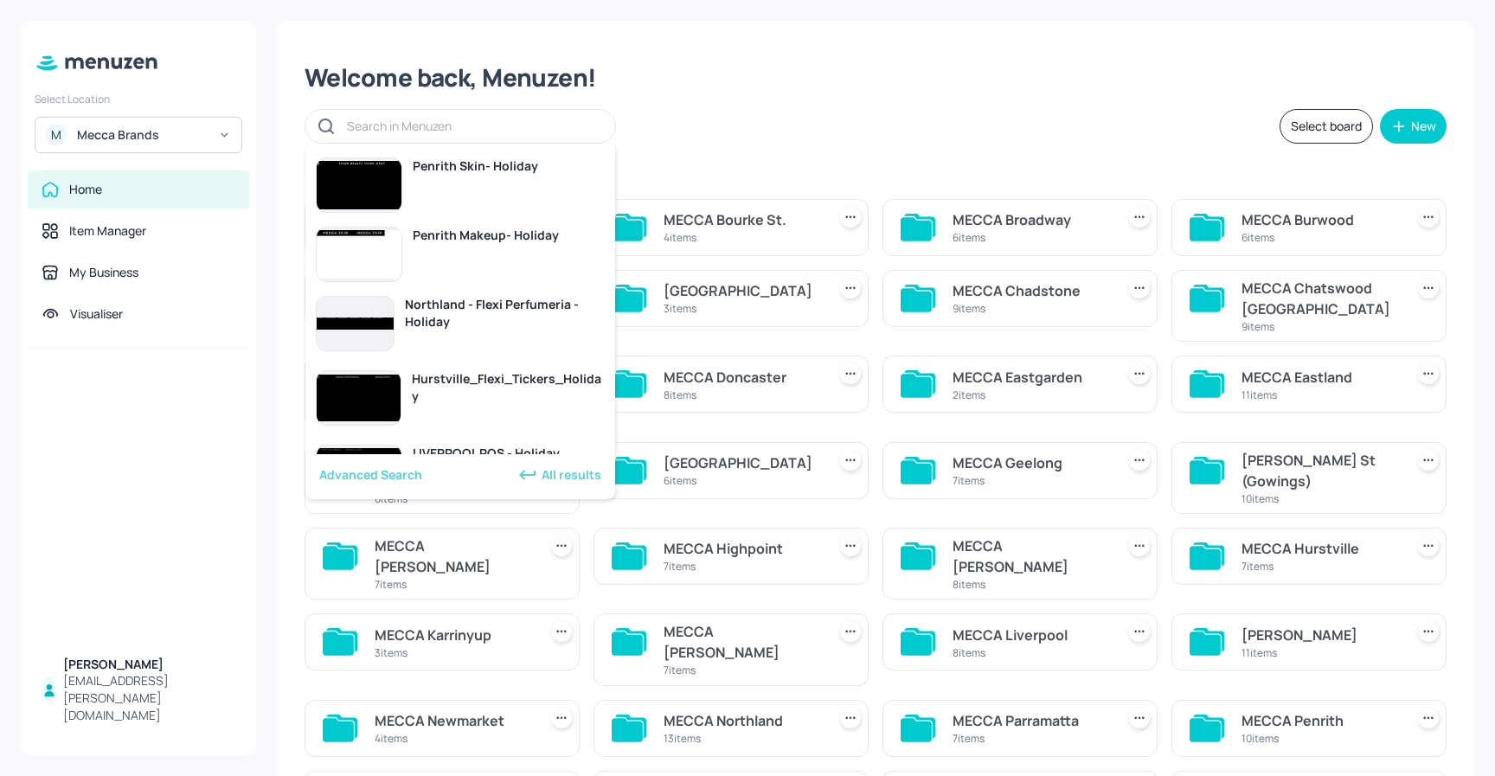
click at [438, 129] on input "text" at bounding box center [472, 125] width 251 height 25
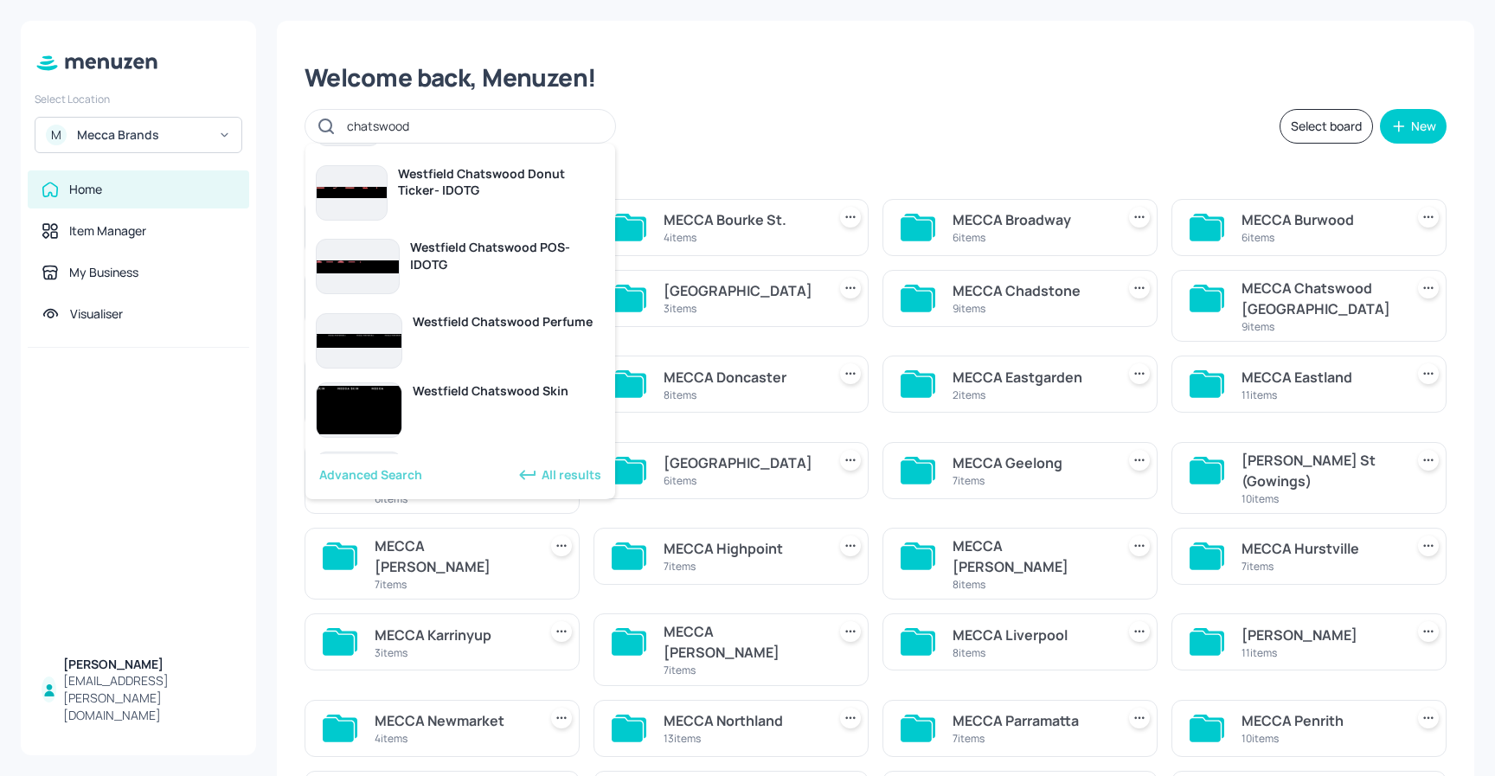
scroll to position [505, 0]
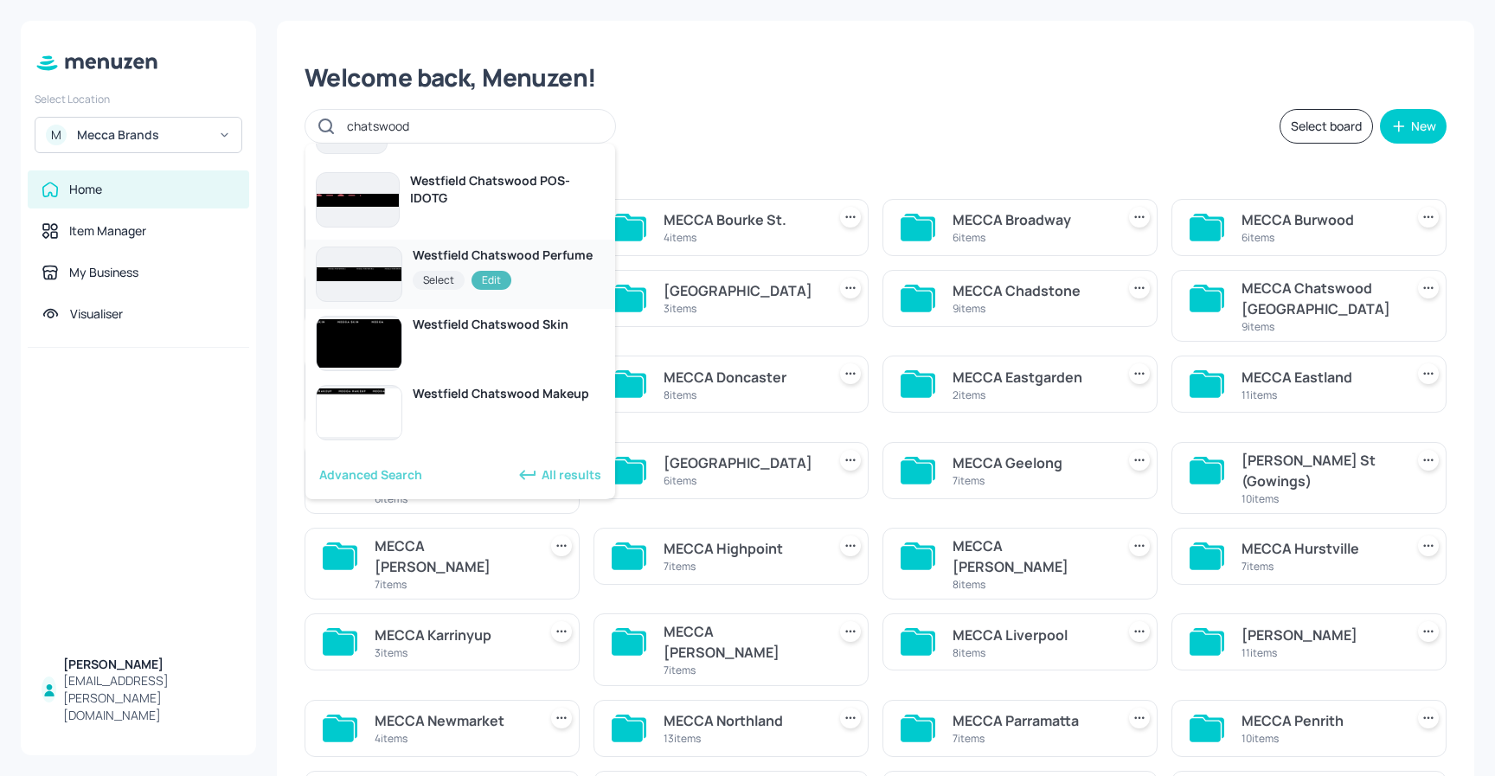
click at [479, 260] on div "Westfield Chatswood Perfume" at bounding box center [503, 255] width 180 height 17
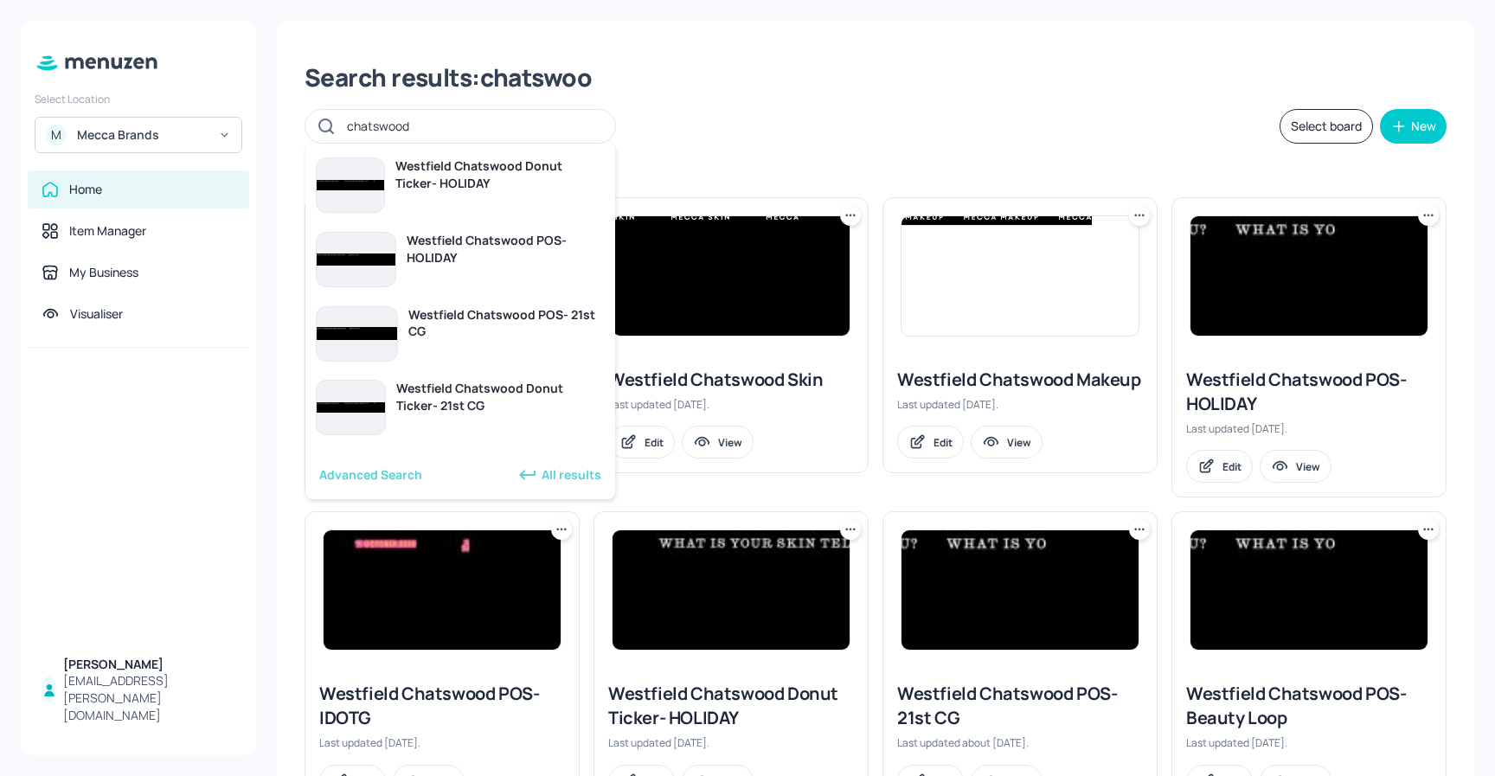
type input "chatswood"
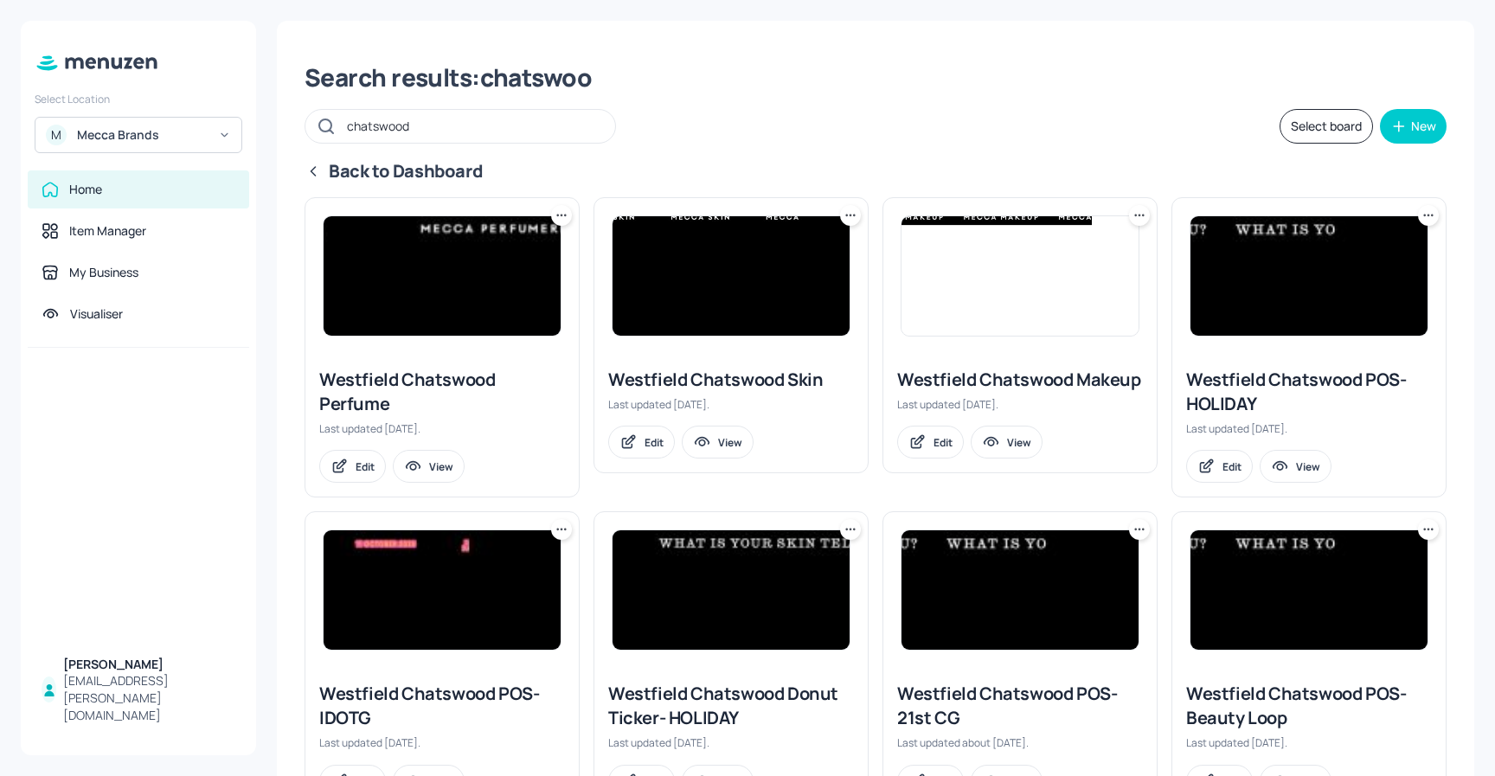
click at [822, 133] on div "chatswood Select board New" at bounding box center [876, 126] width 1142 height 35
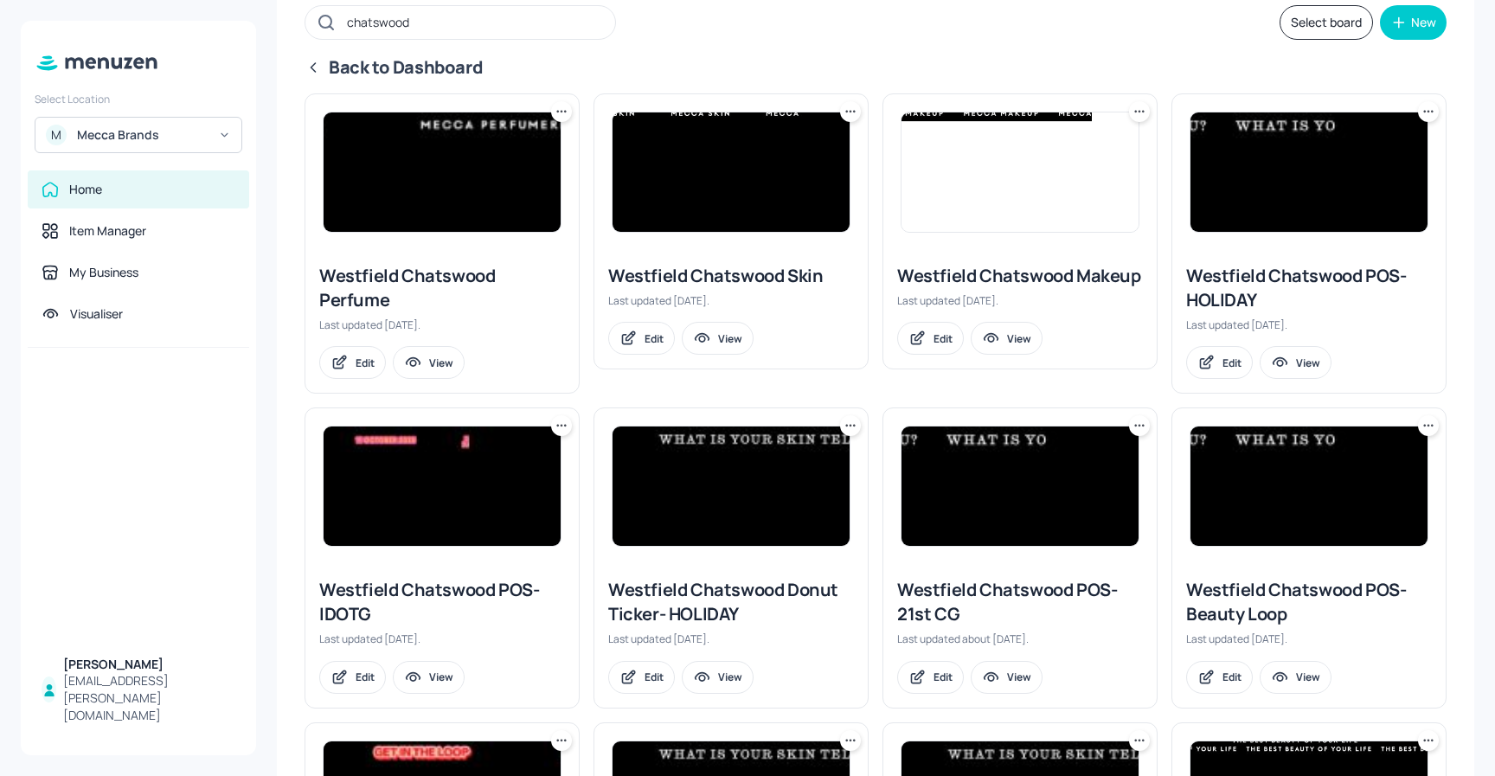
scroll to position [30, 0]
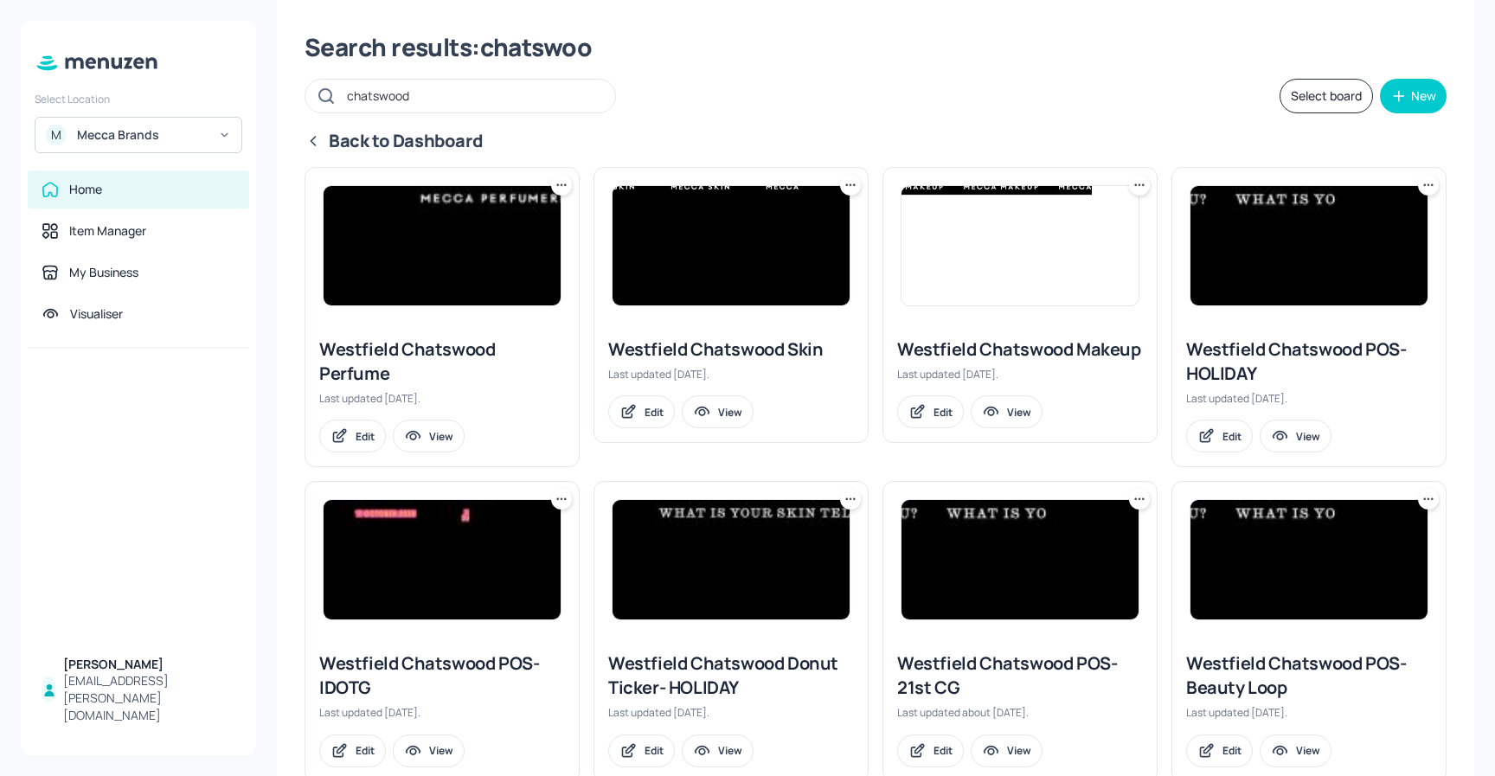
click at [560, 186] on icon at bounding box center [561, 185] width 17 height 17
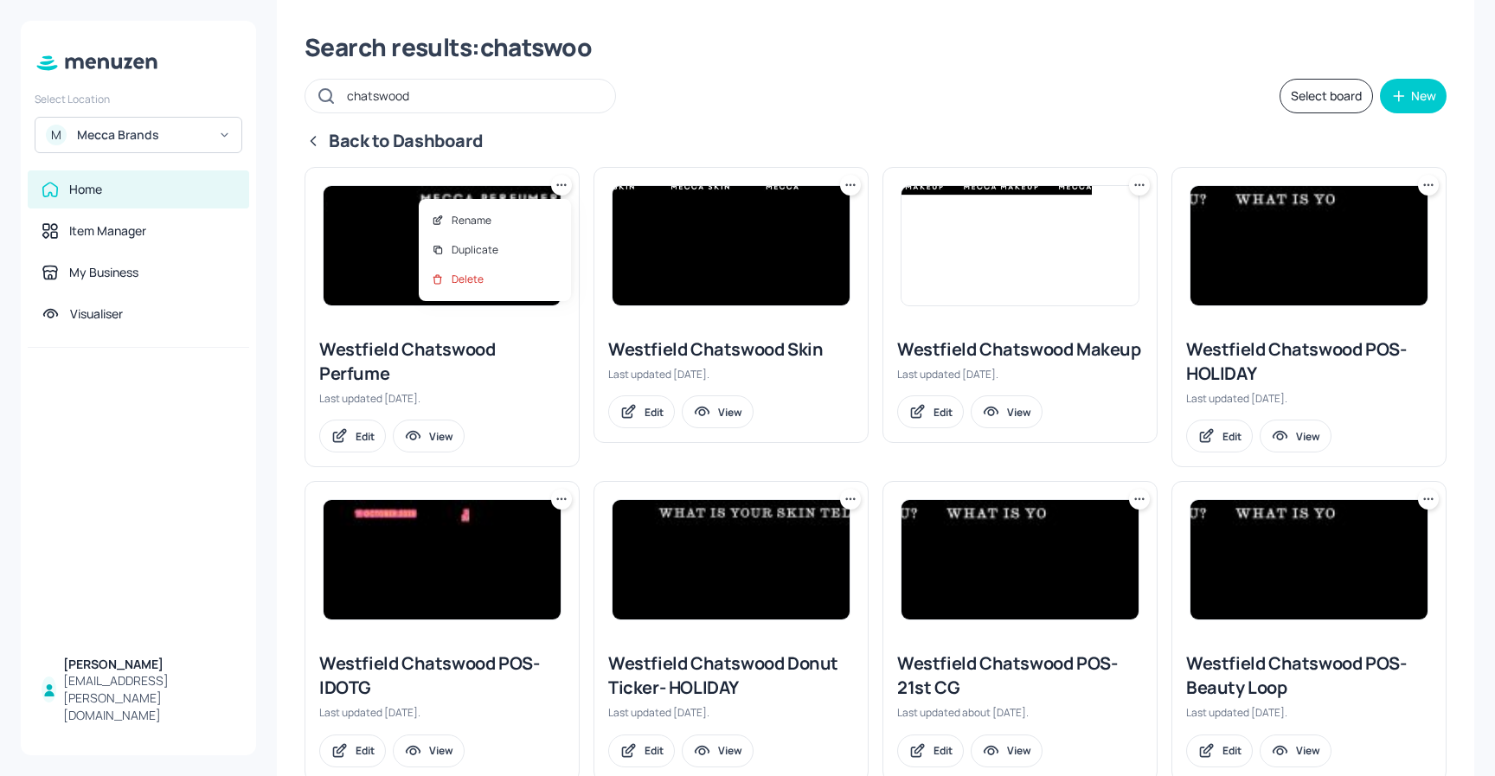
drag, startPoint x: 411, startPoint y: 223, endPoint x: 380, endPoint y: 217, distance: 31.7
click at [411, 223] on div at bounding box center [747, 388] width 1495 height 776
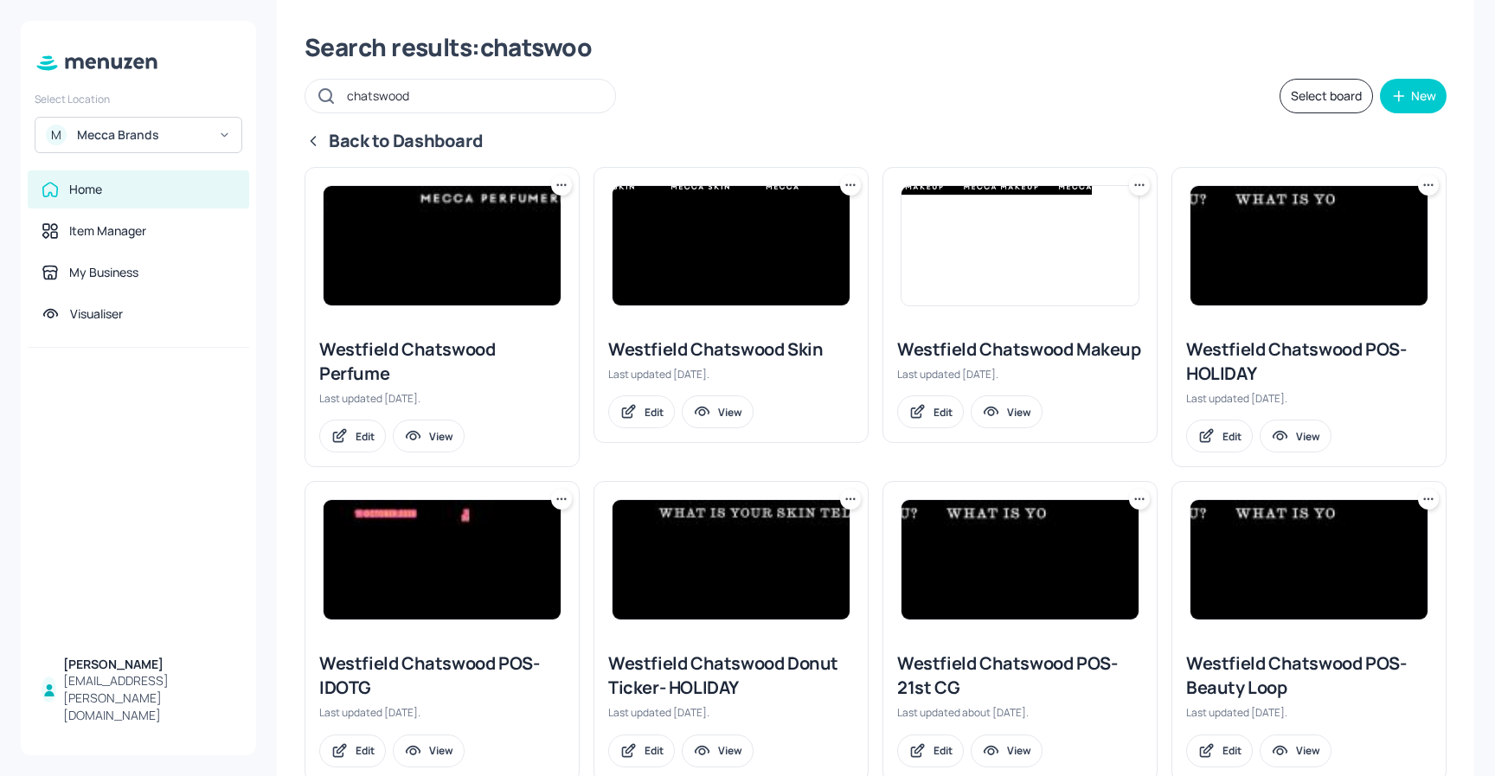
click at [432, 215] on img at bounding box center [442, 245] width 237 height 119
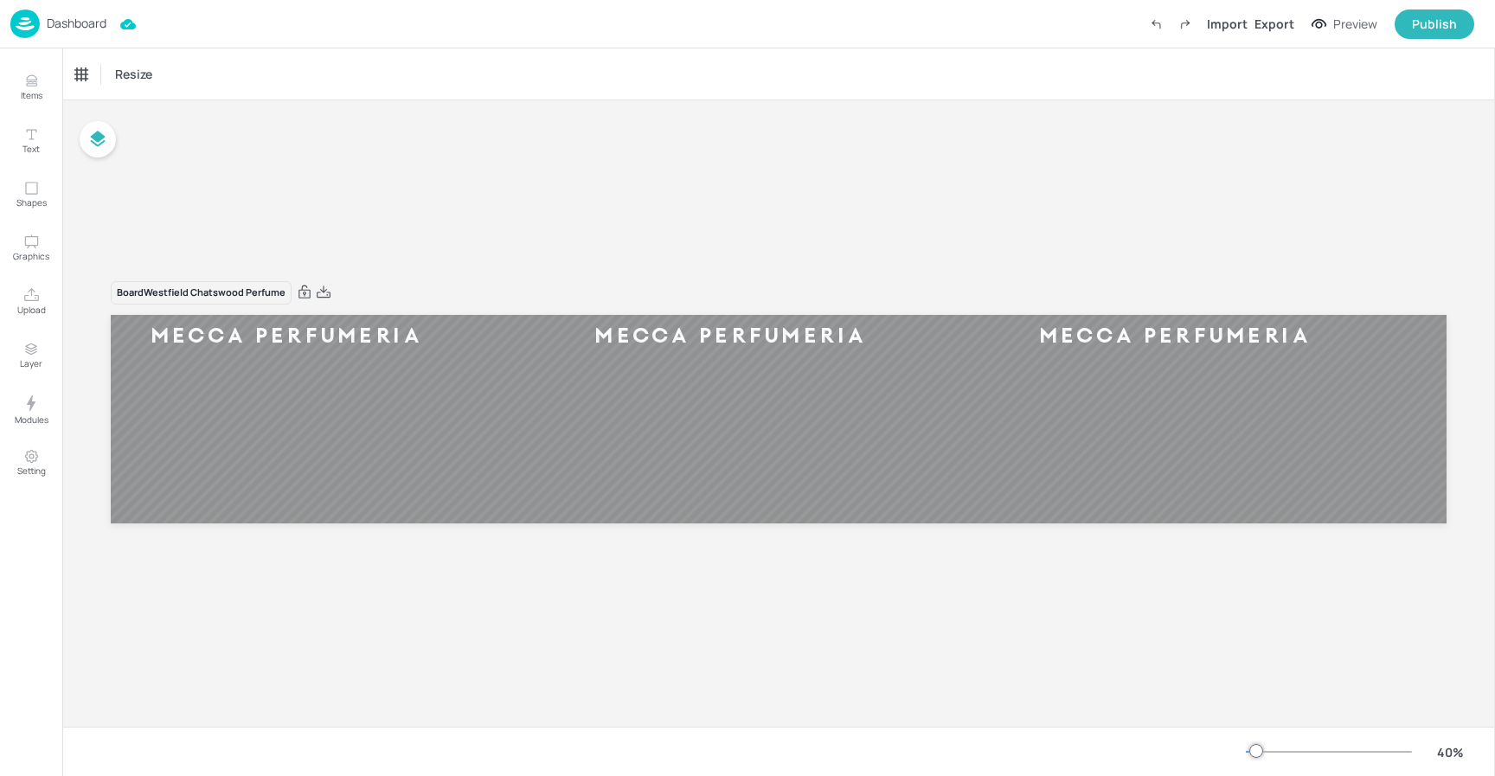
click at [53, 25] on p "Dashboard" at bounding box center [77, 23] width 60 height 12
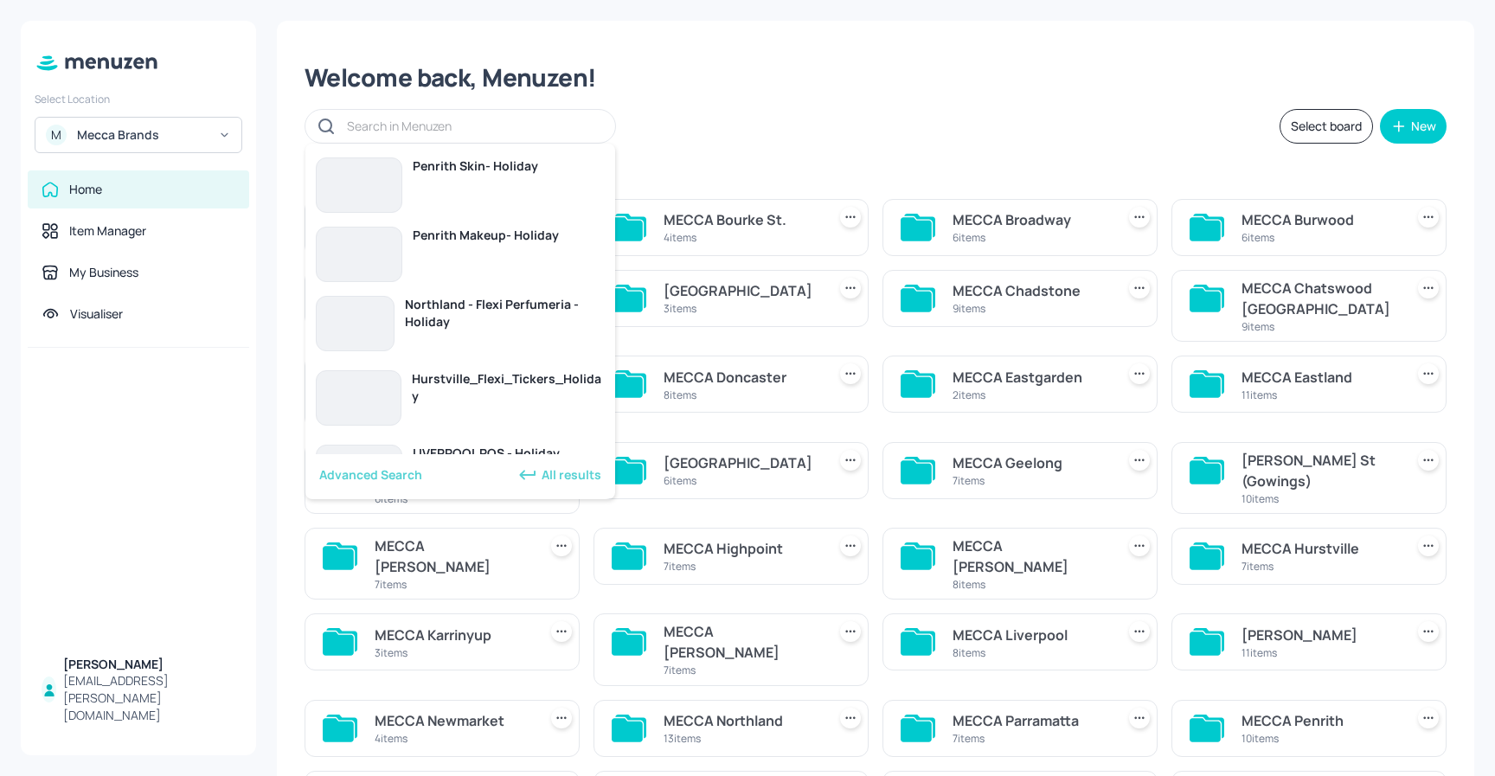
click at [443, 128] on input "text" at bounding box center [472, 125] width 251 height 25
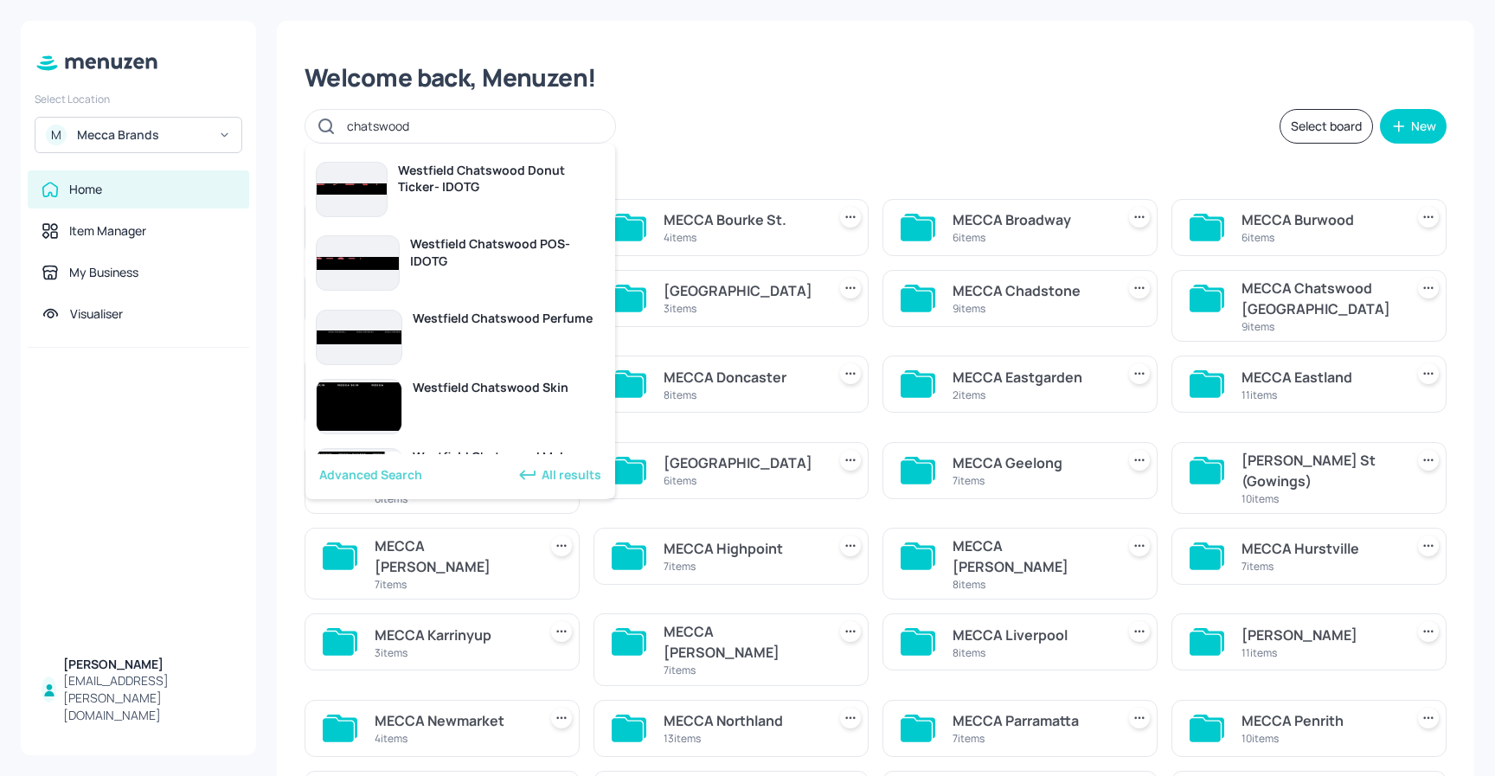
scroll to position [505, 0]
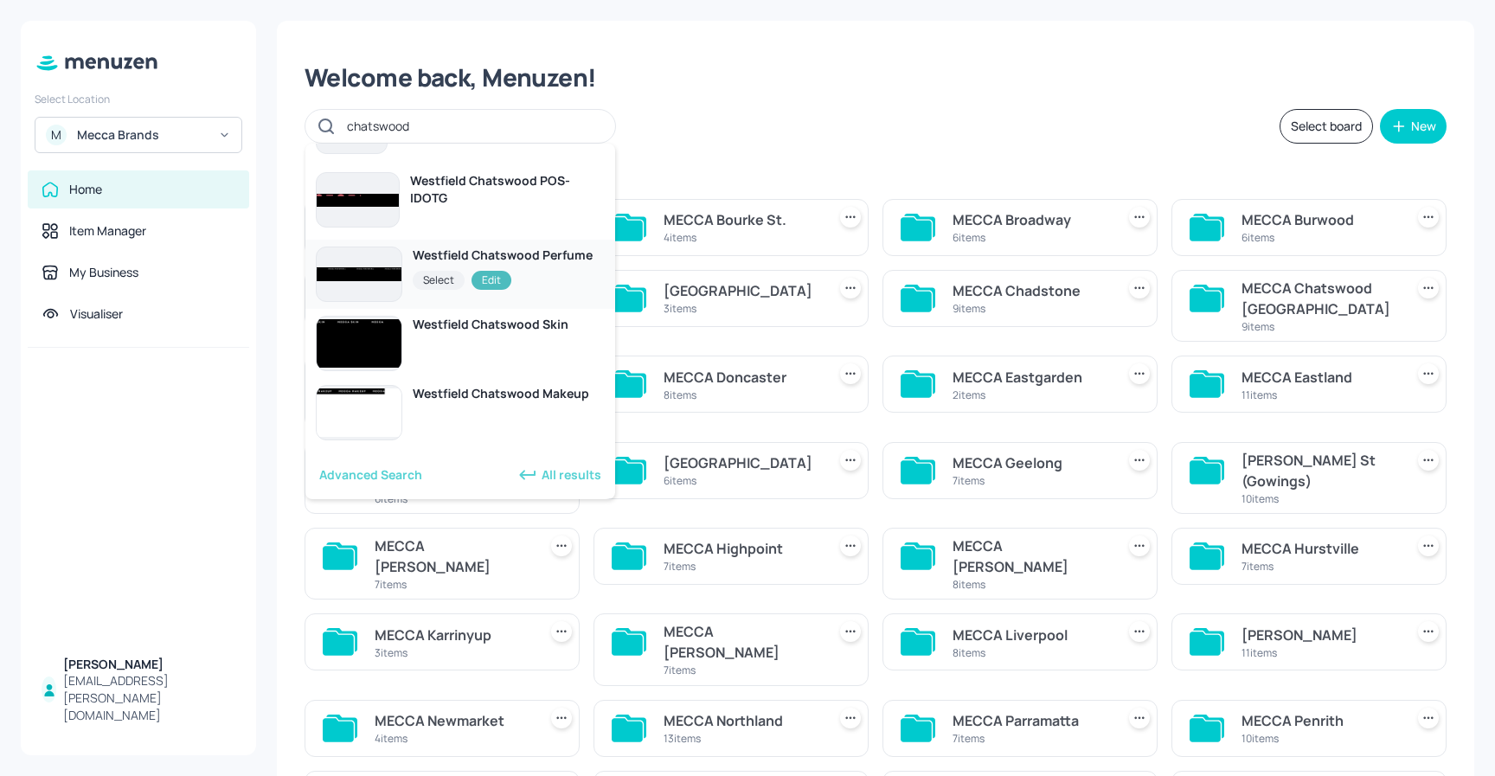
click at [528, 260] on div "Westfield Chatswood Perfume" at bounding box center [503, 255] width 180 height 17
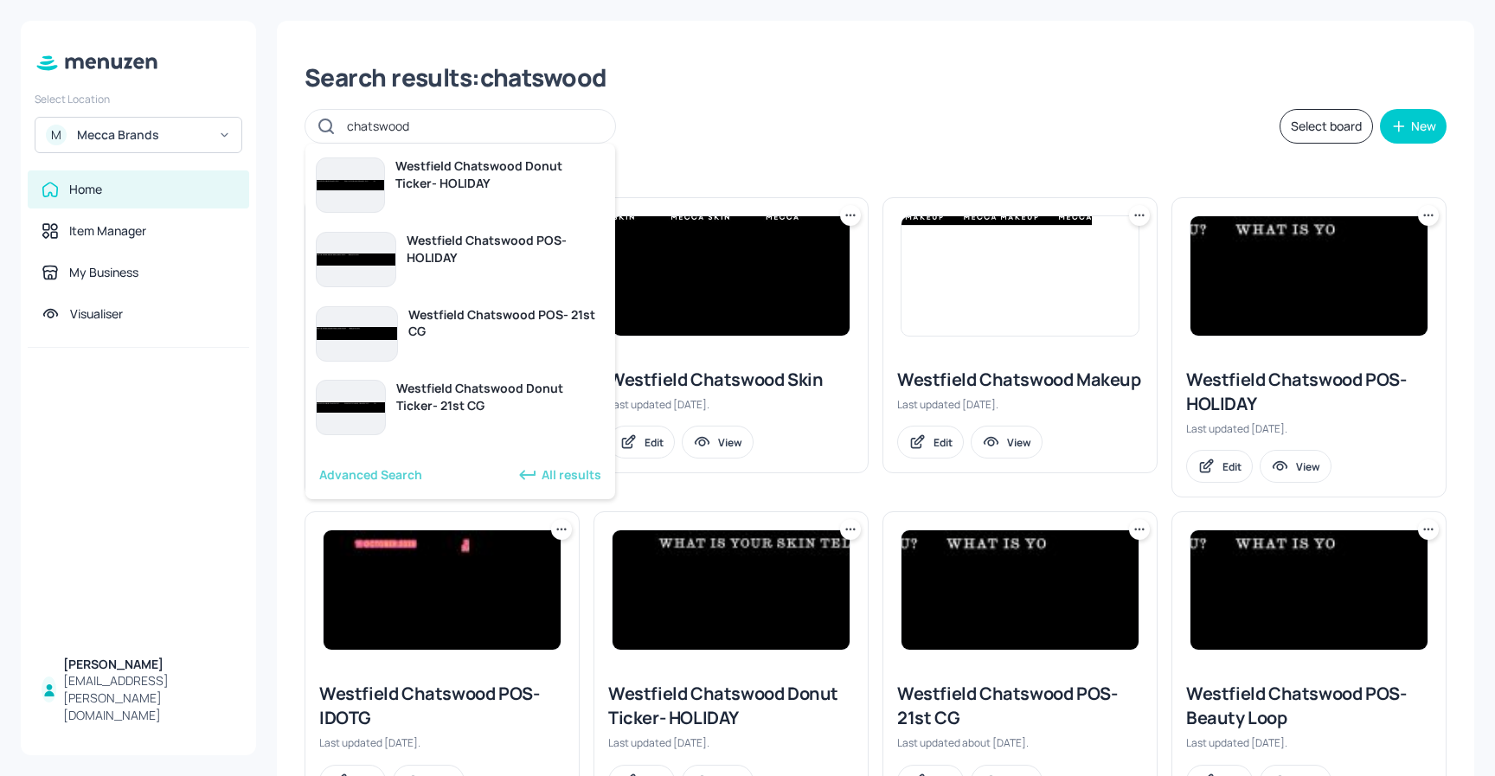
type input "chatswood"
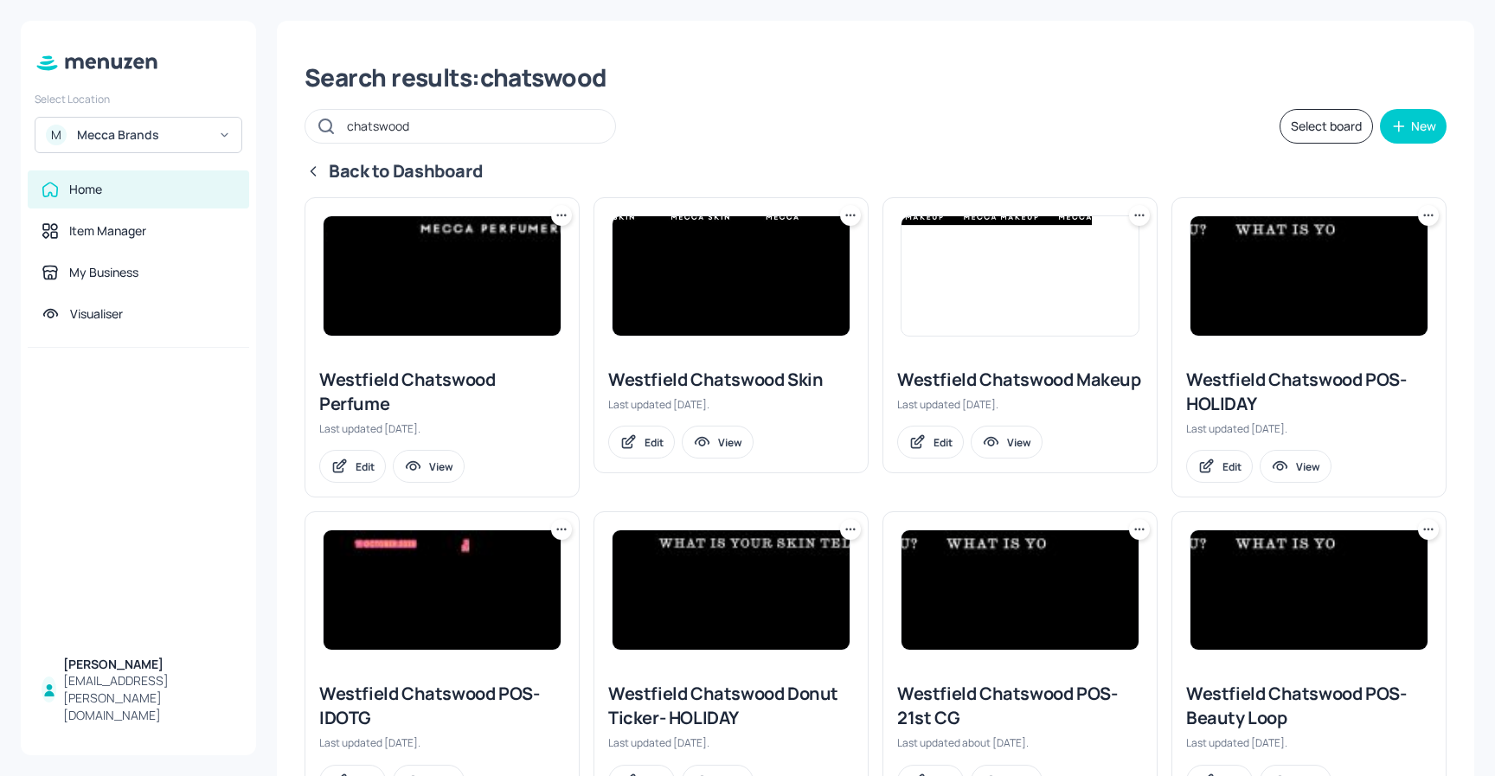
click at [562, 211] on icon at bounding box center [561, 215] width 17 height 17
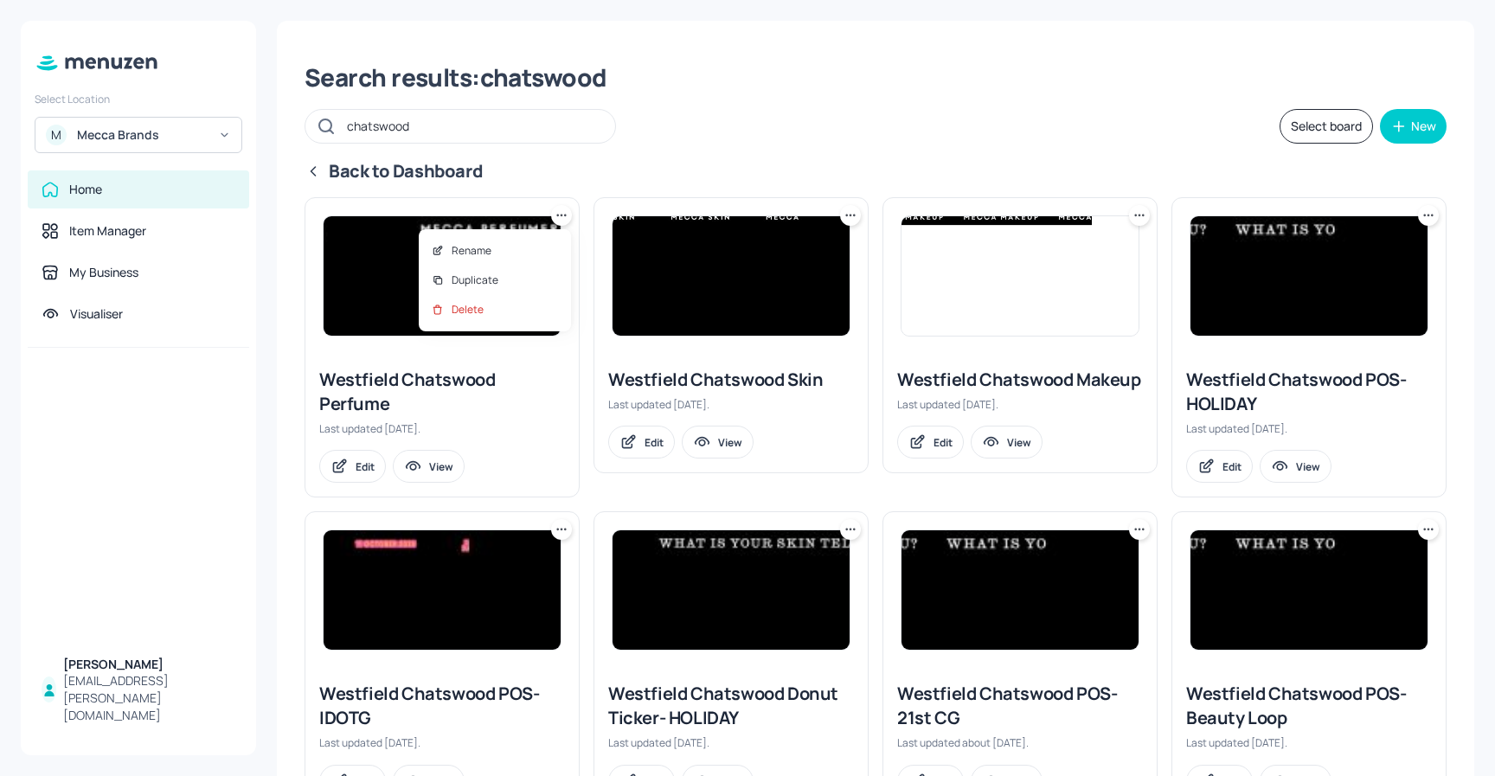
click at [1154, 132] on div at bounding box center [747, 388] width 1495 height 776
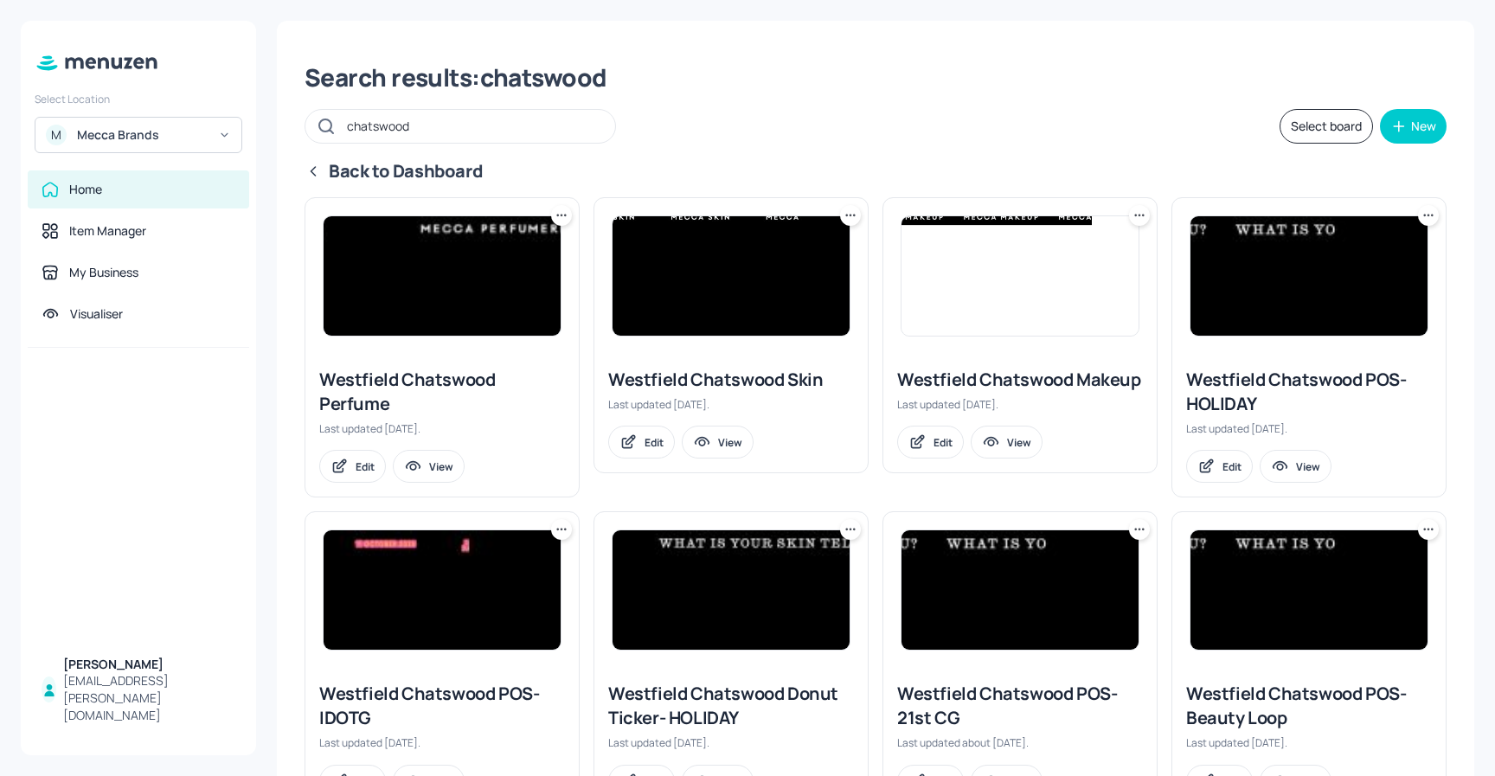
click at [1304, 125] on button "Select board" at bounding box center [1326, 126] width 93 height 35
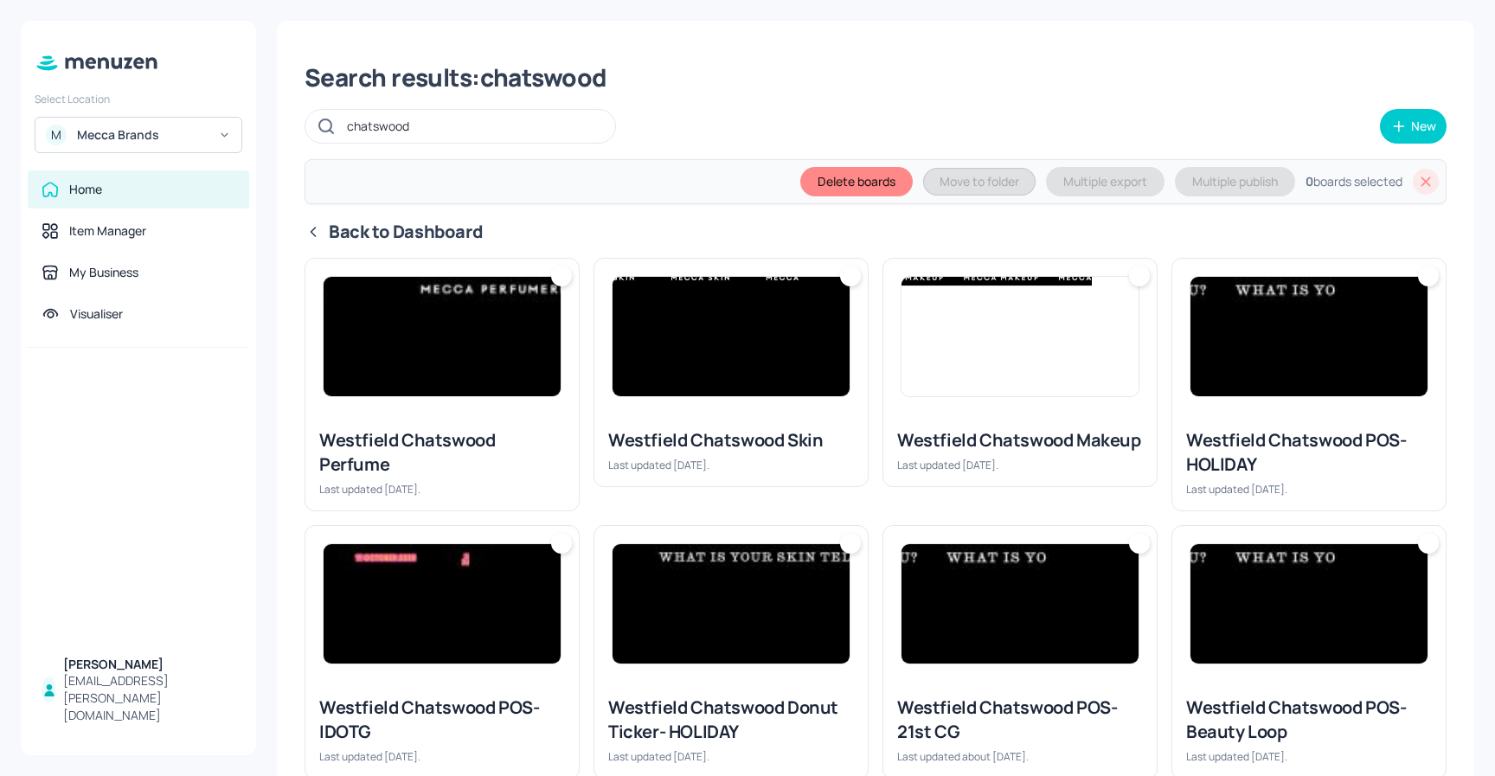
click at [562, 276] on div at bounding box center [561, 276] width 21 height 21
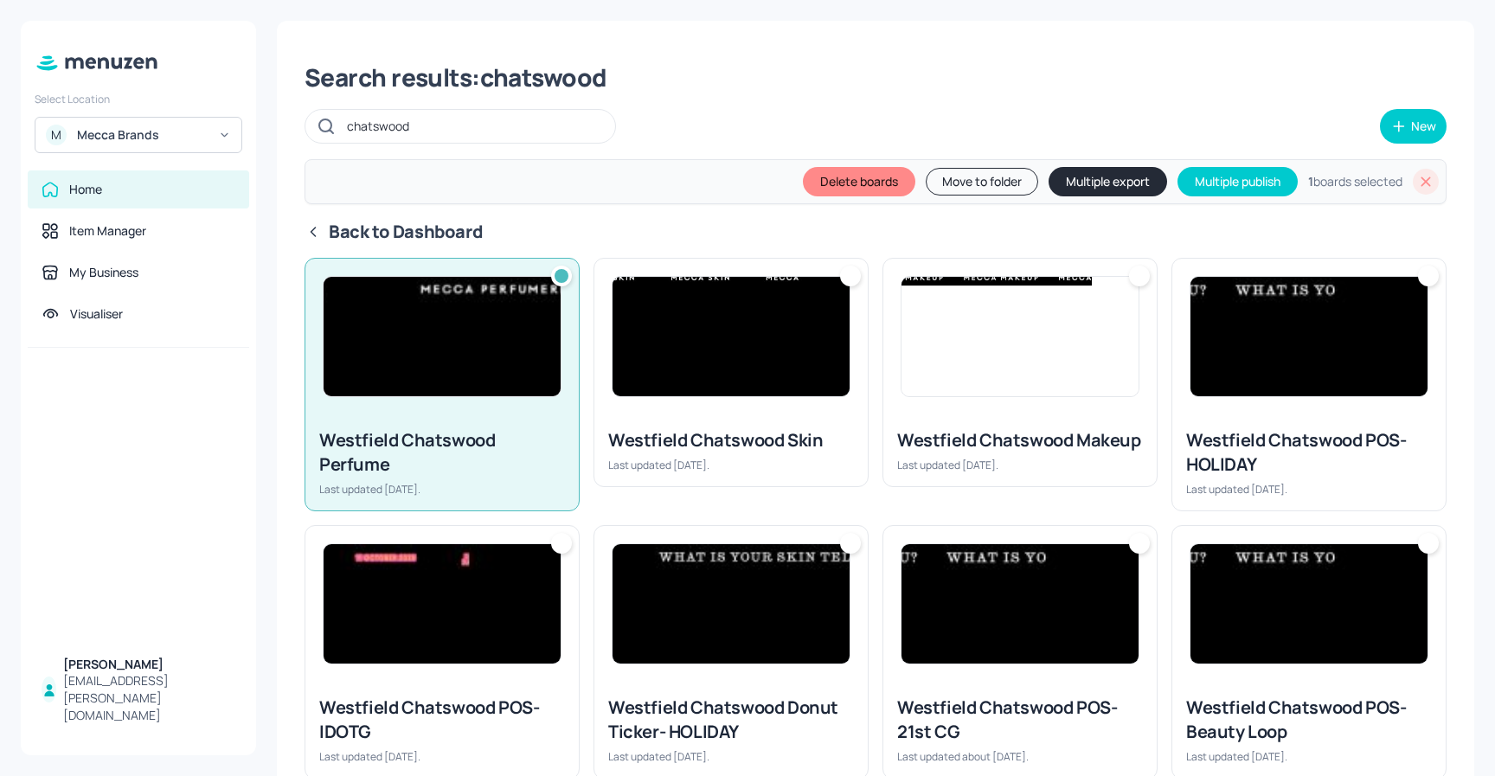
click at [846, 275] on div at bounding box center [850, 276] width 21 height 21
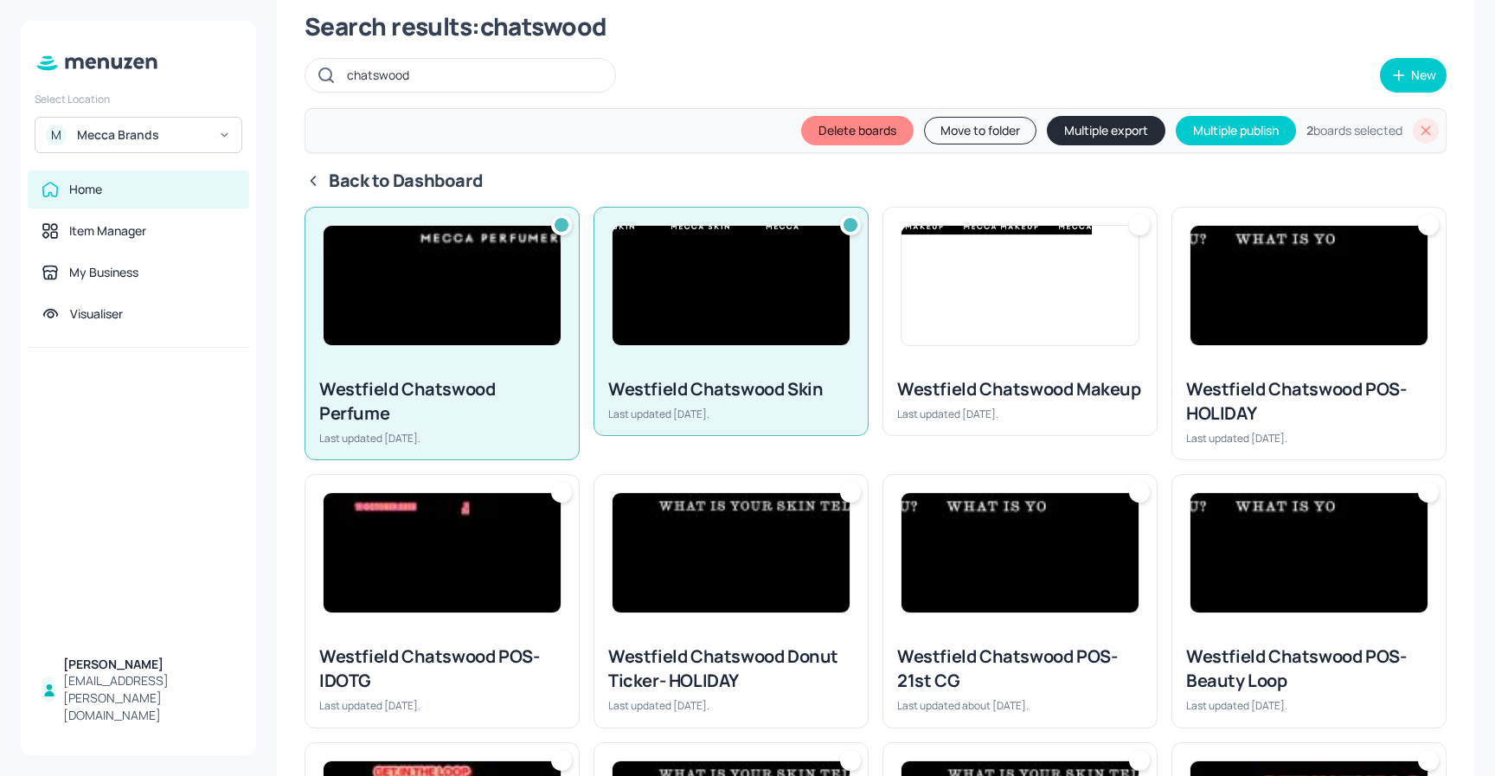
scroll to position [52, 0]
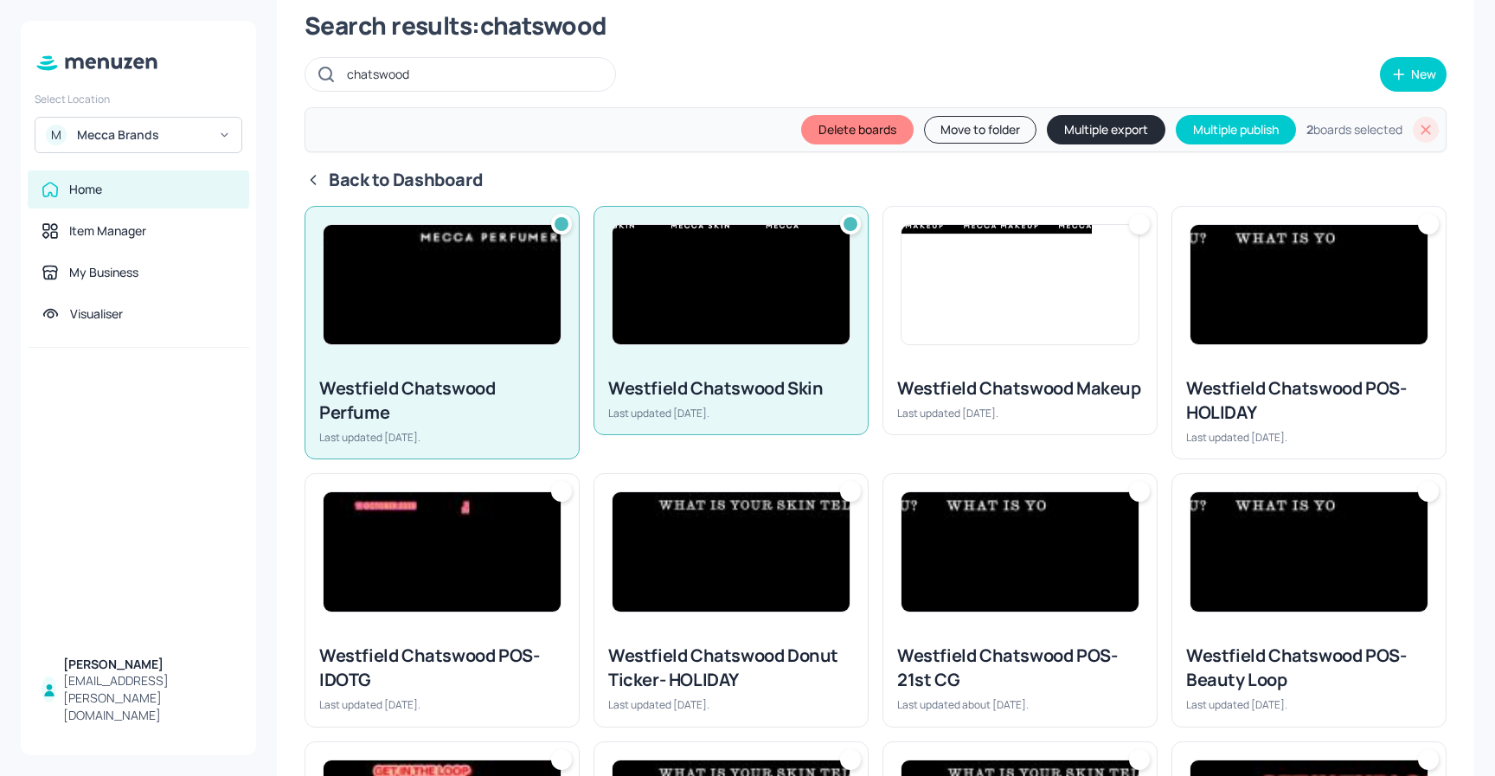
click at [1136, 225] on div at bounding box center [1139, 224] width 21 height 21
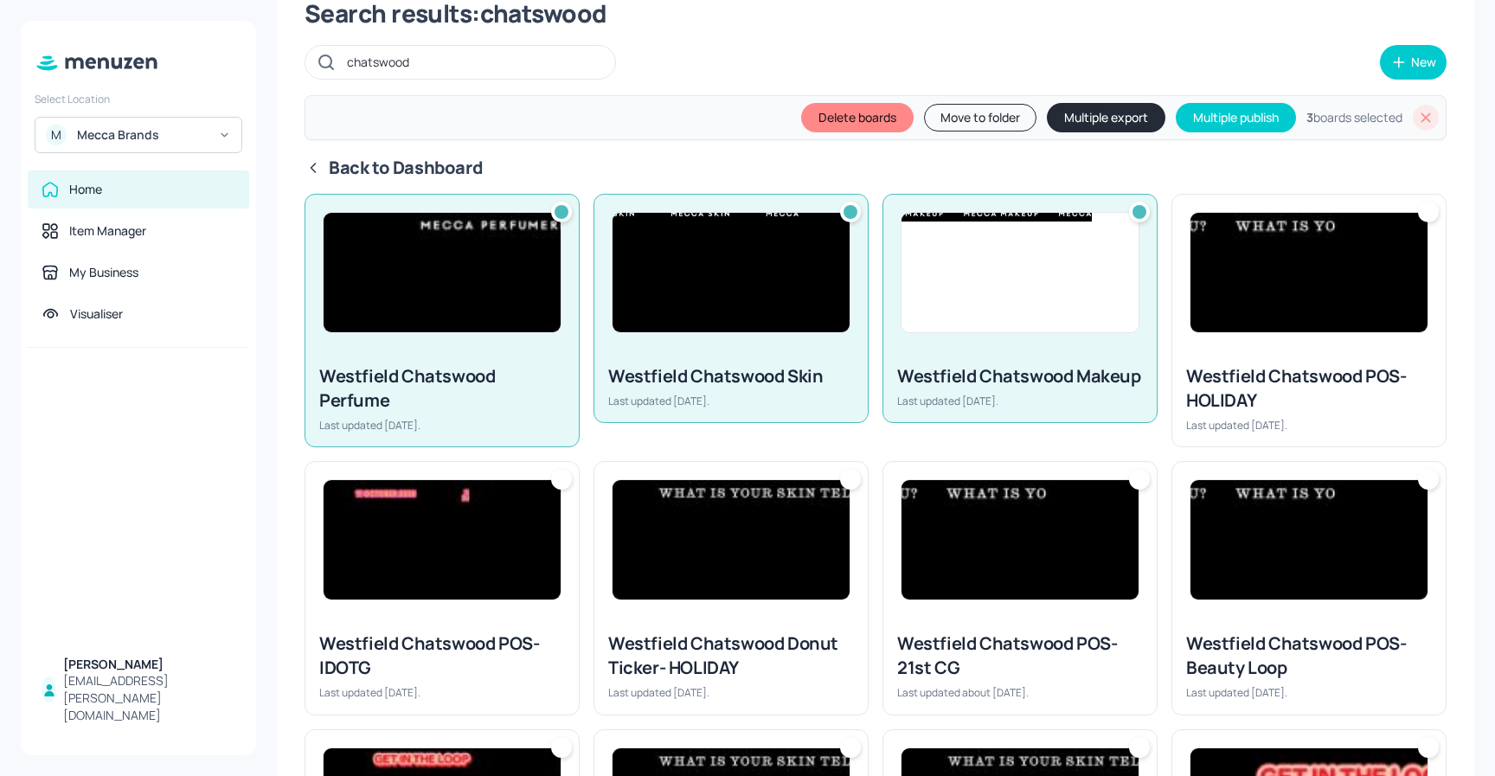
scroll to position [0, 0]
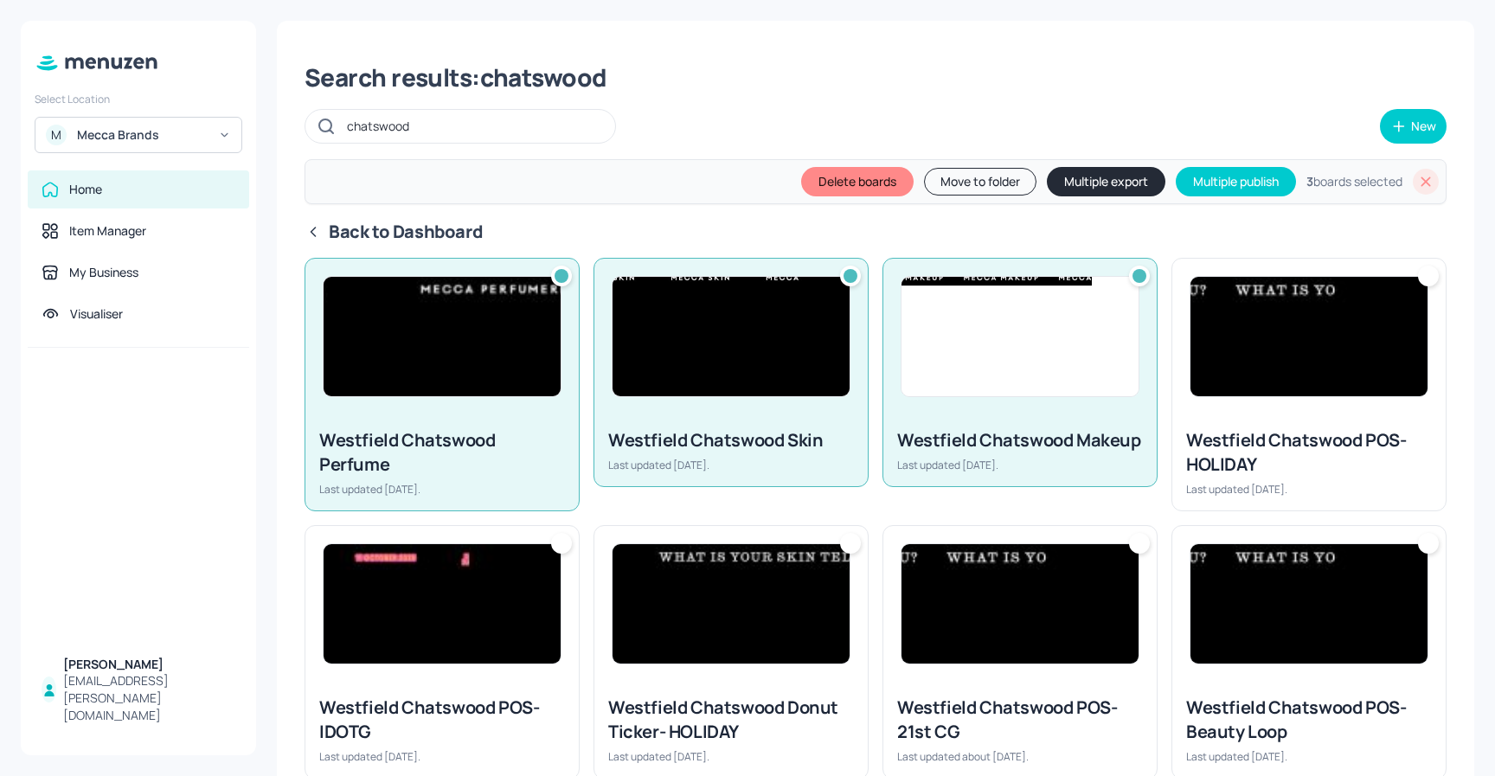
click at [982, 183] on button "Move to folder" at bounding box center [980, 182] width 112 height 28
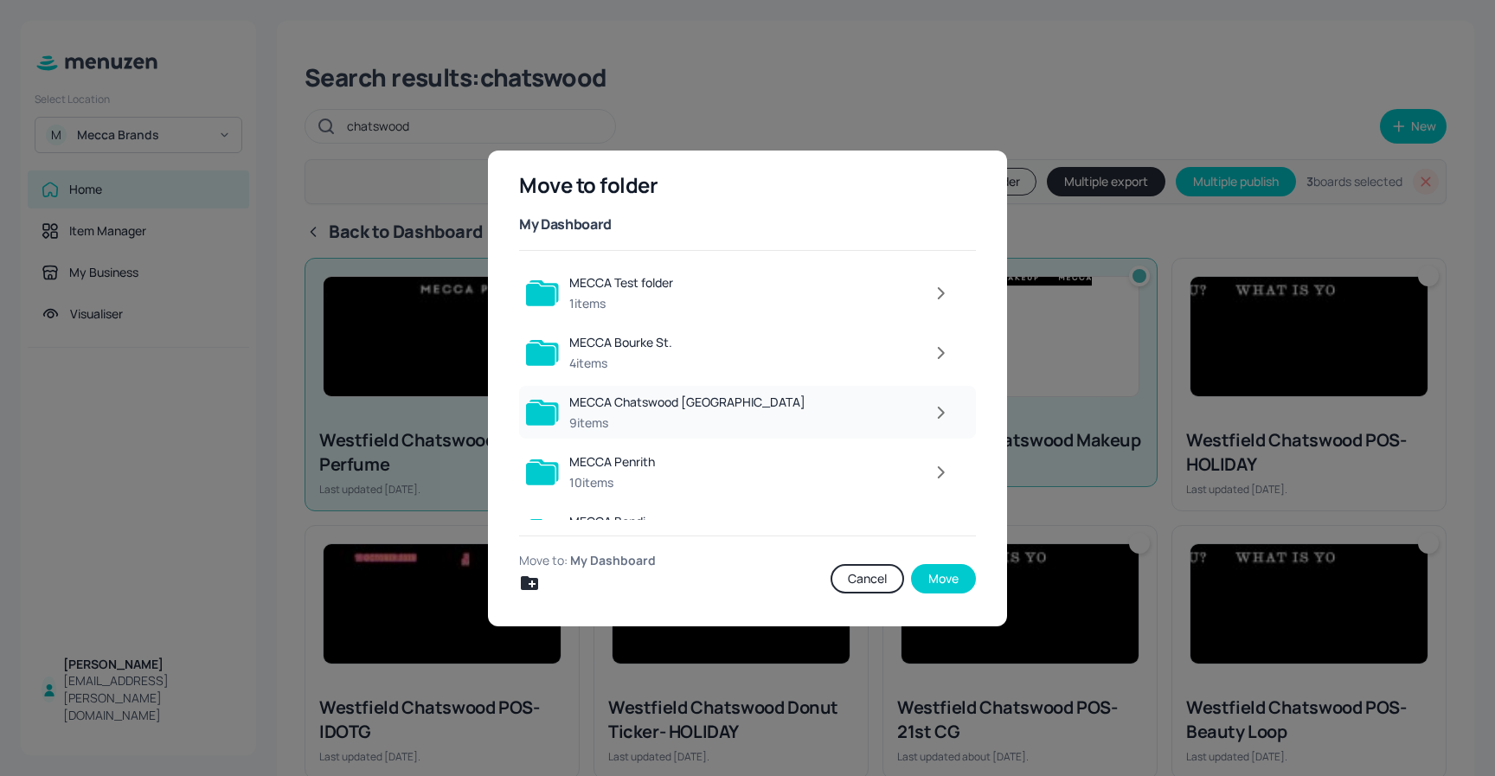
scroll to position [1, 0]
click at [924, 409] on button "button" at bounding box center [941, 412] width 35 height 35
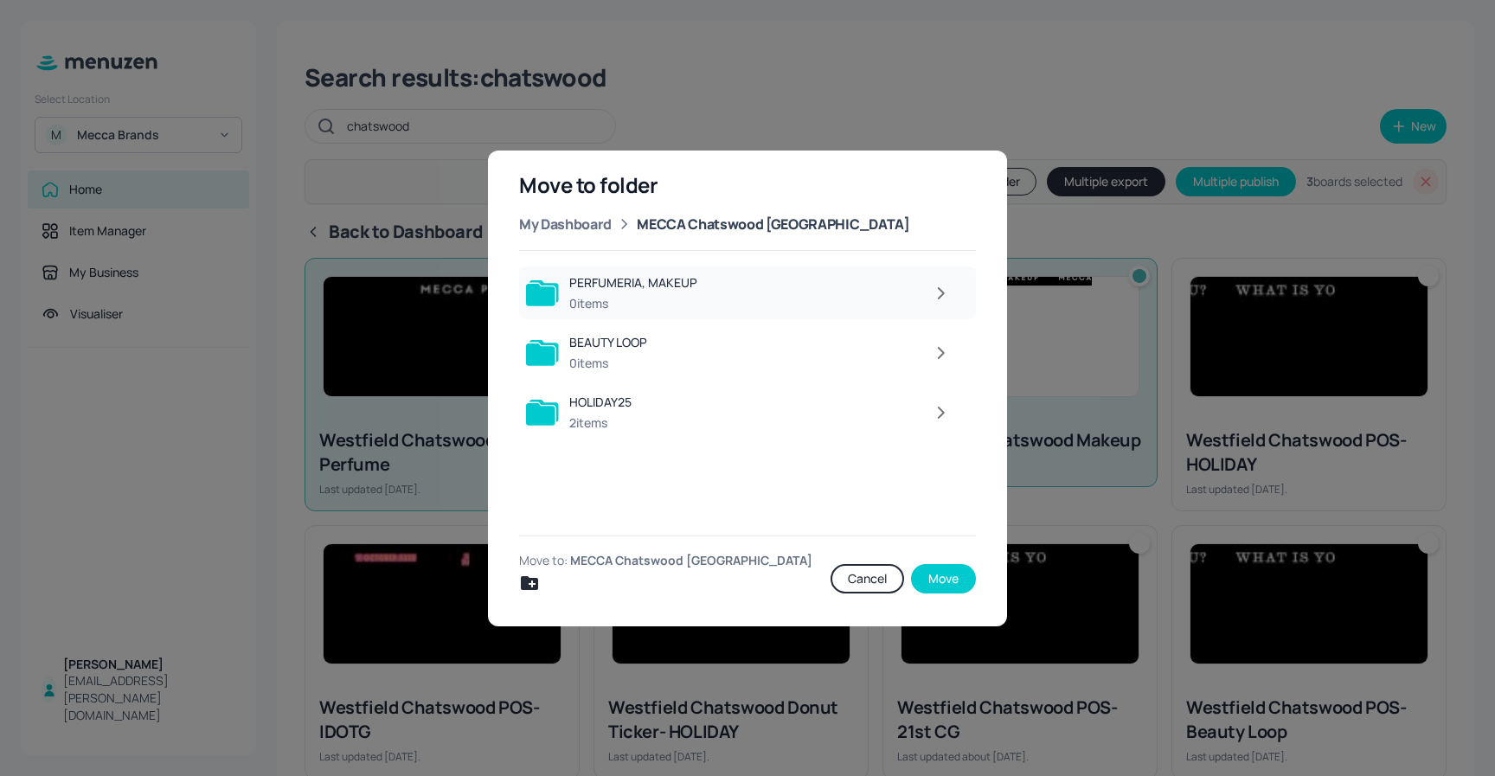
click at [805, 289] on div at bounding box center [834, 293] width 252 height 35
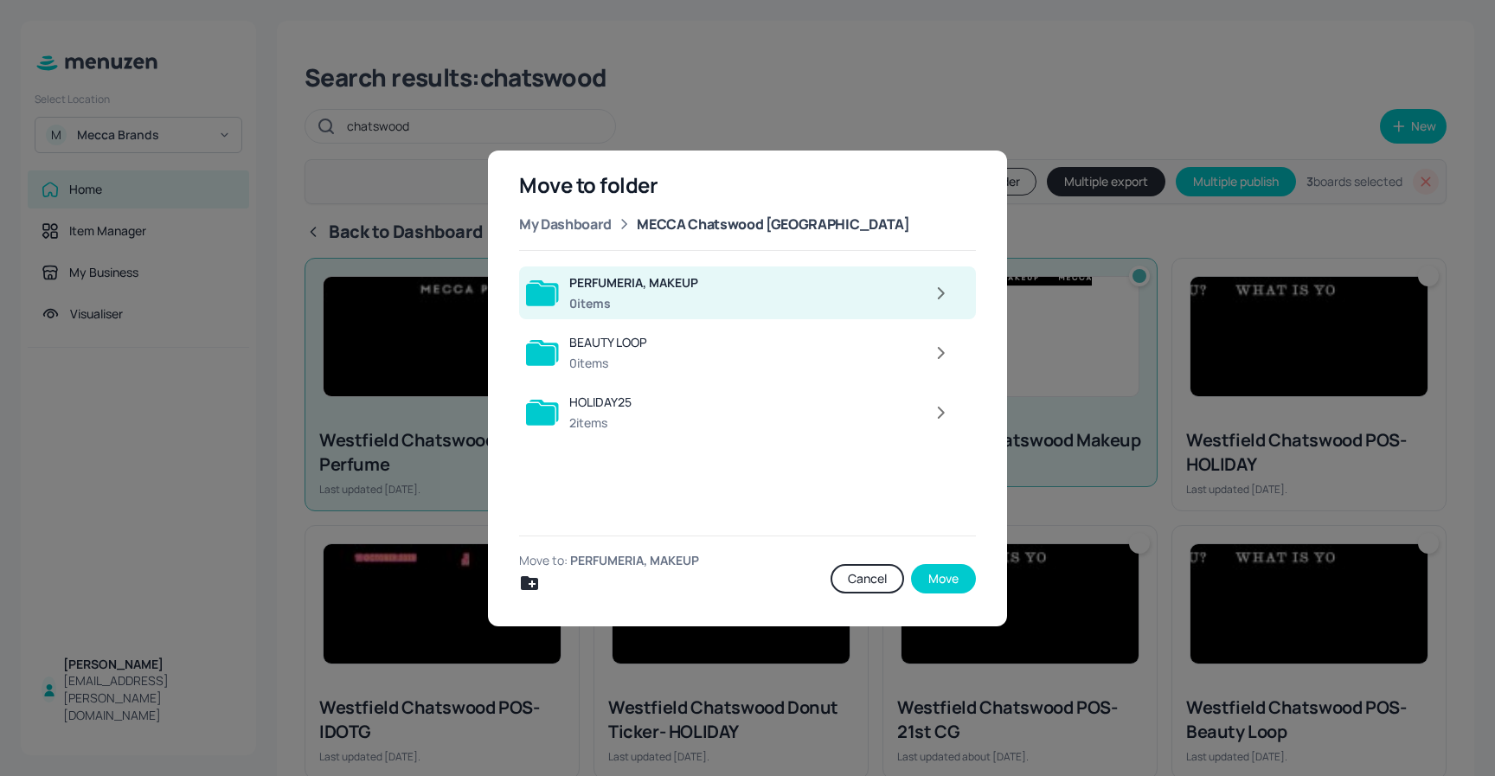
click at [953, 582] on button "Move" at bounding box center [943, 578] width 65 height 29
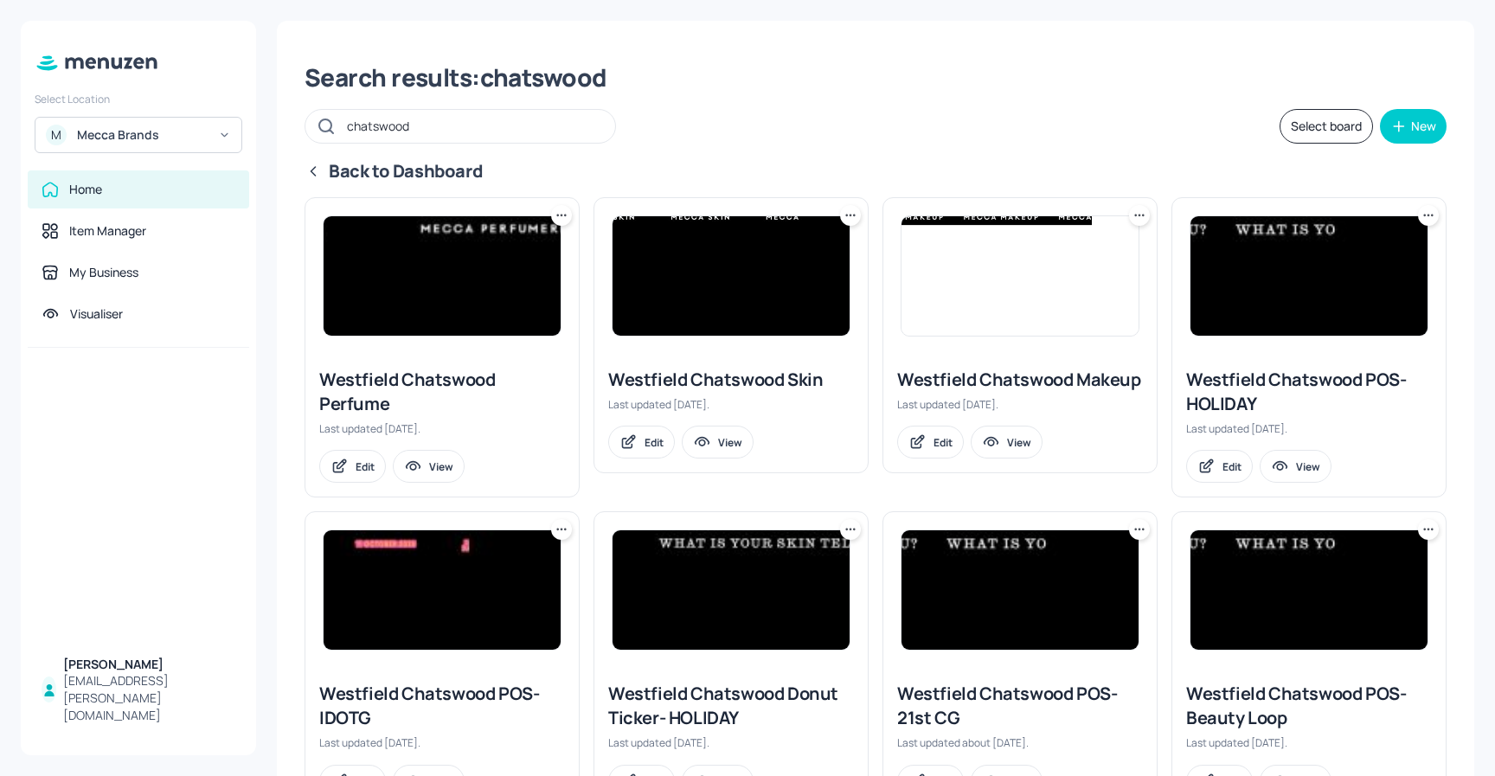
click at [310, 166] on icon at bounding box center [313, 171] width 17 height 17
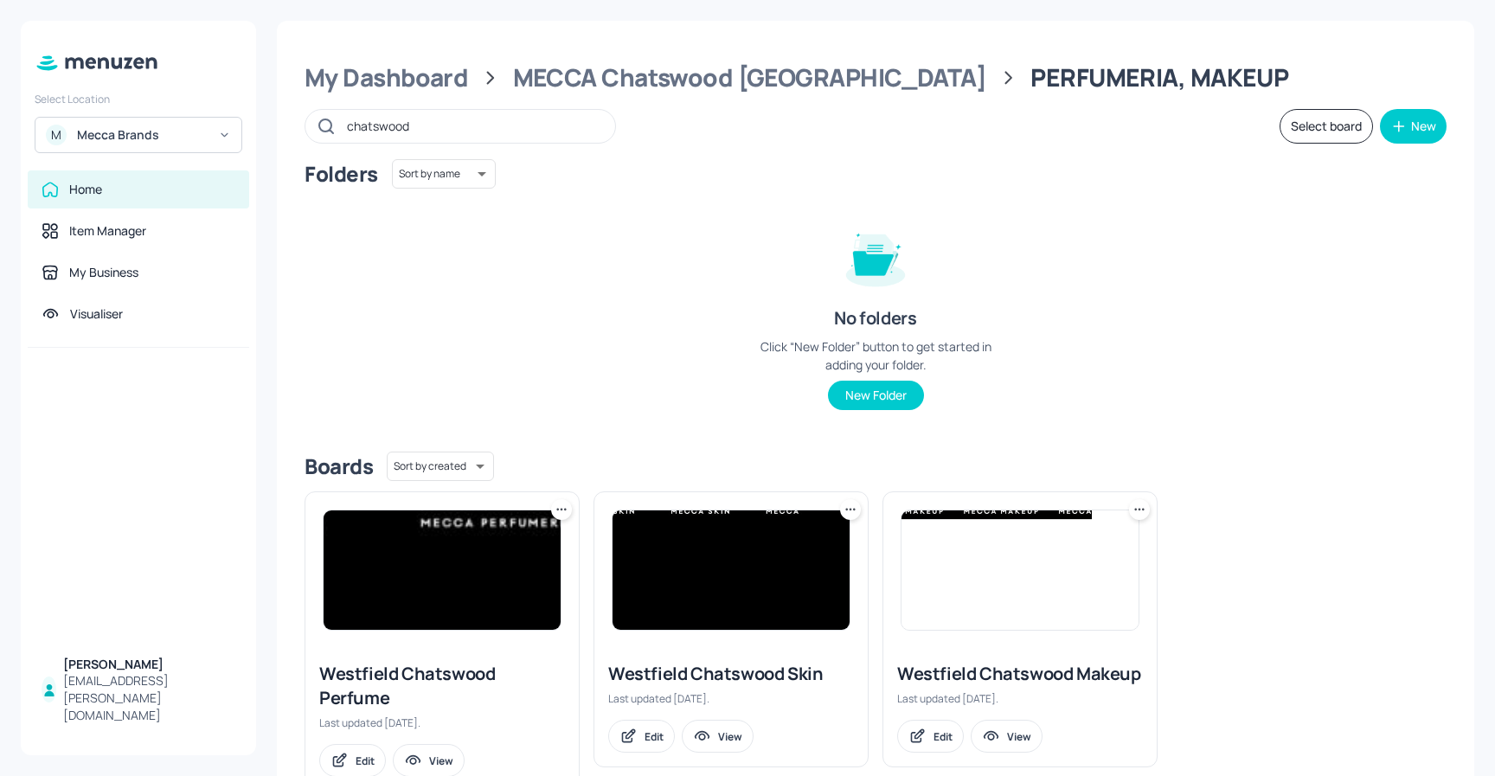
scroll to position [57, 0]
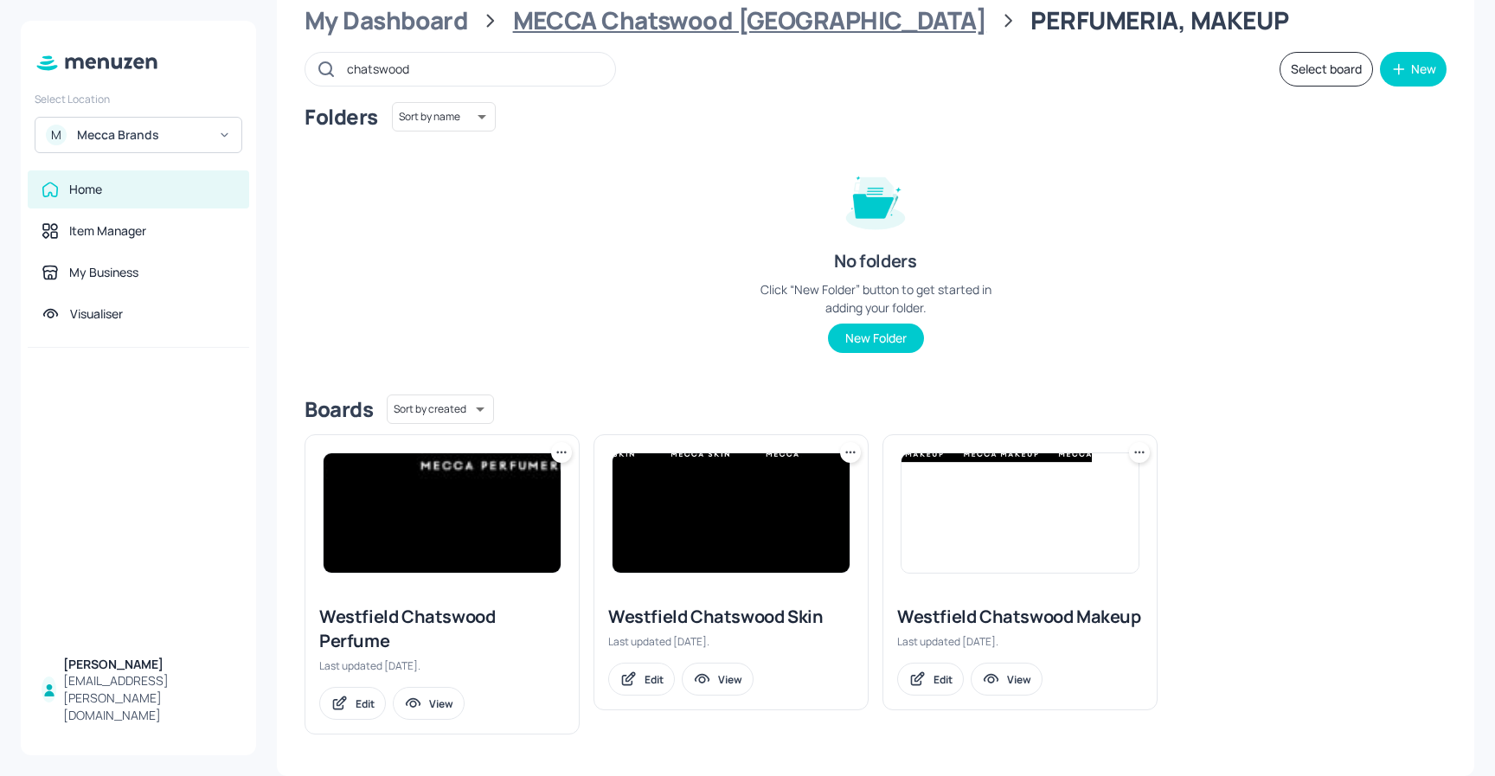
click at [775, 28] on div "MECCA Chatswood Westfield" at bounding box center [750, 20] width 474 height 31
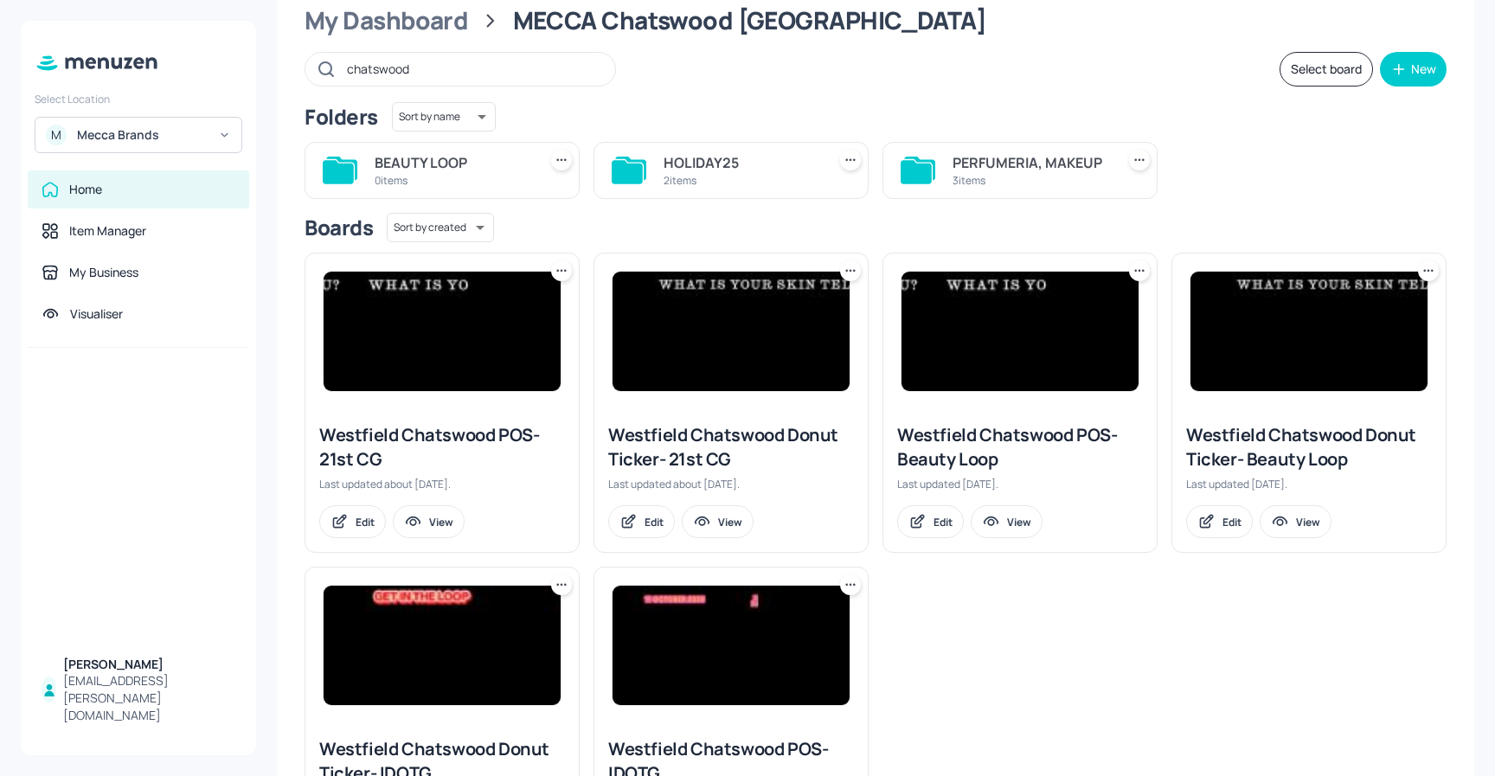
click at [1031, 167] on div "PERFUMERIA, MAKEUP" at bounding box center [1031, 162] width 156 height 21
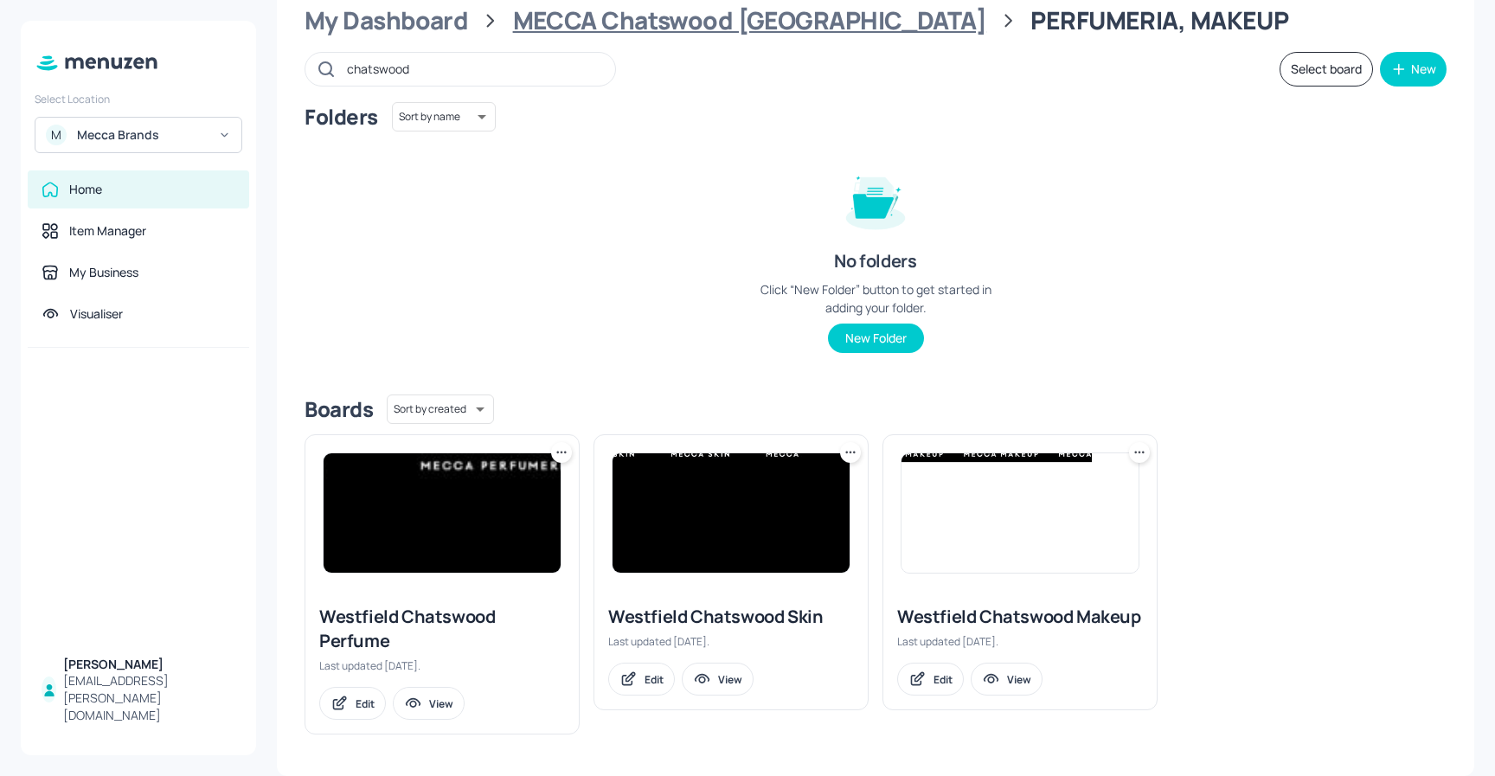
click at [697, 27] on div "MECCA Chatswood Westfield" at bounding box center [750, 20] width 474 height 31
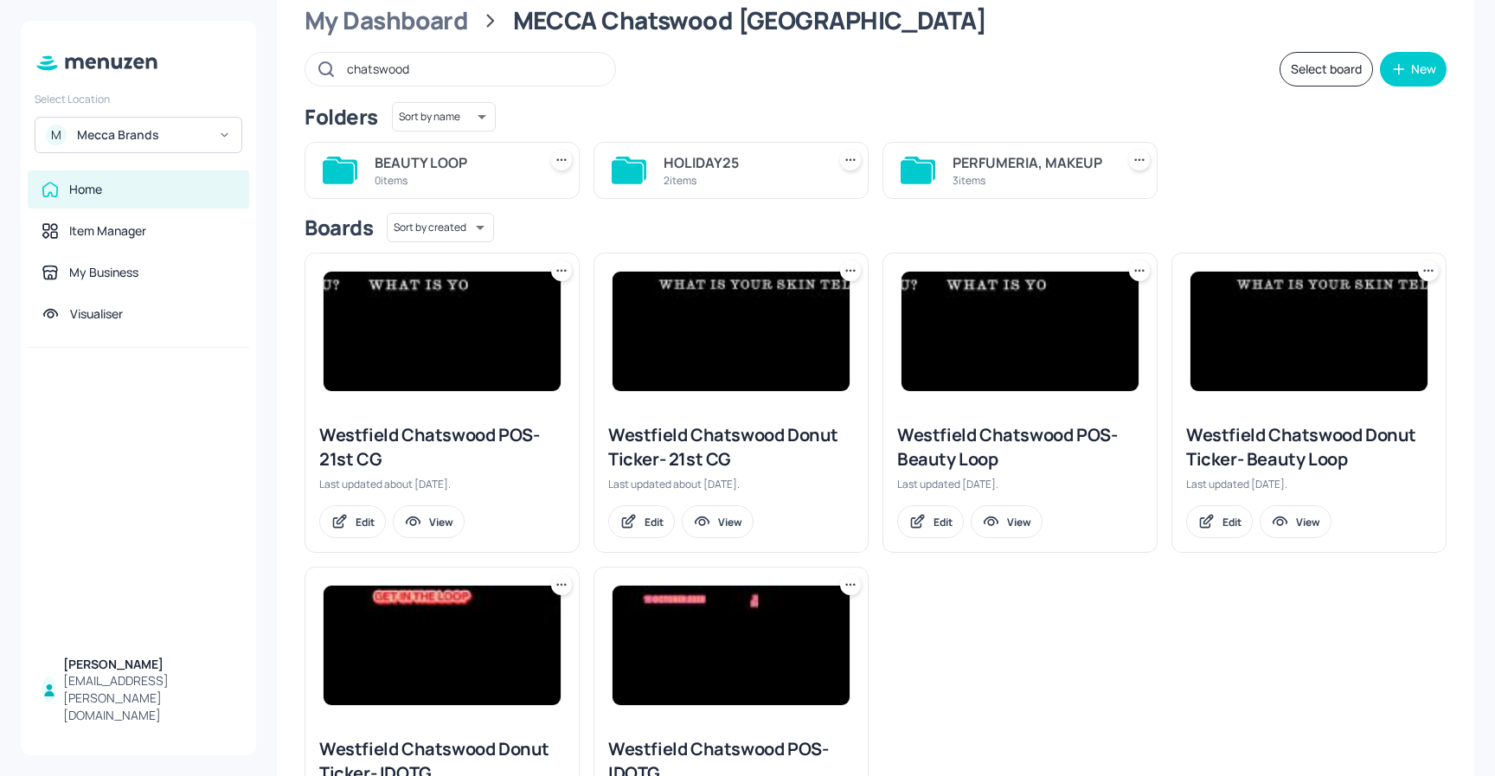
click at [1014, 170] on div "PERFUMERIA, MAKEUP" at bounding box center [1031, 162] width 156 height 21
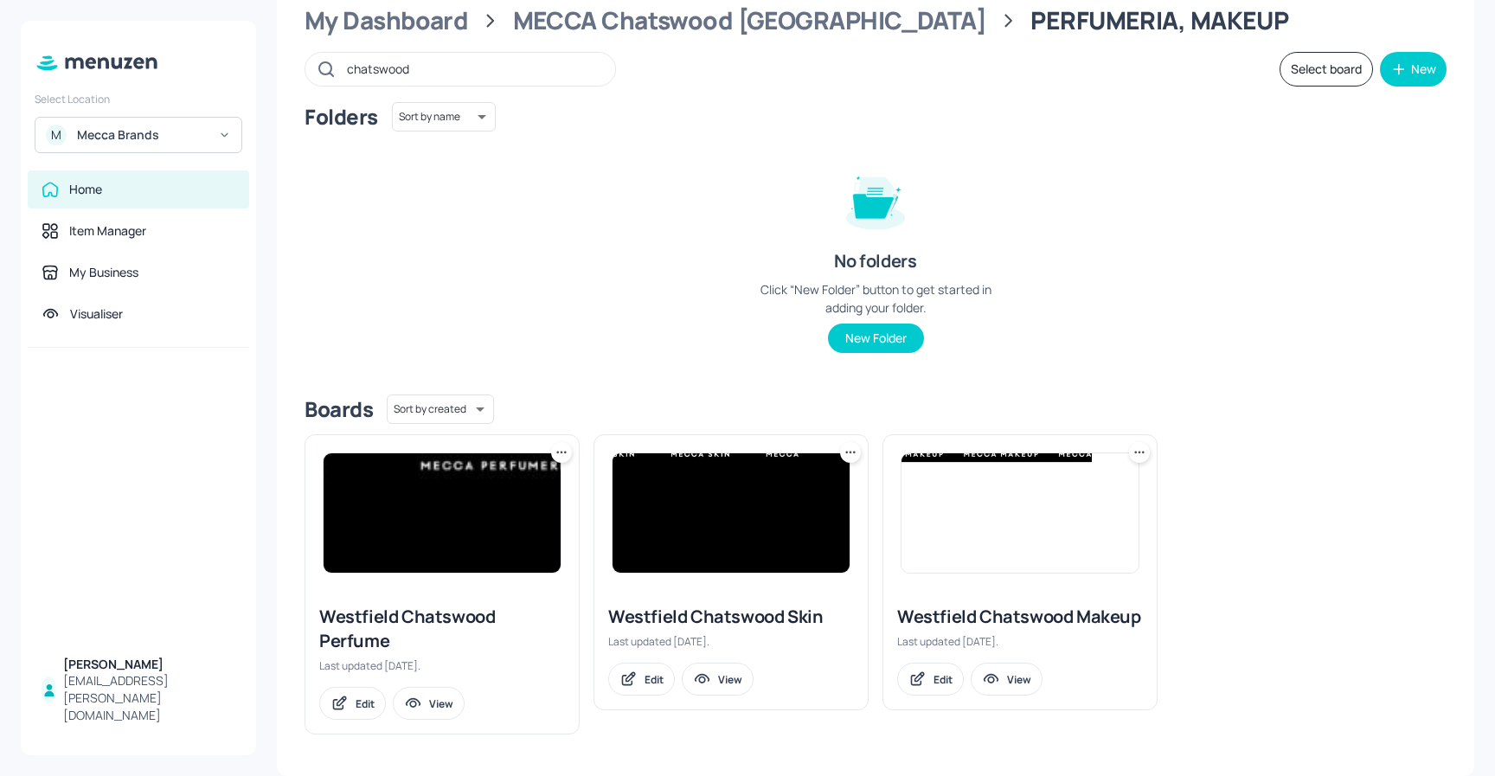
click at [564, 450] on icon at bounding box center [561, 452] width 17 height 17
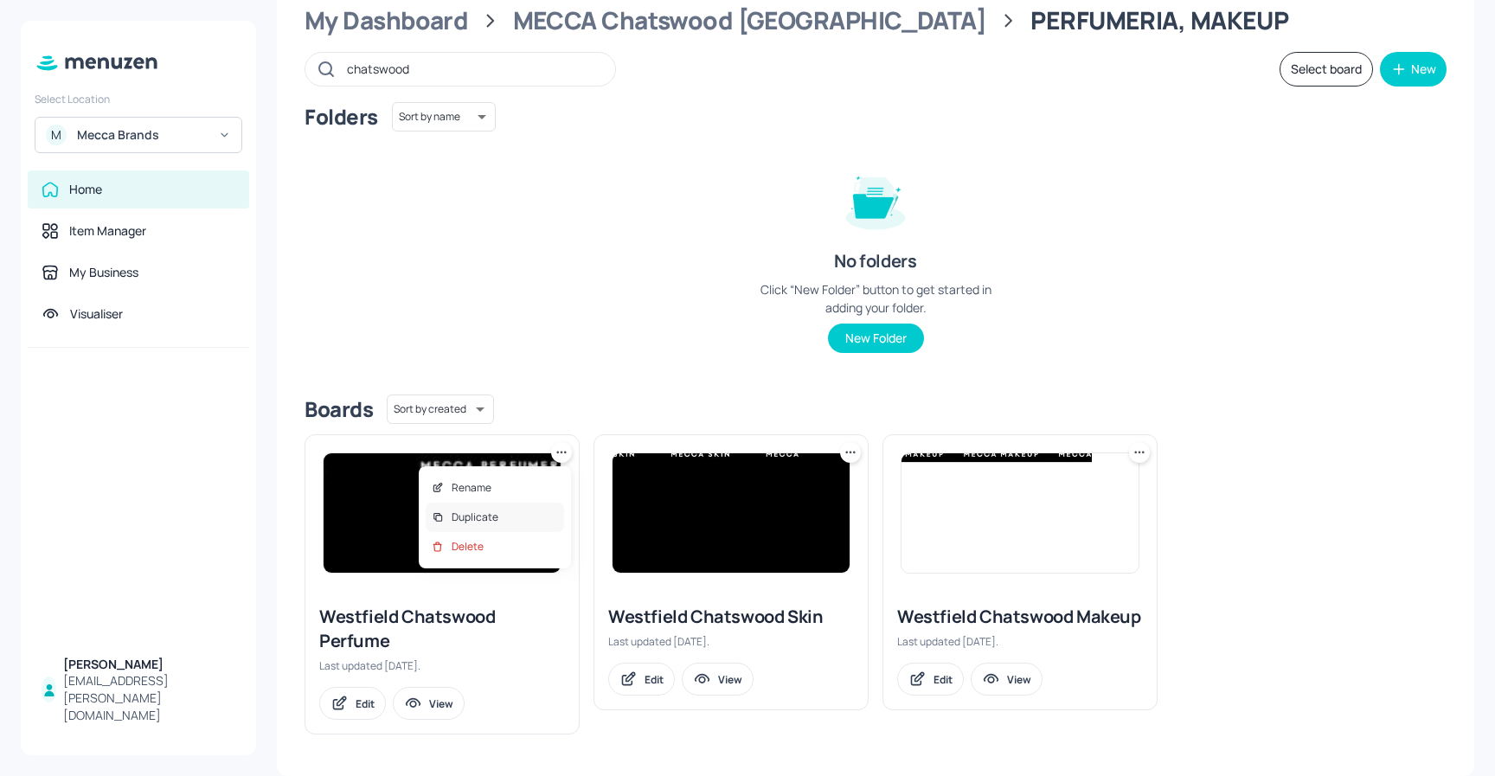
click at [501, 518] on div "Duplicate" at bounding box center [495, 517] width 138 height 29
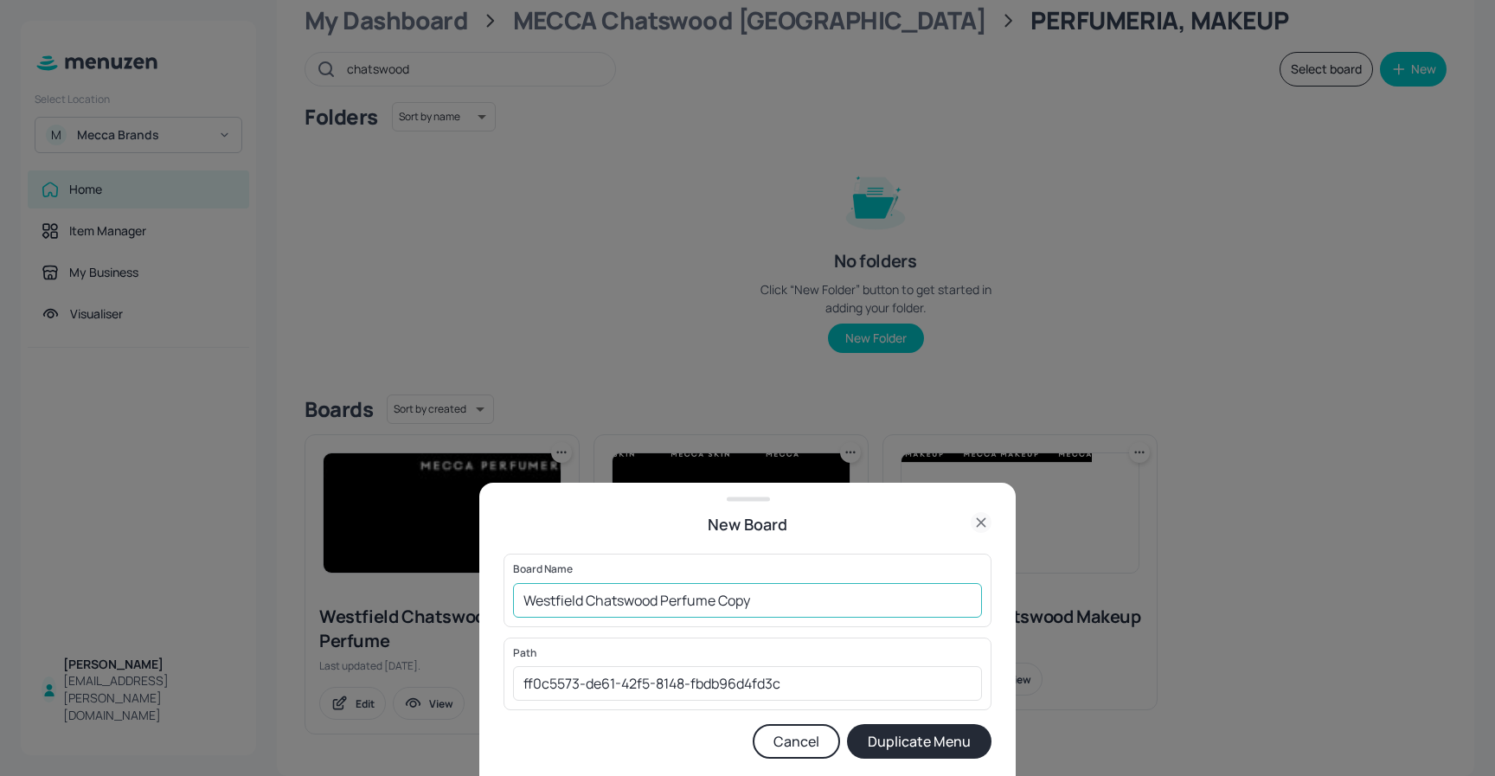
click at [754, 599] on input "Westfield Chatswood Perfume Copy" at bounding box center [747, 600] width 469 height 35
drag, startPoint x: 763, startPoint y: 601, endPoint x: 723, endPoint y: 602, distance: 39.8
click at [723, 603] on input "Westfield Chatswood Perfume Copy" at bounding box center [747, 600] width 469 height 35
type input "Westfield Chatswood Perfume- Holiday"
drag, startPoint x: 966, startPoint y: 740, endPoint x: 957, endPoint y: 691, distance: 50.1
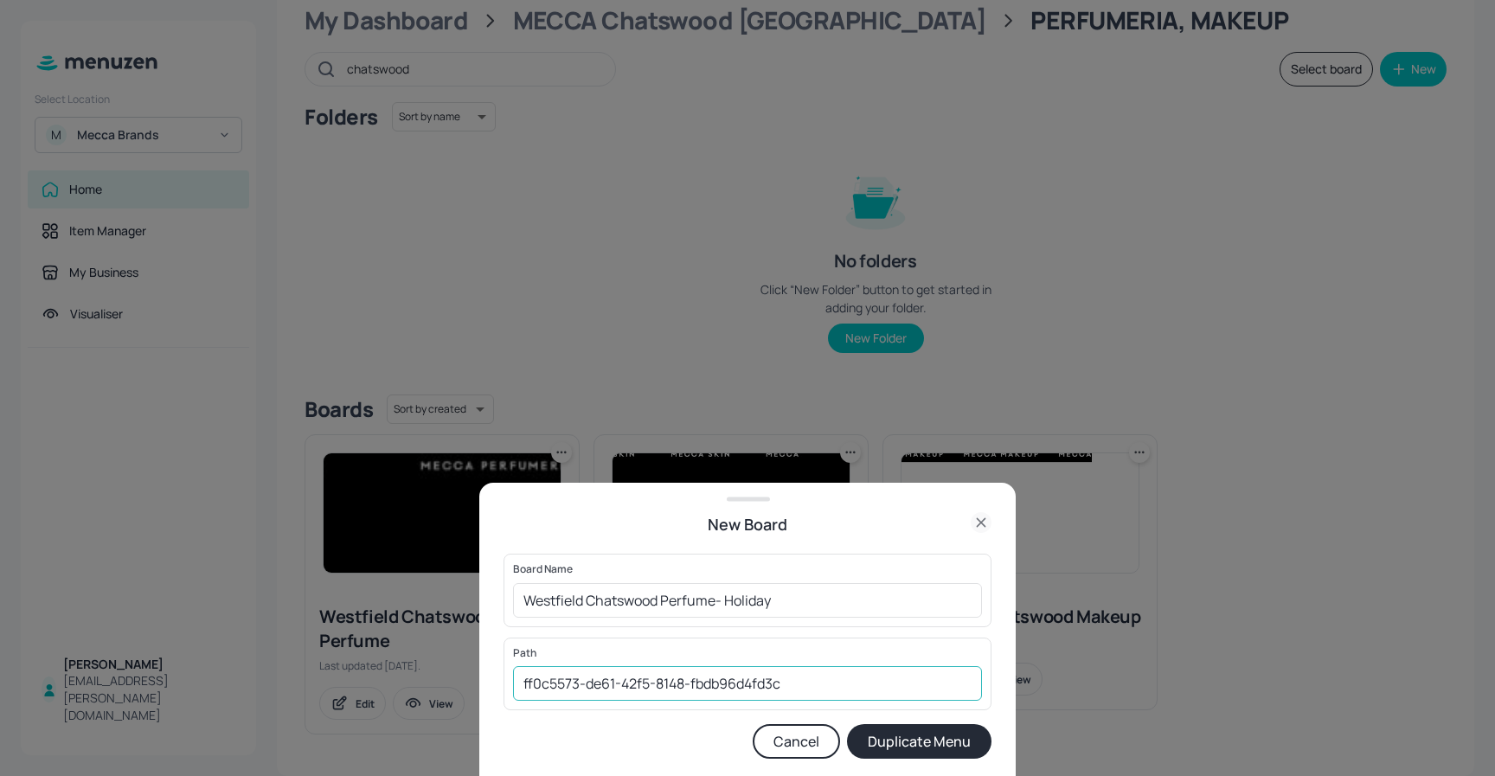
click at [965, 740] on button "Duplicate Menu" at bounding box center [919, 741] width 145 height 35
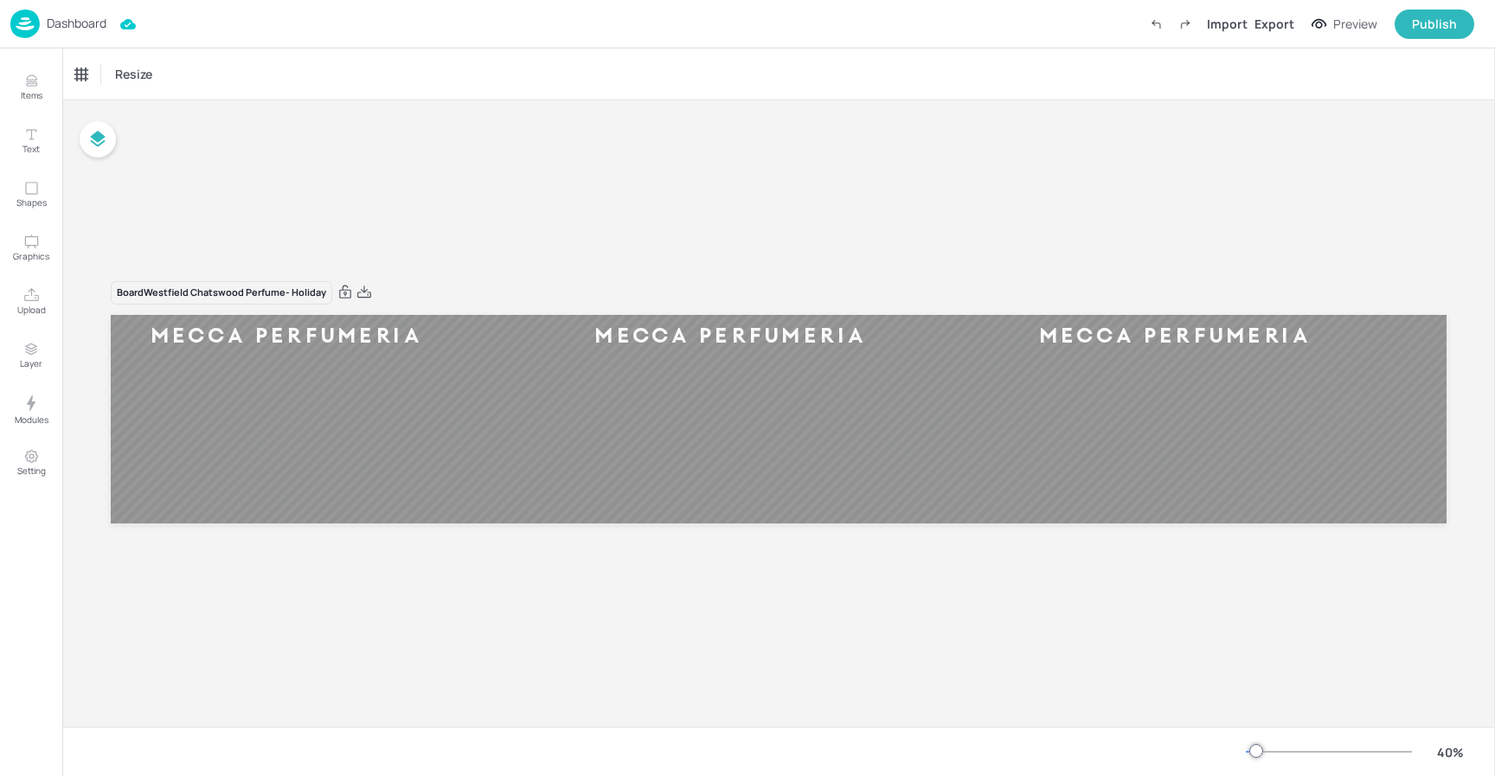
click at [79, 25] on p "Dashboard" at bounding box center [77, 23] width 60 height 12
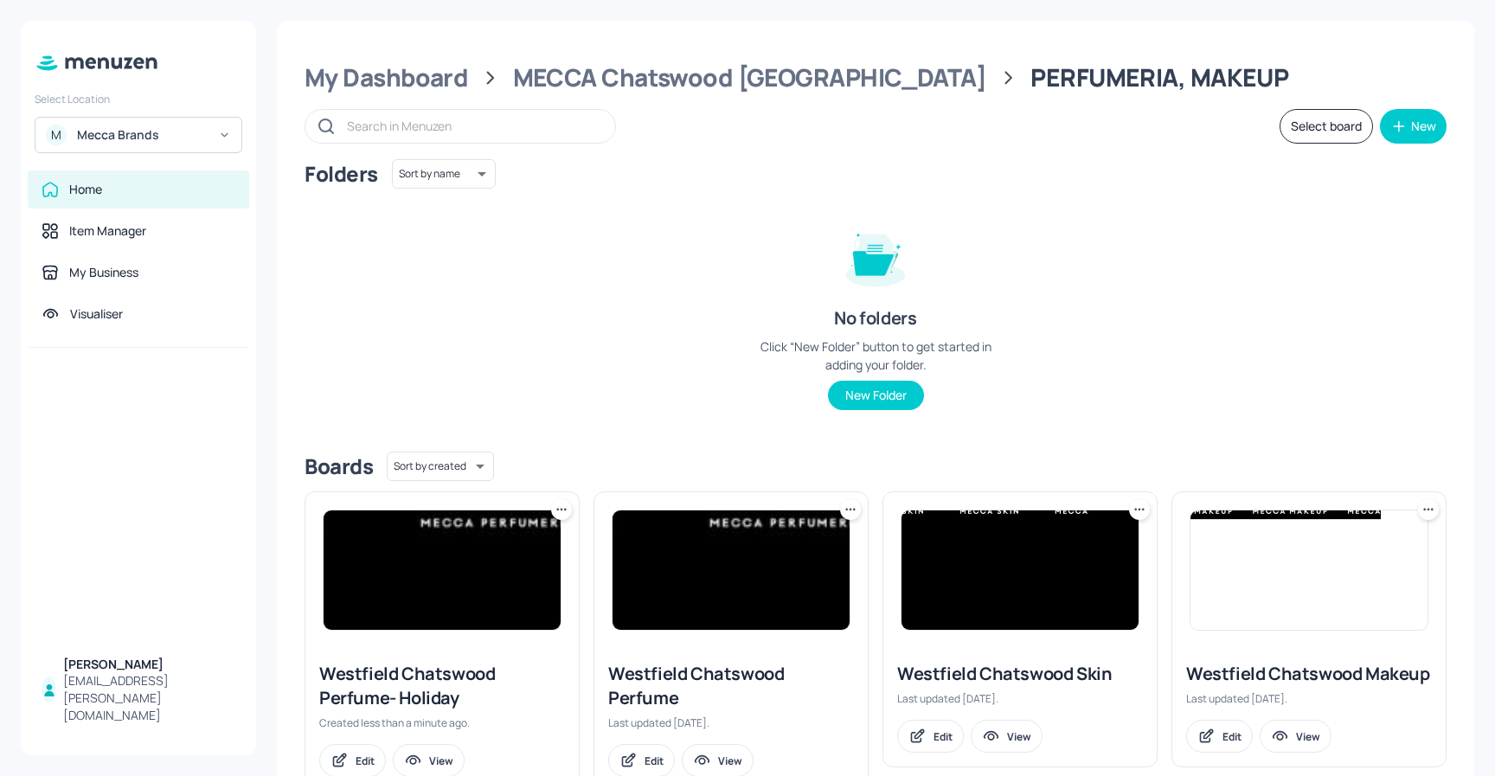
scroll to position [57, 0]
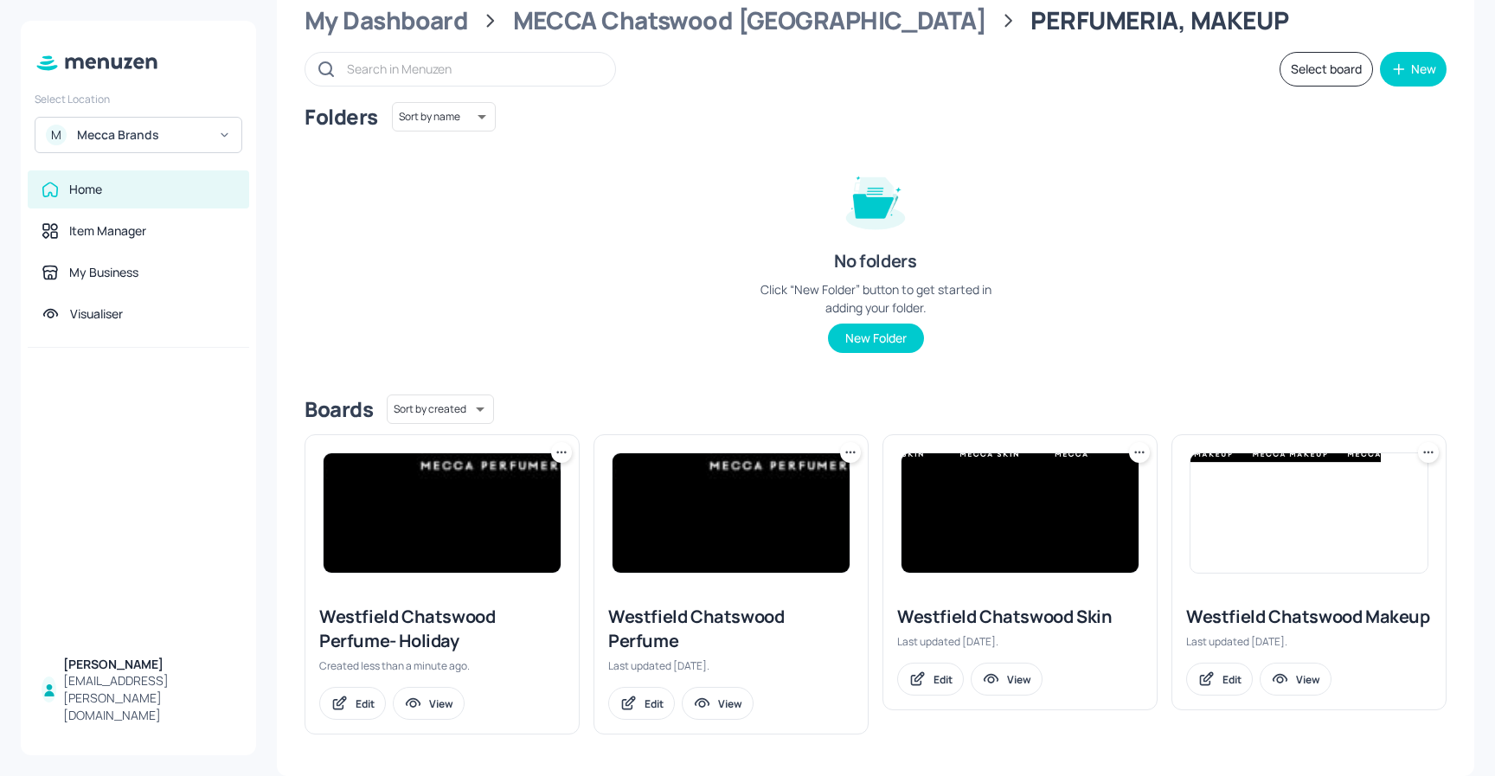
click at [1041, 488] on img at bounding box center [1020, 512] width 237 height 119
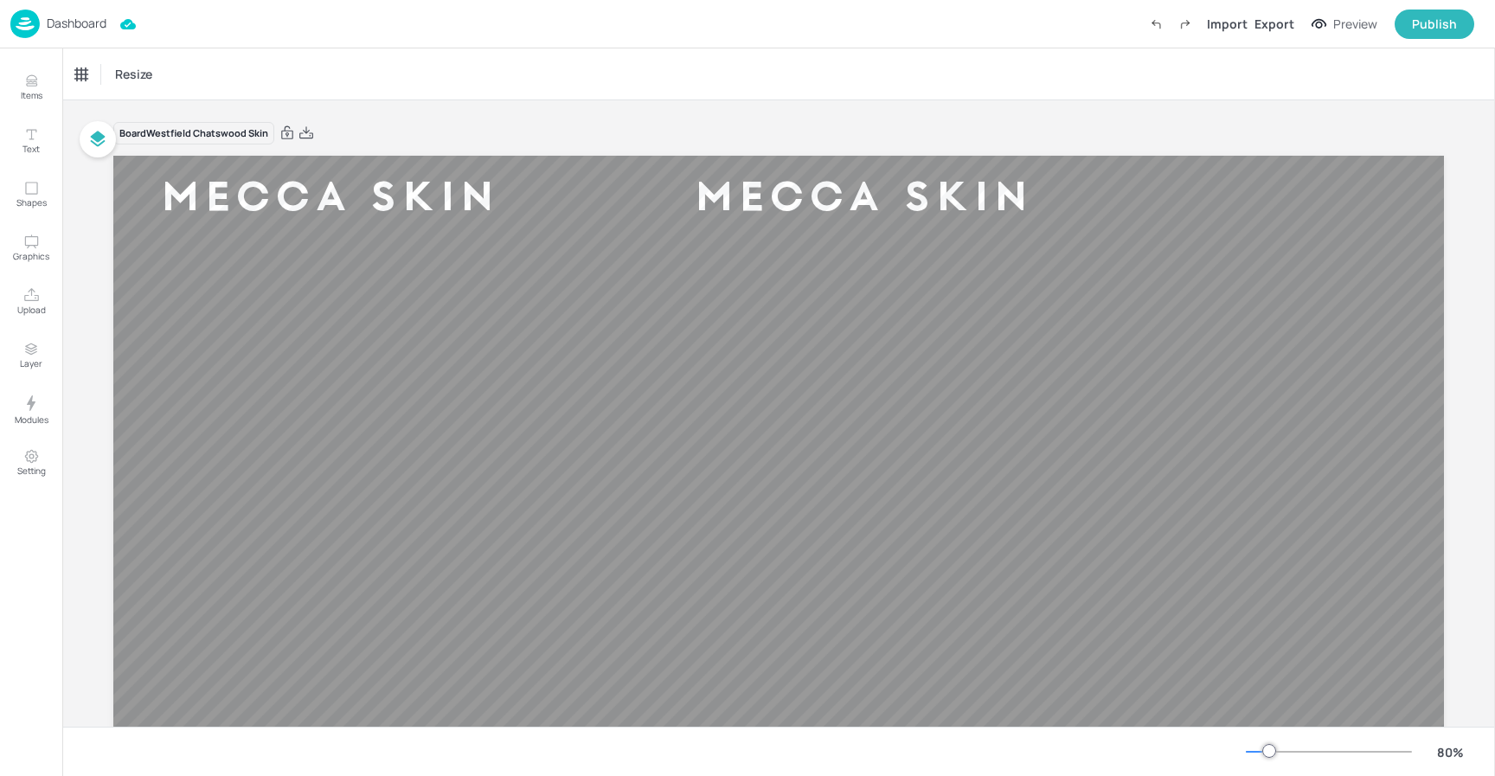
click at [61, 22] on p "Dashboard" at bounding box center [77, 23] width 60 height 12
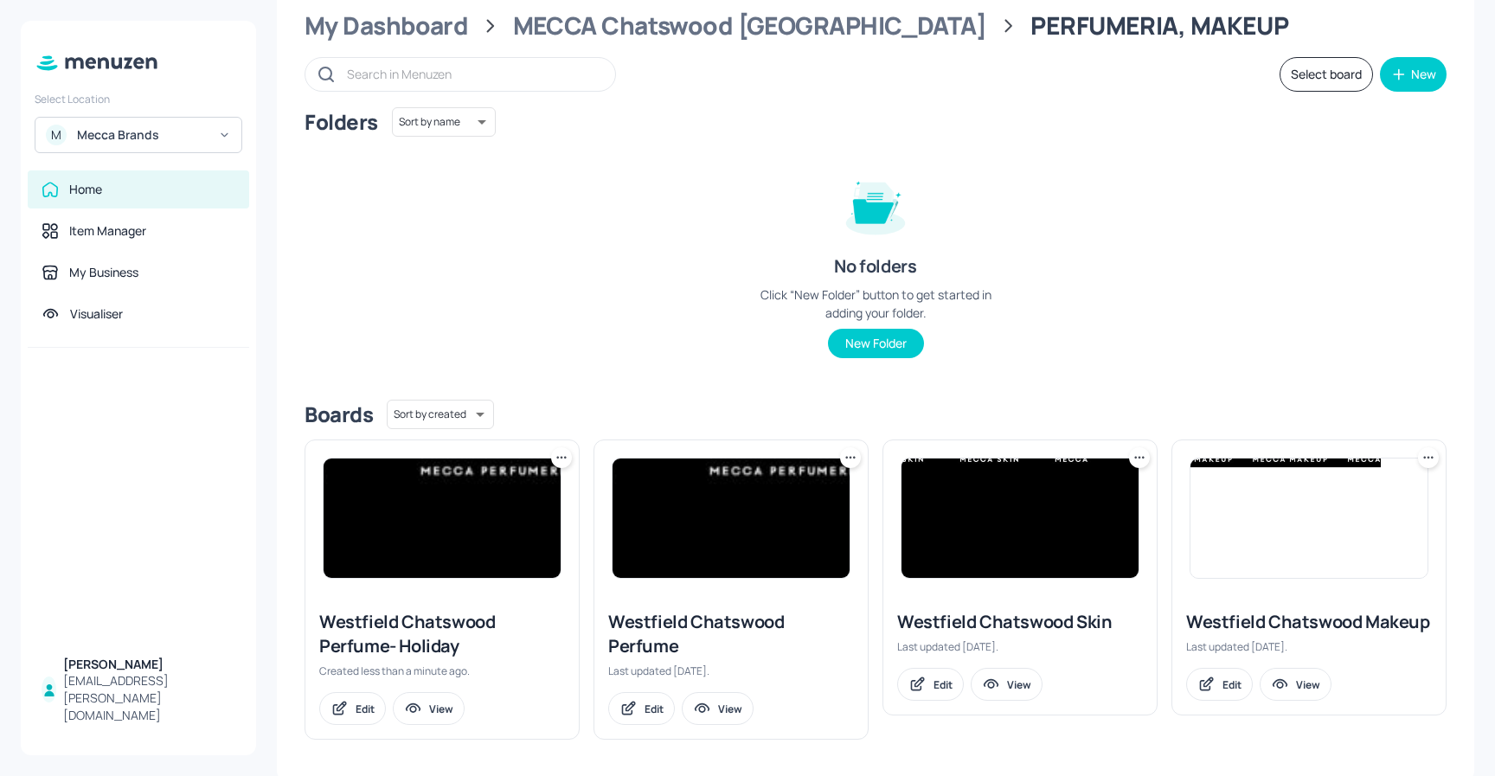
scroll to position [57, 0]
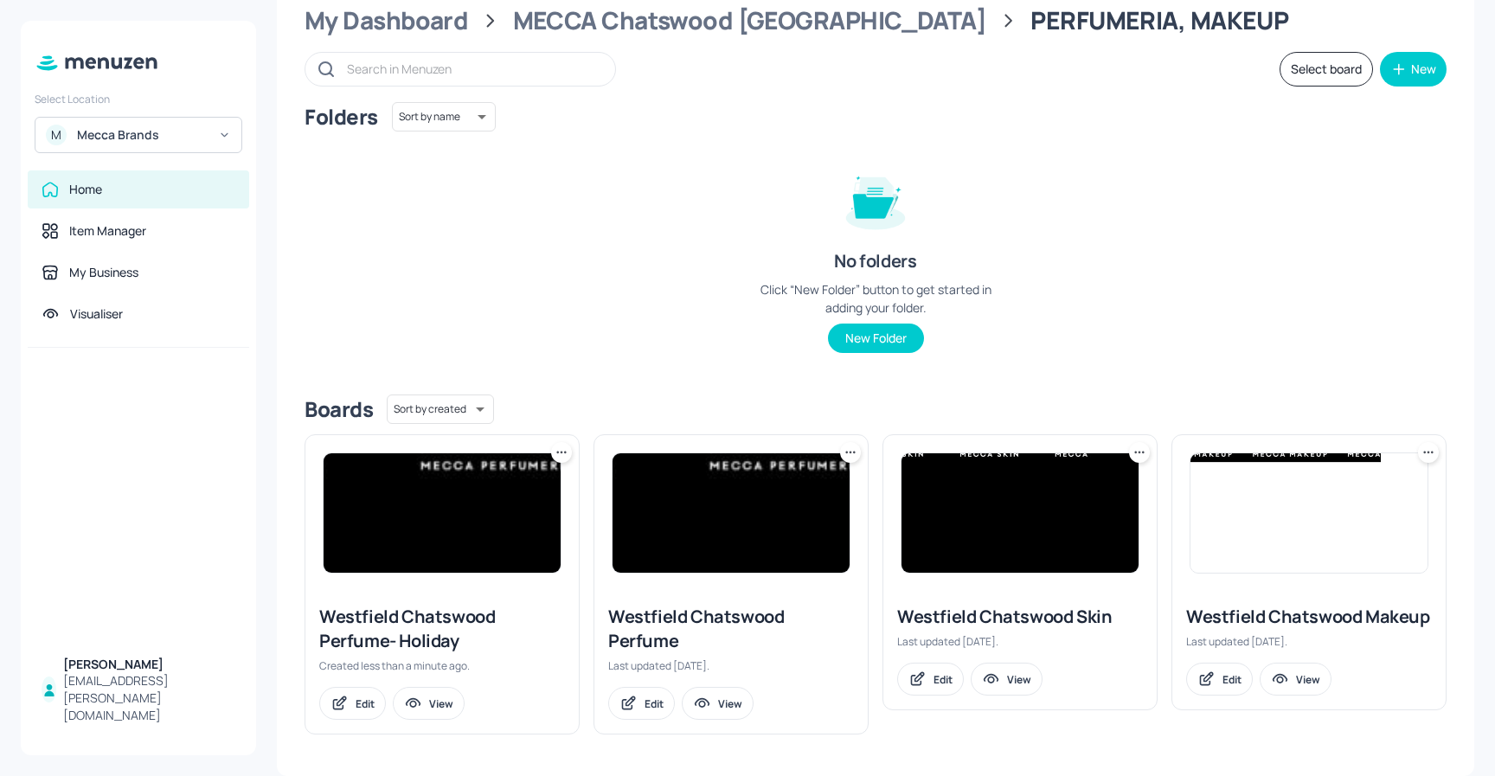
click at [1147, 453] on div at bounding box center [1020, 513] width 273 height 156
click at [1137, 454] on icon at bounding box center [1139, 452] width 17 height 17
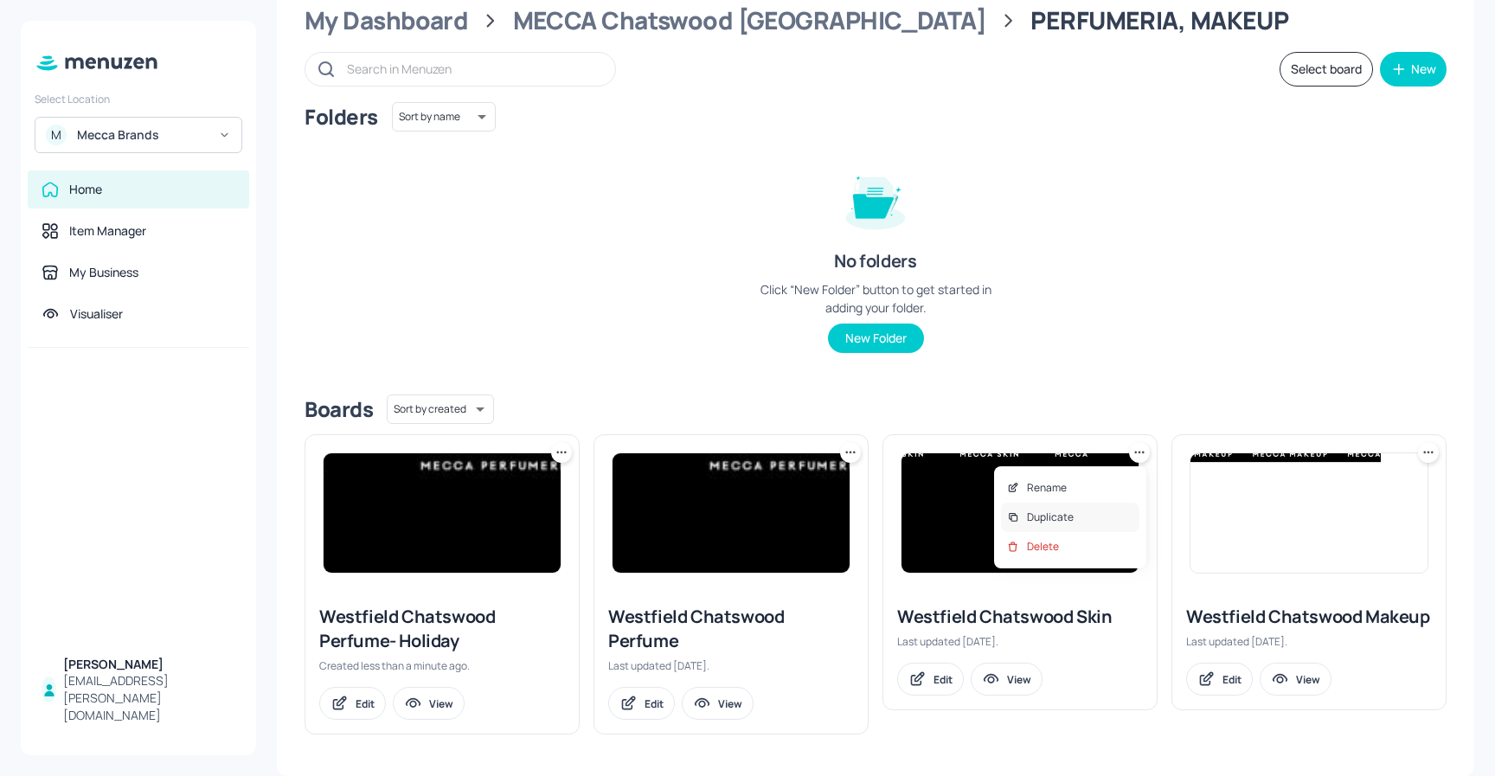
click at [1055, 513] on p "Duplicate" at bounding box center [1050, 518] width 47 height 16
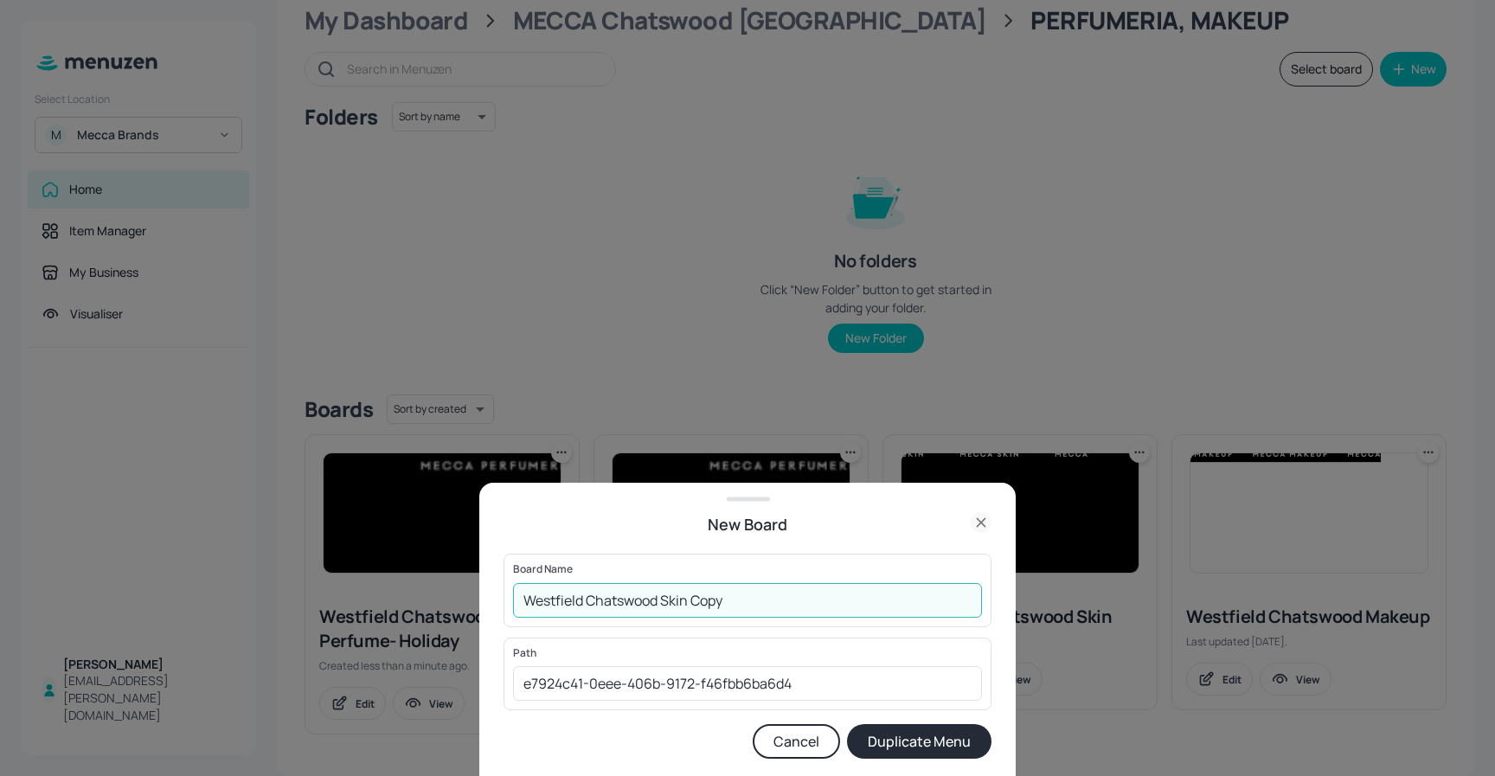
drag, startPoint x: 753, startPoint y: 600, endPoint x: 695, endPoint y: 599, distance: 58.0
click at [696, 599] on input "Westfield Chatswood Skin Copy" at bounding box center [747, 600] width 469 height 35
type input "Westfield Chatswood Skin- Holiday"
click at [918, 734] on button "Duplicate Menu" at bounding box center [919, 741] width 145 height 35
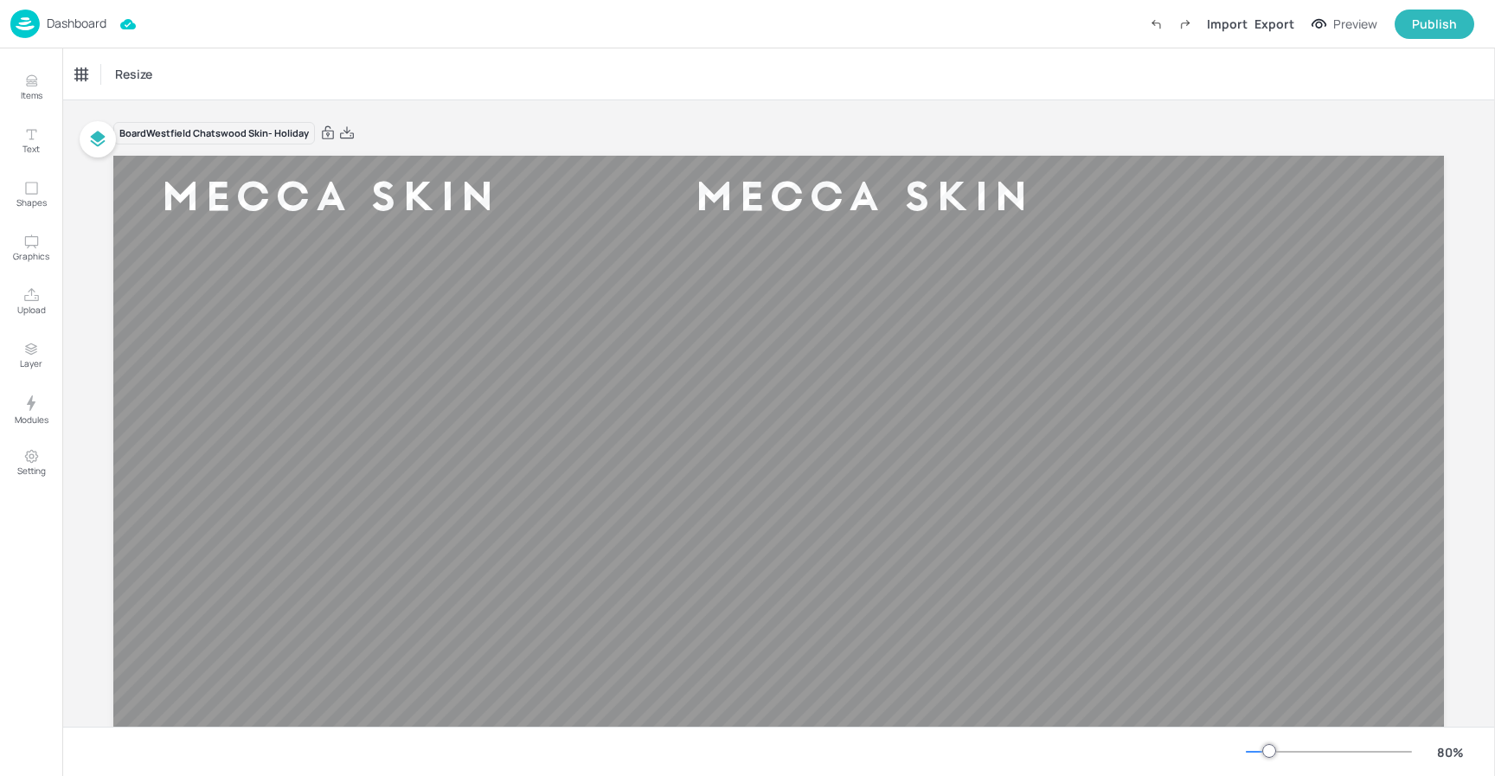
click at [76, 22] on p "Dashboard" at bounding box center [77, 23] width 60 height 12
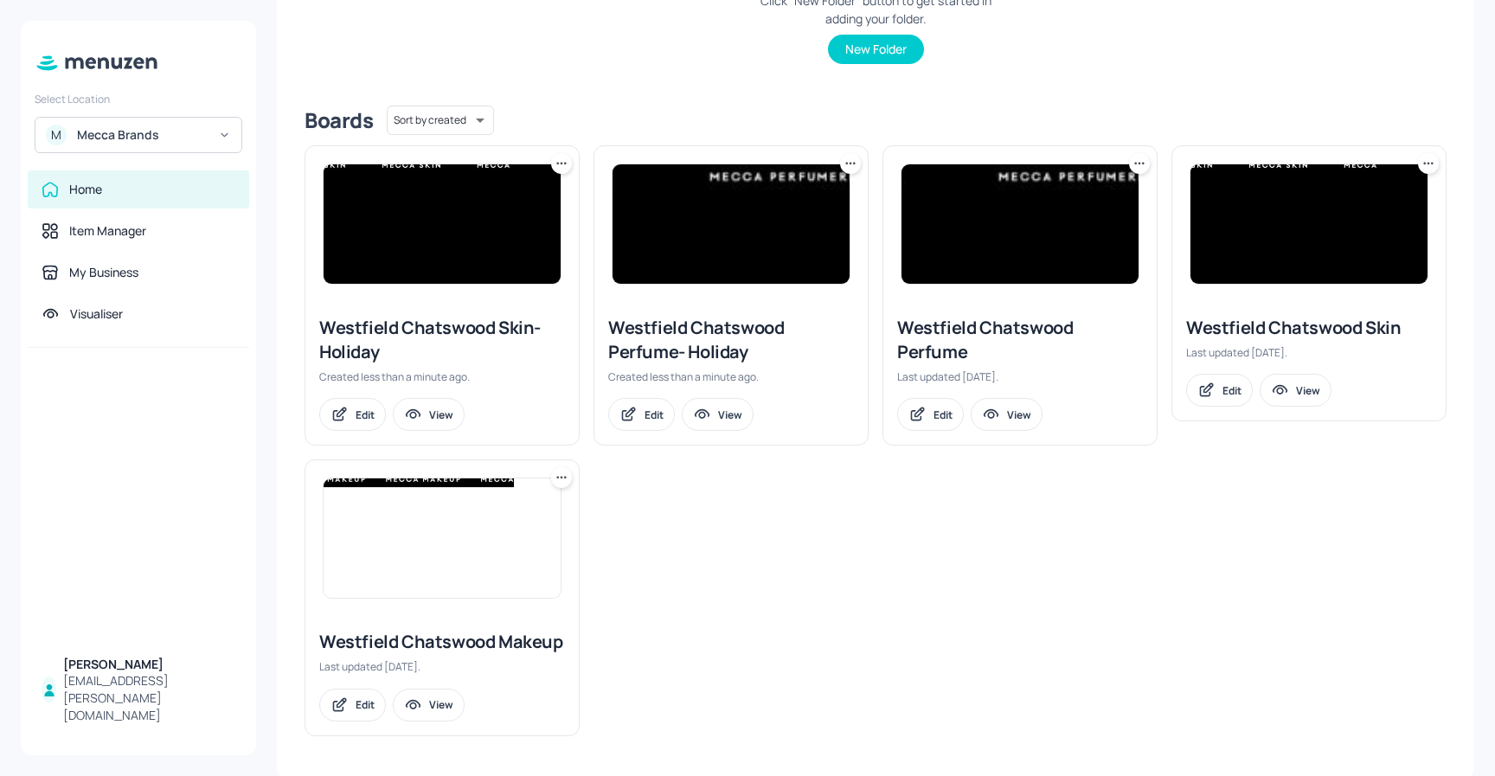
scroll to position [348, 0]
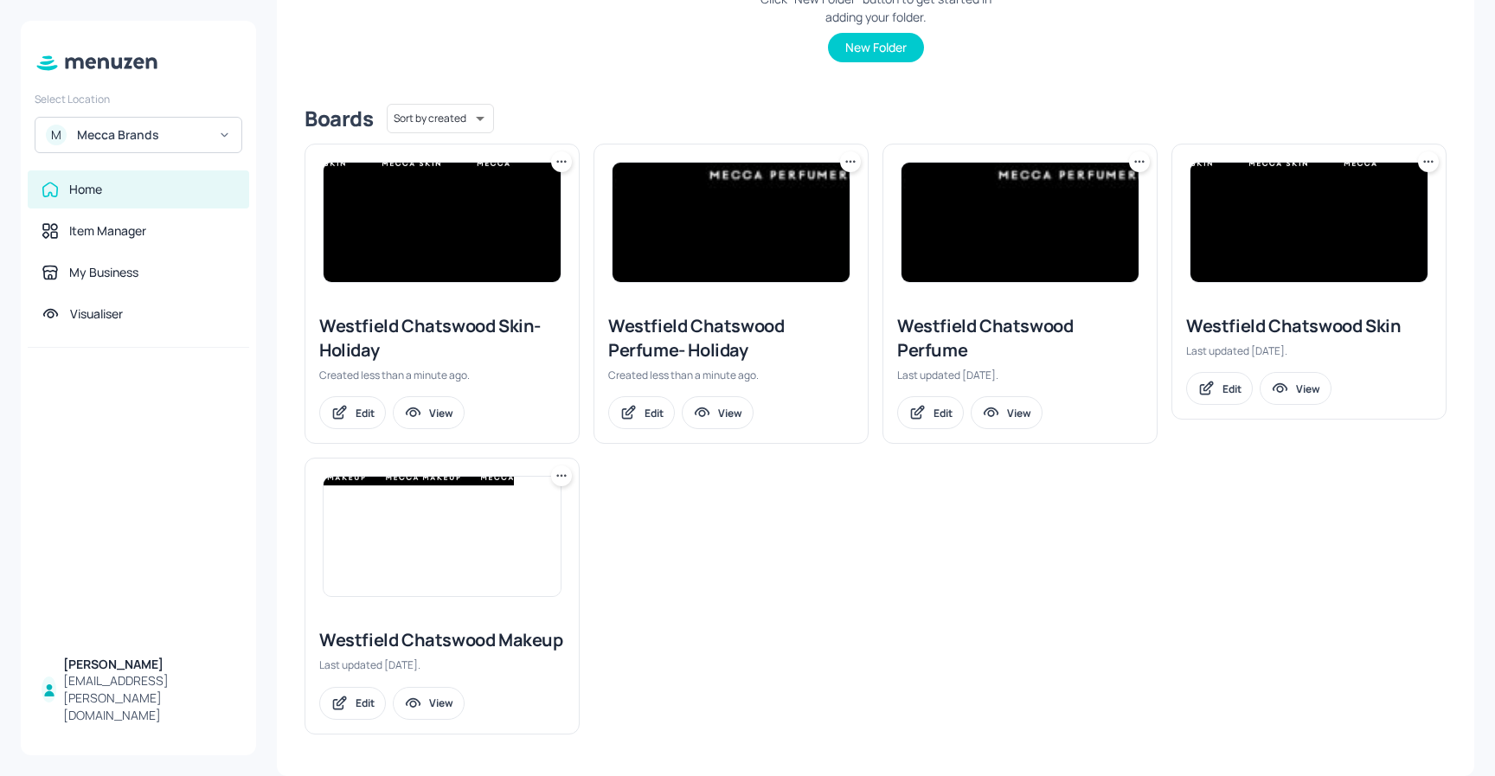
click at [553, 476] on icon at bounding box center [561, 475] width 17 height 17
click at [486, 543] on p "Duplicate" at bounding box center [475, 541] width 47 height 16
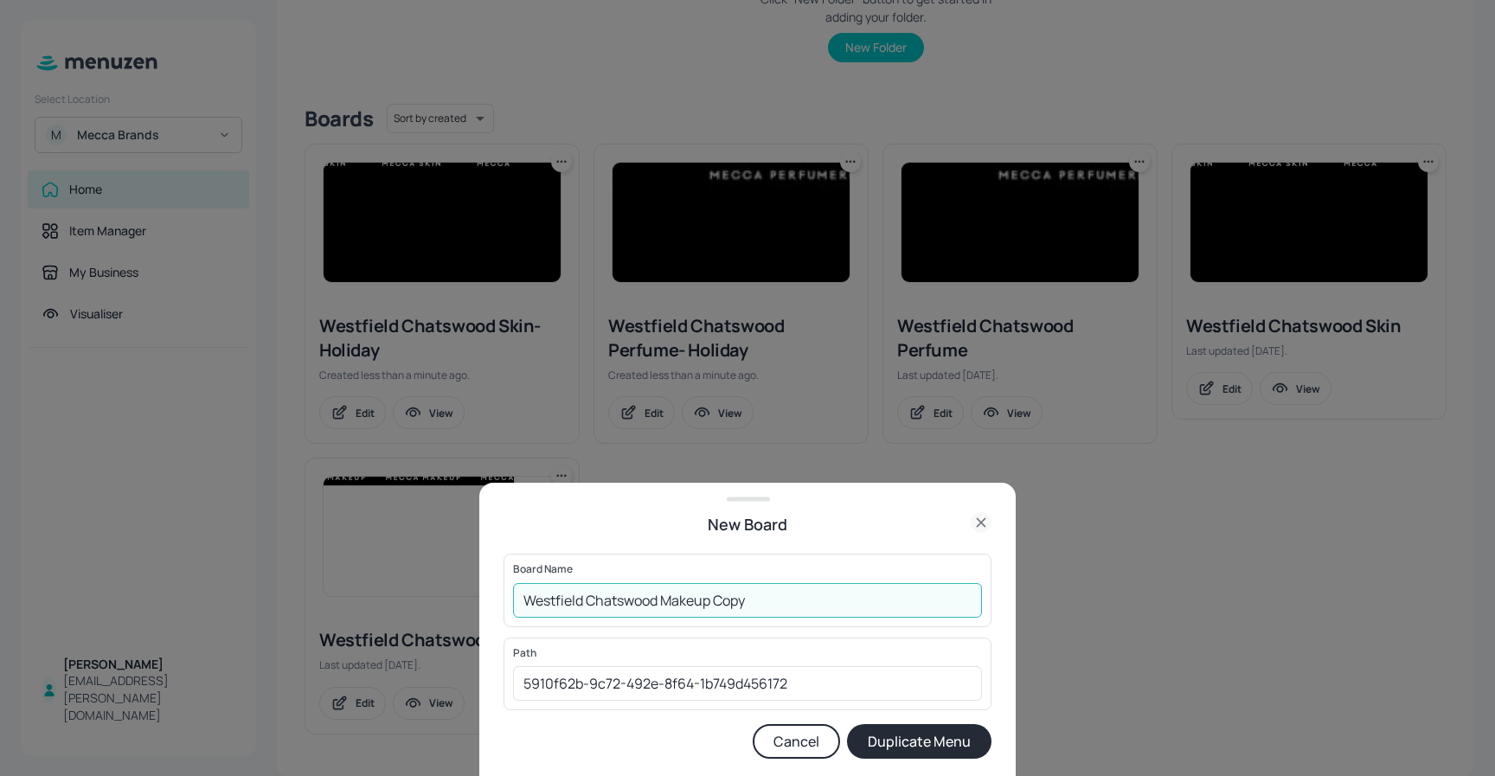
drag, startPoint x: 766, startPoint y: 596, endPoint x: 720, endPoint y: 598, distance: 45.9
click at [720, 598] on input "Westfield Chatswood Makeup Copy" at bounding box center [747, 600] width 469 height 35
type input "Westfield Chatswood Makeup- Holiday"
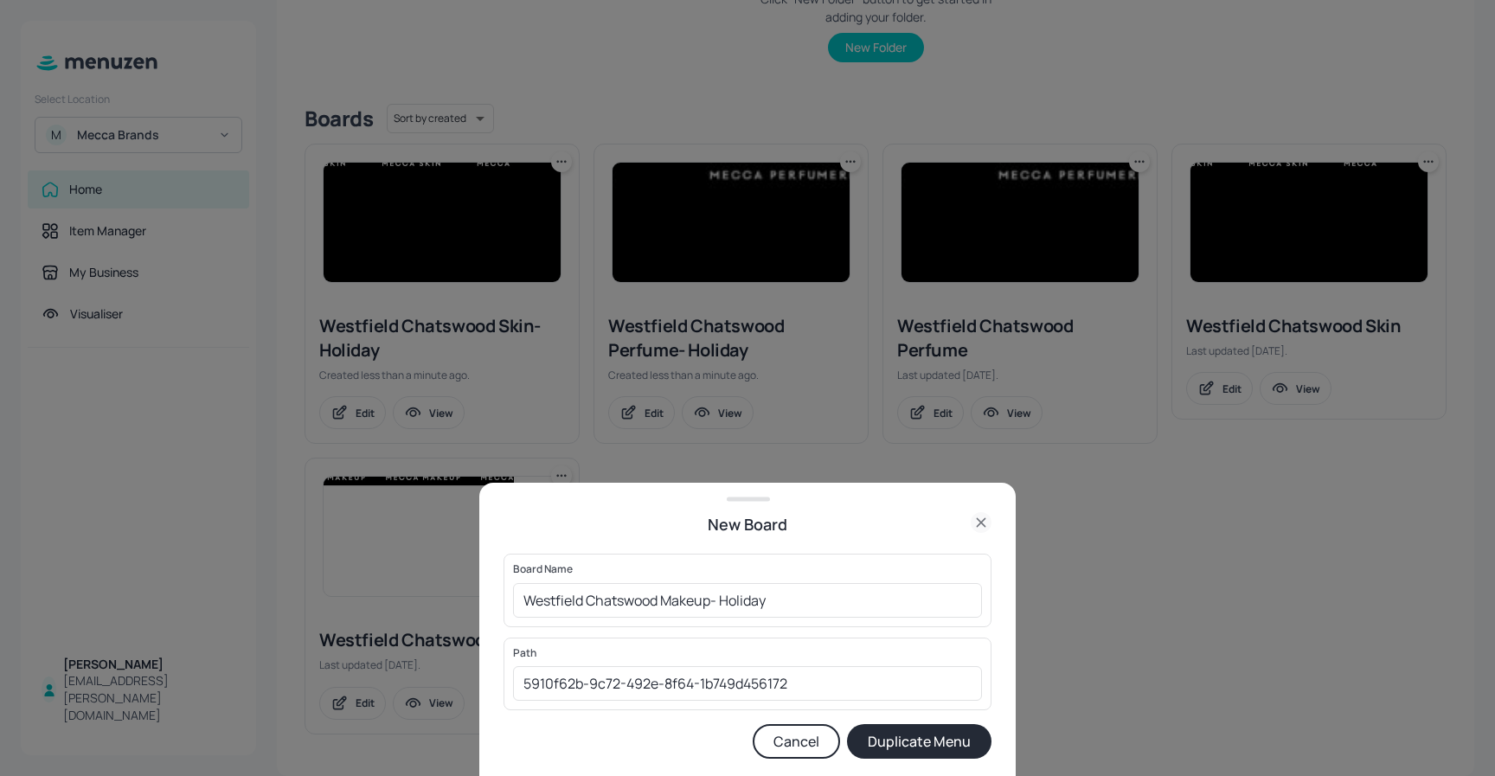
click at [917, 735] on button "Duplicate Menu" at bounding box center [919, 741] width 145 height 35
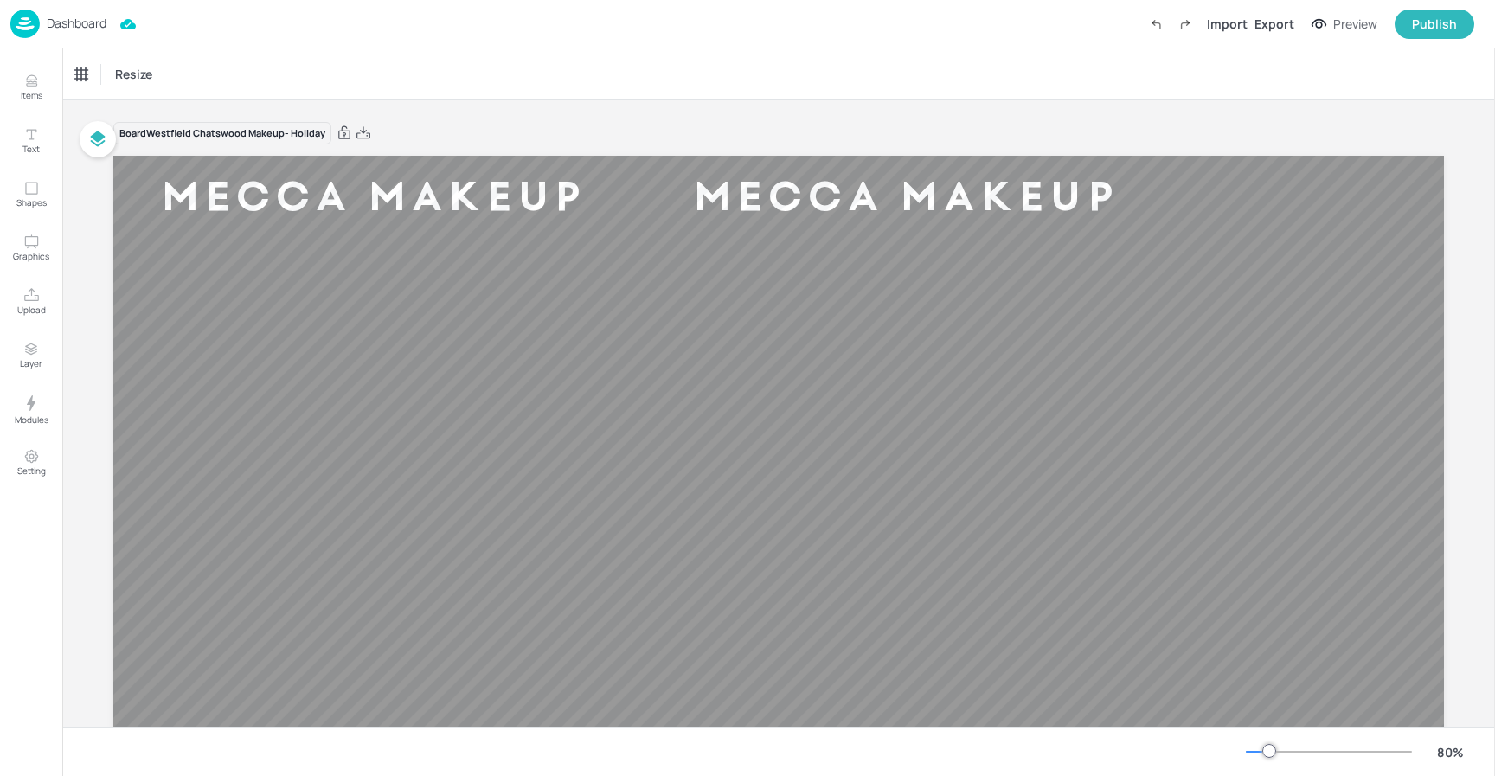
click at [75, 27] on p "Dashboard" at bounding box center [77, 23] width 60 height 12
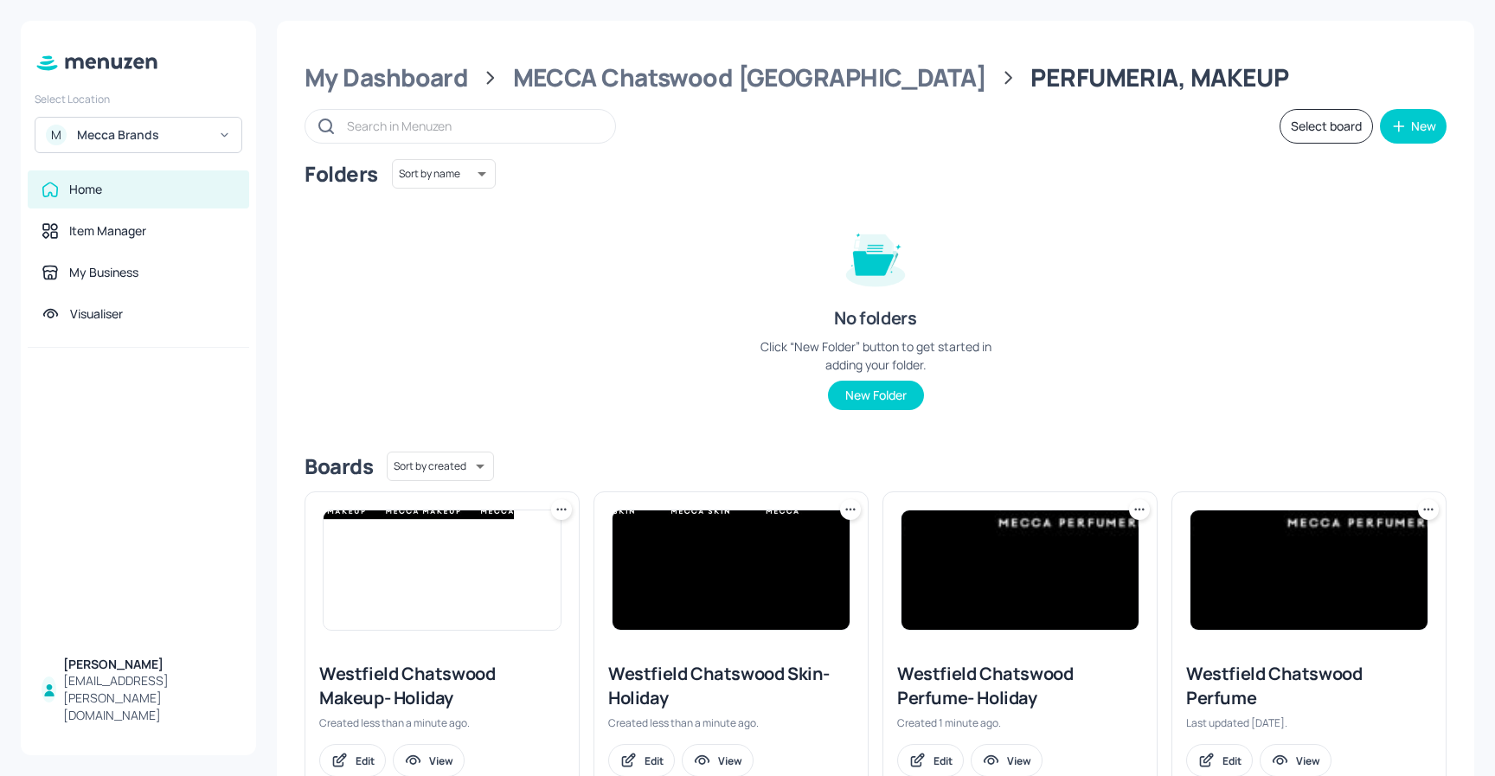
click at [1313, 126] on button "Select board" at bounding box center [1326, 126] width 93 height 35
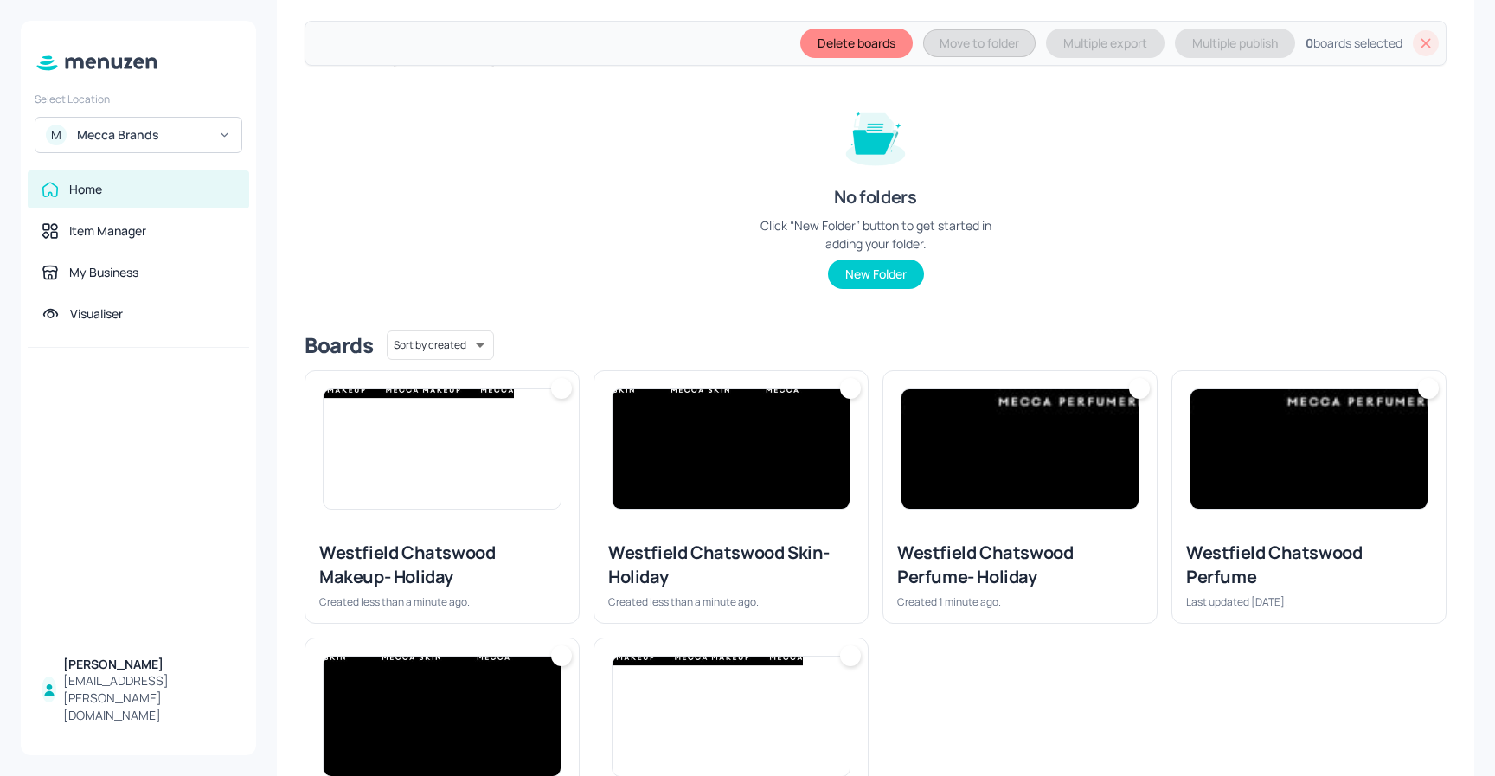
scroll to position [198, 0]
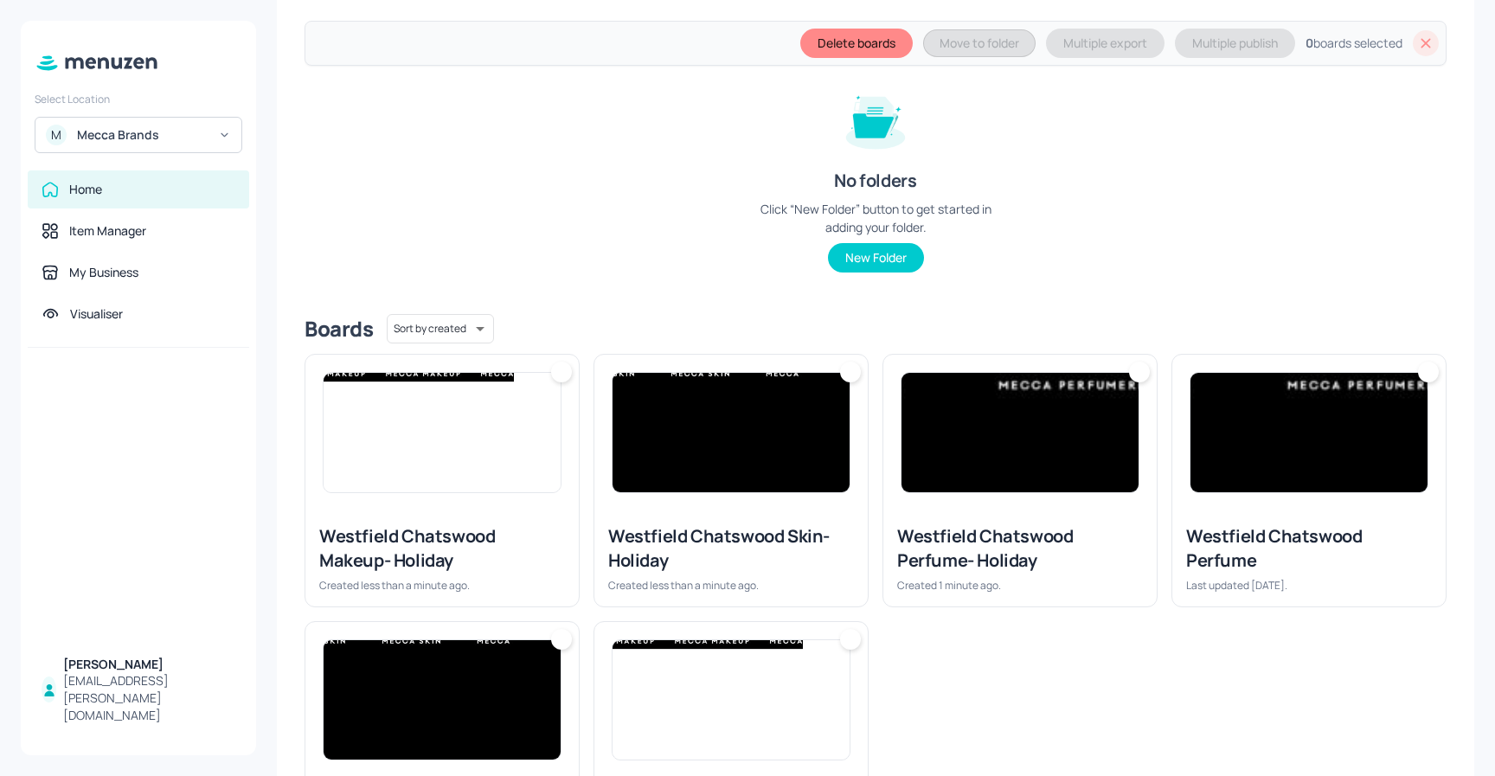
drag, startPoint x: 562, startPoint y: 374, endPoint x: 533, endPoint y: 390, distance: 33.0
click at [561, 374] on div at bounding box center [561, 372] width 21 height 21
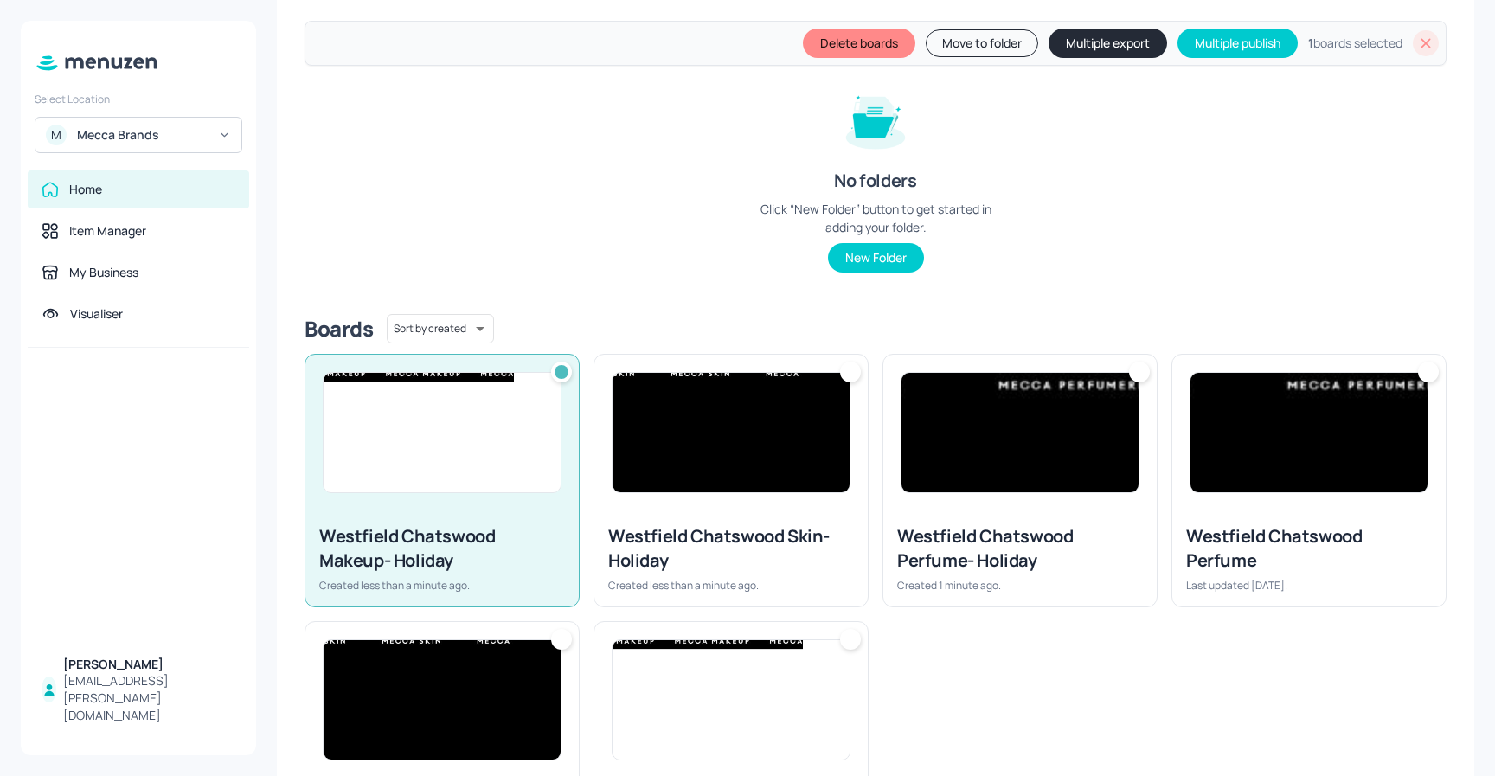
click at [851, 370] on div at bounding box center [850, 372] width 21 height 21
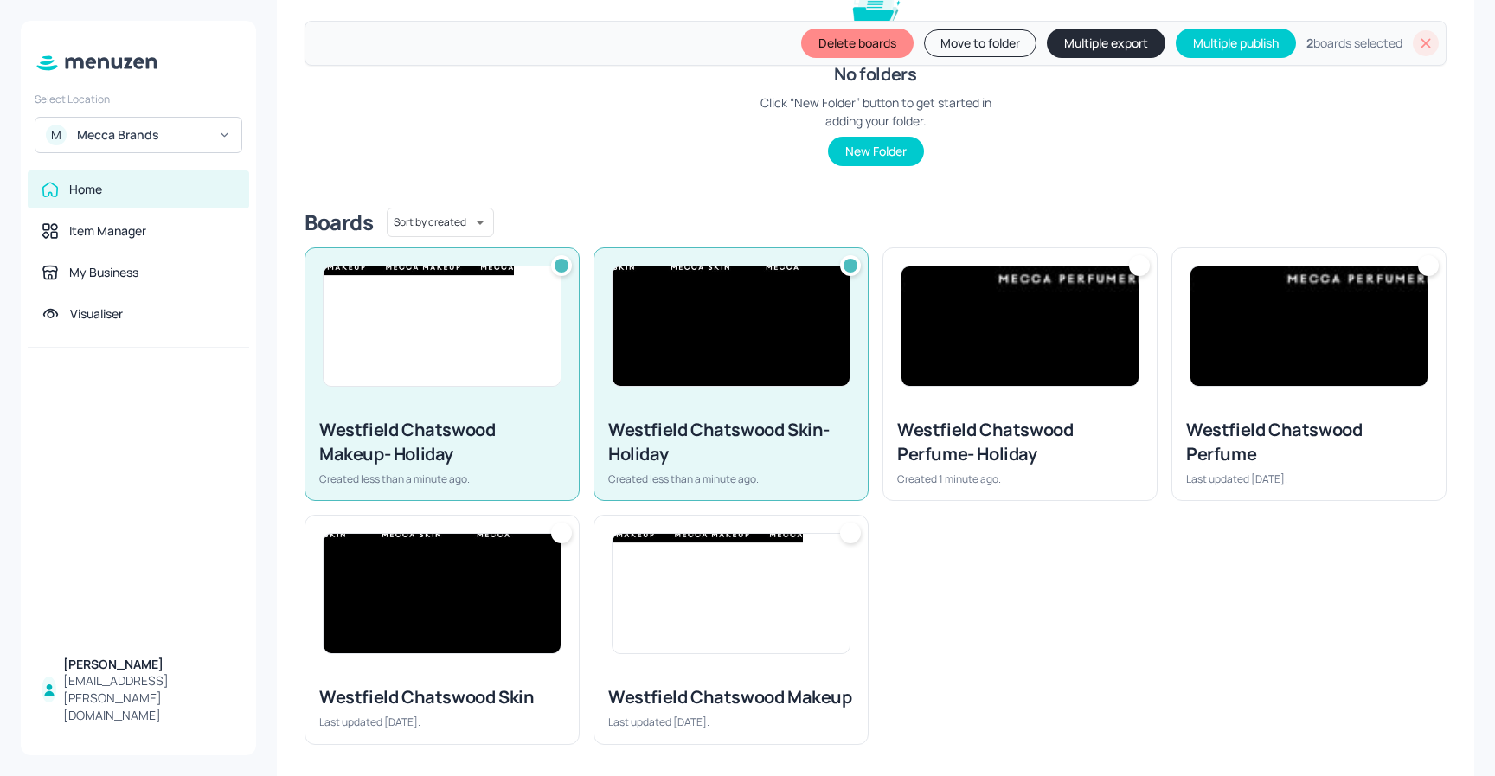
scroll to position [315, 0]
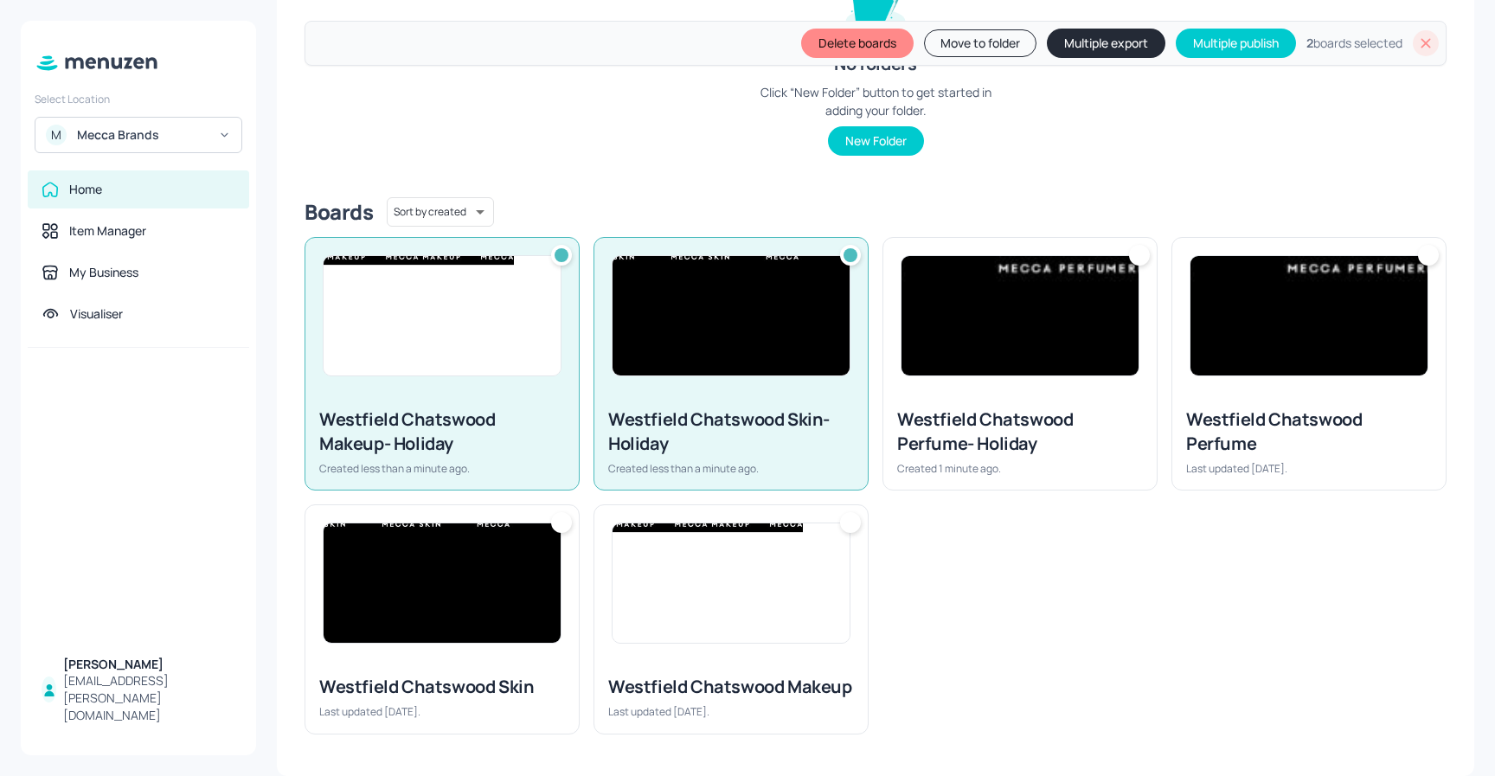
click at [560, 524] on div at bounding box center [561, 522] width 21 height 21
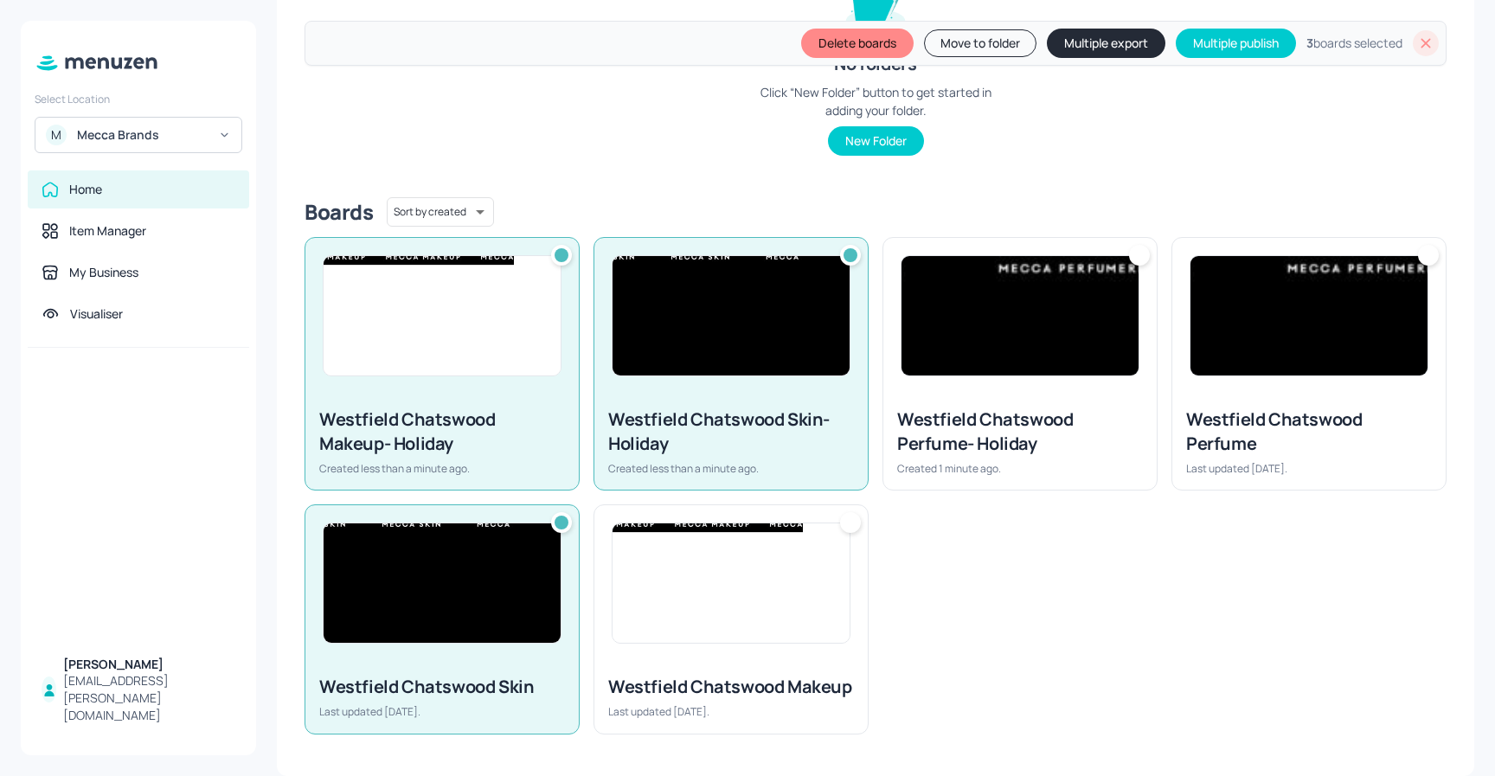
click at [984, 43] on button "Move to folder" at bounding box center [980, 43] width 112 height 28
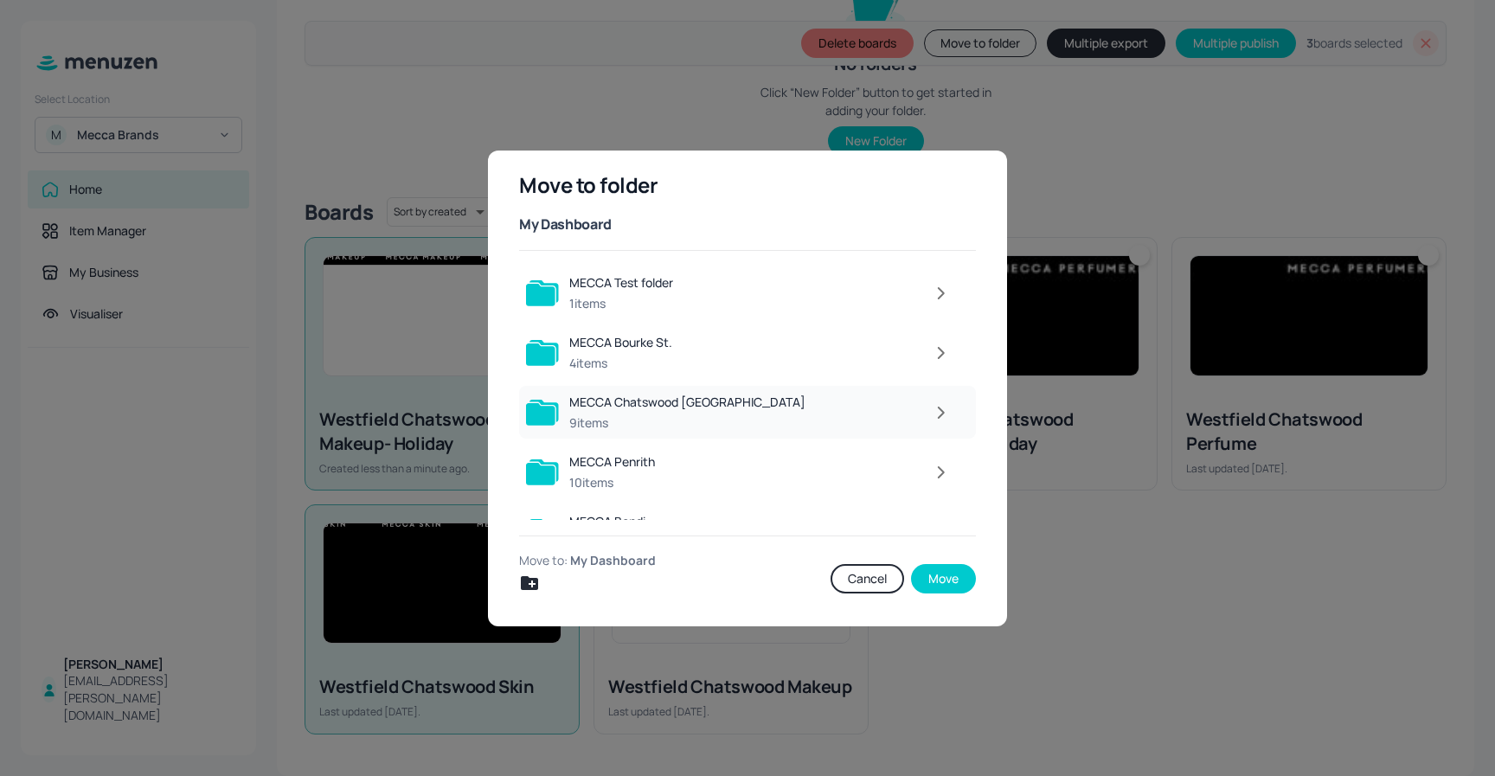
click at [930, 407] on icon "button" at bounding box center [941, 412] width 22 height 21
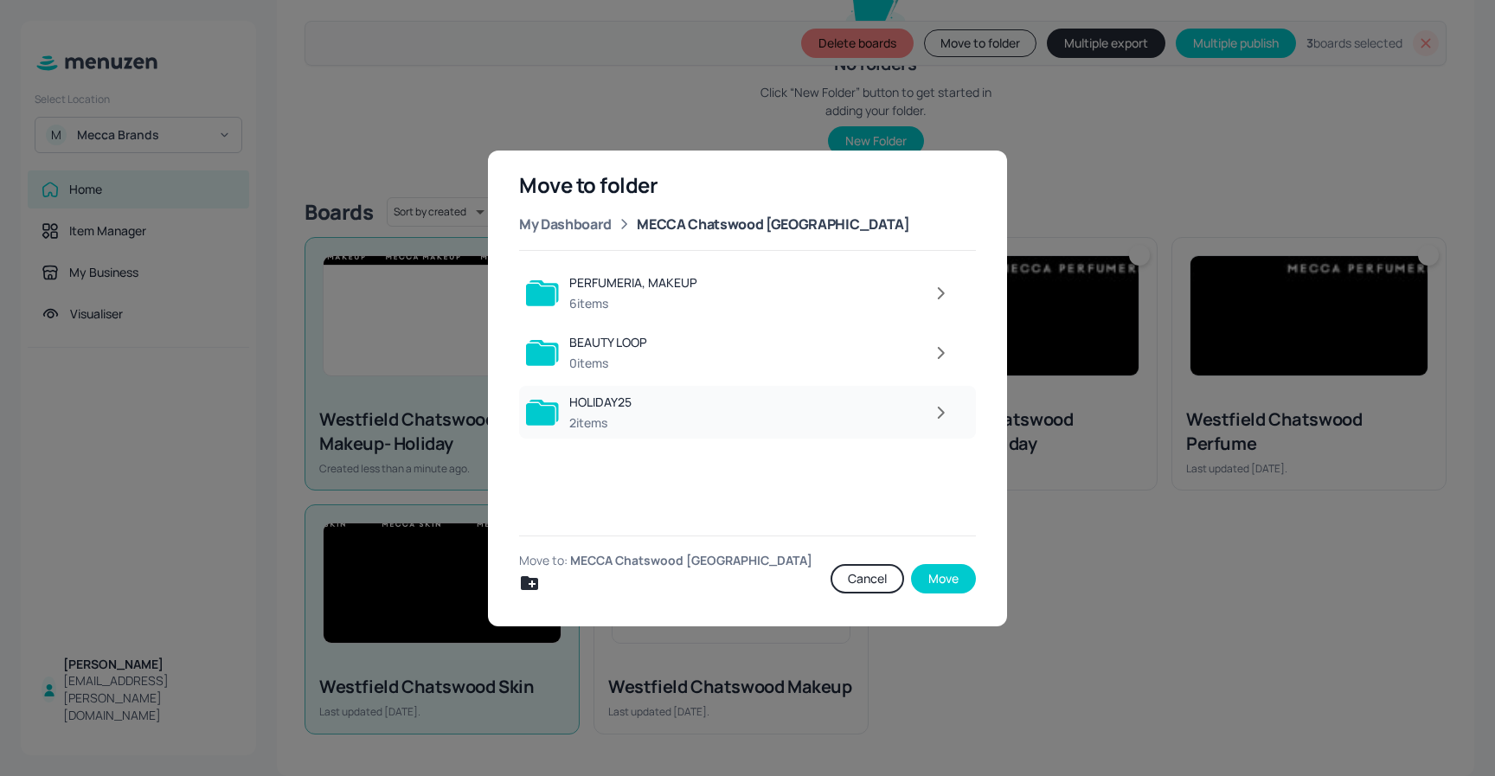
click at [698, 408] on div at bounding box center [801, 412] width 318 height 35
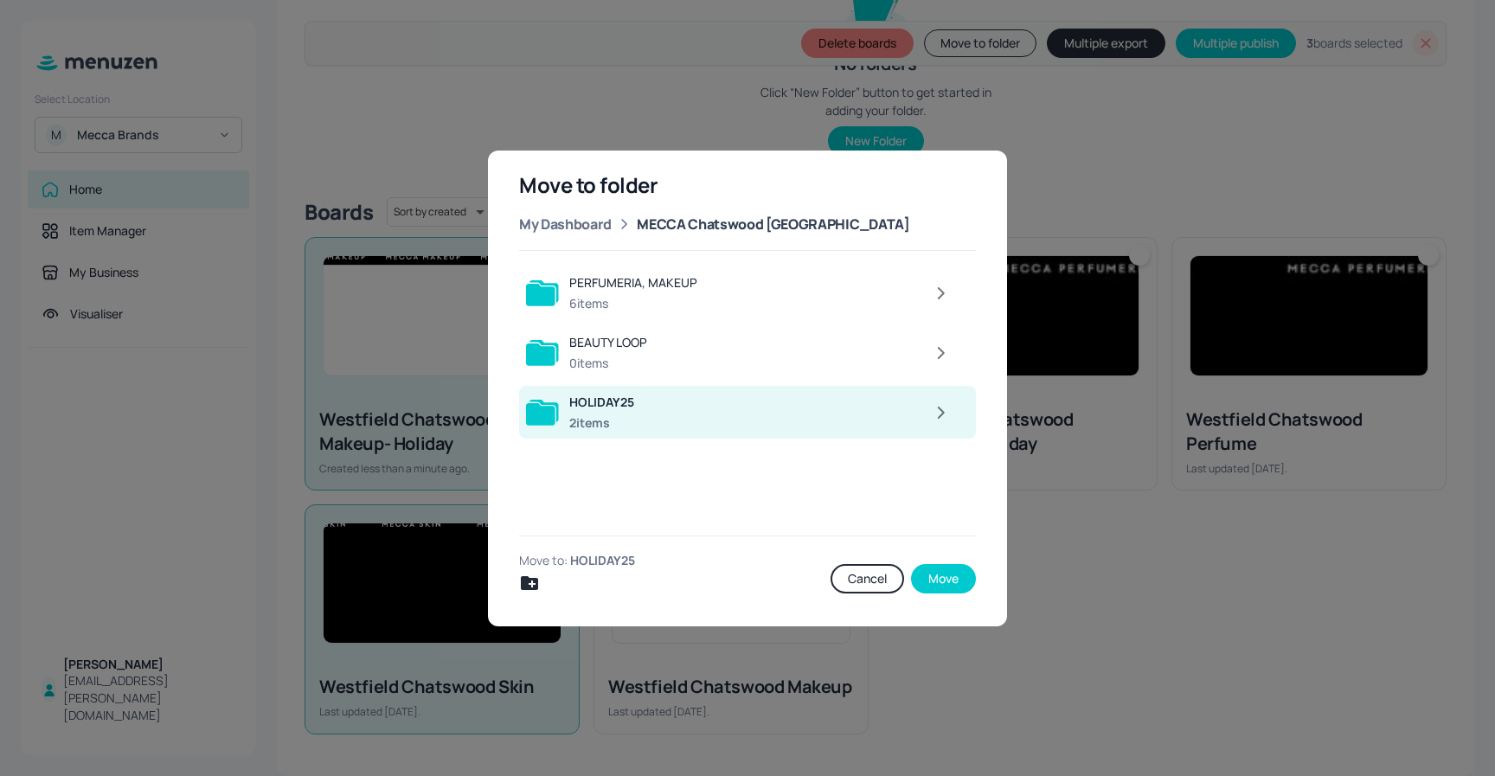
click at [955, 584] on button "Move" at bounding box center [943, 578] width 65 height 29
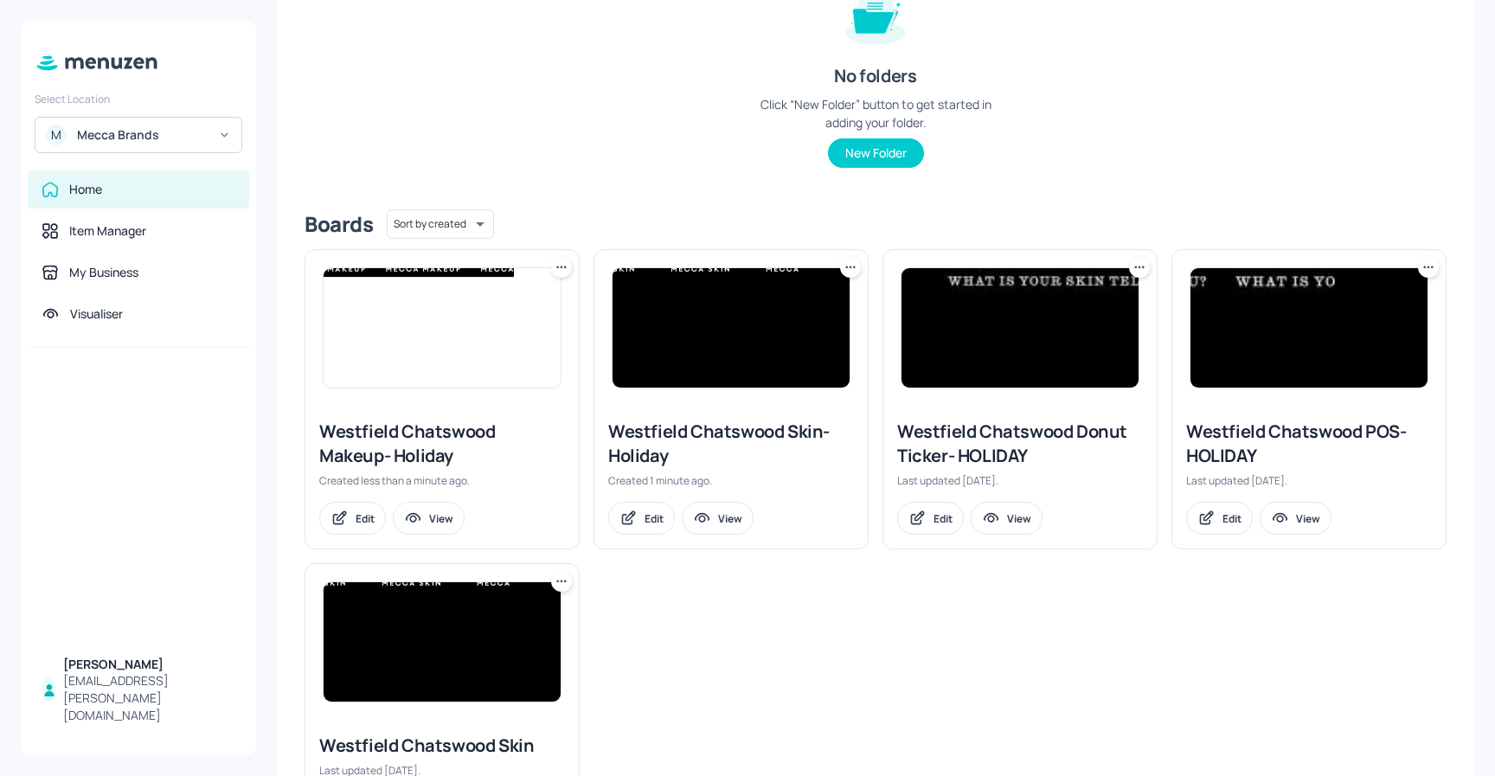
scroll to position [247, 0]
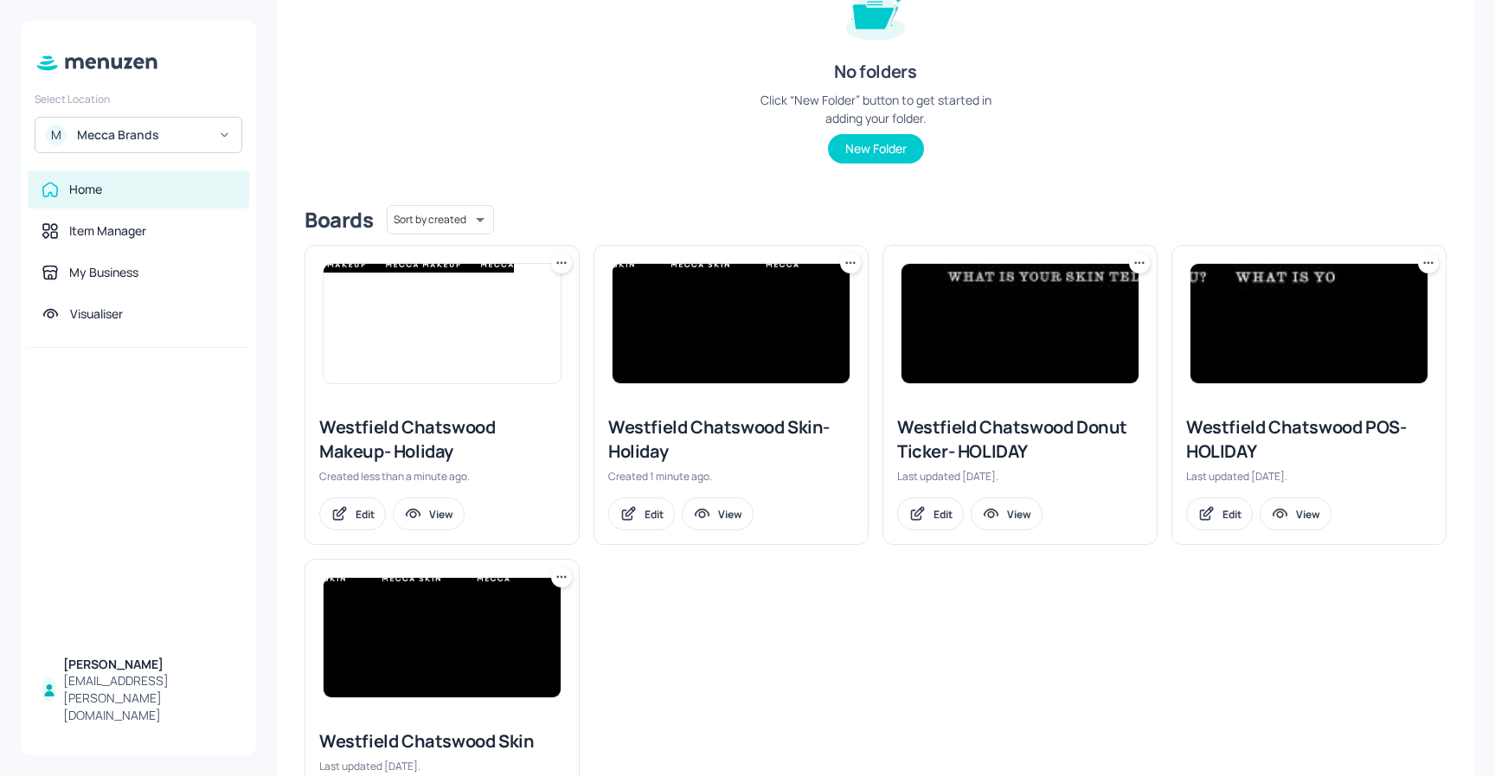
click at [432, 299] on img at bounding box center [442, 323] width 237 height 119
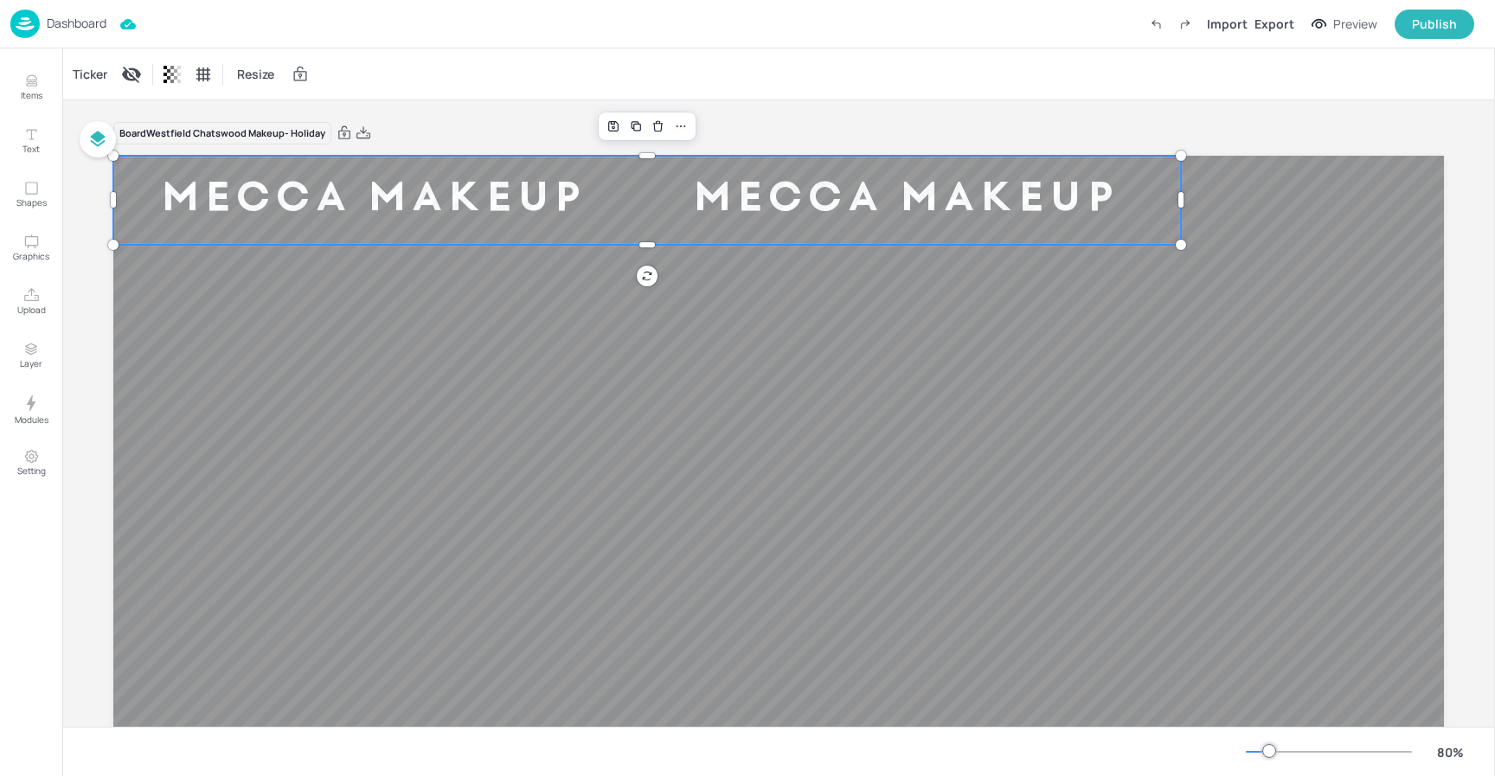
click at [1178, 198] on div "MECCA Makeup" at bounding box center [1439, 200] width 522 height 54
click at [99, 83] on div "Ticker" at bounding box center [90, 75] width 42 height 28
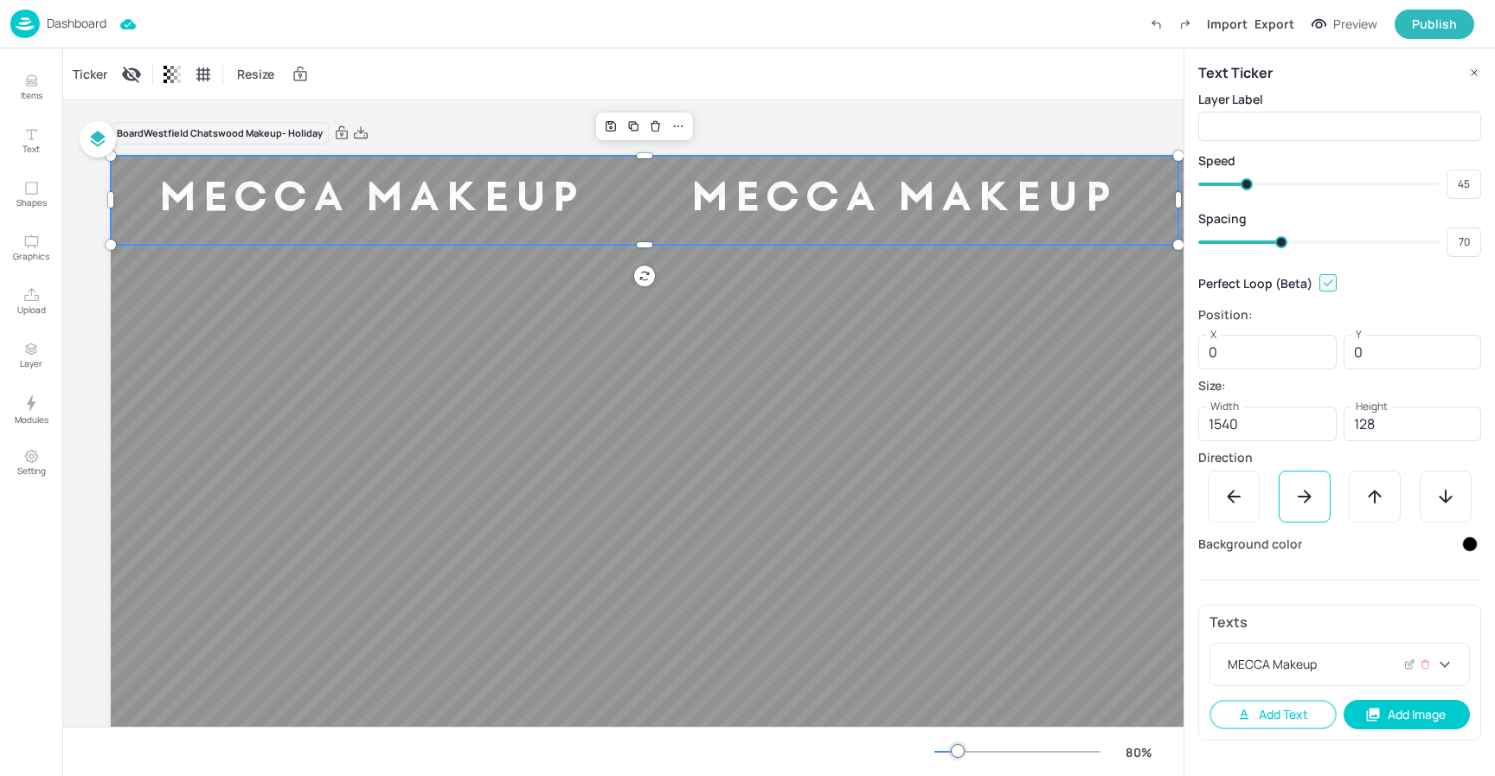
drag, startPoint x: 1359, startPoint y: 664, endPoint x: 1361, endPoint y: 653, distance: 10.5
click at [1359, 664] on div "MECCA Makeup" at bounding box center [1330, 664] width 210 height 18
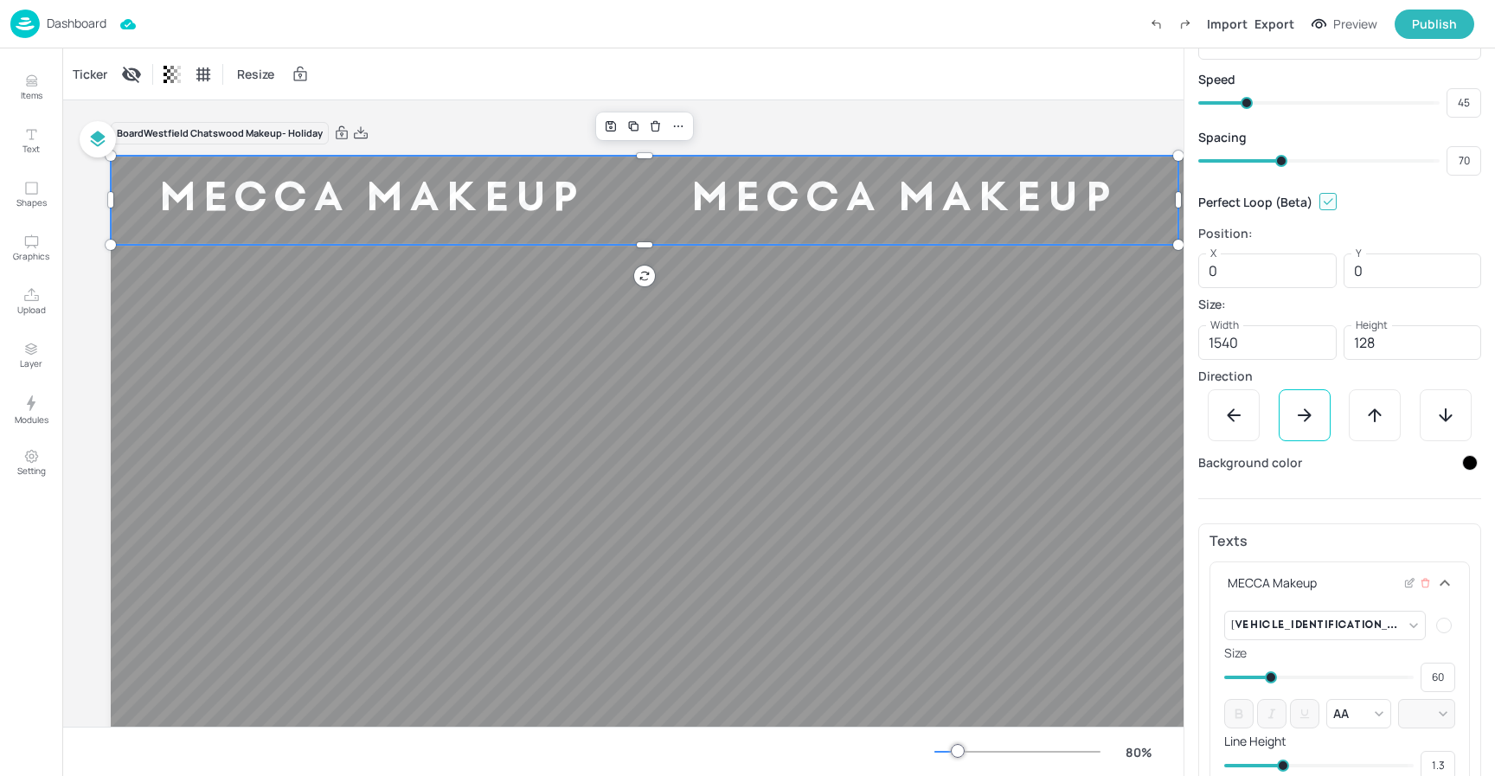
scroll to position [226, 0]
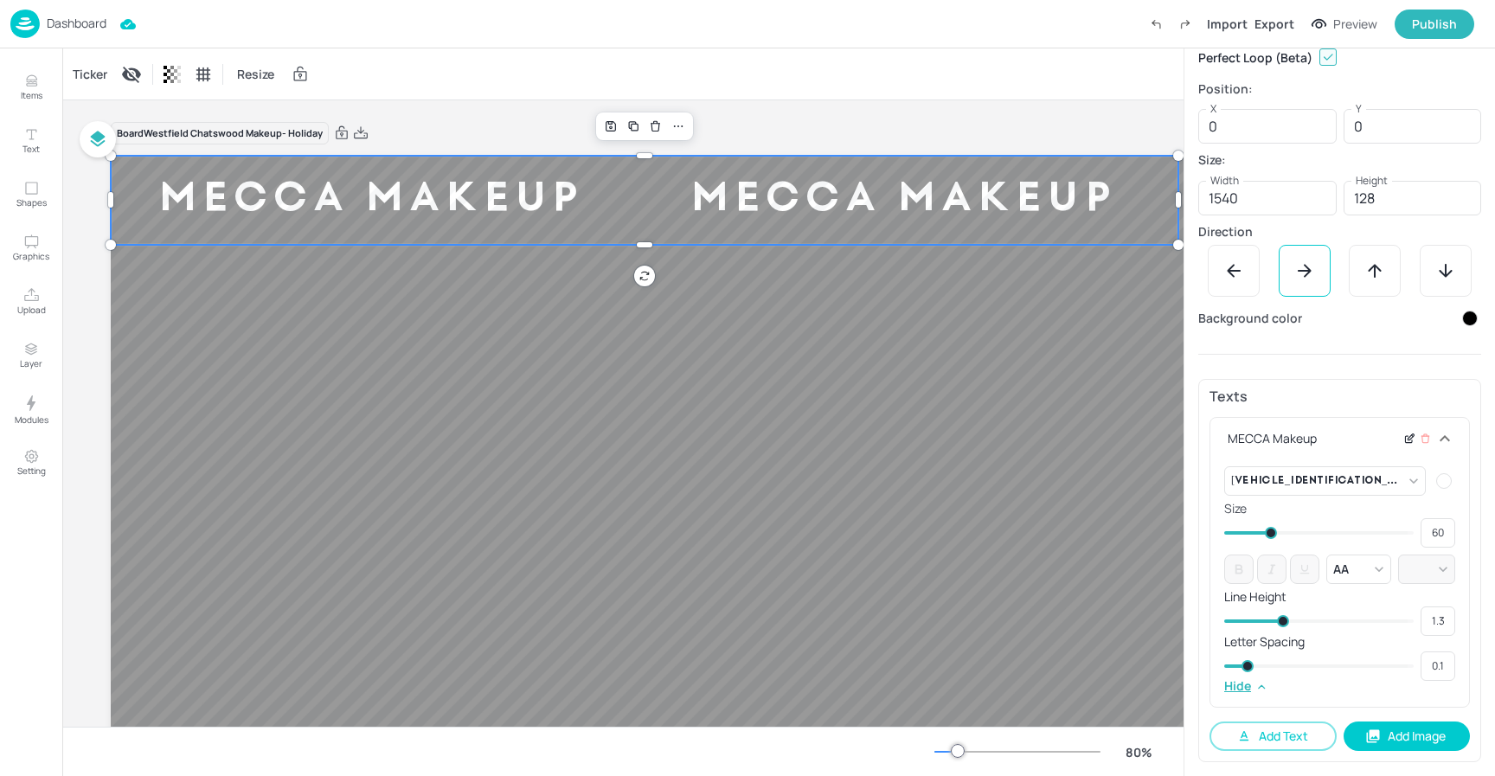
click at [1404, 439] on icon at bounding box center [1410, 439] width 13 height 12
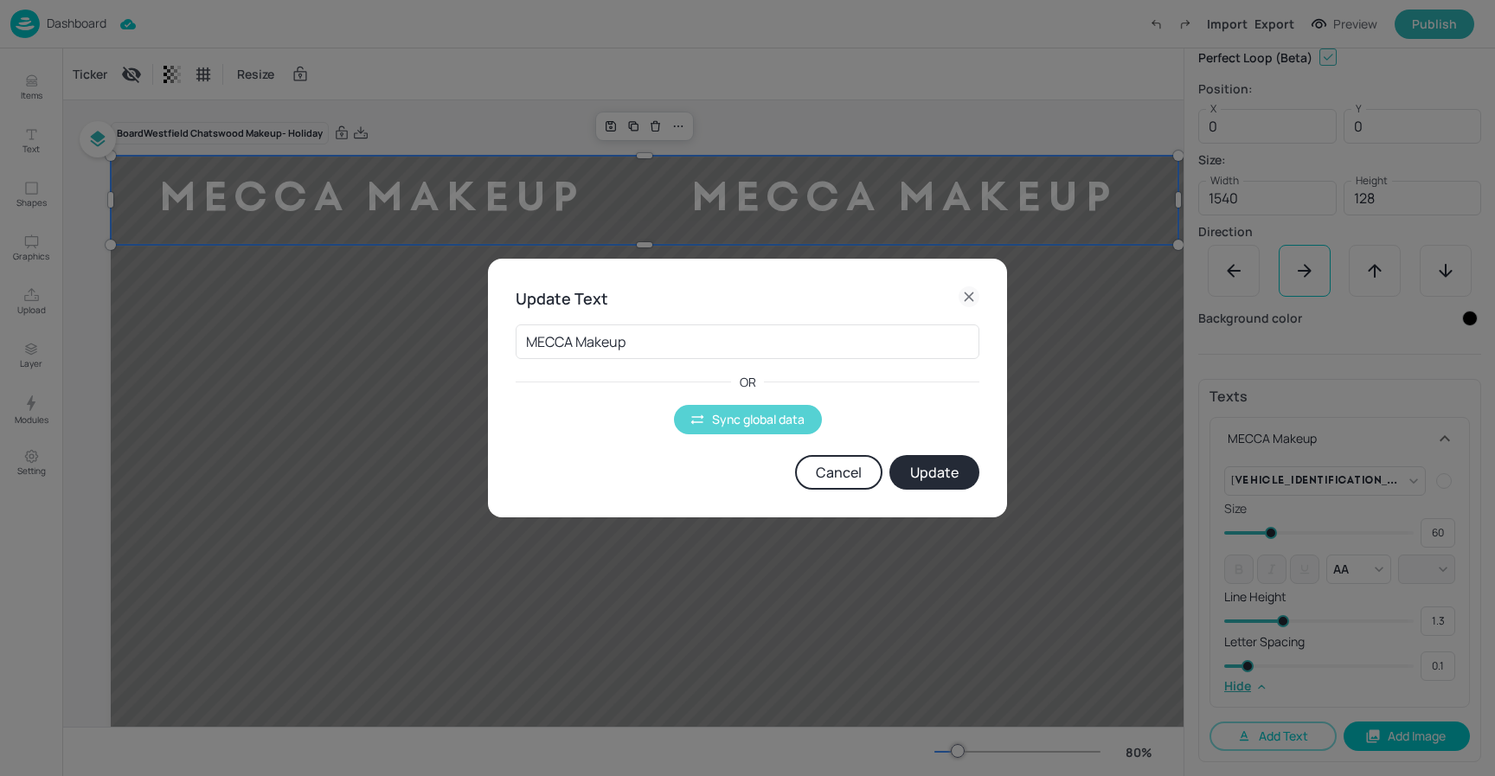
click at [730, 415] on button "Sync global data" at bounding box center [748, 419] width 148 height 29
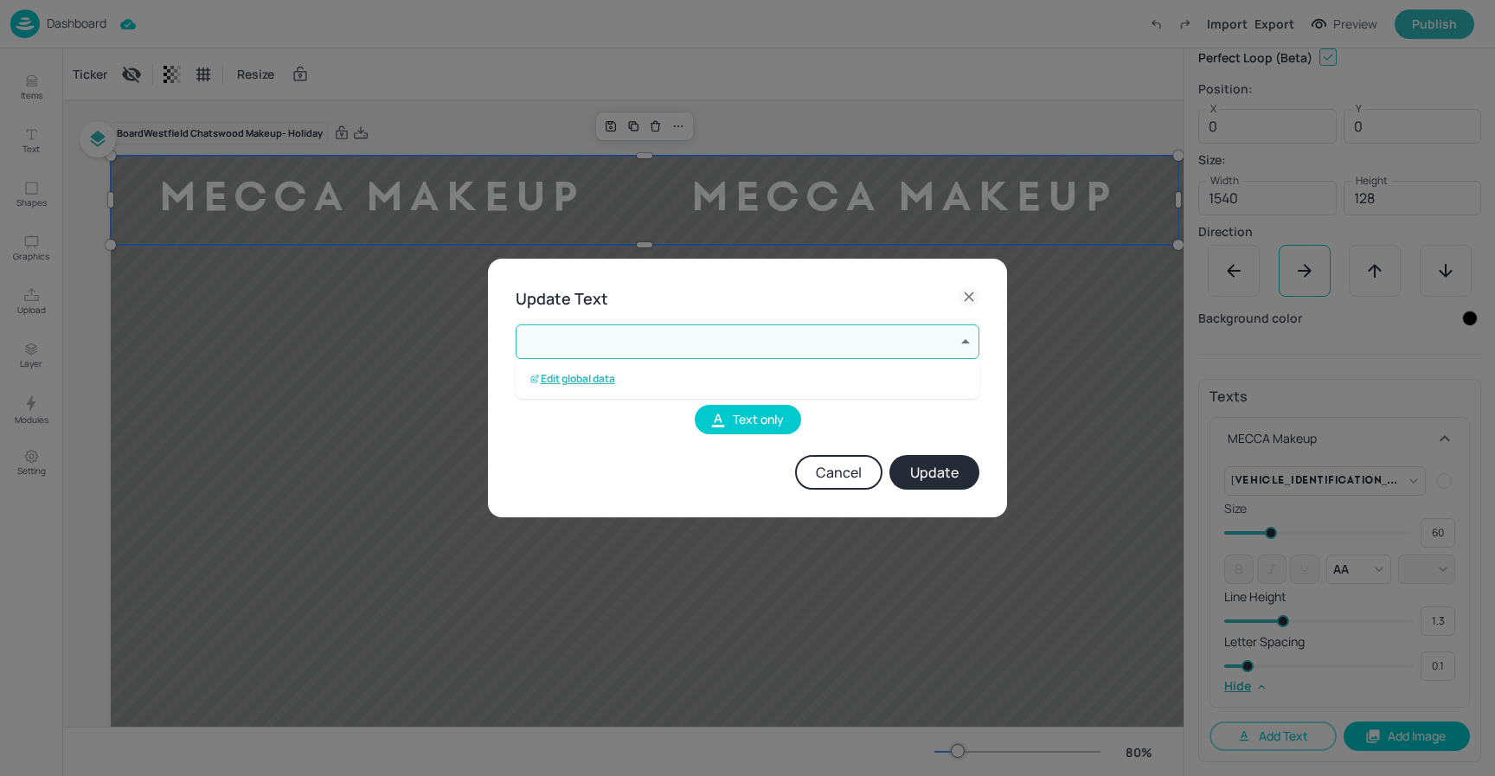
click at [698, 337] on body "Dashboard Import Export Preview Publish Items Text Shapes Graphics Upload Layer…" at bounding box center [747, 388] width 1495 height 776
click at [587, 383] on p "Edit global data" at bounding box center [573, 379] width 86 height 12
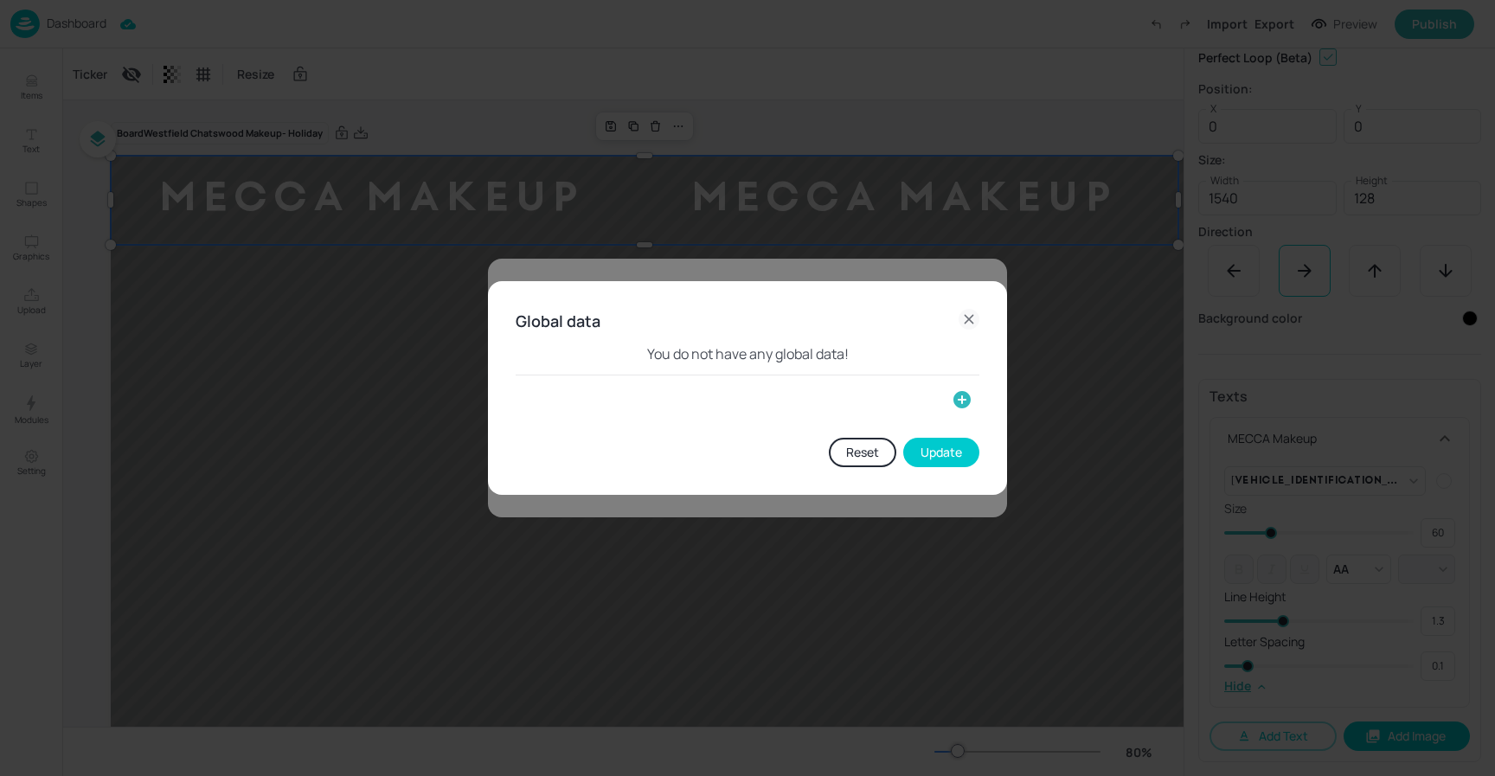
click at [957, 404] on icon "button" at bounding box center [962, 399] width 17 height 17
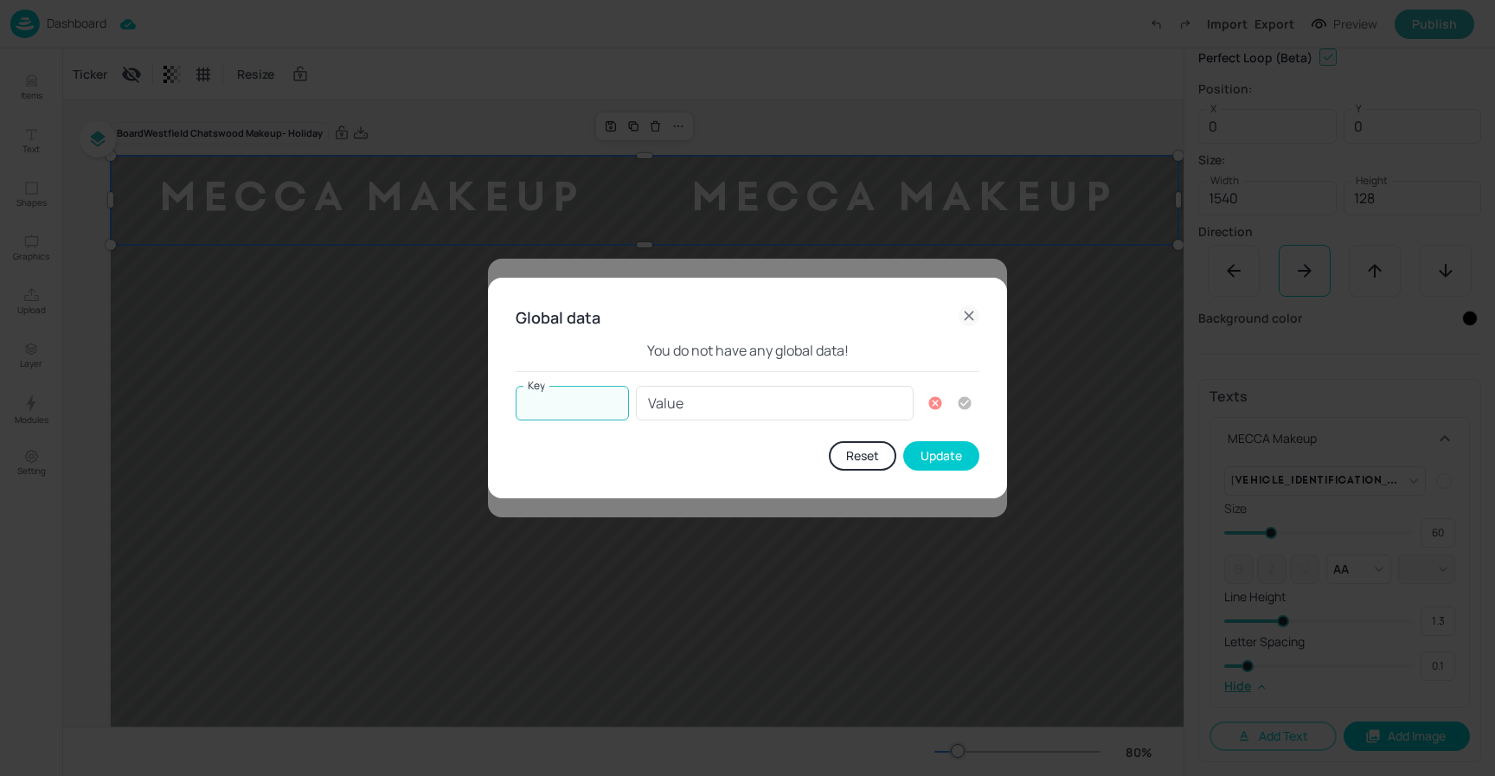
click at [569, 408] on input "Key" at bounding box center [572, 403] width 113 height 35
type input "1"
click at [686, 405] on input "Value" at bounding box center [775, 403] width 278 height 35
type input "b"
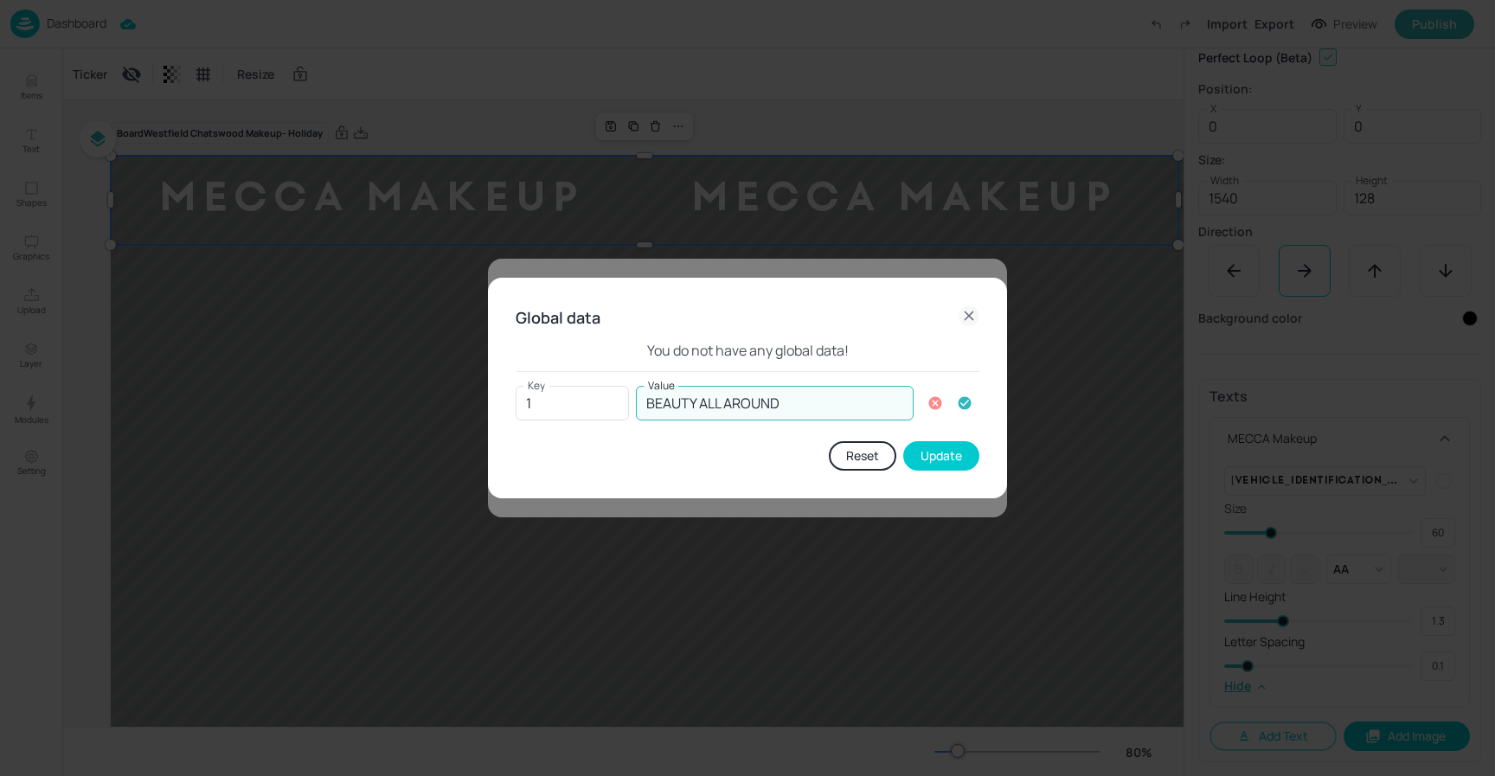
type input "BEAUTY ALL AROUND"
click at [965, 403] on icon "button" at bounding box center [965, 403] width 16 height 16
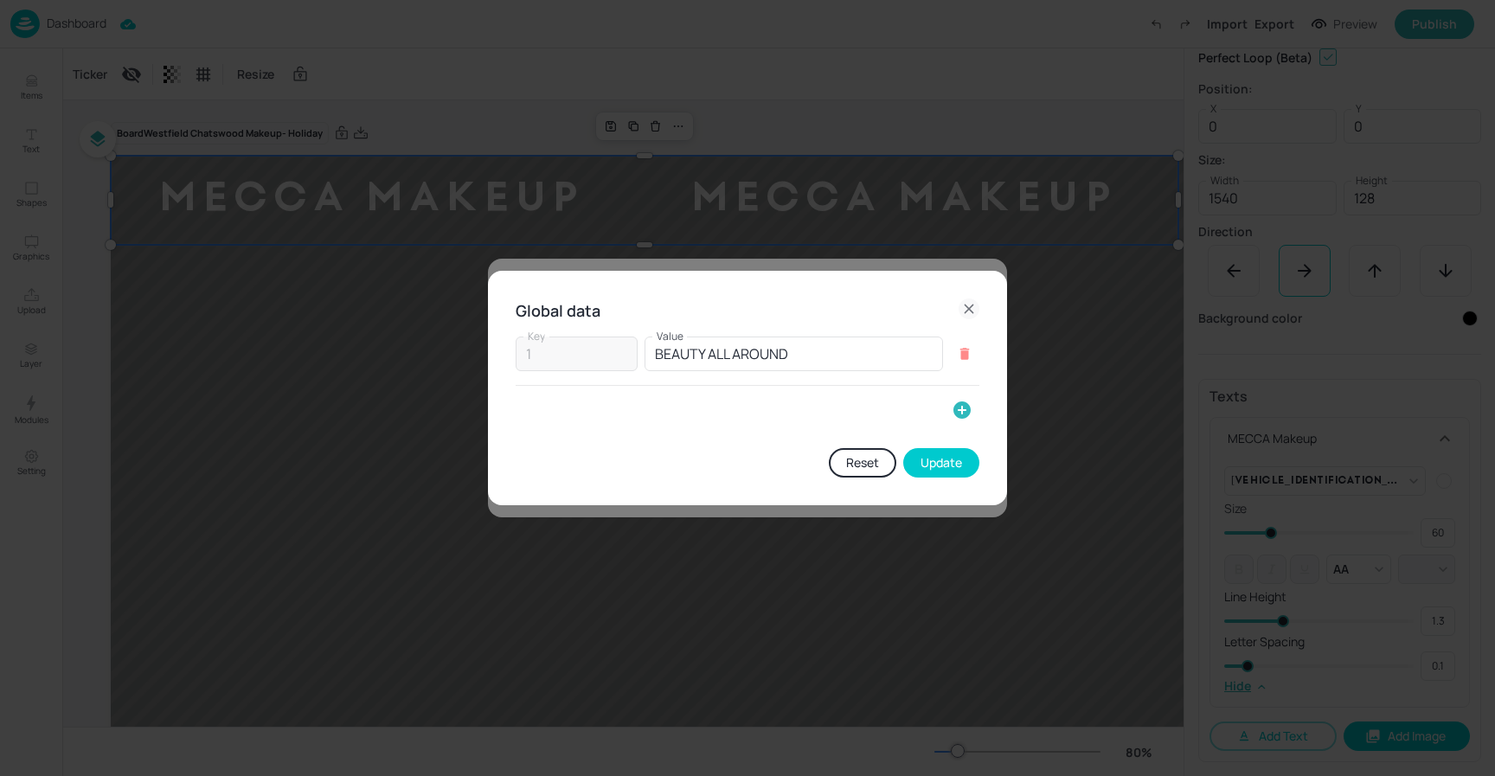
click at [952, 474] on button "Update" at bounding box center [941, 462] width 76 height 29
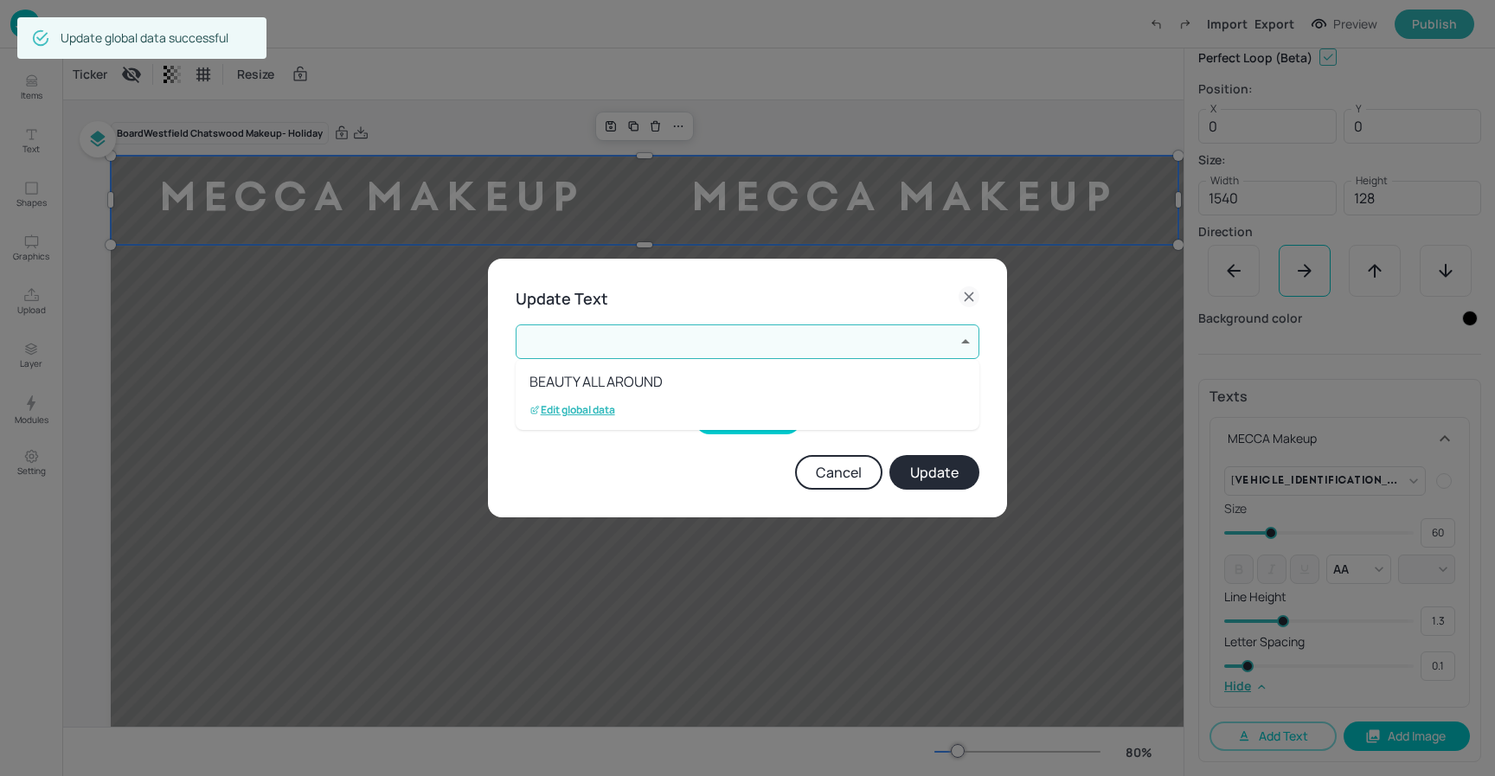
click at [675, 377] on li "BEAUTY ALL AROUND" at bounding box center [748, 381] width 464 height 31
type input "1"
click at [942, 470] on button "Update" at bounding box center [935, 472] width 90 height 35
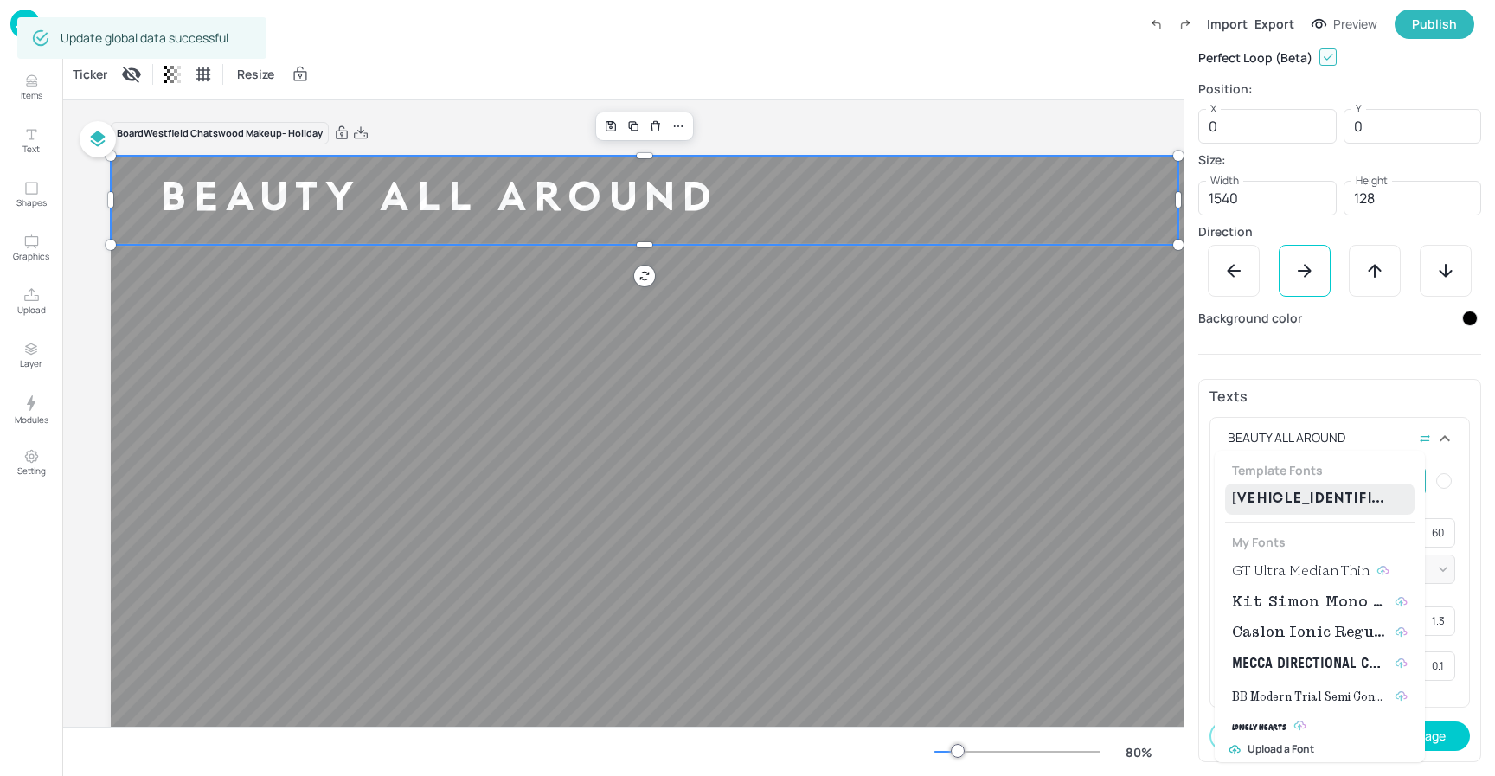
click at [1398, 485] on body "Dashboard Import Export Preview Publish Items Text Shapes Graphics Upload Layer…" at bounding box center [747, 388] width 1495 height 776
click at [1311, 579] on span "GT Ultra Median Thin" at bounding box center [1301, 571] width 138 height 21
type input "{"font":"GTUltraMedianThin","group":"template"}"
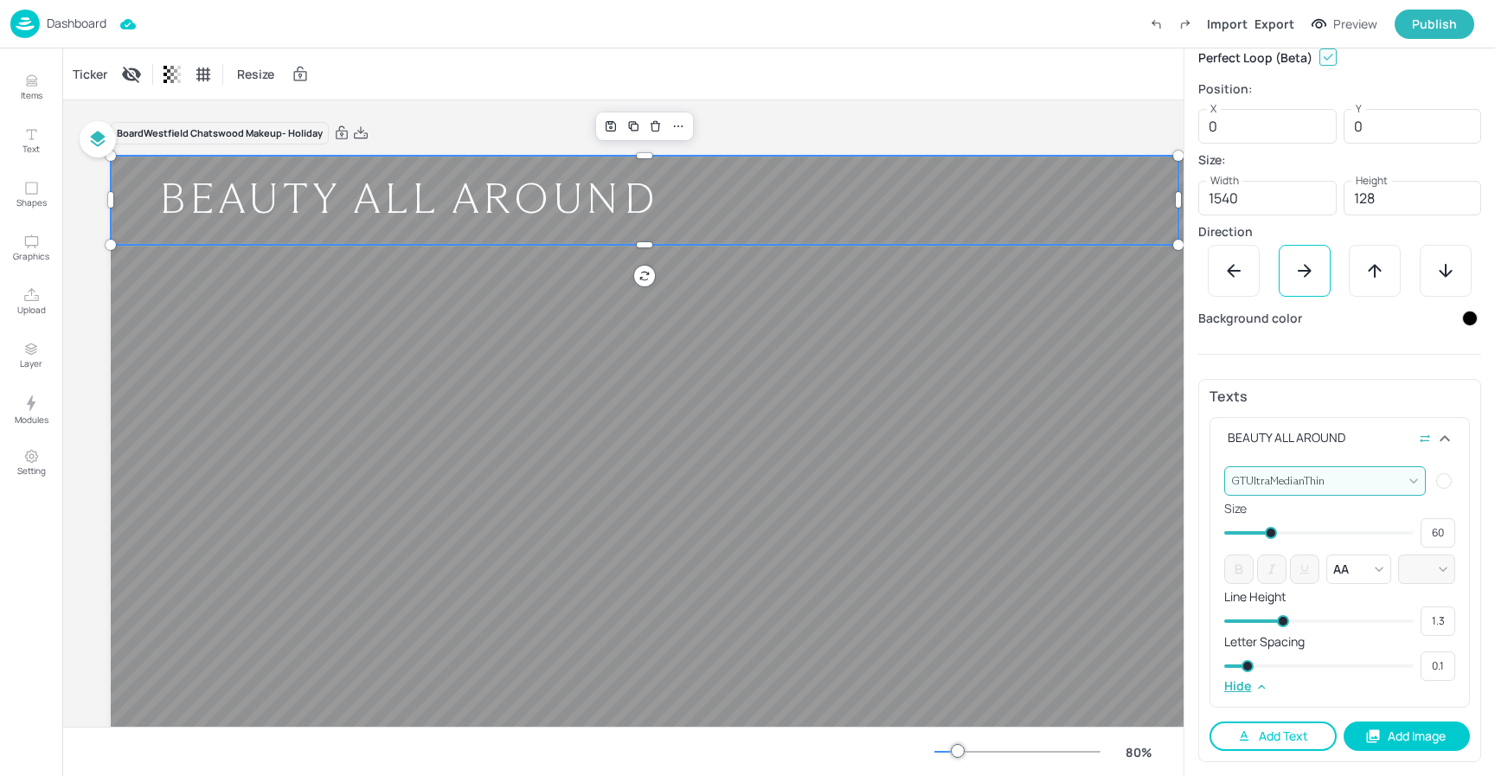
click at [1297, 737] on button "Add Text" at bounding box center [1273, 736] width 127 height 29
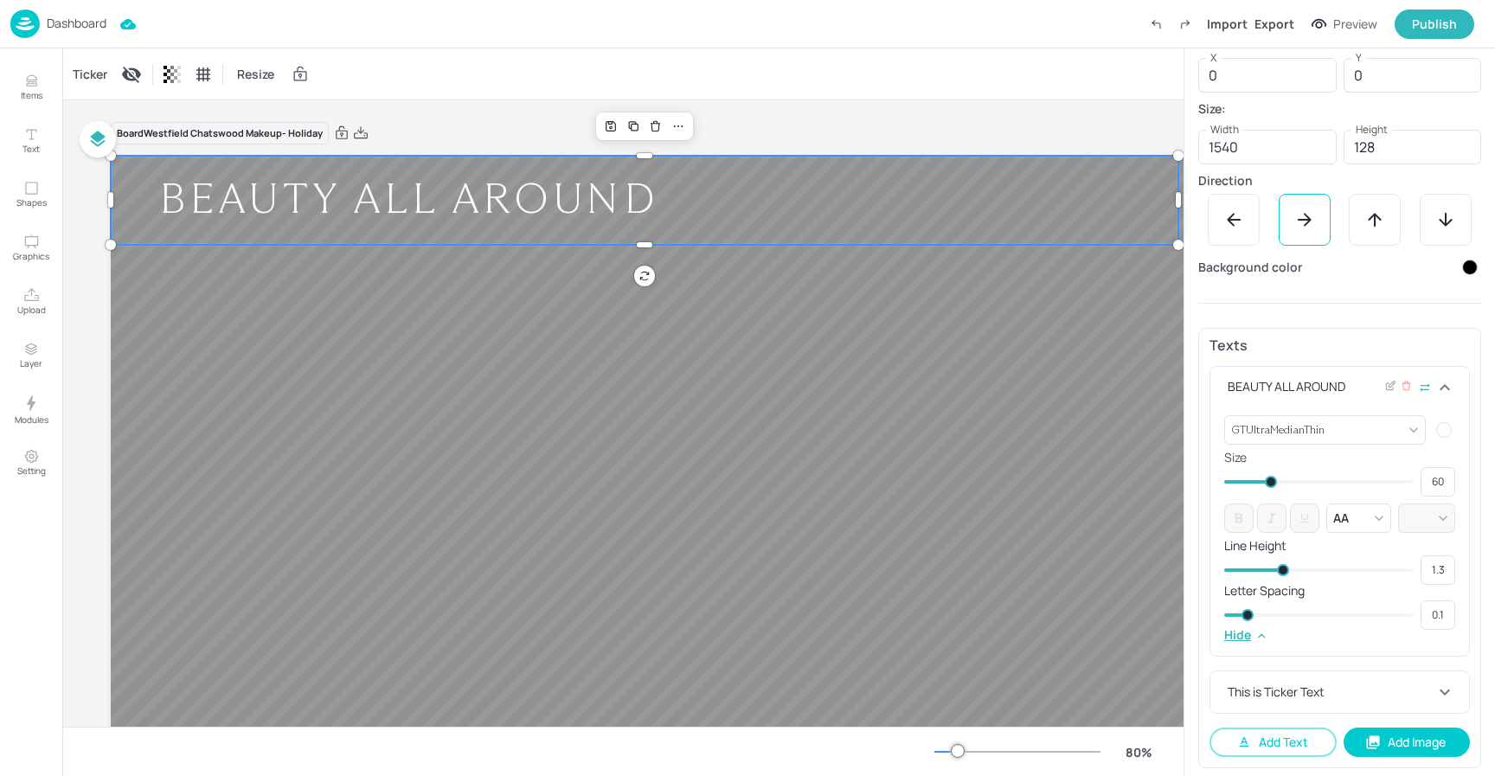
scroll to position [283, 0]
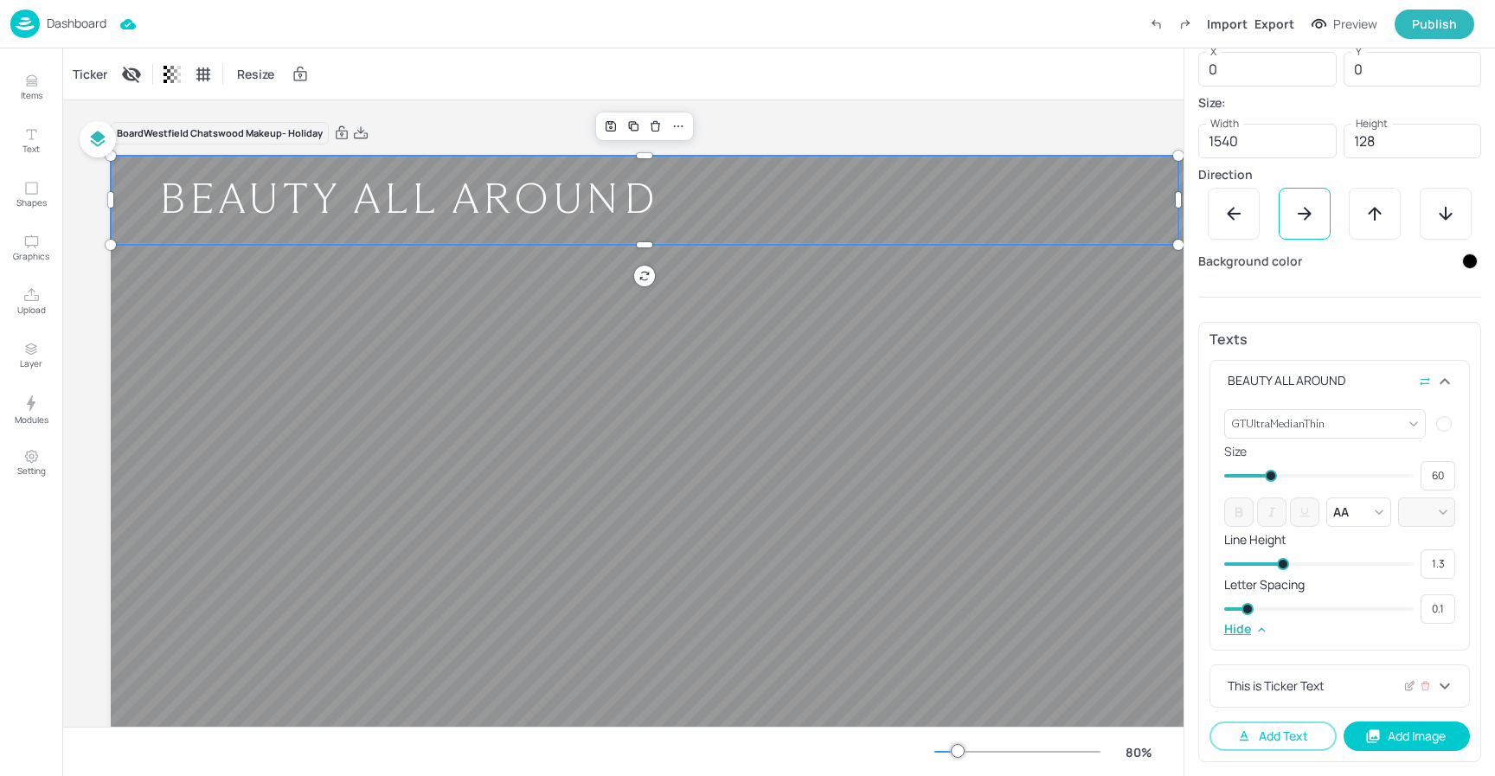
click at [1294, 677] on div "This is Ticker Text" at bounding box center [1330, 686] width 210 height 18
click at [1304, 730] on body "Dashboard Import Export Preview Publish Items Text Shapes Graphics Upload Layer…" at bounding box center [747, 388] width 1495 height 776
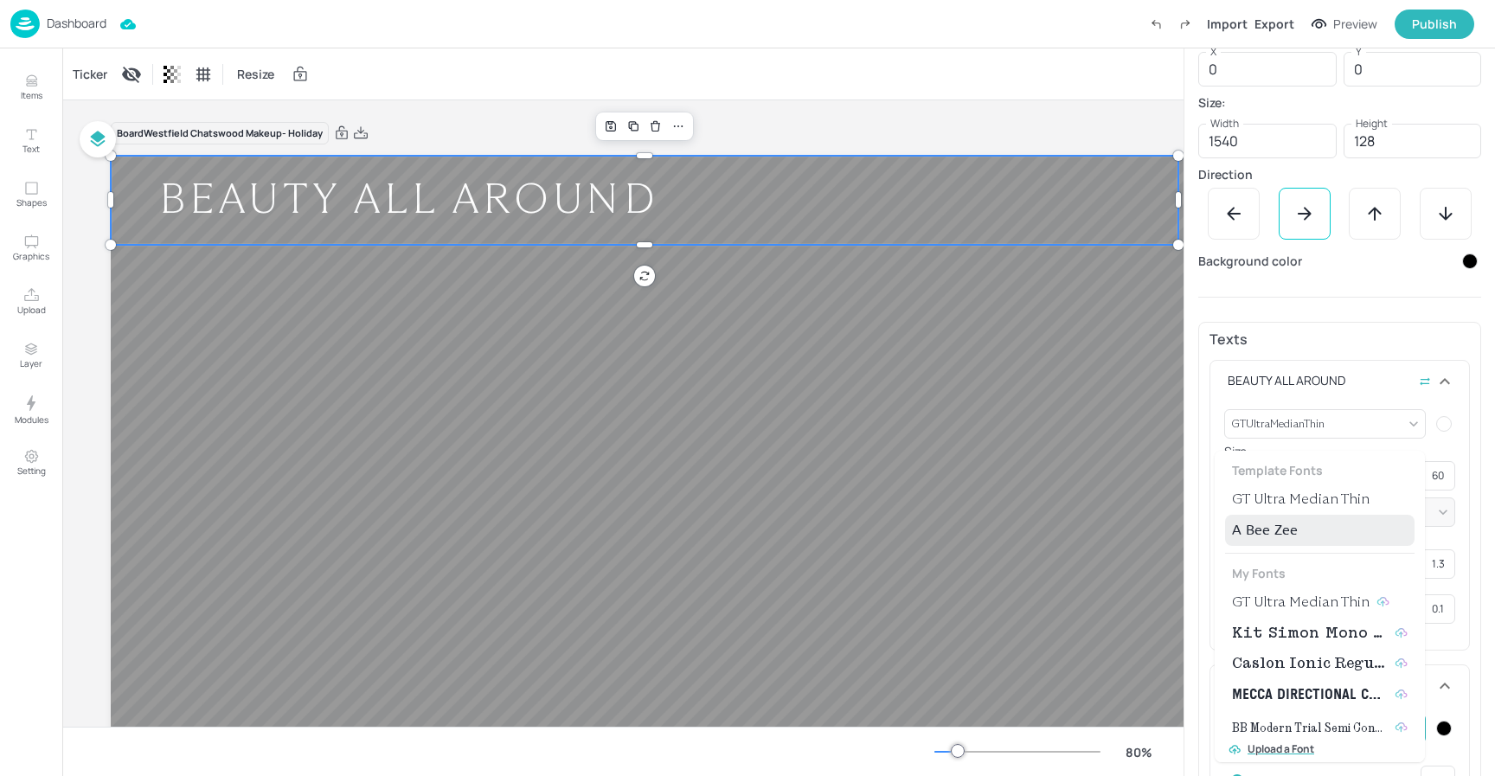
click at [1315, 600] on span "GT Ultra Median Thin" at bounding box center [1301, 602] width 138 height 21
type input "{"font":"GTUltraMedianThin","group":"template"}"
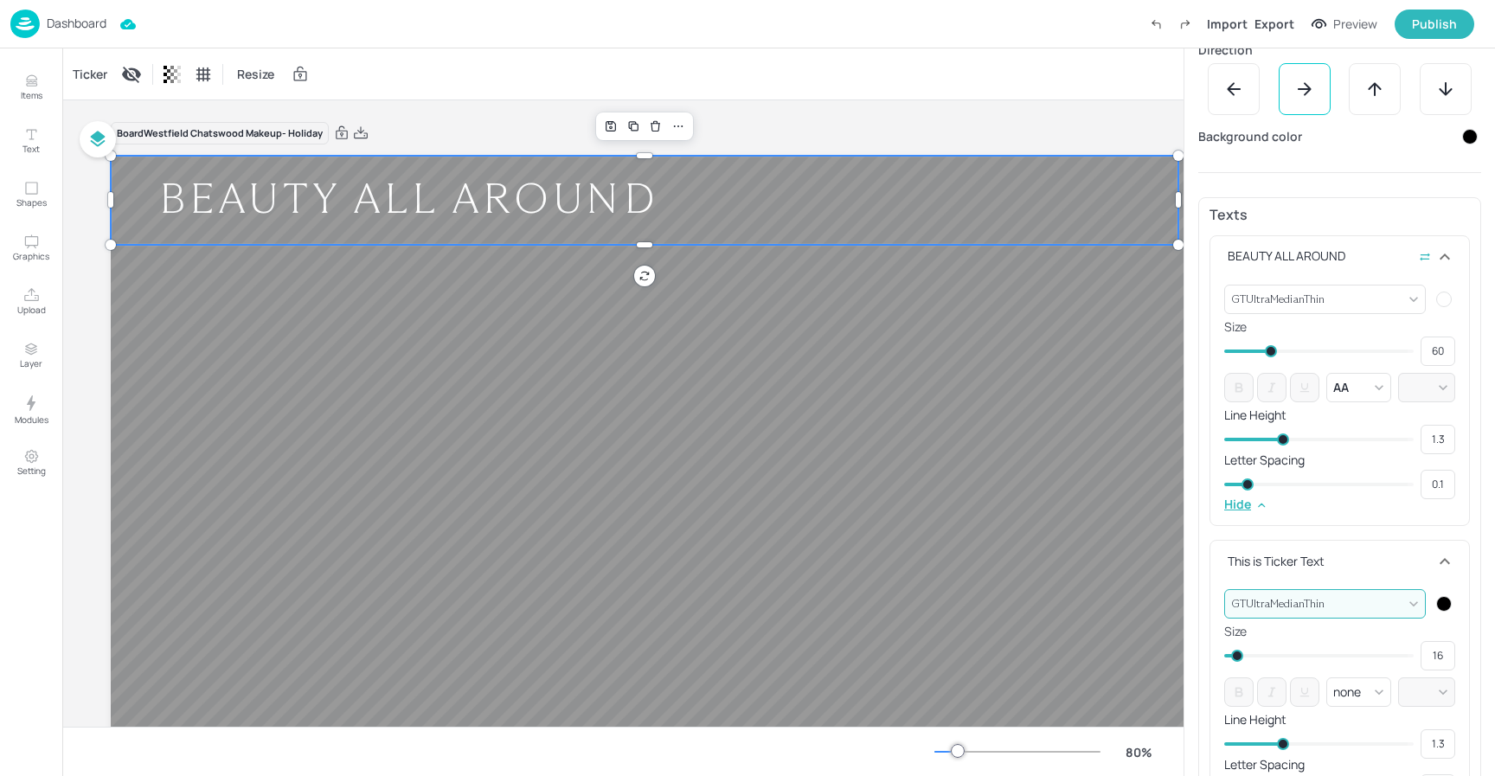
scroll to position [425, 0]
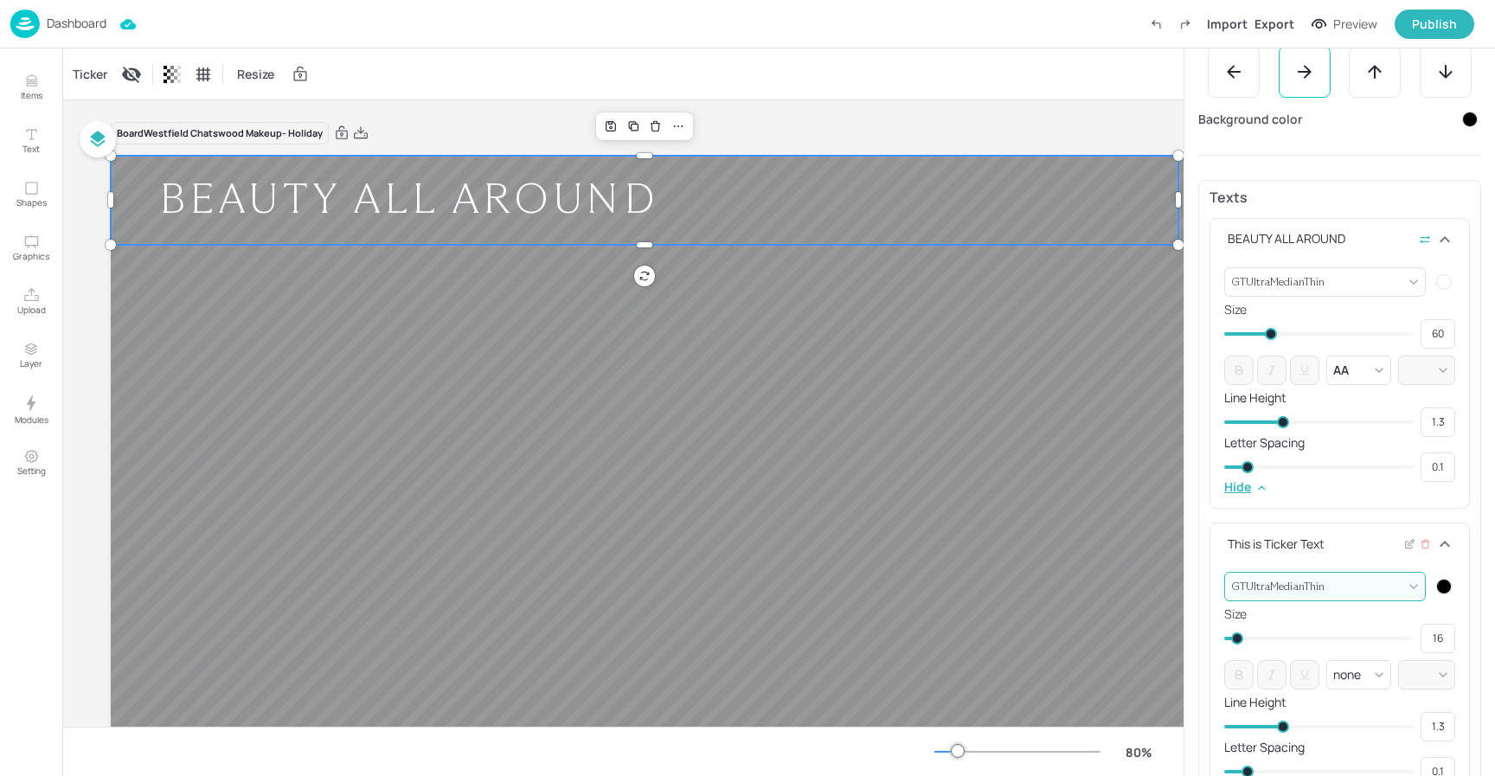
click at [1439, 584] on div at bounding box center [1445, 587] width 16 height 16
click at [1424, 635] on icon at bounding box center [1428, 637] width 9 height 9
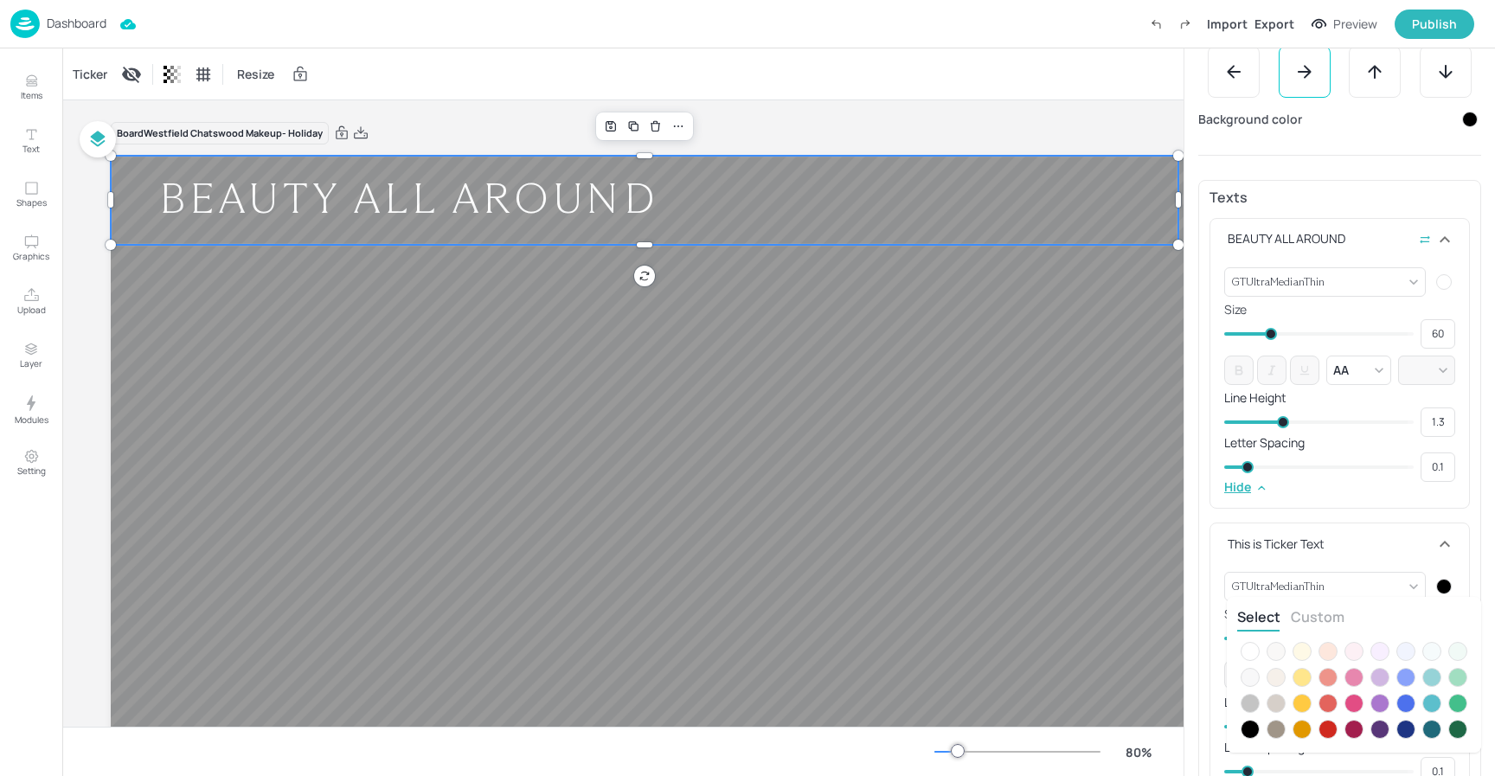
click at [1255, 648] on div at bounding box center [1250, 651] width 19 height 19
click at [1337, 542] on div at bounding box center [747, 388] width 1495 height 776
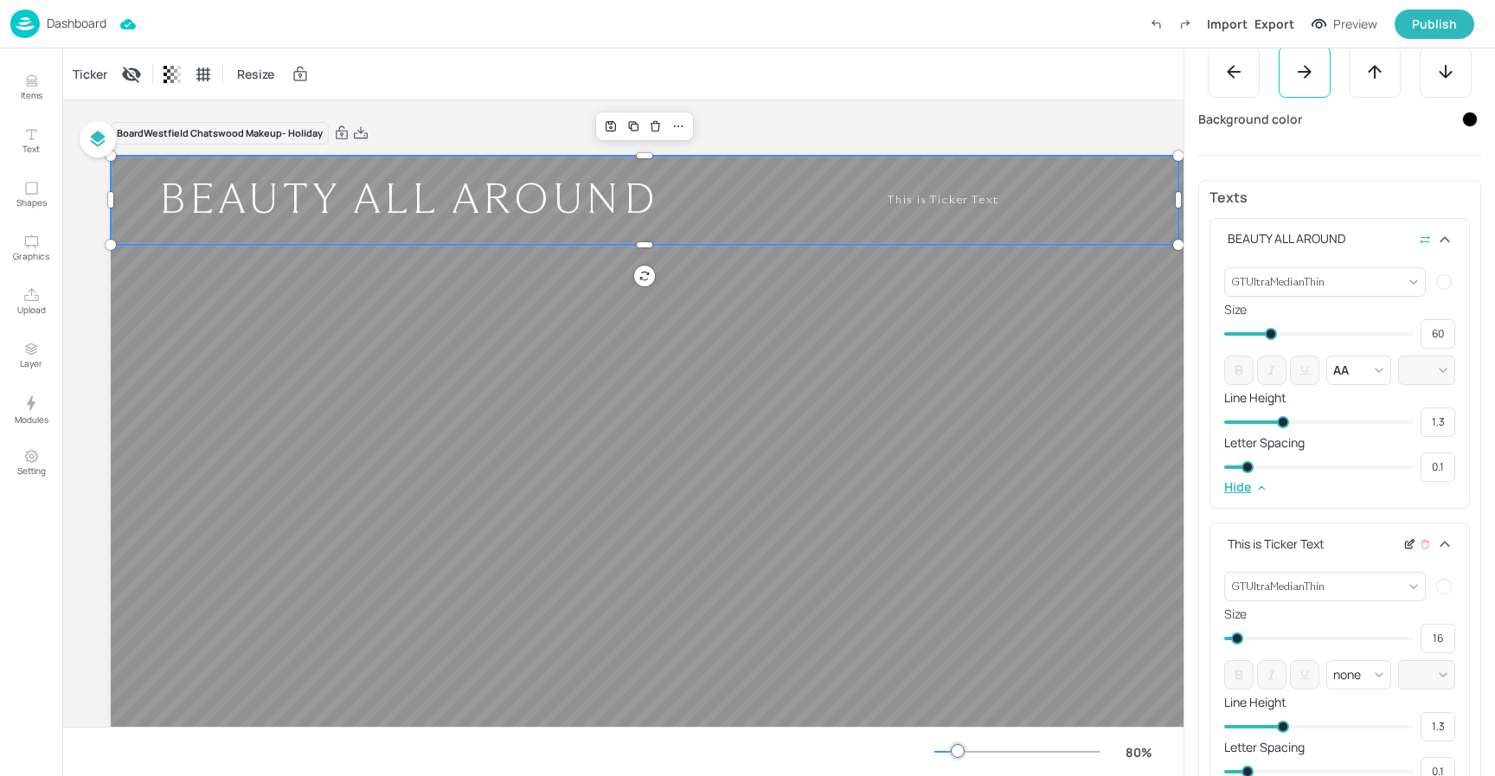
click at [1404, 541] on icon at bounding box center [1410, 544] width 13 height 12
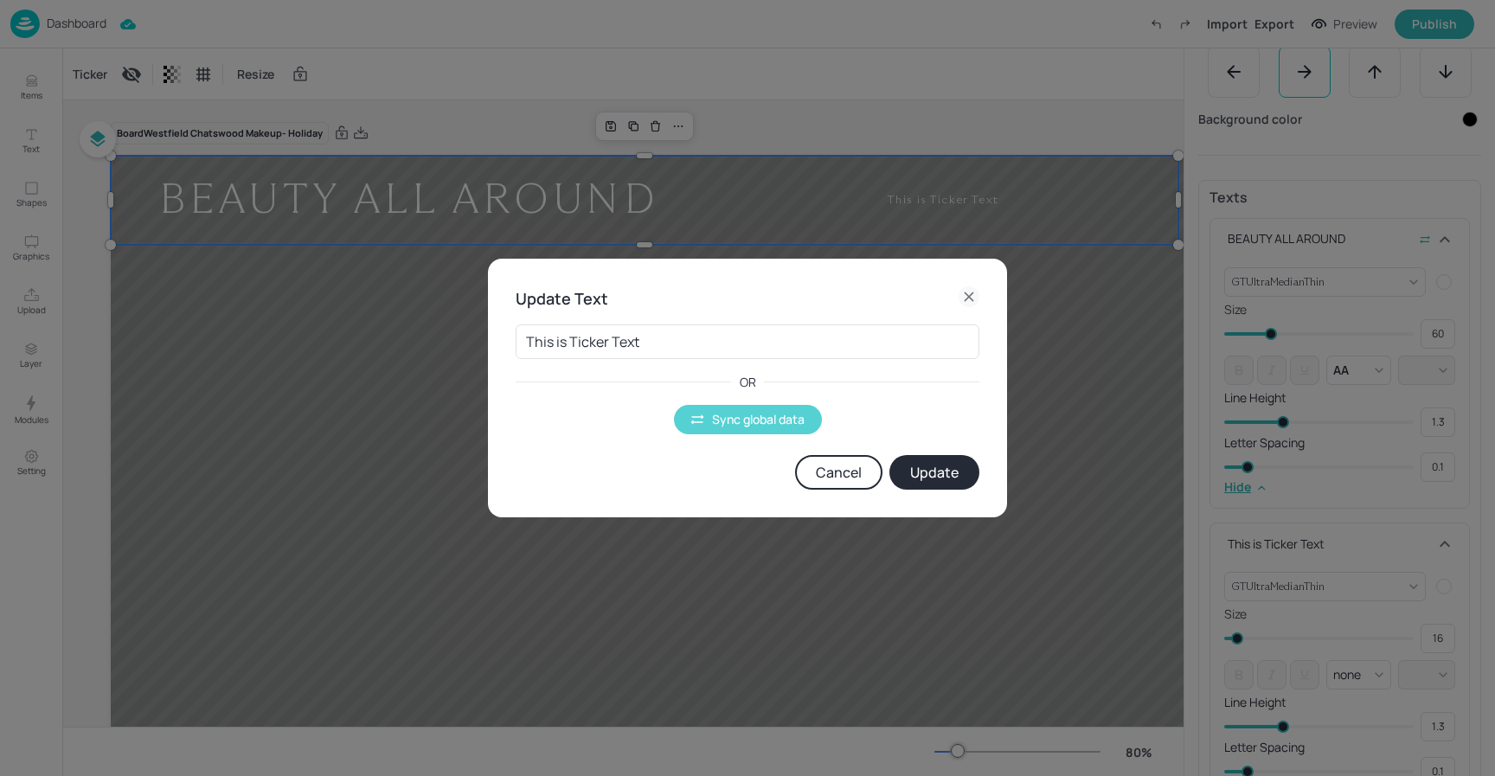
click at [703, 422] on icon "button" at bounding box center [698, 420] width 16 height 16
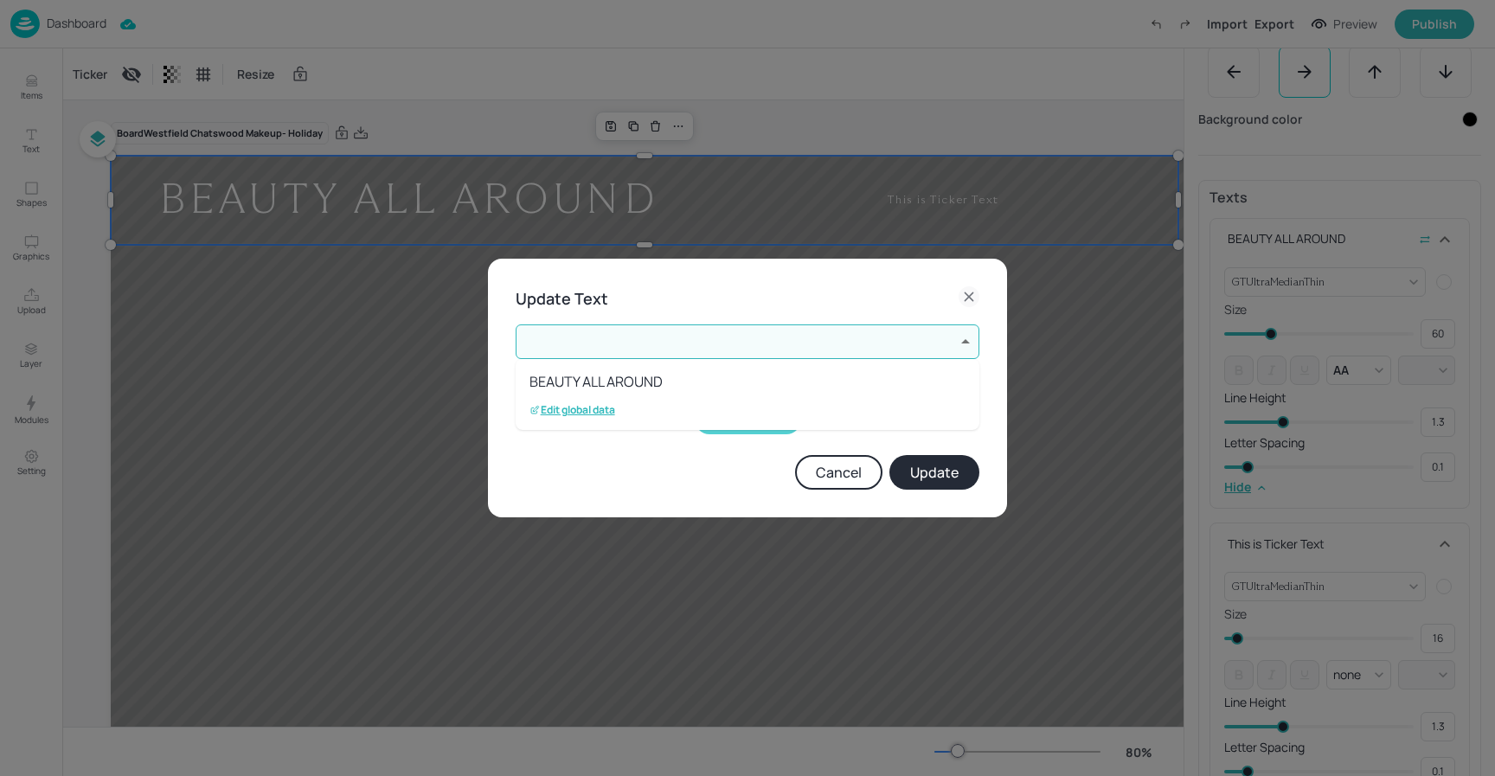
click at [619, 343] on body "Dashboard Import Export Preview Publish Items Text Shapes Graphics Upload Layer…" at bounding box center [747, 388] width 1495 height 776
click at [583, 383] on li "BEAUTY ALL AROUND" at bounding box center [748, 381] width 464 height 31
type input "1"
click at [929, 471] on button "Update" at bounding box center [935, 472] width 90 height 35
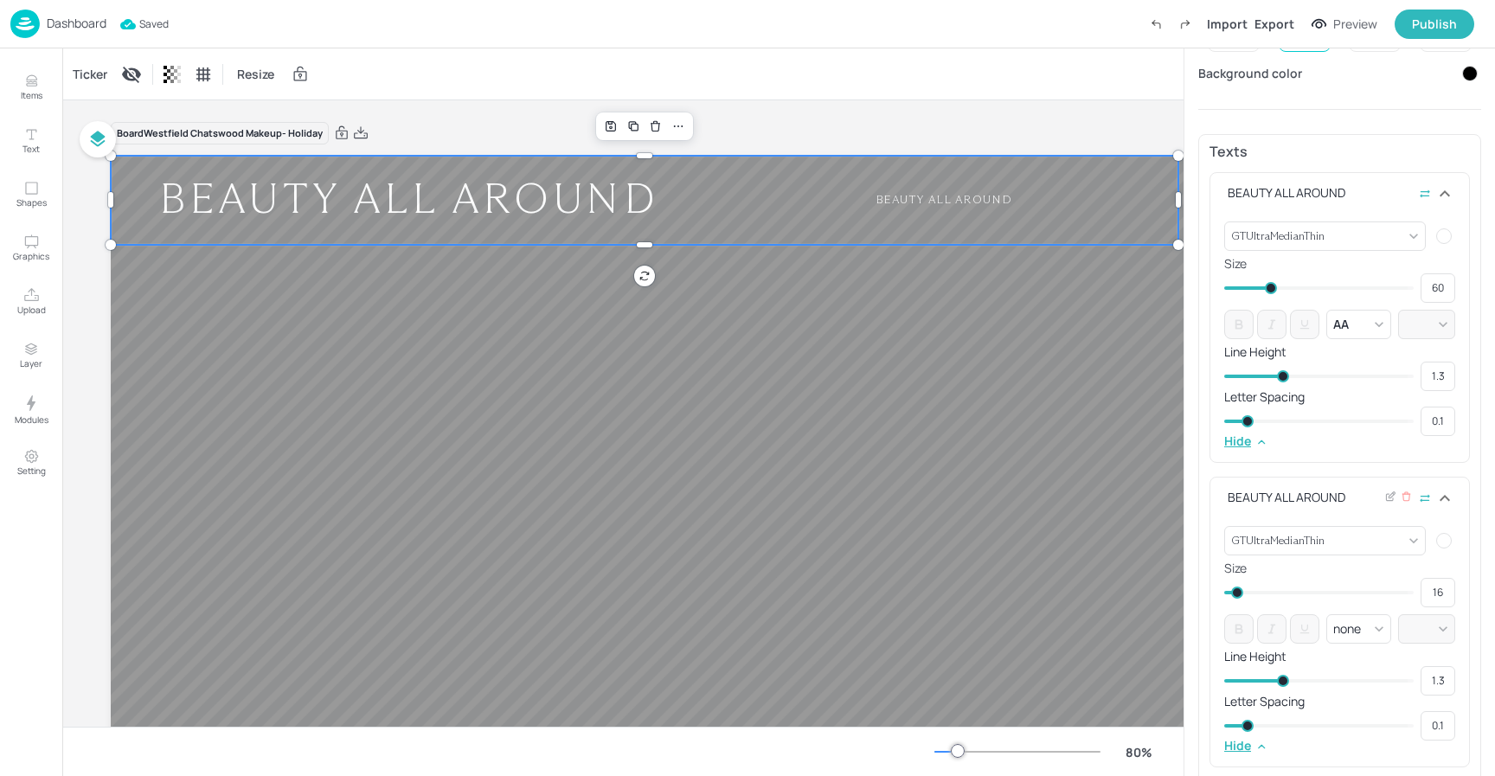
scroll to position [508, 0]
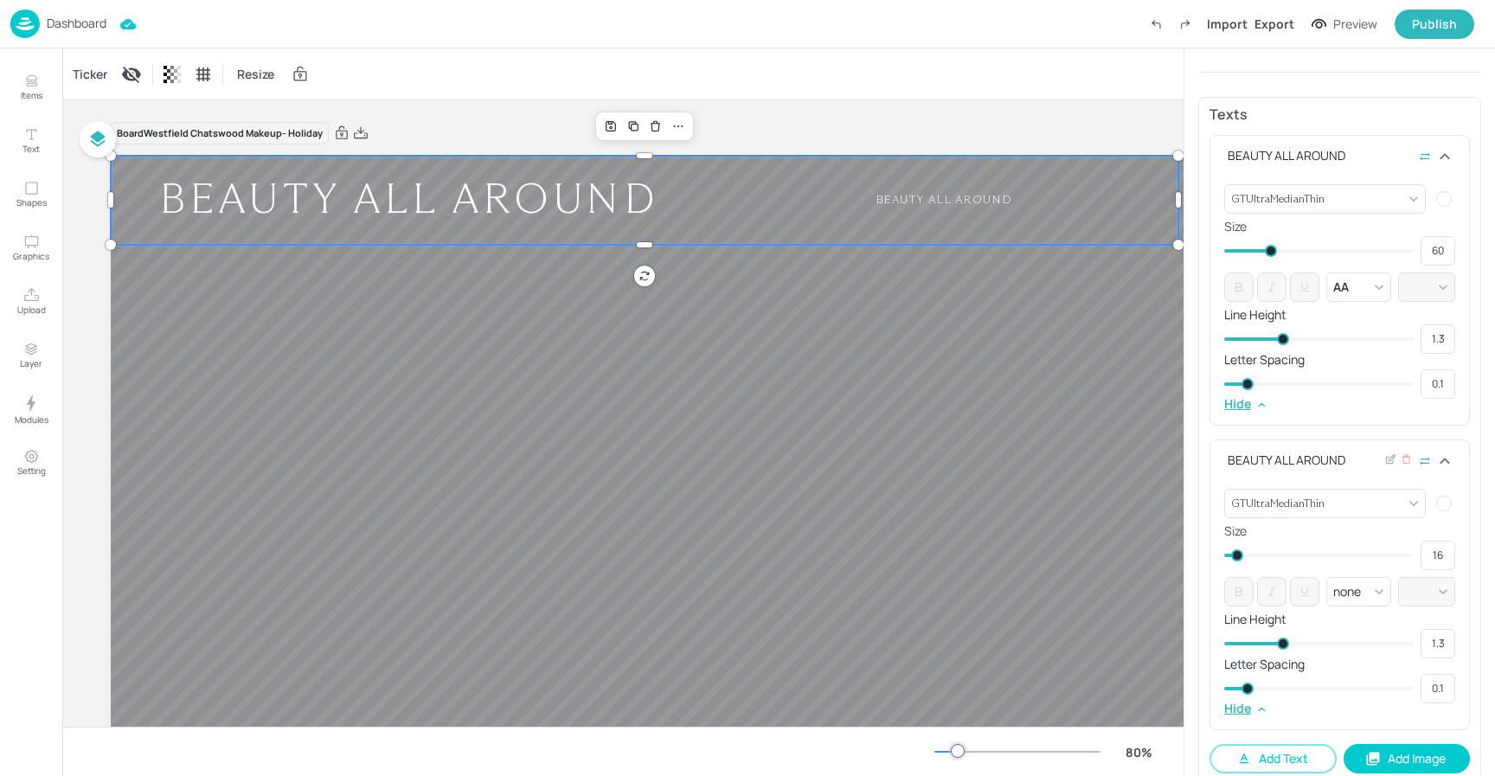
type input "23"
type input "26"
type input "24"
type input "30"
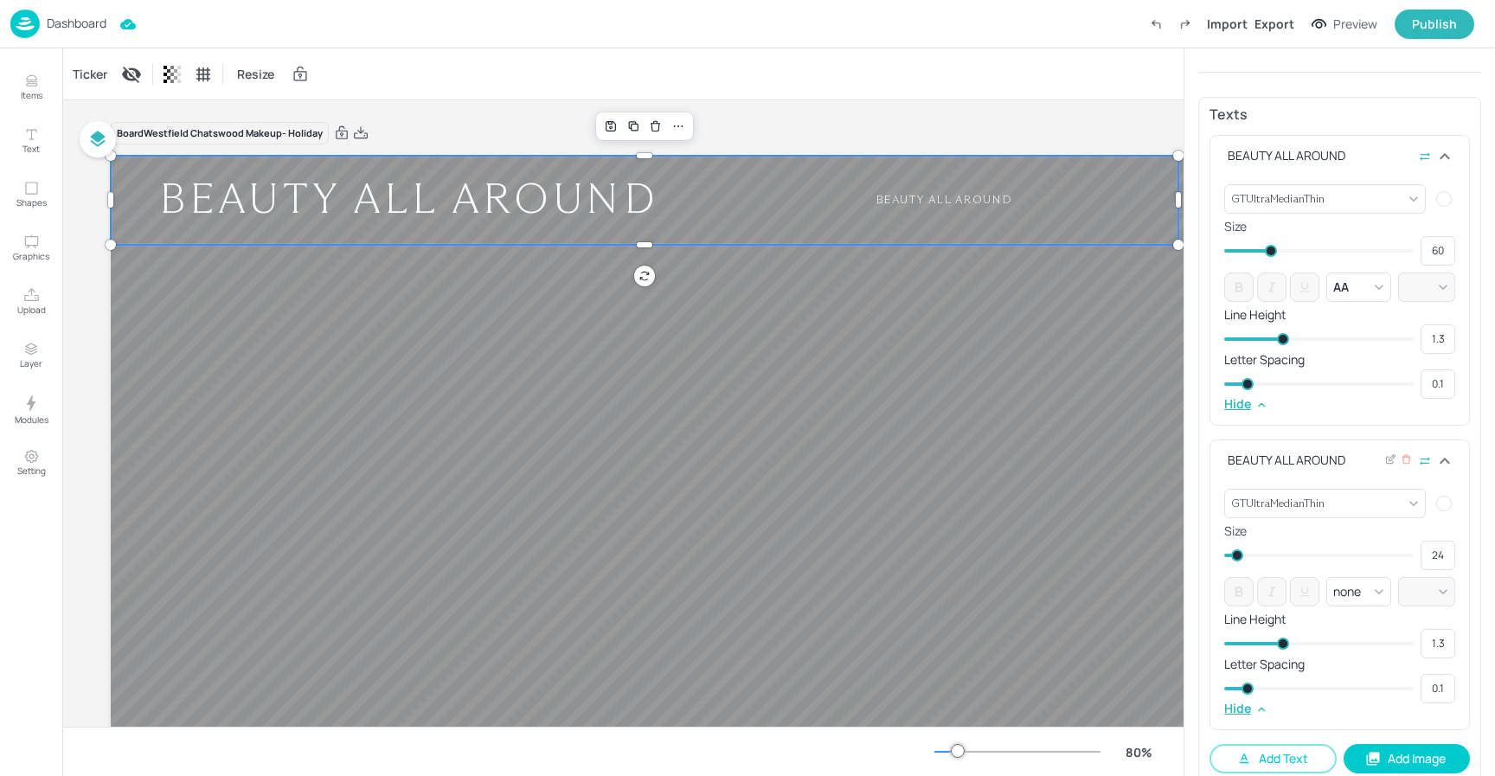
type input "26"
type input "35"
type input "30"
type input "38"
type input "35"
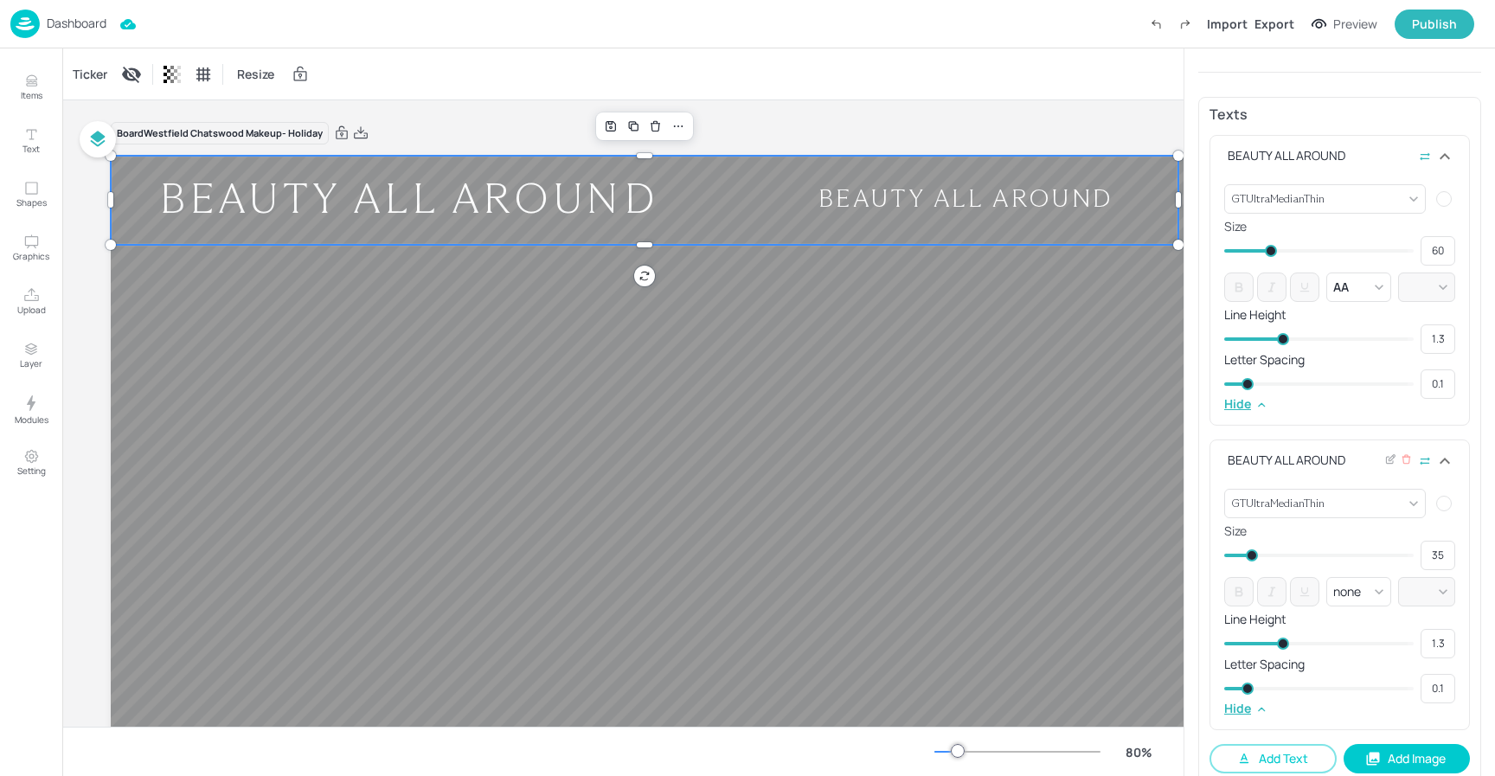
type input "42"
type input "45"
type input "43"
type input "47"
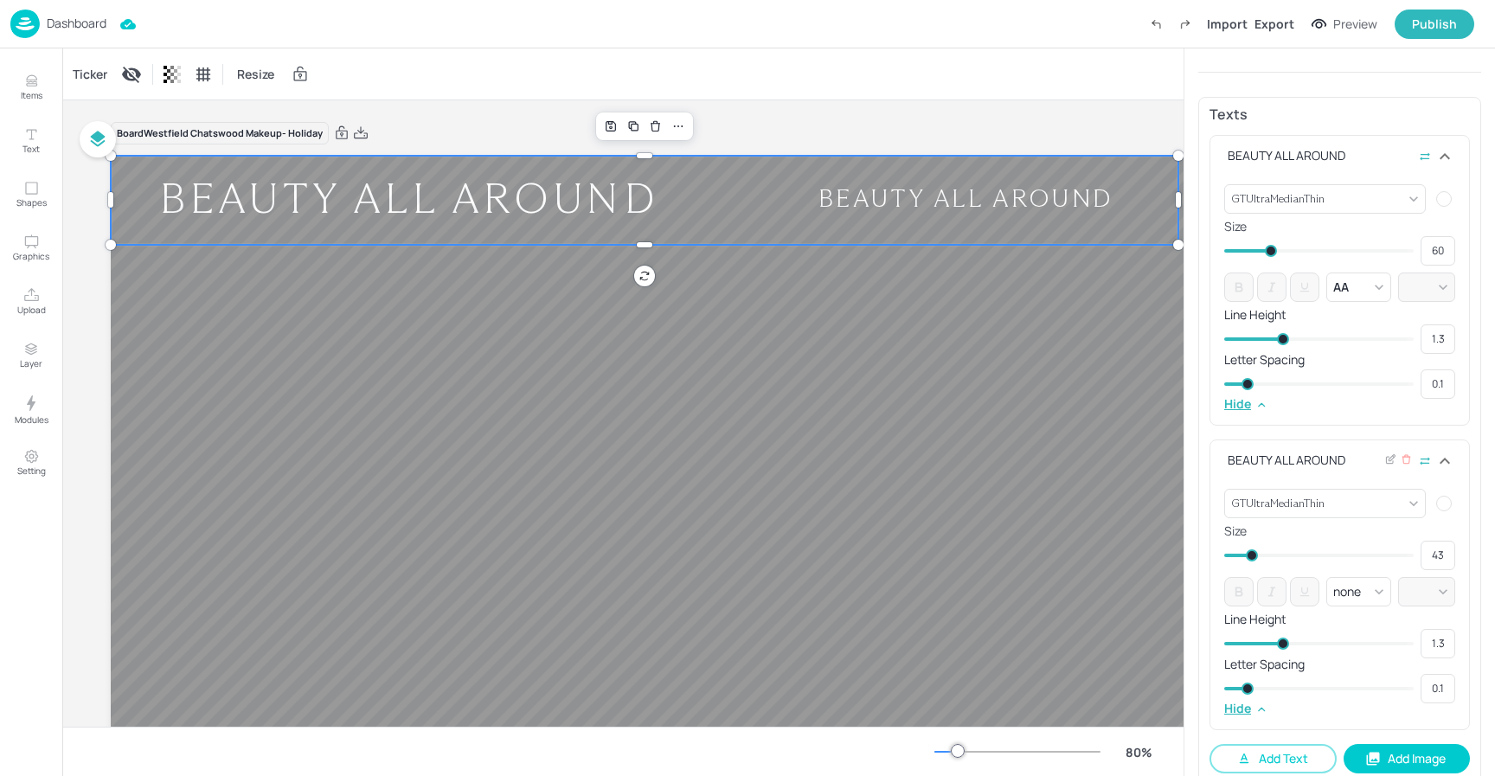
type input "45"
type input "49"
type input "51"
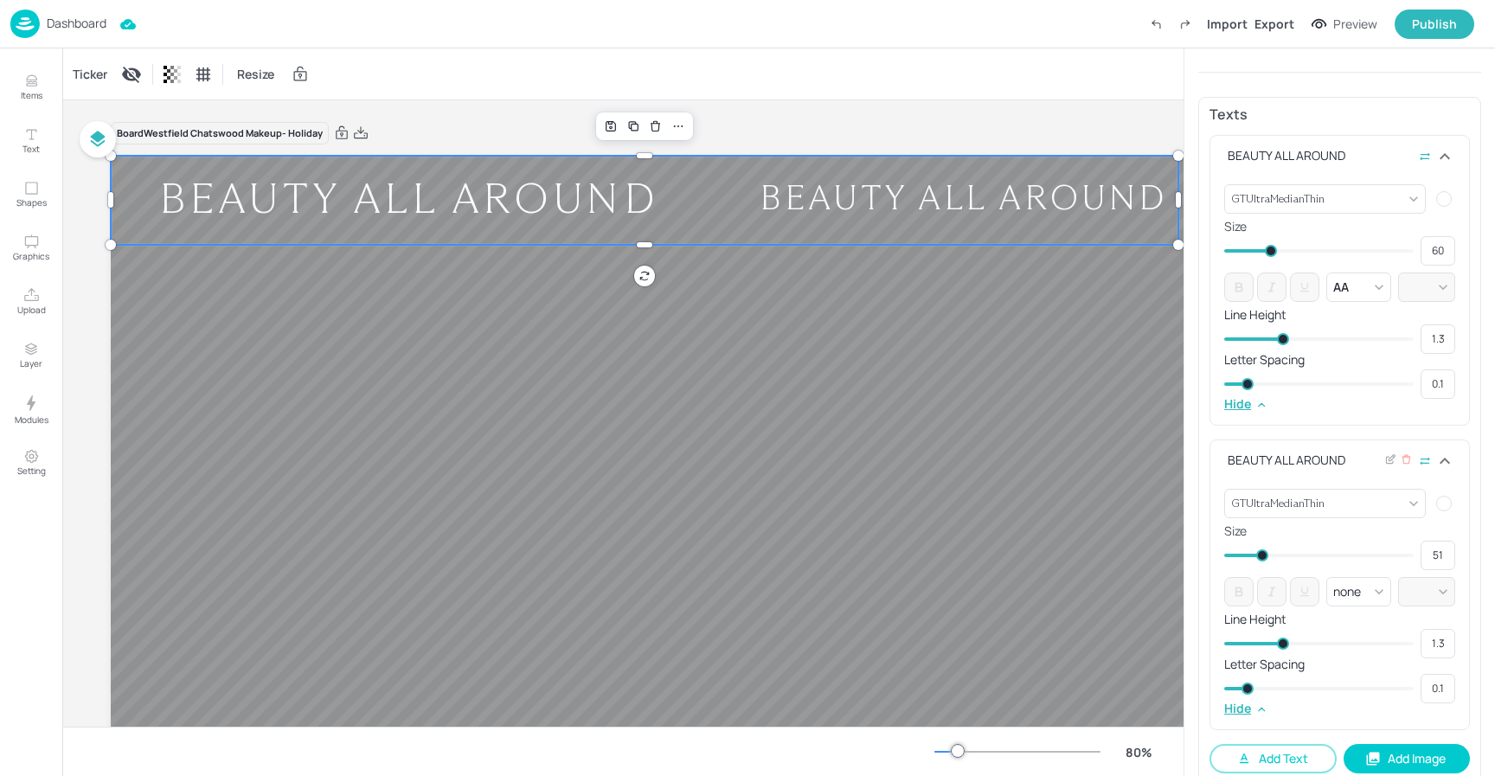
type input "58"
type input "59"
type input "63"
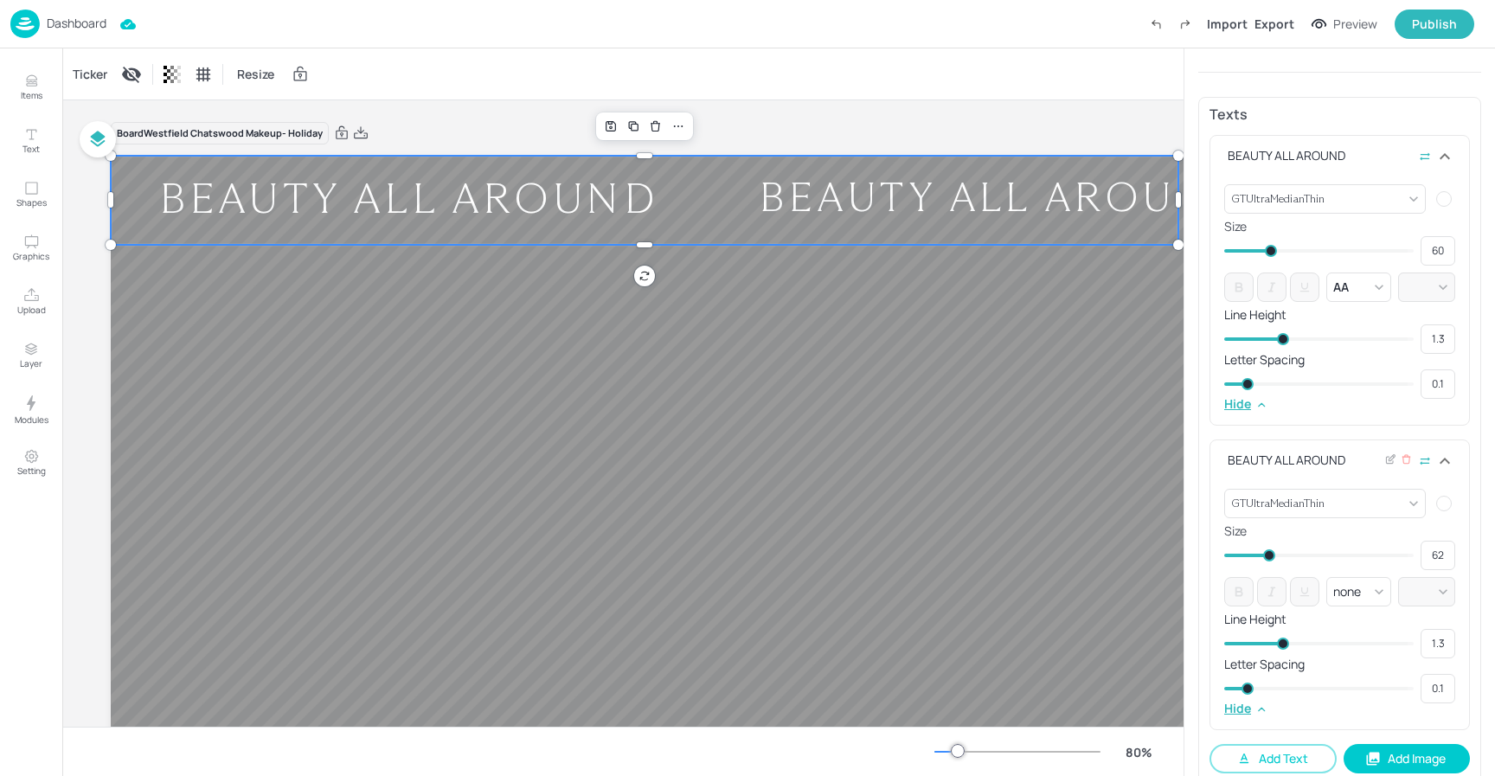
type input "63"
type input "64"
type input "62"
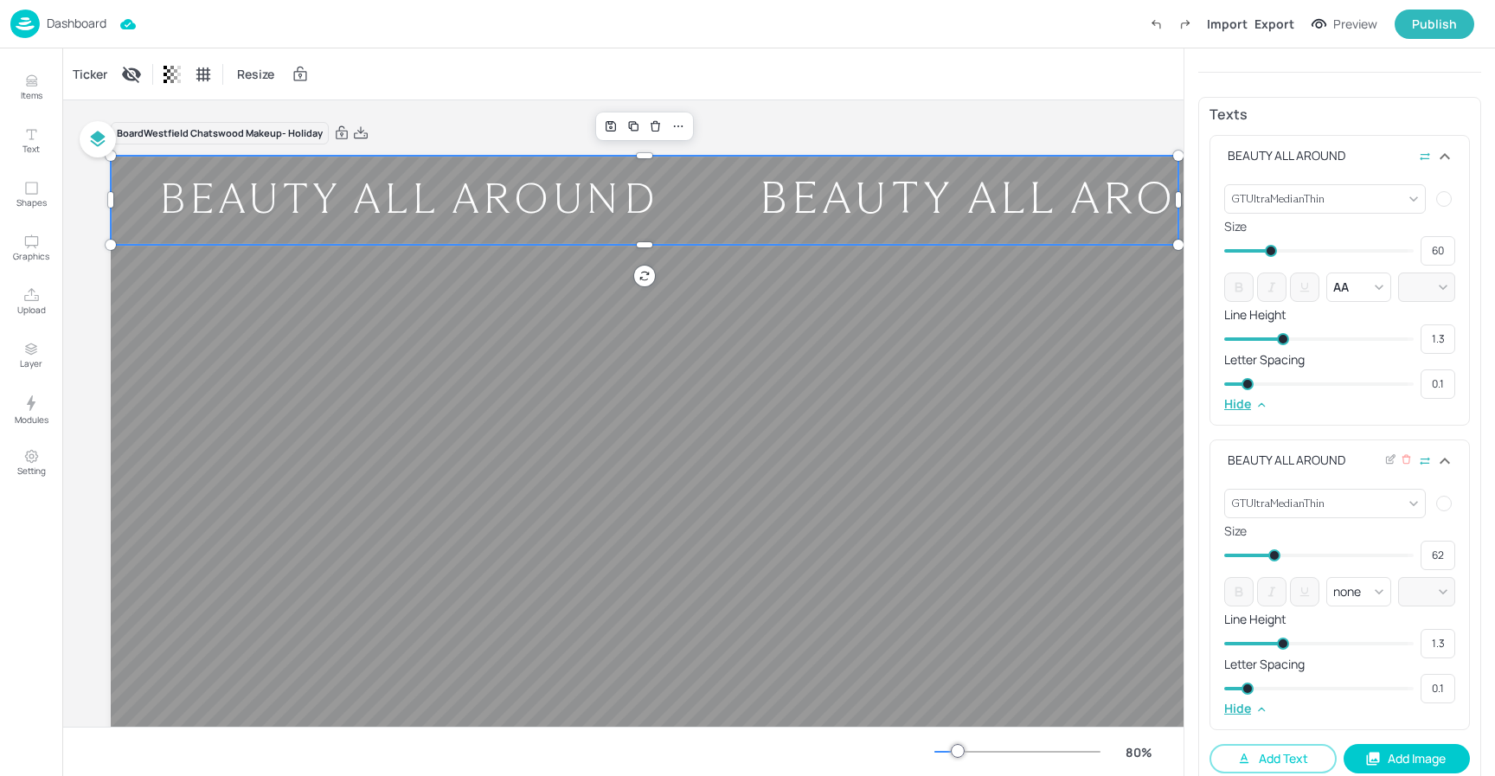
type input "60"
drag, startPoint x: 1243, startPoint y: 554, endPoint x: 1270, endPoint y: 555, distance: 27.7
click at [1270, 555] on span at bounding box center [1271, 556] width 12 height 12
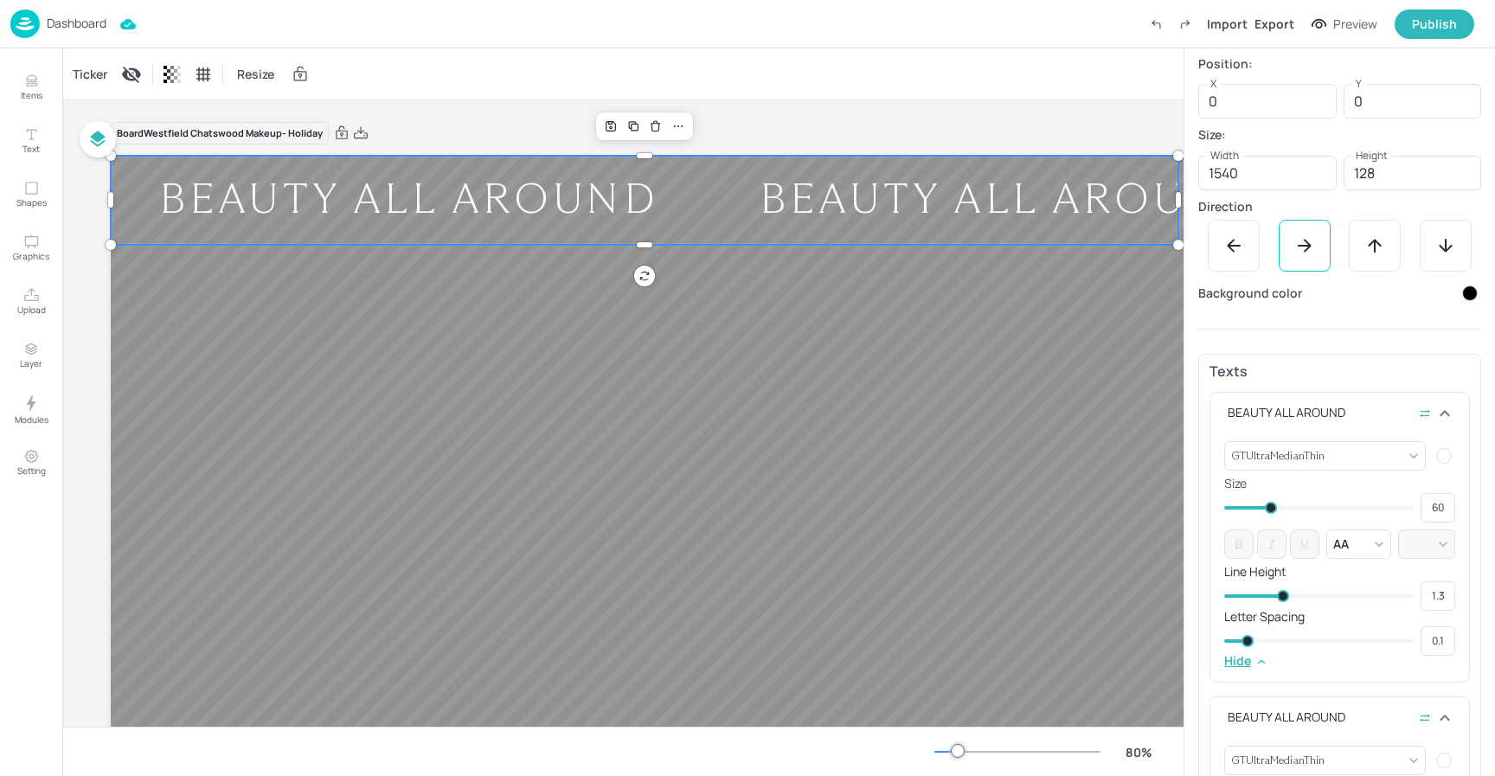
scroll to position [0, 0]
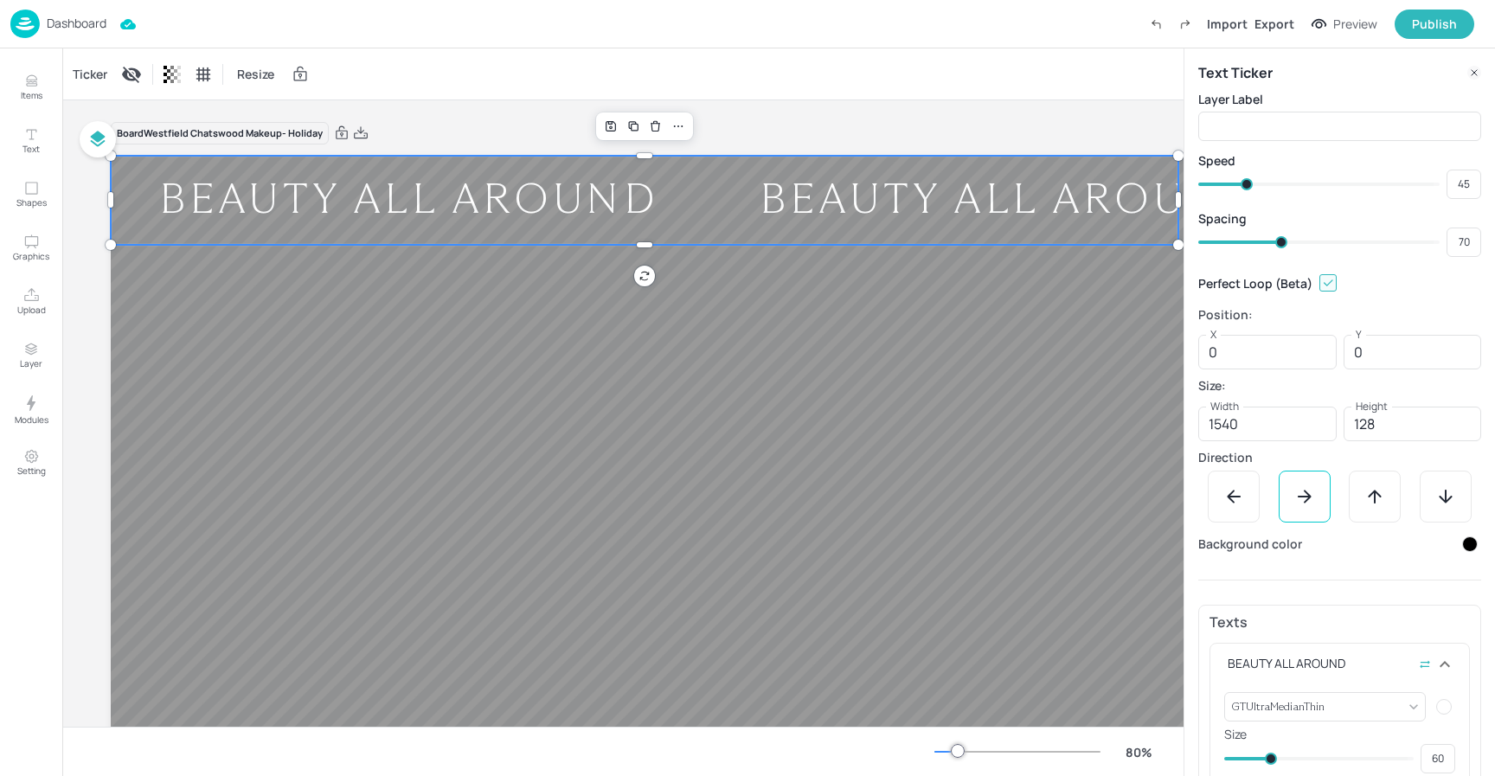
type input "73"
type input "74"
type input "75"
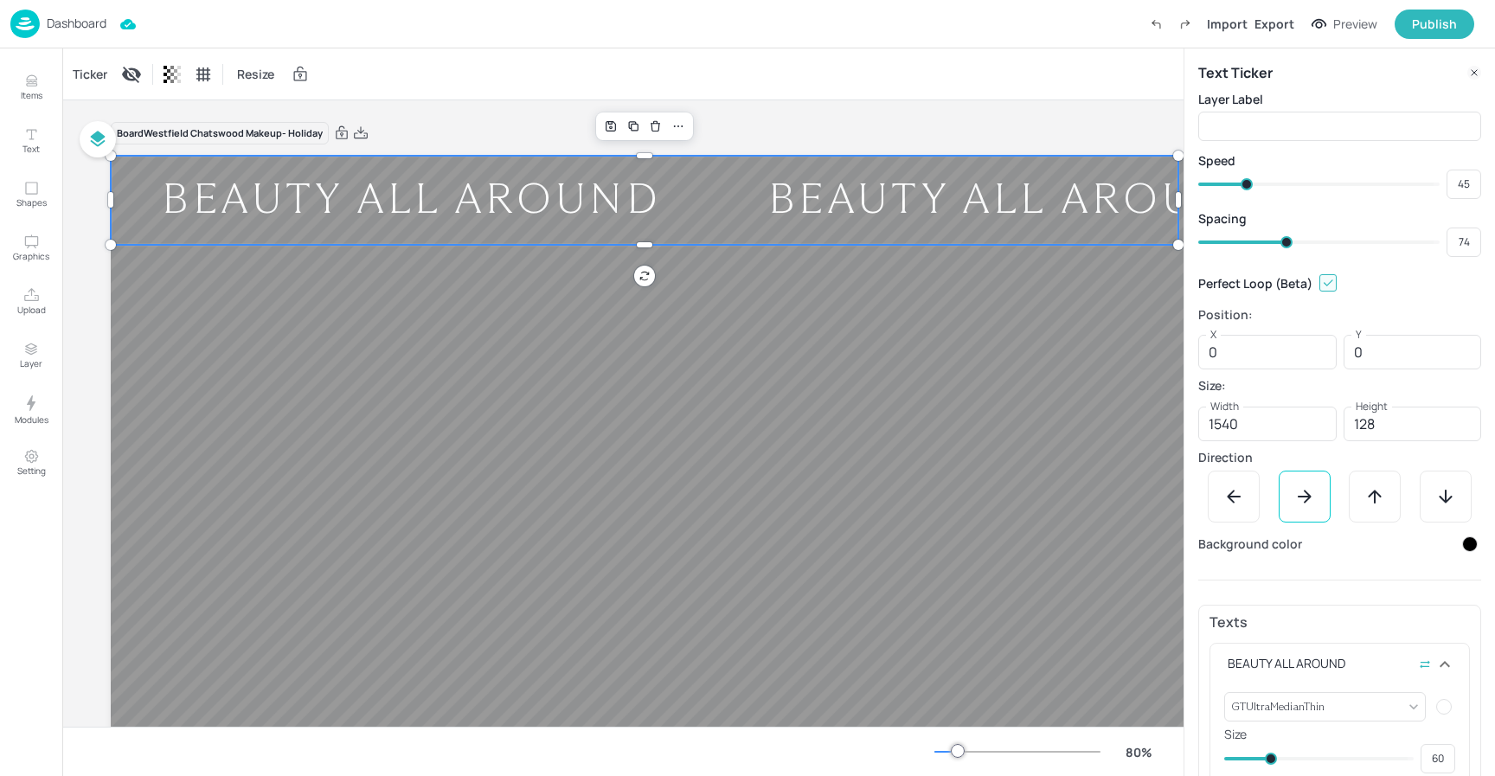
type input "75"
type input "76"
type input "77"
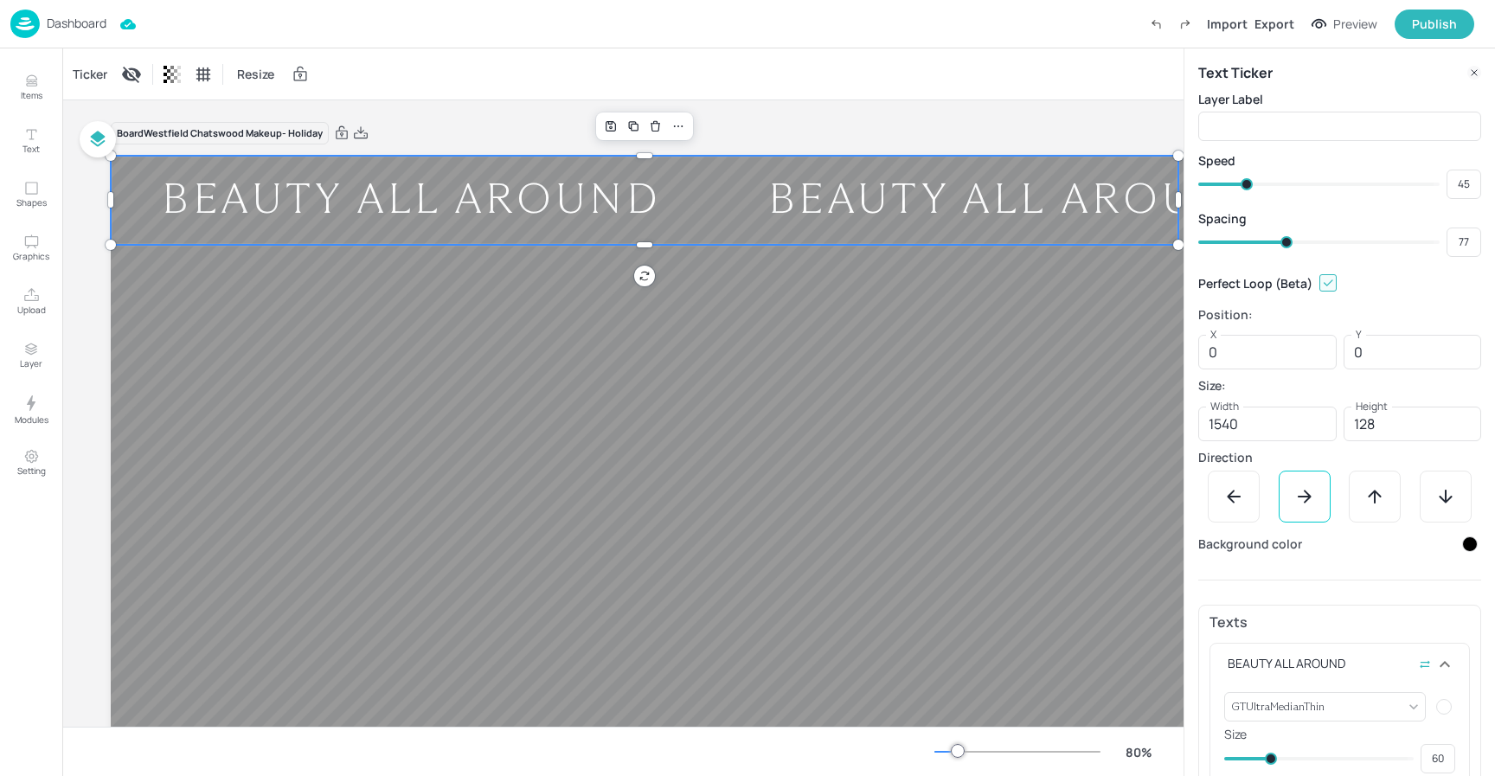
type input "78"
type input "80"
type input "81"
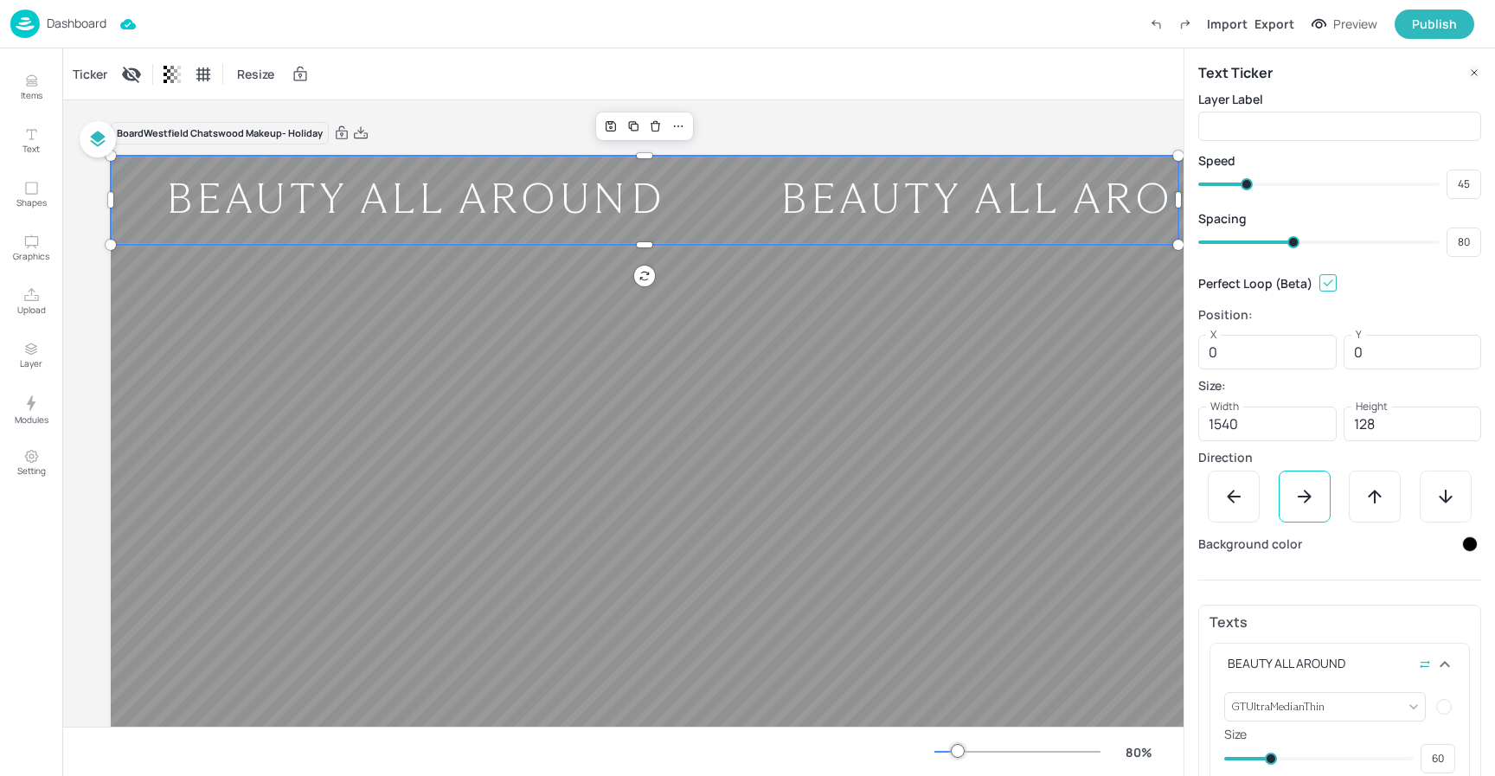
type input "81"
type input "82"
type input "83"
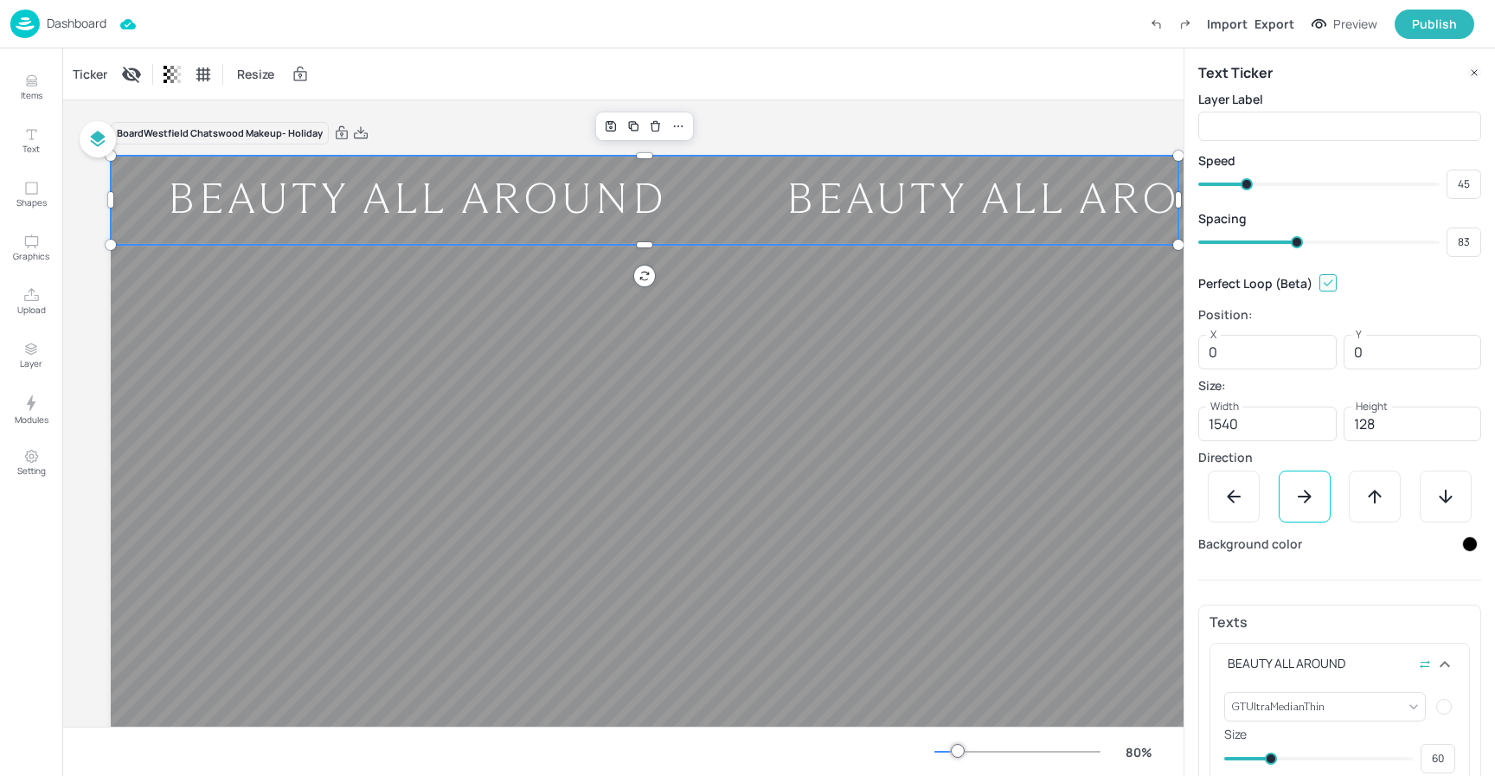
type input "85"
type input "84"
type input "86"
type input "87"
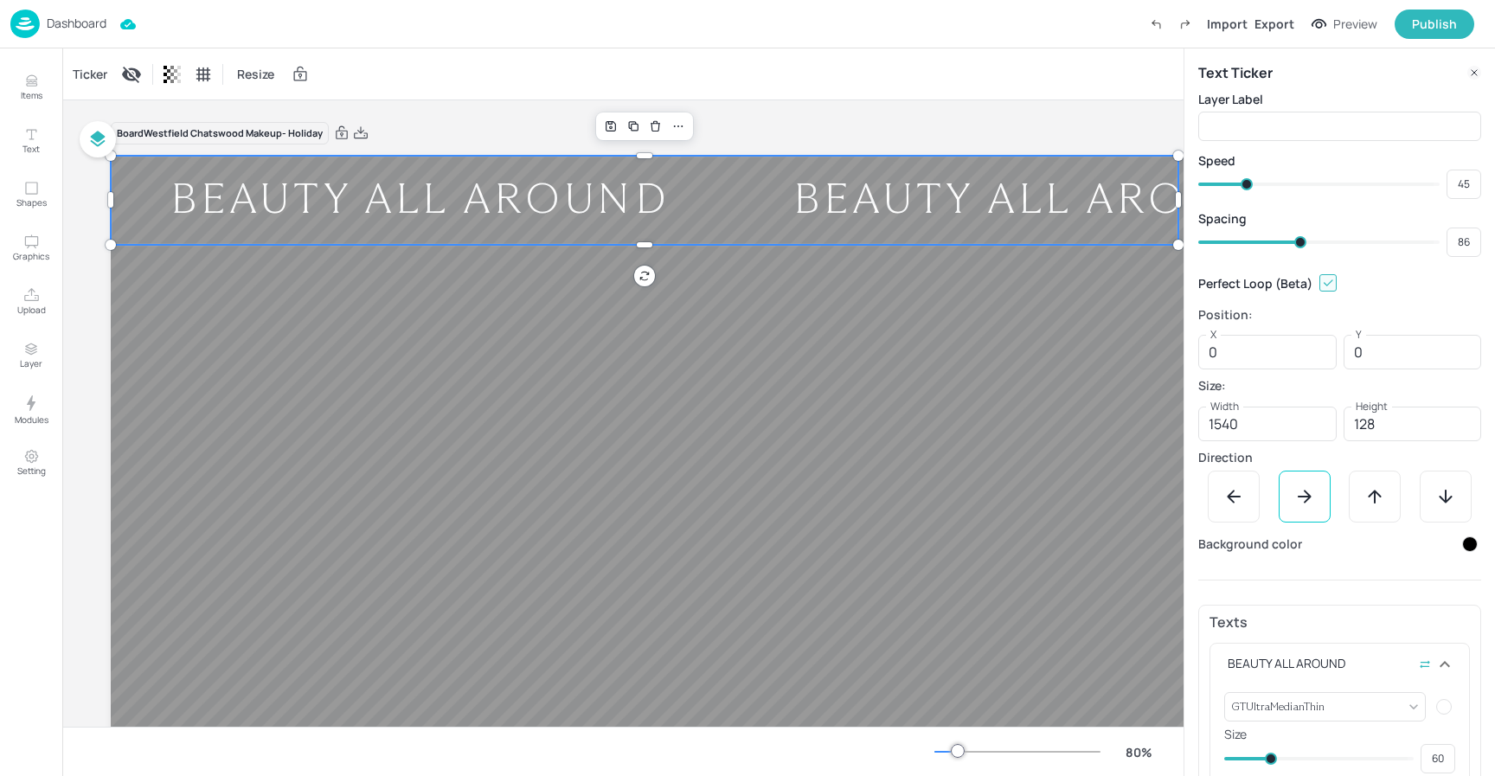
type input "87"
type input "88"
type input "89"
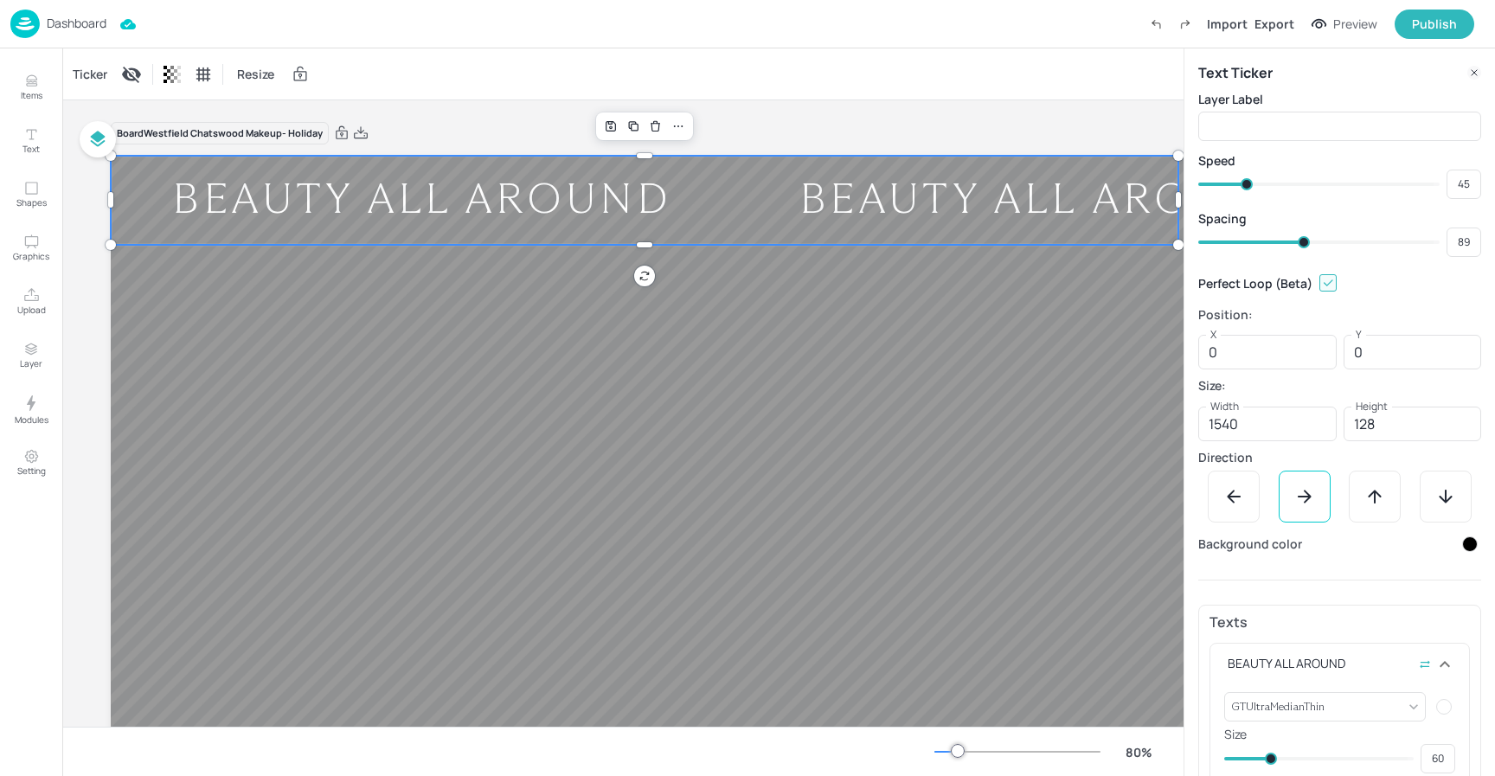
drag, startPoint x: 1283, startPoint y: 237, endPoint x: 1302, endPoint y: 237, distance: 18.2
click at [1302, 237] on span at bounding box center [1304, 242] width 12 height 12
click at [816, 97] on div "Ticker Resize" at bounding box center [623, 73] width 1122 height 51
click at [1430, 26] on div "Publish" at bounding box center [1434, 24] width 45 height 19
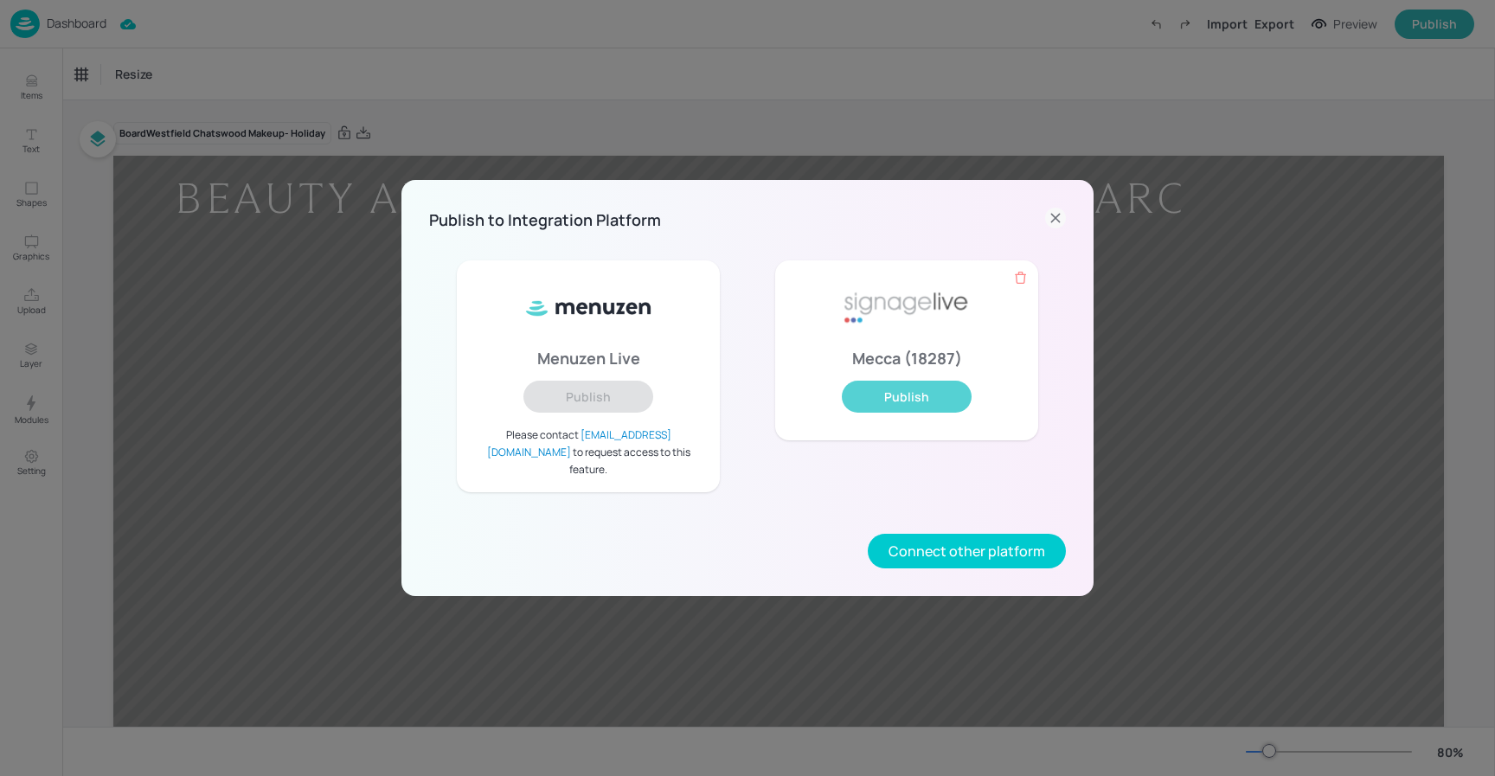
click at [904, 395] on button "Publish" at bounding box center [907, 397] width 130 height 32
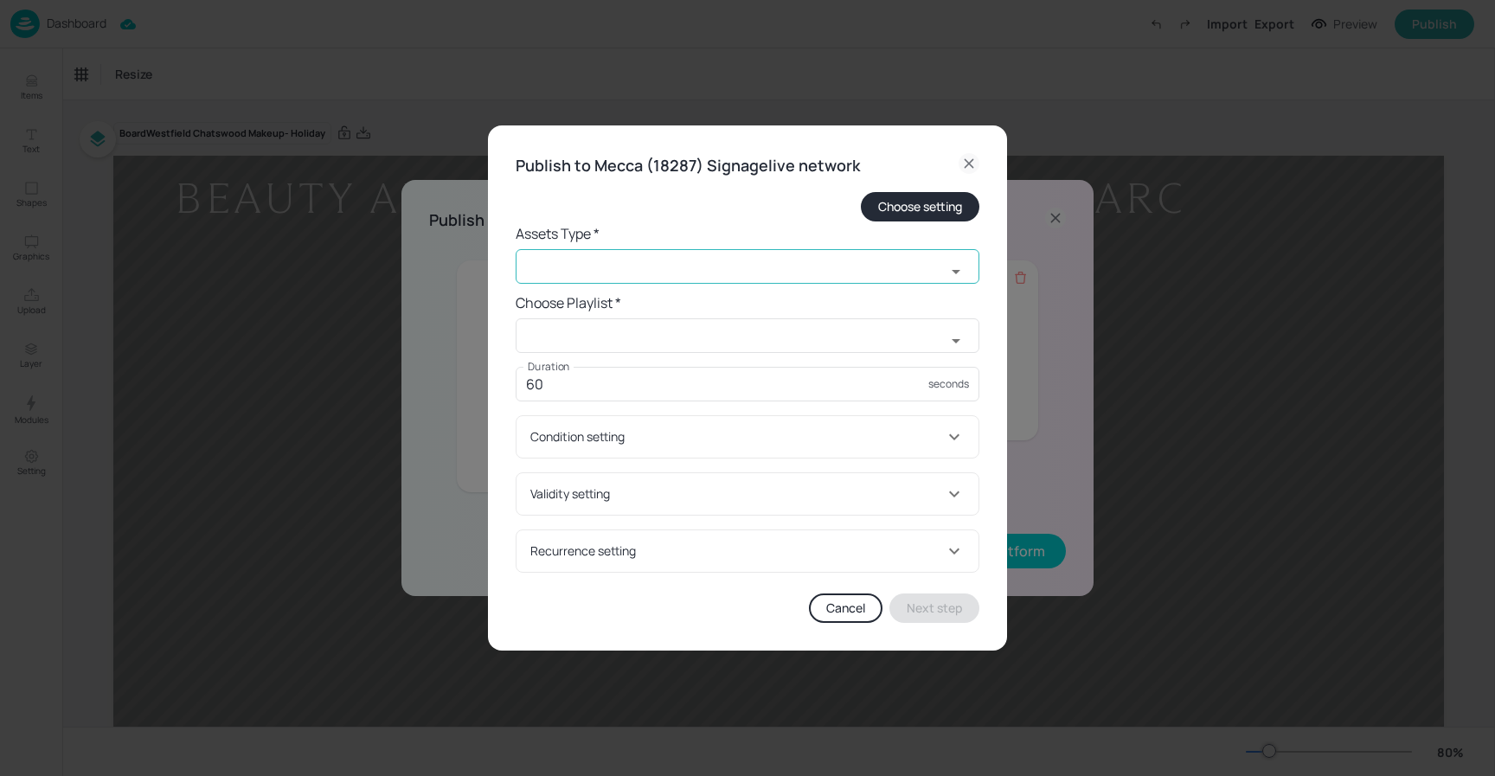
click at [615, 267] on input "text" at bounding box center [731, 266] width 430 height 35
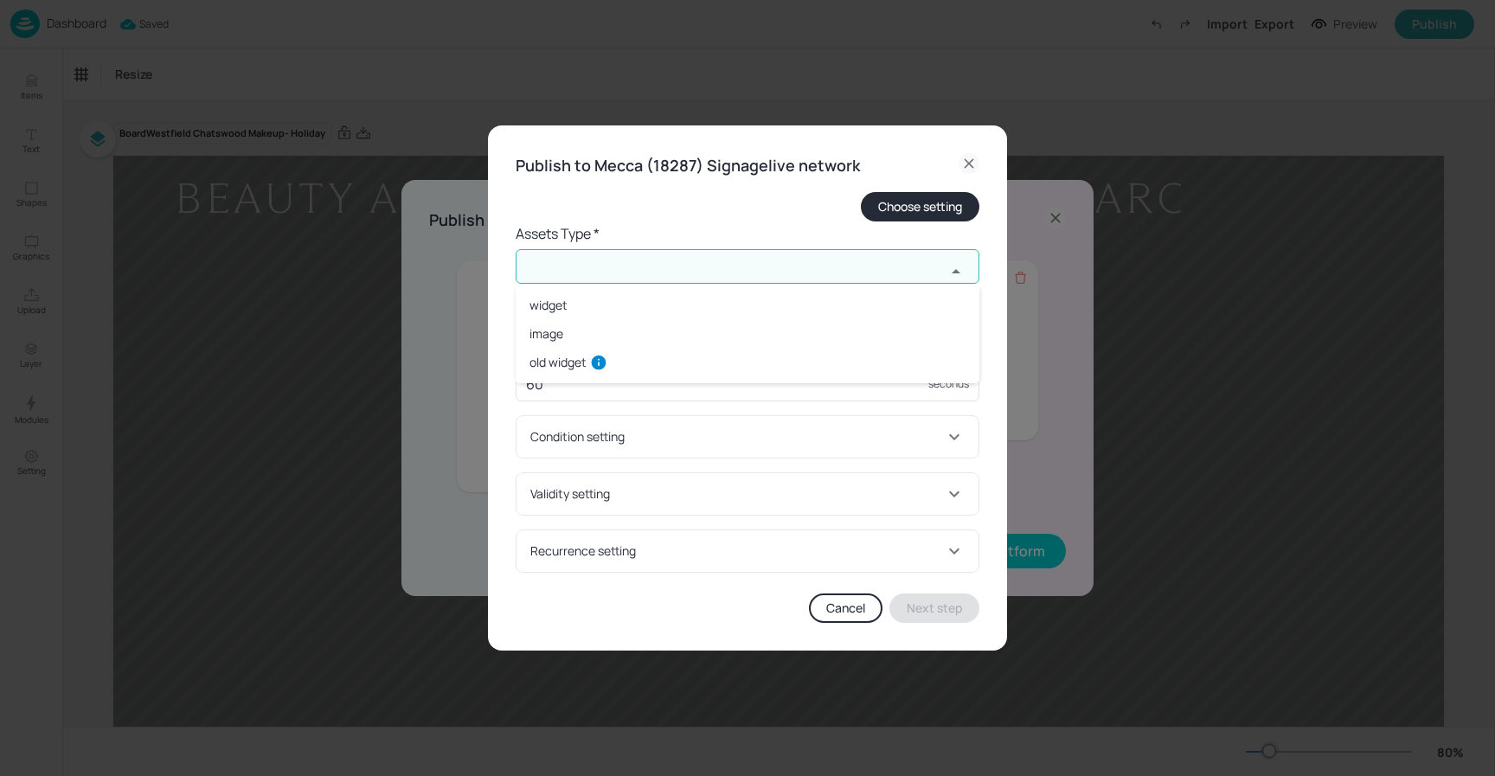
click at [573, 299] on li "widget" at bounding box center [748, 305] width 464 height 29
type input "widget"
click at [616, 336] on input "text" at bounding box center [731, 335] width 430 height 35
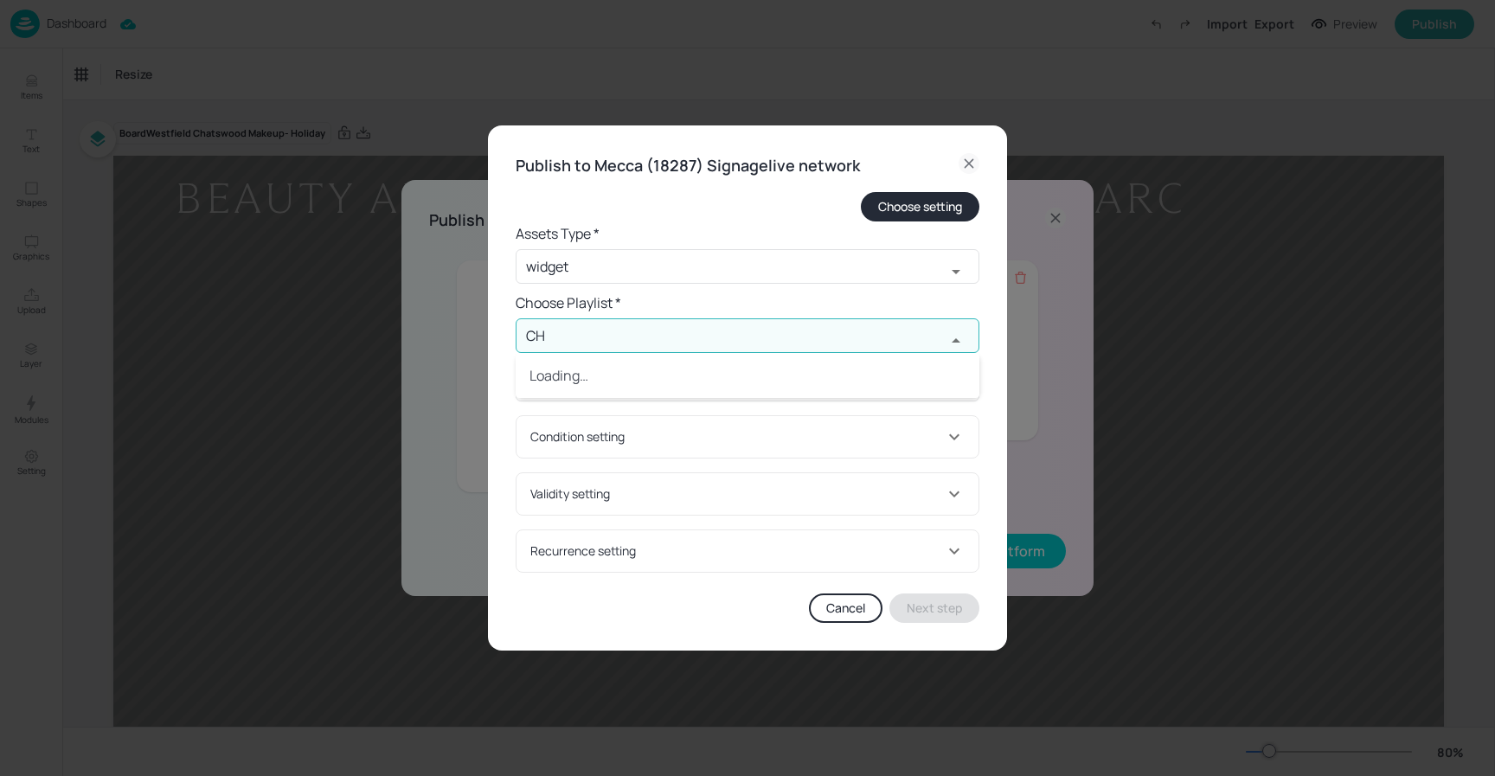
type input "C"
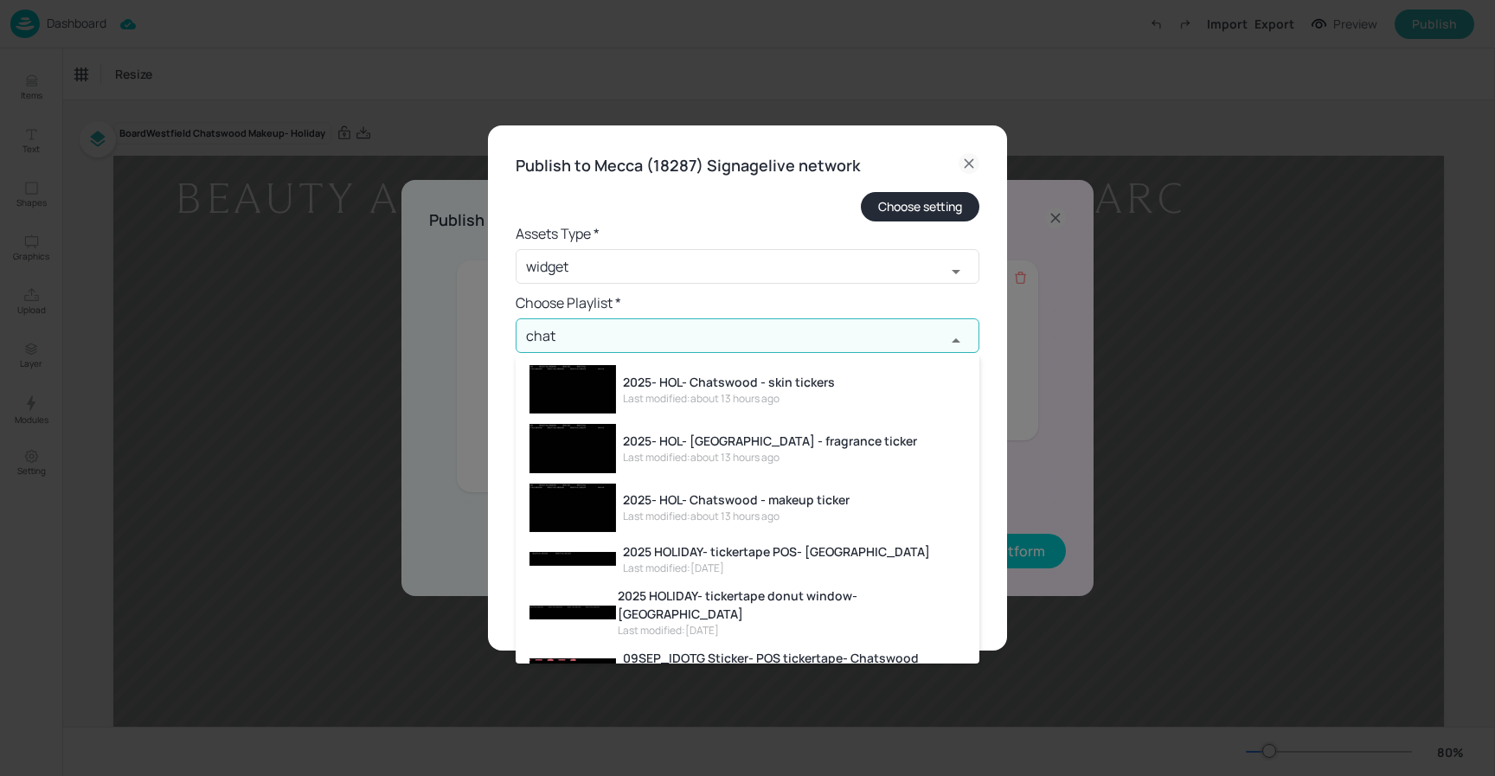
click at [747, 501] on div "2025- HOL- Chatswood - makeup ticker" at bounding box center [736, 500] width 227 height 18
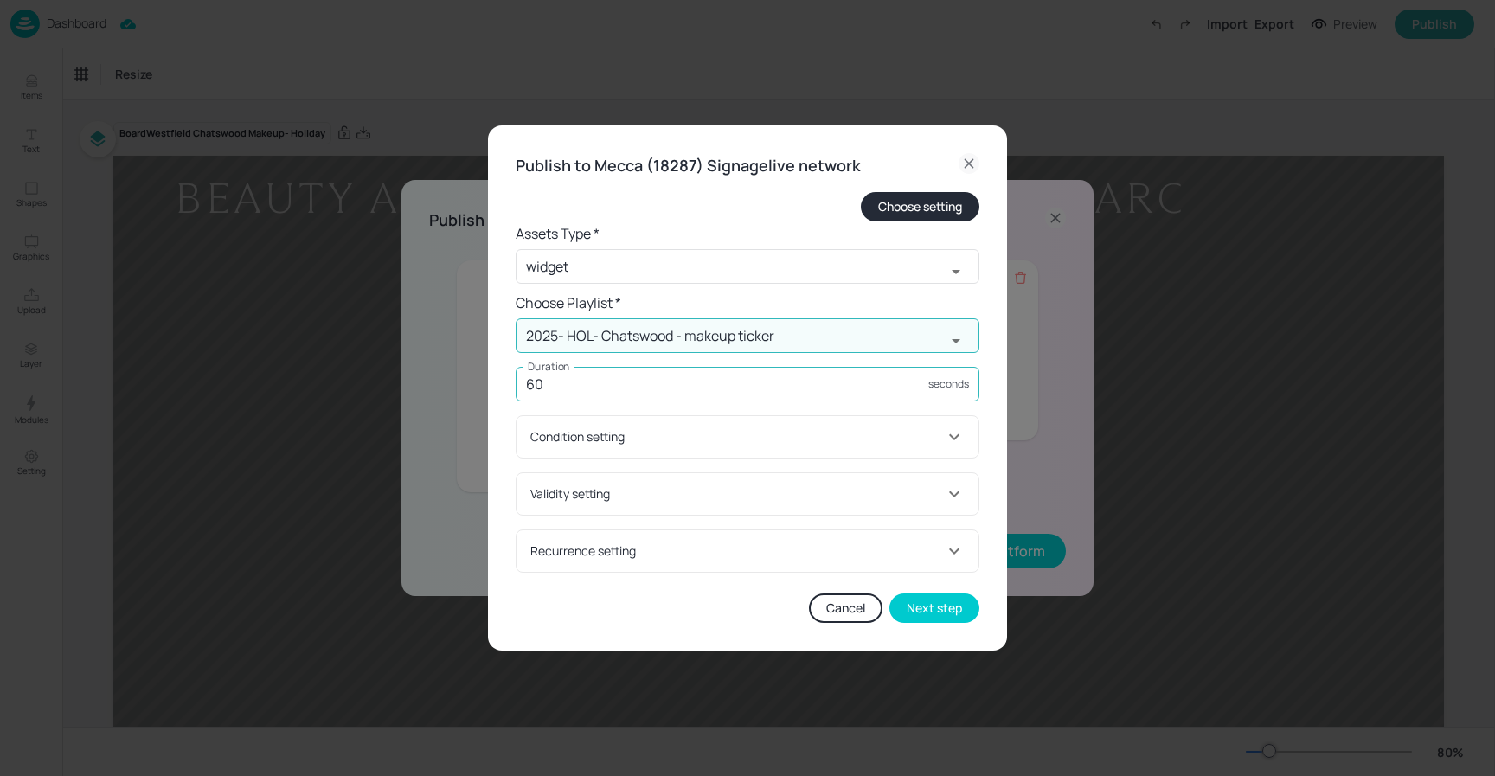
type input "2025- HOL- Chatswood - makeup ticker"
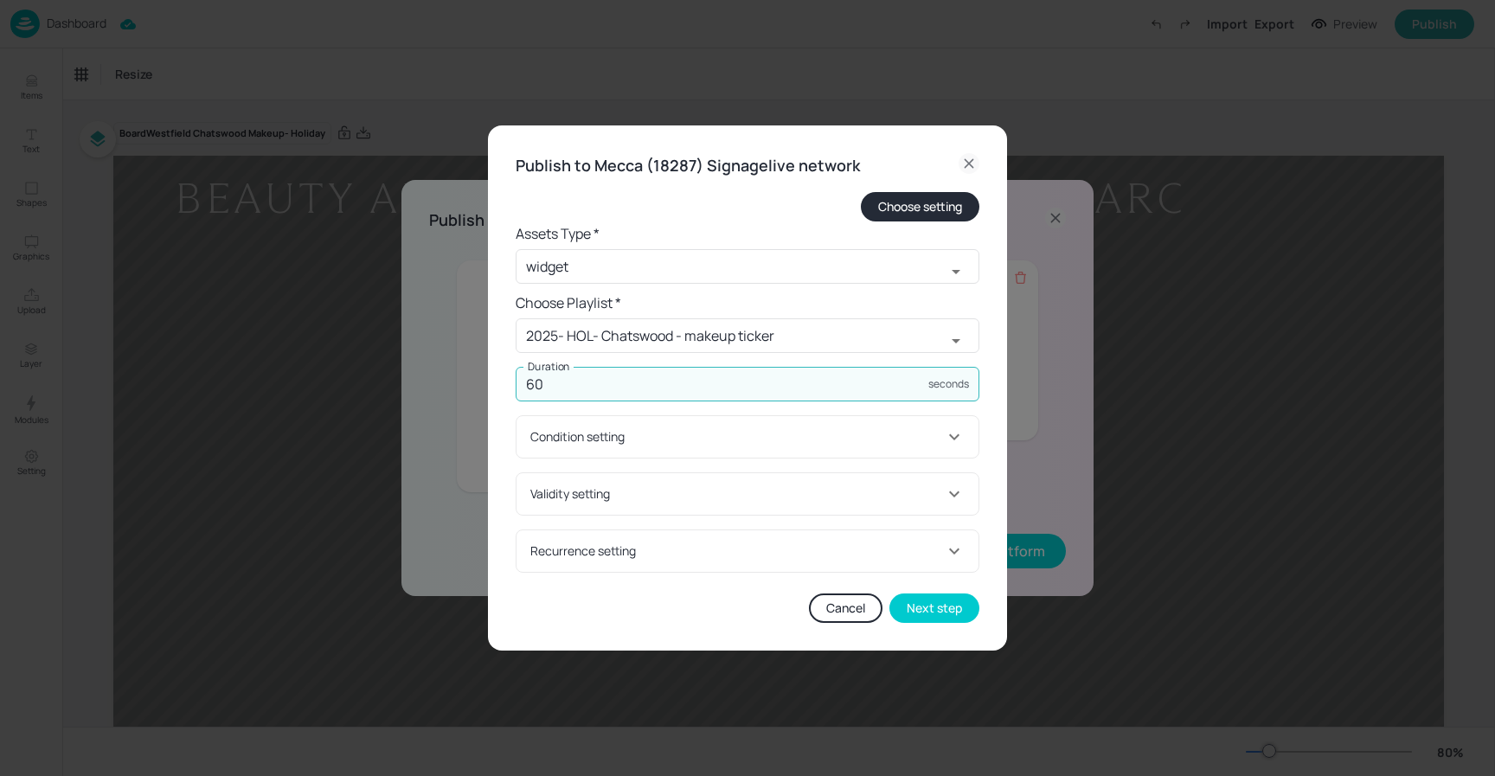
click at [595, 388] on input "60" at bounding box center [722, 384] width 413 height 35
type input "6000"
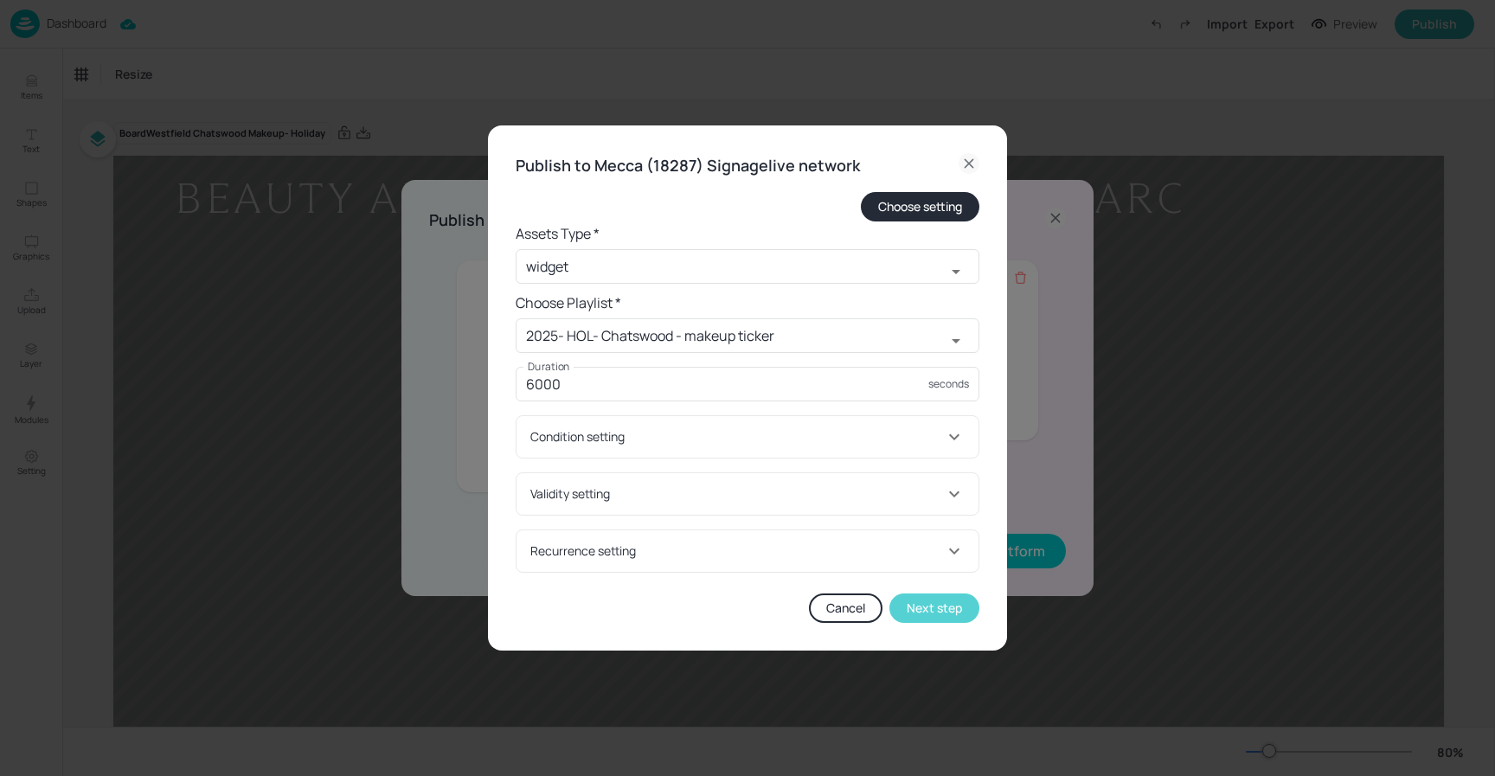
click at [934, 614] on button "Next step" at bounding box center [935, 608] width 90 height 29
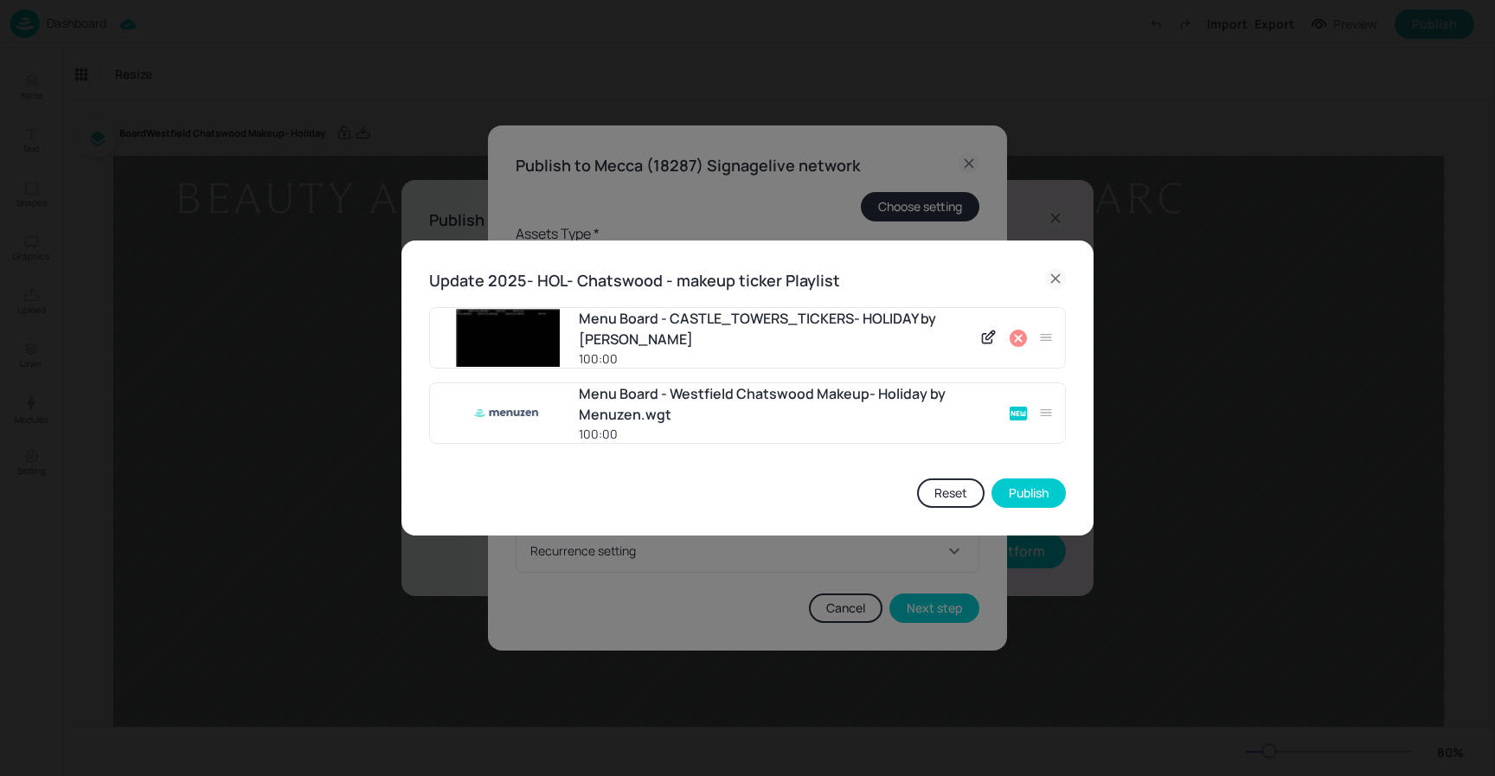
click at [1015, 336] on icon at bounding box center [1018, 338] width 17 height 17
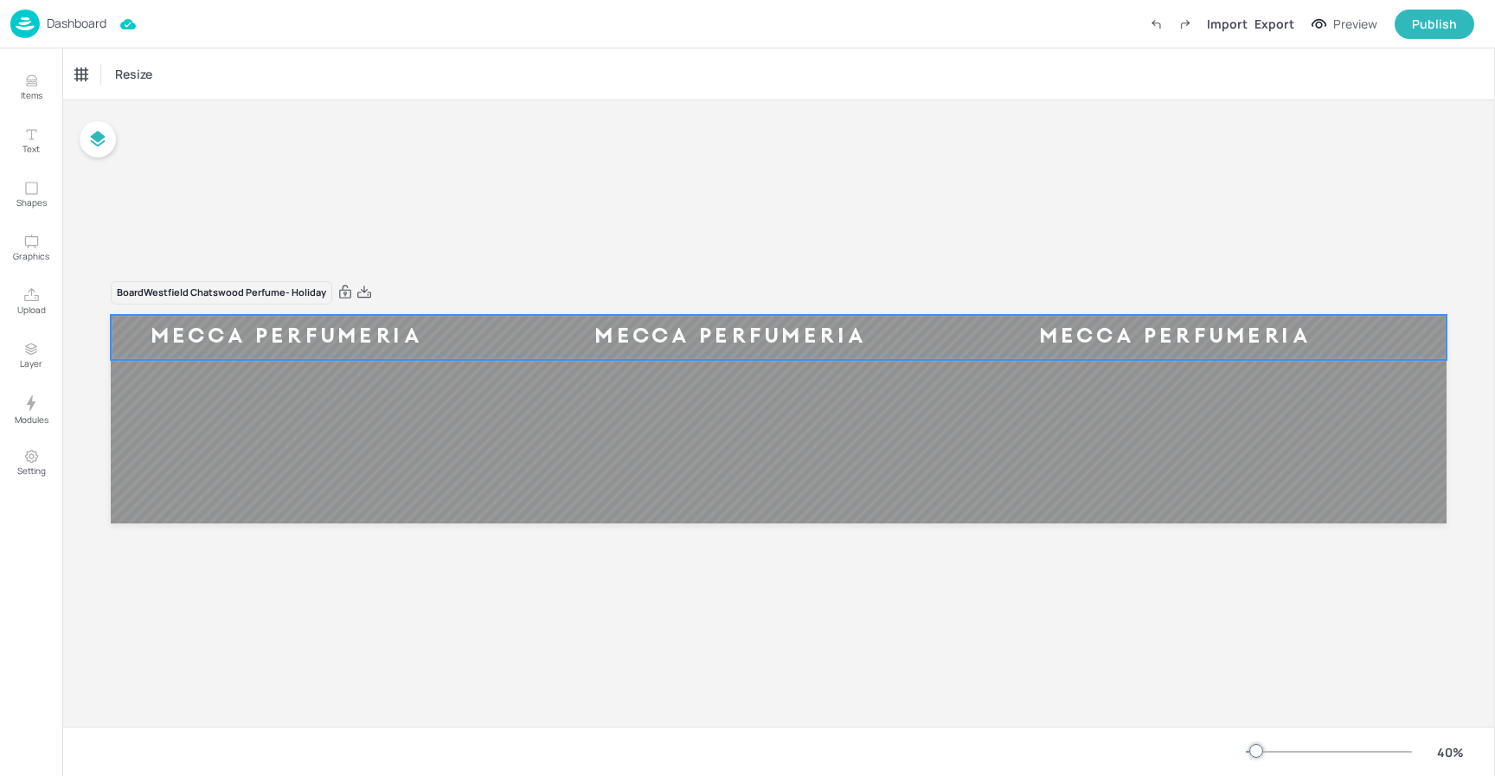
click at [98, 72] on div "Ticker" at bounding box center [90, 75] width 42 height 28
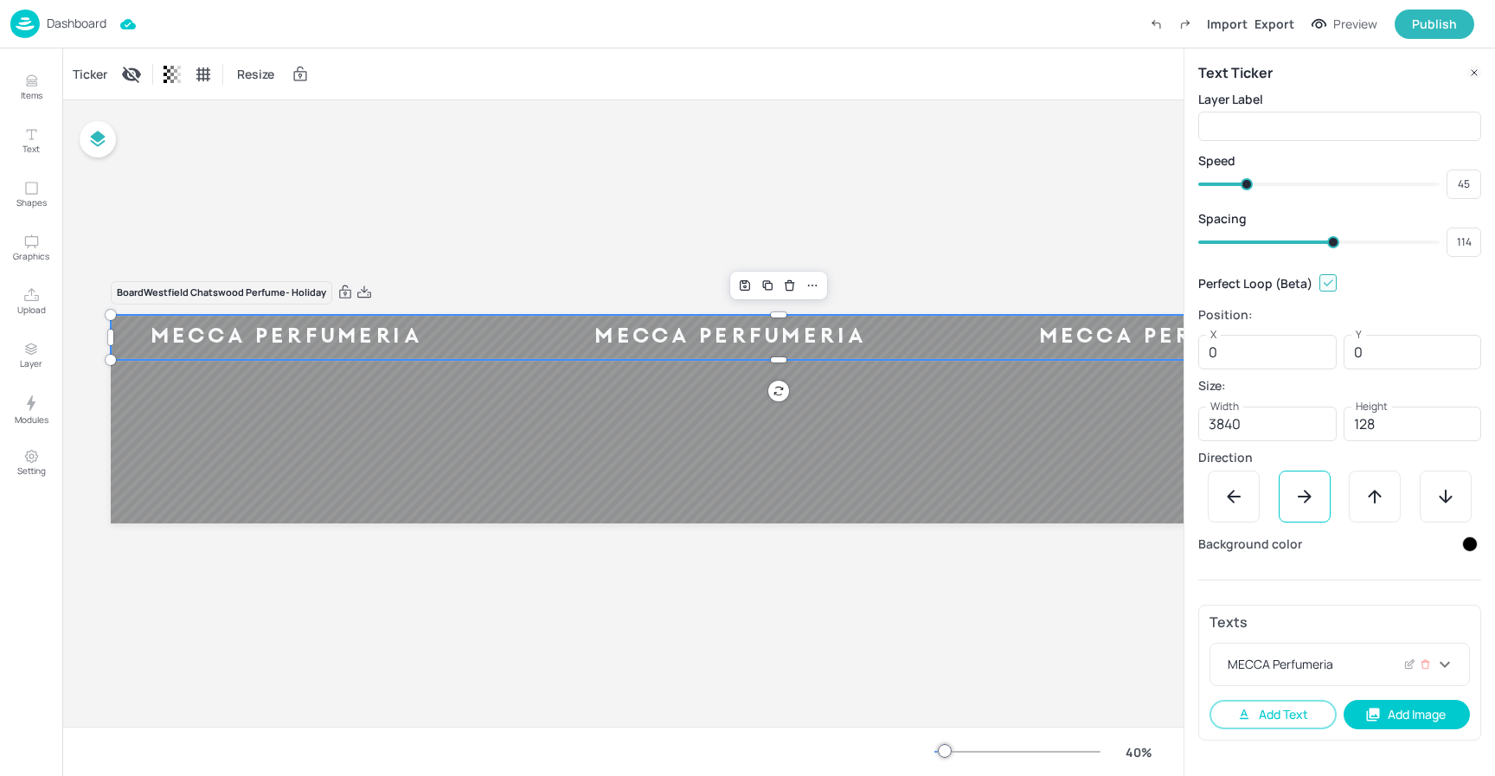
click at [1333, 662] on div "MECCA Perfumeria" at bounding box center [1330, 664] width 210 height 18
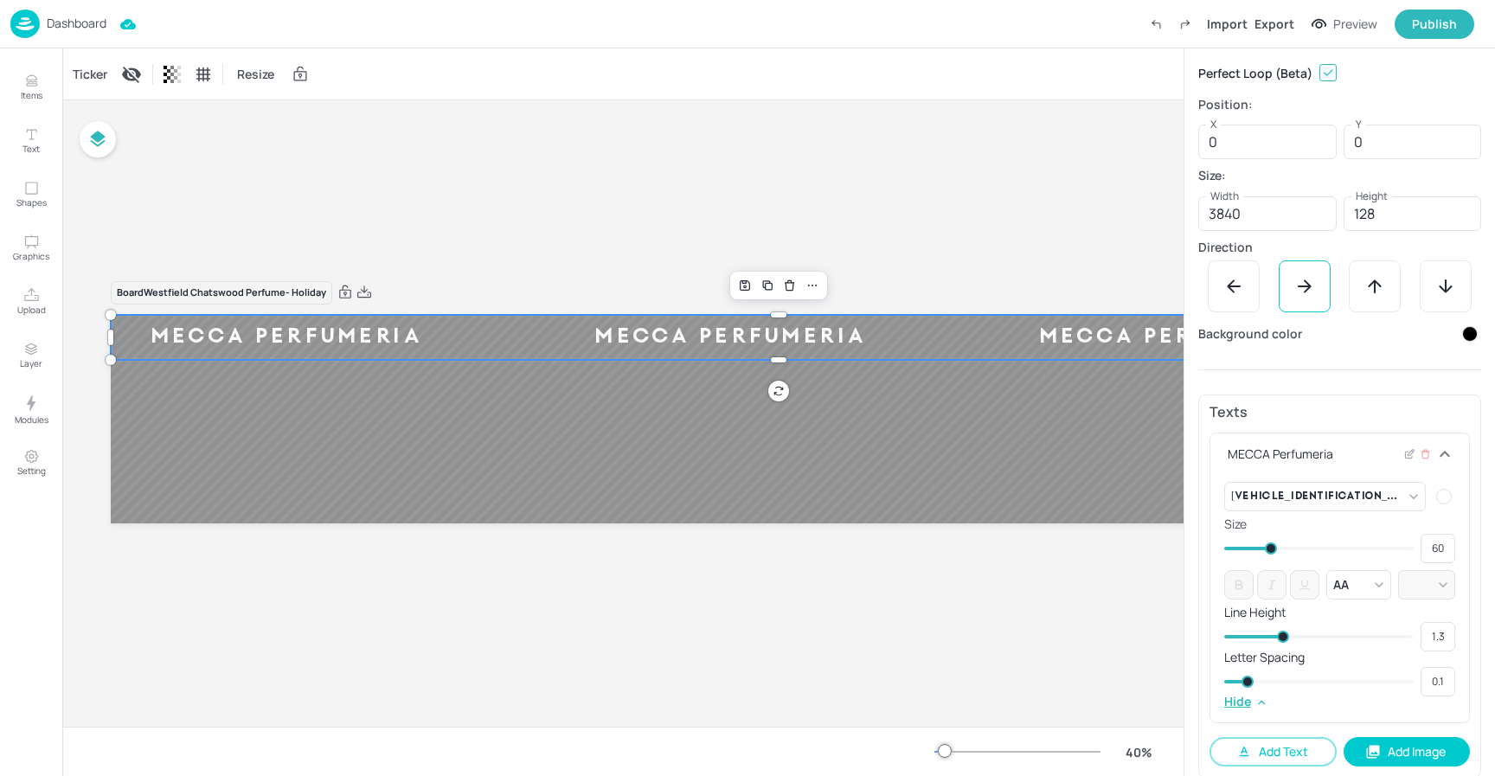
scroll to position [223, 0]
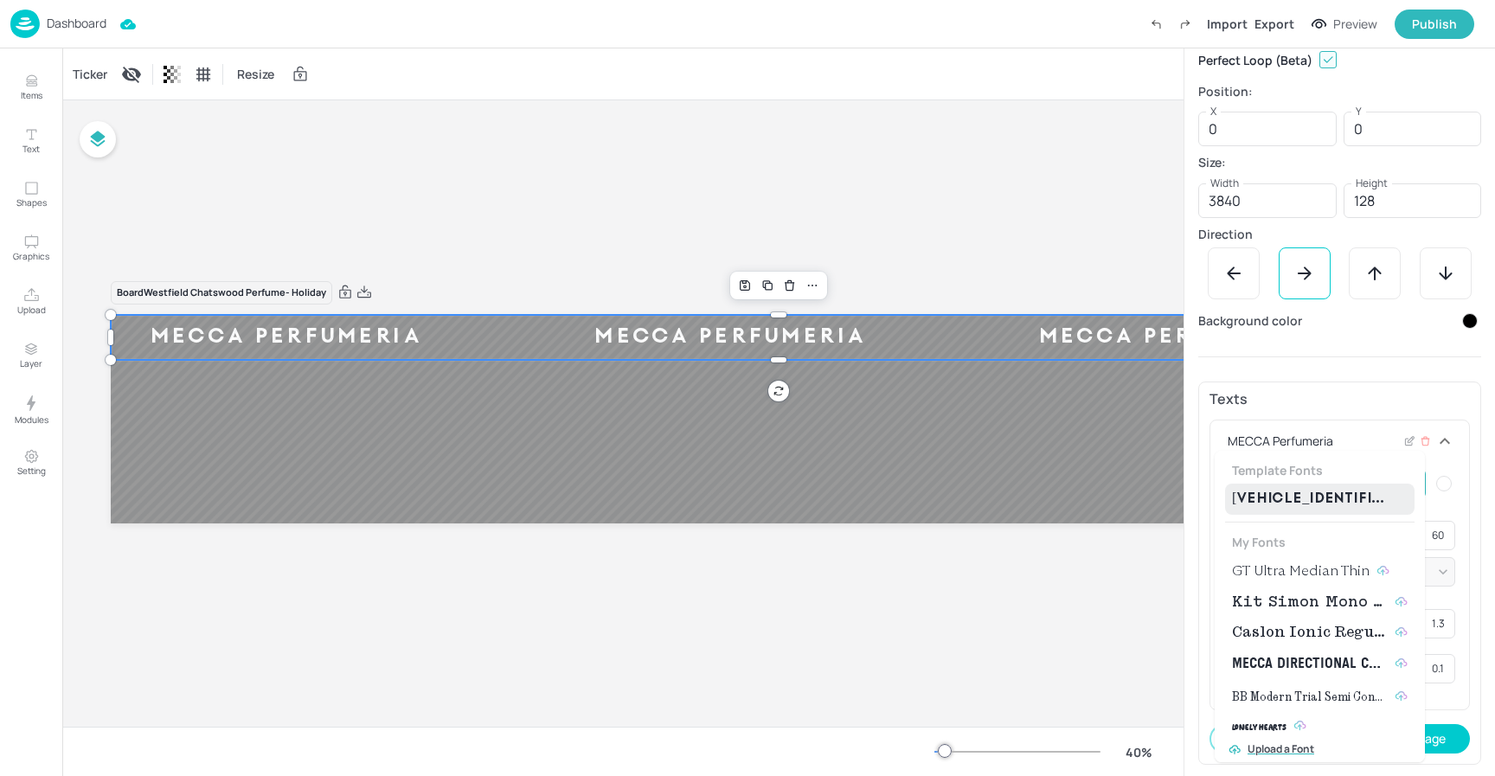
click at [1391, 494] on body "Dashboard Import Export Preview Publish Items Text Shapes Graphics Upload Layer…" at bounding box center [747, 388] width 1495 height 776
click at [1315, 571] on span "GT Ultra Median Thin" at bounding box center [1301, 571] width 138 height 21
type input "{"font":"GTUltraMedianThin","group":"template"}"
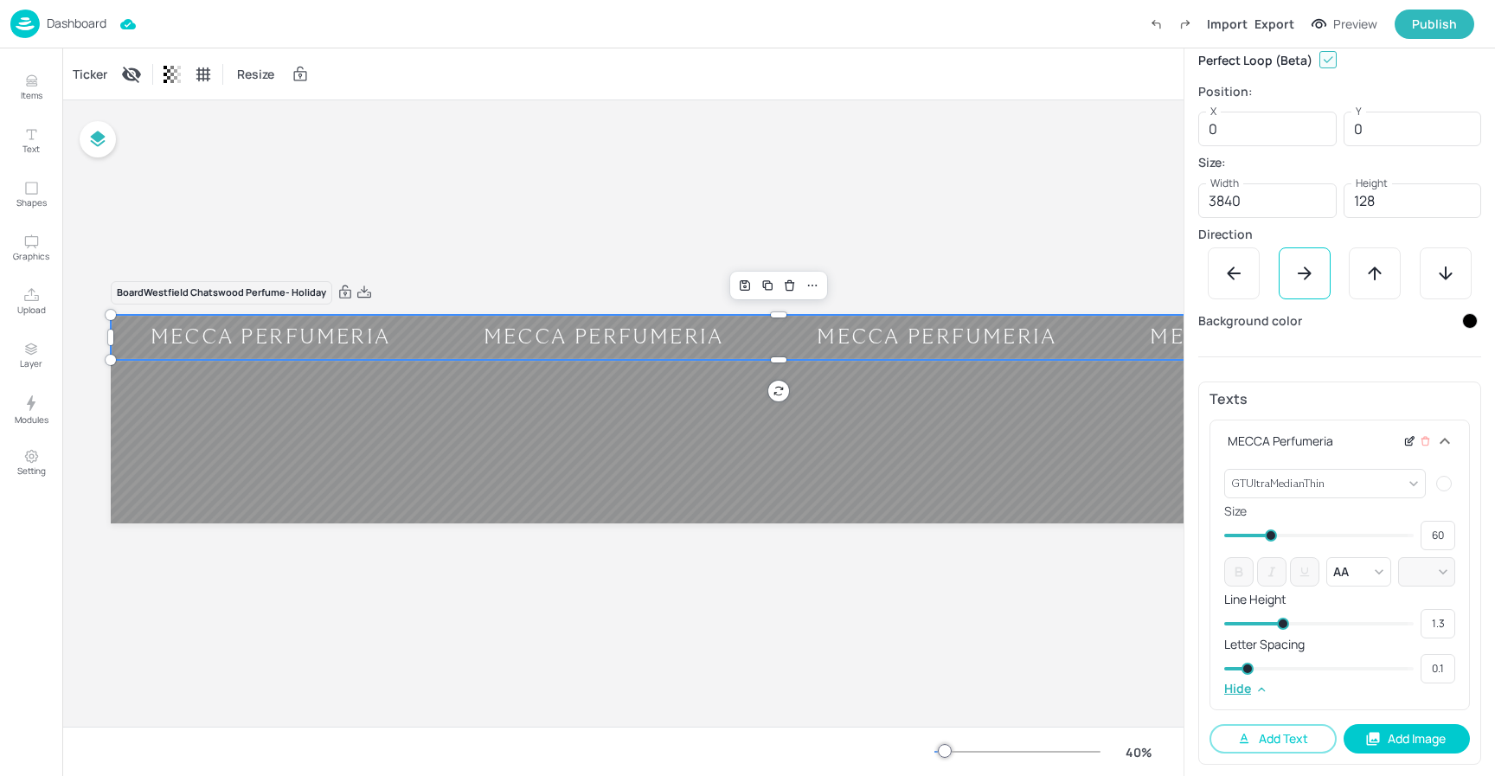
click at [1404, 443] on icon at bounding box center [1410, 441] width 13 height 12
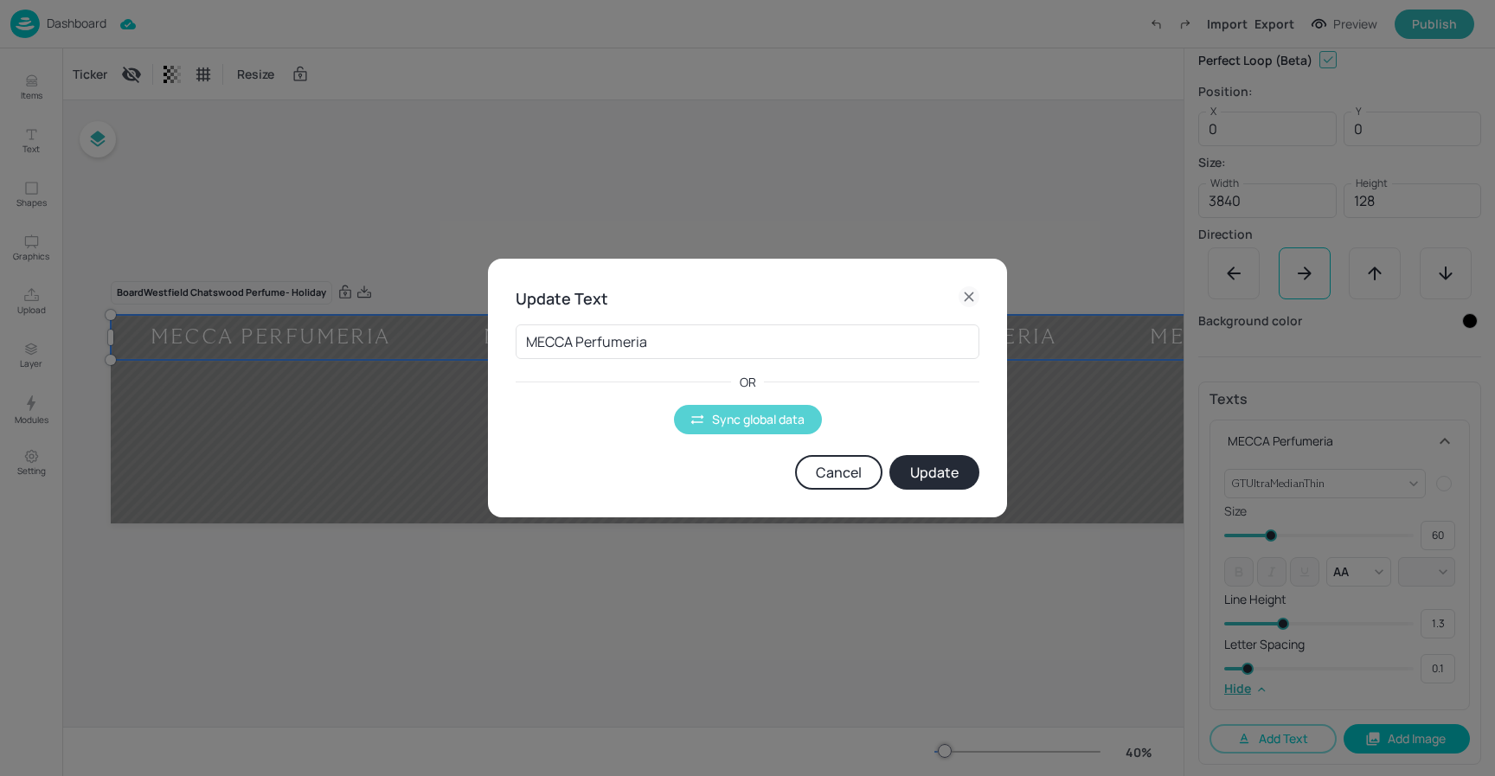
click at [705, 410] on button "Sync global data" at bounding box center [748, 419] width 148 height 29
click at [633, 343] on body "Dashboard Import Export Preview Publish Items Text Shapes Graphics Upload Layer…" at bounding box center [747, 388] width 1495 height 776
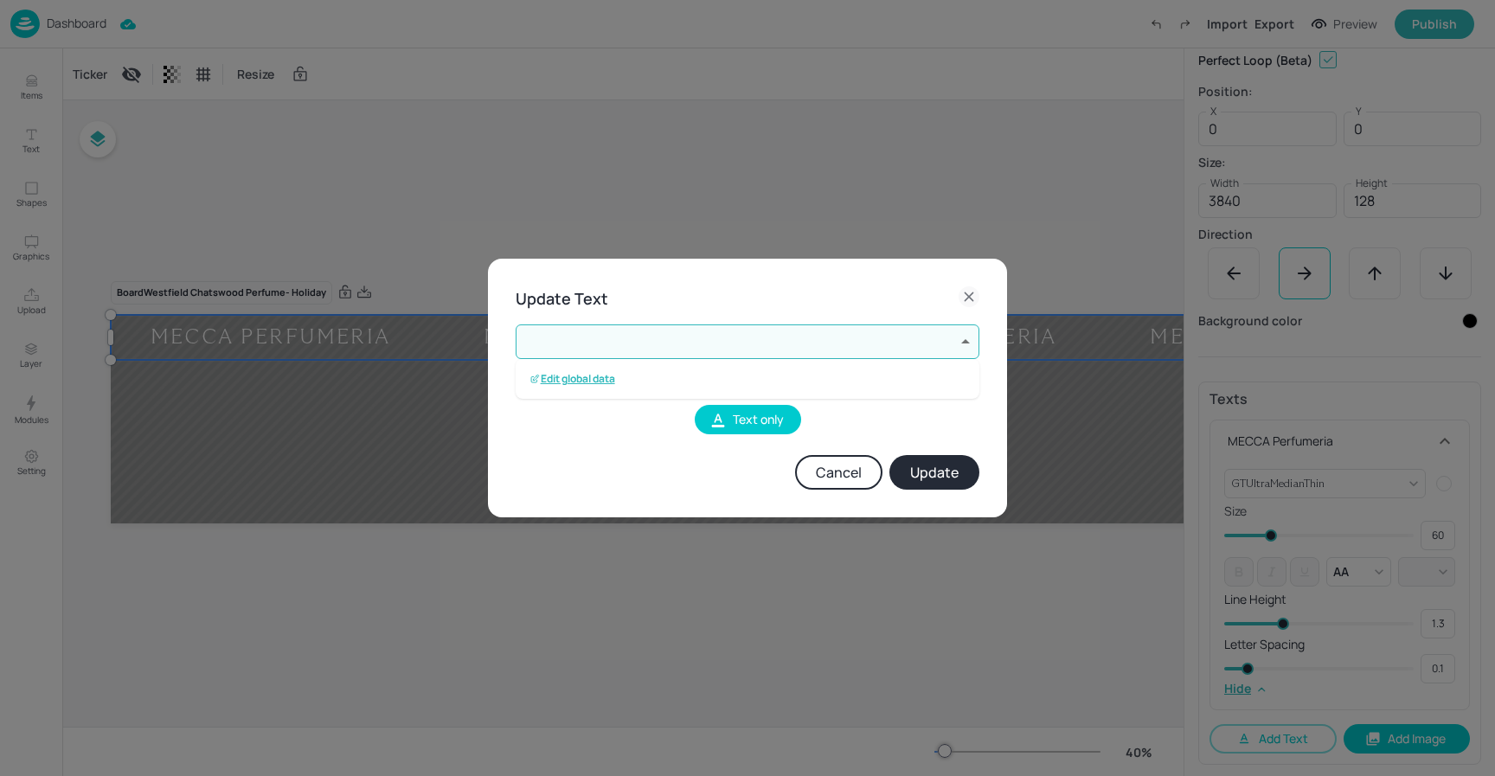
click at [590, 380] on p "Edit global data" at bounding box center [573, 379] width 86 height 12
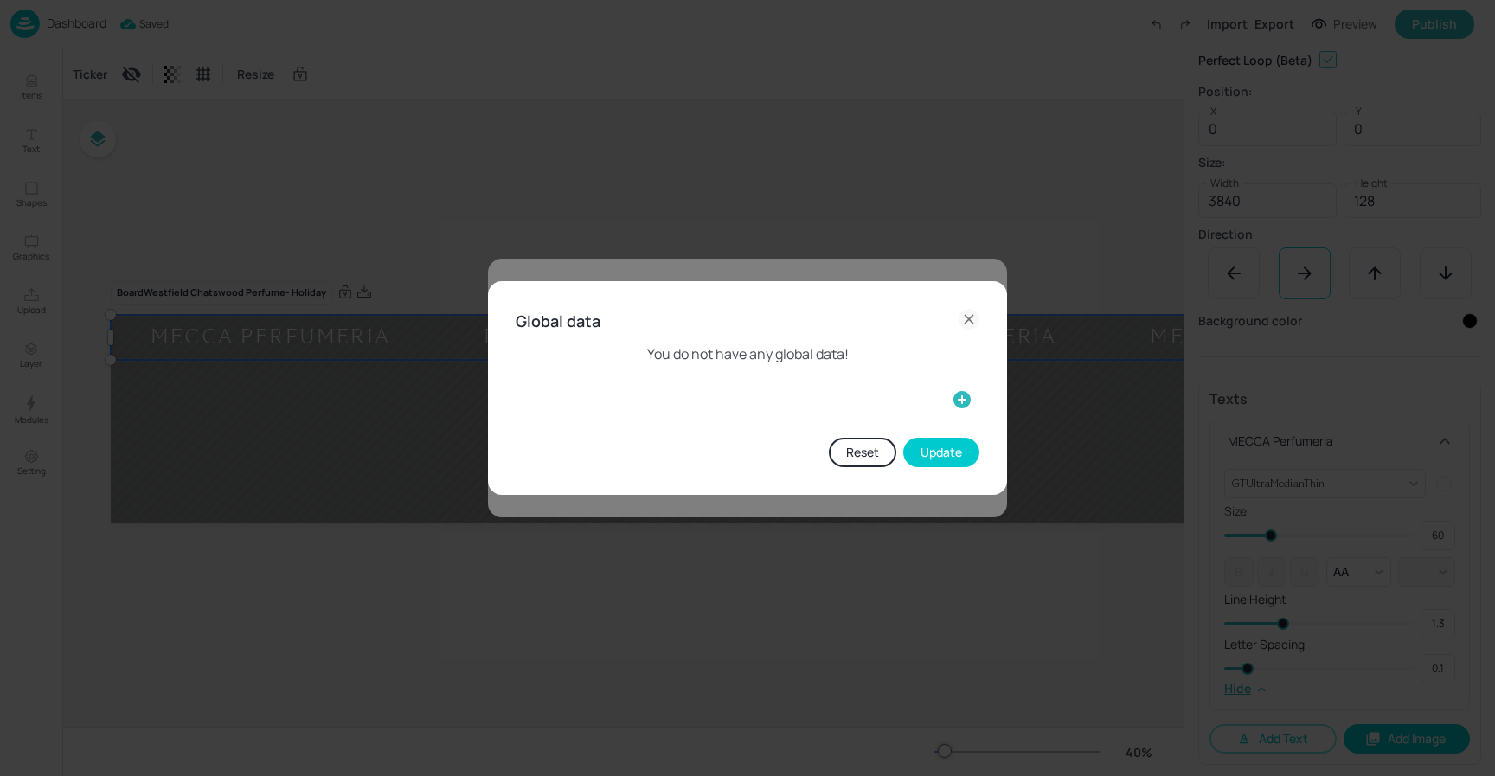
click at [961, 402] on icon "button" at bounding box center [962, 399] width 21 height 21
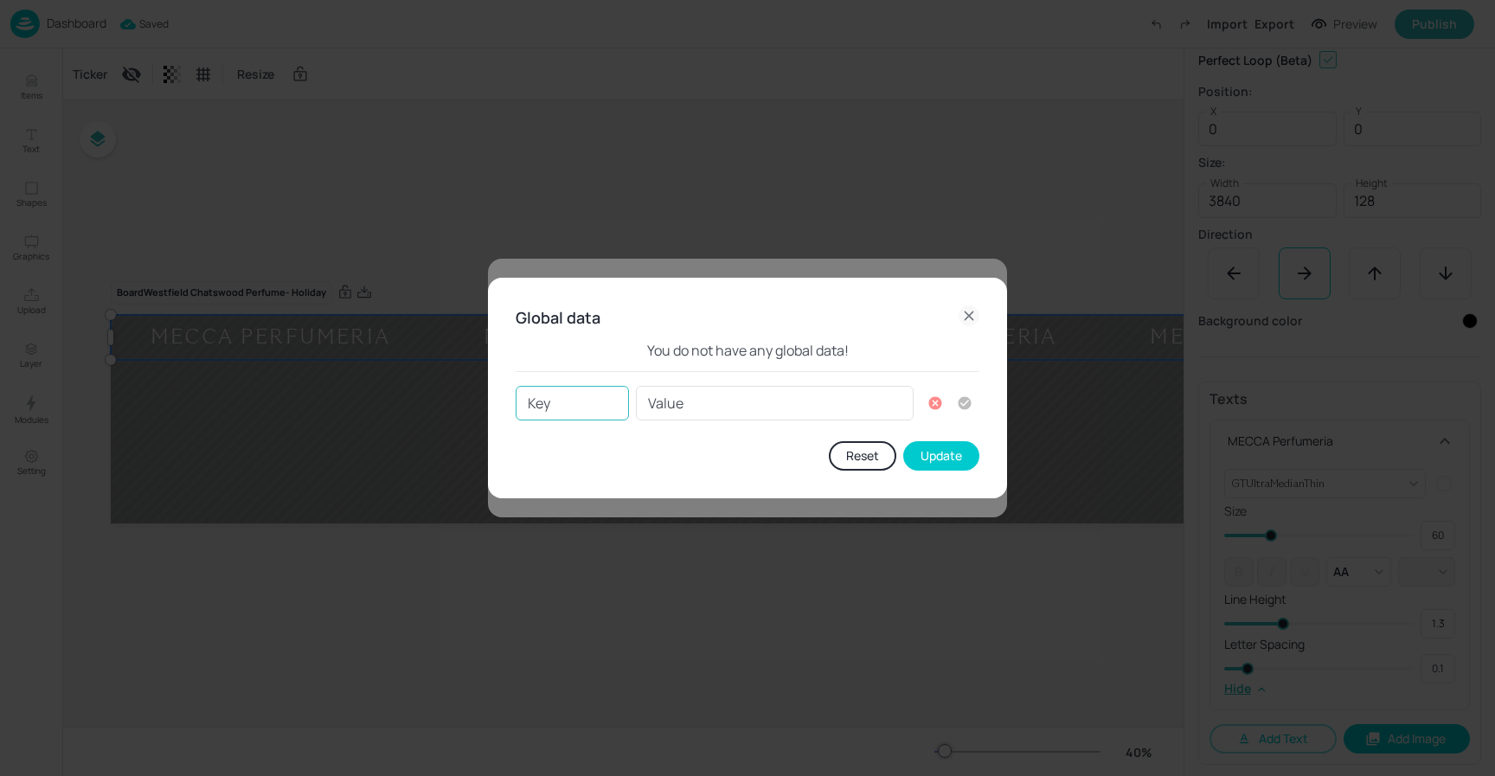
click at [582, 414] on input "Key" at bounding box center [572, 403] width 113 height 35
type input "1"
click at [645, 403] on div "Value Value" at bounding box center [775, 403] width 278 height 35
type input "b"
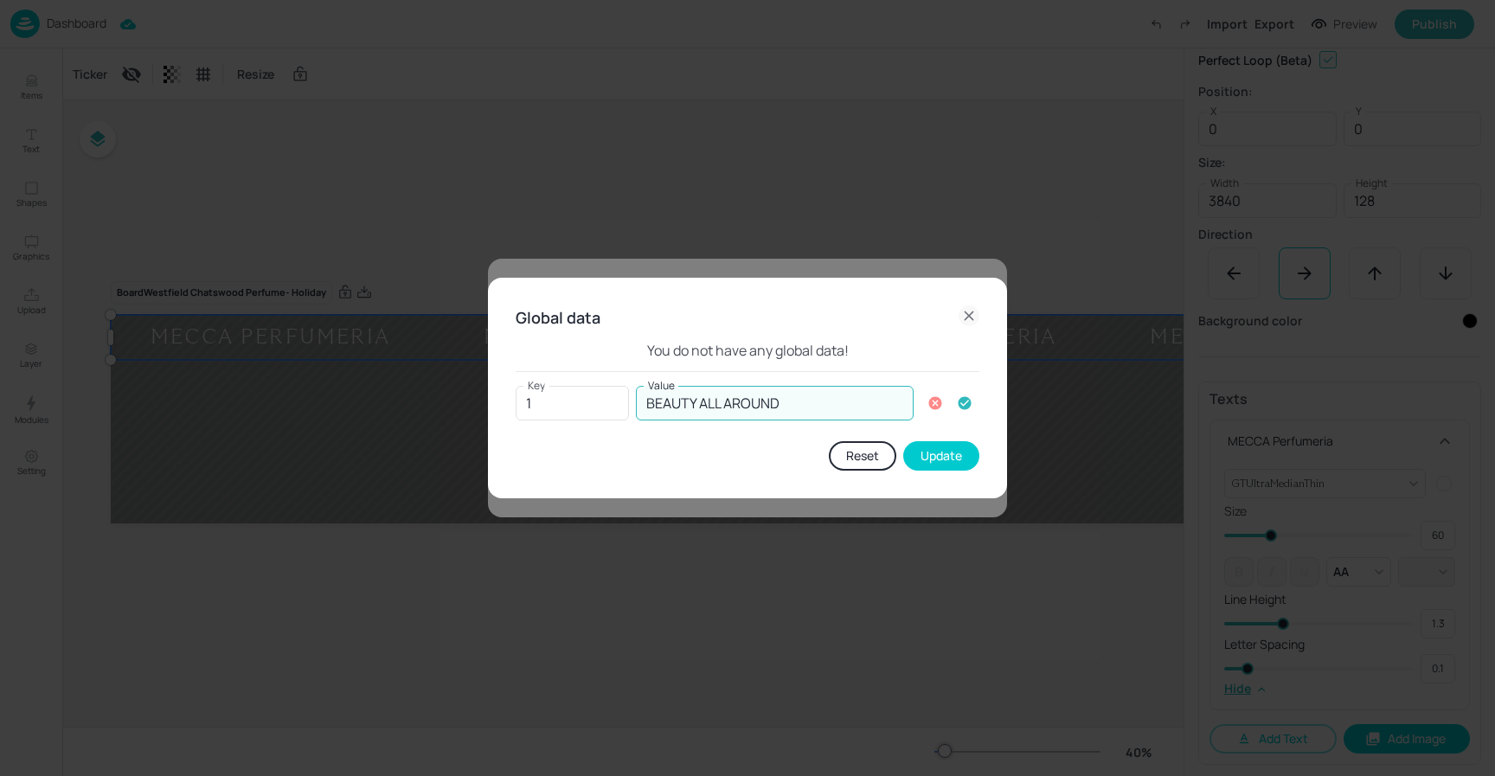
type input "BEAUTY ALL AROUND"
click at [965, 403] on icon "button" at bounding box center [965, 403] width 16 height 16
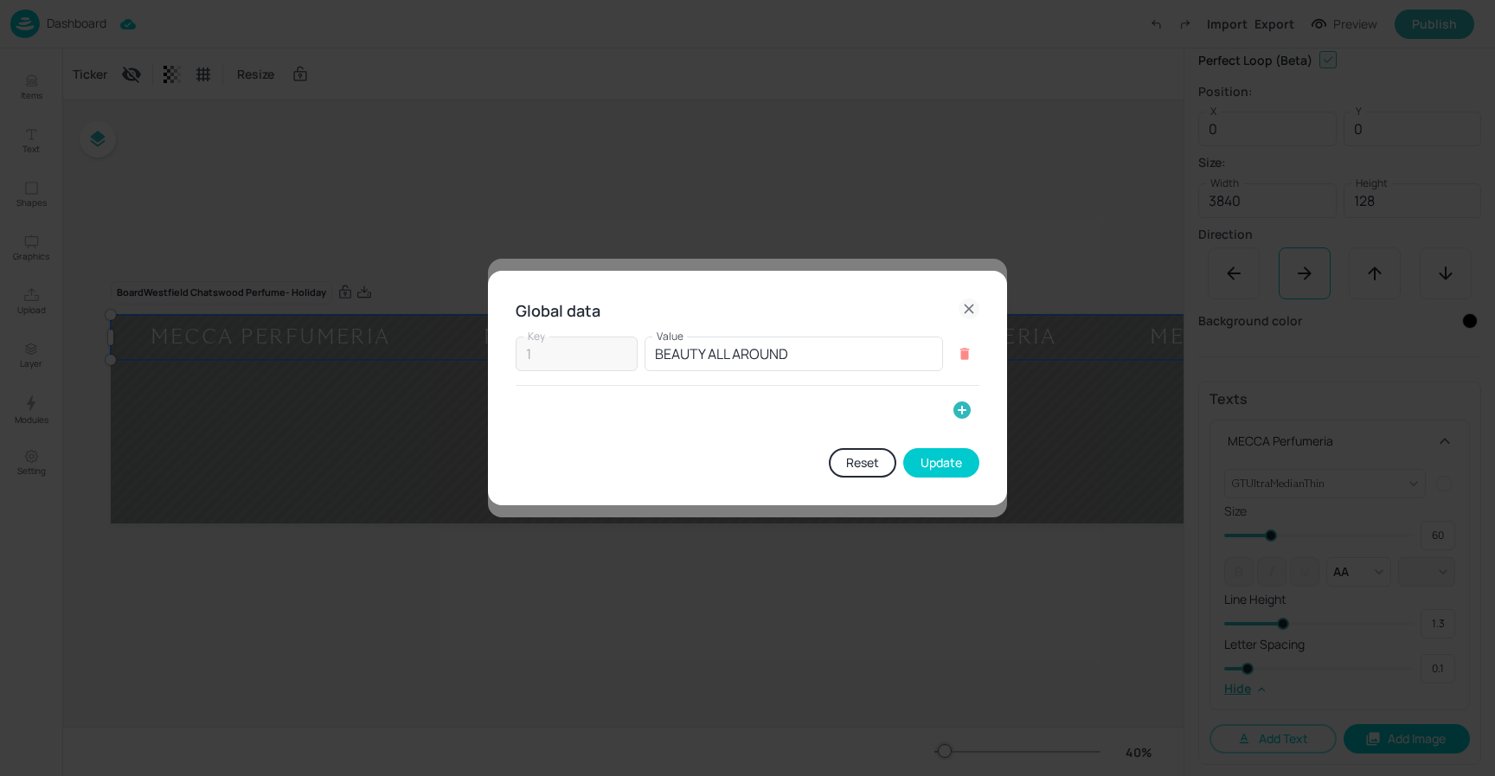
click at [959, 460] on button "Update" at bounding box center [941, 462] width 76 height 29
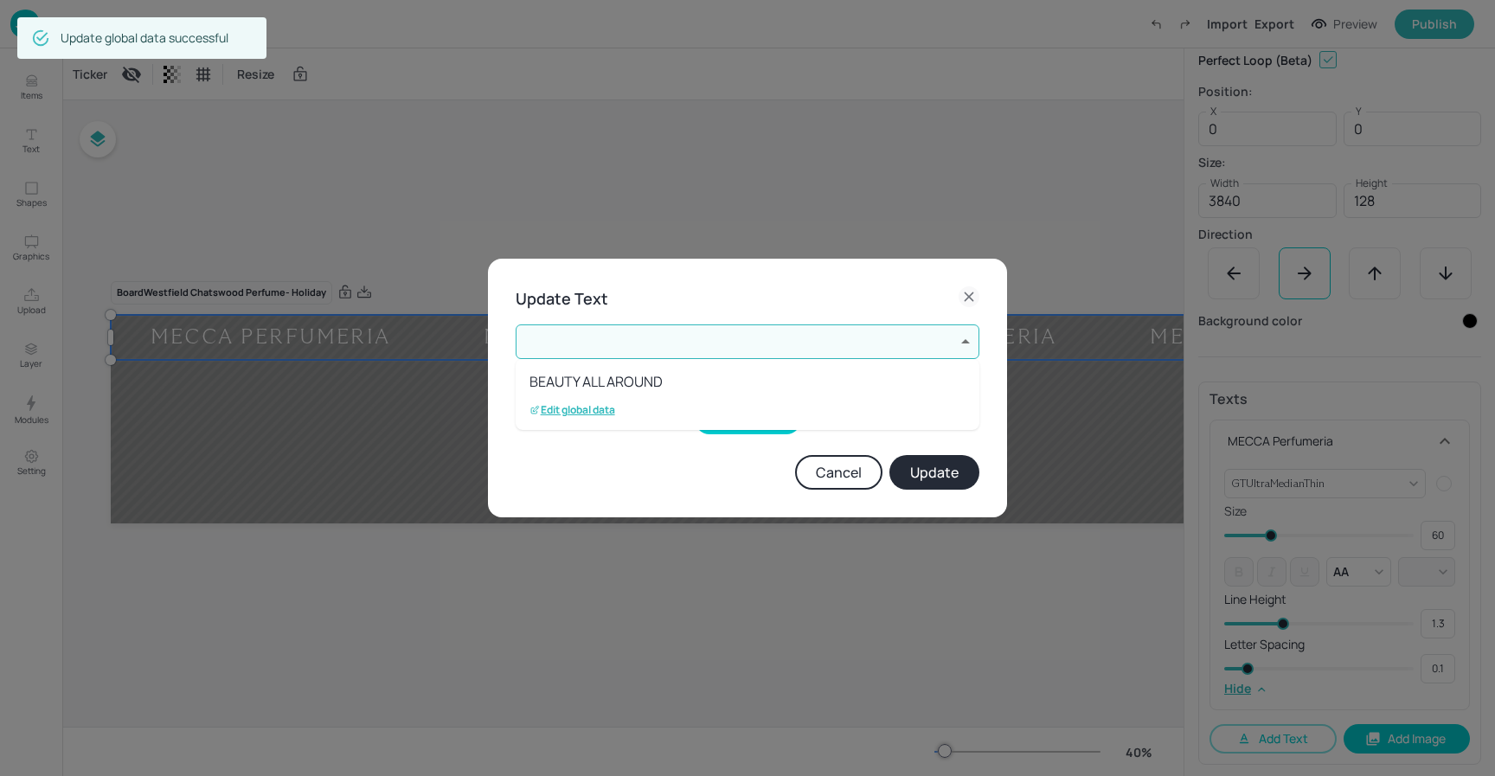
click at [613, 385] on li "BEAUTY ALL AROUND" at bounding box center [748, 381] width 464 height 31
type input "1"
click at [945, 476] on button "Update" at bounding box center [935, 472] width 90 height 35
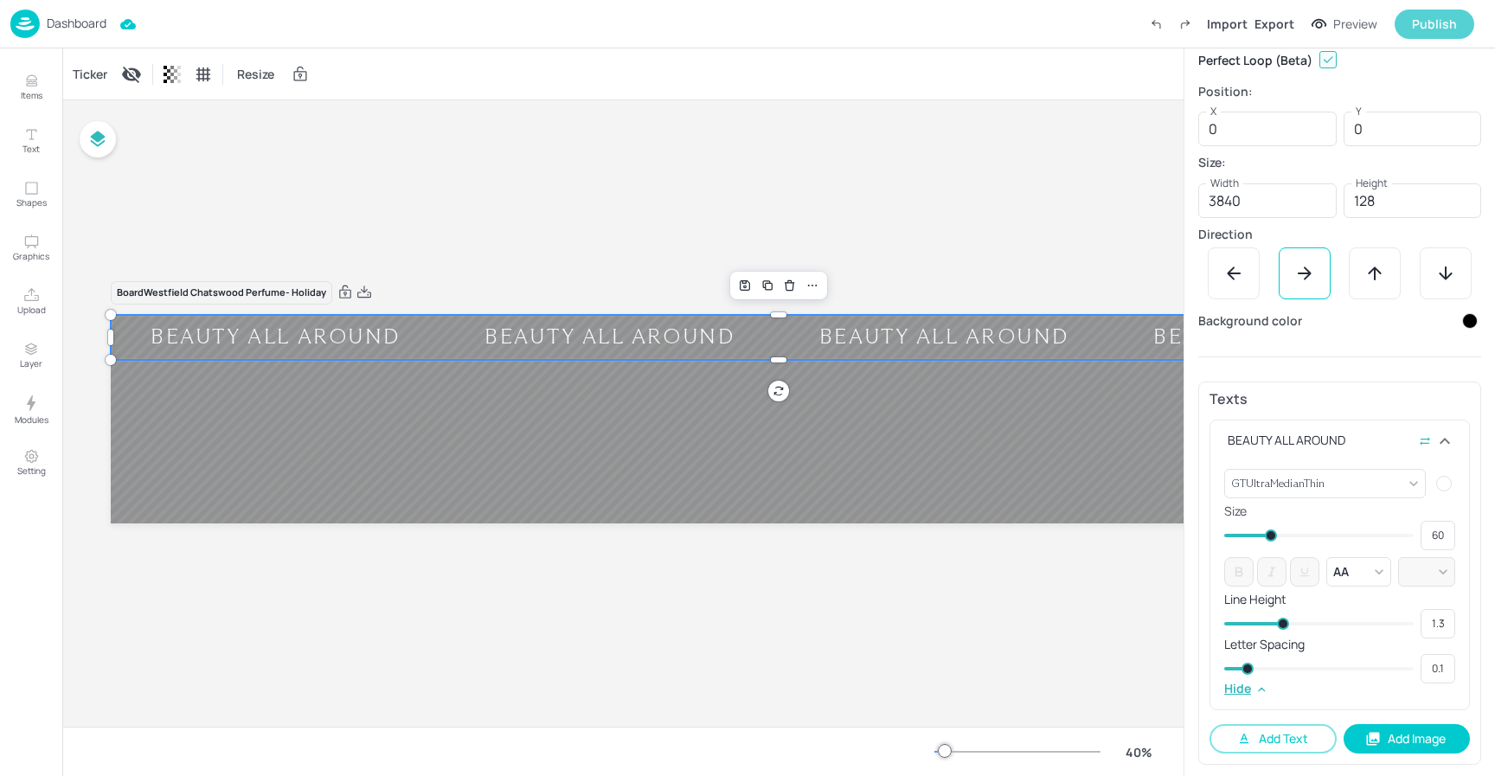
click at [1449, 20] on div "Publish" at bounding box center [1434, 24] width 45 height 19
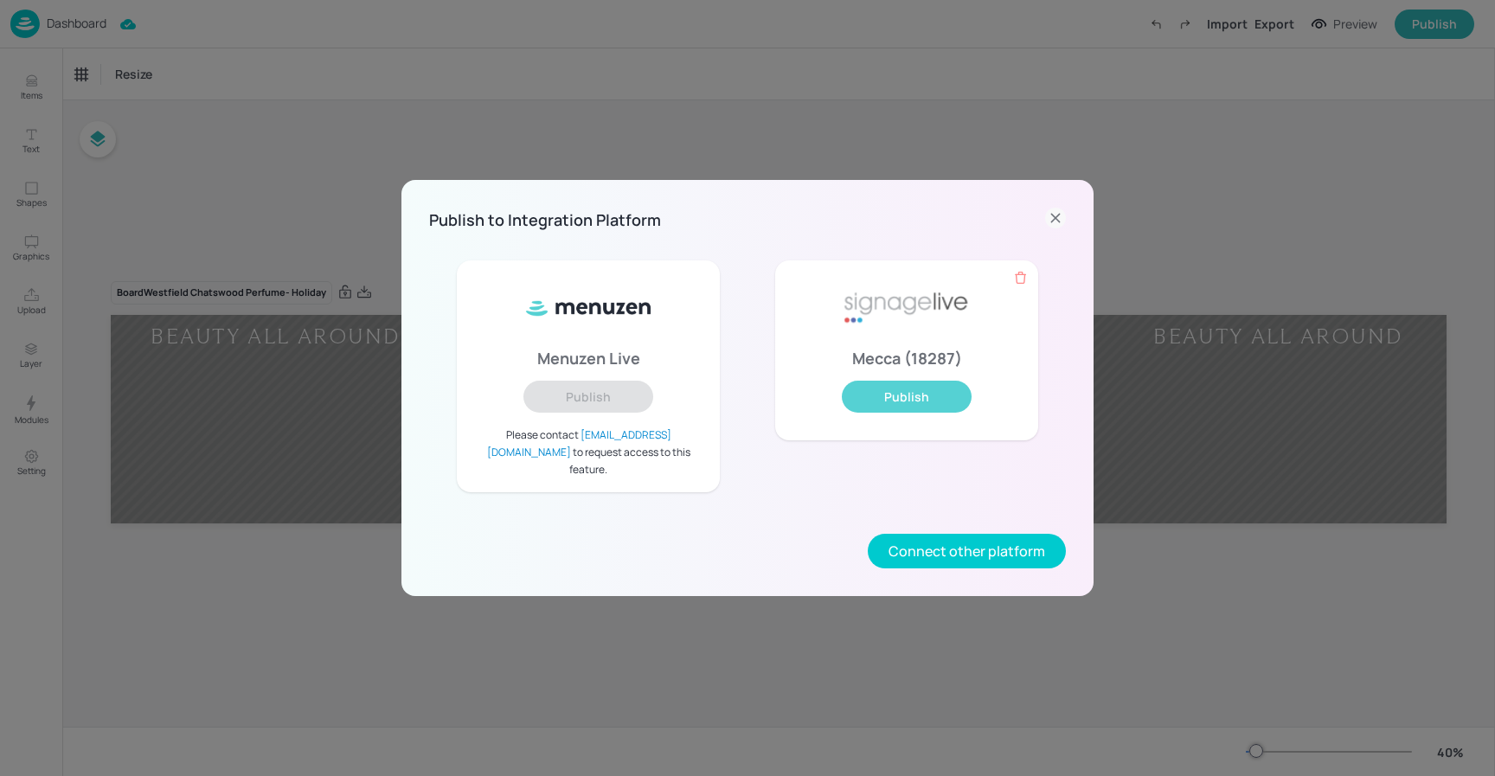
click at [935, 404] on button "Publish" at bounding box center [907, 397] width 130 height 32
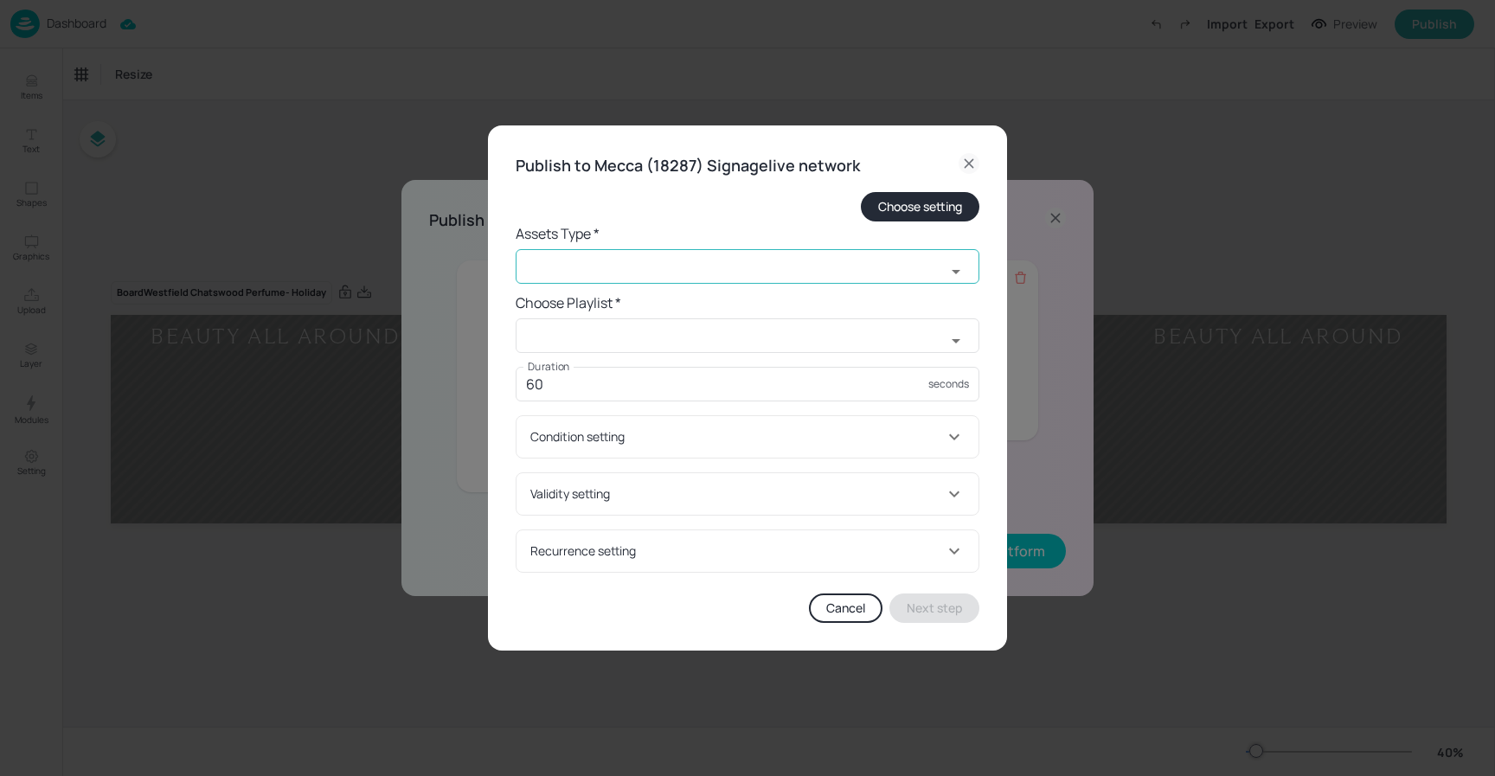
click at [634, 262] on input "text" at bounding box center [731, 266] width 430 height 35
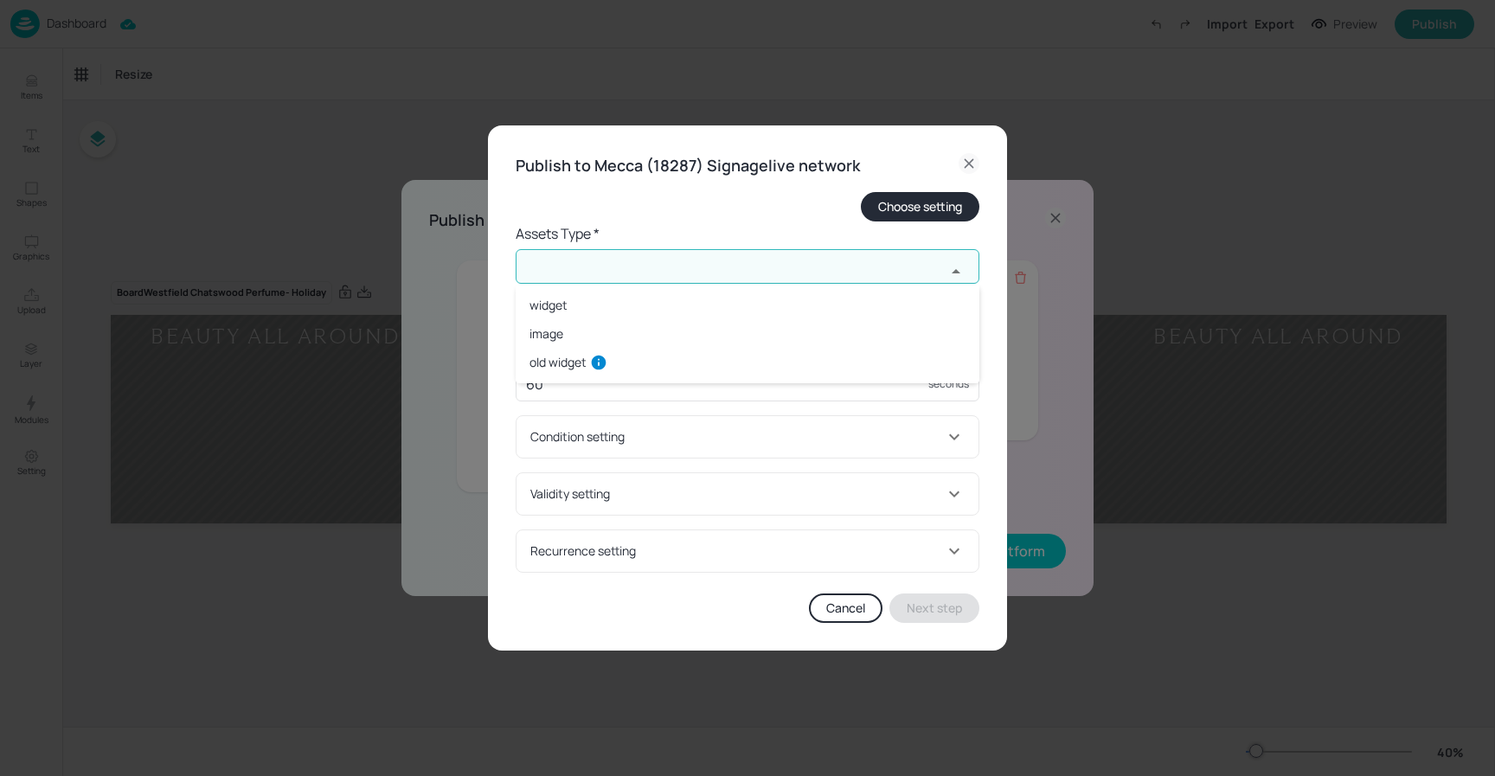
click at [613, 309] on li "widget" at bounding box center [748, 305] width 464 height 29
type input "widget"
click at [573, 332] on input "text" at bounding box center [731, 335] width 430 height 35
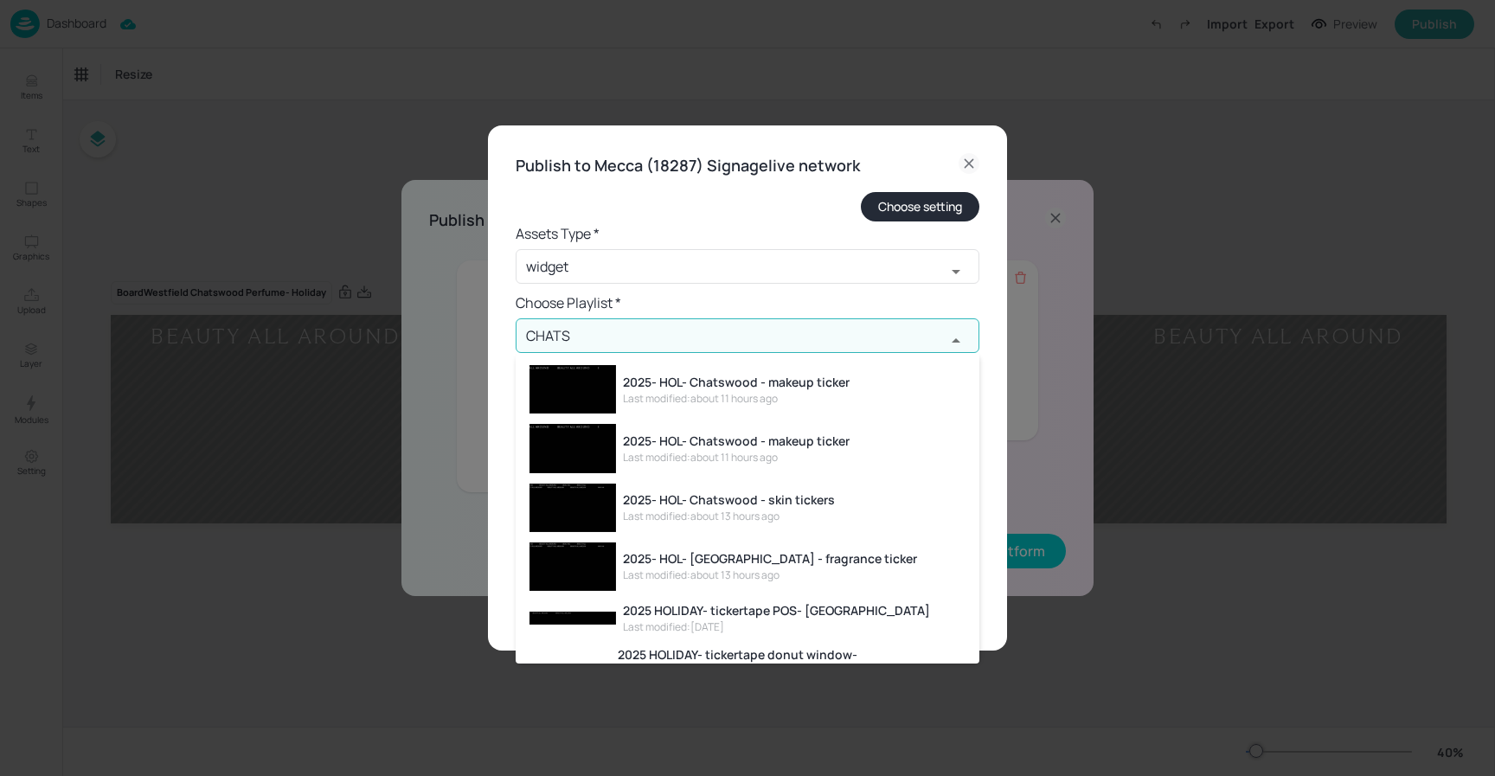
click at [829, 552] on div "2025- HOL- [GEOGRAPHIC_DATA] - fragrance ticker" at bounding box center [770, 559] width 294 height 18
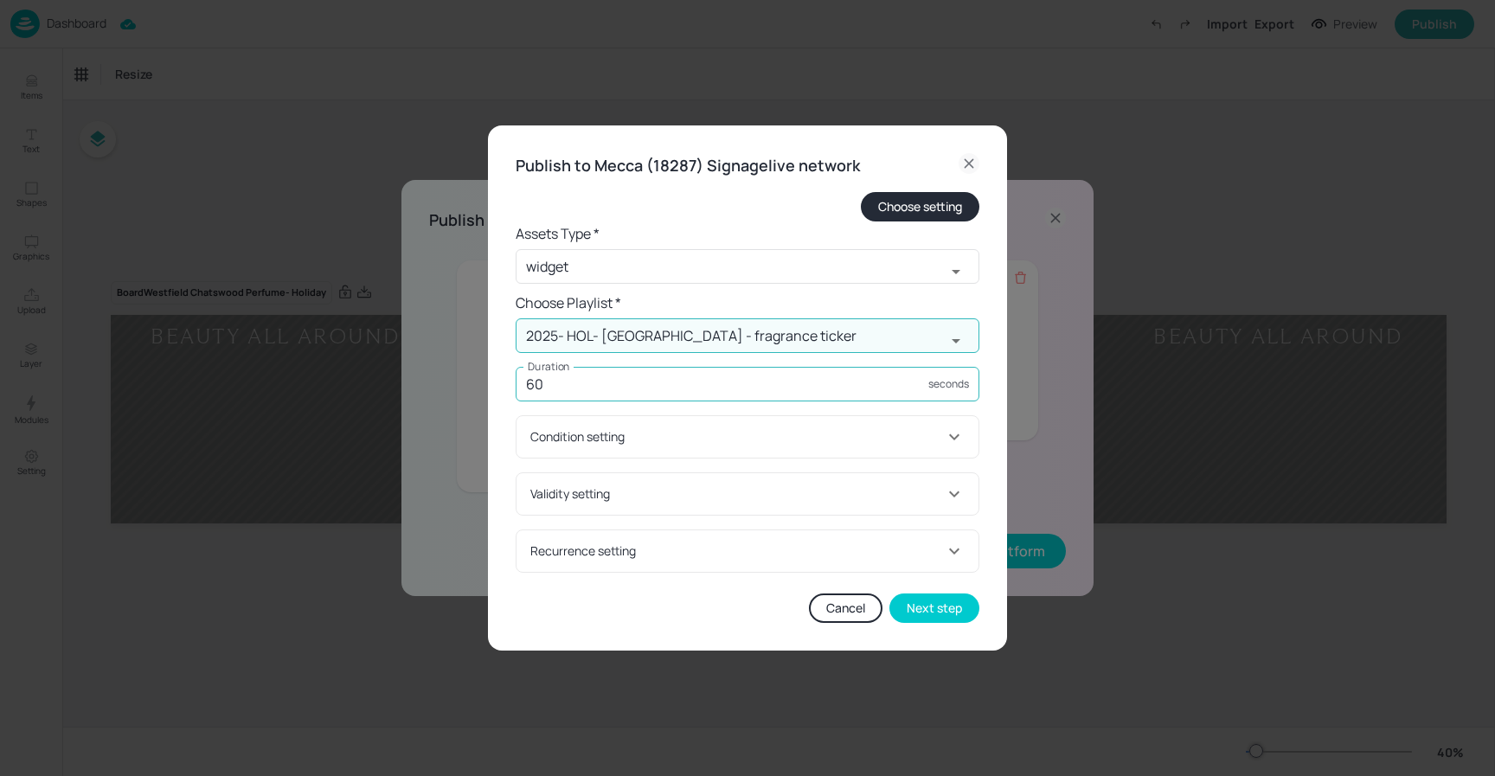
type input "2025- HOL- [GEOGRAPHIC_DATA] - fragrance ticker"
click at [617, 384] on input "60" at bounding box center [722, 384] width 413 height 35
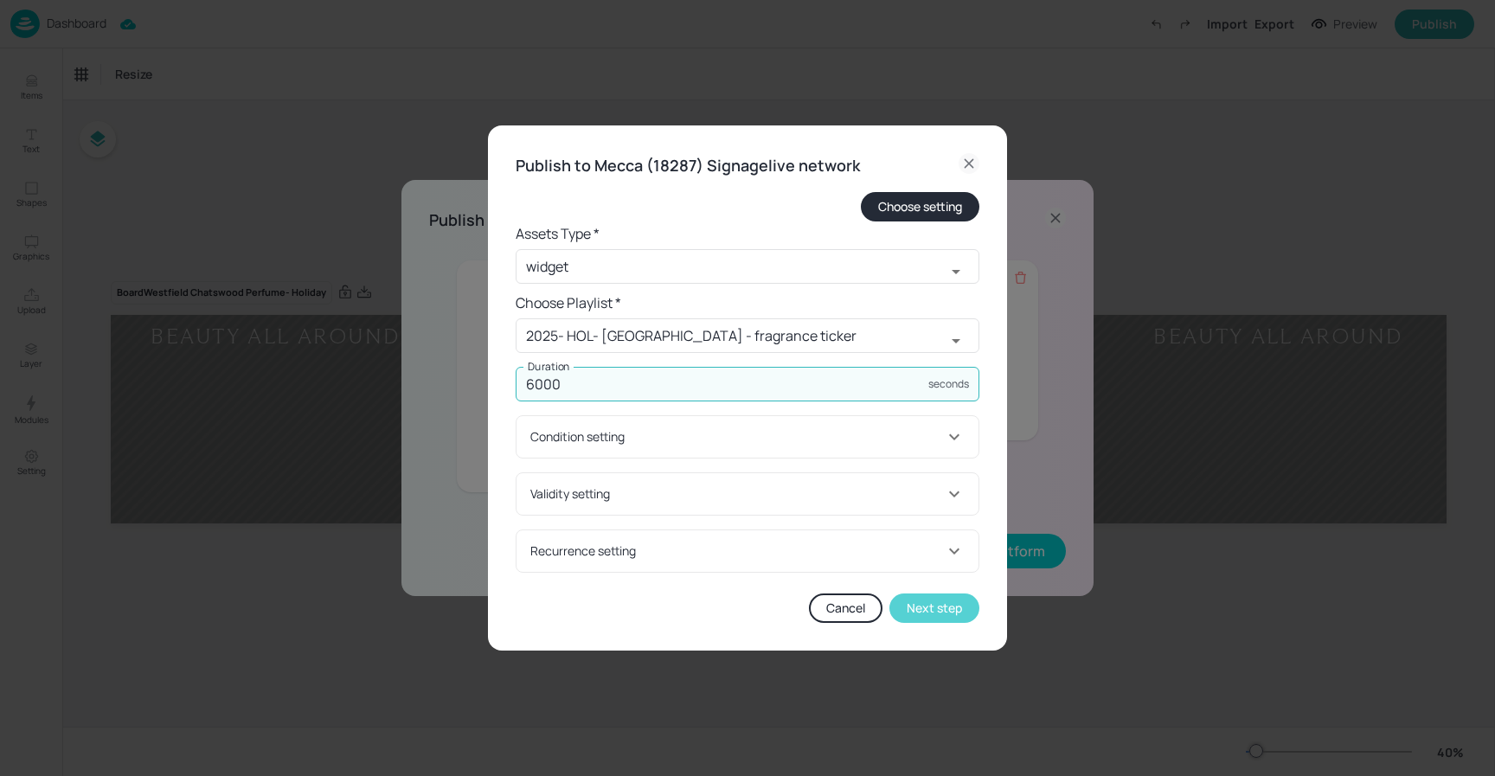
type input "6000"
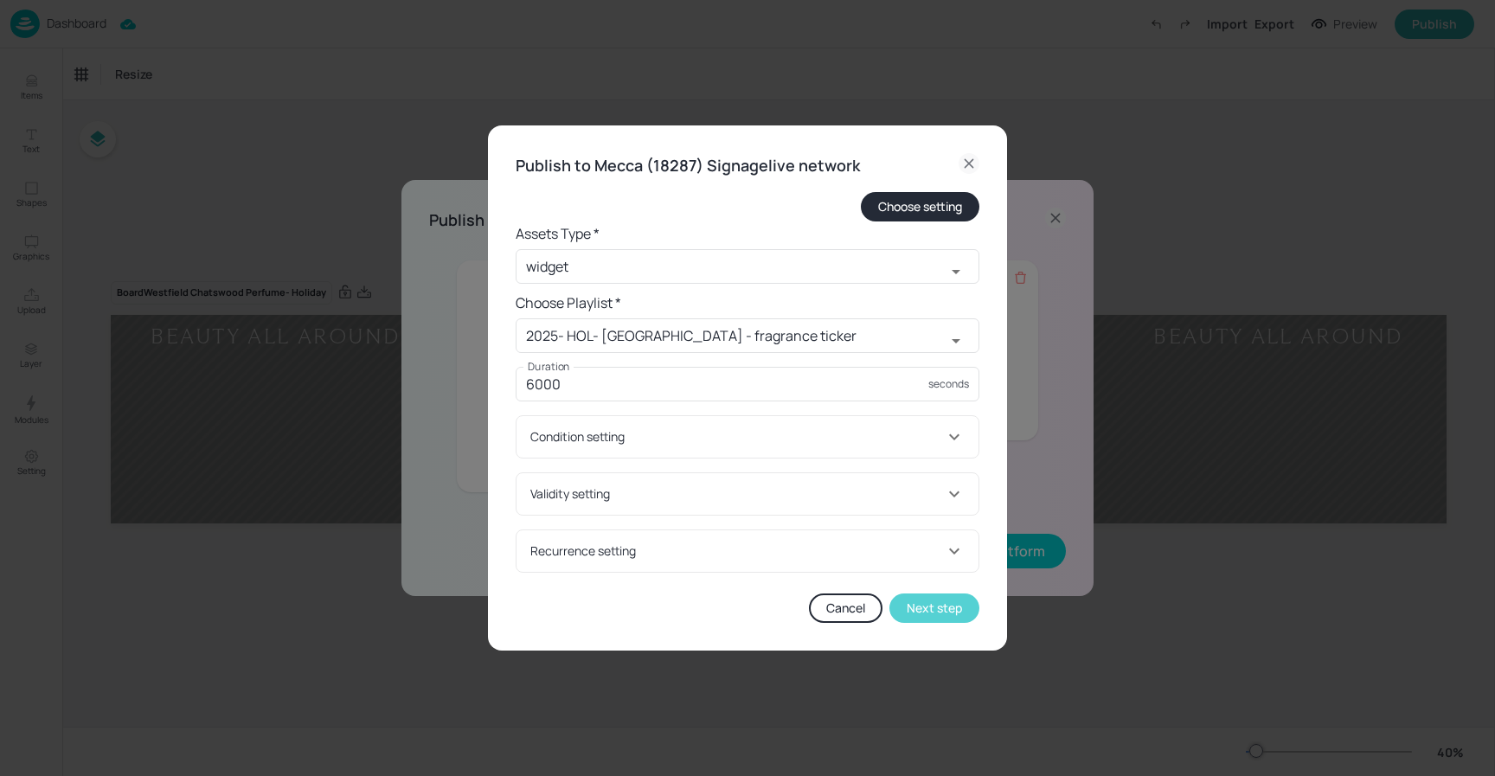
click at [937, 606] on button "Next step" at bounding box center [935, 608] width 90 height 29
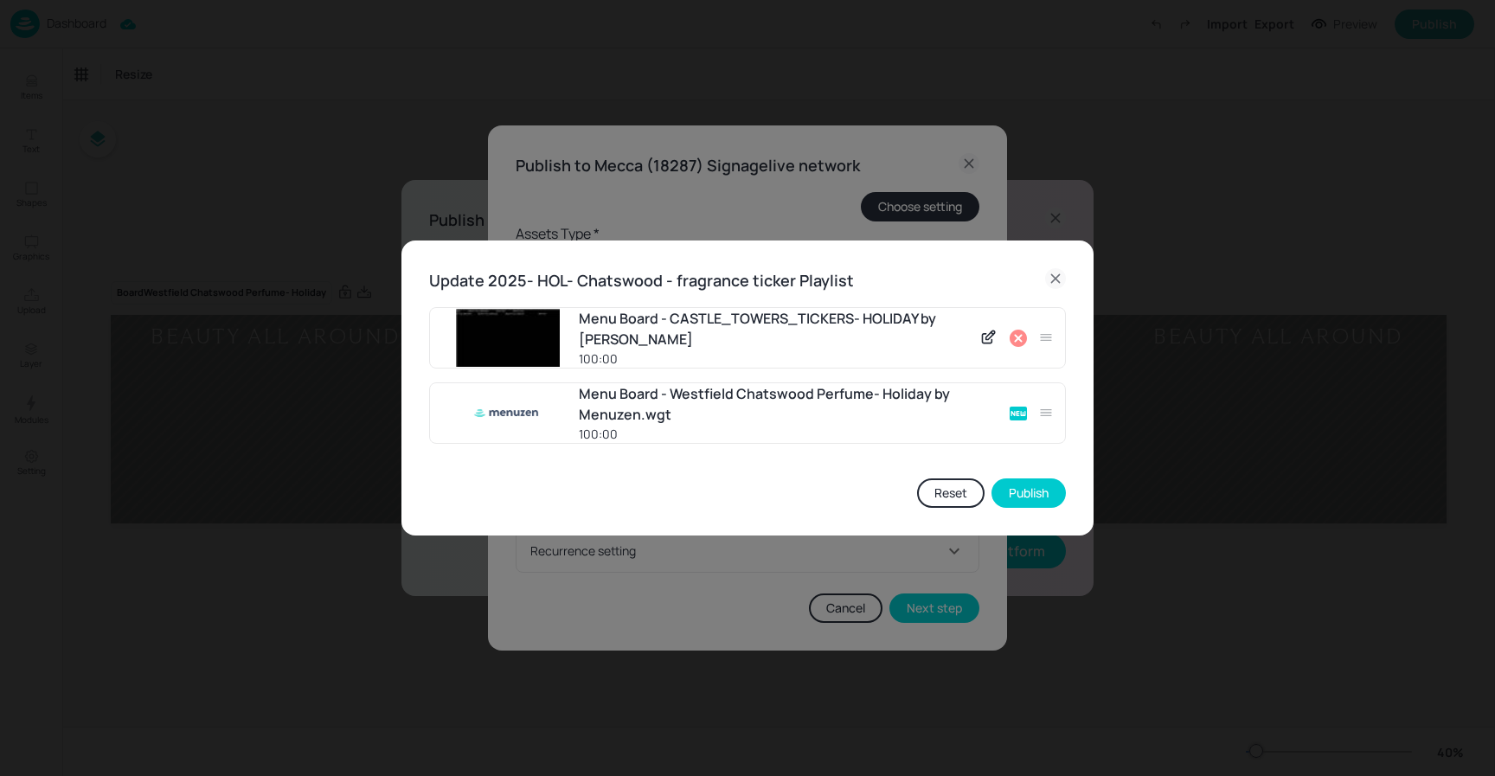
click at [1014, 334] on icon at bounding box center [1018, 338] width 21 height 21
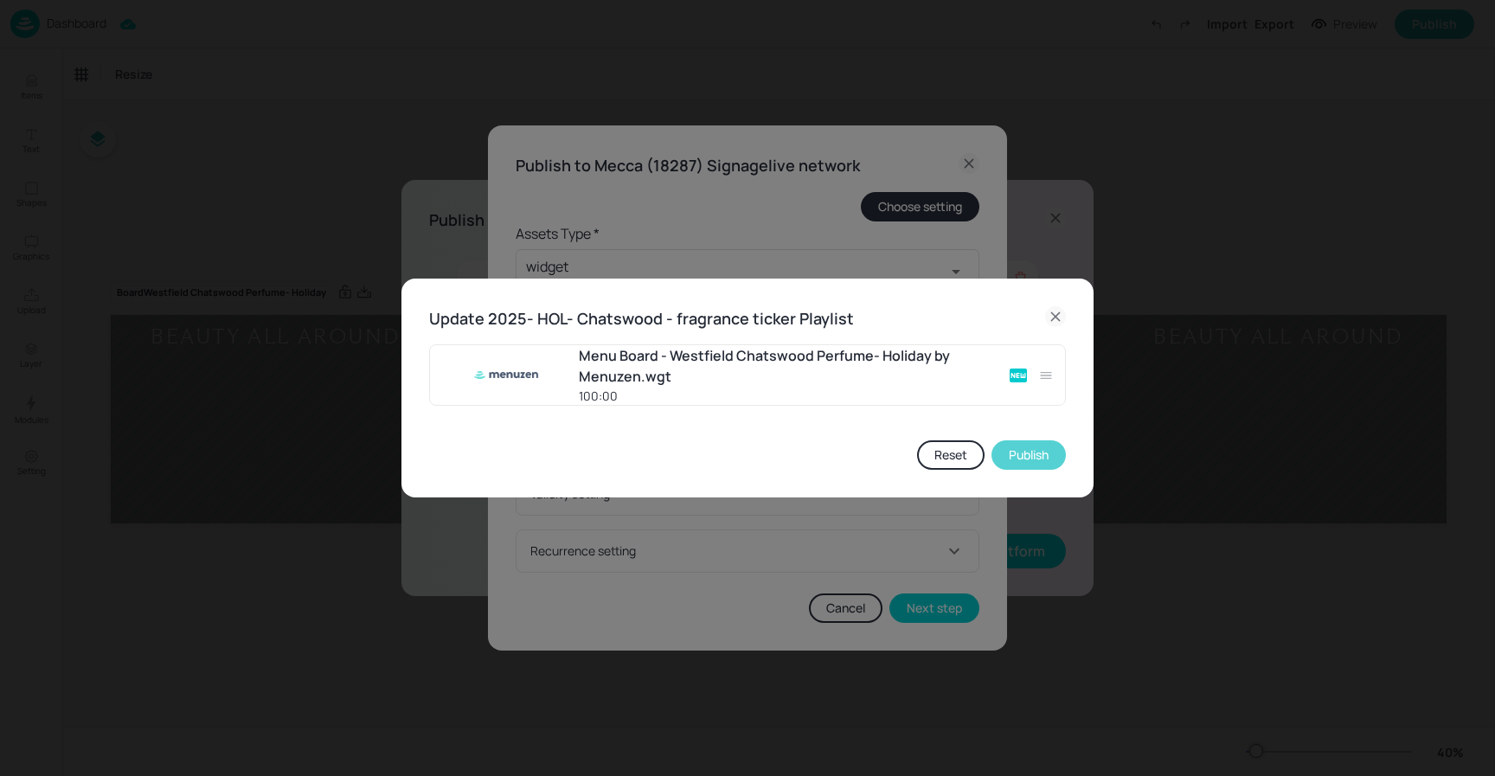
click at [1032, 453] on button "Publish" at bounding box center [1029, 454] width 74 height 29
